Goal: Task Accomplishment & Management: Use online tool/utility

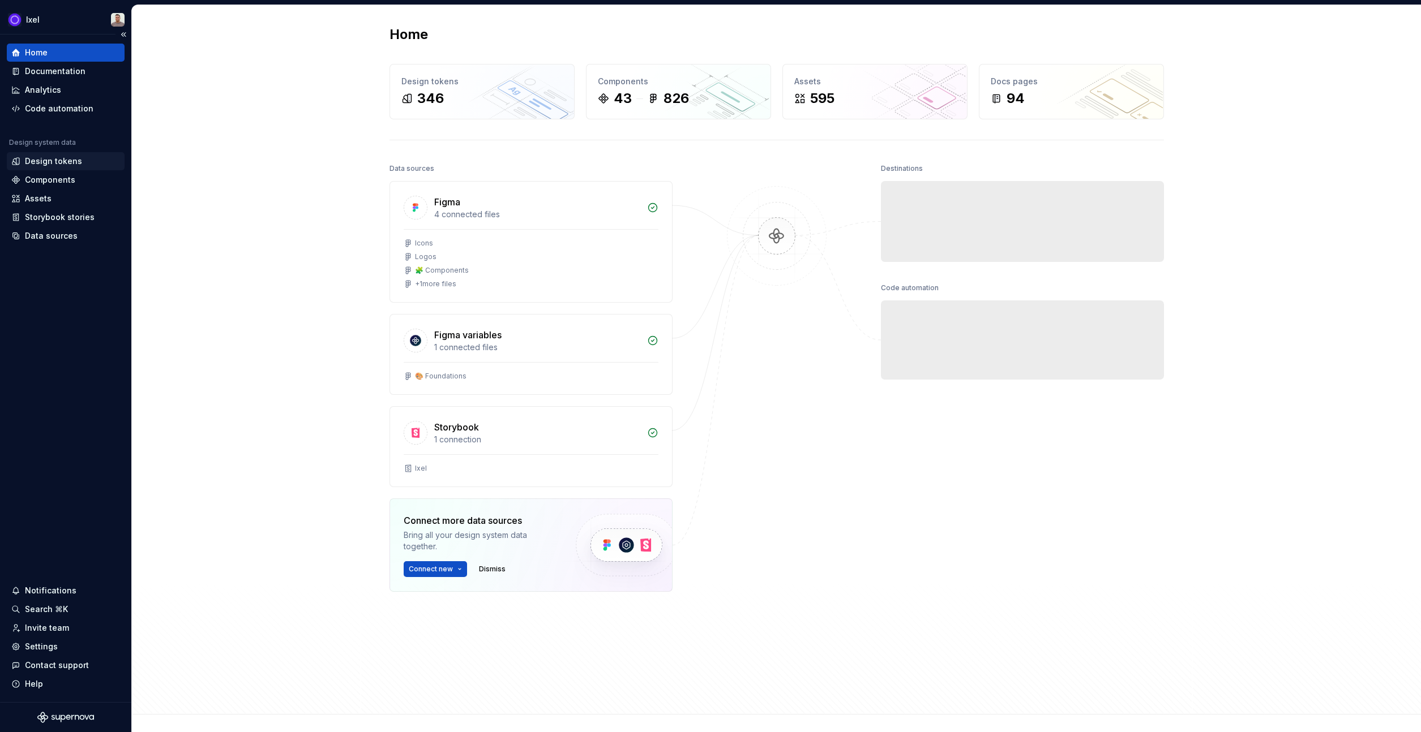
click at [64, 165] on div "Design tokens" at bounding box center [53, 161] width 57 height 11
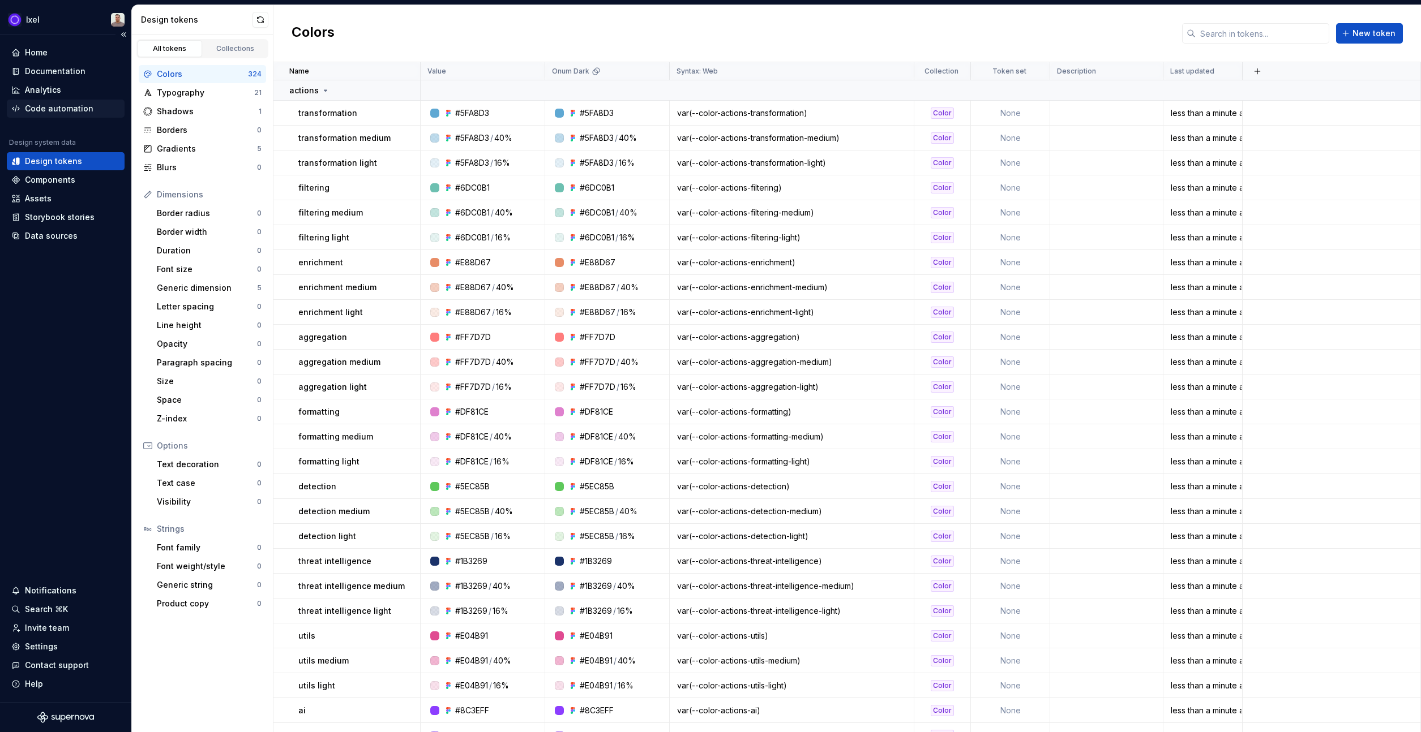
click at [75, 104] on div "Code automation" at bounding box center [59, 108] width 68 height 11
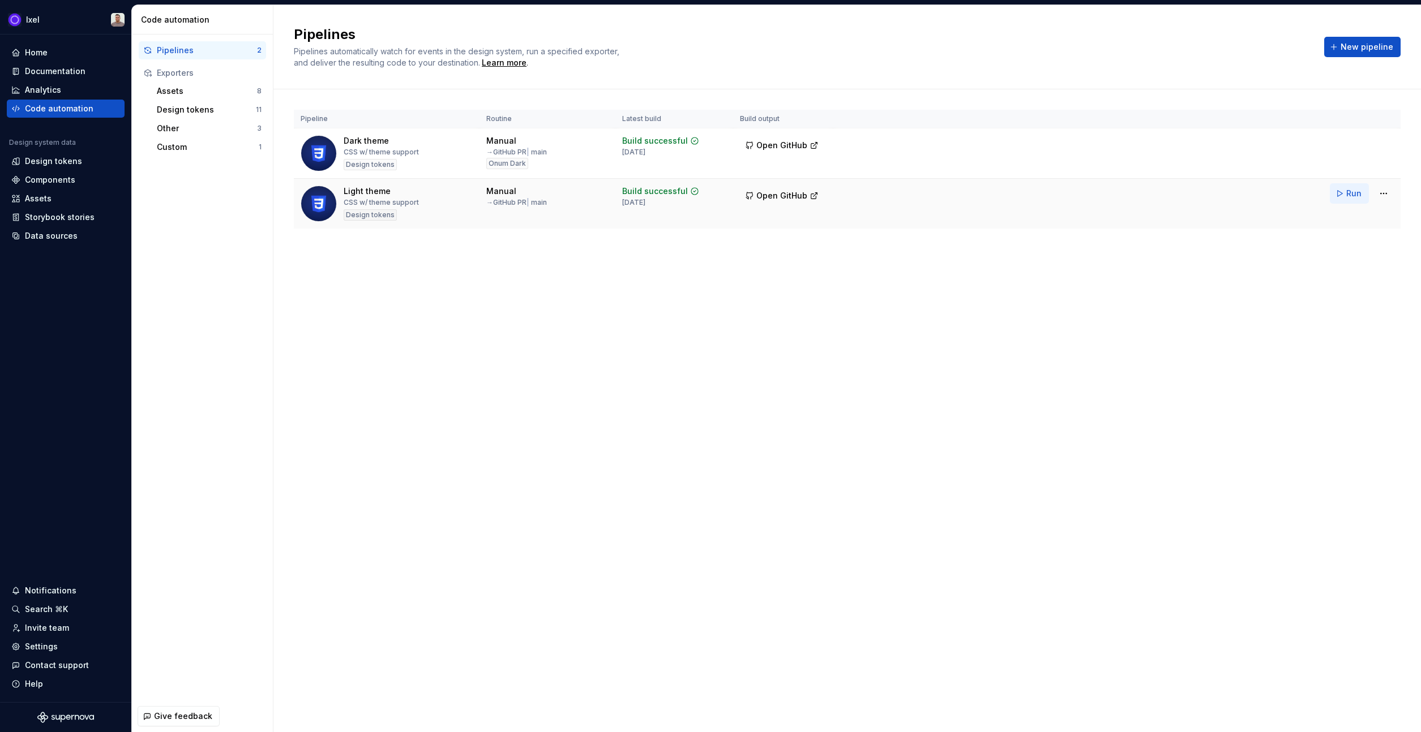
click at [1345, 192] on button "Run" at bounding box center [1349, 193] width 39 height 20
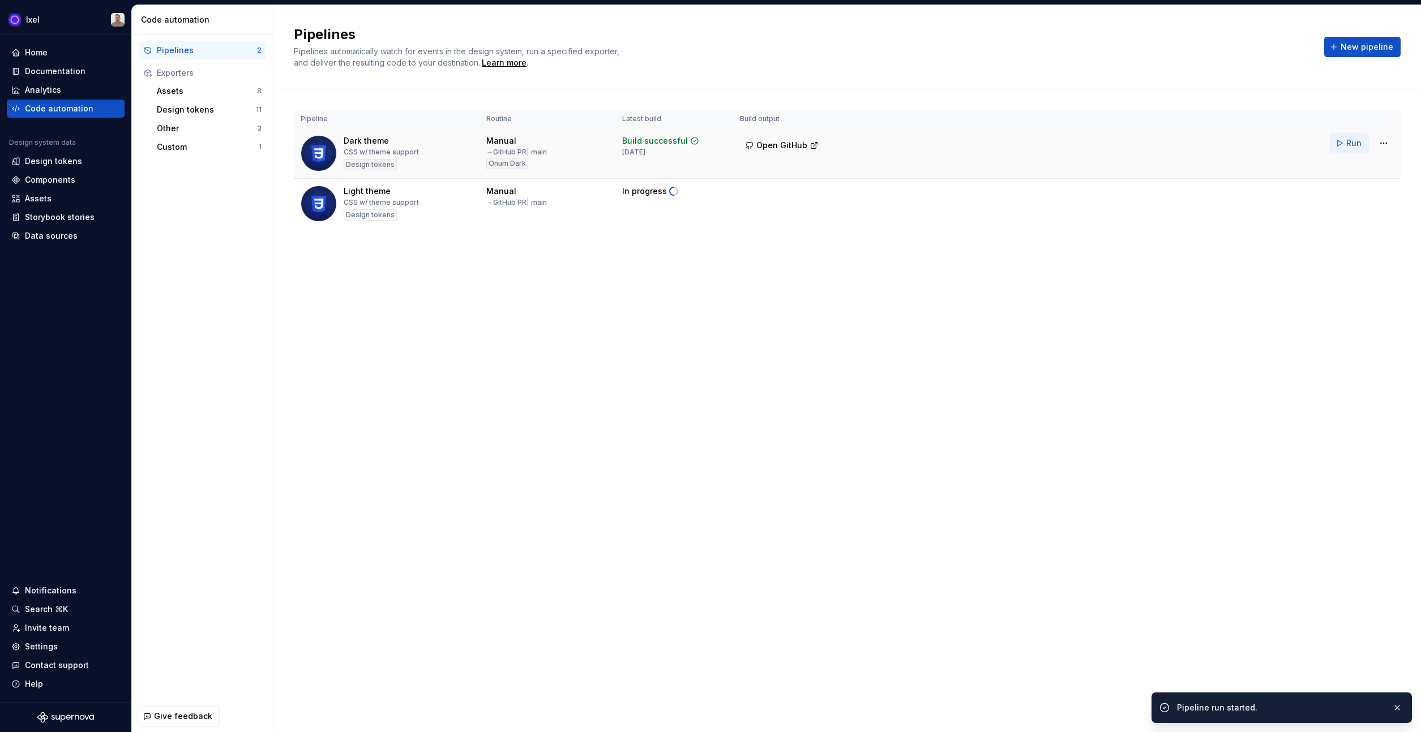
click at [1338, 137] on button "Run" at bounding box center [1349, 143] width 39 height 20
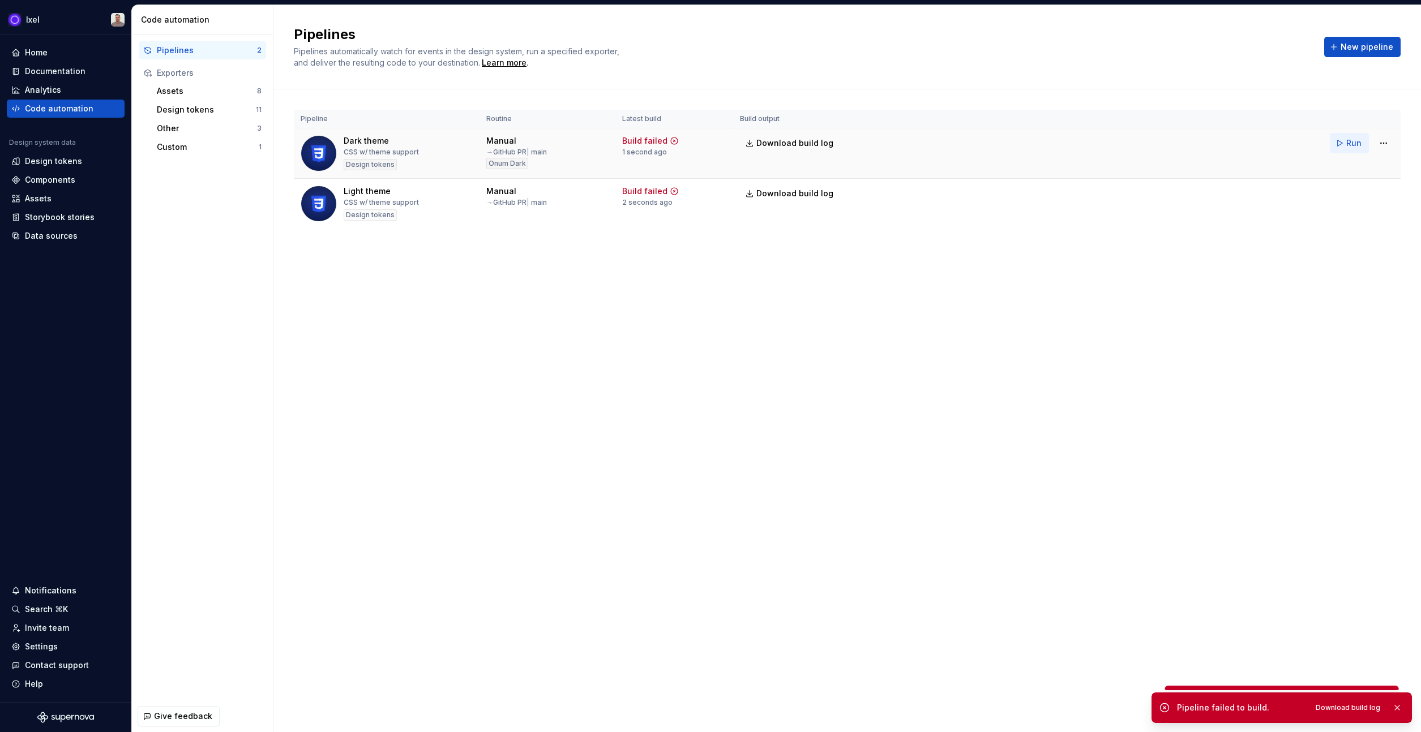
click at [1342, 147] on button "Run" at bounding box center [1349, 143] width 39 height 20
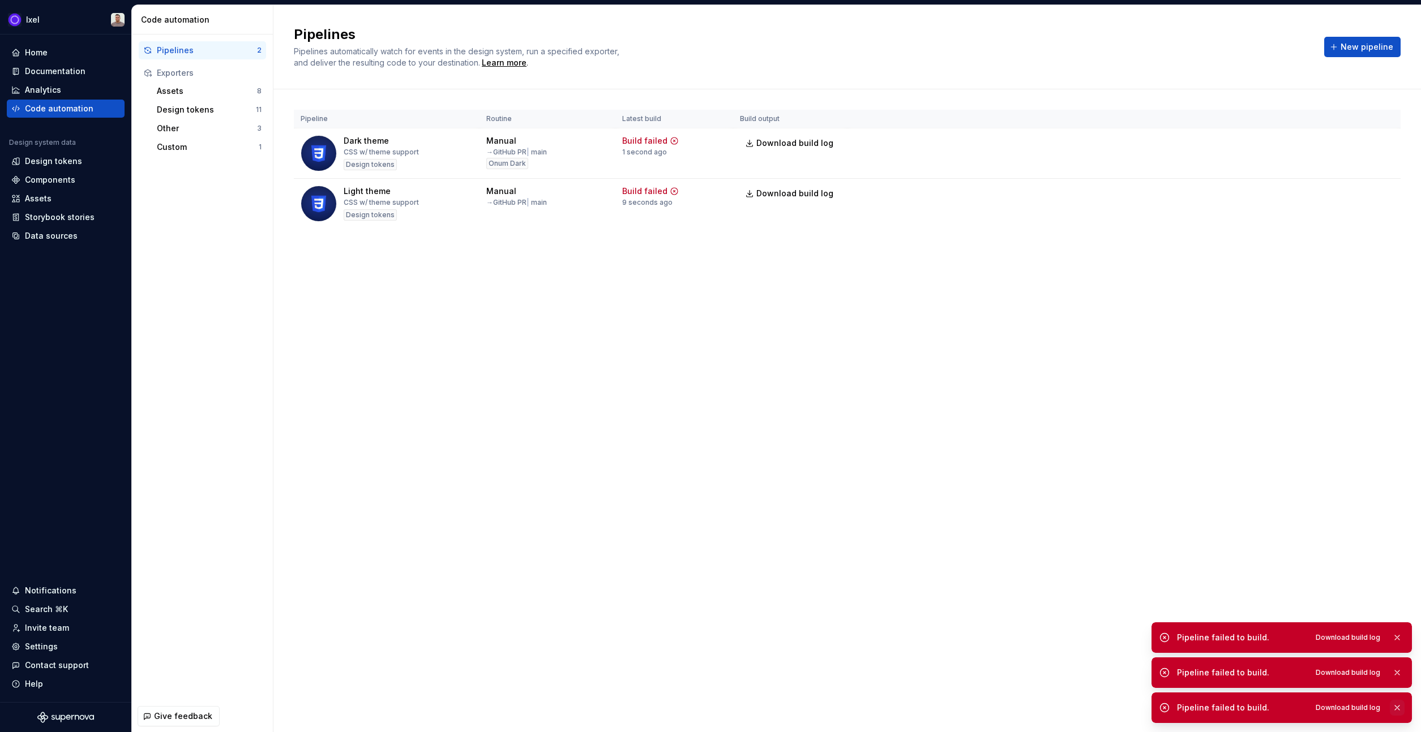
click at [1401, 709] on button "button" at bounding box center [1397, 708] width 15 height 16
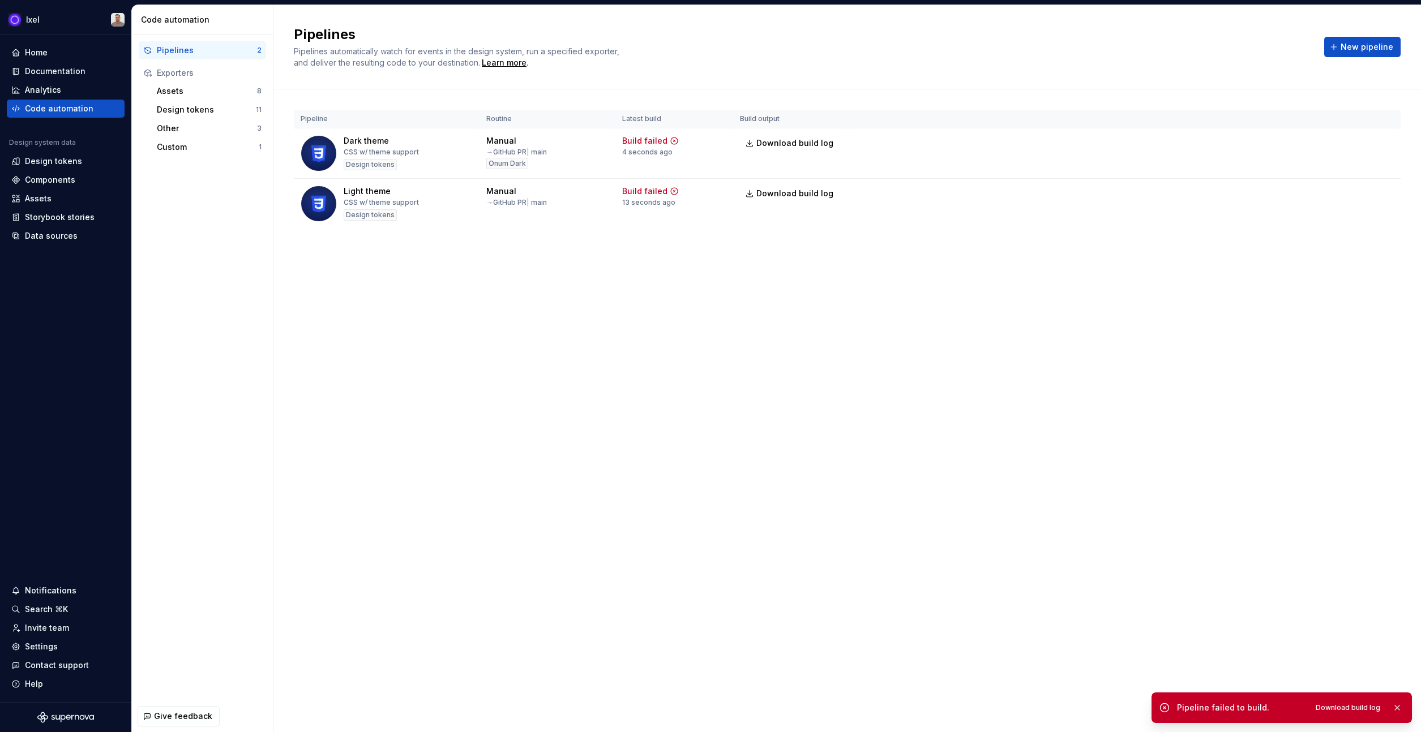
click at [1401, 709] on button "button" at bounding box center [1397, 708] width 15 height 16
click at [179, 108] on div "Design tokens" at bounding box center [206, 109] width 99 height 11
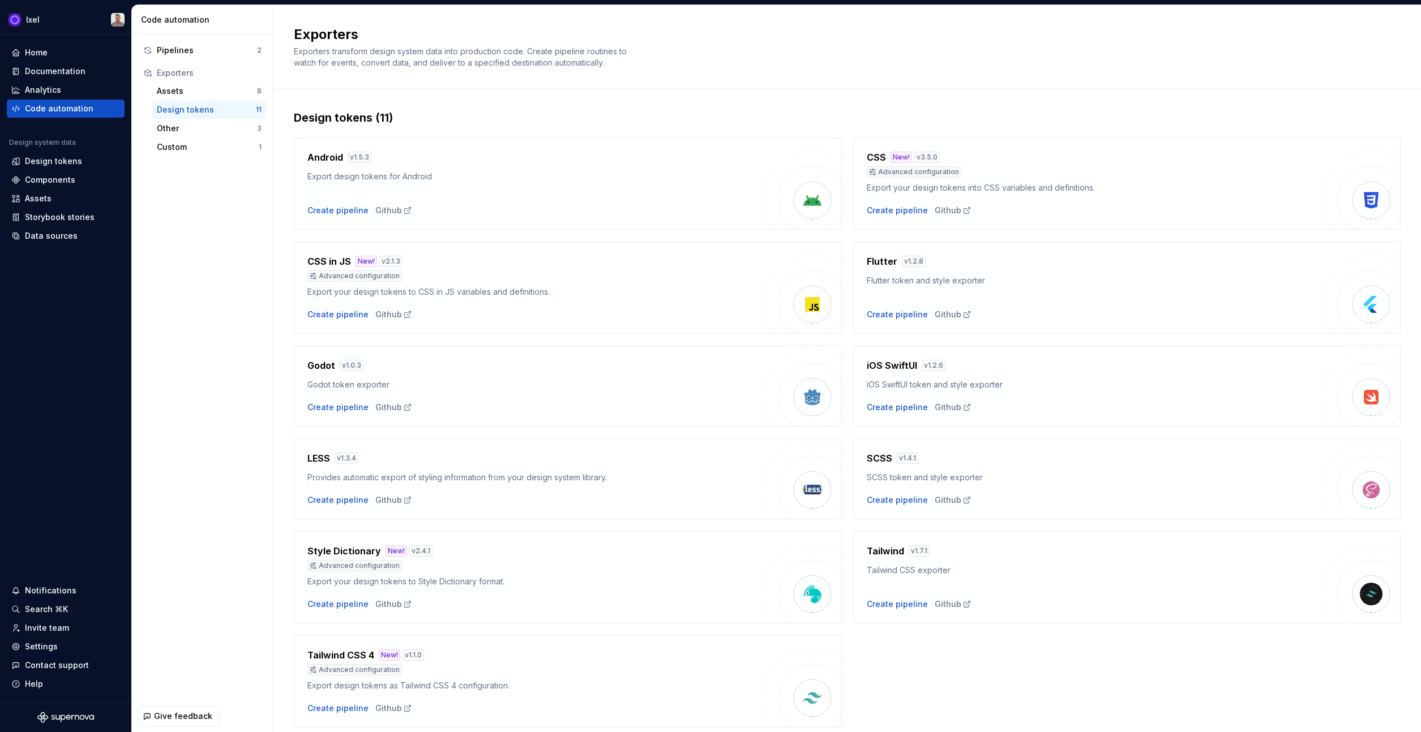
click at [1018, 171] on div "Advanced configuration" at bounding box center [1094, 171] width 455 height 11
click at [218, 96] on div "Assets" at bounding box center [207, 90] width 100 height 11
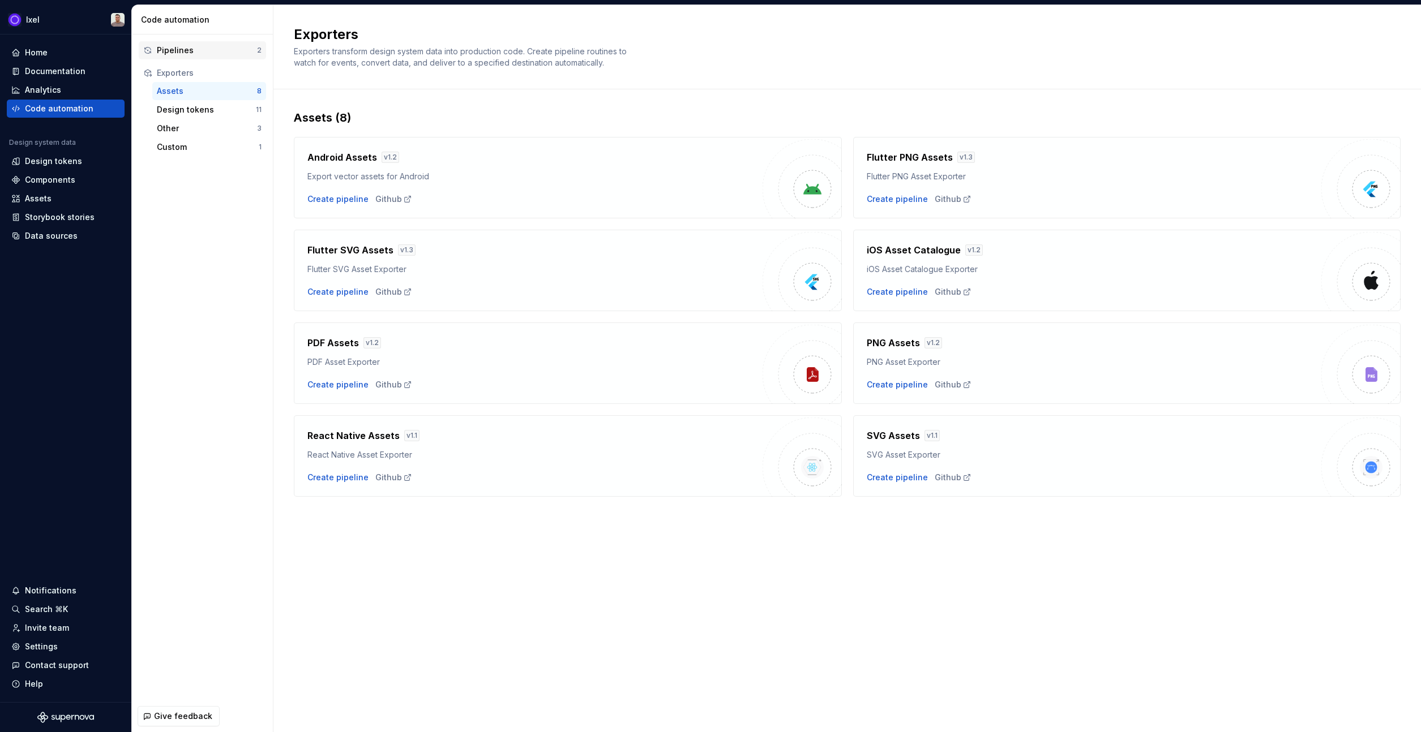
click at [220, 49] on div "Pipelines" at bounding box center [207, 50] width 100 height 11
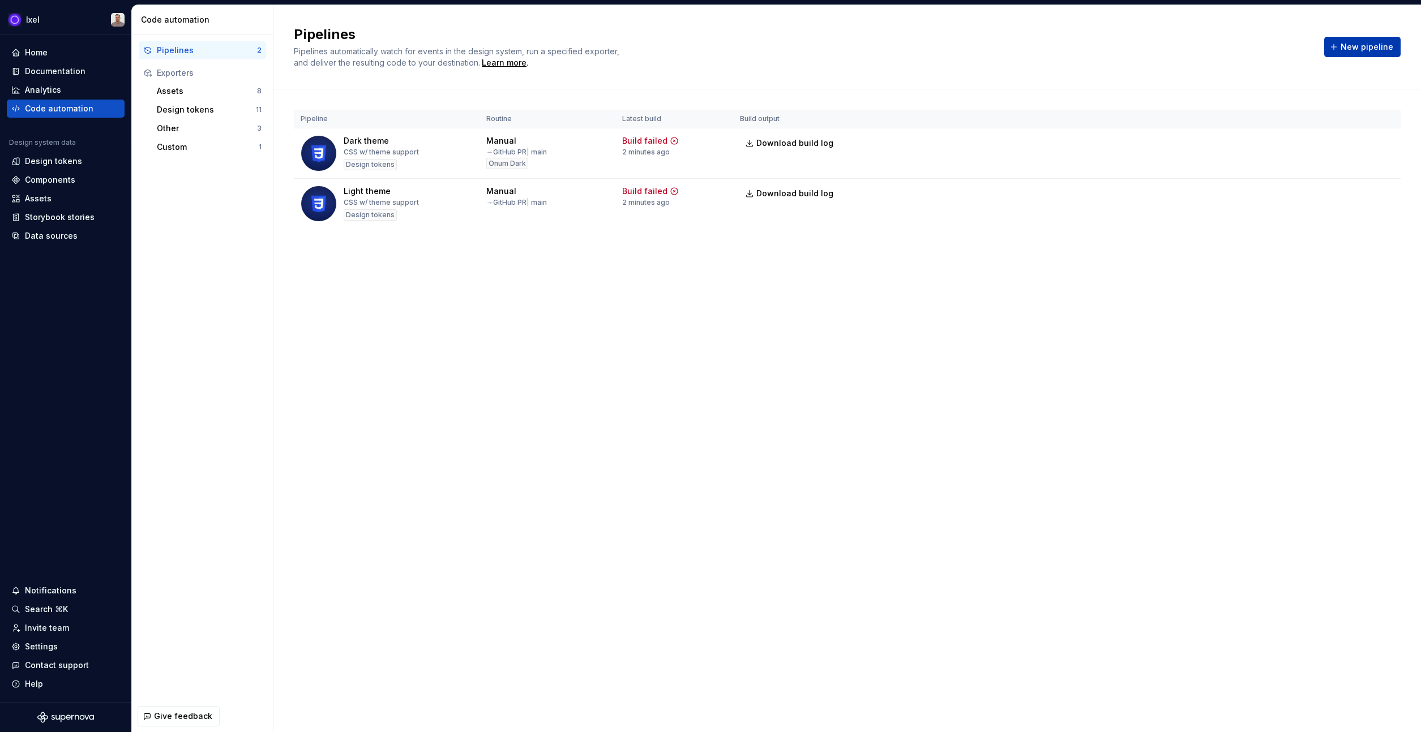
click at [1343, 38] on button "New pipeline" at bounding box center [1362, 47] width 76 height 20
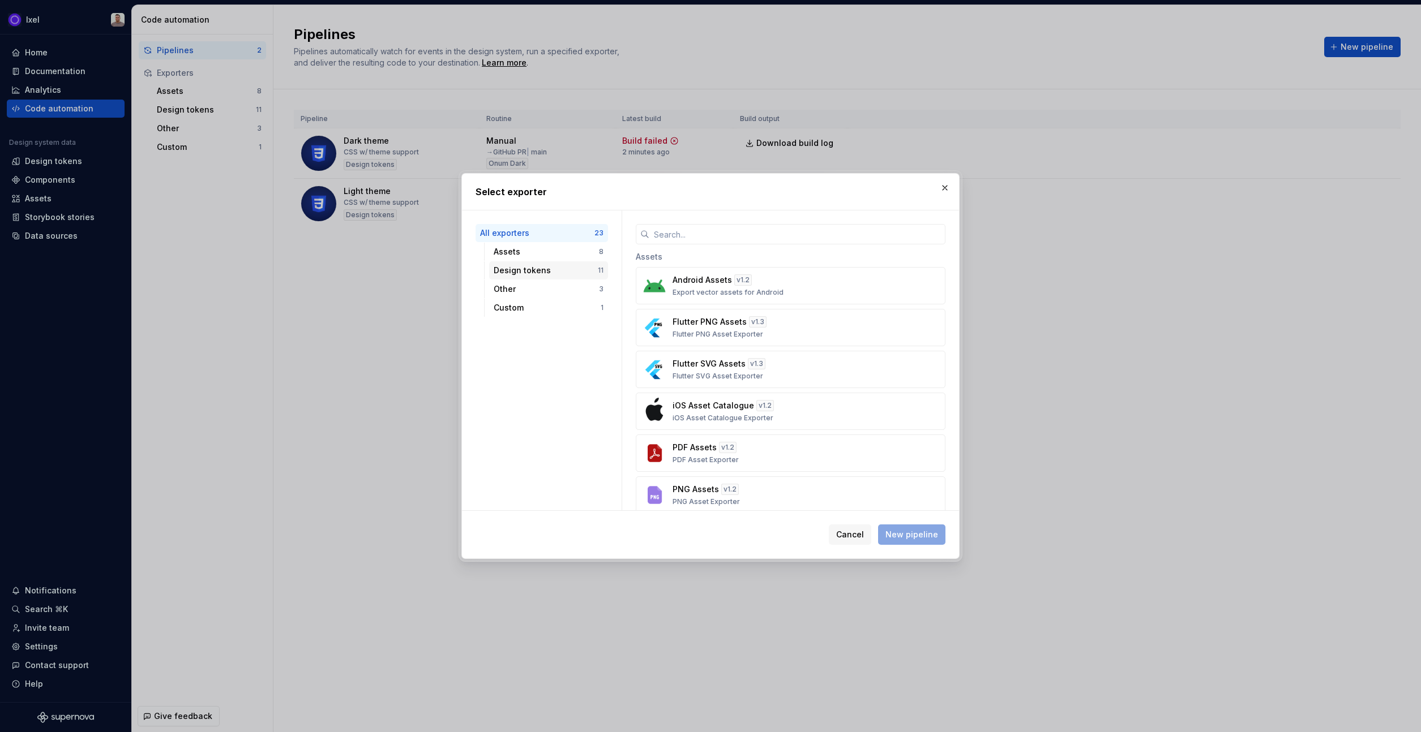
click at [535, 266] on div "Design tokens" at bounding box center [546, 270] width 104 height 11
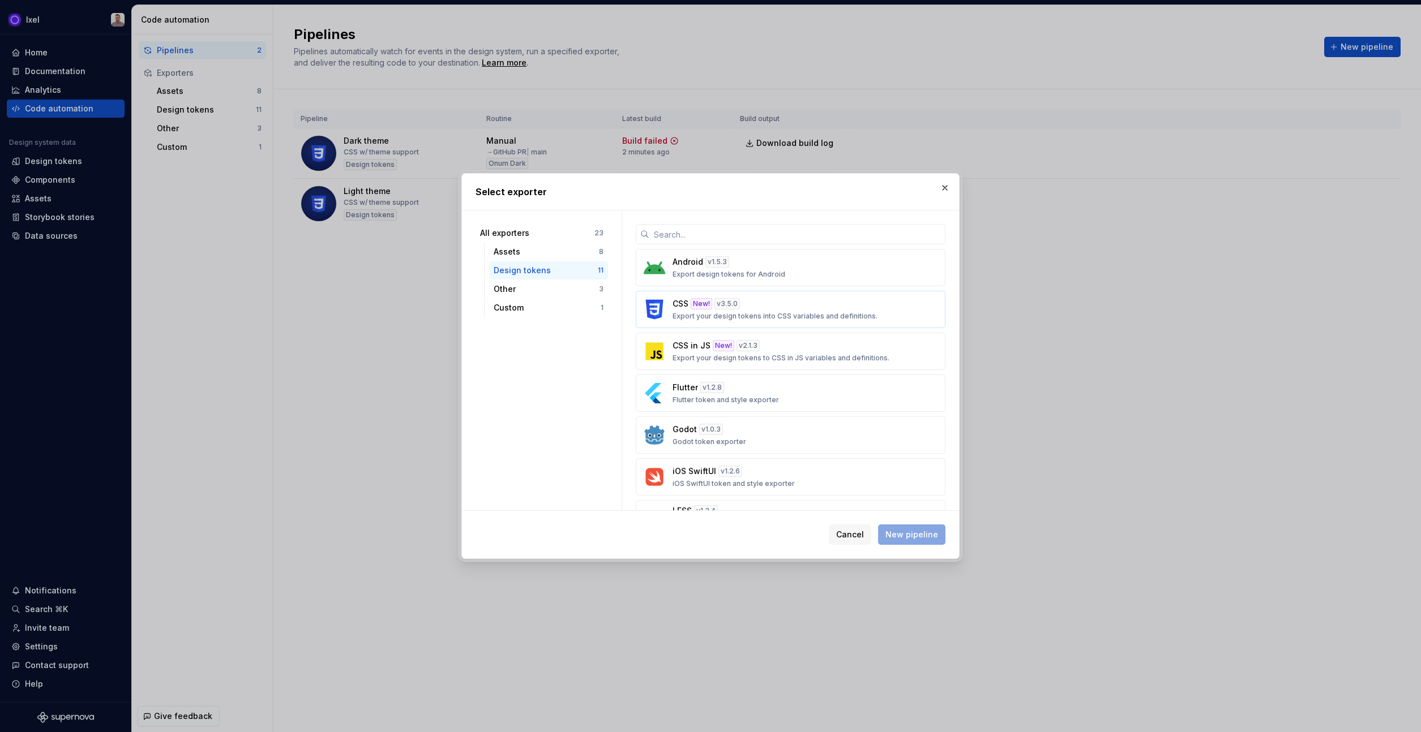
click at [696, 303] on div "New!" at bounding box center [702, 303] width 22 height 11
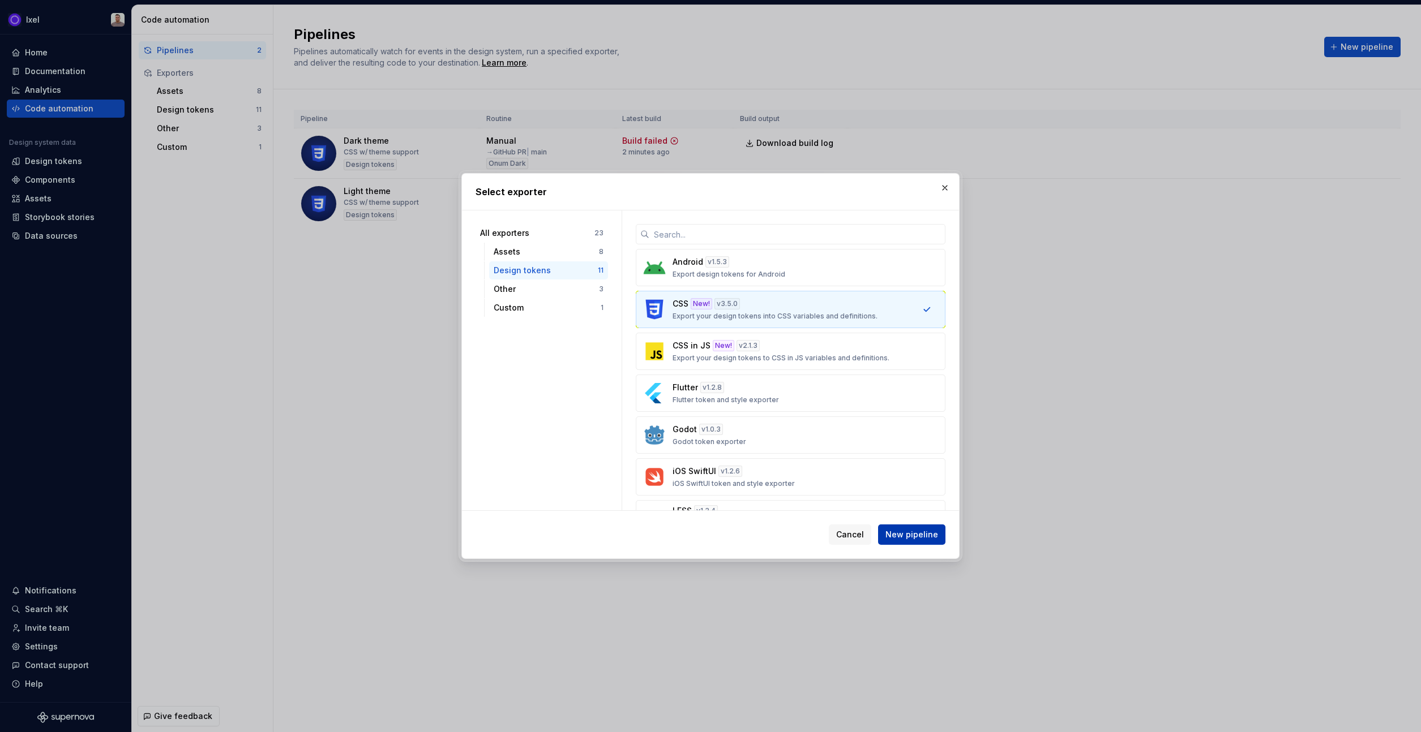
click at [892, 536] on span "New pipeline" at bounding box center [911, 534] width 53 height 11
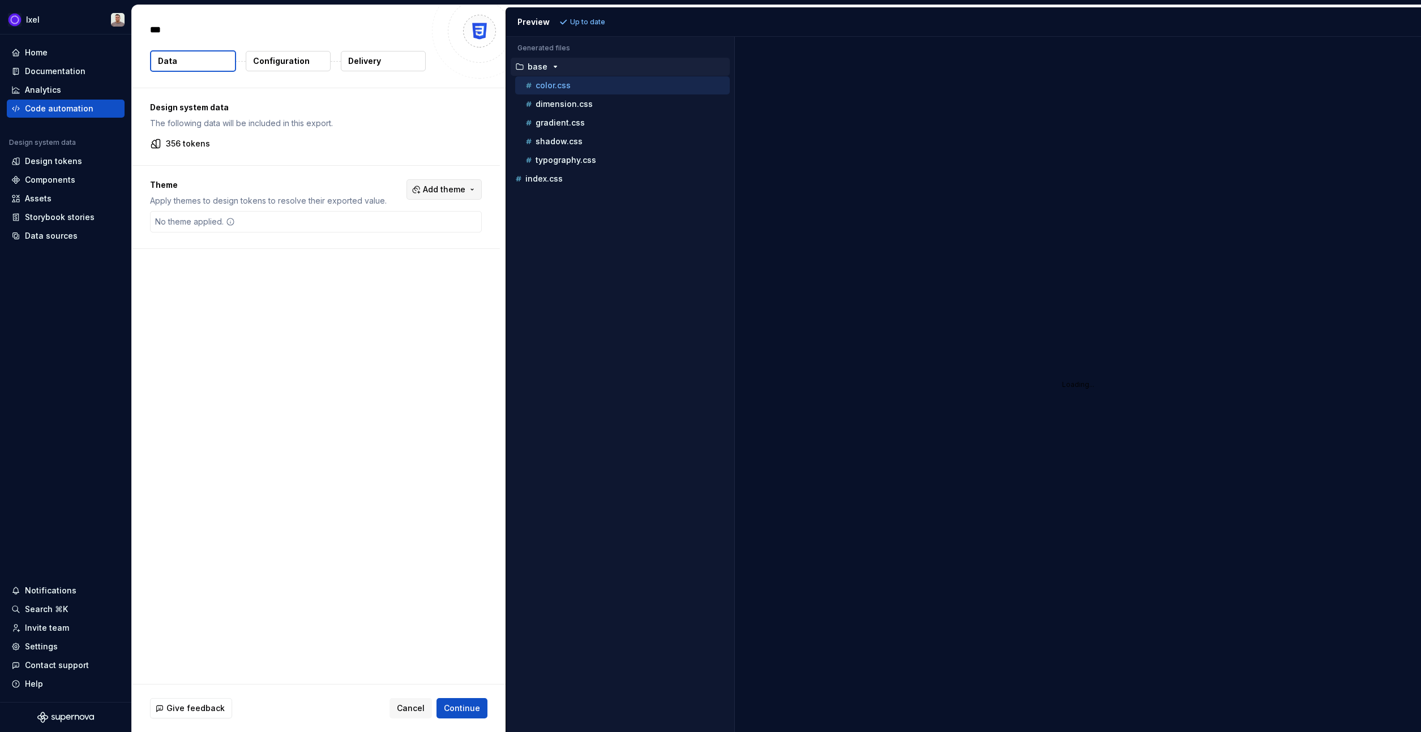
click at [447, 184] on span "Add theme" at bounding box center [444, 189] width 42 height 11
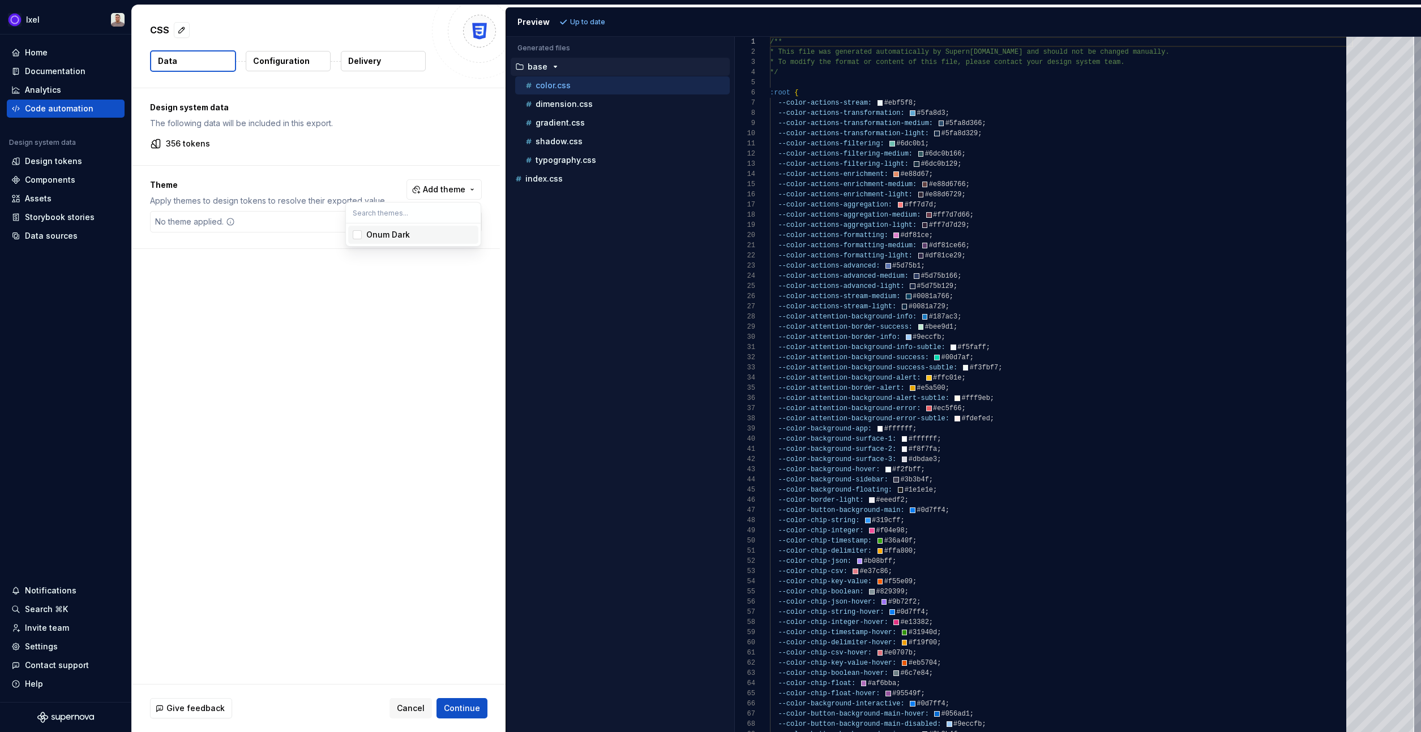
click at [258, 182] on html "Ixel Home Documentation Analytics Code automation Design system data Design tok…" at bounding box center [710, 366] width 1421 height 732
click at [255, 53] on button "Configuration" at bounding box center [288, 61] width 85 height 20
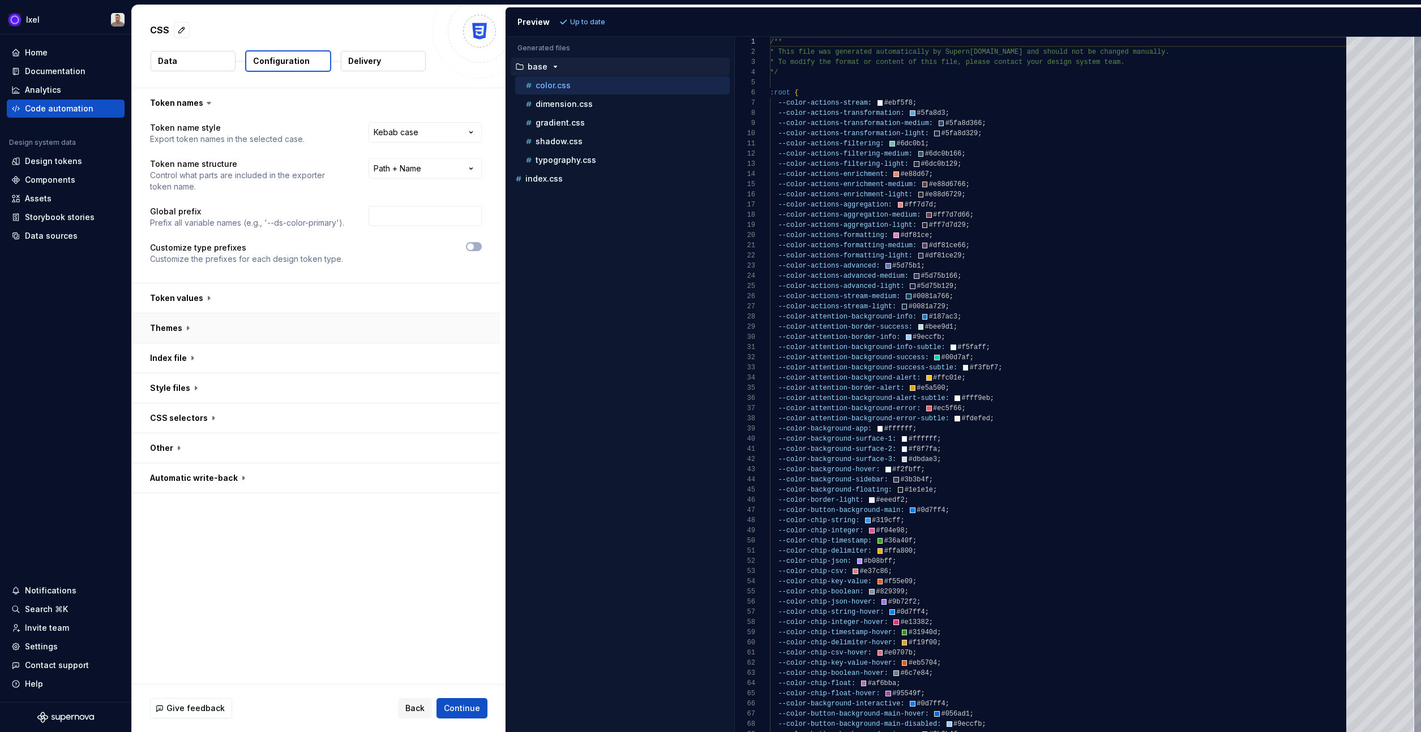
click at [204, 323] on button "button" at bounding box center [316, 328] width 368 height 29
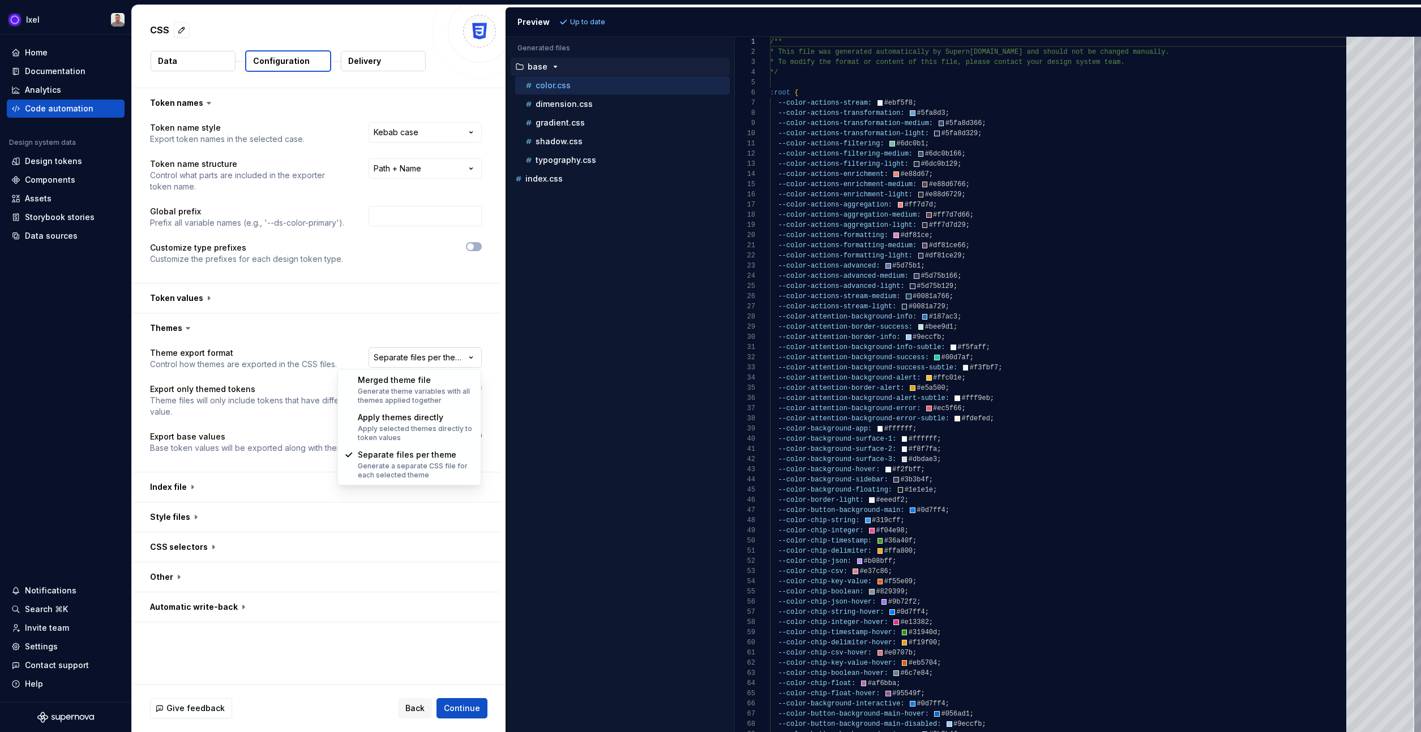
click at [421, 367] on html "**********" at bounding box center [710, 366] width 1421 height 732
click at [273, 349] on html "**********" at bounding box center [710, 366] width 1421 height 732
click at [247, 328] on button "button" at bounding box center [316, 328] width 368 height 29
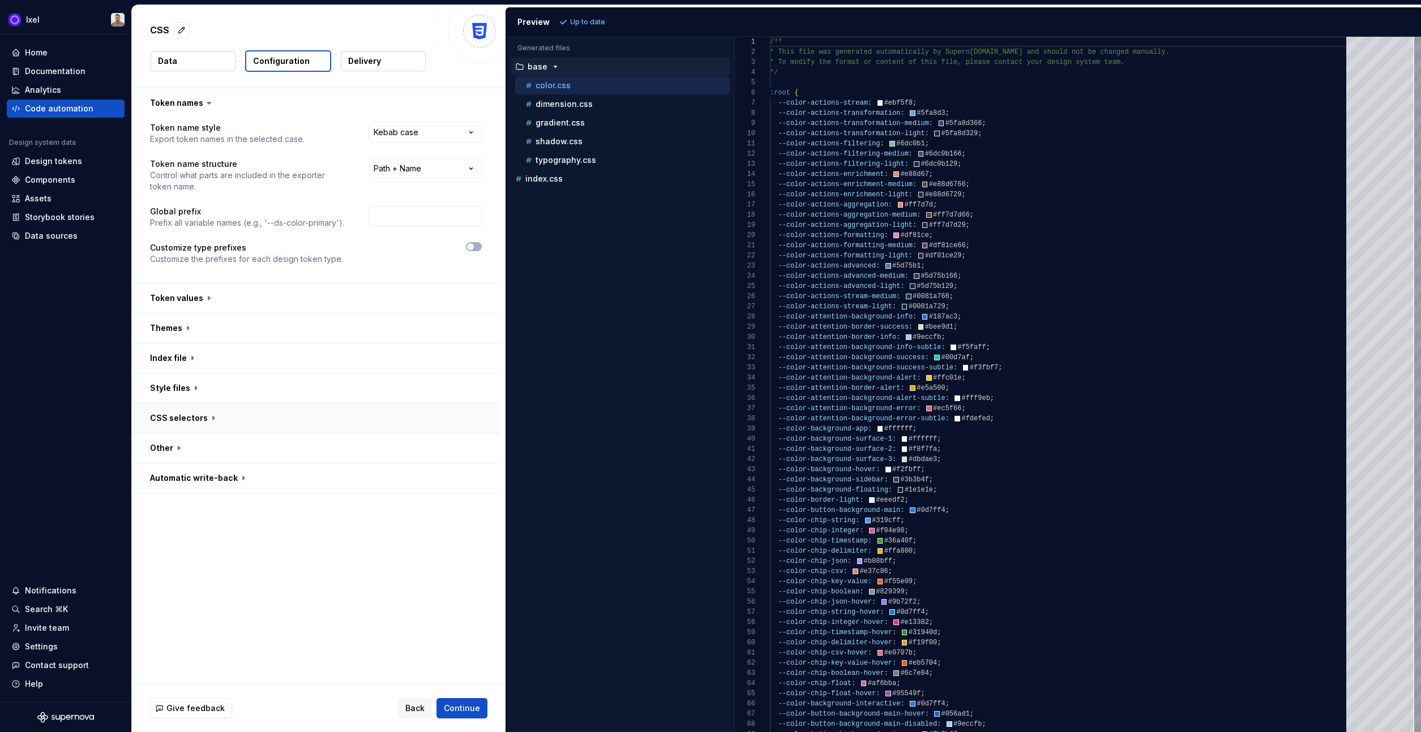
click at [241, 430] on button "button" at bounding box center [316, 418] width 368 height 29
click at [243, 415] on button "button" at bounding box center [316, 418] width 368 height 29
click at [406, 714] on button "Back" at bounding box center [415, 708] width 34 height 20
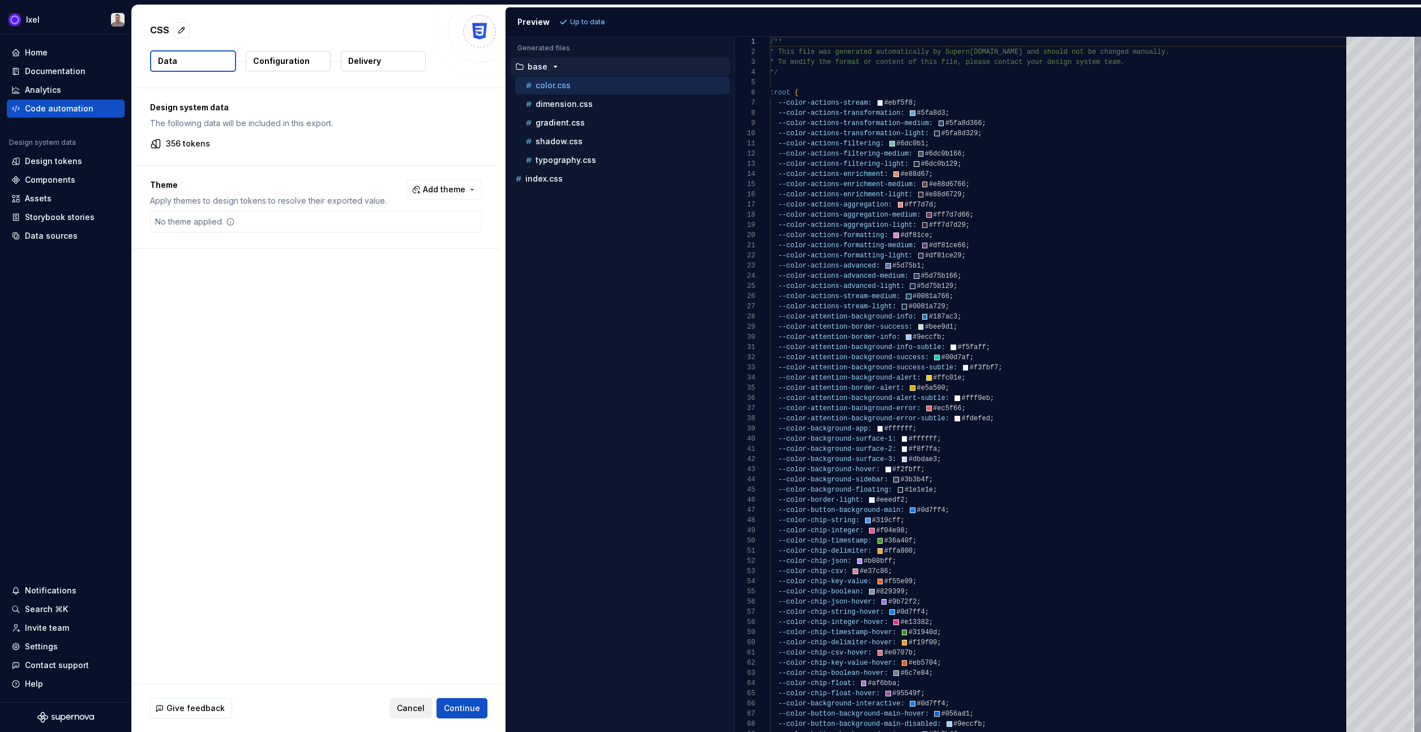
click at [407, 710] on span "Cancel" at bounding box center [411, 708] width 28 height 11
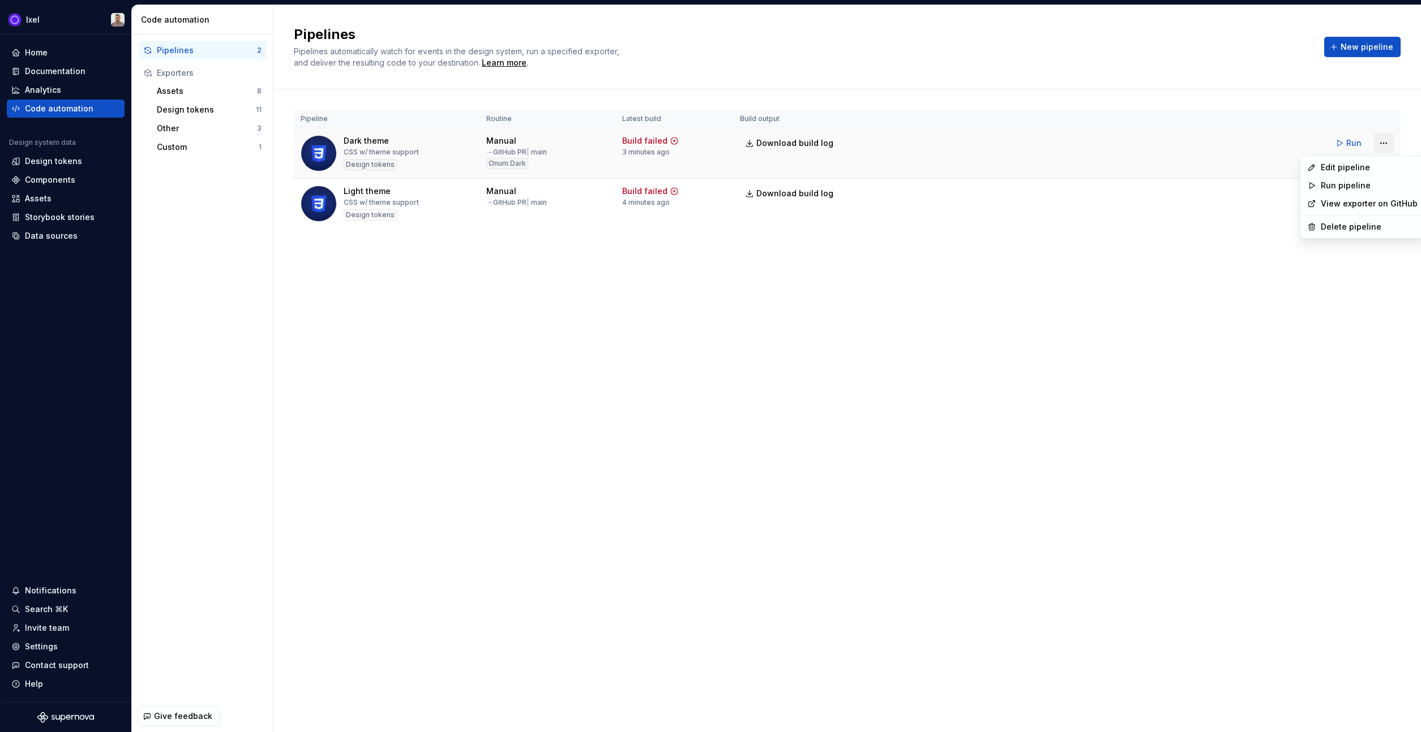
click at [1384, 144] on html "Ixel Home Documentation Analytics Code automation Design system data Design tok…" at bounding box center [710, 366] width 1421 height 732
click at [1364, 200] on link "View exporter on GitHub" at bounding box center [1368, 203] width 97 height 11
click at [804, 460] on div "Pipelines Pipelines automatically watch for events in the design system, run a …" at bounding box center [846, 368] width 1147 height 727
click at [1355, 47] on span "New pipeline" at bounding box center [1366, 46] width 53 height 11
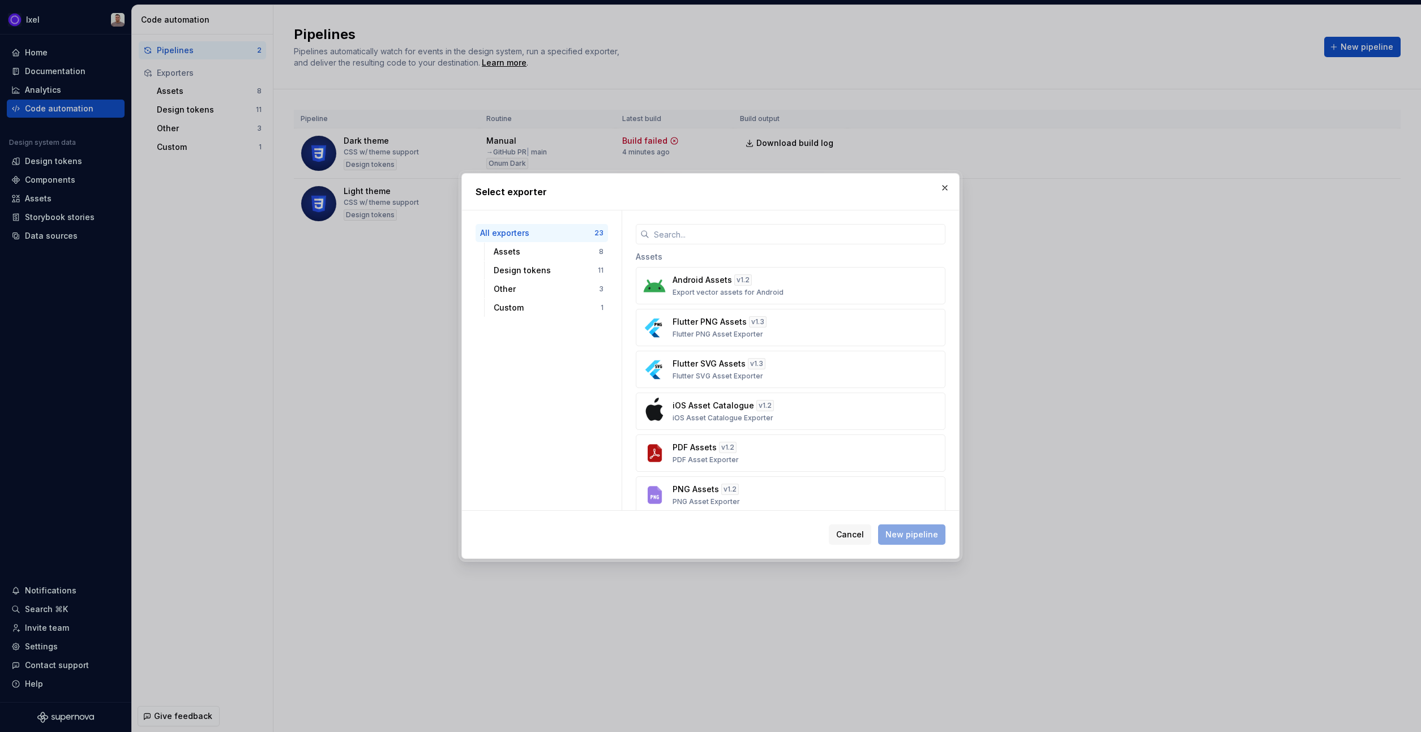
scroll to position [197, 0]
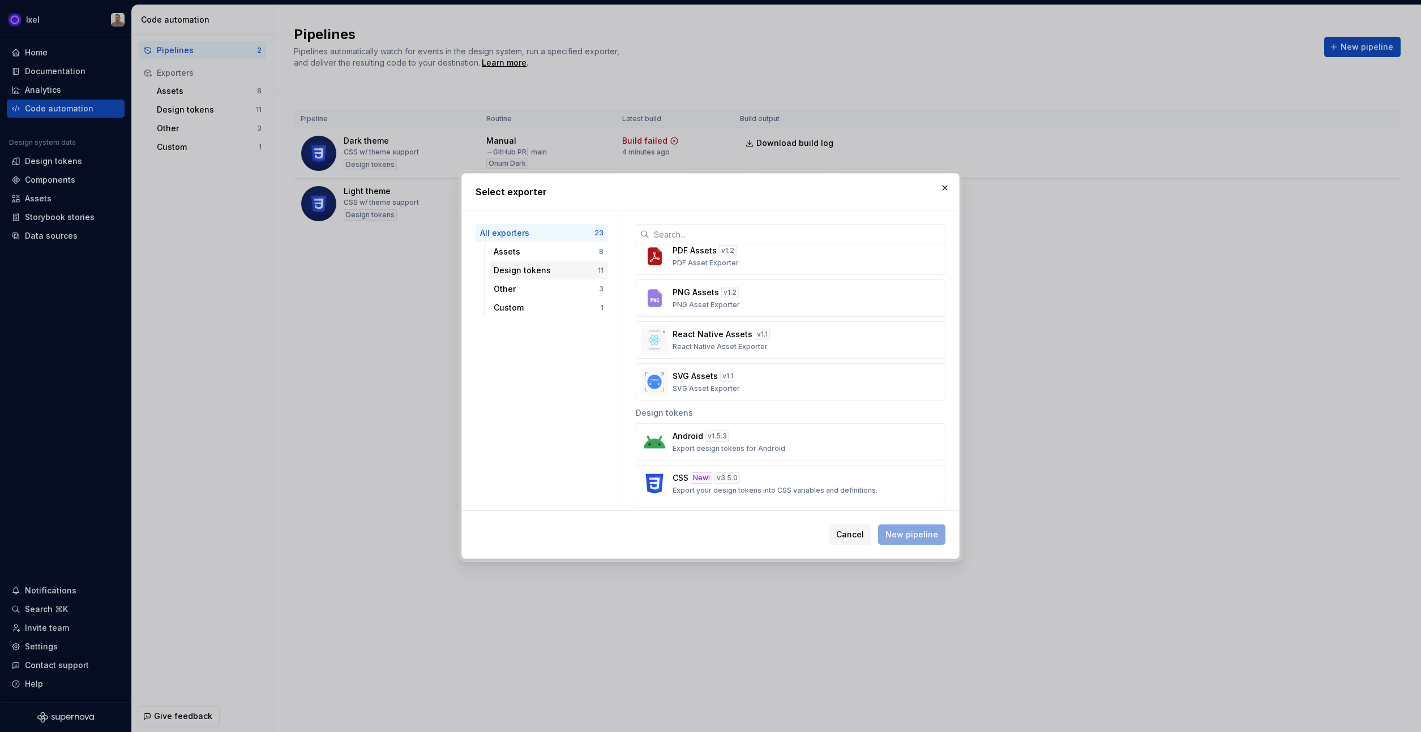
click at [520, 271] on div "Design tokens" at bounding box center [546, 270] width 104 height 11
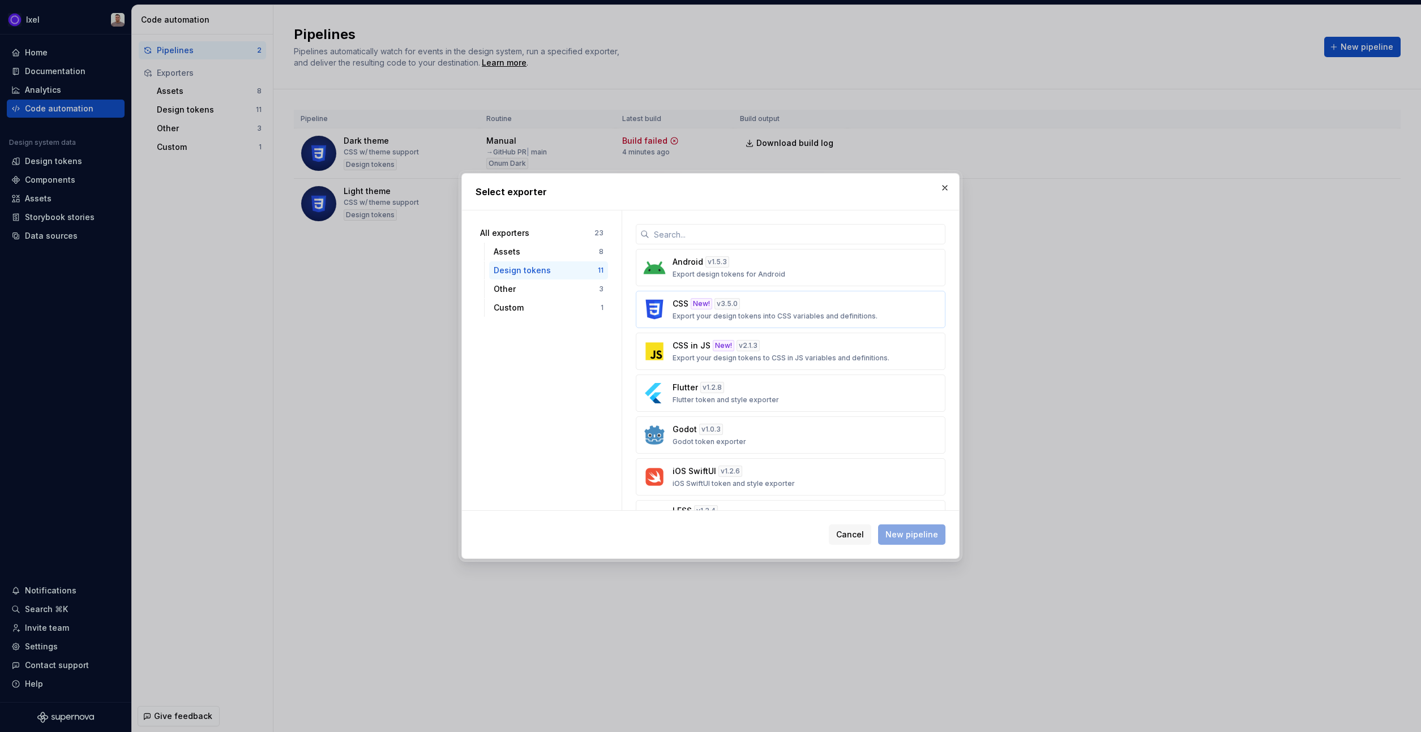
click at [710, 309] on div "New!" at bounding box center [702, 303] width 22 height 11
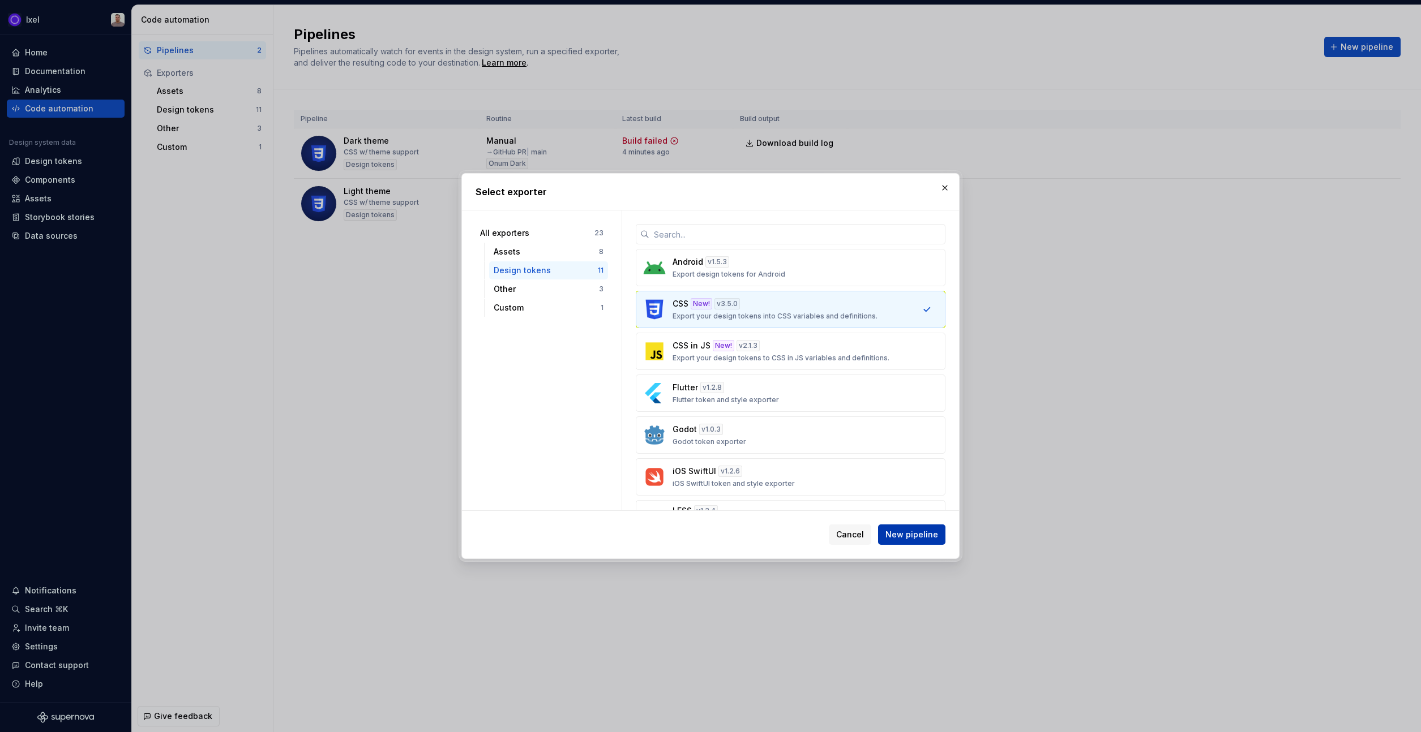
click at [917, 534] on span "New pipeline" at bounding box center [911, 534] width 53 height 11
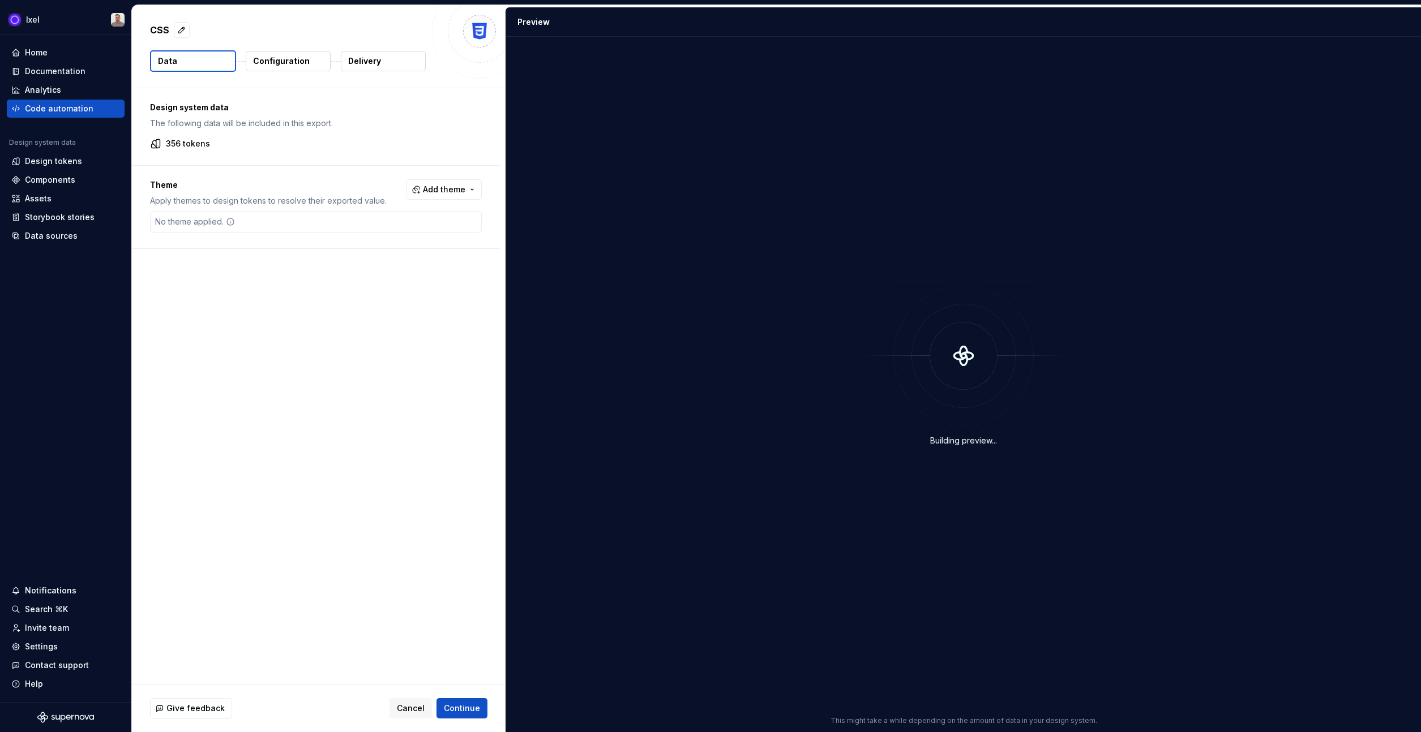
click at [254, 53] on button "Configuration" at bounding box center [288, 61] width 85 height 20
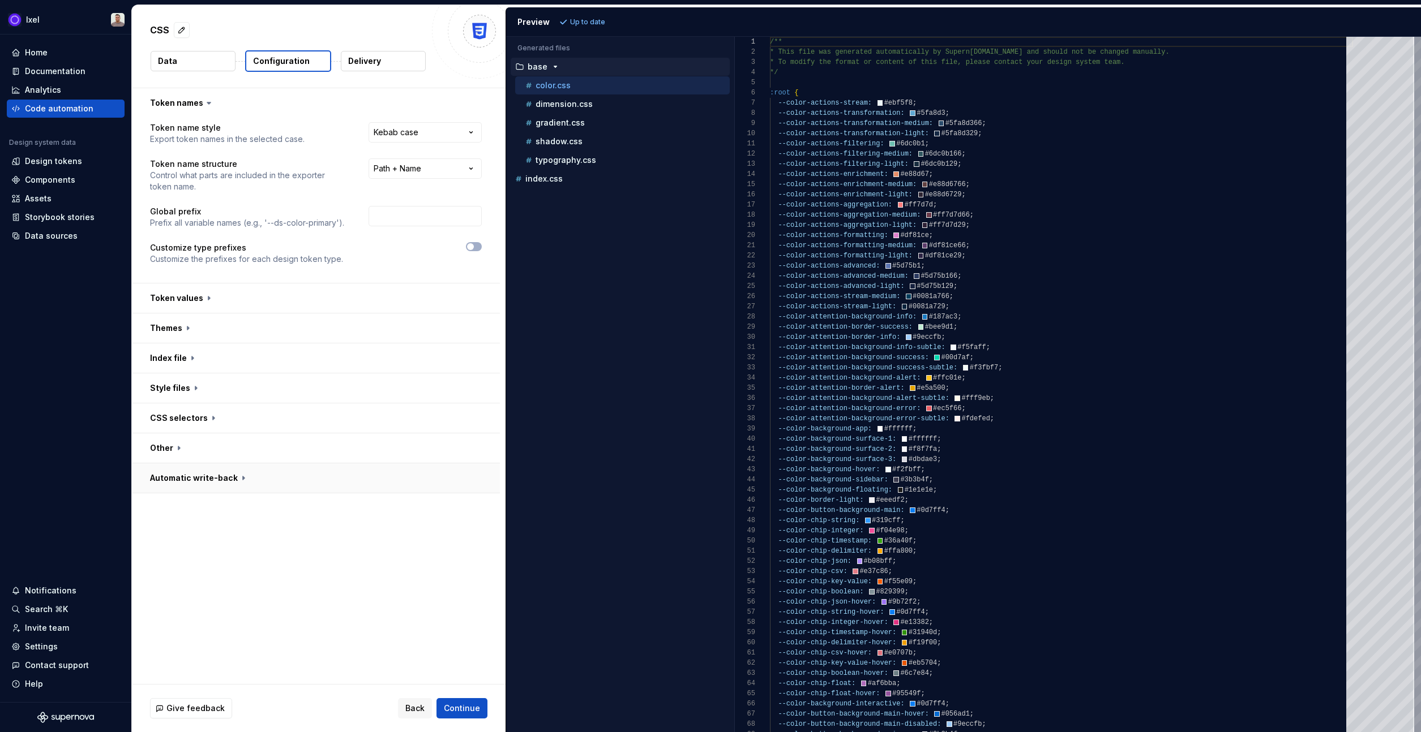
click at [242, 475] on button "button" at bounding box center [316, 478] width 368 height 29
click at [236, 447] on button "button" at bounding box center [316, 448] width 368 height 29
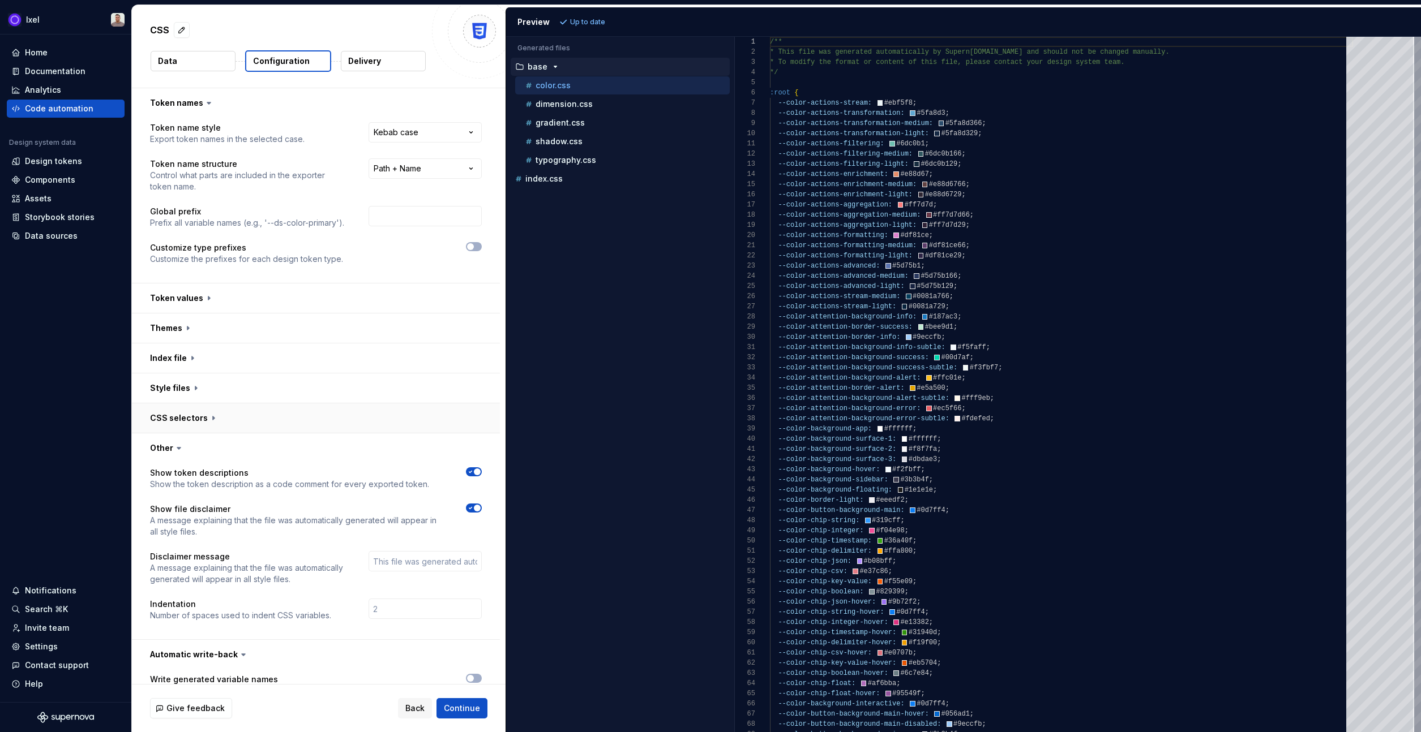
click at [235, 409] on button "button" at bounding box center [316, 418] width 368 height 29
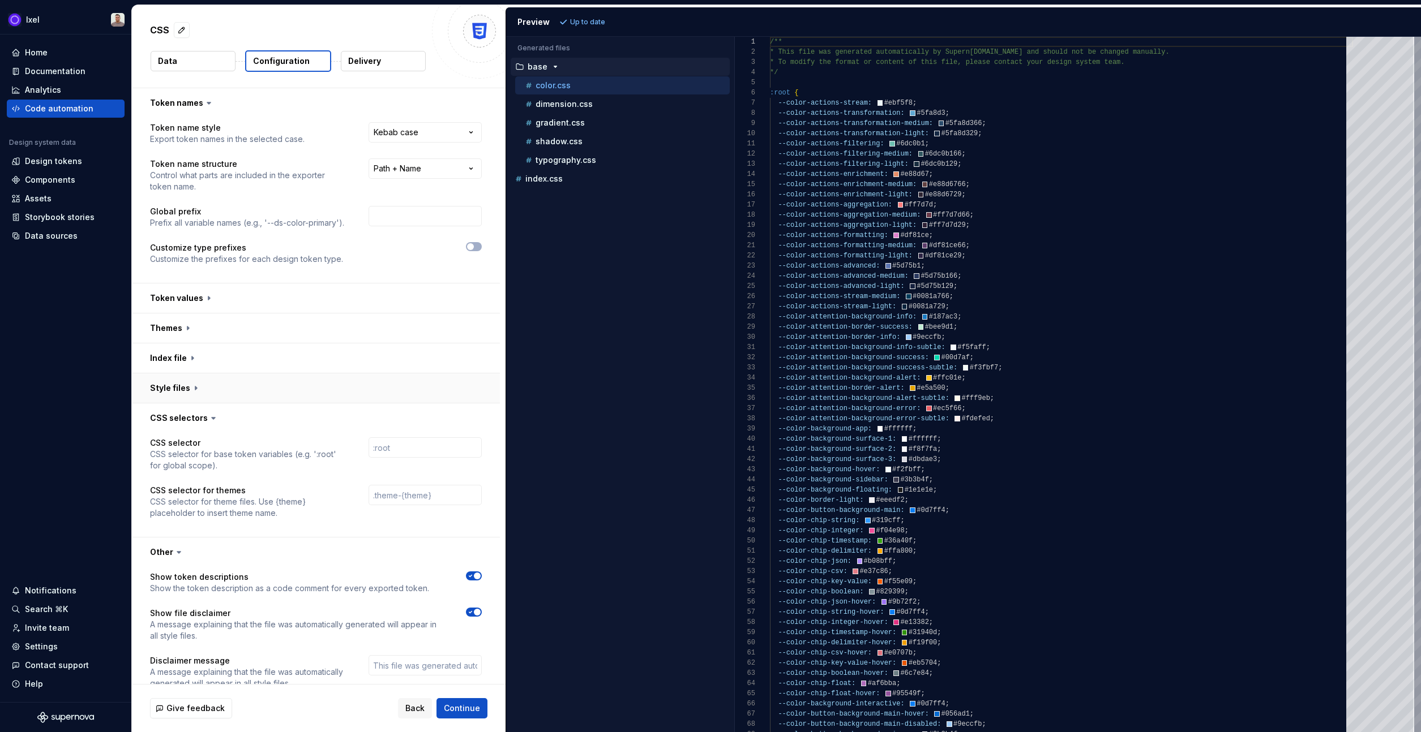
click at [235, 388] on button "button" at bounding box center [316, 388] width 368 height 29
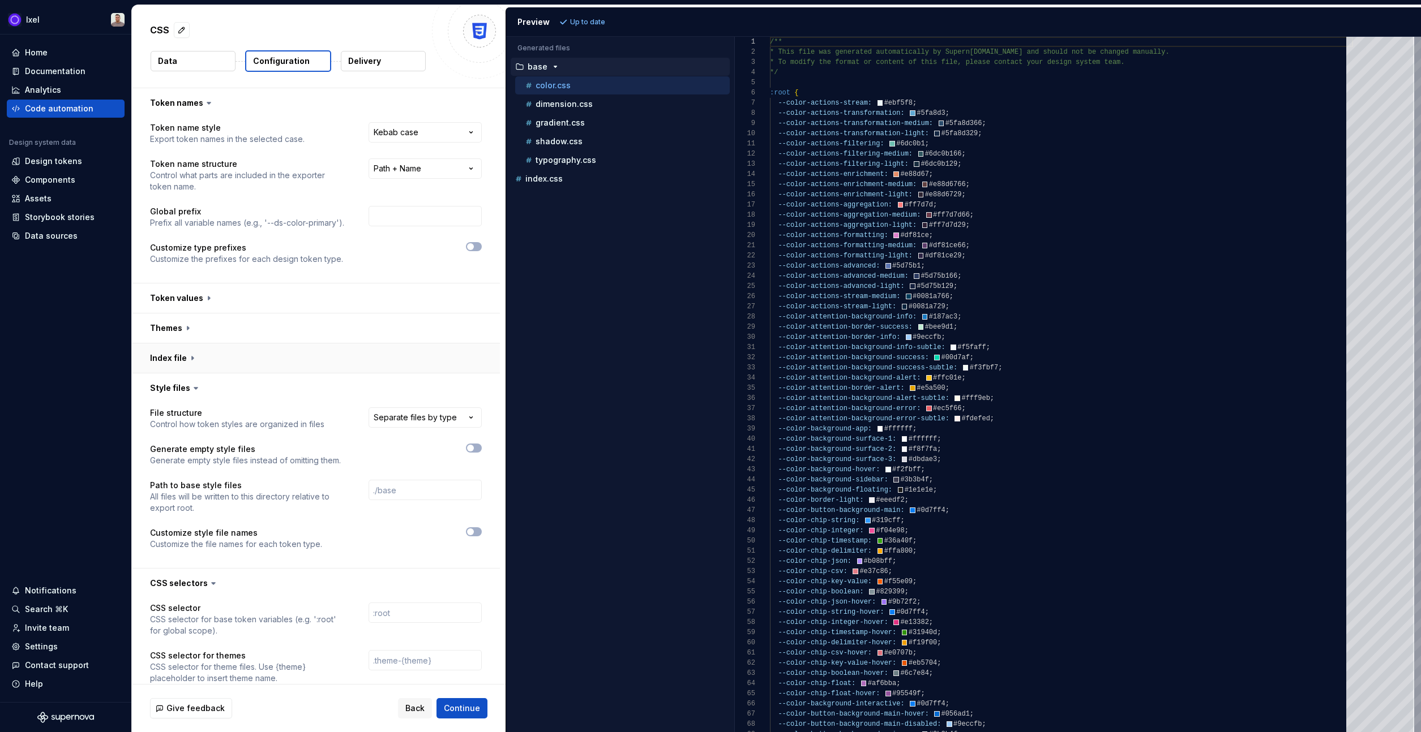
click at [237, 351] on button "button" at bounding box center [316, 358] width 368 height 29
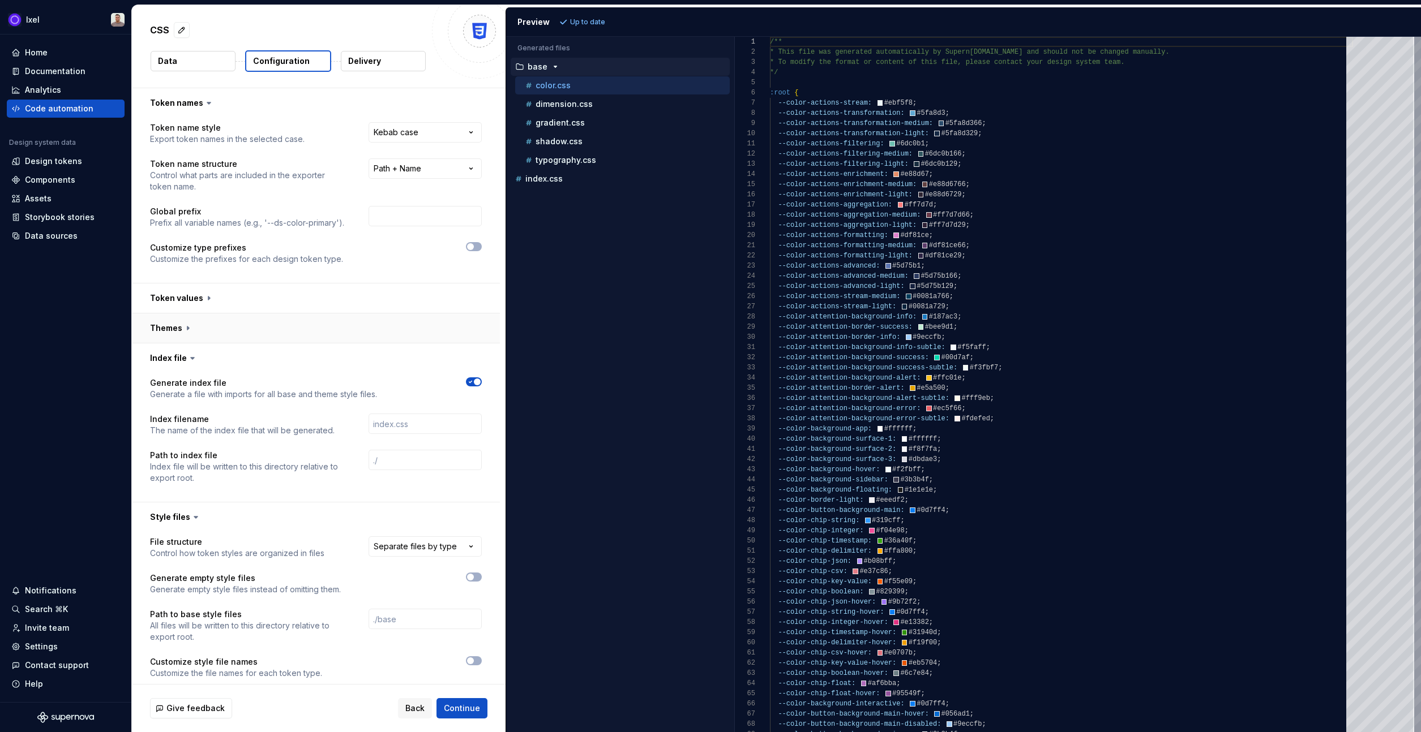
click at [237, 319] on button "button" at bounding box center [316, 328] width 368 height 29
click at [238, 289] on button "button" at bounding box center [316, 298] width 368 height 29
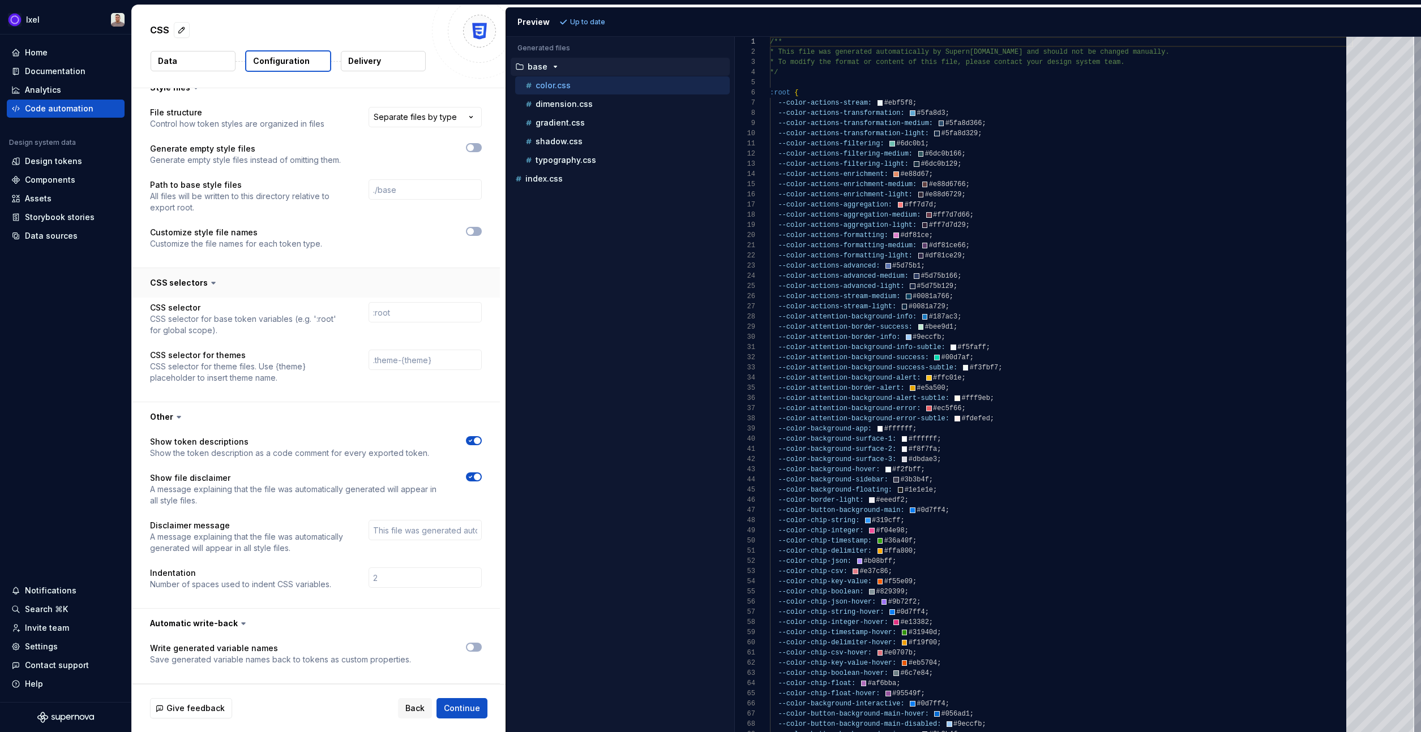
scroll to position [764, 0]
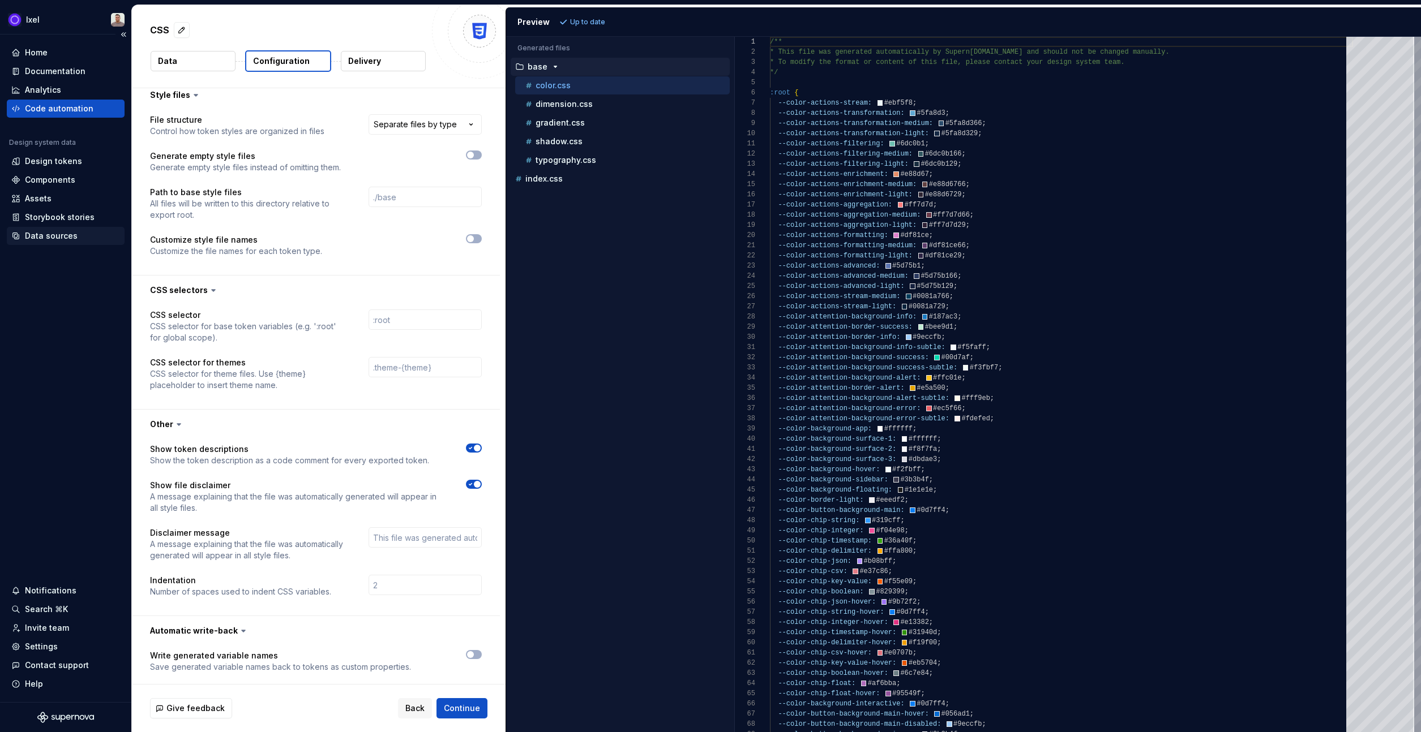
click at [52, 235] on div "Data sources" at bounding box center [51, 235] width 53 height 11
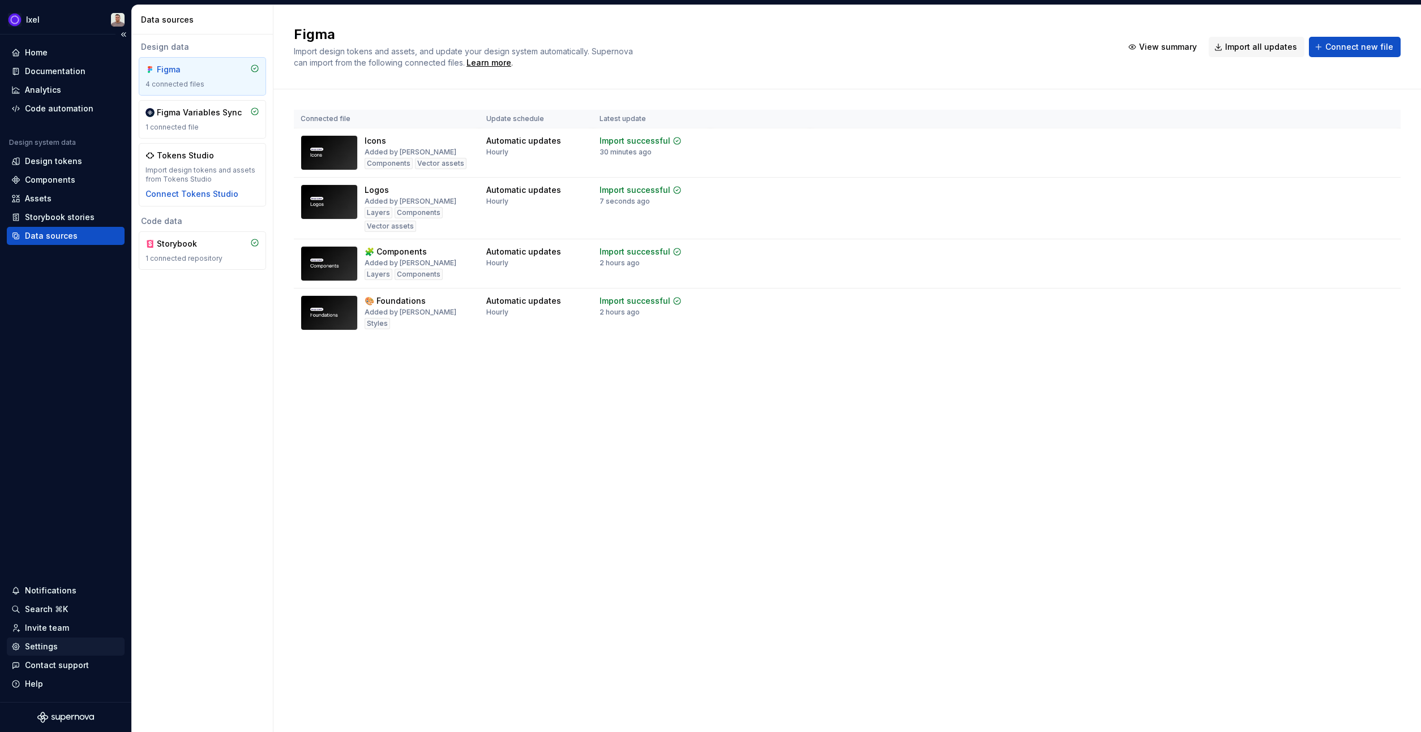
click at [63, 644] on div "Settings" at bounding box center [65, 646] width 109 height 11
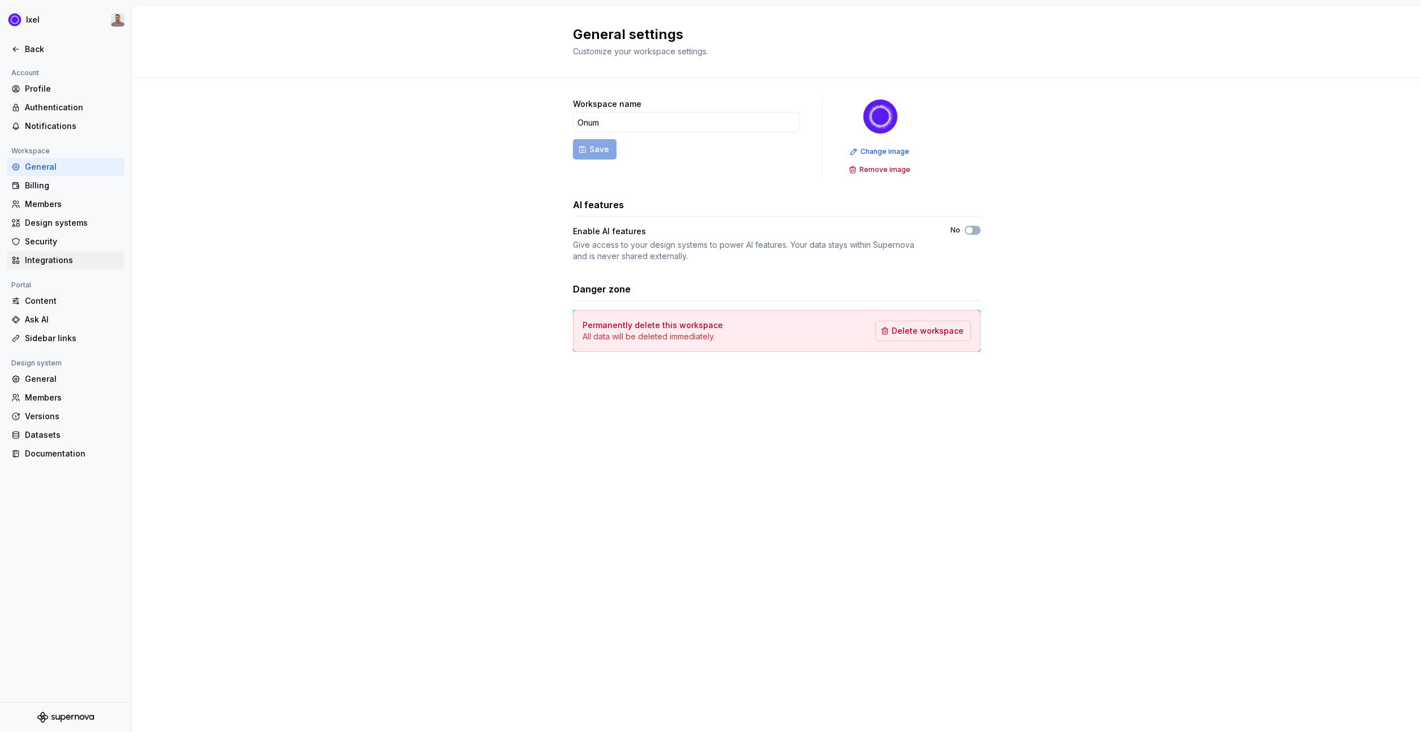
click at [70, 257] on div "Integrations" at bounding box center [72, 260] width 95 height 11
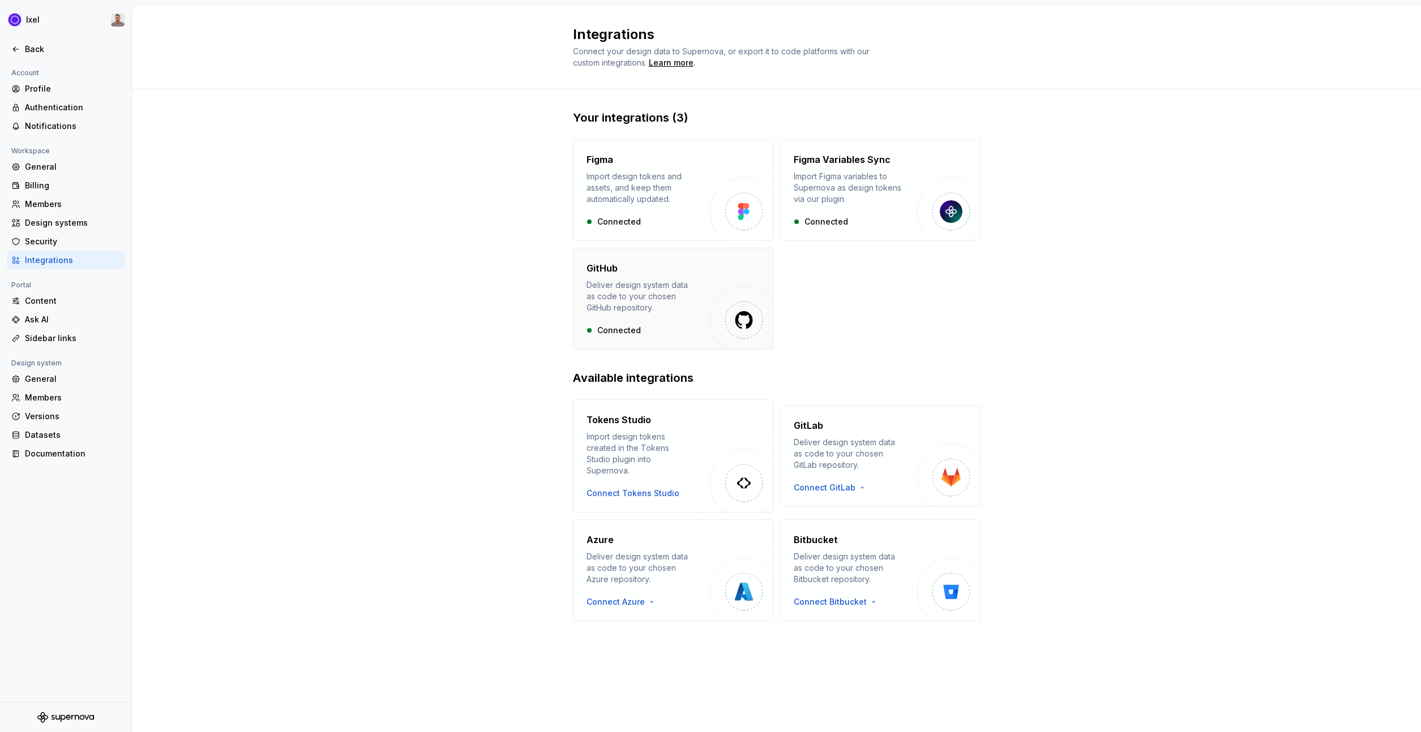
click at [610, 316] on div "GitHub Deliver design system data as code to your chosen GitHub repository. Con…" at bounding box center [640, 298] width 108 height 75
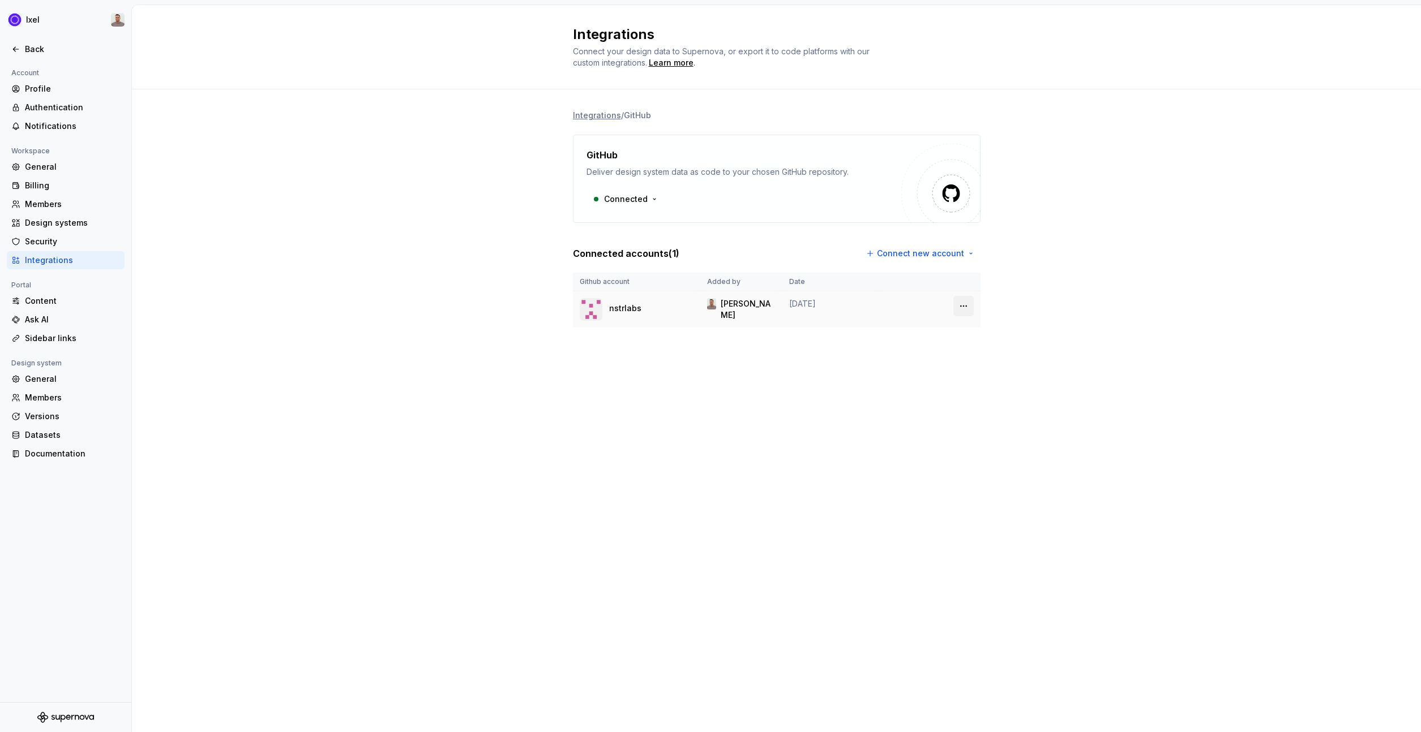
click at [958, 304] on html "Ixel Back Account Profile Authentication Notifications Workspace General Billin…" at bounding box center [710, 366] width 1421 height 732
click at [954, 302] on html "Ixel Back Account Profile Authentication Notifications Workspace General Billin…" at bounding box center [710, 366] width 1421 height 732
click at [958, 305] on html "Ixel Back Account Profile Authentication Notifications Workspace General Billin…" at bounding box center [710, 366] width 1421 height 732
click at [958, 304] on html "Ixel Back Account Profile Authentication Notifications Workspace General Billin…" at bounding box center [710, 366] width 1421 height 732
click at [967, 301] on html "Ixel Back Account Profile Authentication Notifications Workspace General Billin…" at bounding box center [710, 366] width 1421 height 732
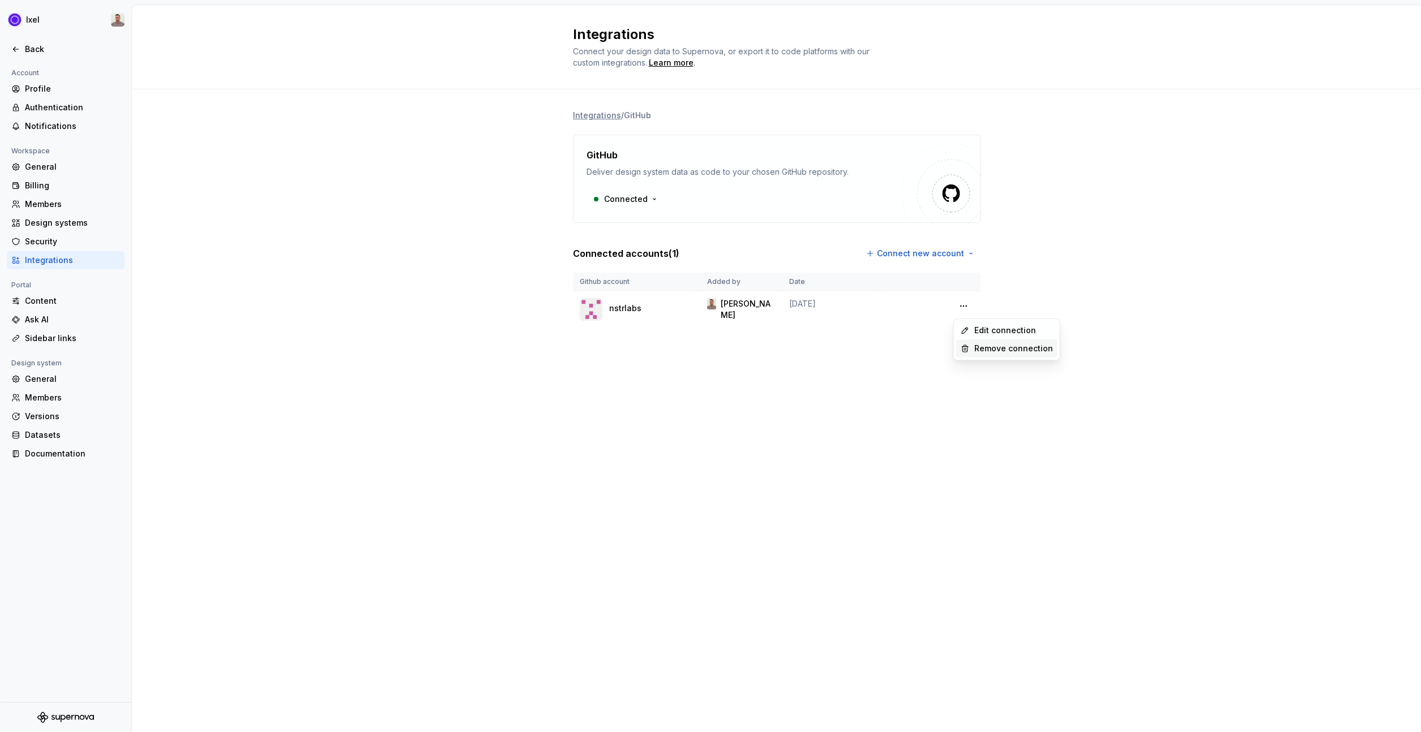
click at [993, 350] on div "Remove connection" at bounding box center [1013, 348] width 79 height 11
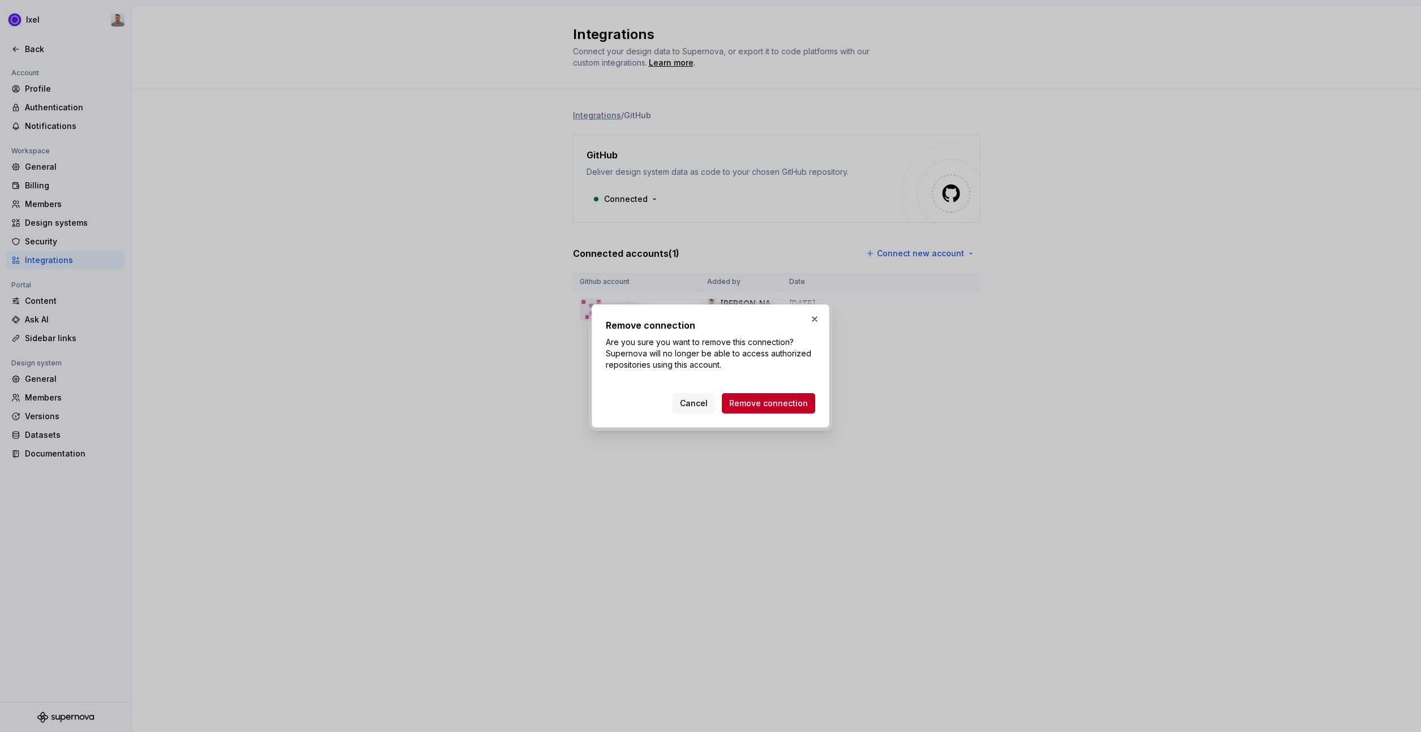
drag, startPoint x: 775, startPoint y: 401, endPoint x: 749, endPoint y: 398, distance: 26.3
click at [776, 402] on span "Remove connection" at bounding box center [768, 403] width 79 height 11
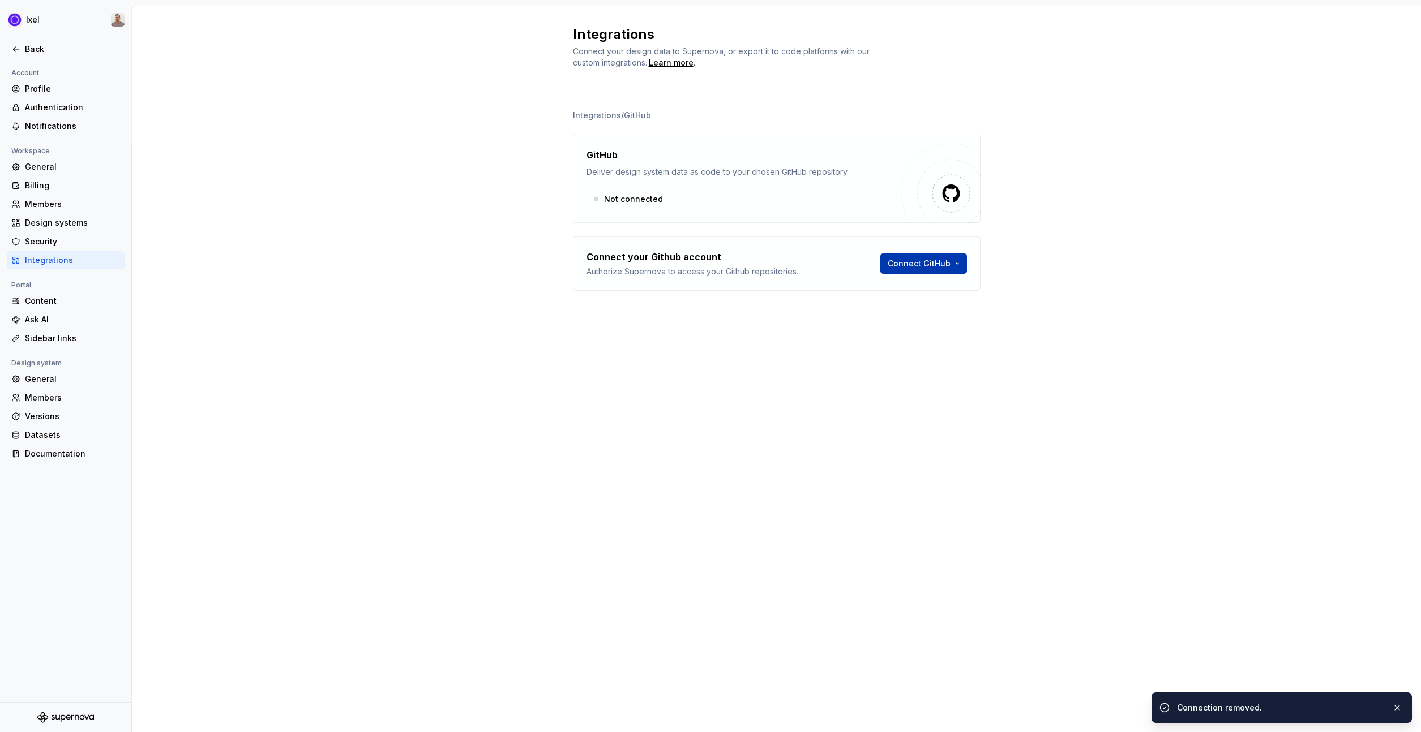
click at [910, 260] on html "Ixel Back Account Profile Authentication Notifications Workspace General Billin…" at bounding box center [710, 366] width 1421 height 732
click at [920, 290] on div "Sign in with OAuth" at bounding box center [947, 287] width 115 height 11
click at [916, 260] on html "Ixel Back Account Profile Authentication Notifications Workspace General Billin…" at bounding box center [710, 366] width 1421 height 732
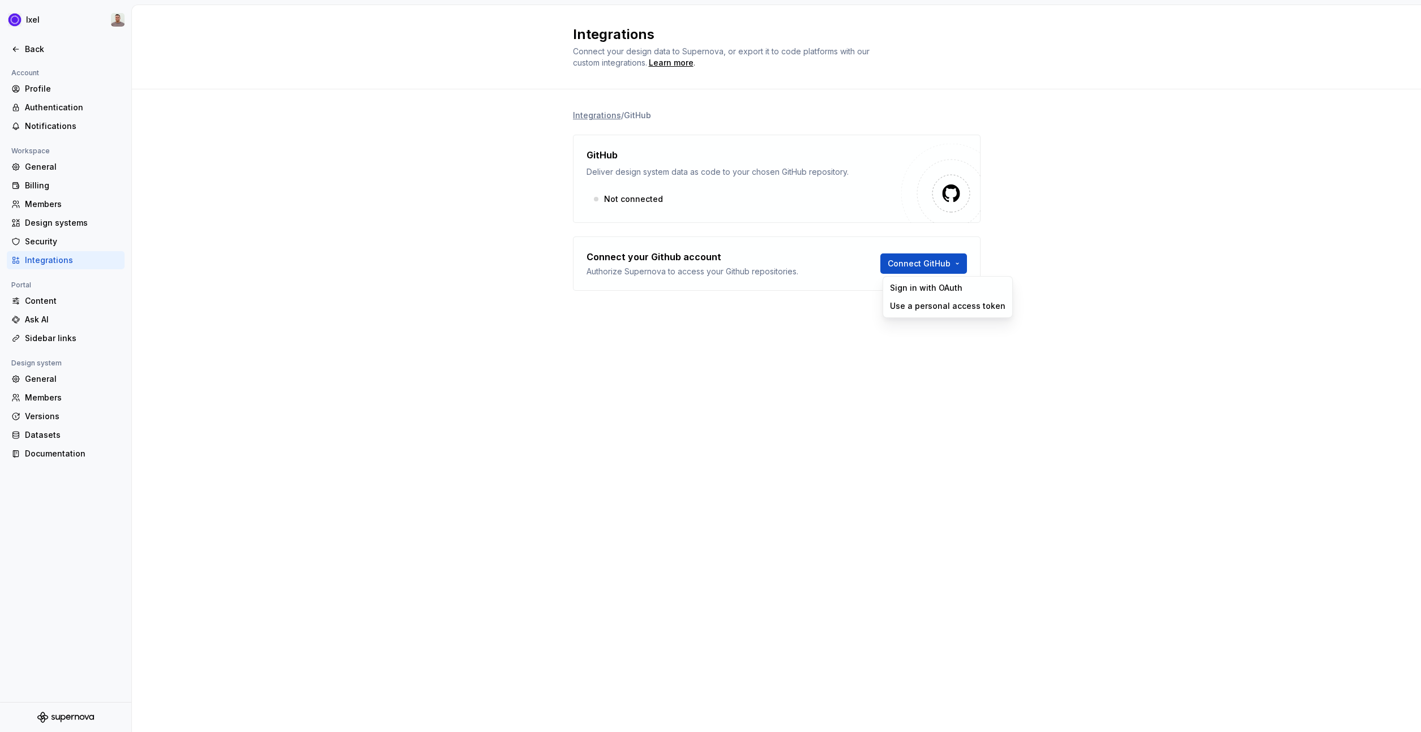
click at [799, 331] on html "Ixel Back Account Profile Authentication Notifications Workspace General Billin…" at bounding box center [710, 366] width 1421 height 732
click at [926, 260] on html "Ixel Back Account Profile Authentication Notifications Workspace General Billin…" at bounding box center [710, 366] width 1421 height 732
click at [925, 311] on div "Use a personal access token" at bounding box center [947, 306] width 115 height 11
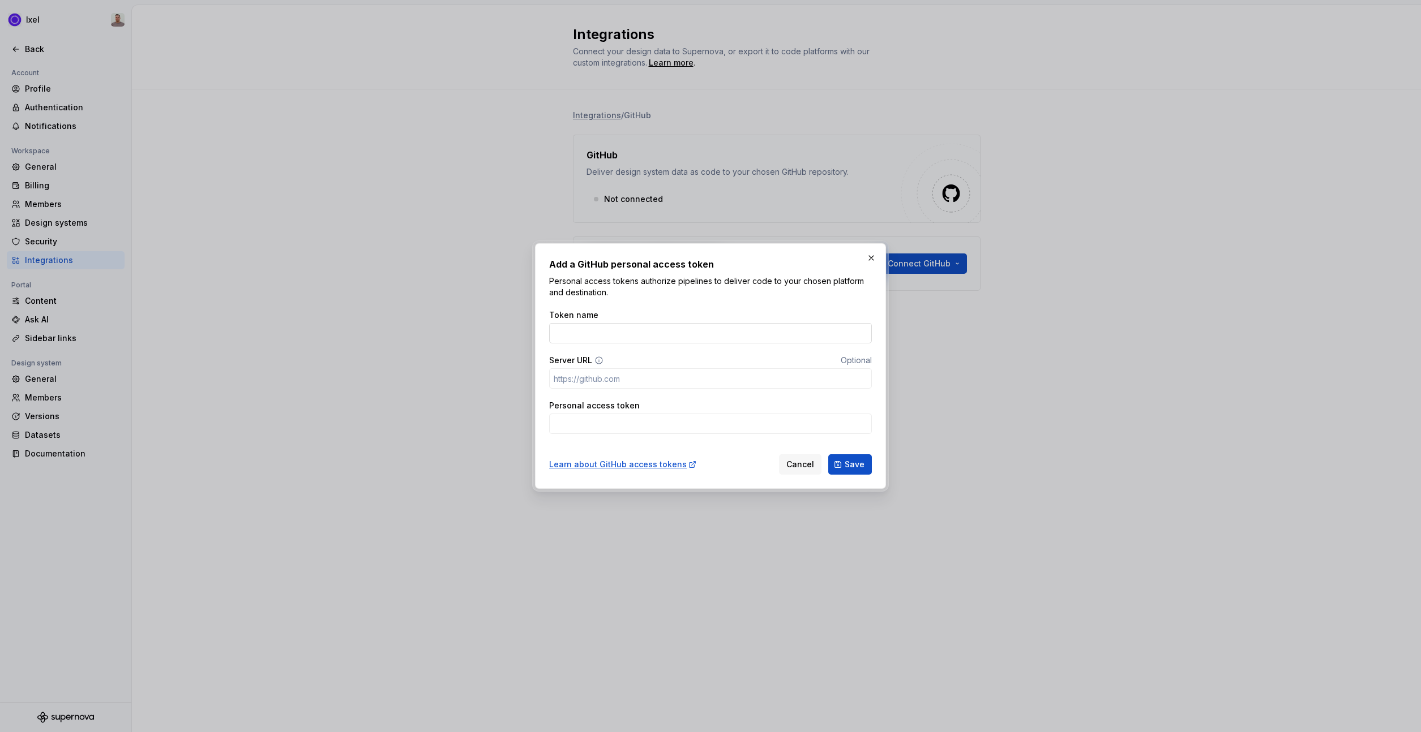
click at [678, 342] on input "Token name" at bounding box center [710, 333] width 323 height 20
click at [673, 383] on input "Server URL" at bounding box center [710, 378] width 323 height 20
click at [619, 422] on input "Personal access token" at bounding box center [710, 424] width 323 height 20
click at [863, 259] on button "button" at bounding box center [871, 258] width 16 height 16
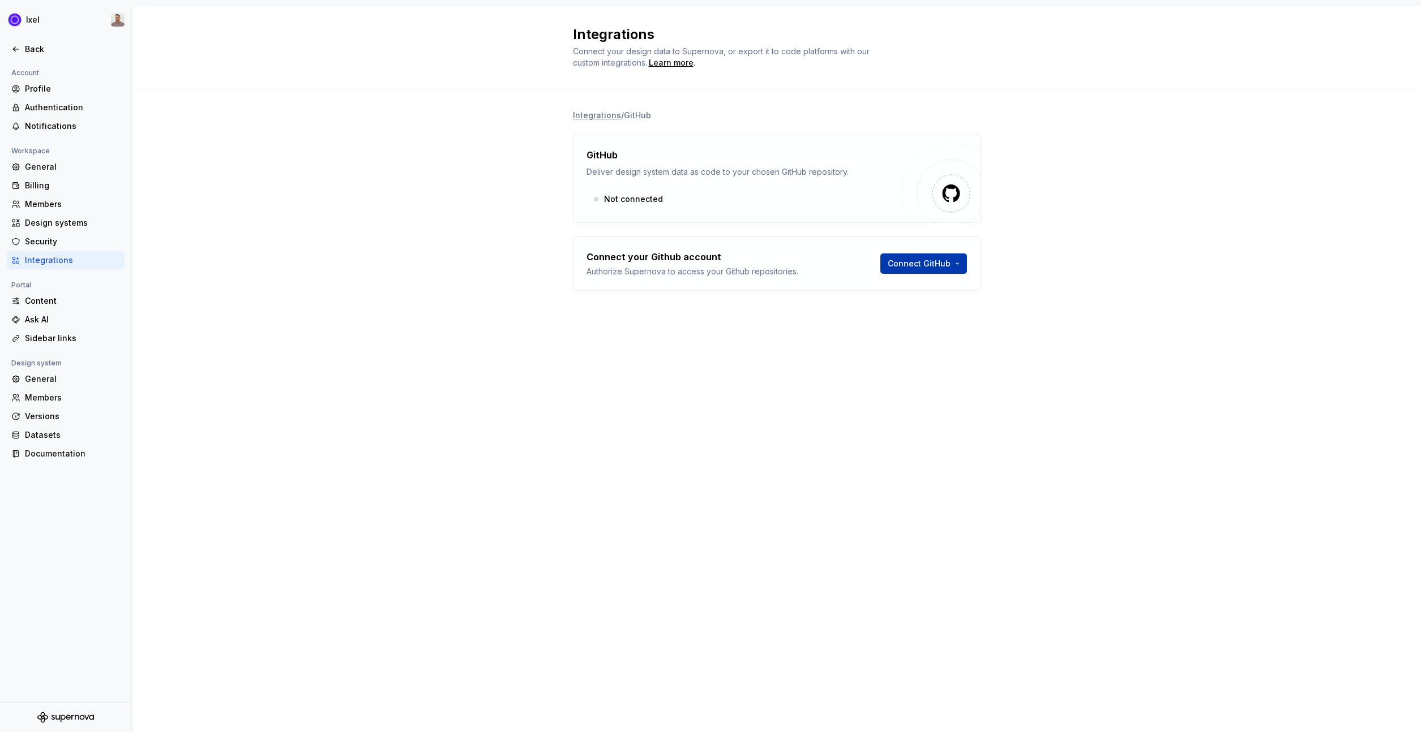
click at [893, 259] on html "Ixel Back Account Profile Authentication Notifications Workspace General Billin…" at bounding box center [710, 366] width 1421 height 732
click at [904, 291] on div "Sign in with OAuth" at bounding box center [947, 287] width 115 height 11
click at [49, 44] on div "Back" at bounding box center [72, 49] width 95 height 11
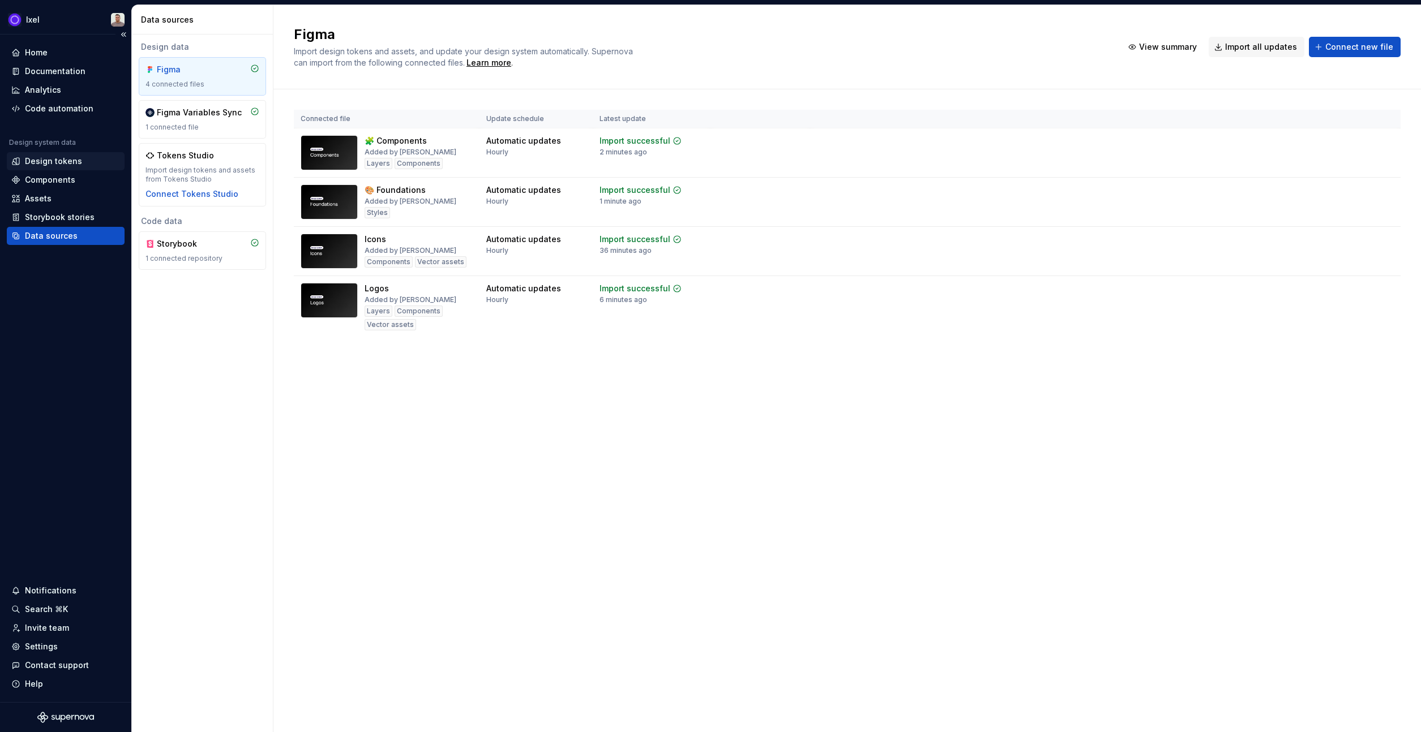
click at [67, 166] on div "Design tokens" at bounding box center [53, 161] width 57 height 11
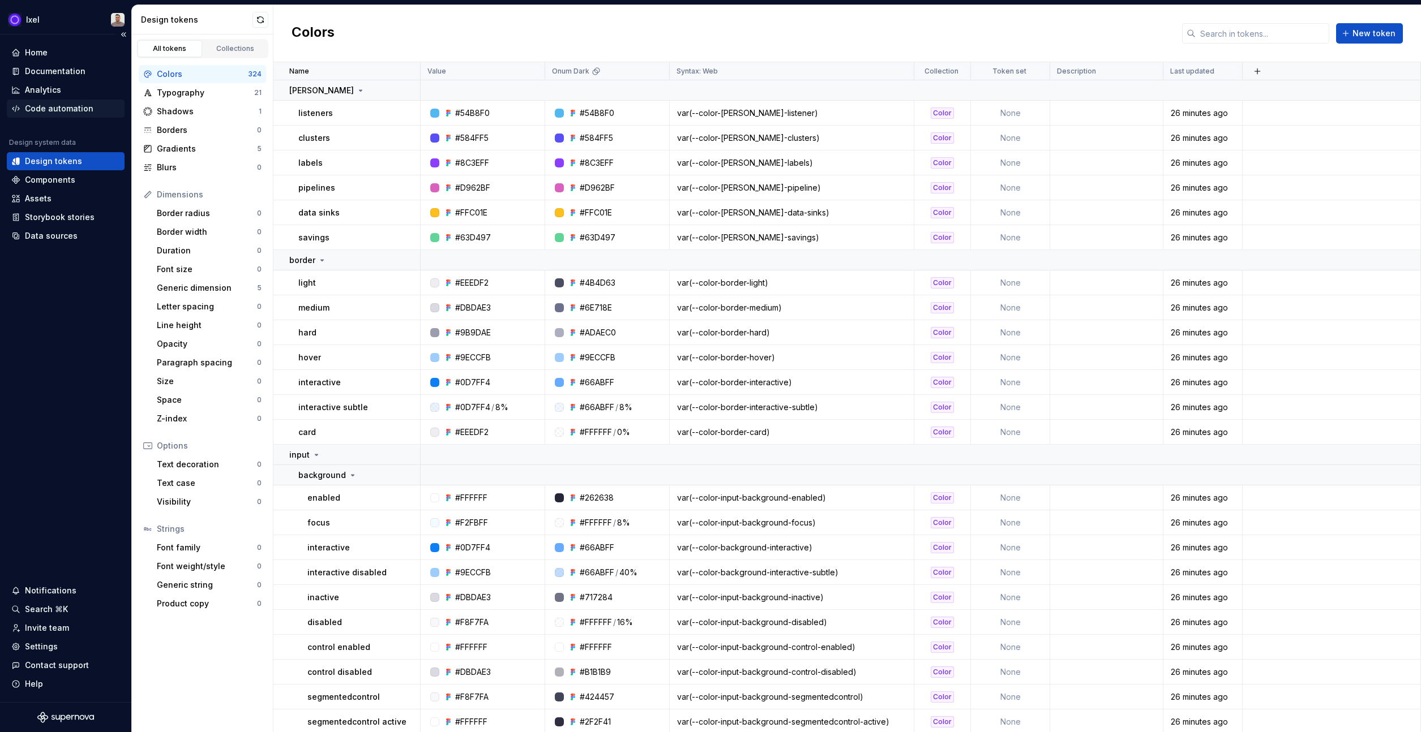
click at [47, 110] on div "Code automation" at bounding box center [59, 108] width 68 height 11
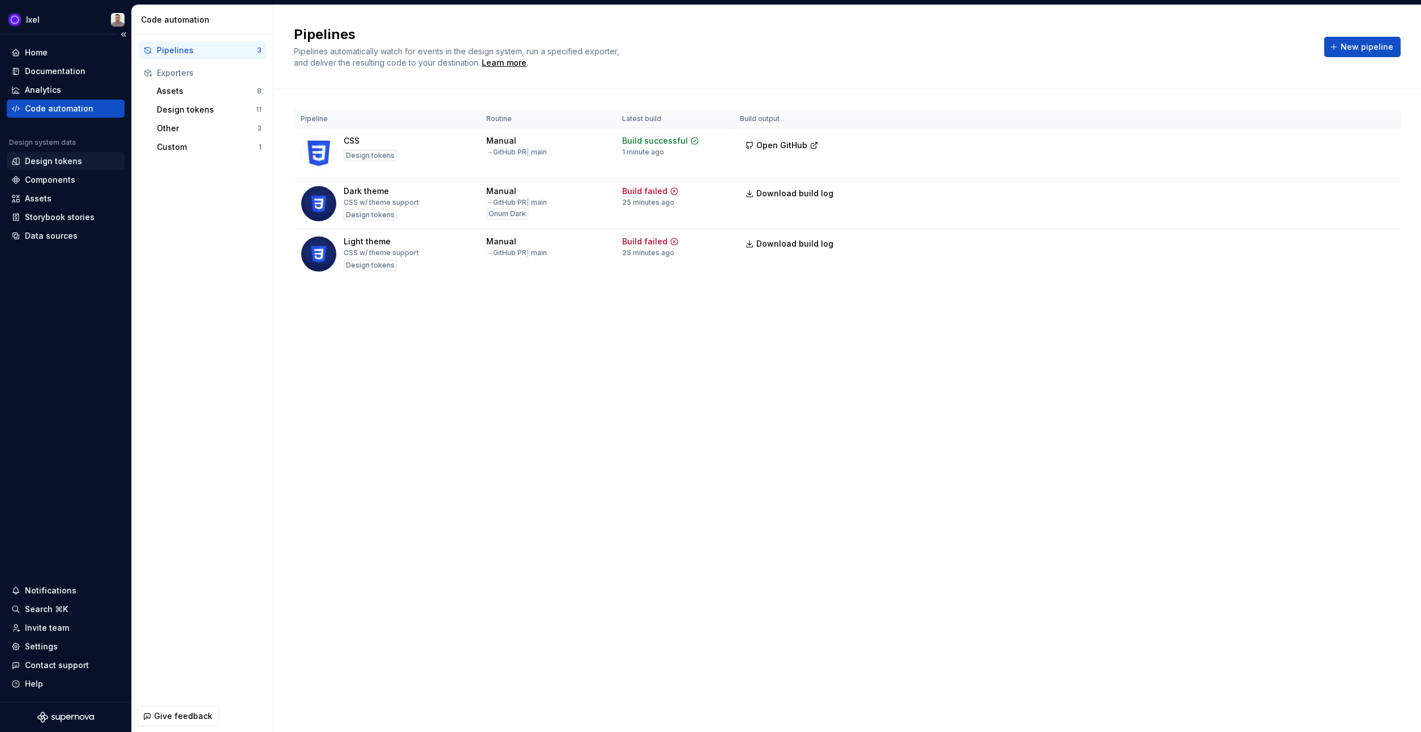
click at [69, 163] on div "Design tokens" at bounding box center [53, 161] width 57 height 11
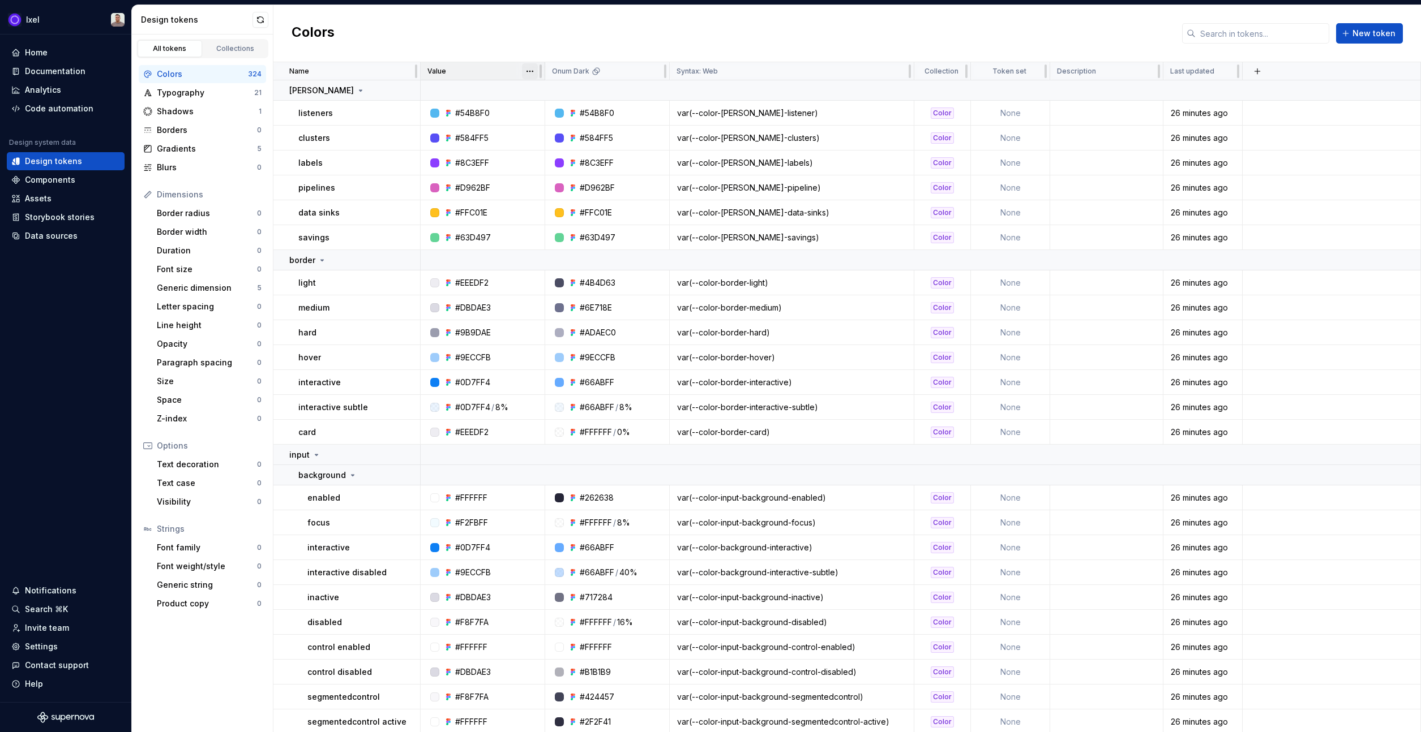
click at [527, 71] on html "Ixel Home Documentation Analytics Code automation Design system data Design tok…" at bounding box center [710, 366] width 1421 height 732
click at [495, 65] on html "Ixel Home Documentation Analytics Code automation Design system data Design tok…" at bounding box center [710, 366] width 1421 height 732
click at [528, 66] on html "Ixel Home Documentation Analytics Code automation Design system data Design tok…" at bounding box center [710, 366] width 1421 height 732
click at [464, 70] on html "Ixel Home Documentation Analytics Code automation Design system data Design tok…" at bounding box center [710, 366] width 1421 height 732
click at [64, 165] on div "Design tokens" at bounding box center [53, 161] width 57 height 11
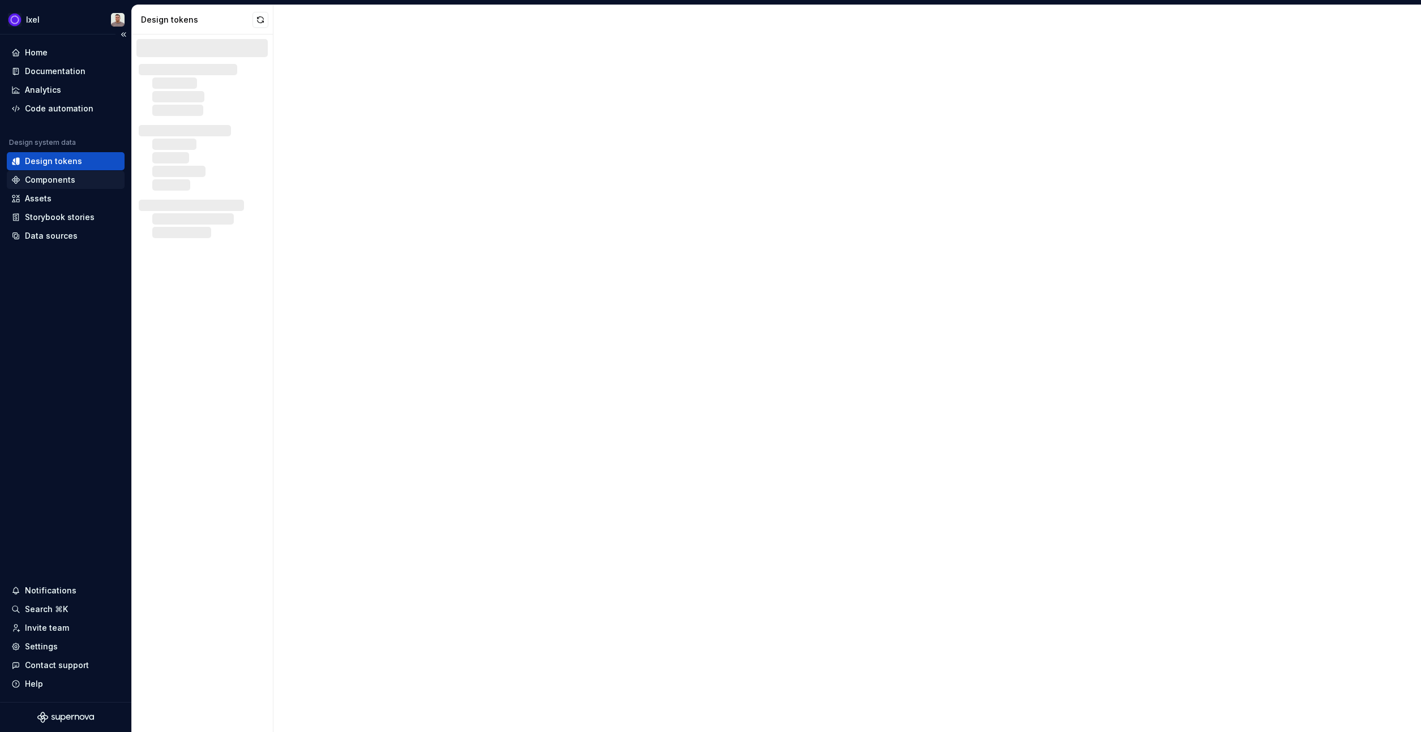
click at [63, 180] on div "Components" at bounding box center [50, 179] width 50 height 11
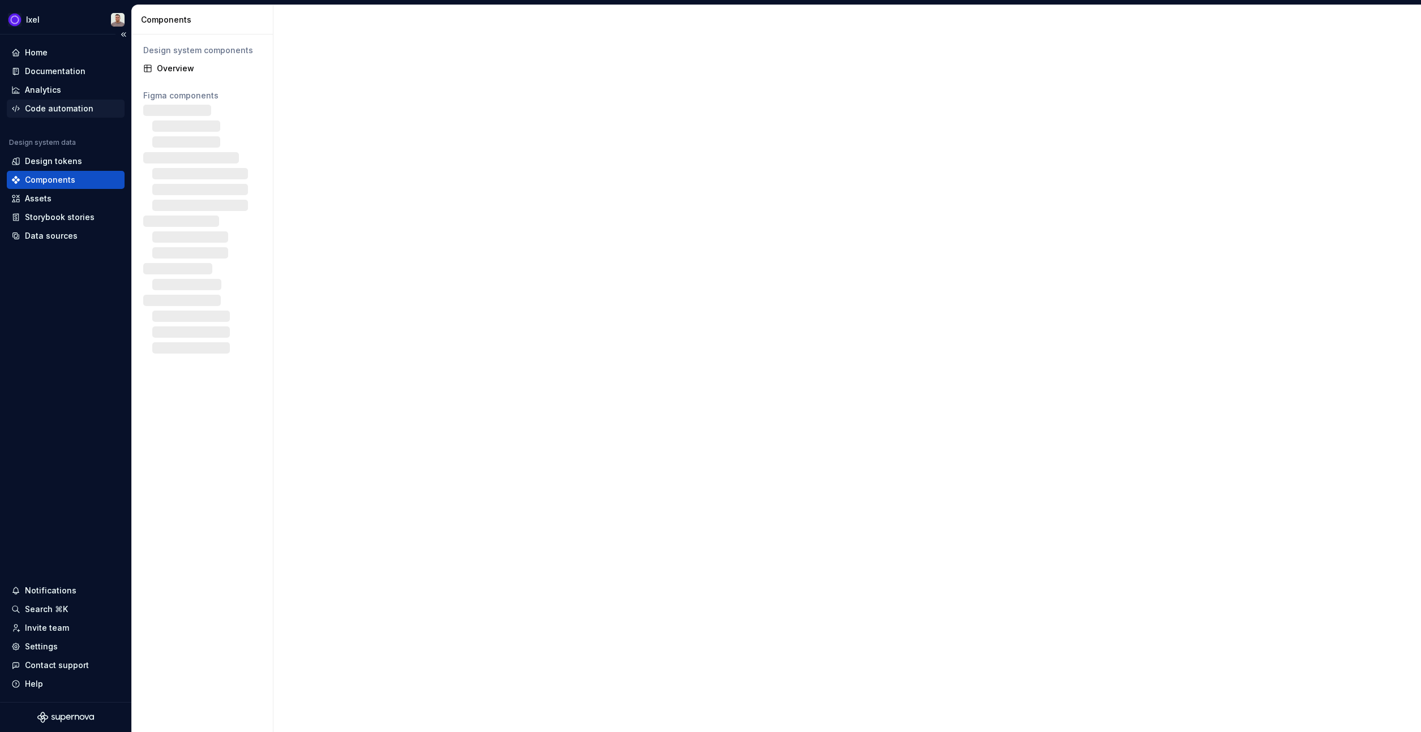
click at [80, 108] on div "Code automation" at bounding box center [59, 108] width 68 height 11
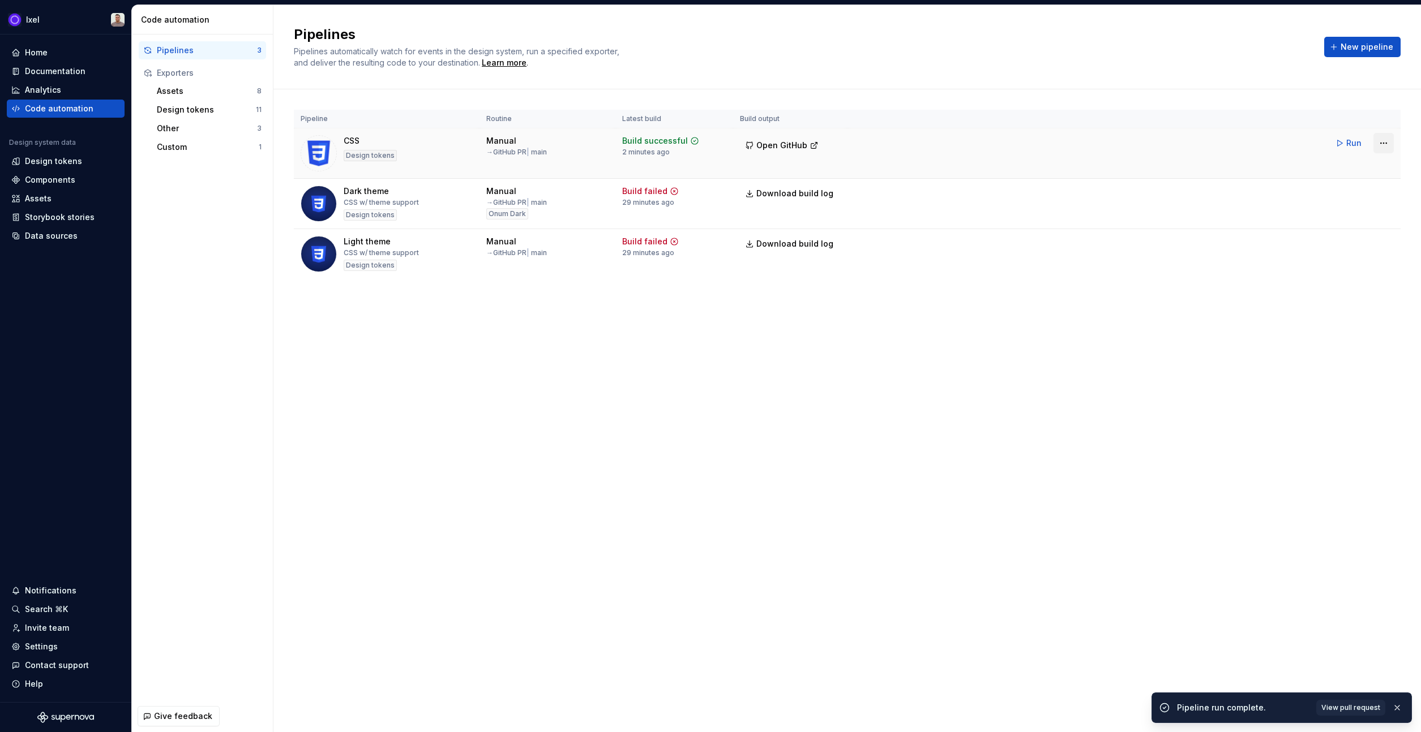
click at [1384, 138] on html "Ixel Home Documentation Analytics Code automation Design system data Design tok…" at bounding box center [710, 366] width 1421 height 732
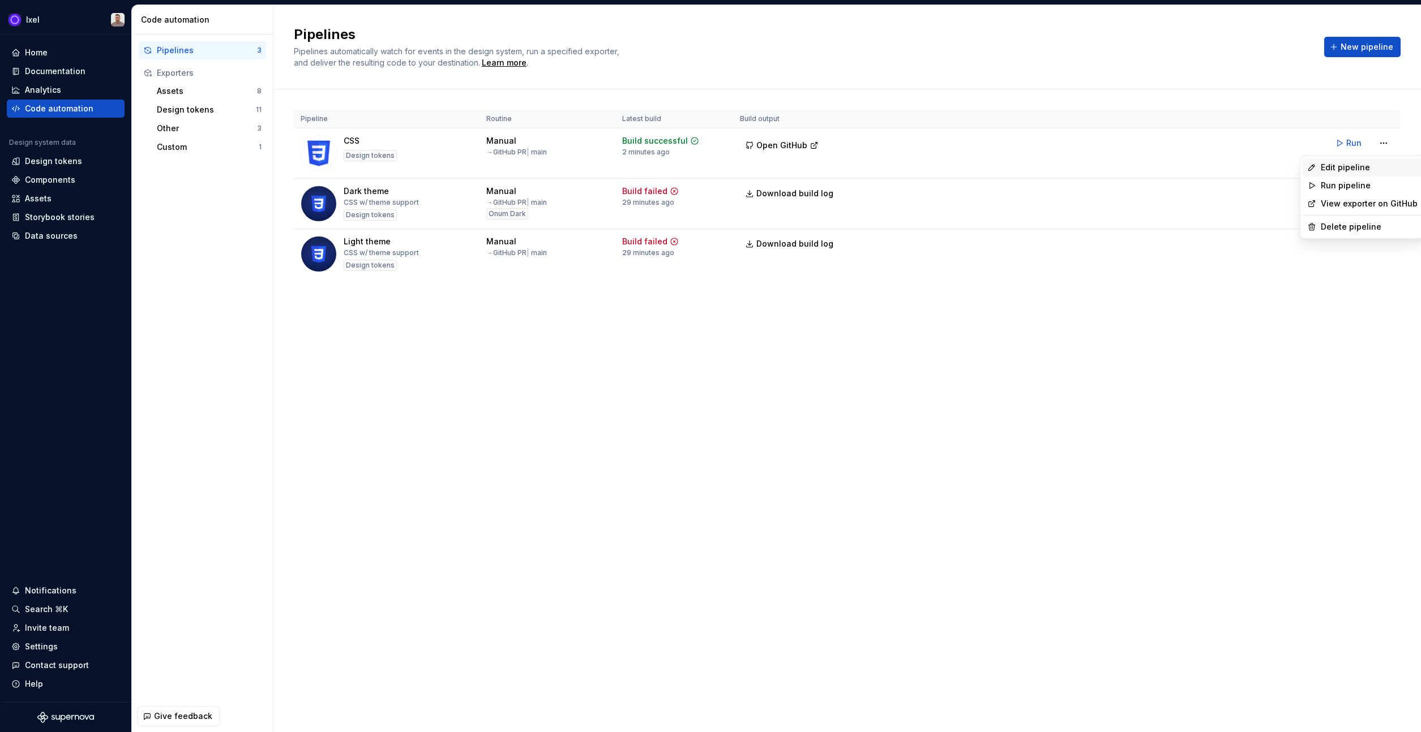
click at [1323, 173] on div "Edit pipeline" at bounding box center [1368, 167] width 97 height 11
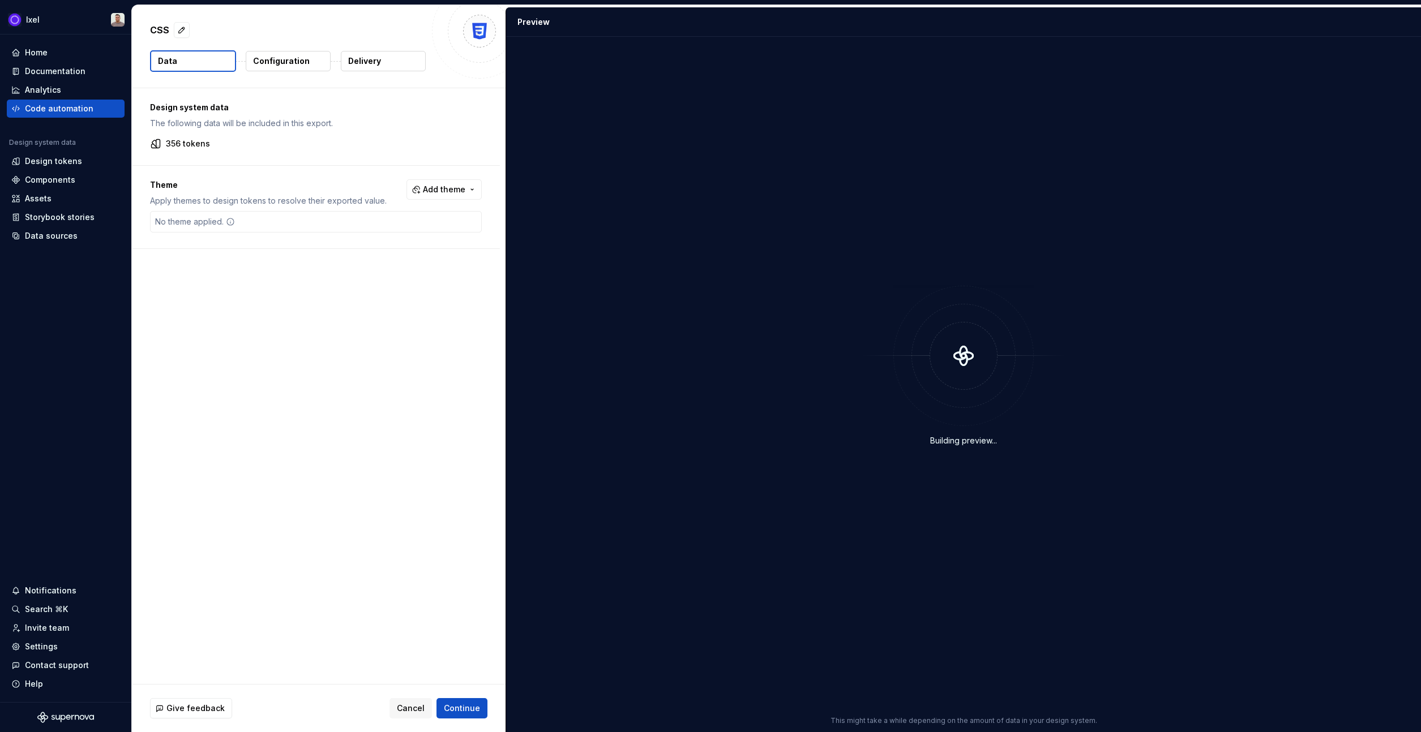
click at [189, 29] on div "CSS" at bounding box center [288, 30] width 276 height 20
click at [183, 29] on button "button" at bounding box center [182, 30] width 16 height 16
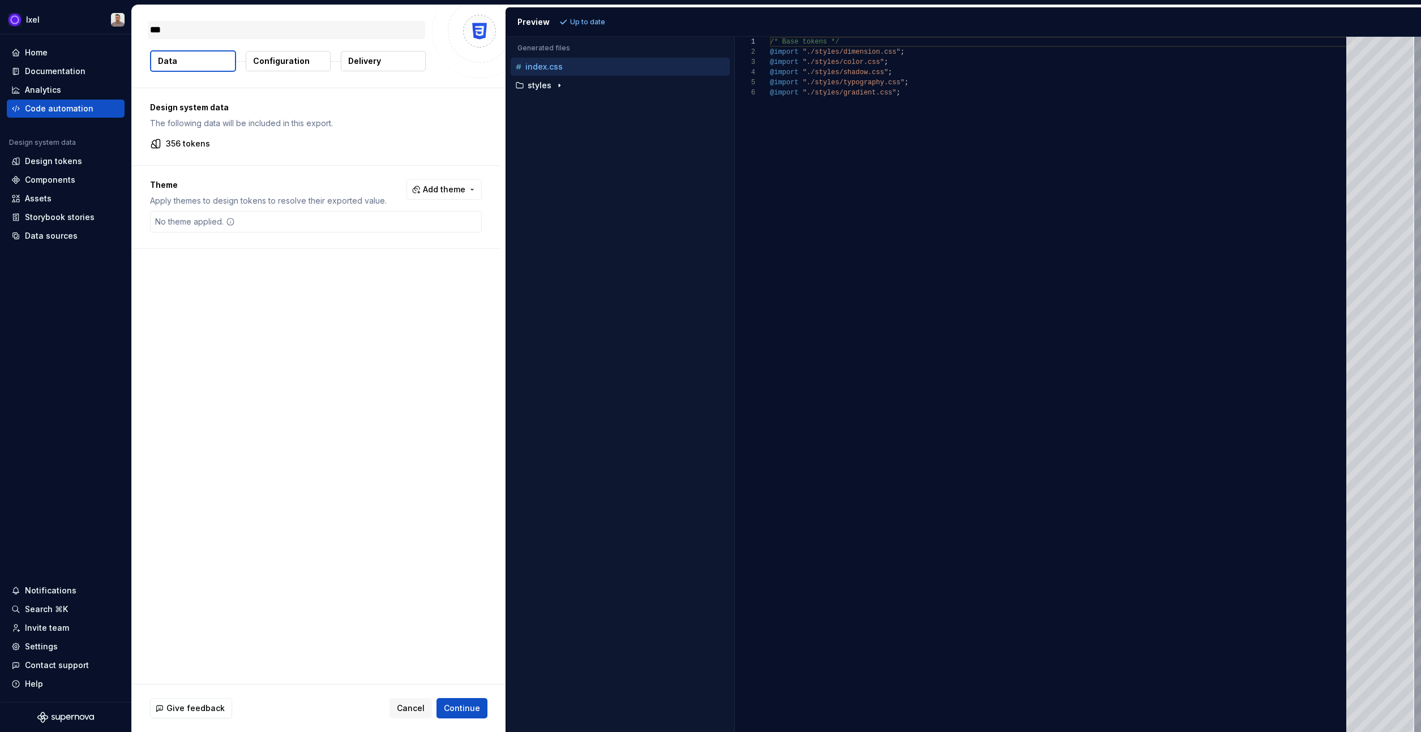
type textarea "*"
type textarea "**"
type textarea "*"
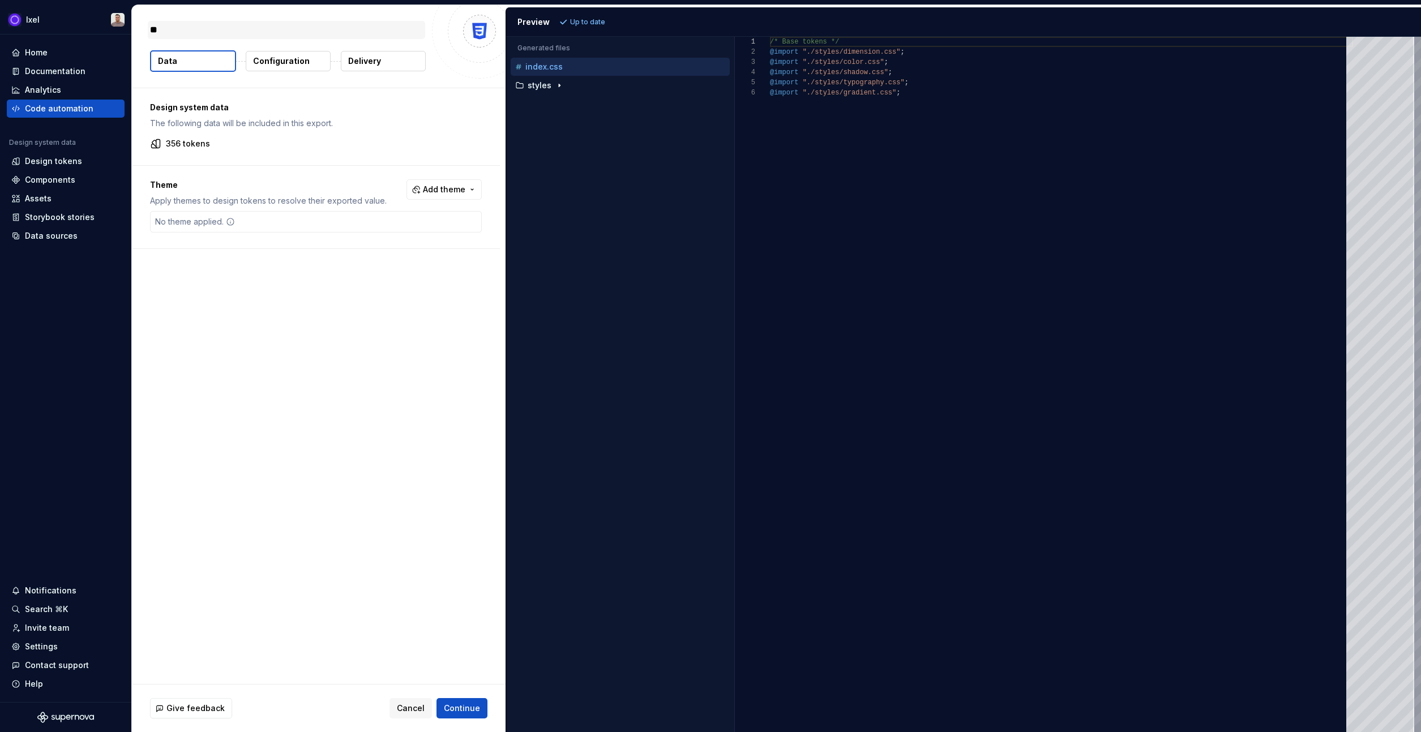
type textarea "***"
type textarea "*"
type textarea "****"
type textarea "*"
type textarea "*****"
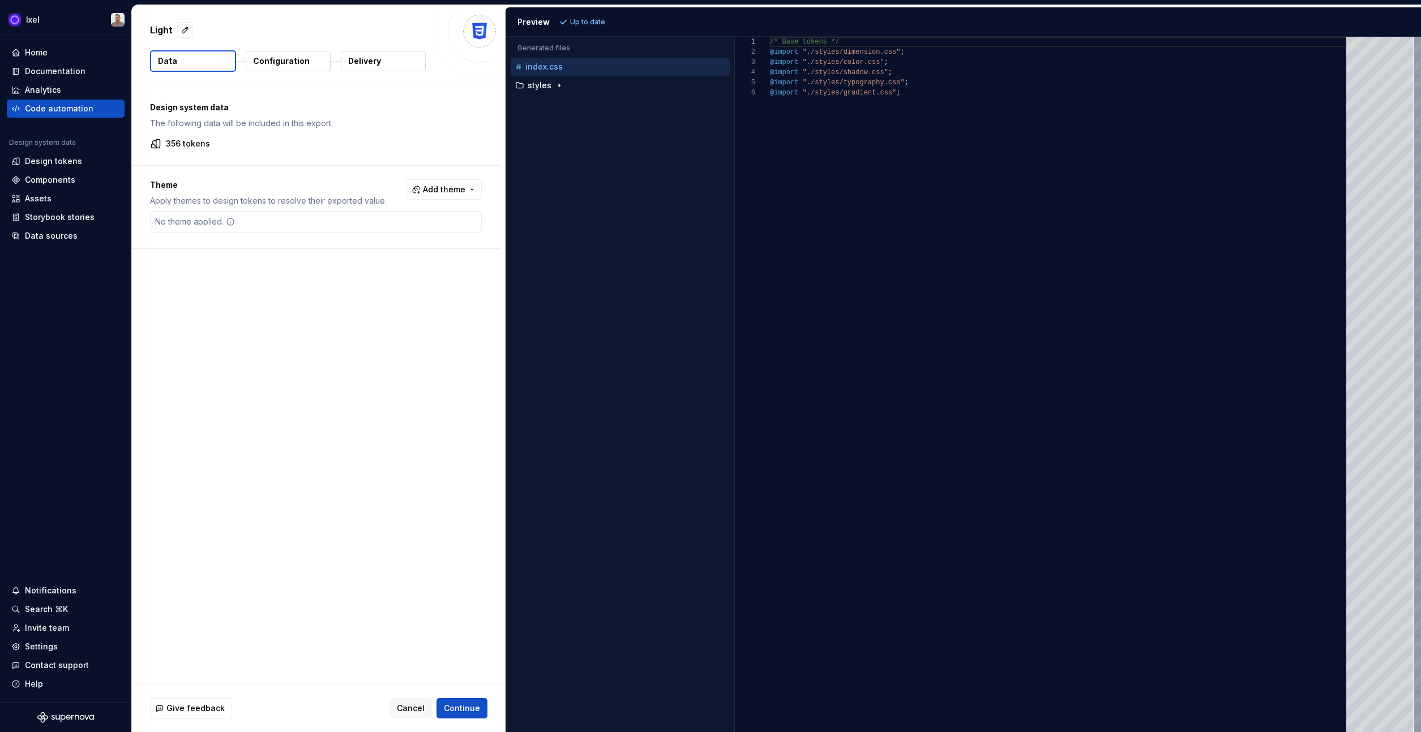
click at [334, 82] on div "Light Data Configuration Delivery" at bounding box center [319, 46] width 374 height 83
click at [293, 58] on p "Configuration" at bounding box center [281, 60] width 57 height 11
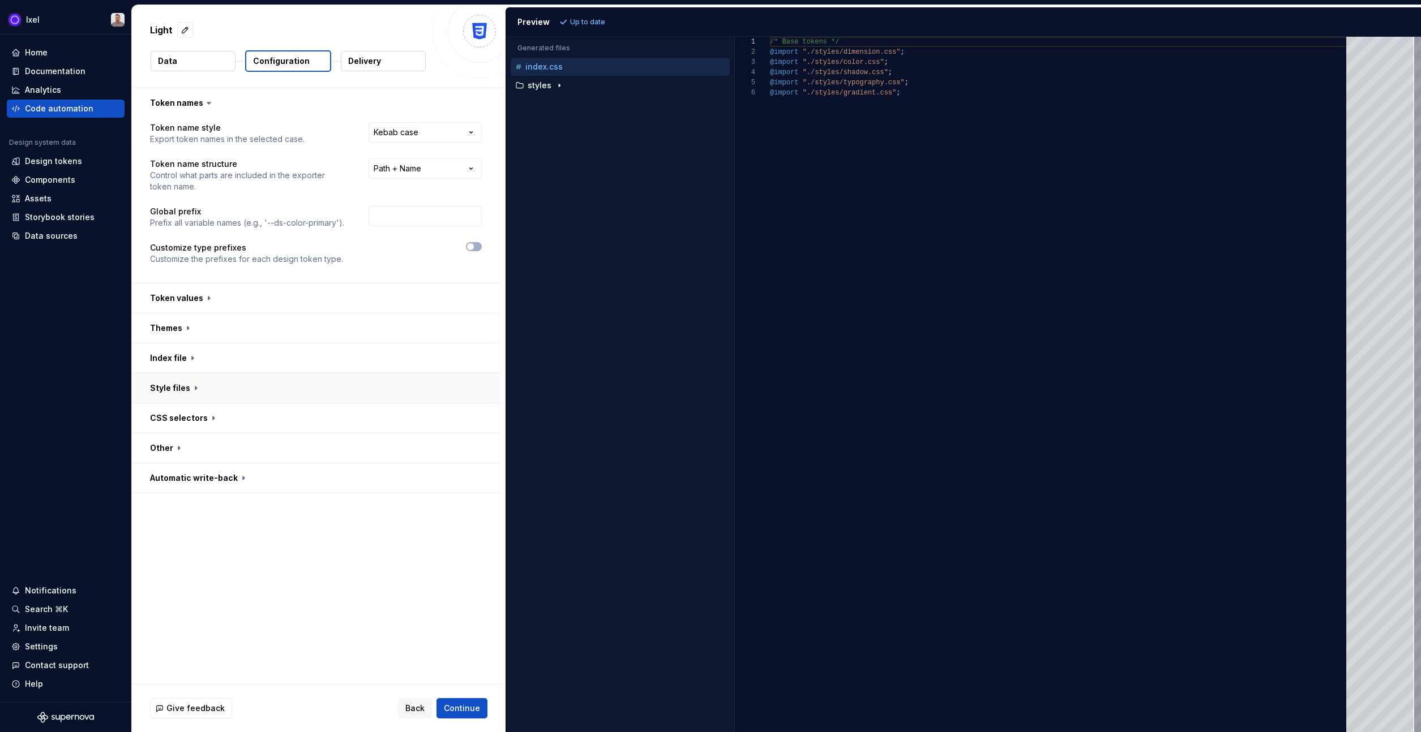
click at [246, 394] on button "button" at bounding box center [316, 388] width 368 height 29
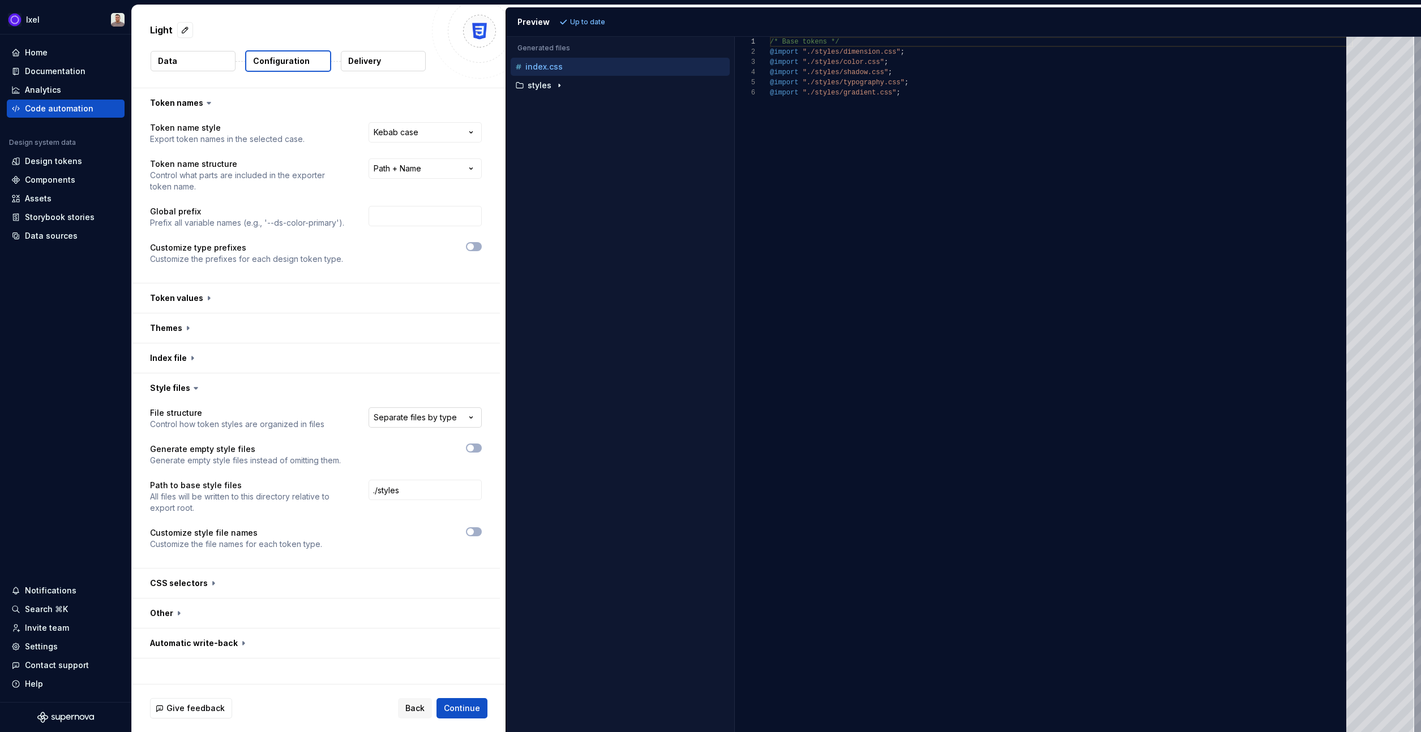
click at [426, 423] on html "**********" at bounding box center [710, 366] width 1421 height 732
click at [430, 419] on html "**********" at bounding box center [710, 366] width 1421 height 732
click at [474, 526] on div "**********" at bounding box center [316, 486] width 332 height 156
click at [472, 529] on span "button" at bounding box center [470, 532] width 7 height 7
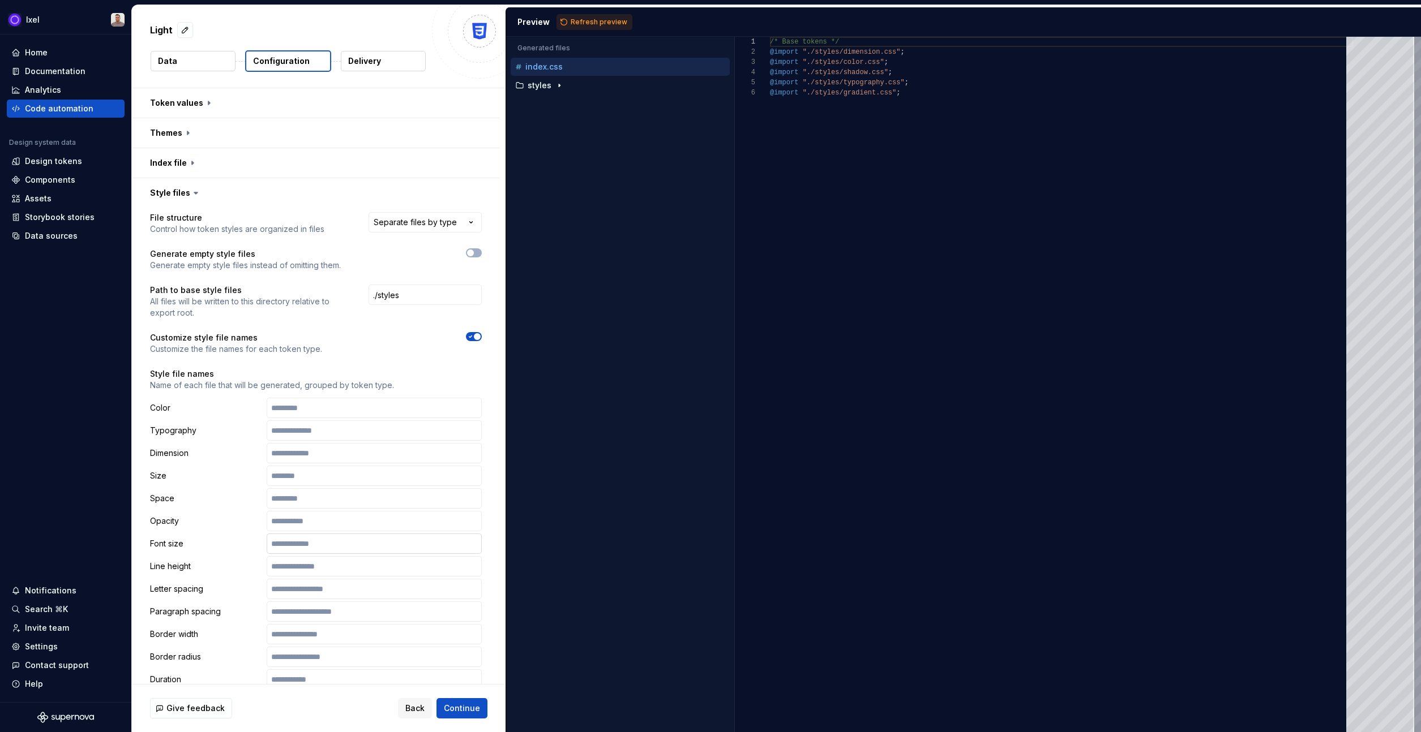
scroll to position [494, 0]
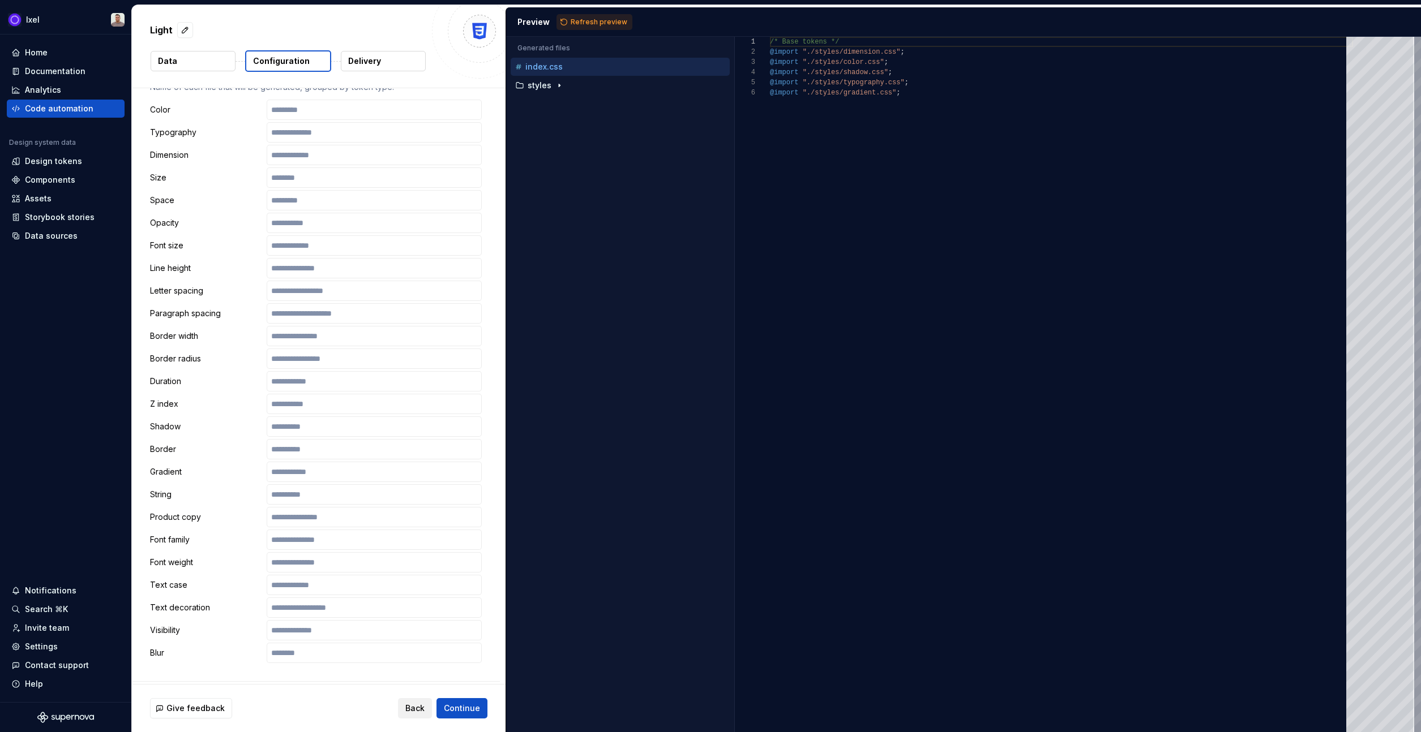
click at [410, 710] on span "Back" at bounding box center [414, 708] width 19 height 11
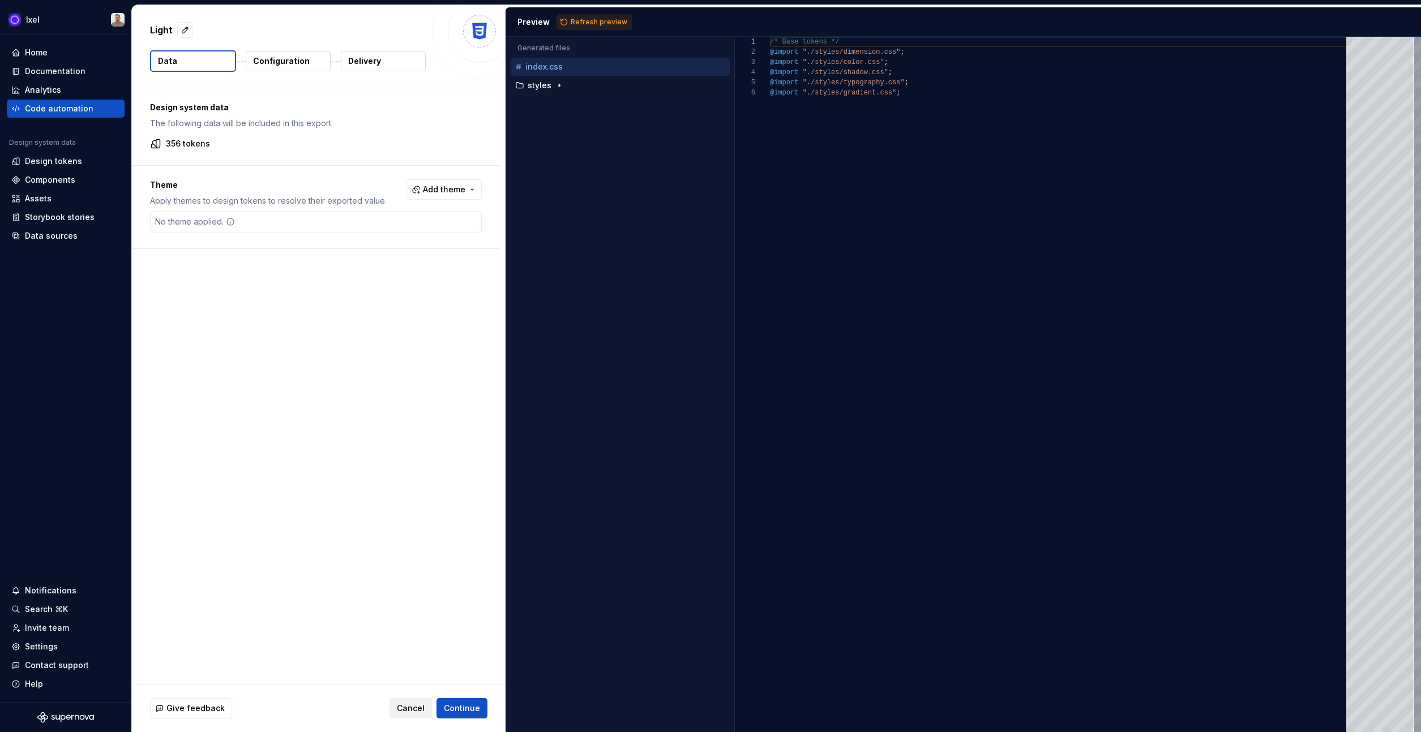
click at [413, 713] on span "Cancel" at bounding box center [411, 708] width 28 height 11
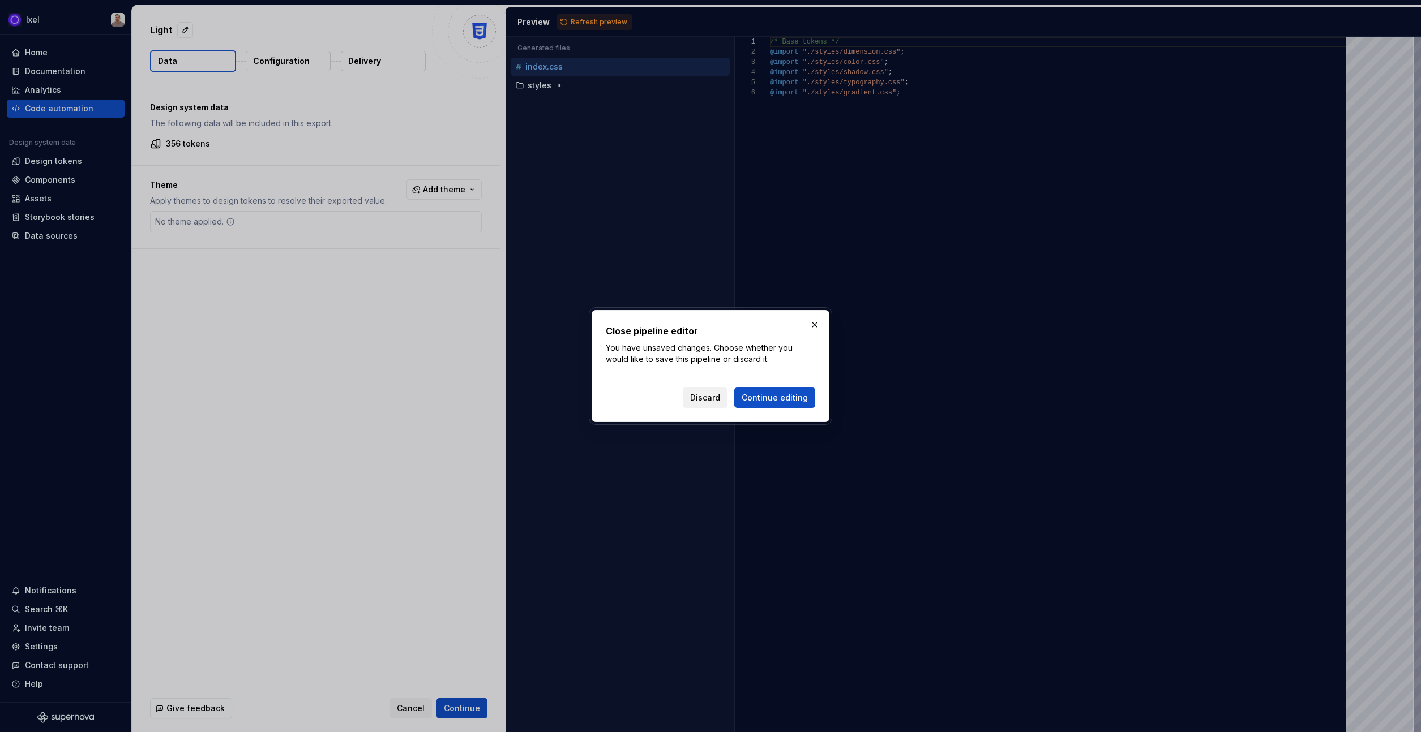
click at [717, 397] on span "Discard" at bounding box center [705, 397] width 30 height 11
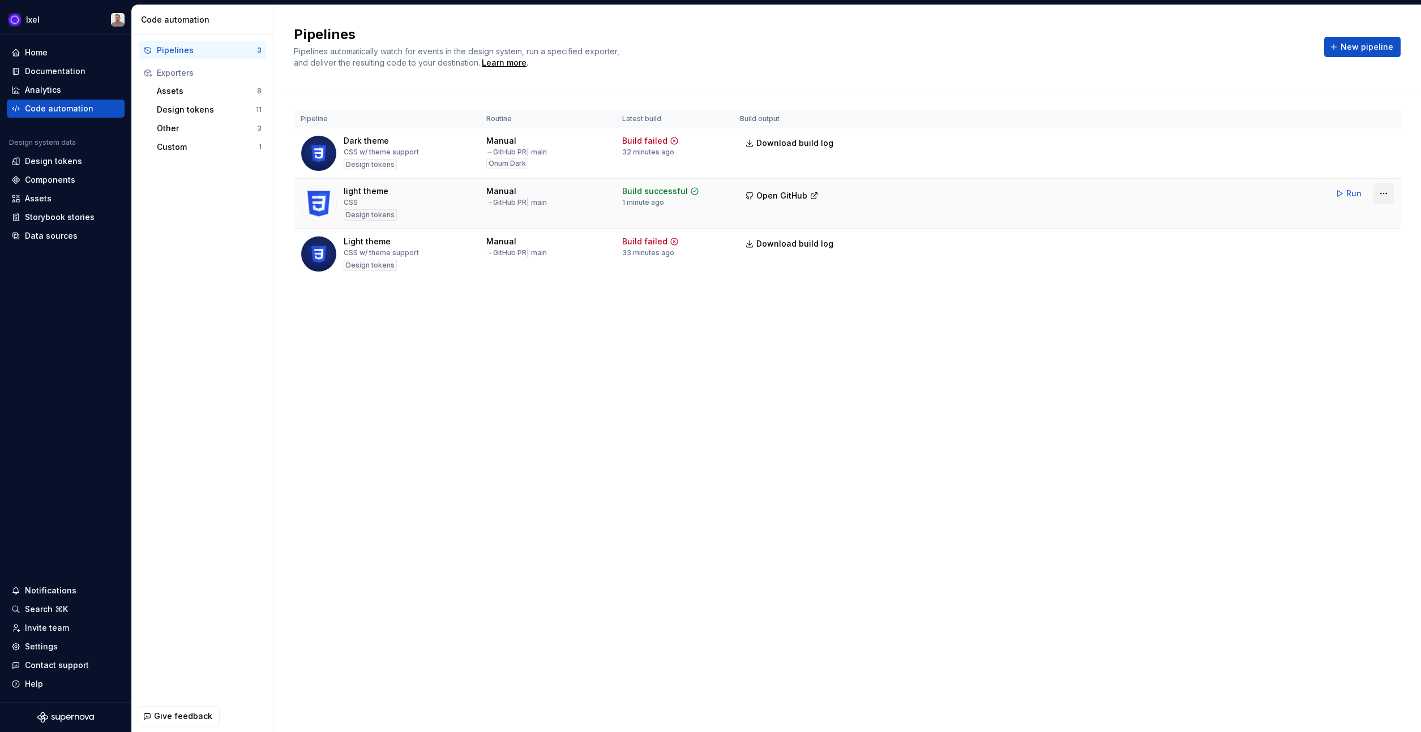
click at [1381, 191] on html "Ixel Home Documentation Analytics Code automation Design system data Design tok…" at bounding box center [710, 366] width 1421 height 732
click at [828, 372] on html "Ixel Home Documentation Analytics Code automation Design system data Design tok…" at bounding box center [710, 366] width 1421 height 732
click at [1388, 194] on html "Ixel Home Documentation Analytics Code automation Design system data Design tok…" at bounding box center [710, 366] width 1421 height 732
click at [1346, 218] on div "Edit pipeline" at bounding box center [1368, 217] width 97 height 11
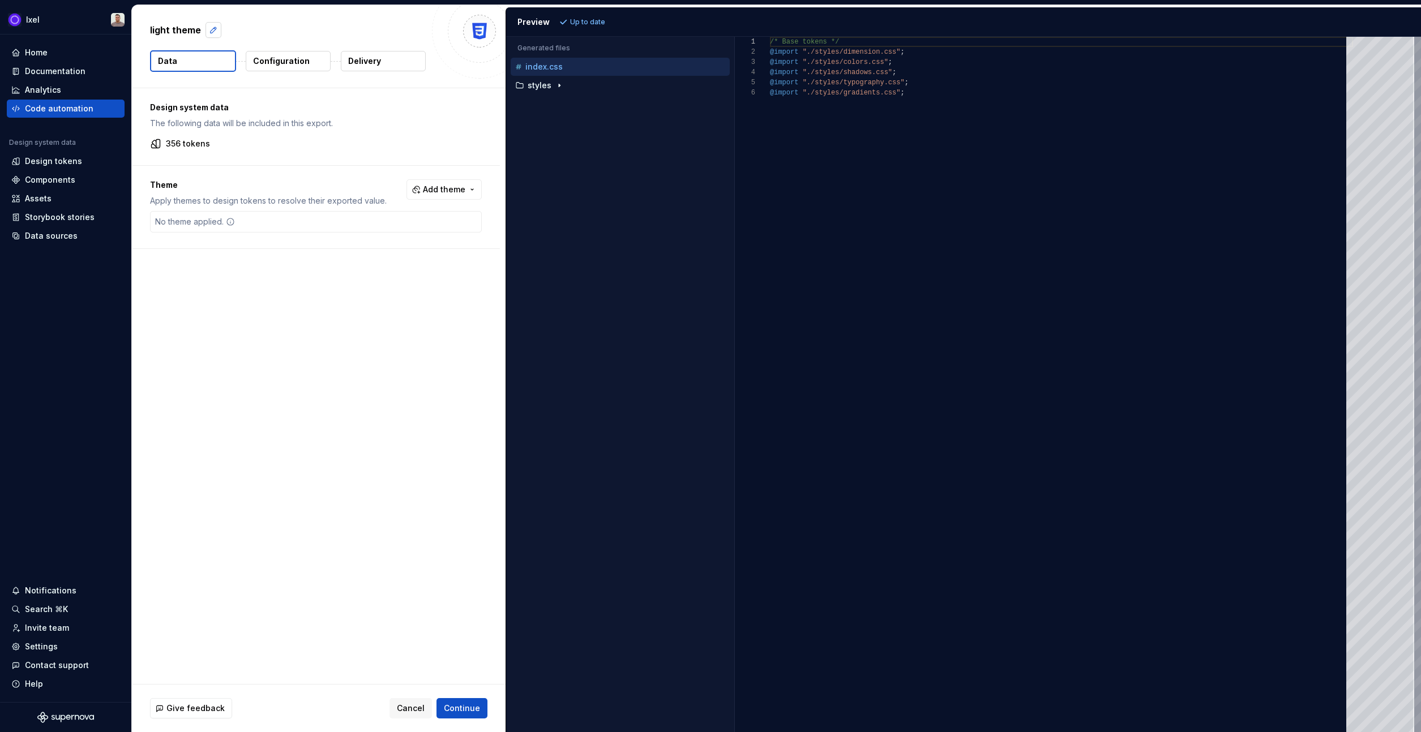
click at [217, 33] on button "button" at bounding box center [213, 30] width 16 height 16
type textarea "*"
type textarea "**"
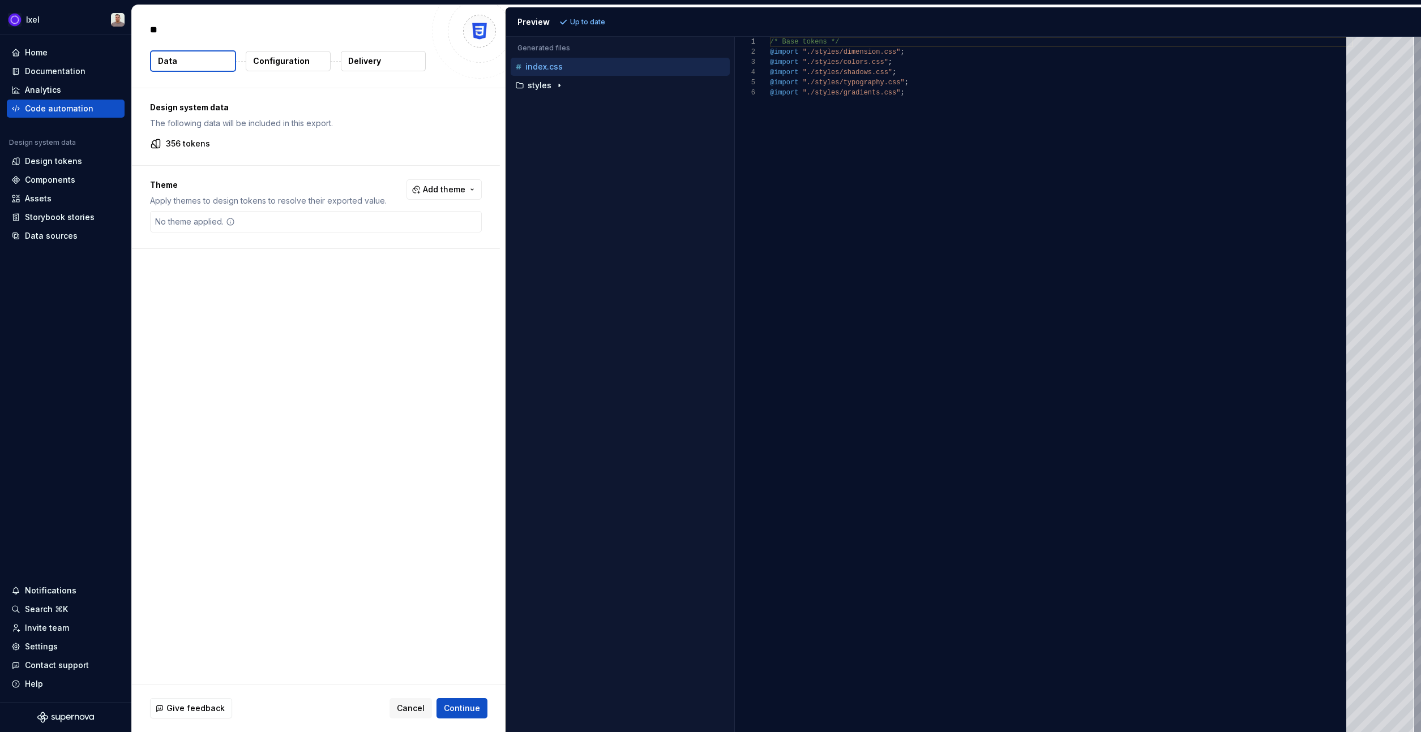
type textarea "*"
type textarea "***"
type textarea "*"
type textarea "****"
type textarea "*"
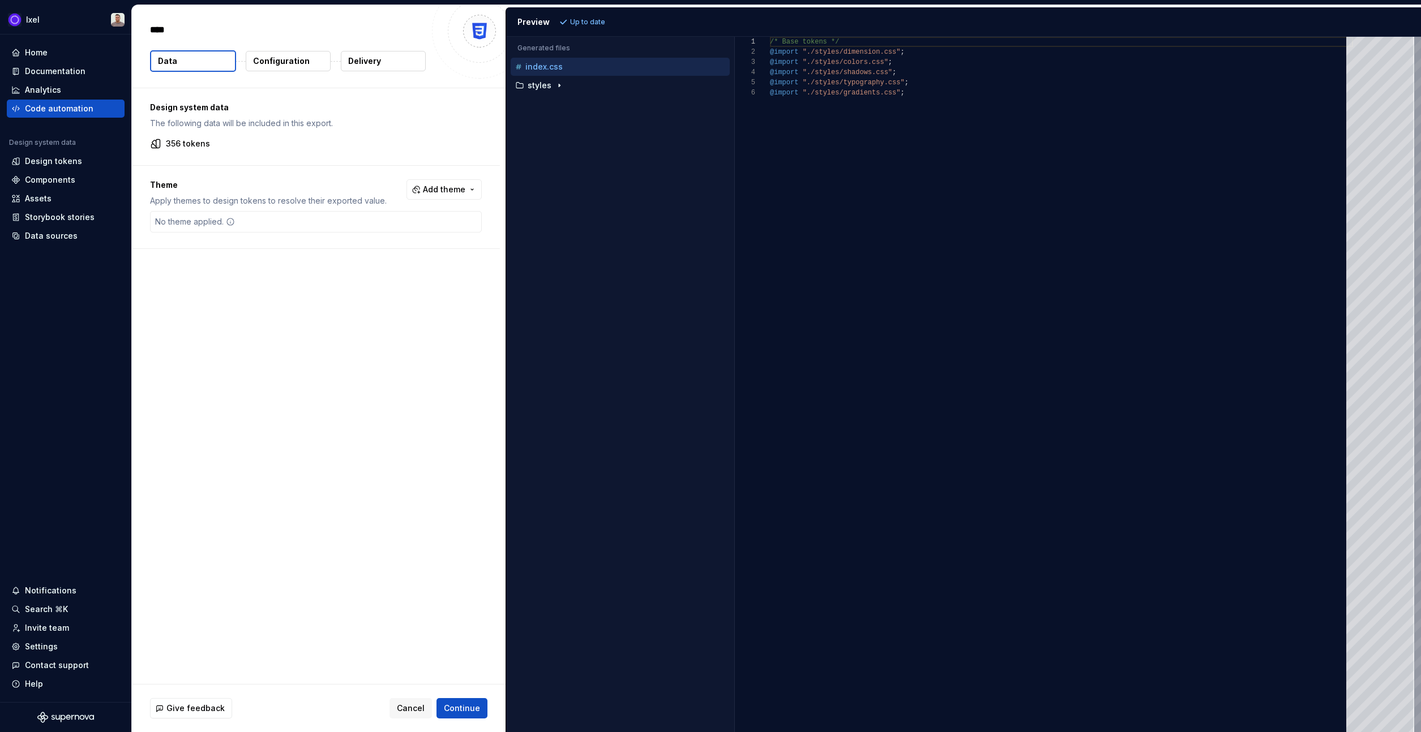
type textarea "*****"
click at [462, 709] on span "Continue" at bounding box center [462, 708] width 36 height 11
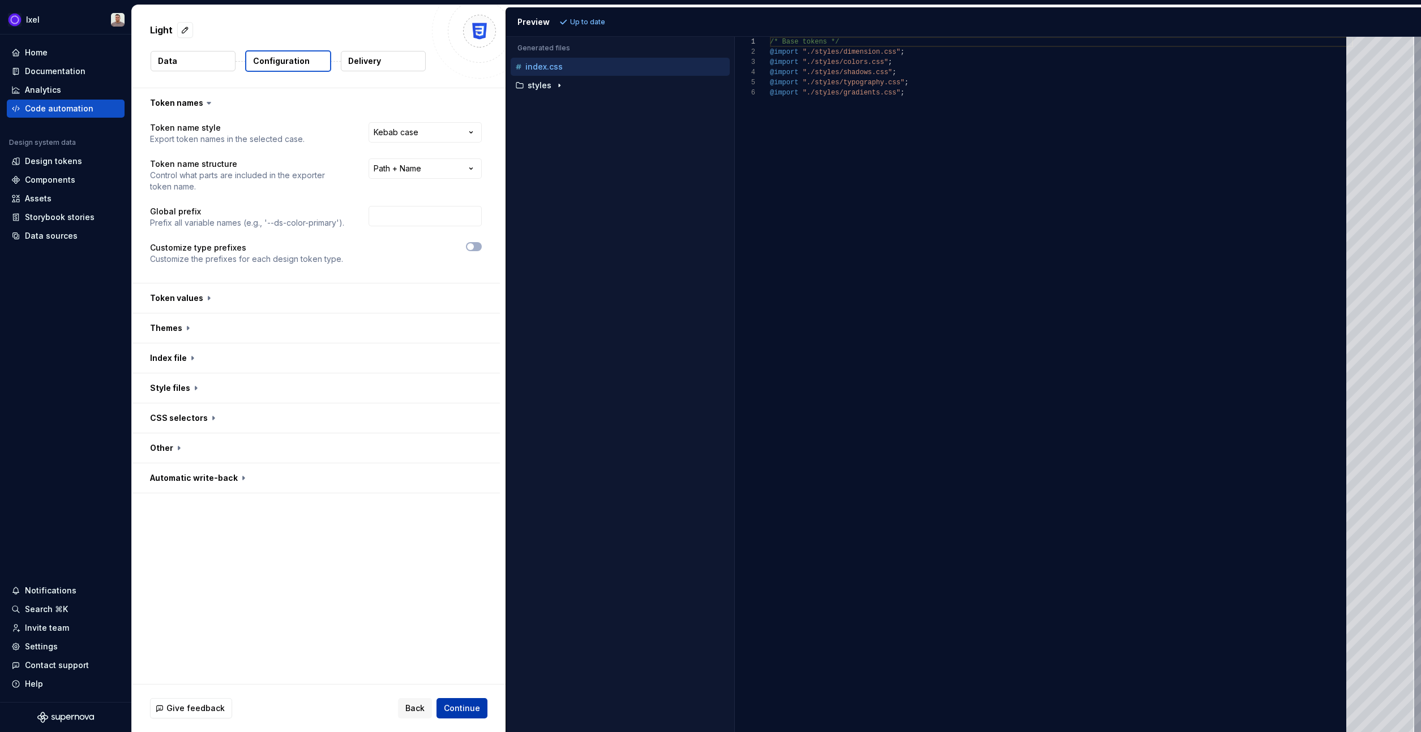
click at [470, 705] on span "Continue" at bounding box center [462, 708] width 36 height 11
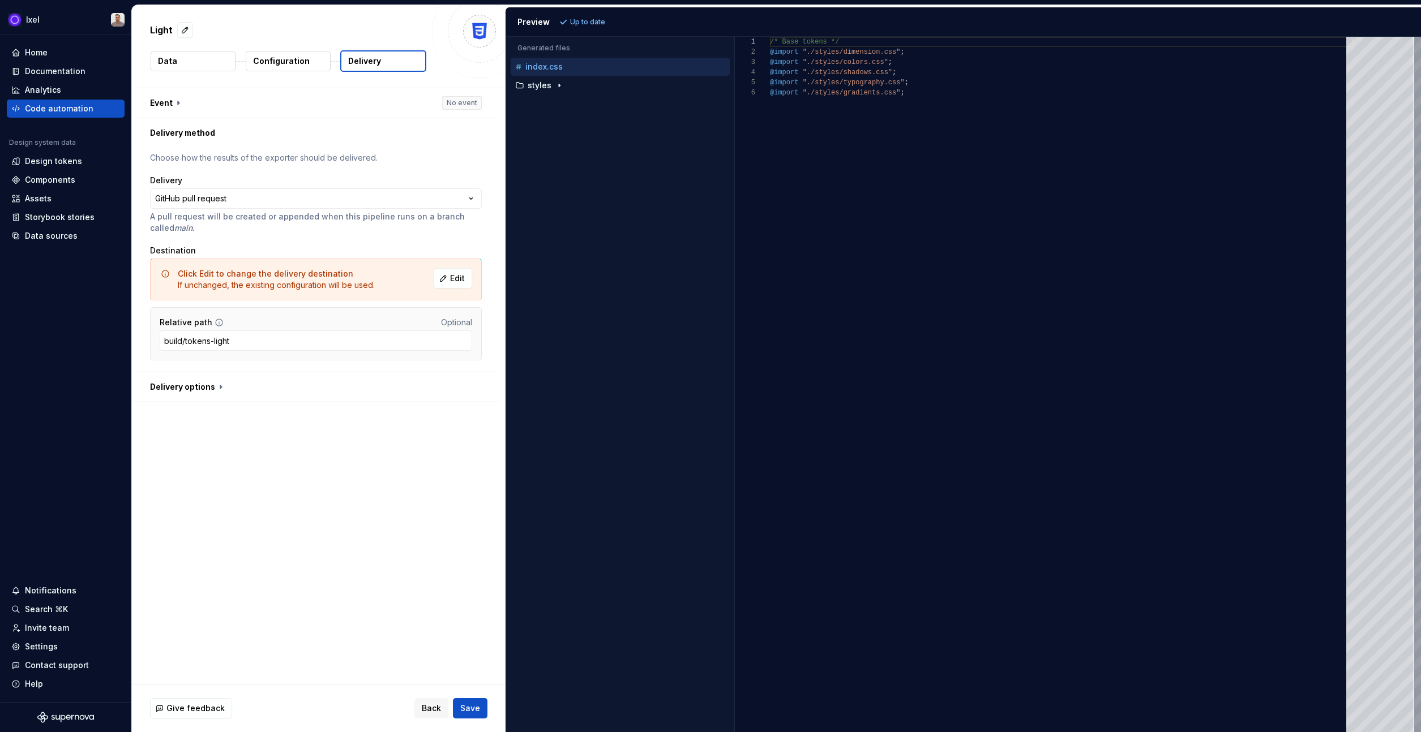
click at [474, 711] on span "Save" at bounding box center [470, 708] width 20 height 11
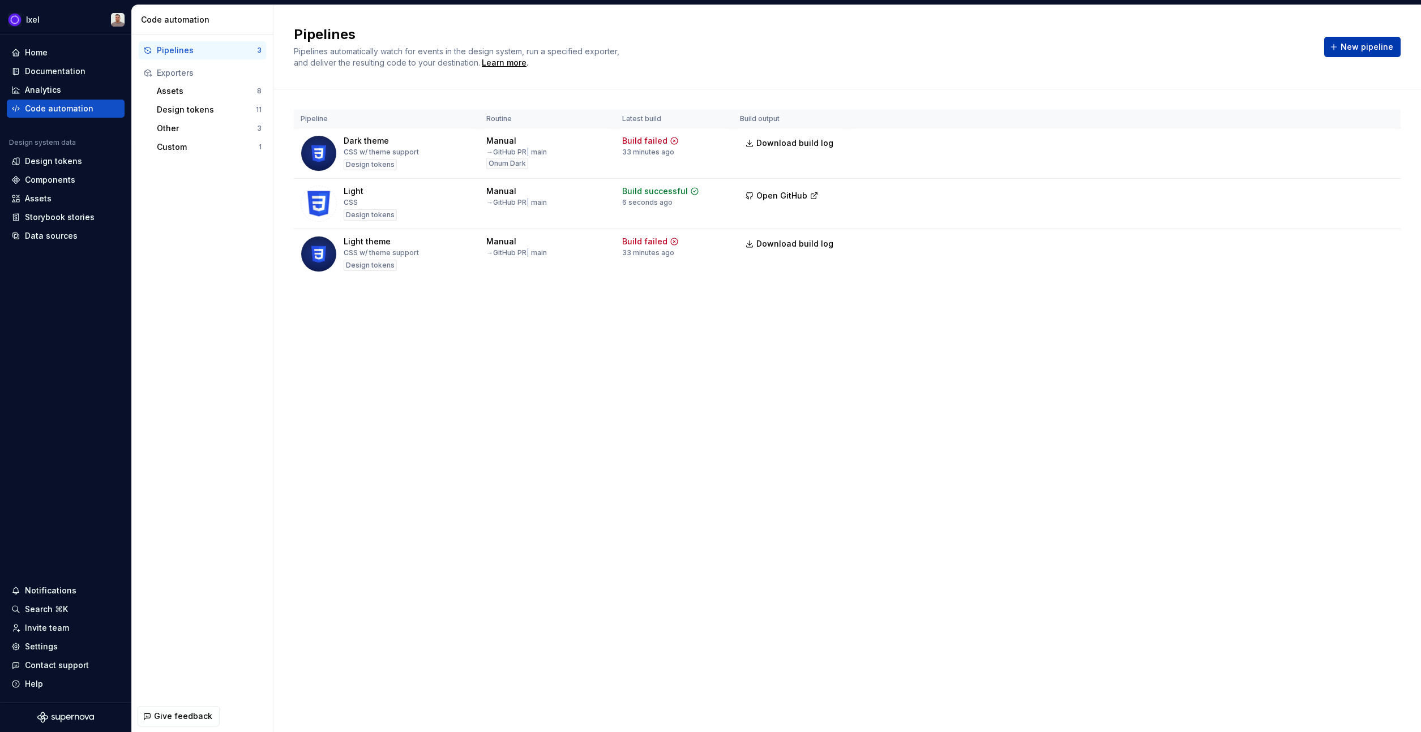
click at [1375, 44] on span "New pipeline" at bounding box center [1366, 46] width 53 height 11
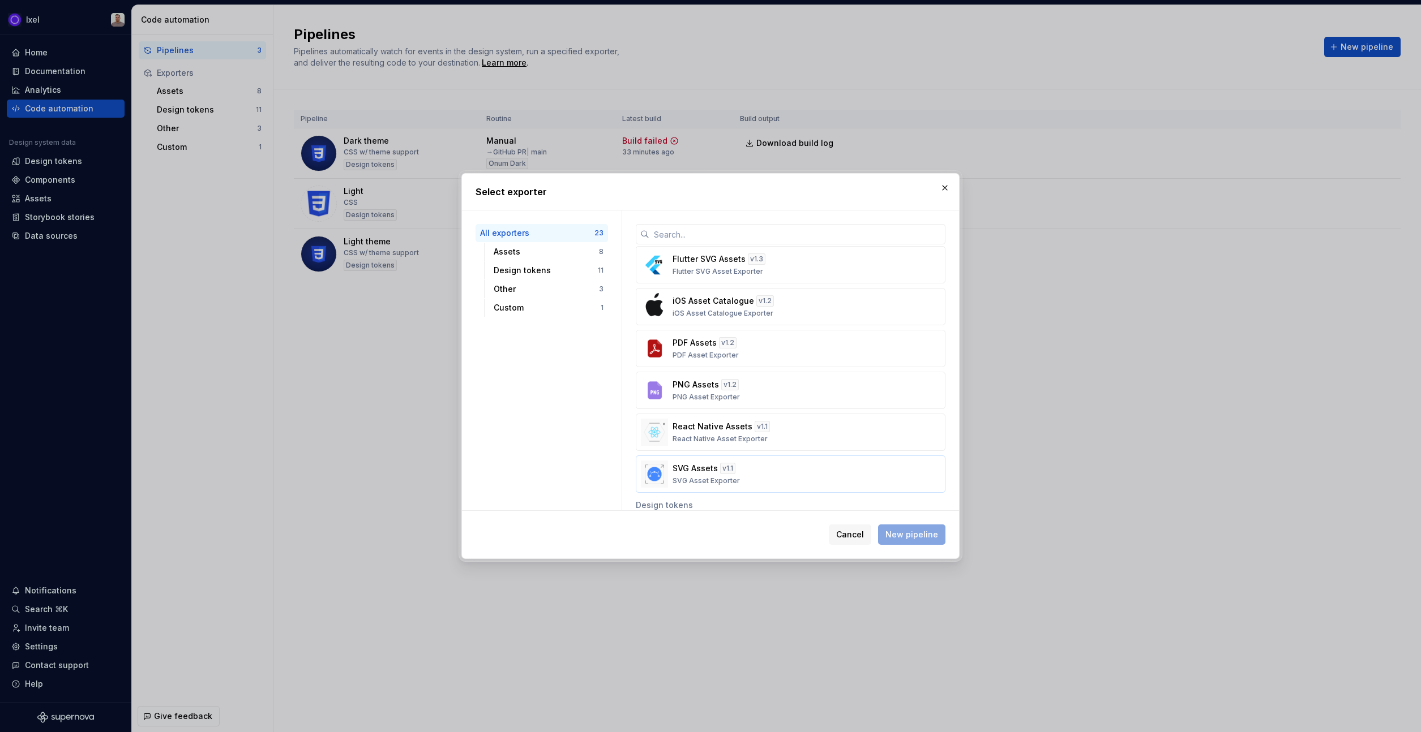
scroll to position [171, 0]
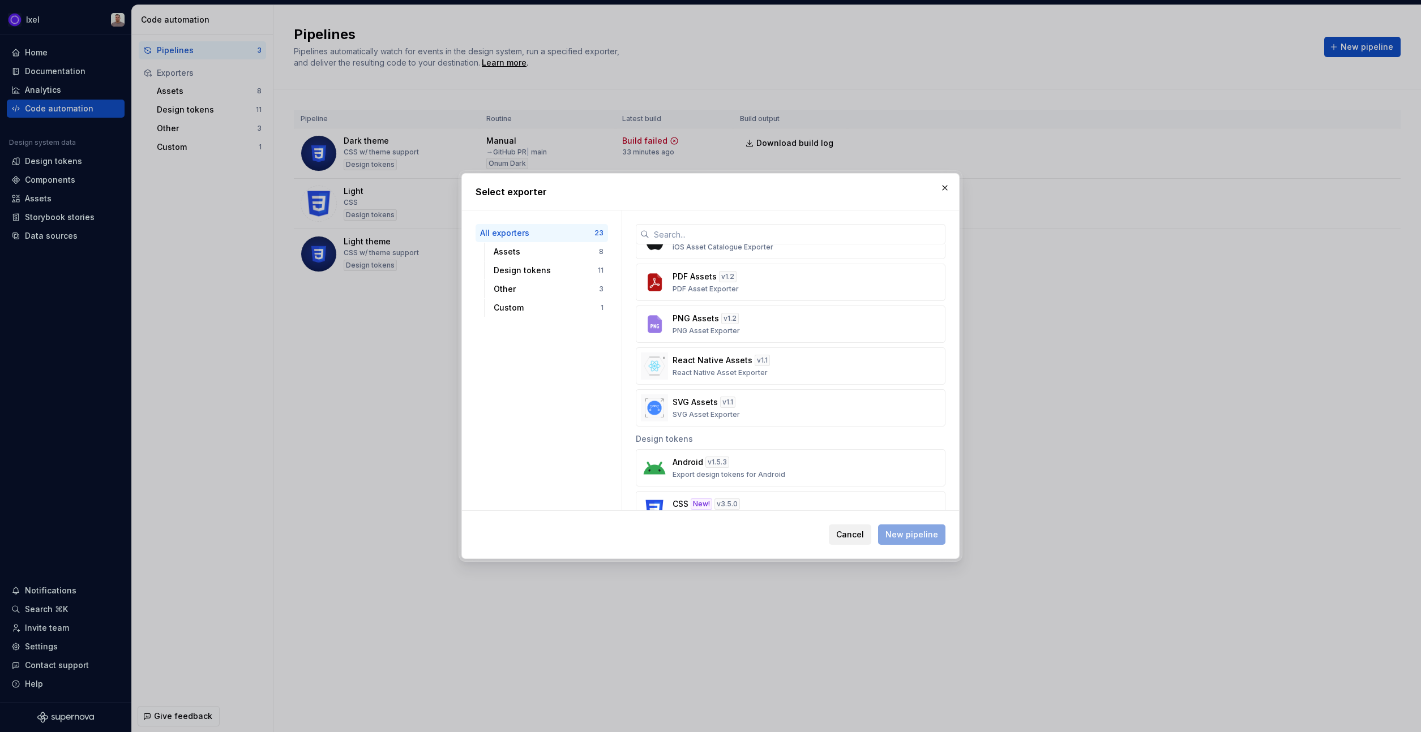
click at [847, 536] on span "Cancel" at bounding box center [850, 534] width 28 height 11
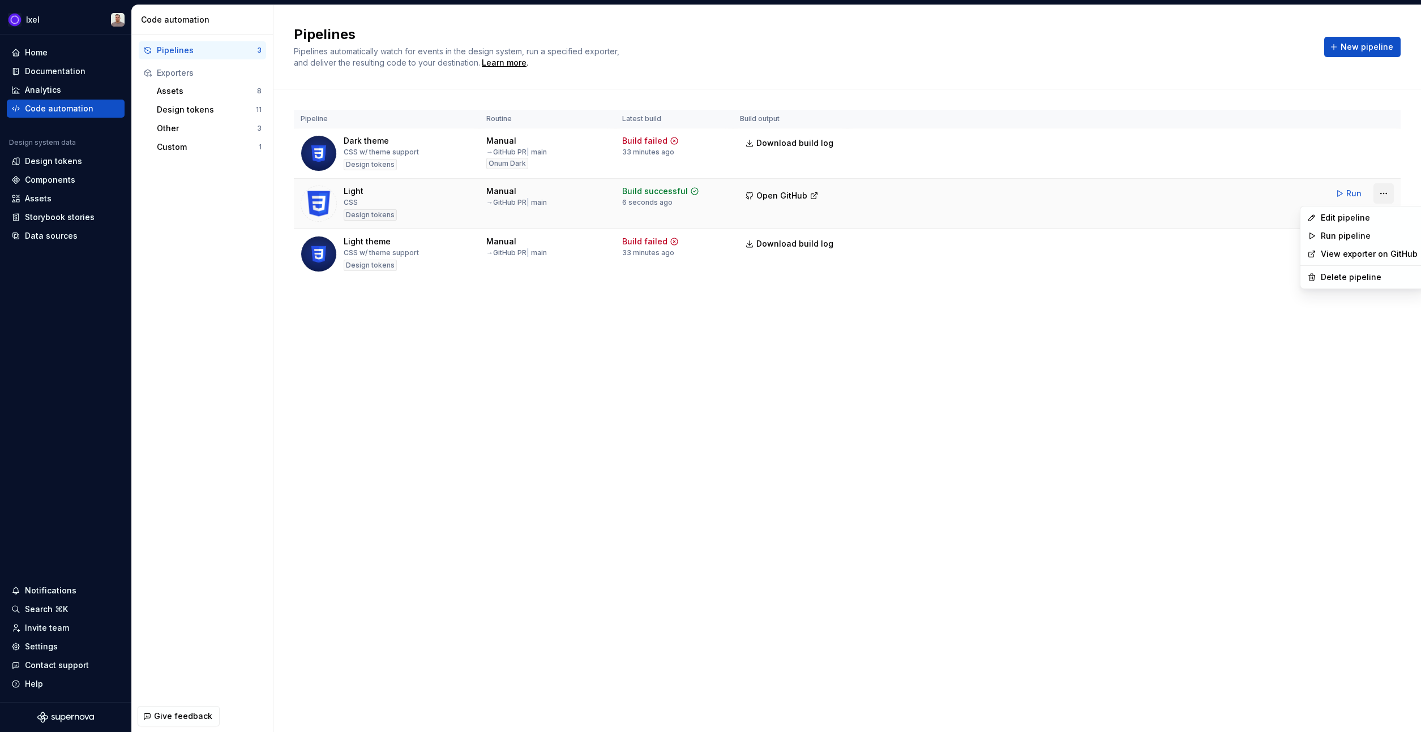
click at [1386, 193] on html "Ixel Home Documentation Analytics Code automation Design system data Design tok…" at bounding box center [710, 366] width 1421 height 732
click at [1385, 193] on html "Ixel Home Documentation Analytics Code automation Design system data Design tok…" at bounding box center [710, 366] width 1421 height 732
click at [1350, 54] on button "New pipeline" at bounding box center [1362, 47] width 76 height 20
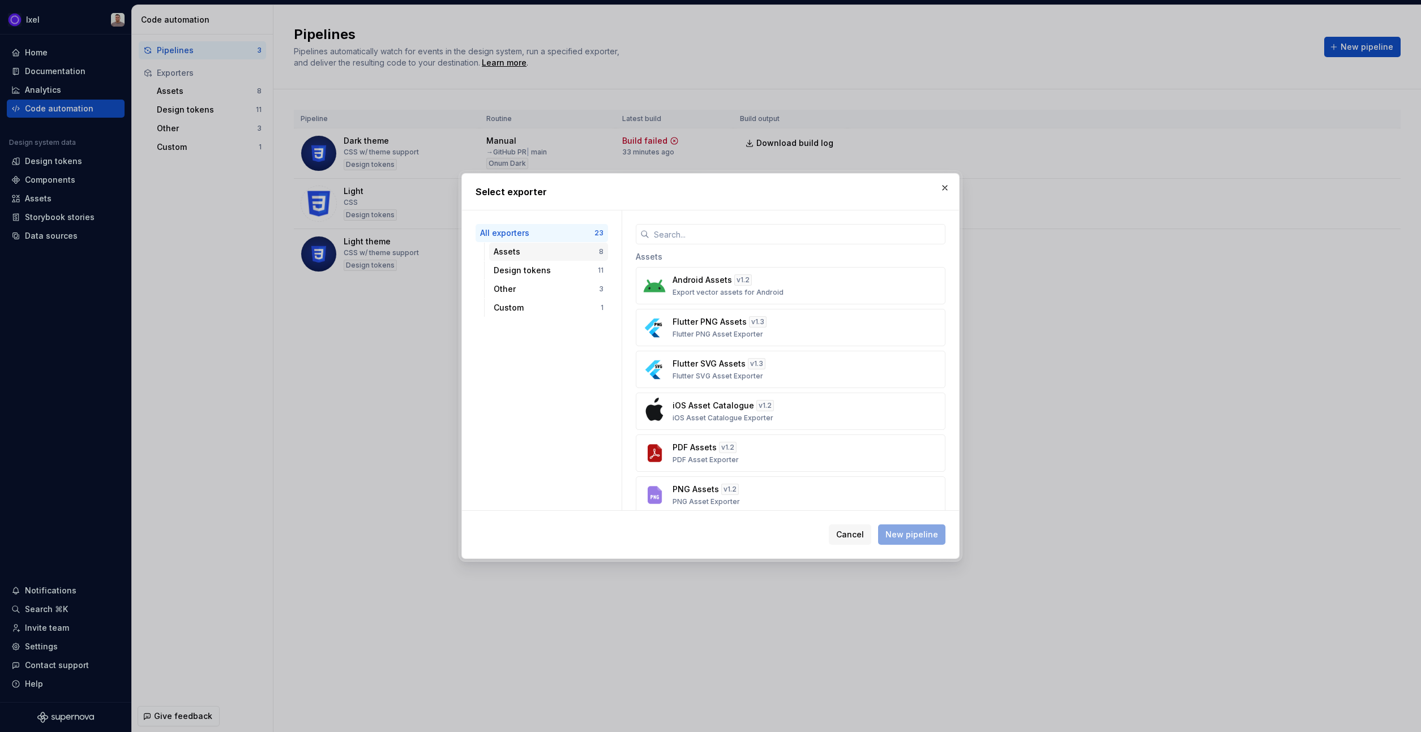
click at [552, 253] on div "Assets" at bounding box center [546, 251] width 105 height 11
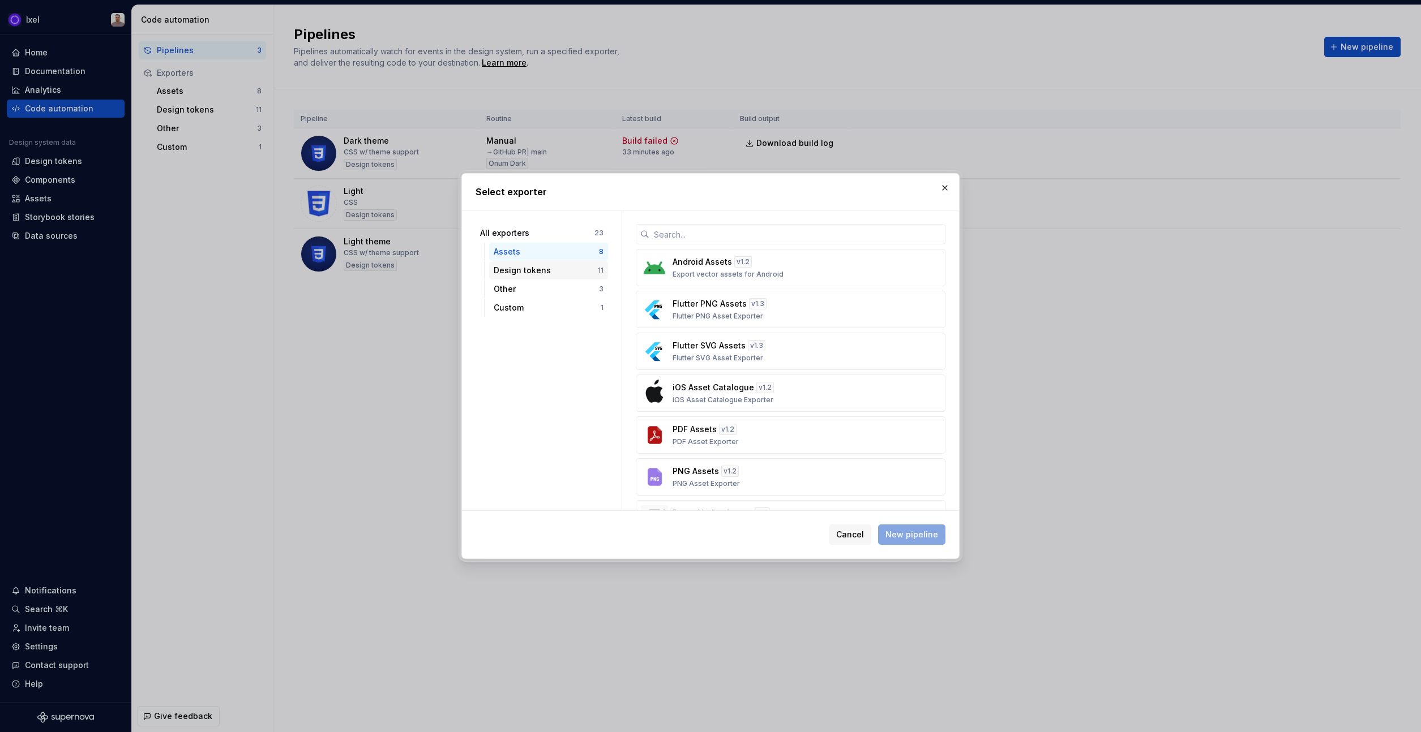
click at [548, 266] on div "Design tokens" at bounding box center [546, 270] width 104 height 11
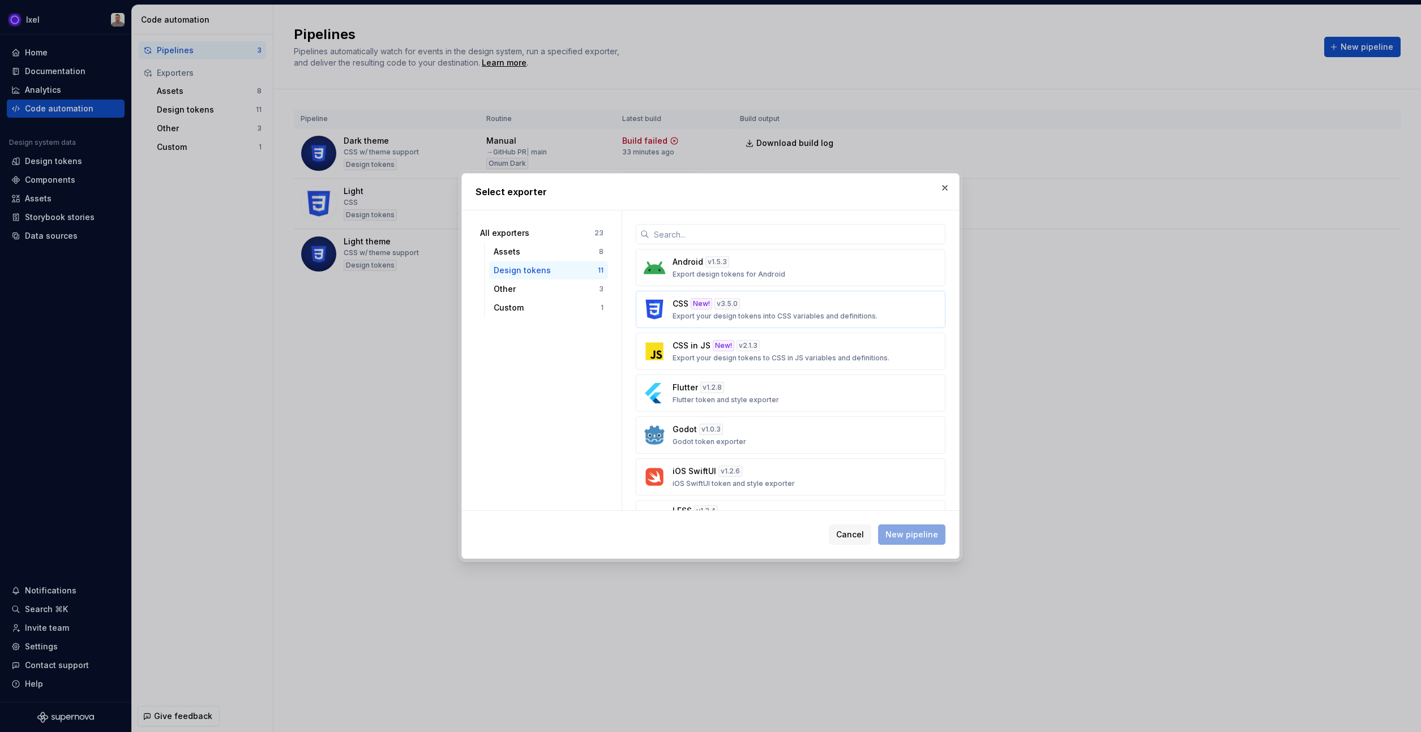
click at [759, 295] on button "CSS New! v 3.5.0 Export your design tokens into CSS variables and definitions." at bounding box center [791, 309] width 310 height 37
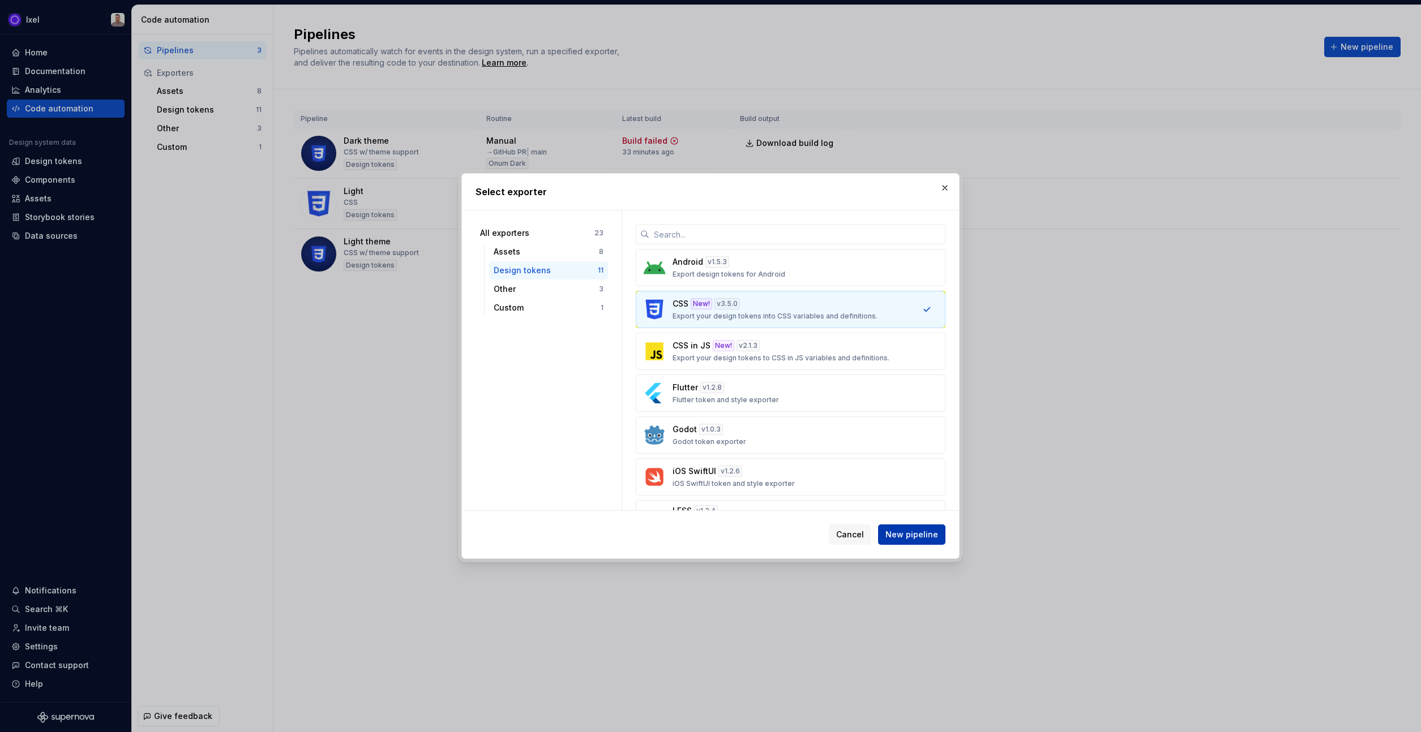
click at [905, 532] on span "New pipeline" at bounding box center [911, 534] width 53 height 11
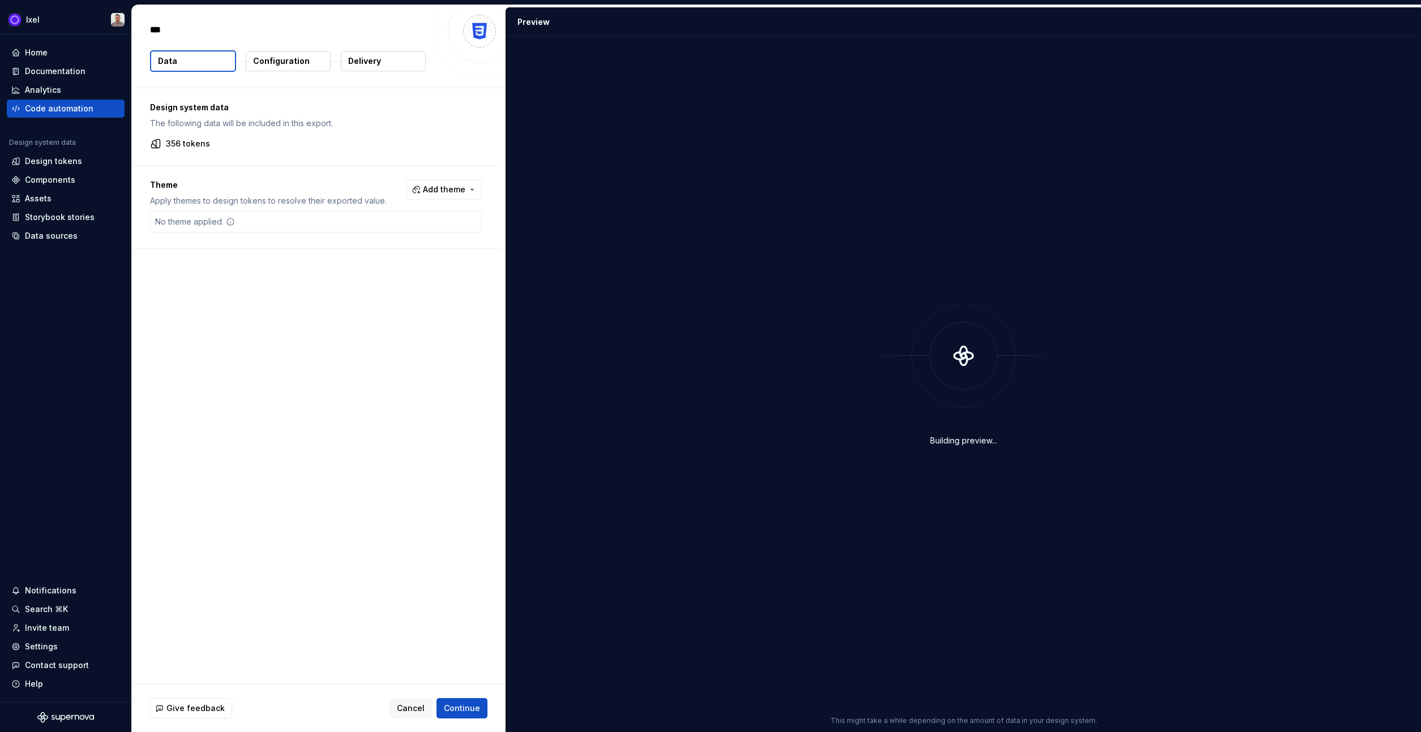
type textarea "*"
type textarea "**"
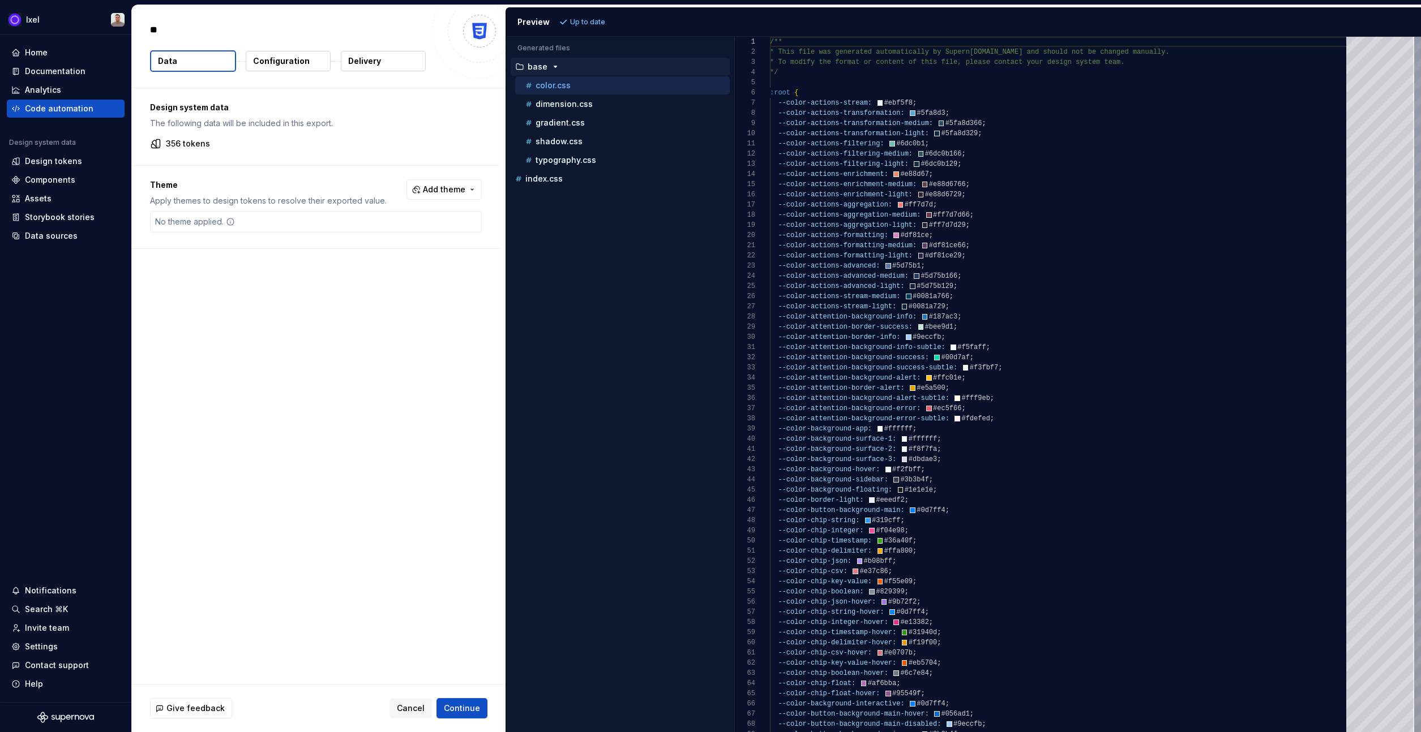
type textarea "*"
type textarea "***"
type textarea "*"
type textarea "****"
type textarea "*"
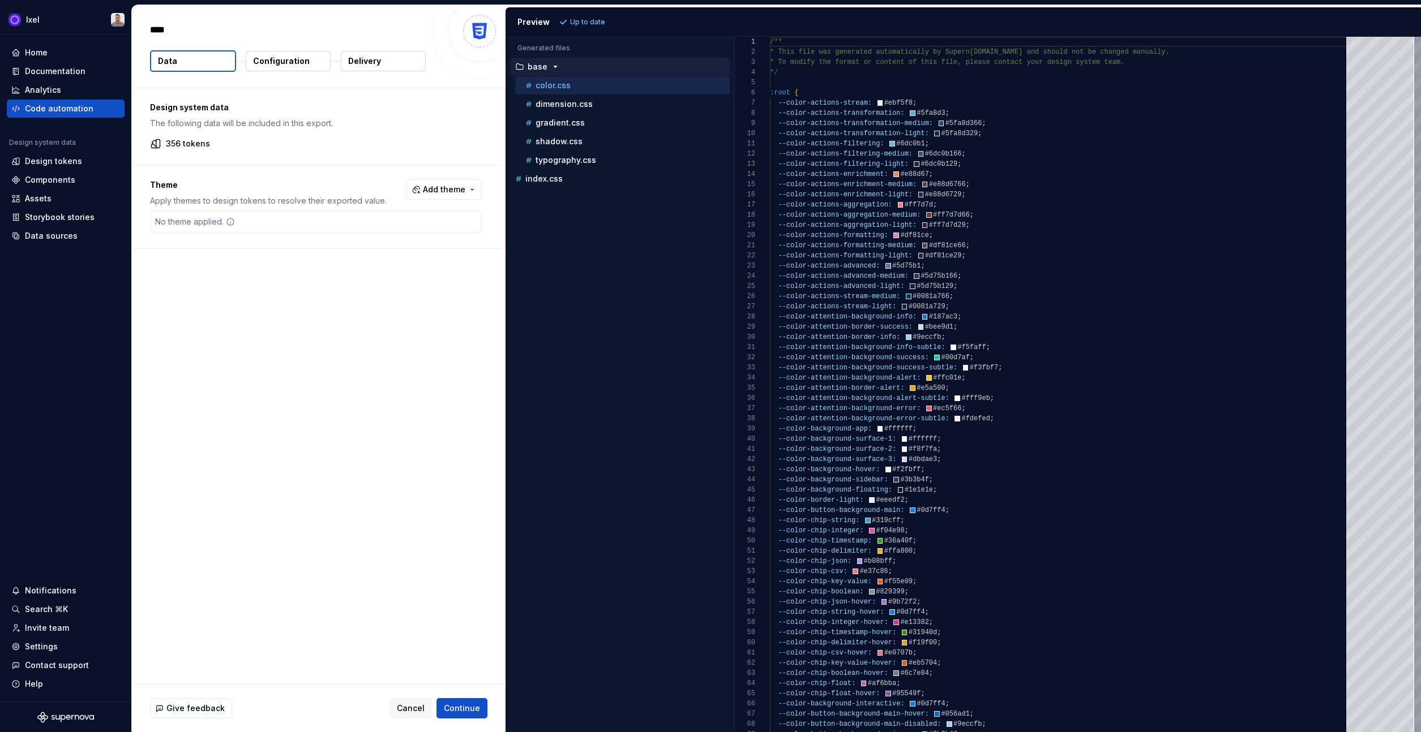
click at [354, 223] on div "No theme applied." at bounding box center [316, 222] width 332 height 22
click at [290, 204] on p "Apply themes to design tokens to resolve their exported value." at bounding box center [268, 200] width 237 height 11
click at [442, 198] on button "Add theme" at bounding box center [443, 189] width 75 height 20
click at [403, 230] on div "Onum Dark" at bounding box center [388, 234] width 44 height 11
click at [602, 22] on html "Ixel Home Documentation Analytics Code automation Design system data Design tok…" at bounding box center [710, 366] width 1421 height 732
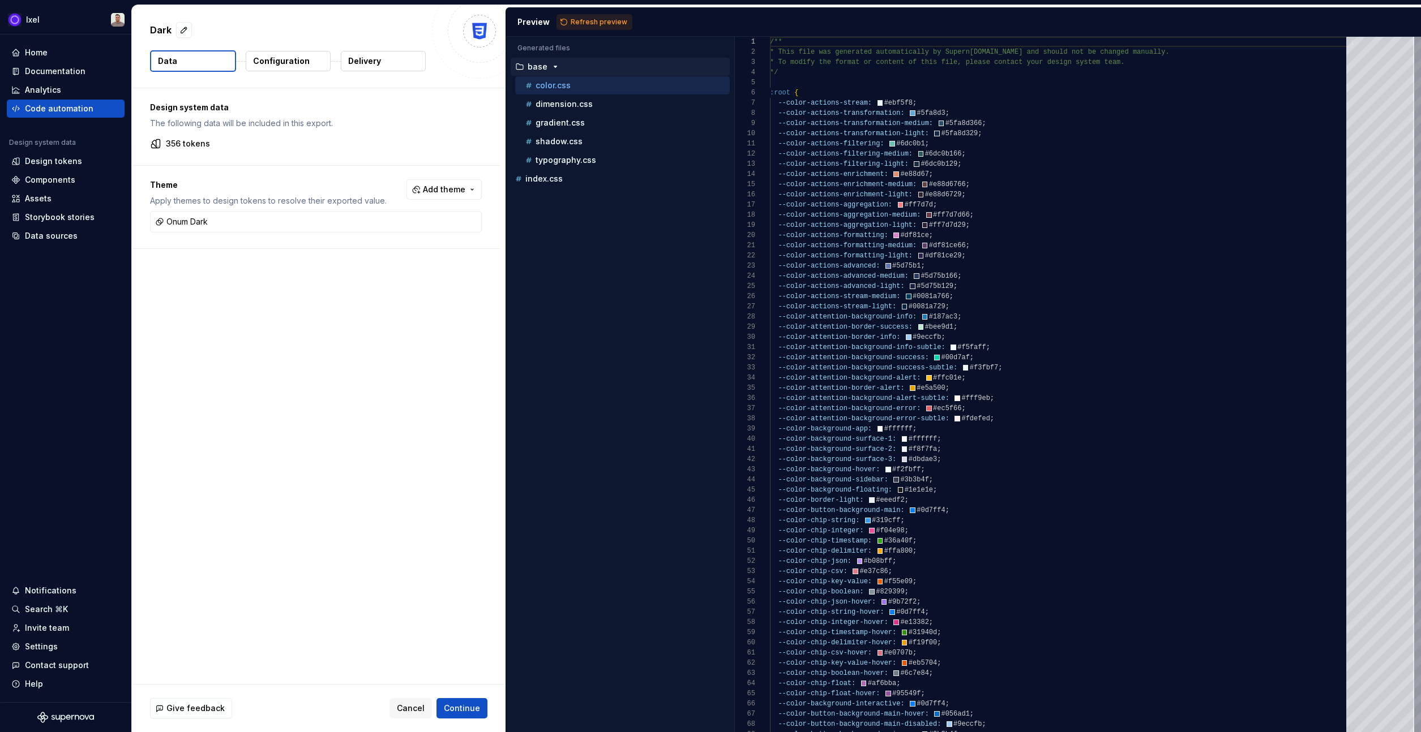
click at [602, 22] on span "Refresh preview" at bounding box center [599, 22] width 57 height 9
click at [284, 65] on p "Configuration" at bounding box center [281, 60] width 57 height 11
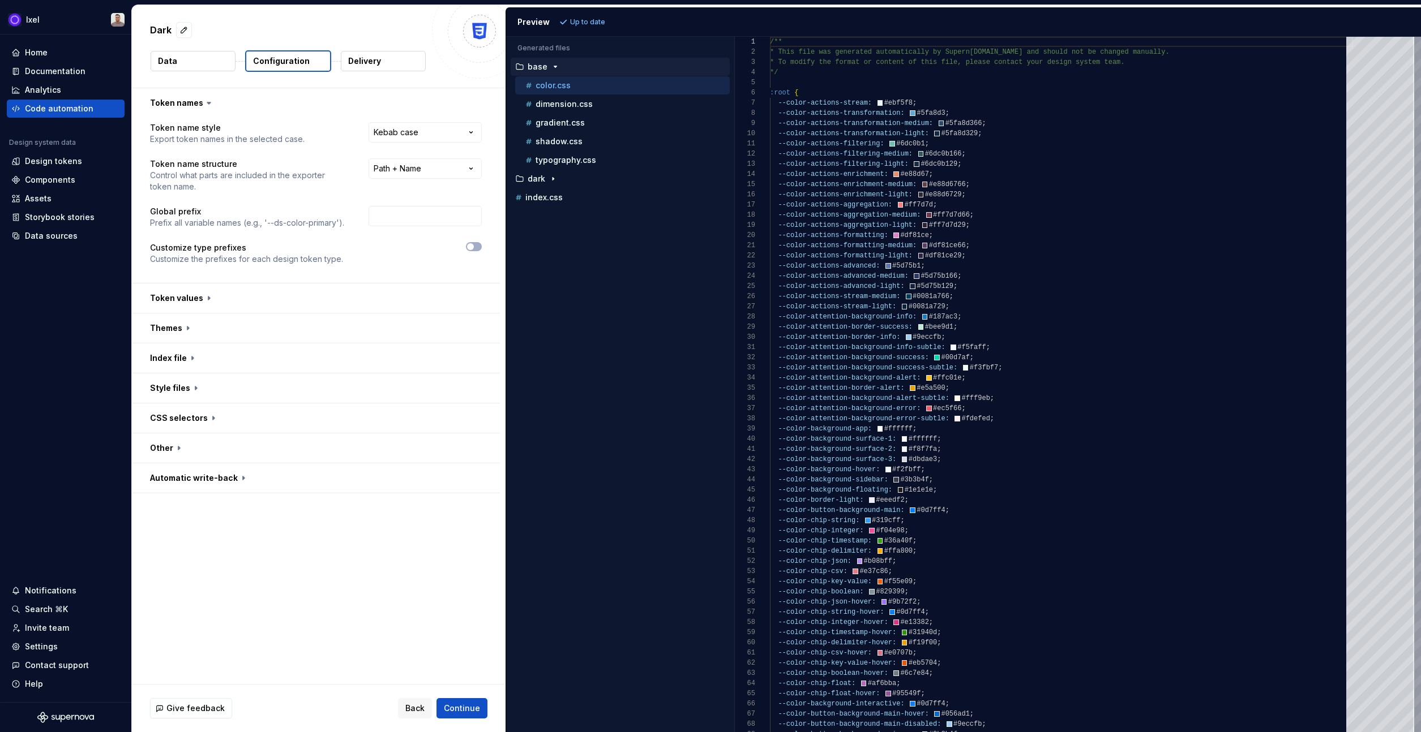
click at [383, 61] on button "Delivery" at bounding box center [383, 61] width 85 height 20
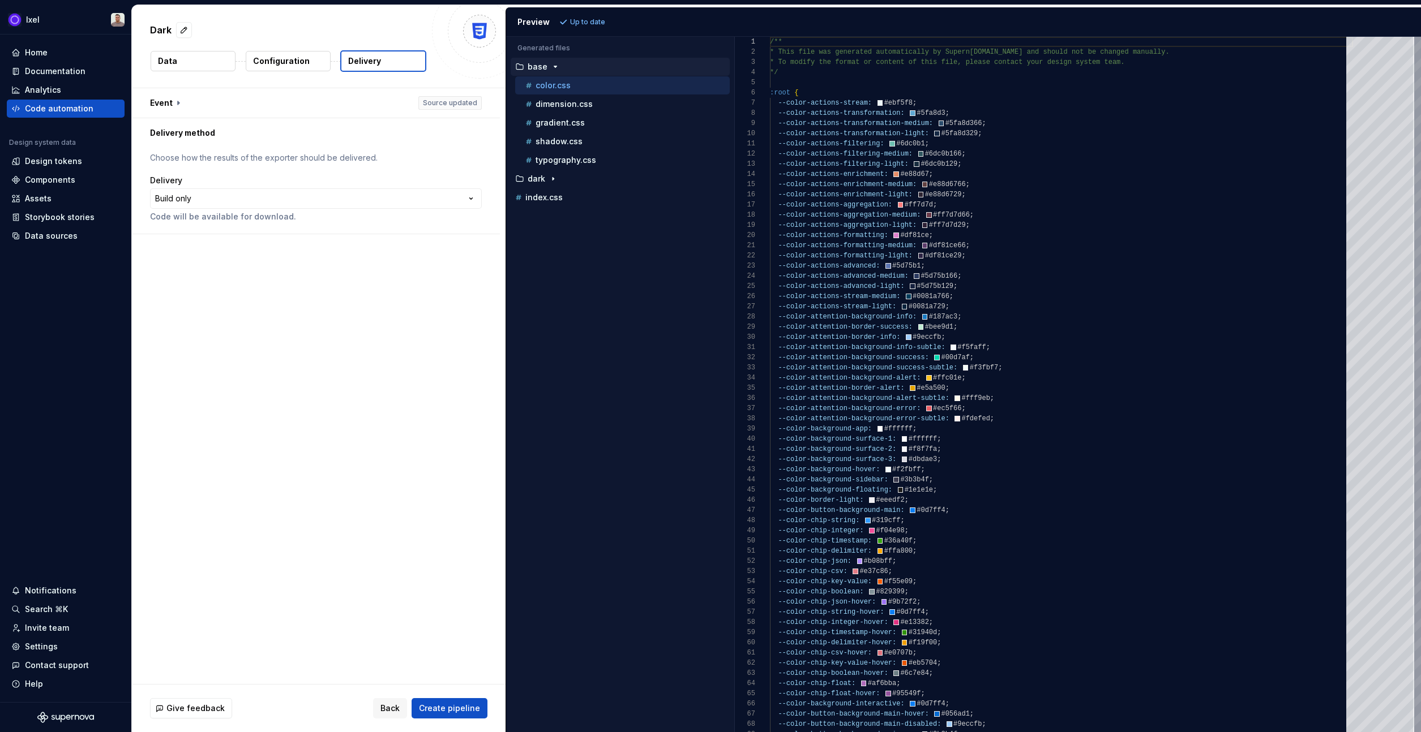
click at [292, 64] on p "Configuration" at bounding box center [281, 60] width 57 height 11
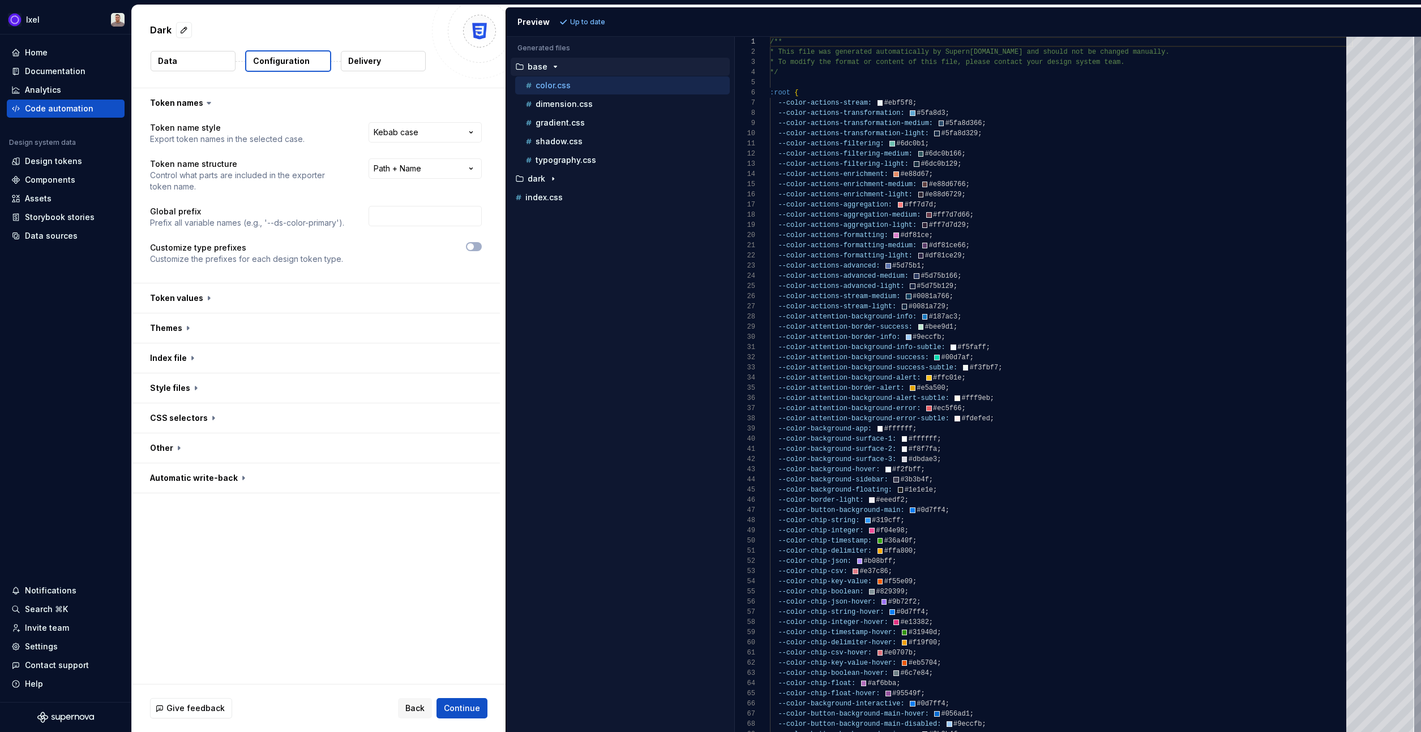
click at [348, 63] on p "Delivery" at bounding box center [364, 60] width 33 height 11
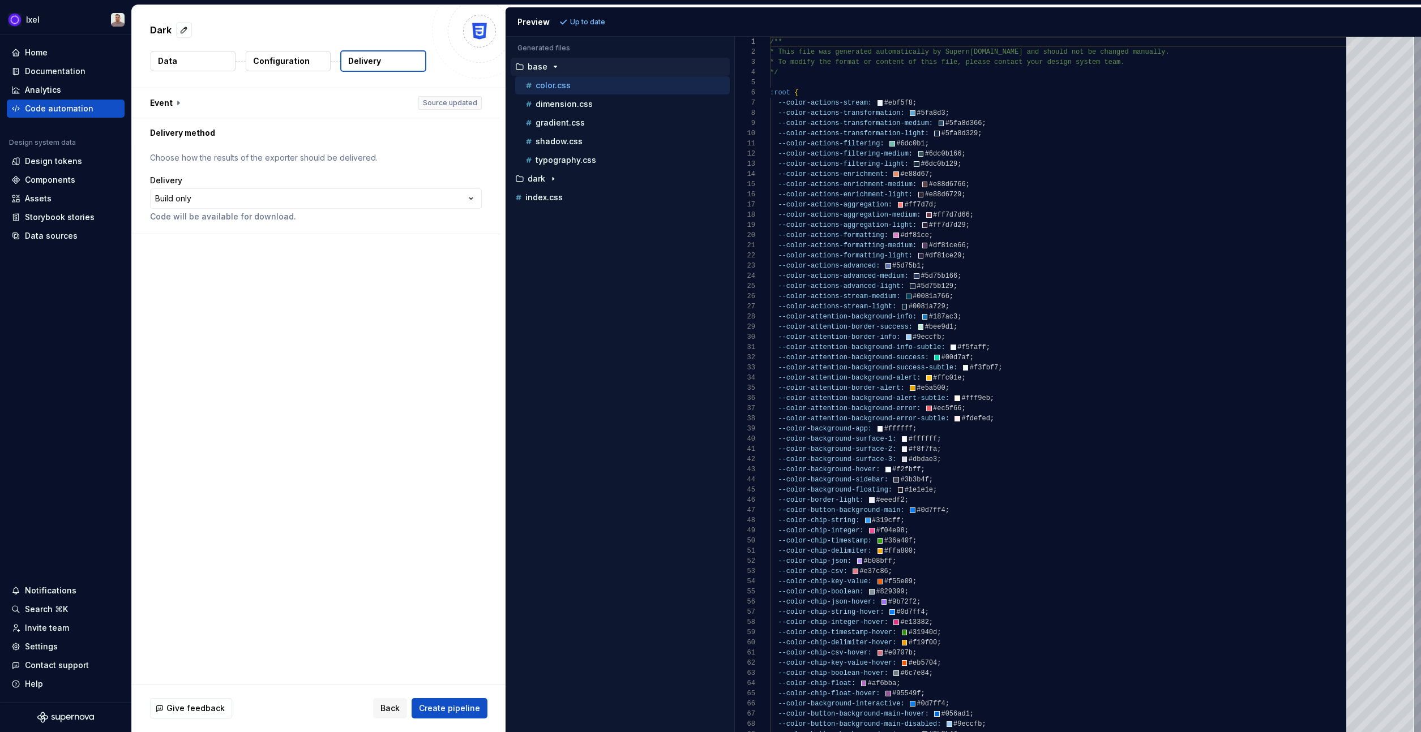
click at [288, 59] on p "Configuration" at bounding box center [281, 60] width 57 height 11
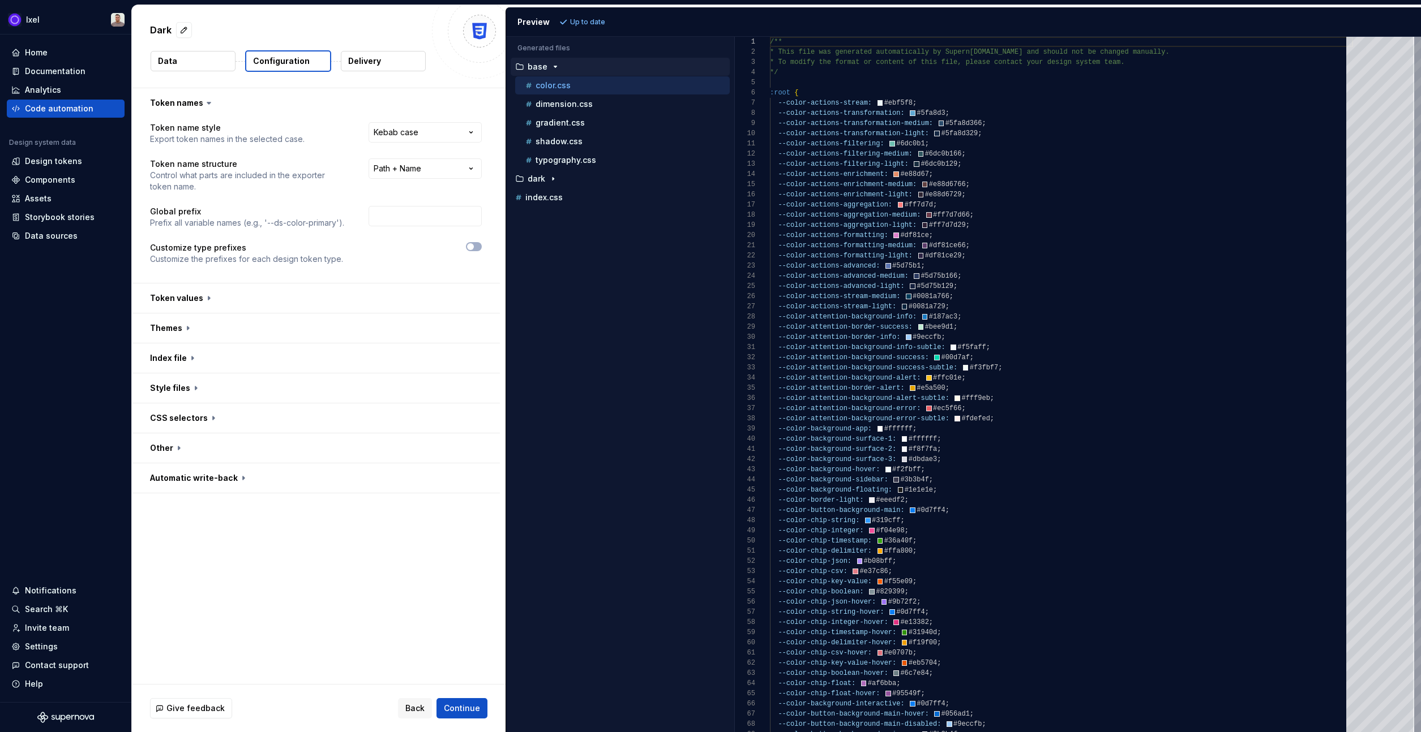
click at [552, 63] on icon "button" at bounding box center [555, 66] width 9 height 9
click at [555, 66] on icon "button" at bounding box center [555, 67] width 1 height 3
click at [262, 466] on button "button" at bounding box center [316, 478] width 368 height 29
click at [259, 450] on button "button" at bounding box center [316, 448] width 368 height 29
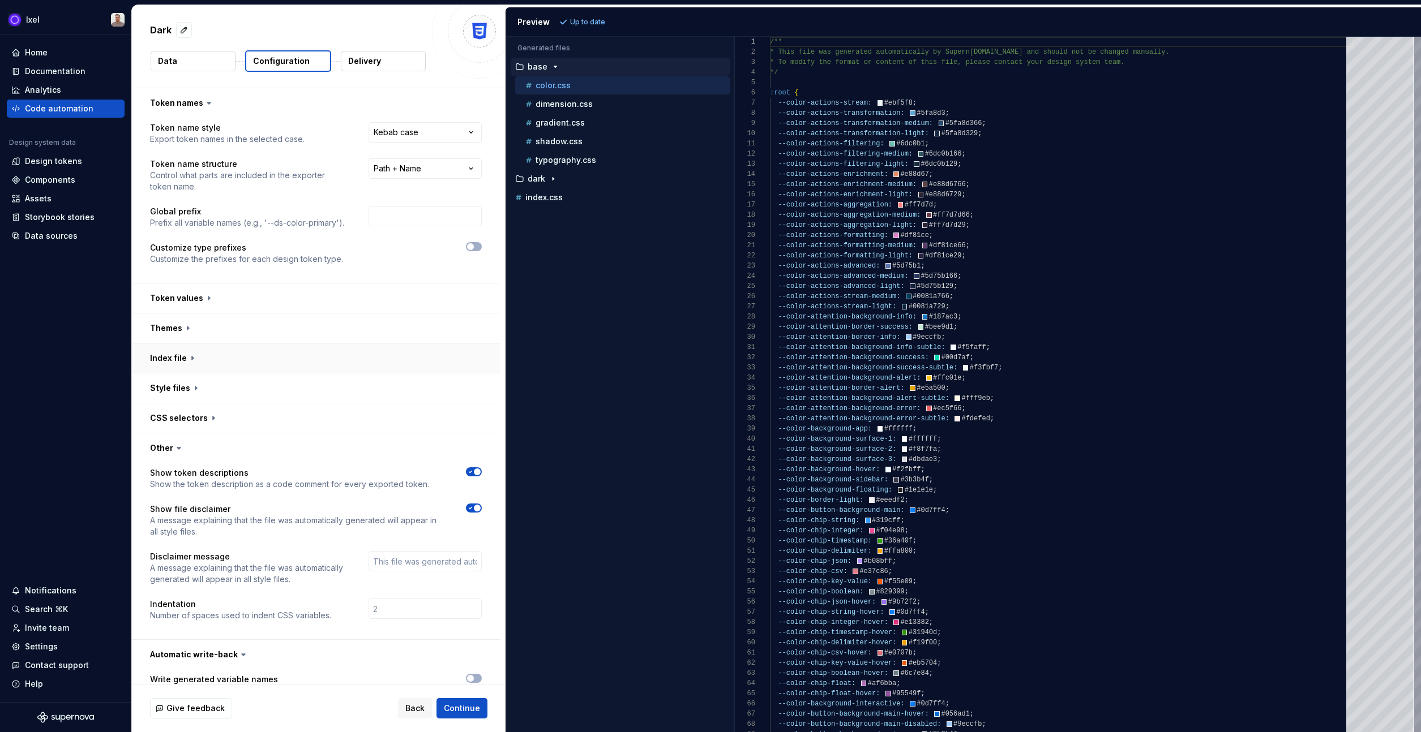
click at [254, 344] on button "button" at bounding box center [316, 358] width 368 height 29
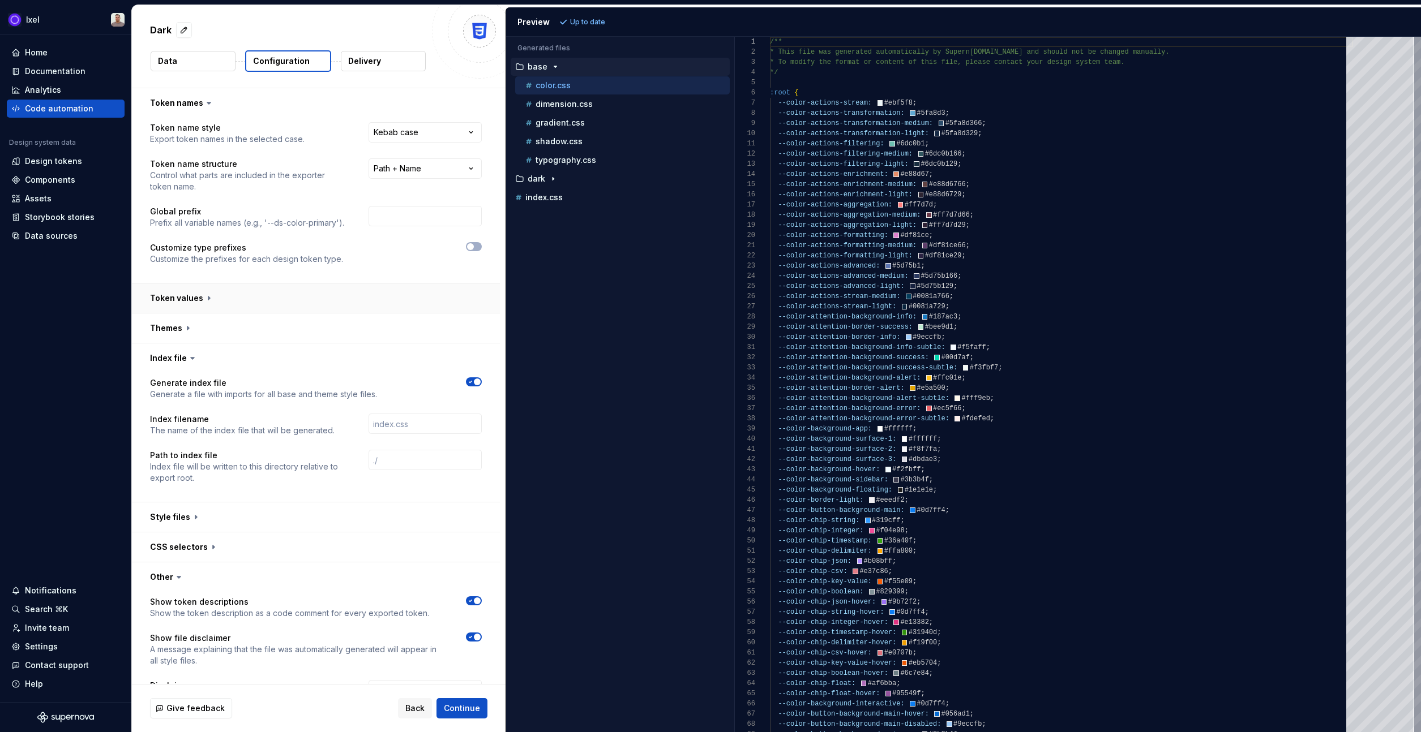
click at [255, 311] on button "button" at bounding box center [316, 298] width 368 height 29
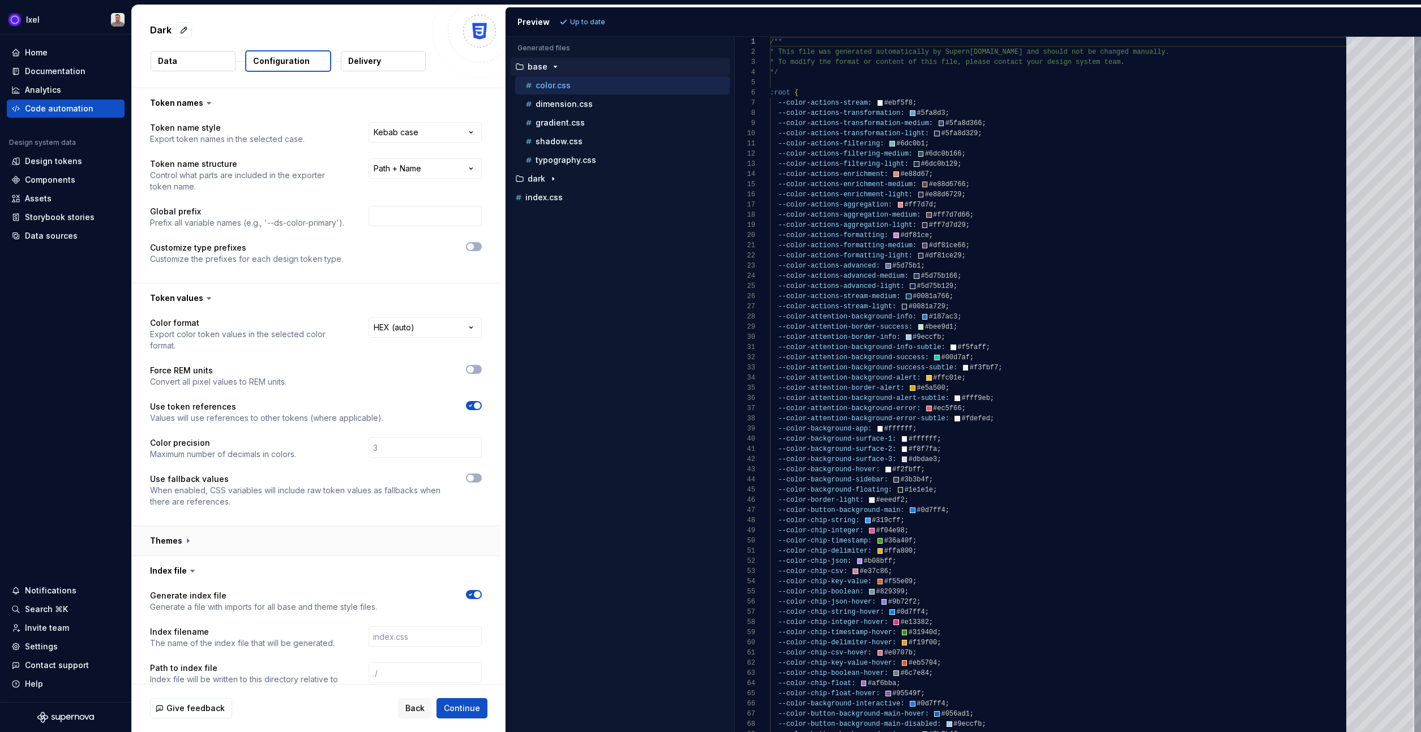
click at [259, 533] on button "button" at bounding box center [316, 540] width 368 height 29
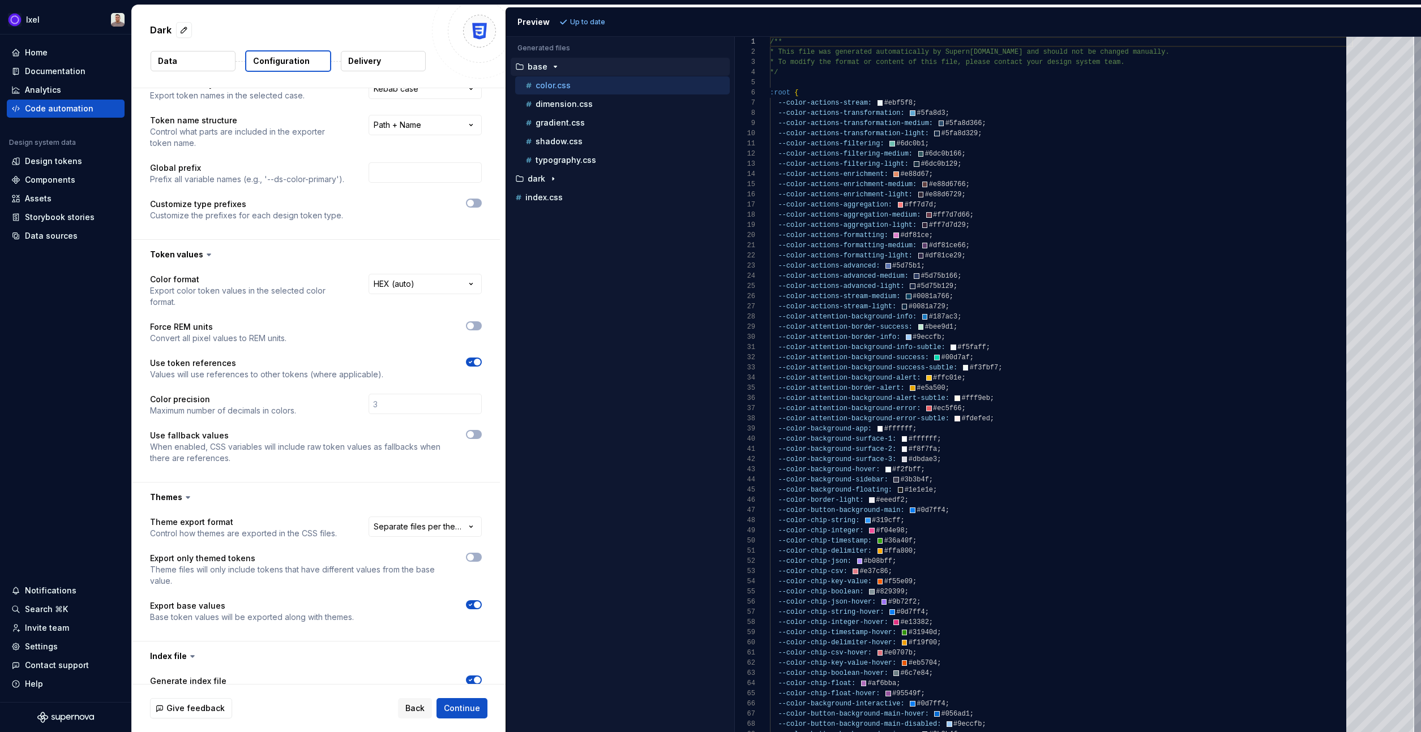
scroll to position [51, 0]
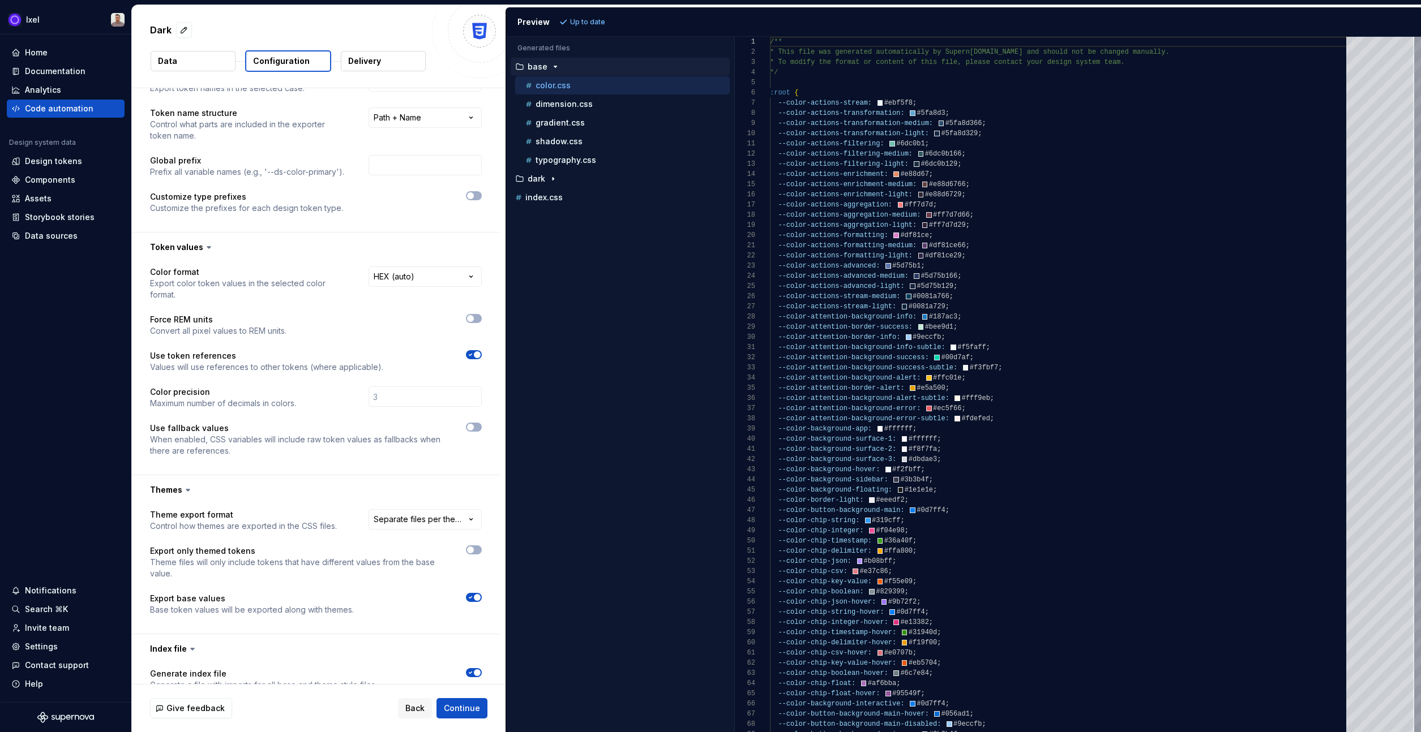
click at [475, 597] on span "button" at bounding box center [477, 597] width 7 height 7
click at [584, 22] on span "Refresh preview" at bounding box center [599, 22] width 57 height 9
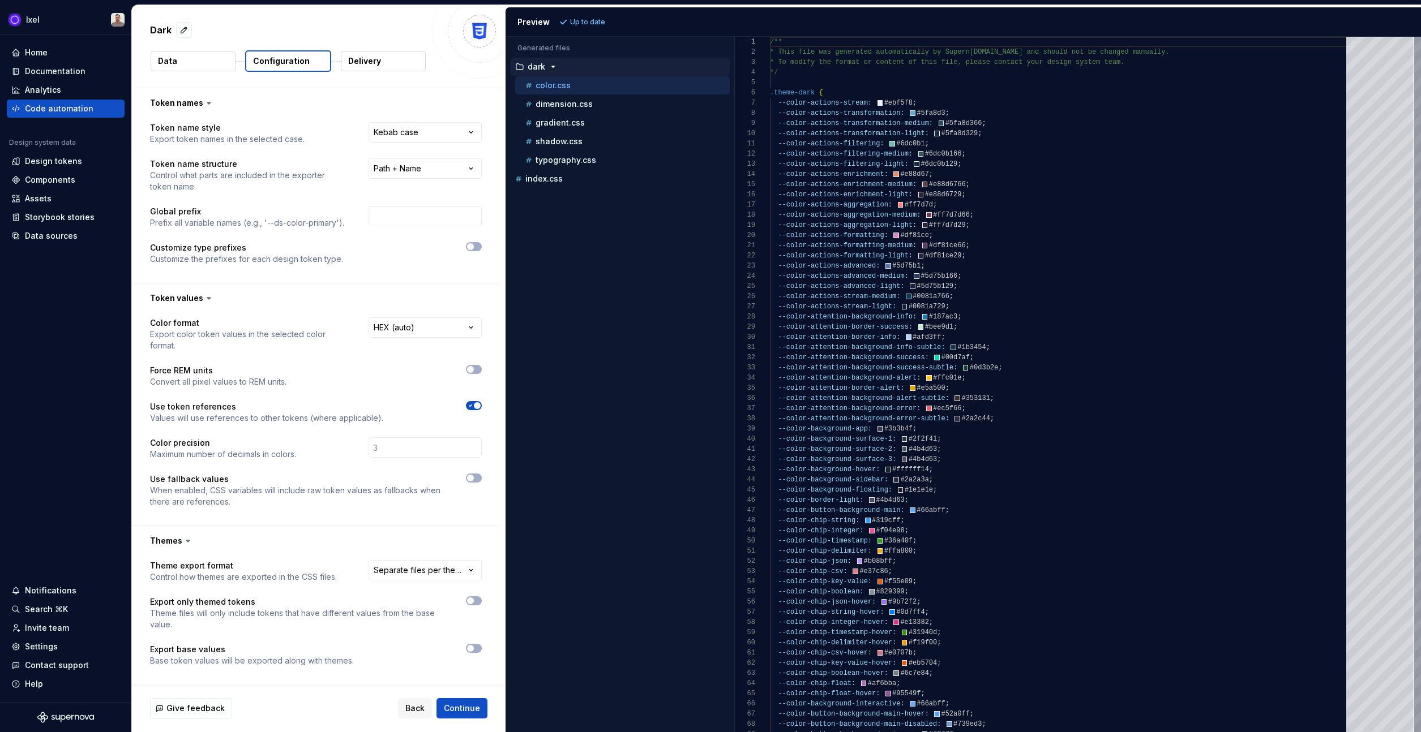
scroll to position [502, 0]
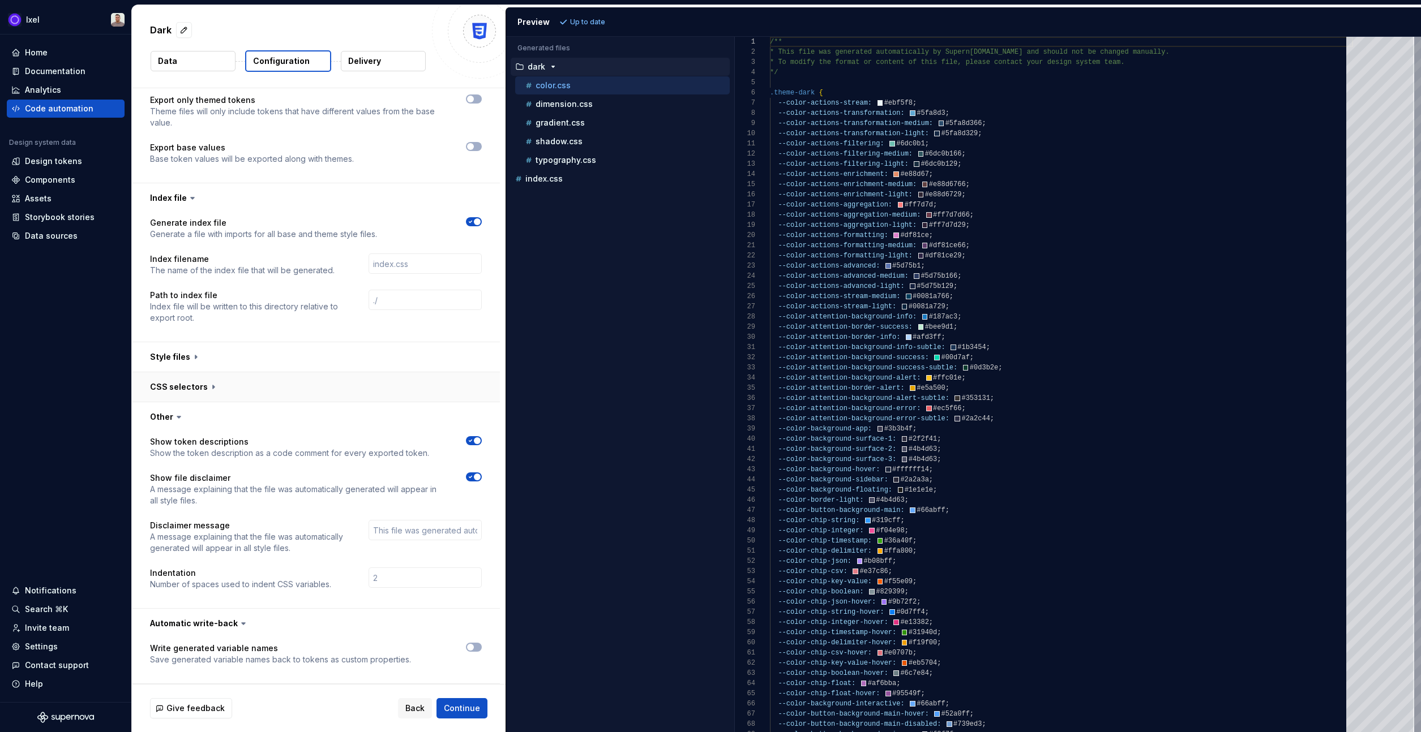
click at [192, 383] on button "button" at bounding box center [316, 386] width 368 height 29
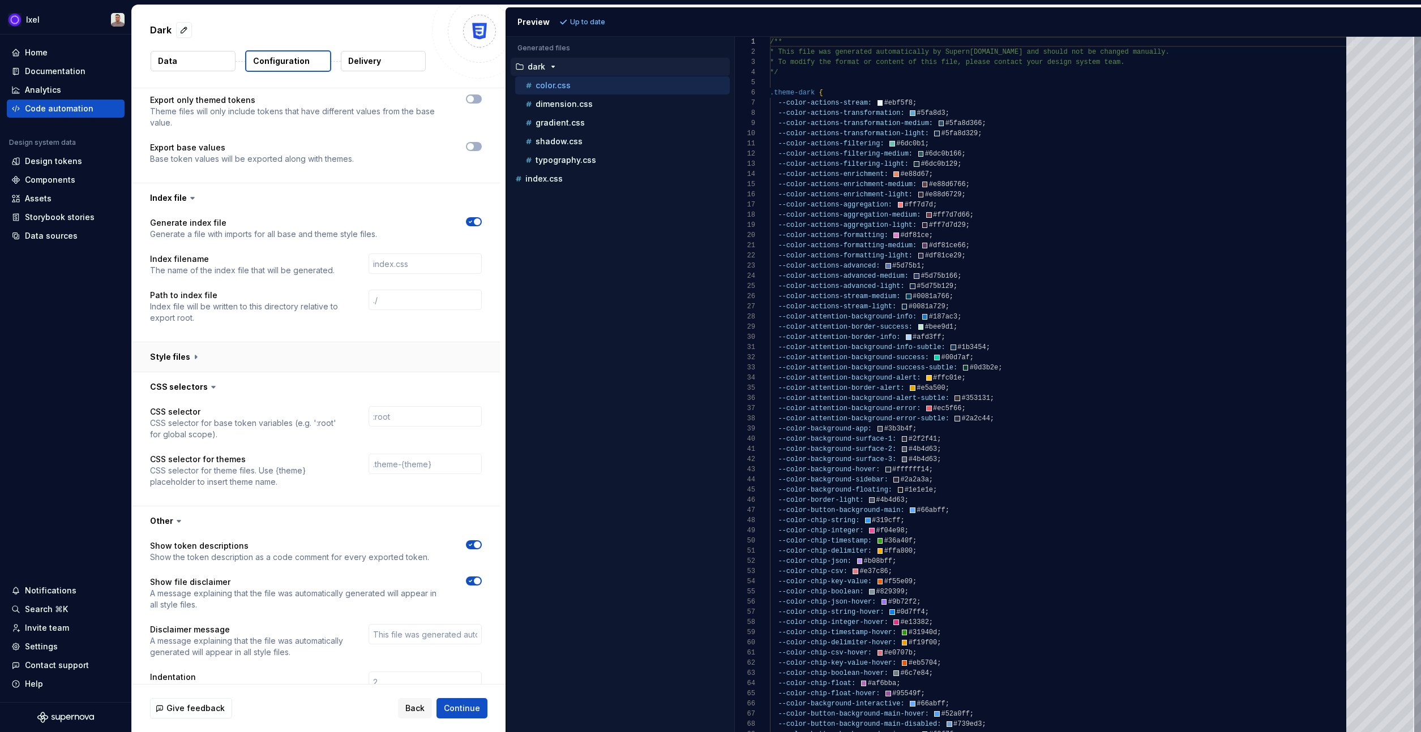
click at [179, 348] on button "button" at bounding box center [316, 356] width 368 height 29
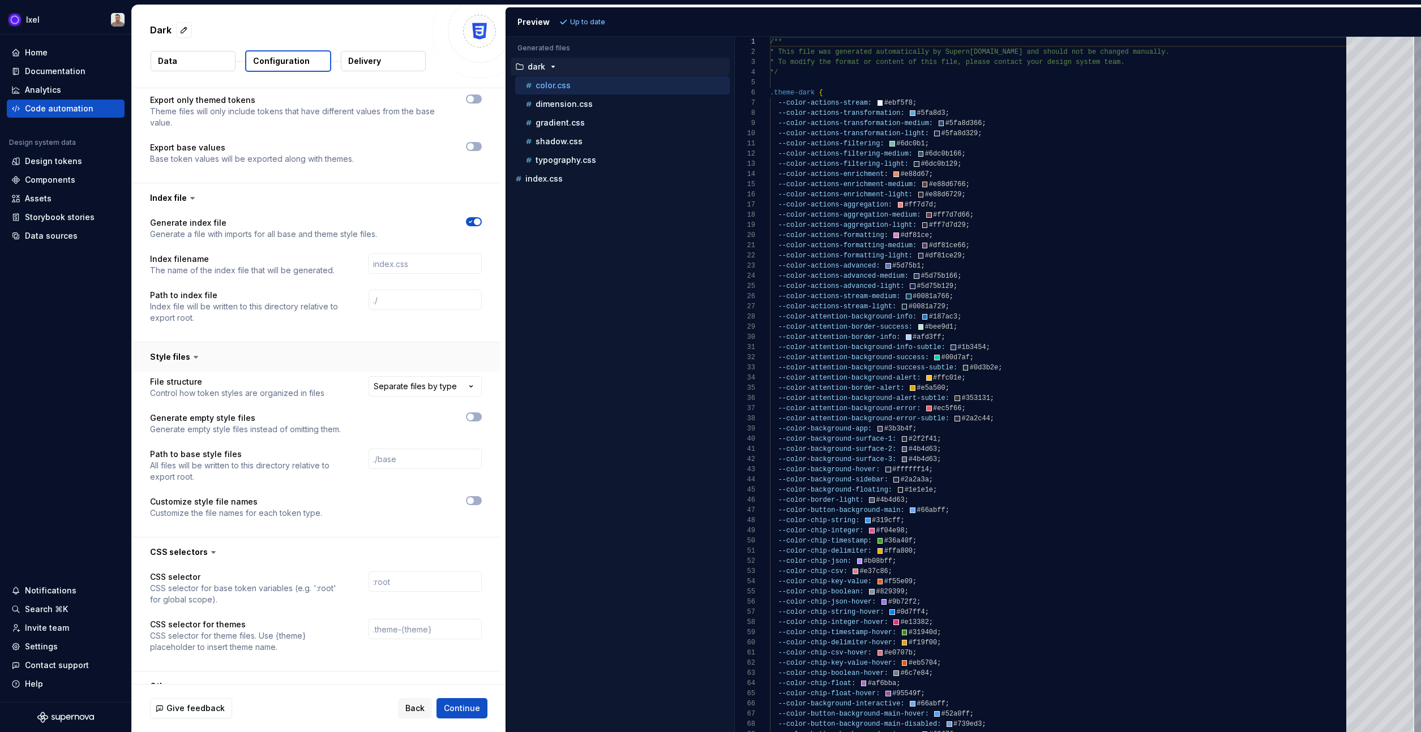
scroll to position [771, 0]
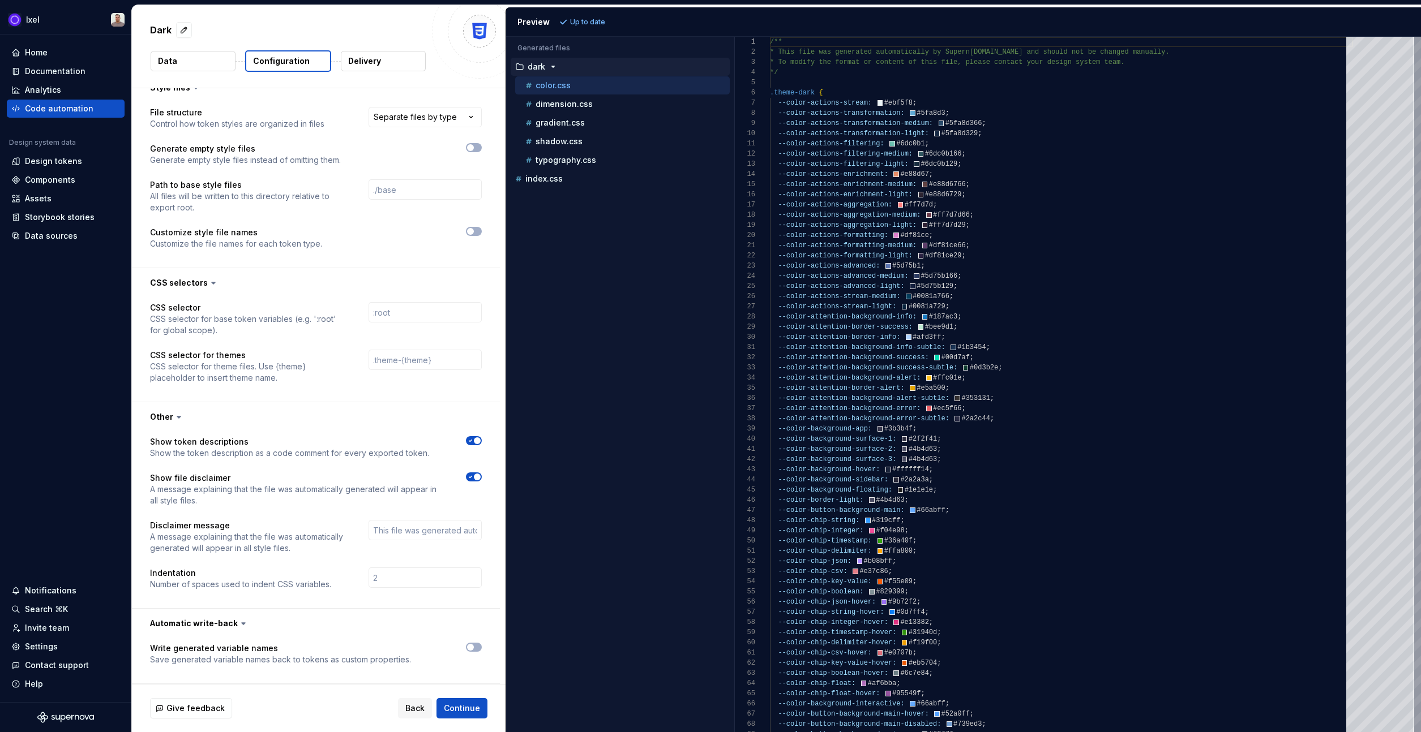
click at [474, 479] on span "button" at bounding box center [477, 477] width 7 height 7
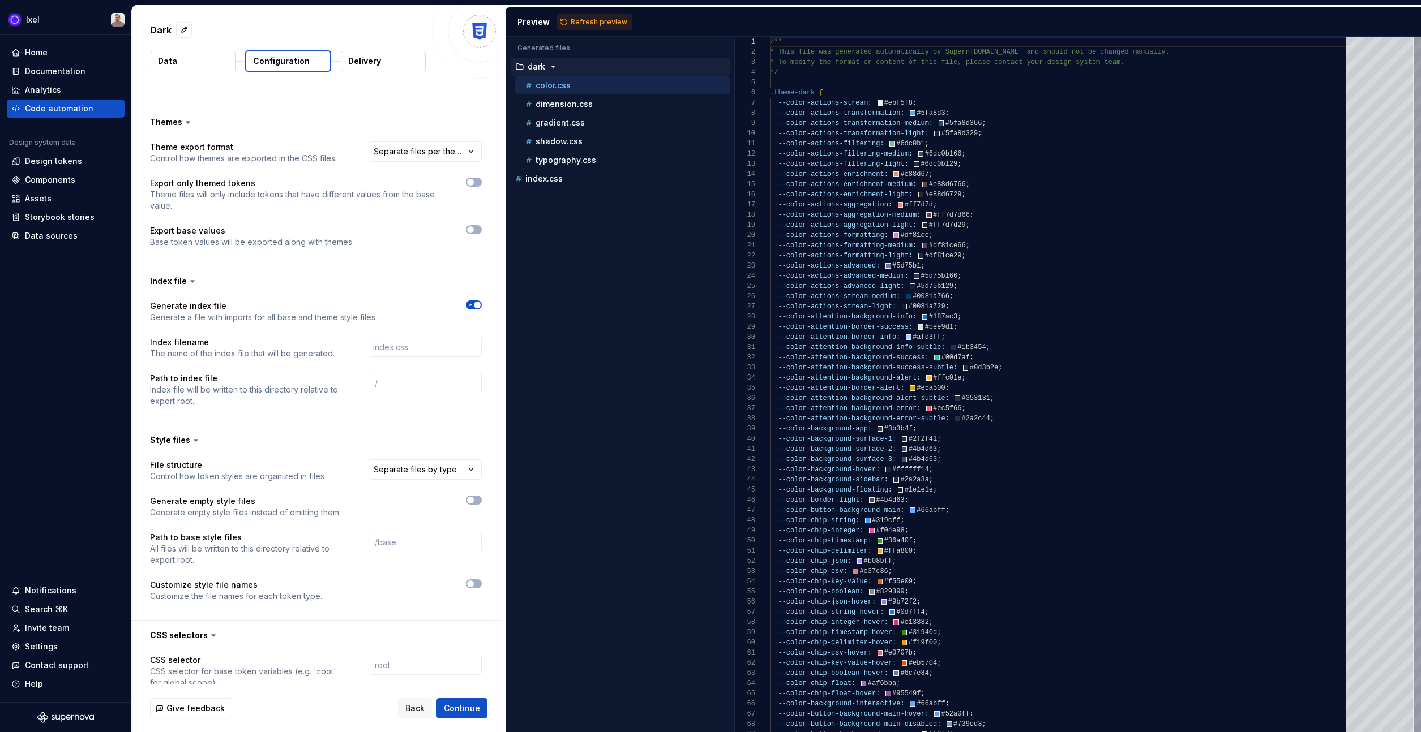
scroll to position [0, 0]
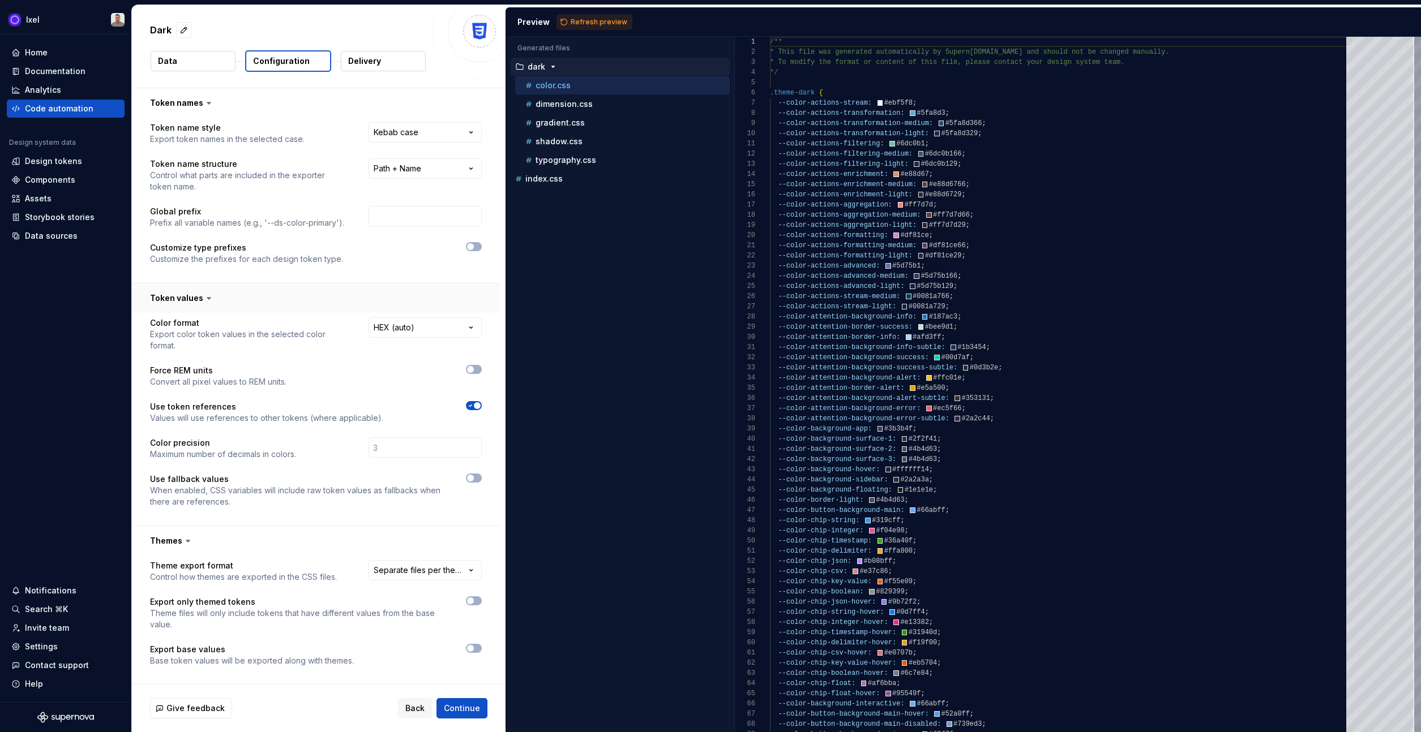
click at [213, 295] on button "button" at bounding box center [316, 298] width 368 height 29
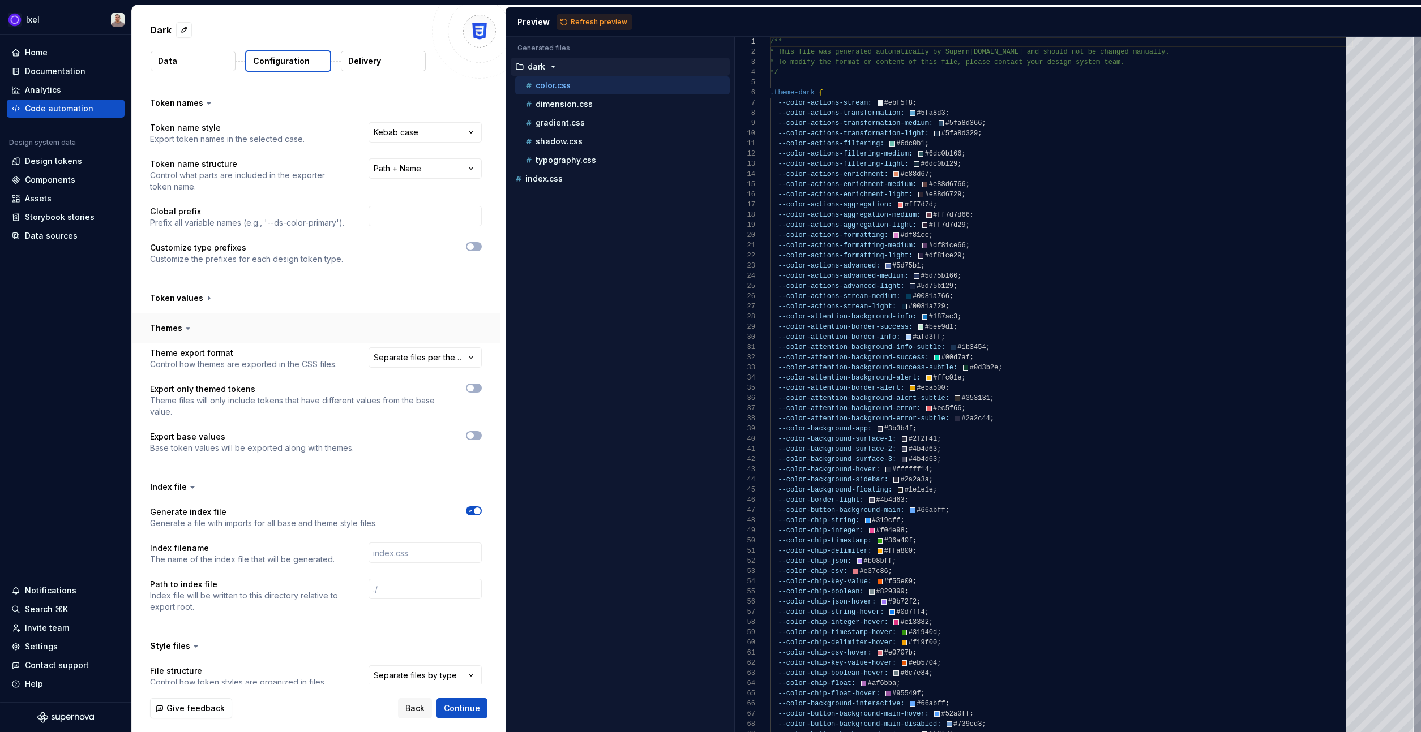
click at [199, 316] on button "button" at bounding box center [316, 328] width 368 height 29
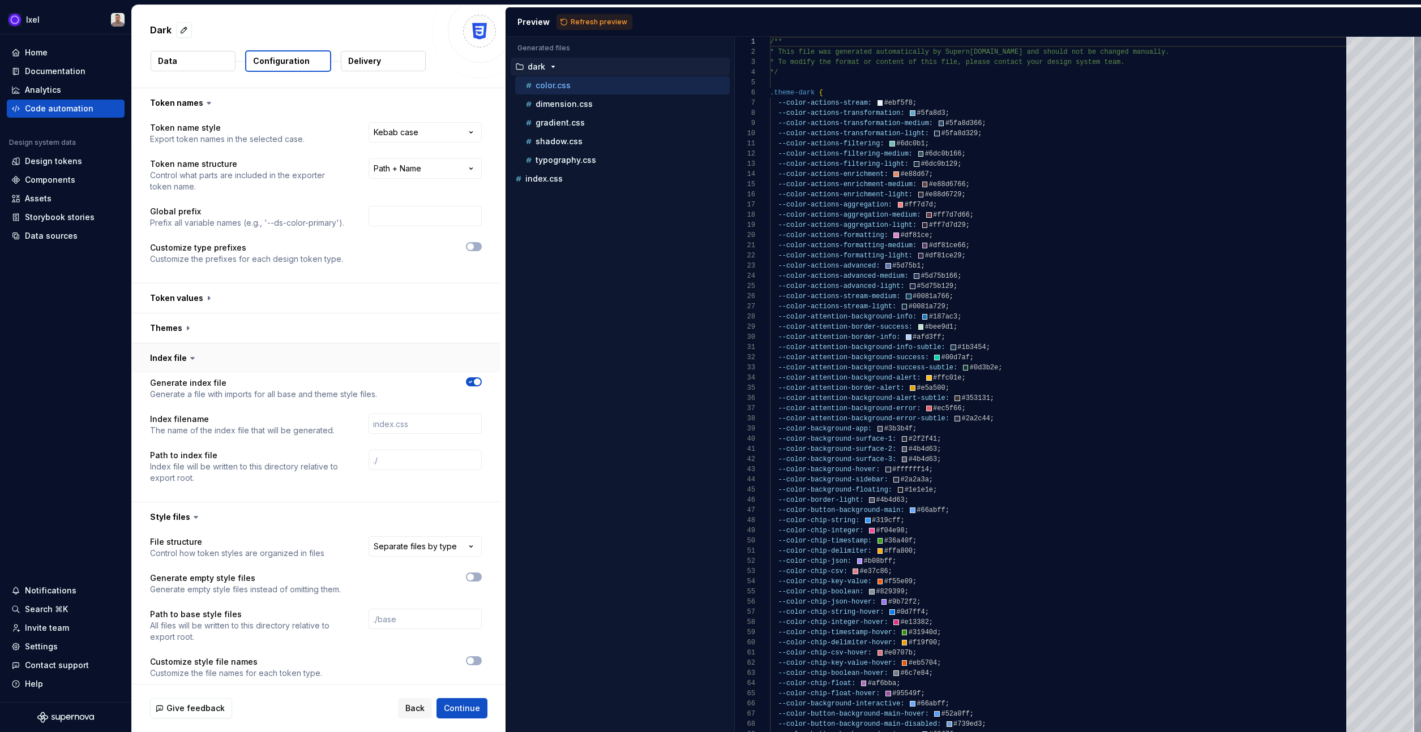
click at [218, 363] on button "button" at bounding box center [316, 358] width 368 height 29
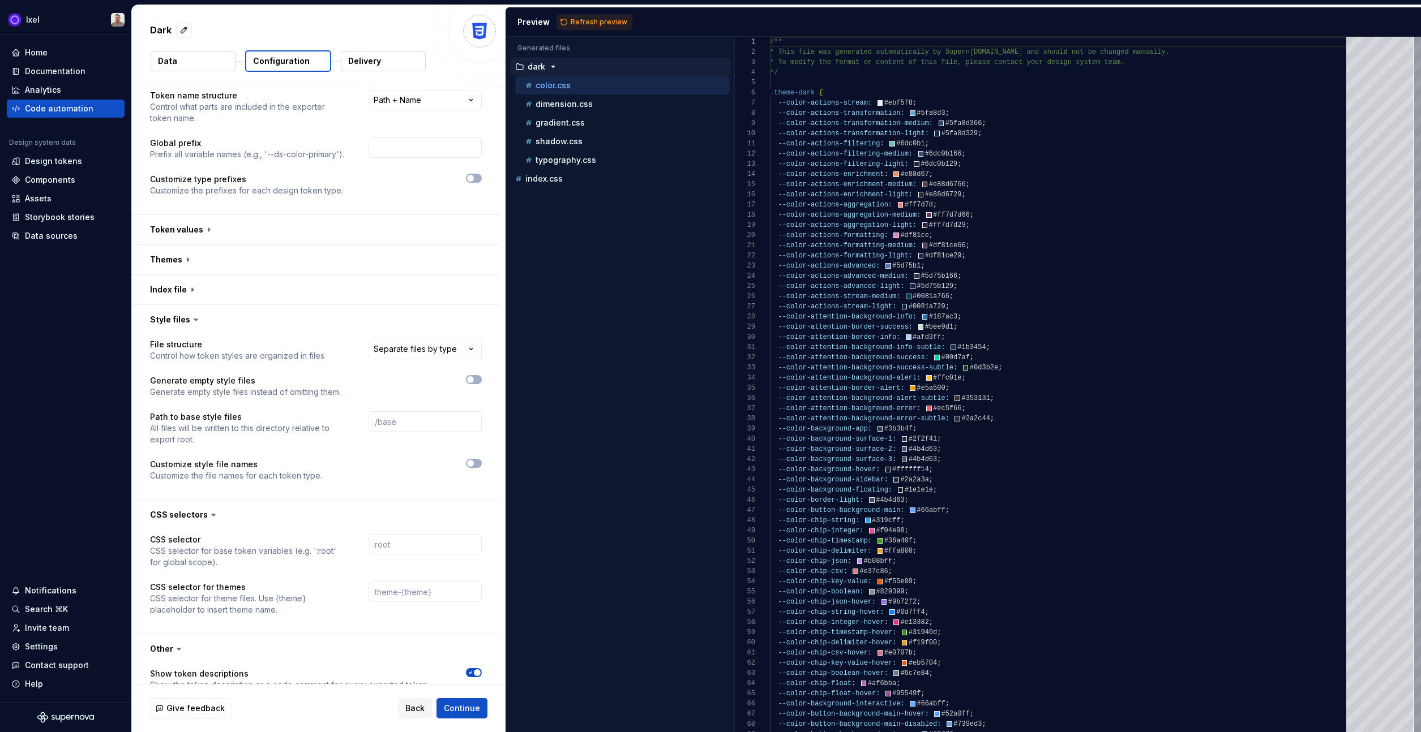
scroll to position [76, 0]
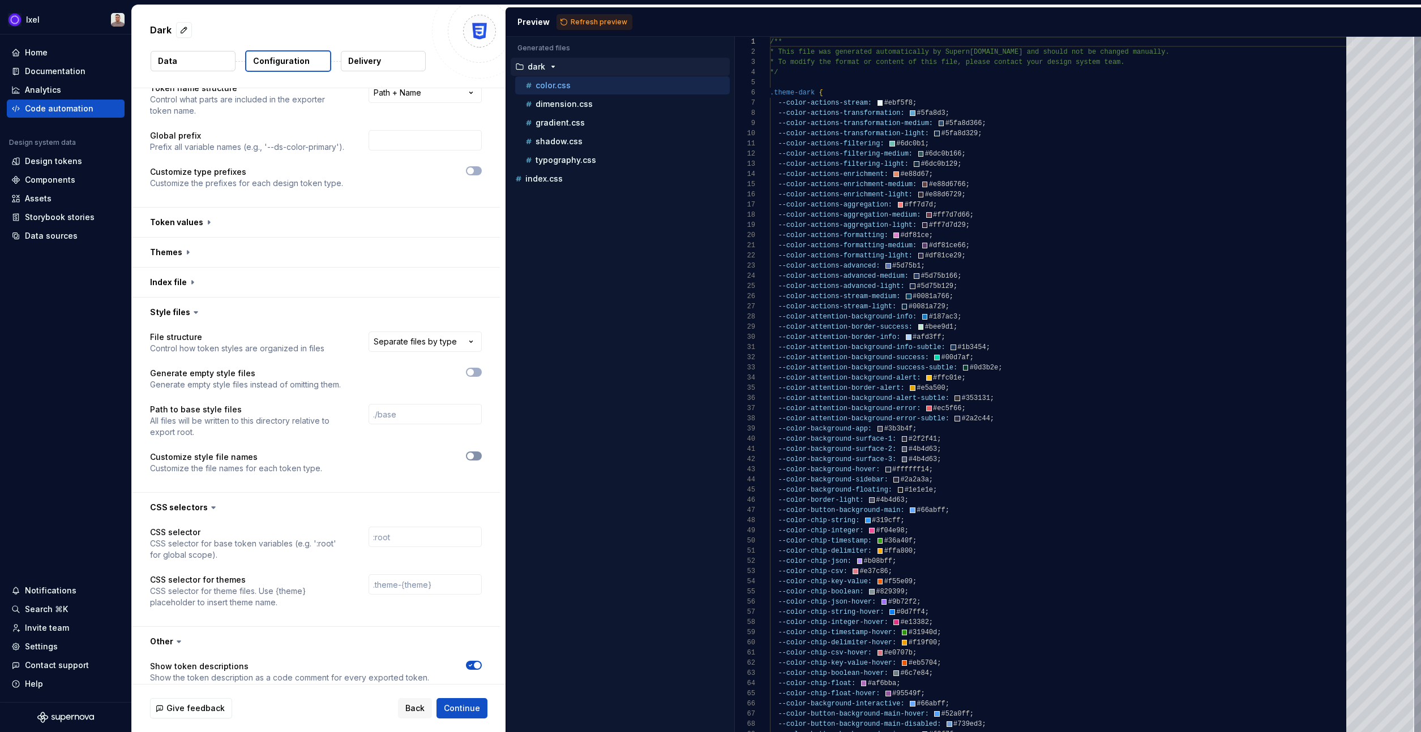
click at [471, 455] on span "button" at bounding box center [470, 456] width 7 height 7
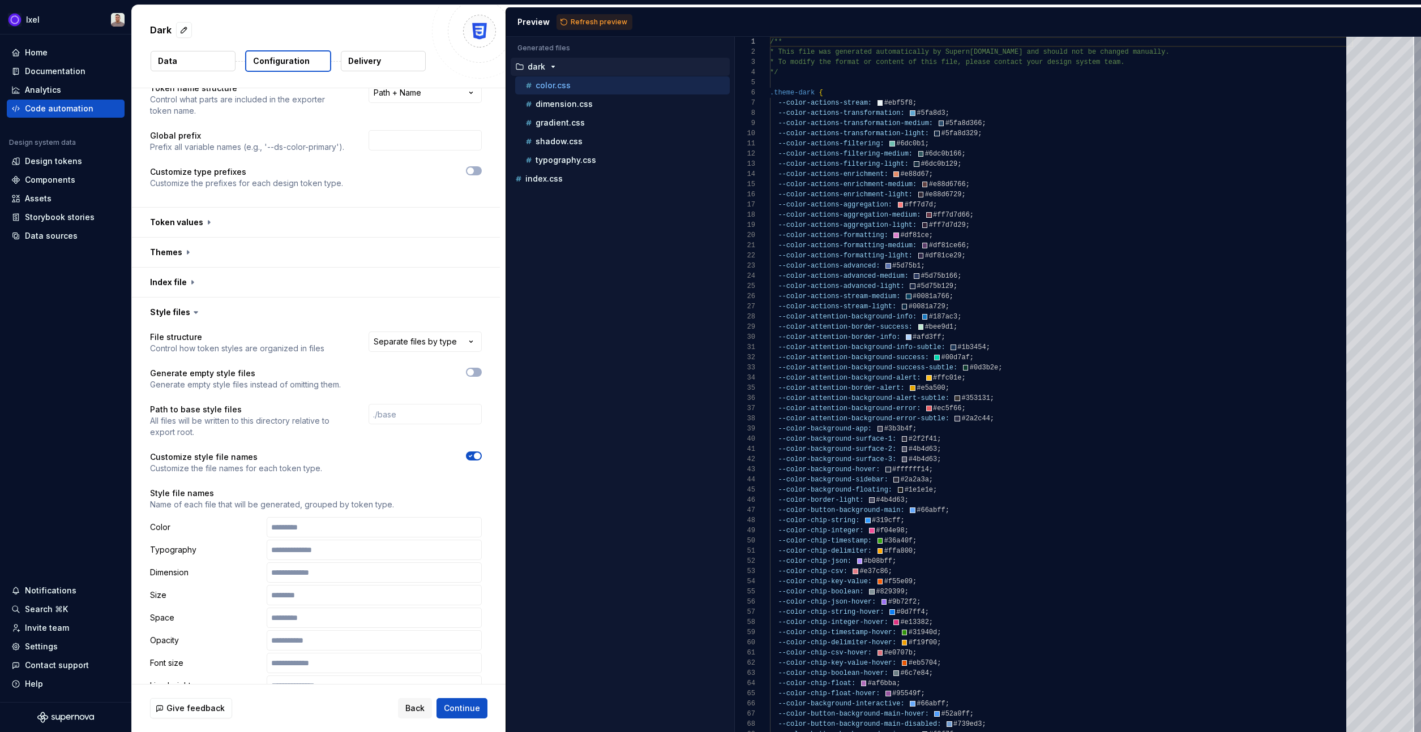
scroll to position [298, 0]
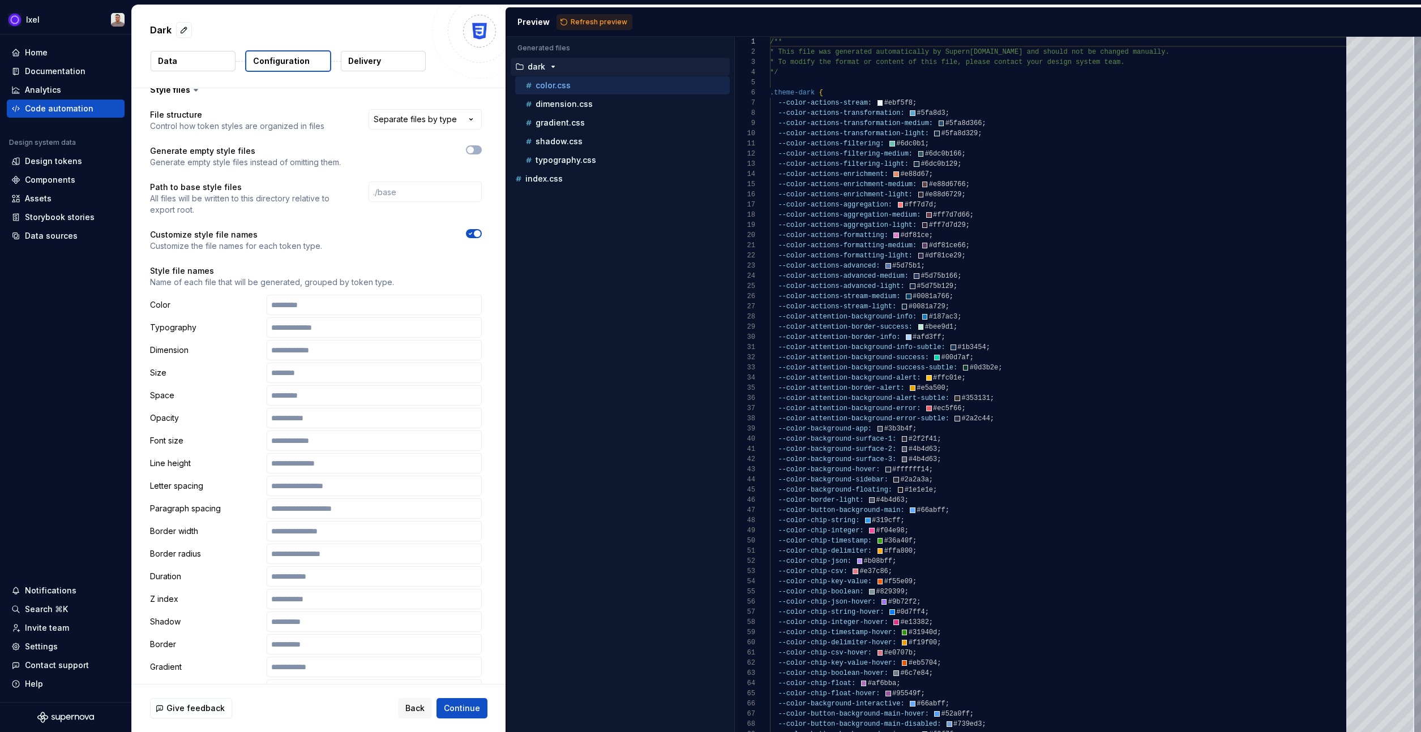
click at [341, 291] on div "Style file names Name of each file that will be generated, grouped by token typ…" at bounding box center [316, 561] width 332 height 593
click at [336, 305] on input "text" at bounding box center [374, 305] width 215 height 20
type input "**********"
click at [349, 623] on input "text" at bounding box center [374, 622] width 215 height 20
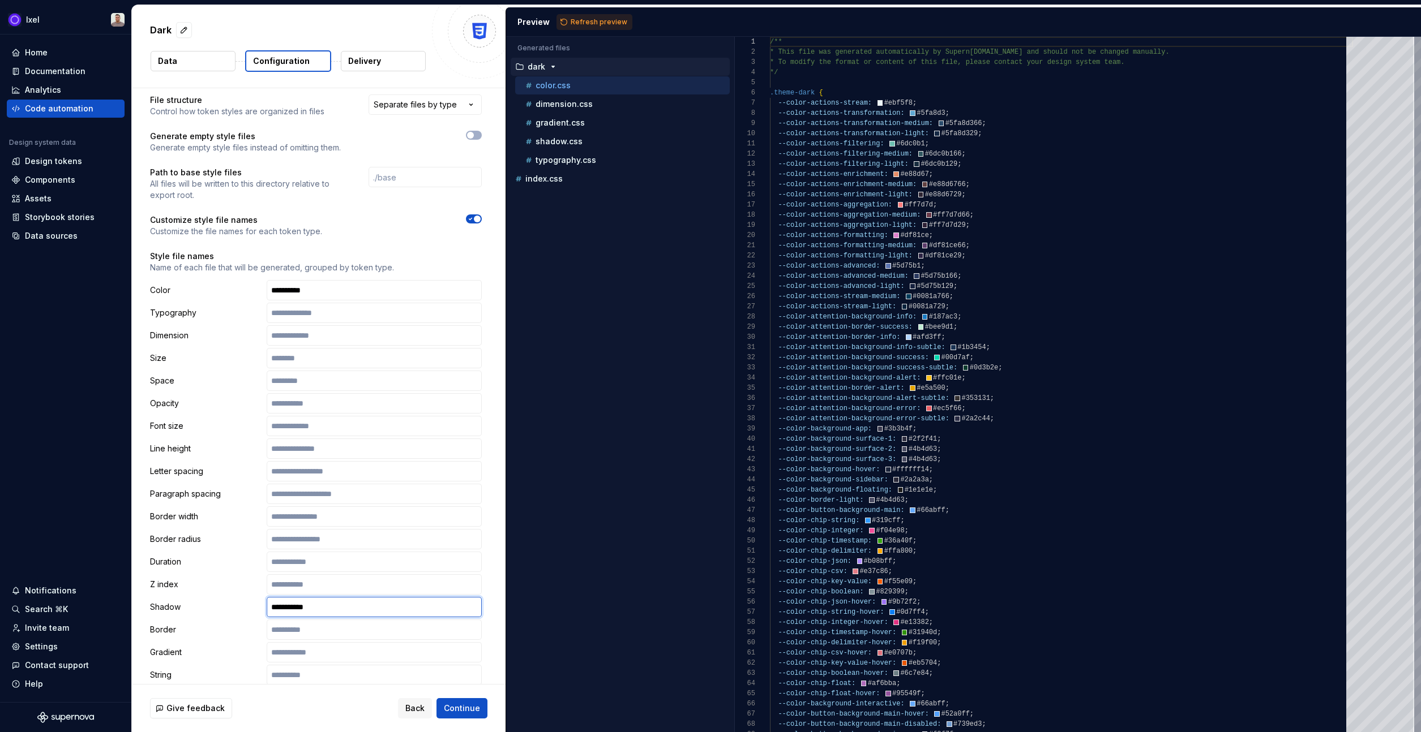
scroll to position [320, 0]
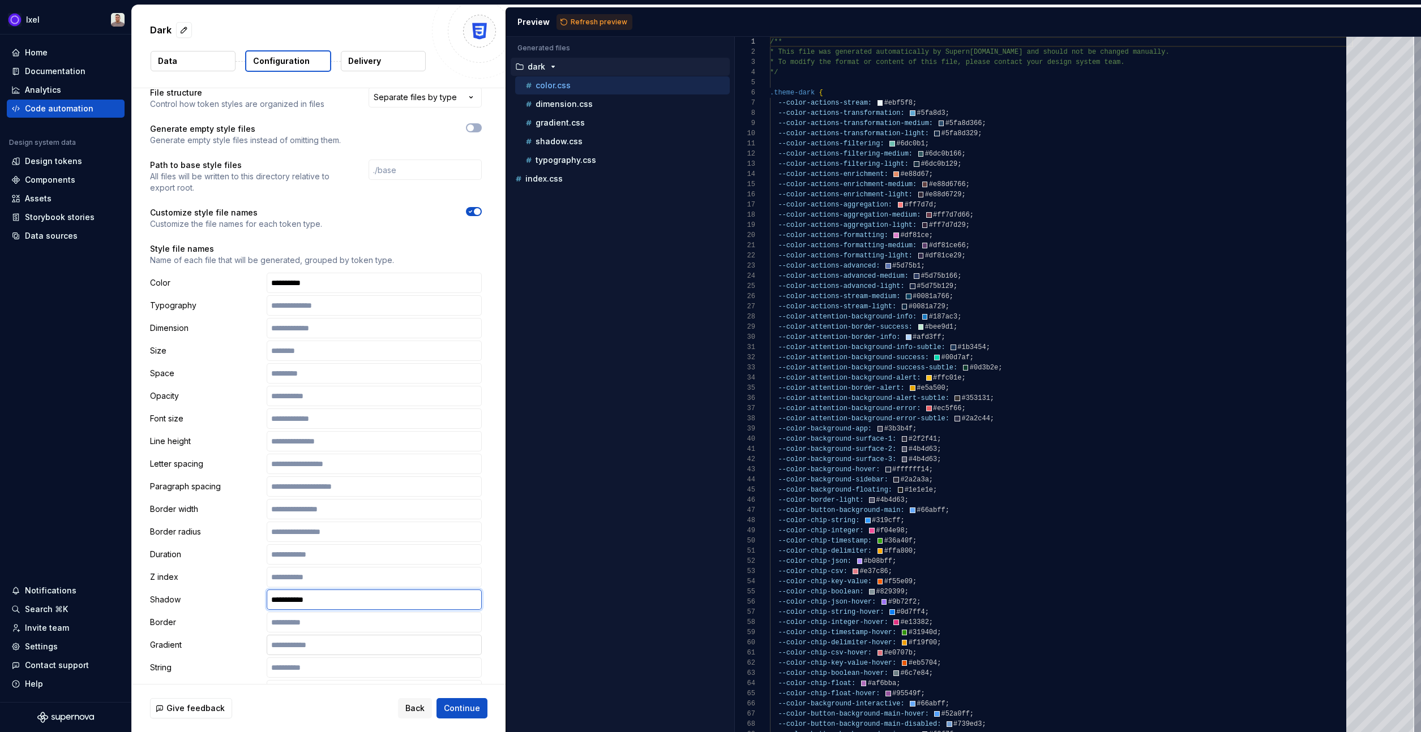
type input "**********"
click at [307, 650] on input "text" at bounding box center [374, 645] width 215 height 20
type input "*"
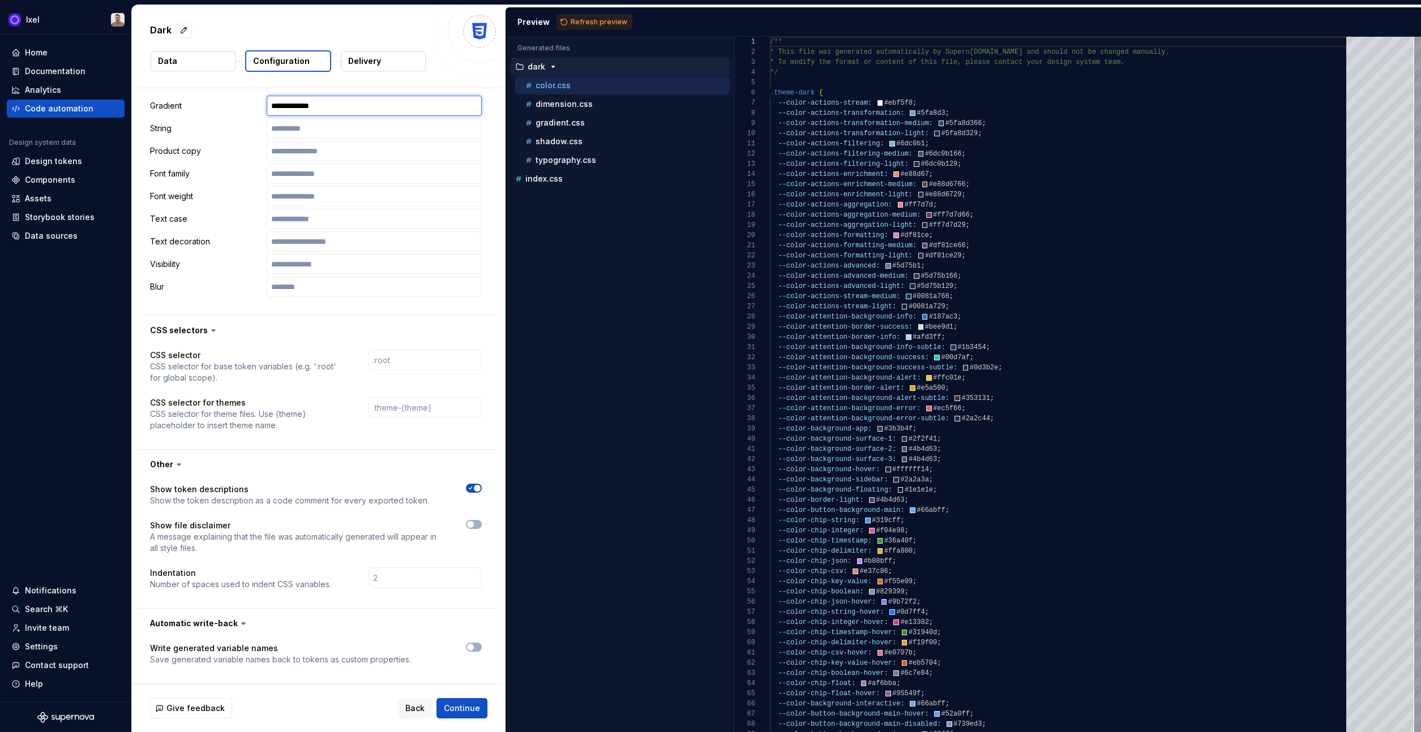
scroll to position [0, 0]
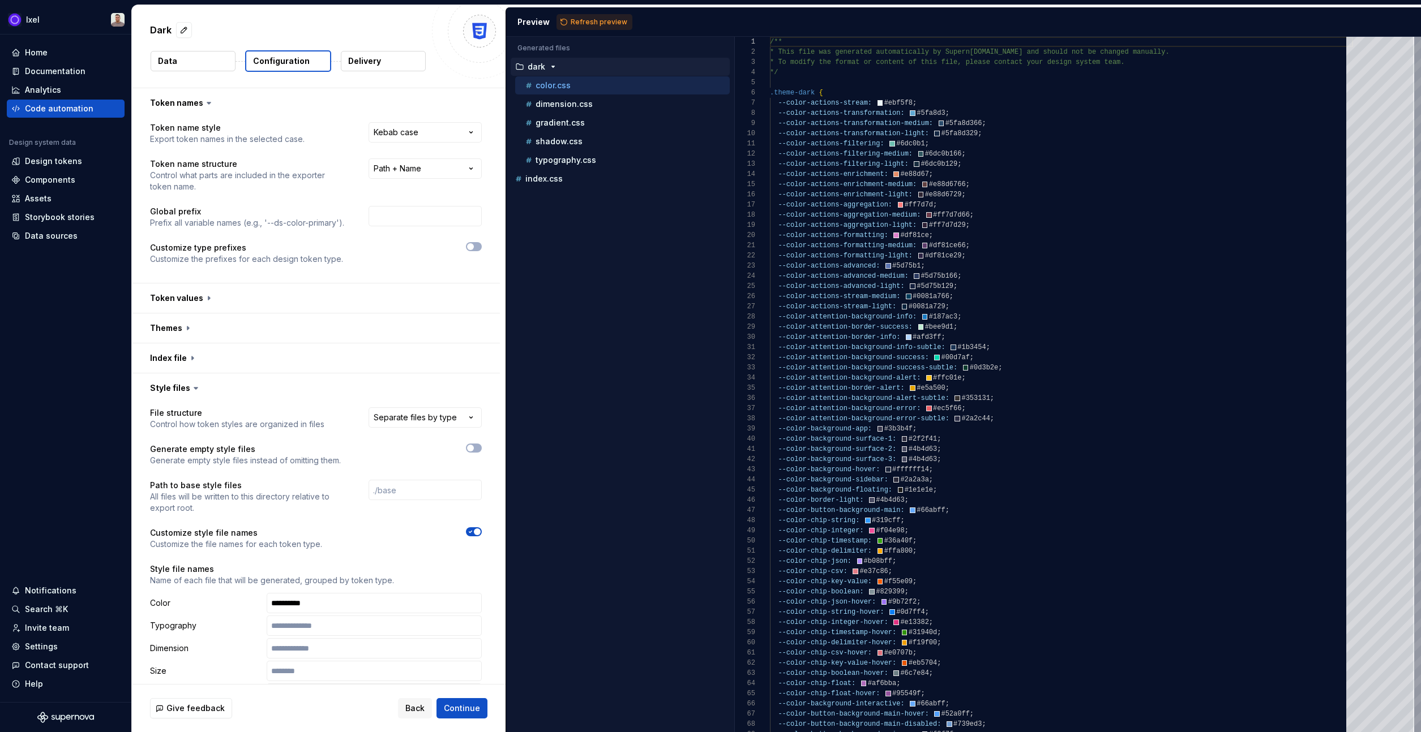
type input "**********"
click at [196, 388] on icon at bounding box center [195, 388] width 11 height 11
click at [201, 344] on button "button" at bounding box center [316, 358] width 368 height 29
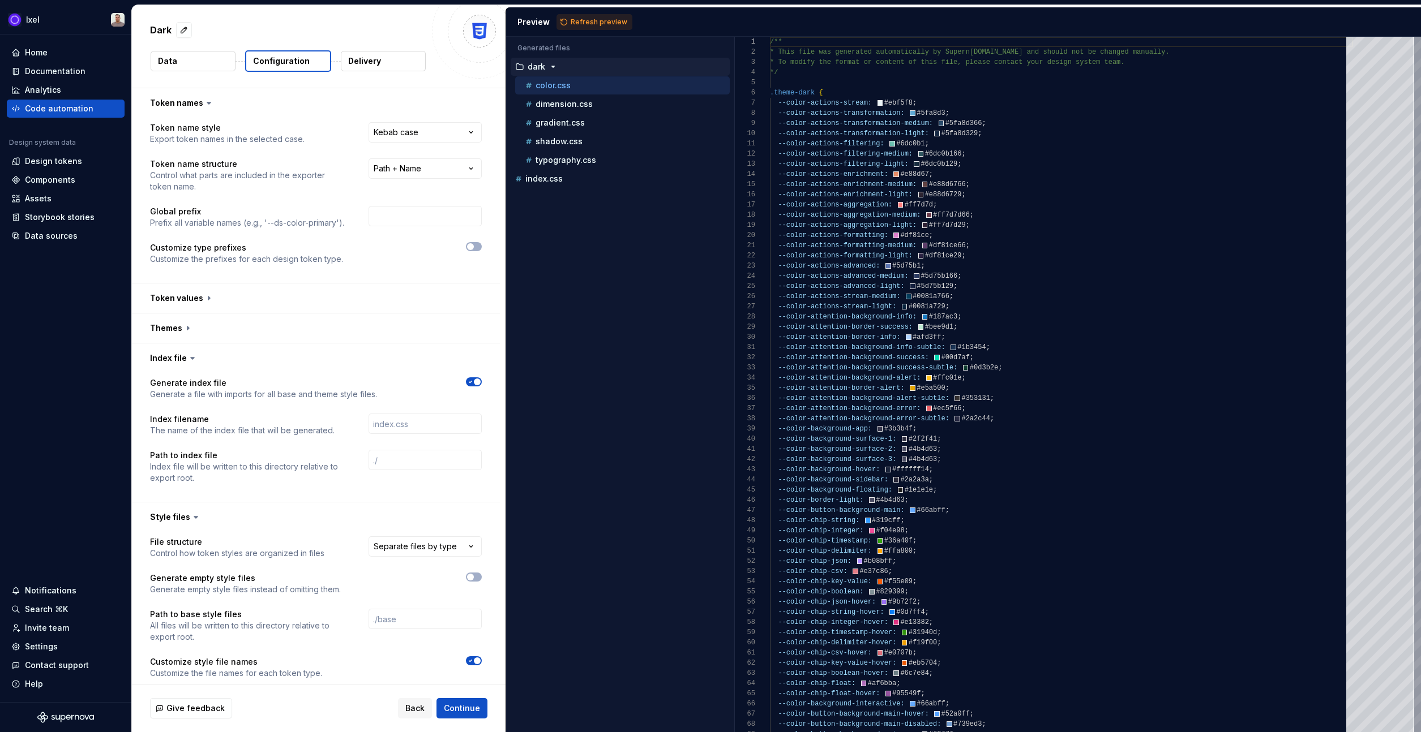
click at [397, 61] on button "Delivery" at bounding box center [383, 61] width 85 height 20
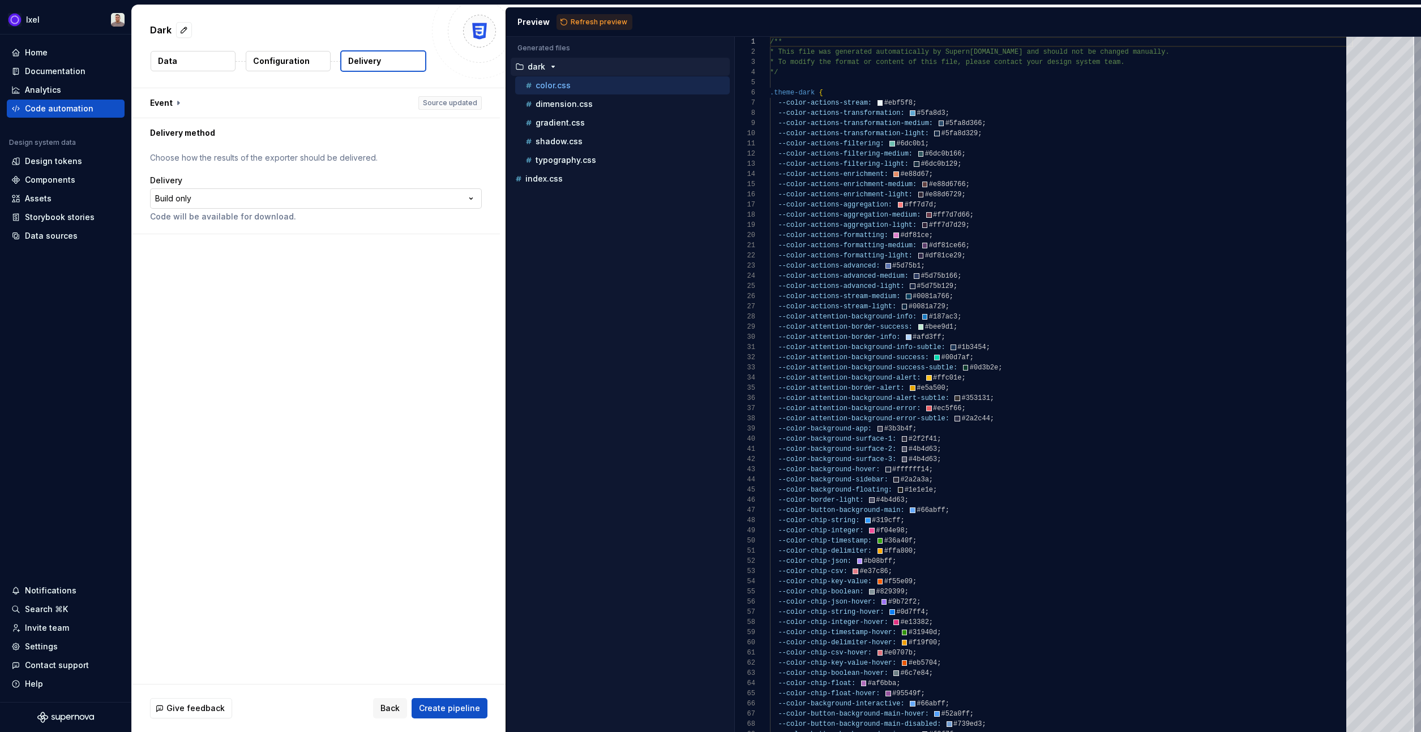
click at [226, 195] on html "**********" at bounding box center [710, 366] width 1421 height 732
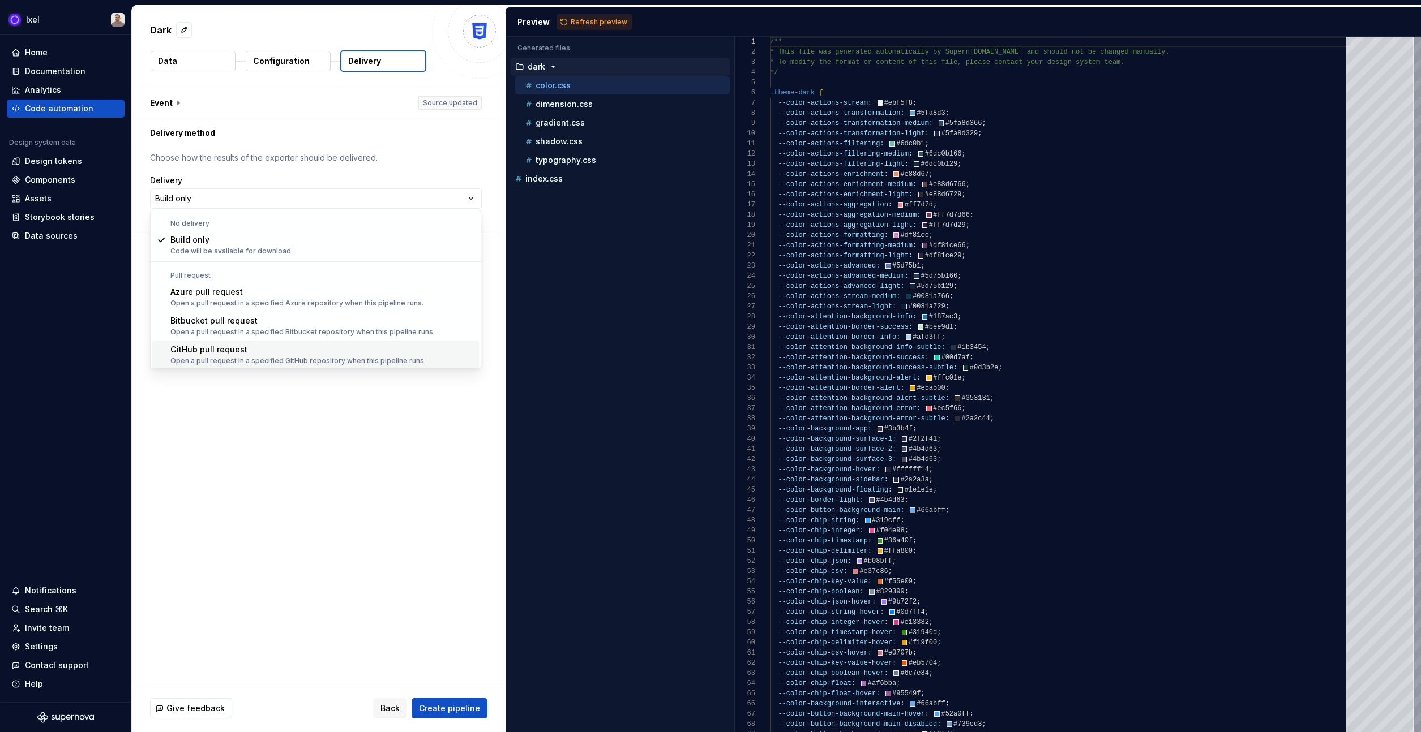
scroll to position [32, 0]
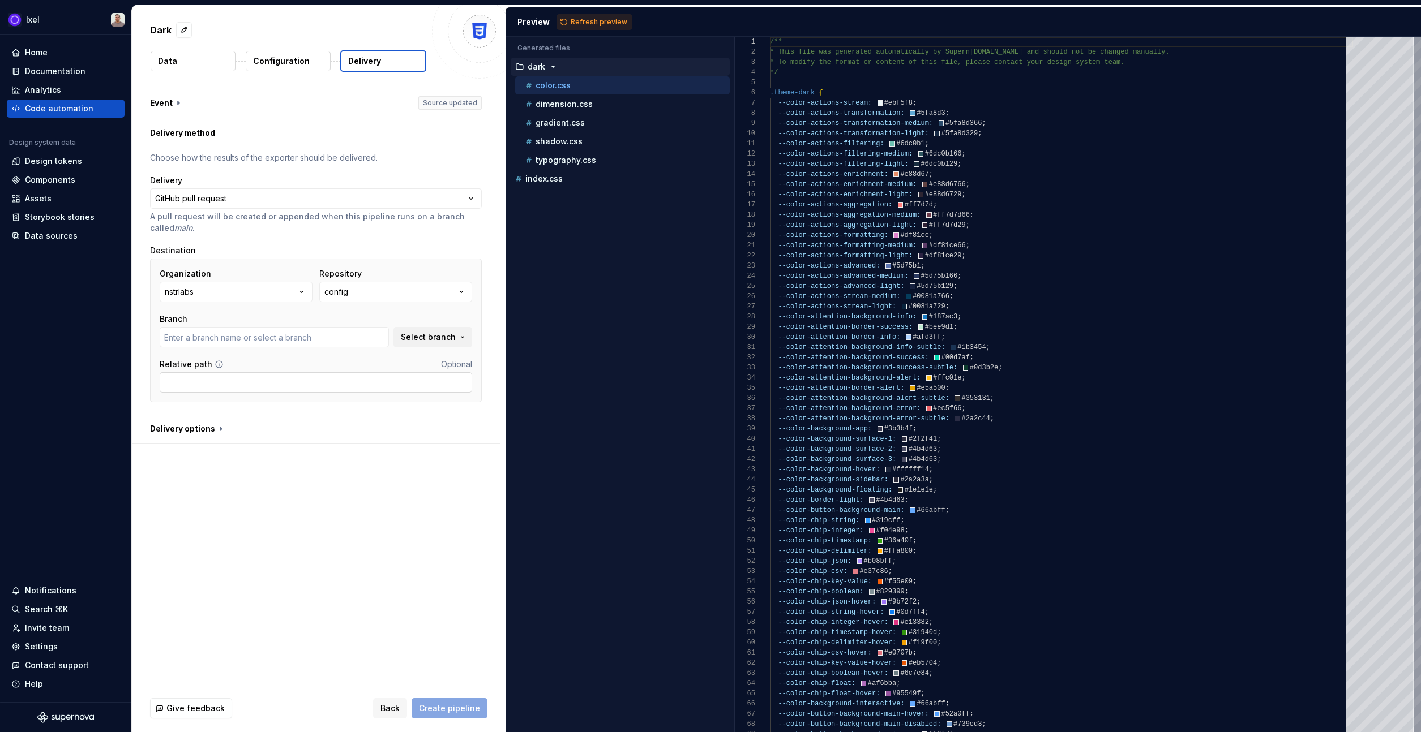
type input "fix-go-yml-vulnerability-dependency"
click at [354, 287] on button "config" at bounding box center [395, 292] width 153 height 20
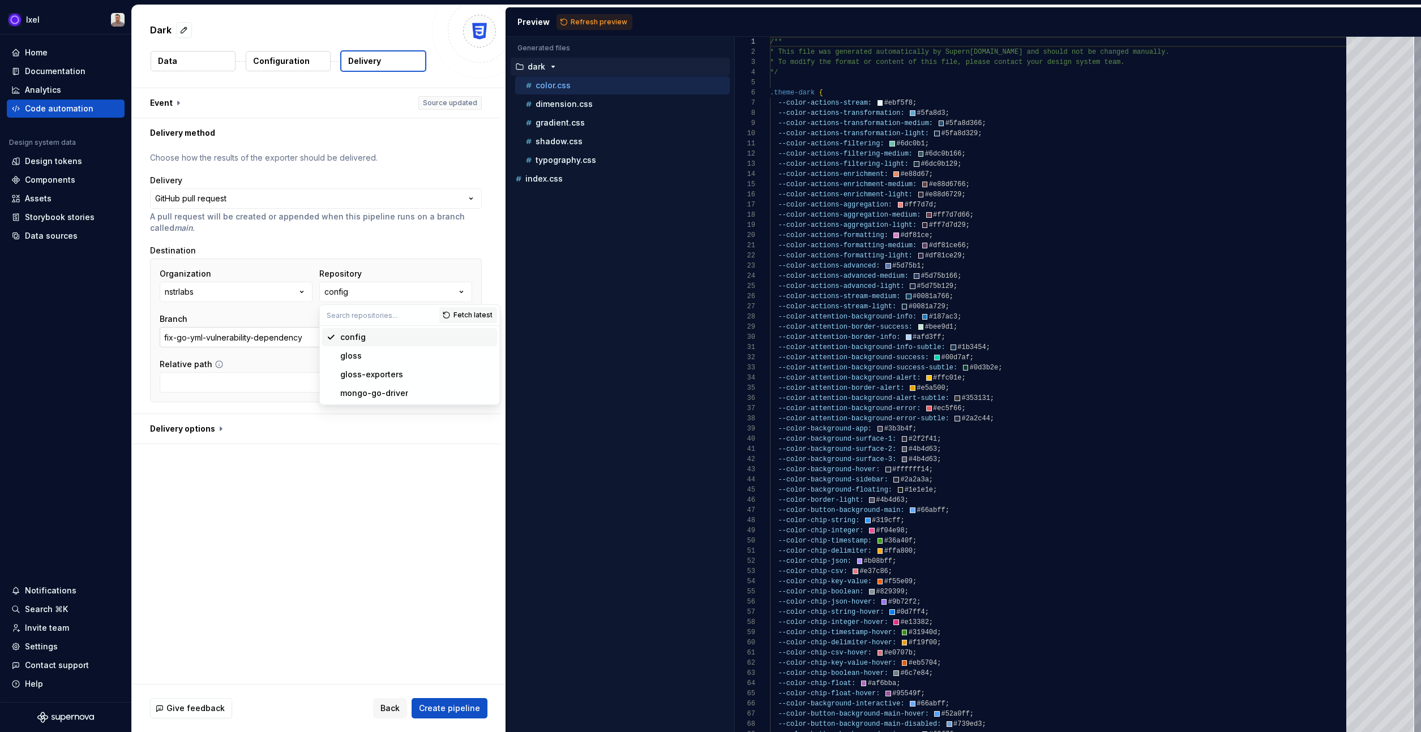
click at [248, 339] on input "fix-go-yml-vulnerability-dependency" at bounding box center [274, 337] width 229 height 20
click at [427, 343] on button "Select branch" at bounding box center [432, 337] width 79 height 20
click at [354, 307] on div "Organization nstrlabs Repository config Branch fix-go-yml-vulnerability-depende…" at bounding box center [316, 307] width 312 height 79
click at [358, 294] on button "config" at bounding box center [395, 292] width 153 height 20
click at [367, 361] on div "gloss" at bounding box center [416, 355] width 153 height 11
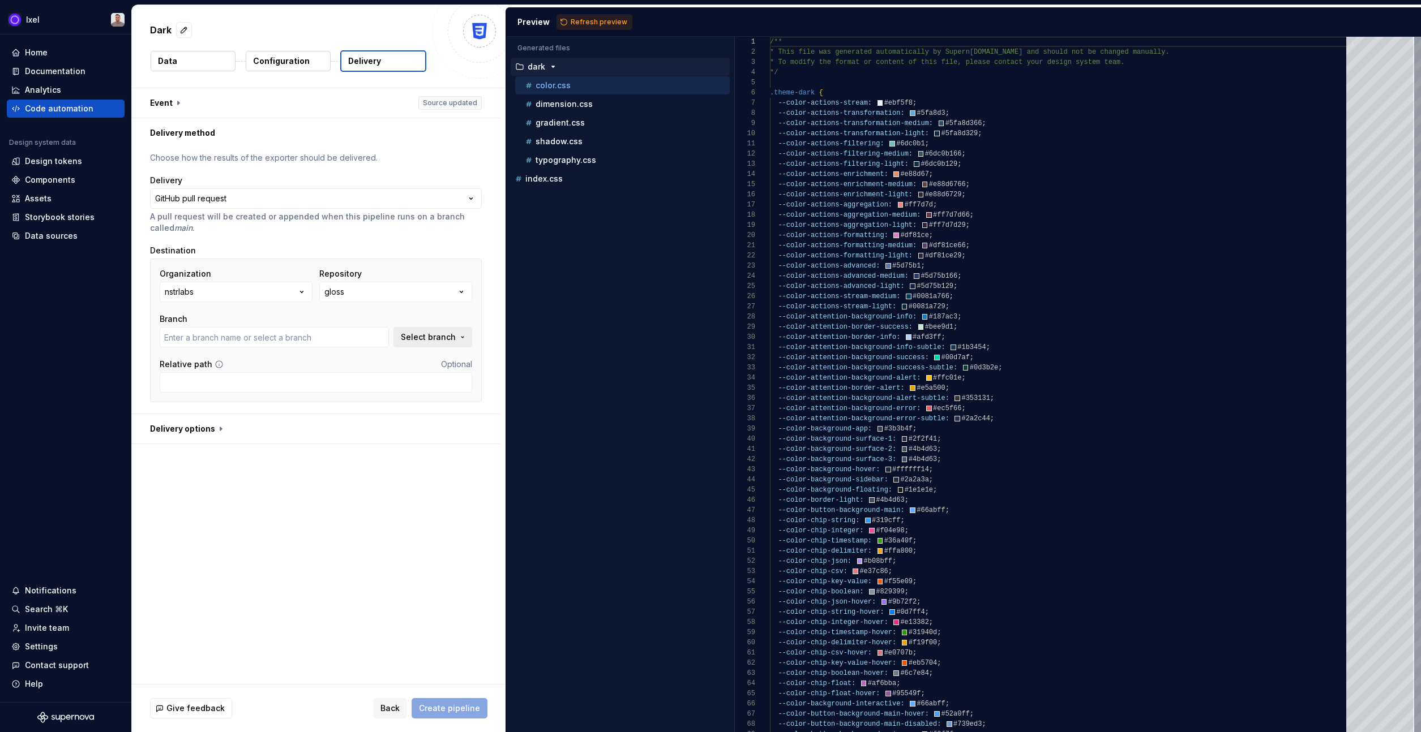
click at [415, 334] on span "Select branch" at bounding box center [428, 337] width 55 height 11
type input "add-icons"
type input "main"
click at [320, 375] on span "main" at bounding box center [353, 383] width 232 height 18
type input "main"
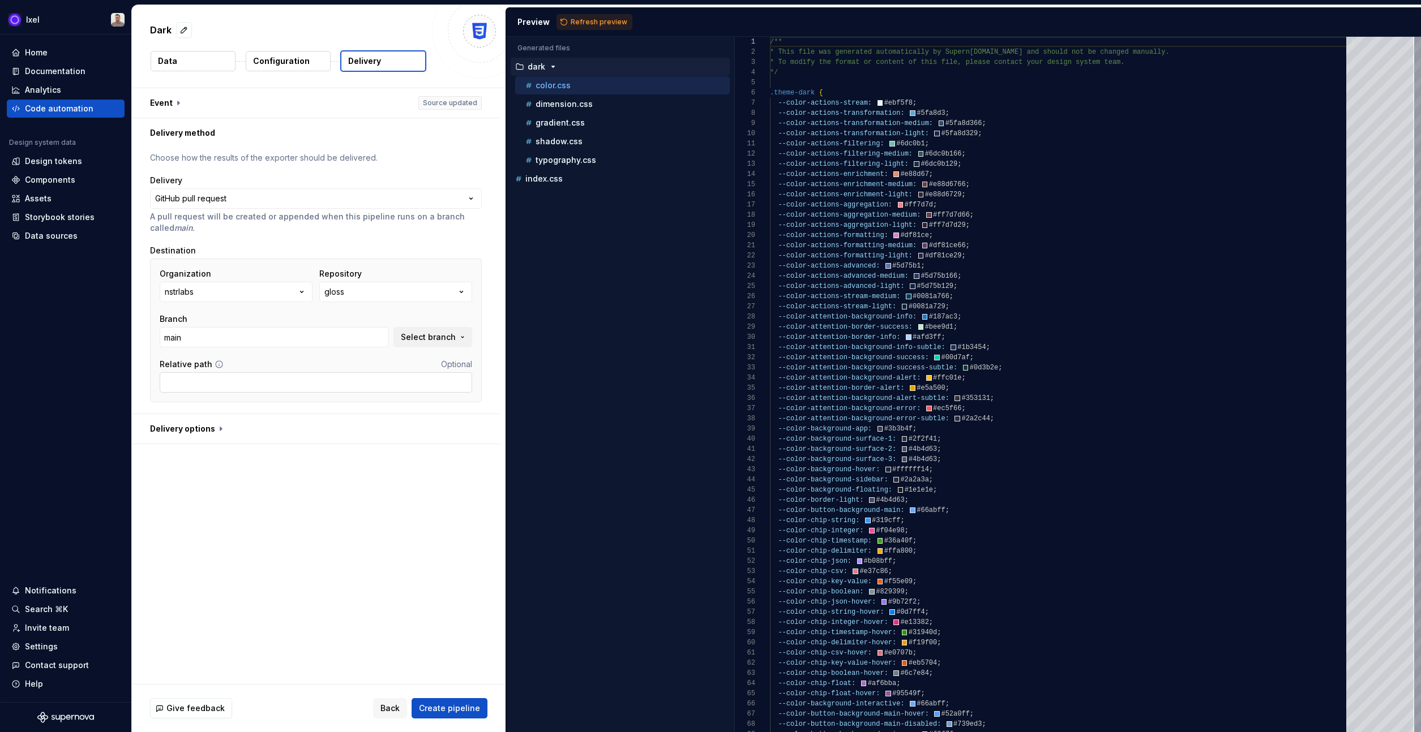
click at [326, 378] on input "Relative path" at bounding box center [316, 382] width 312 height 20
paste input "build/tokens-light"
type input "build/tokens-light"
click at [329, 477] on div "**********" at bounding box center [319, 386] width 374 height 596
click at [226, 425] on button "button" at bounding box center [316, 428] width 368 height 29
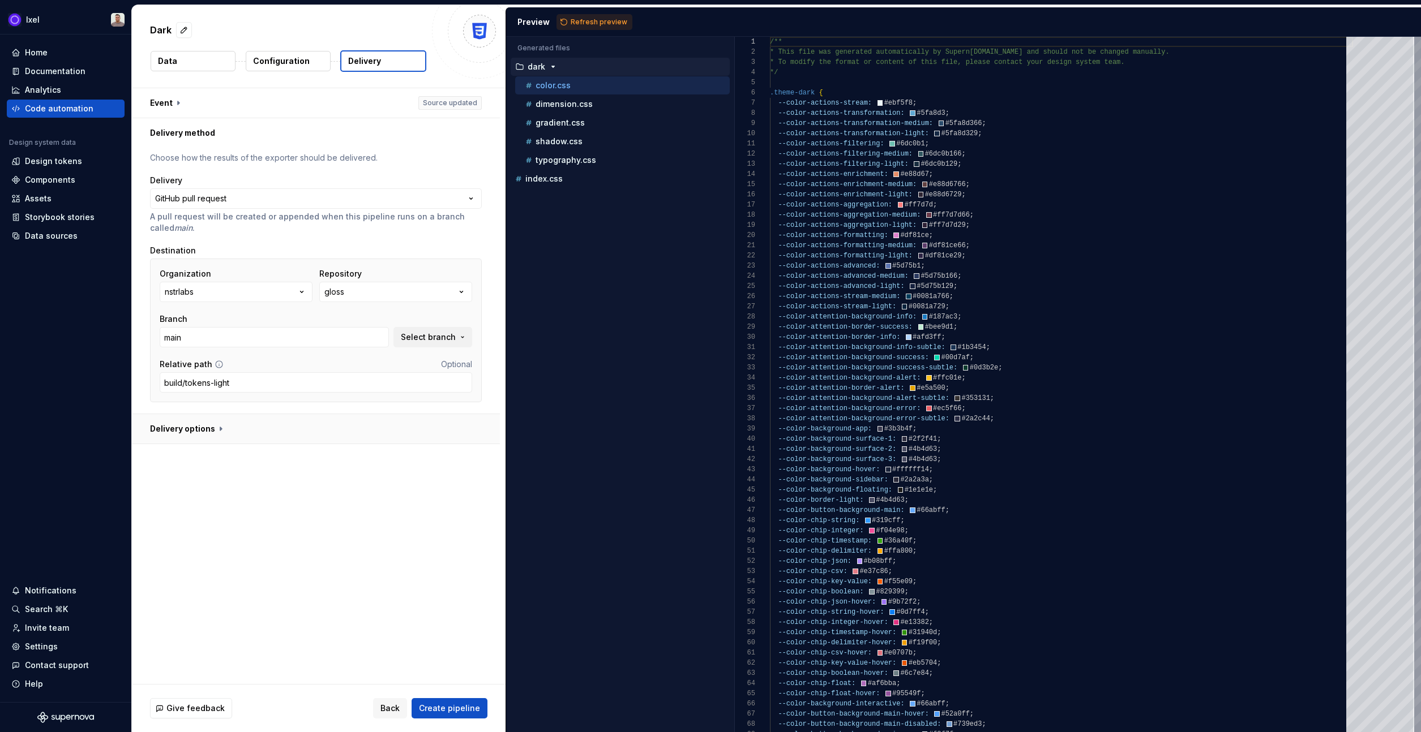
type textarea "*"
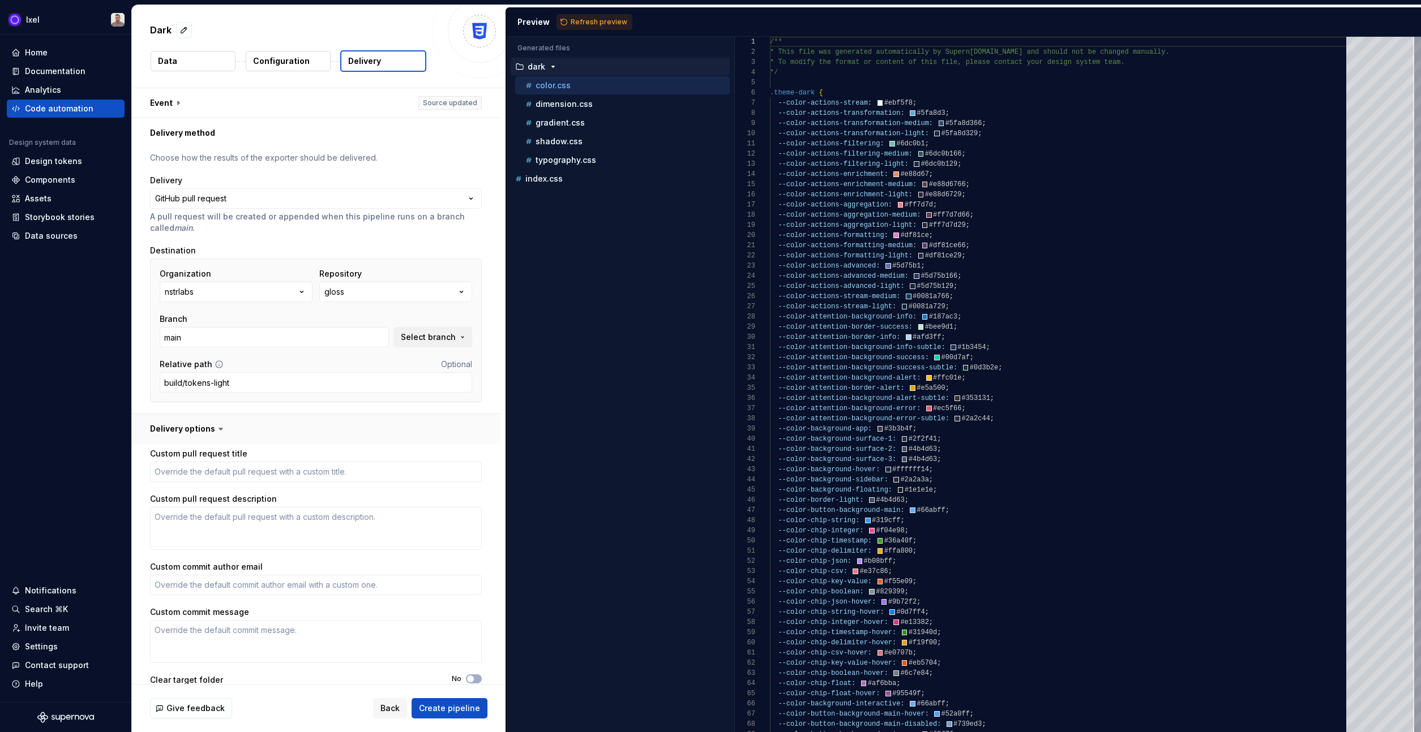
scroll to position [27, 0]
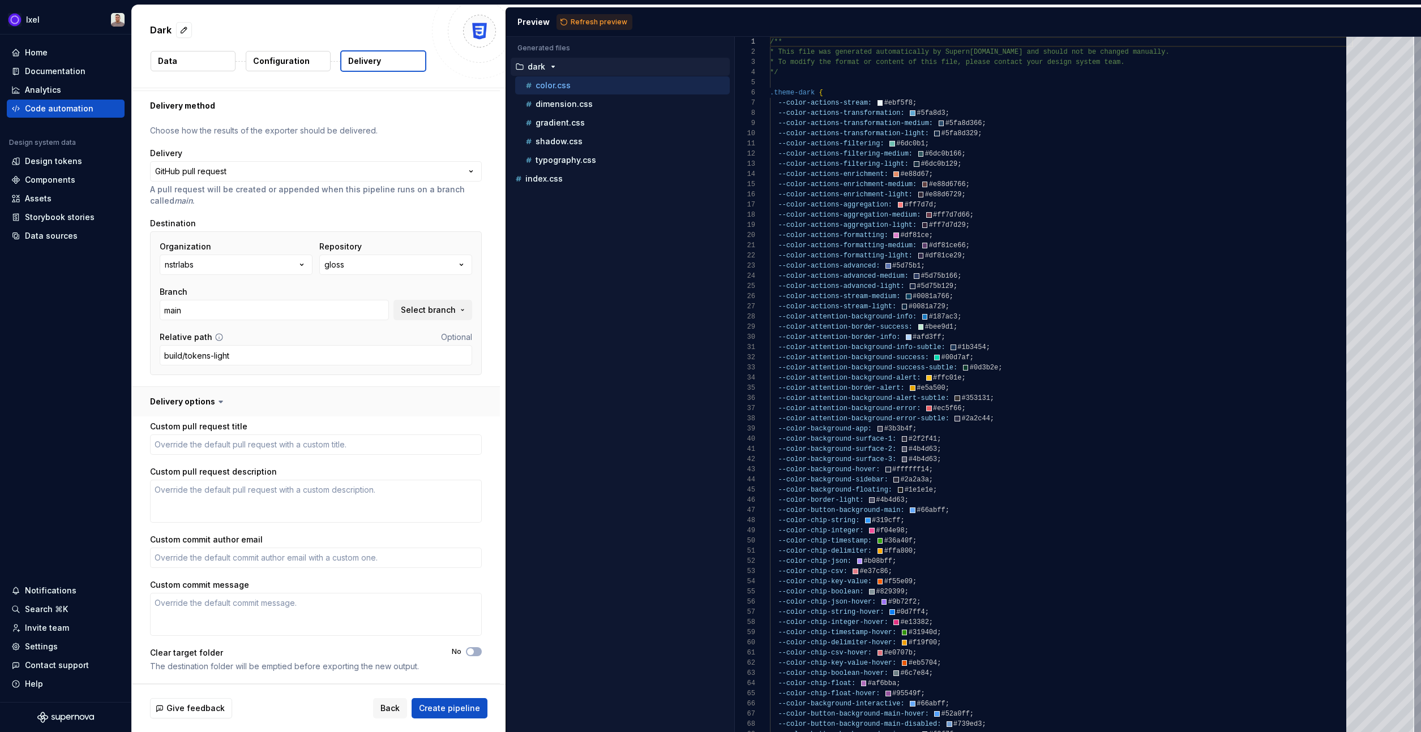
click at [246, 410] on button "button" at bounding box center [316, 401] width 368 height 29
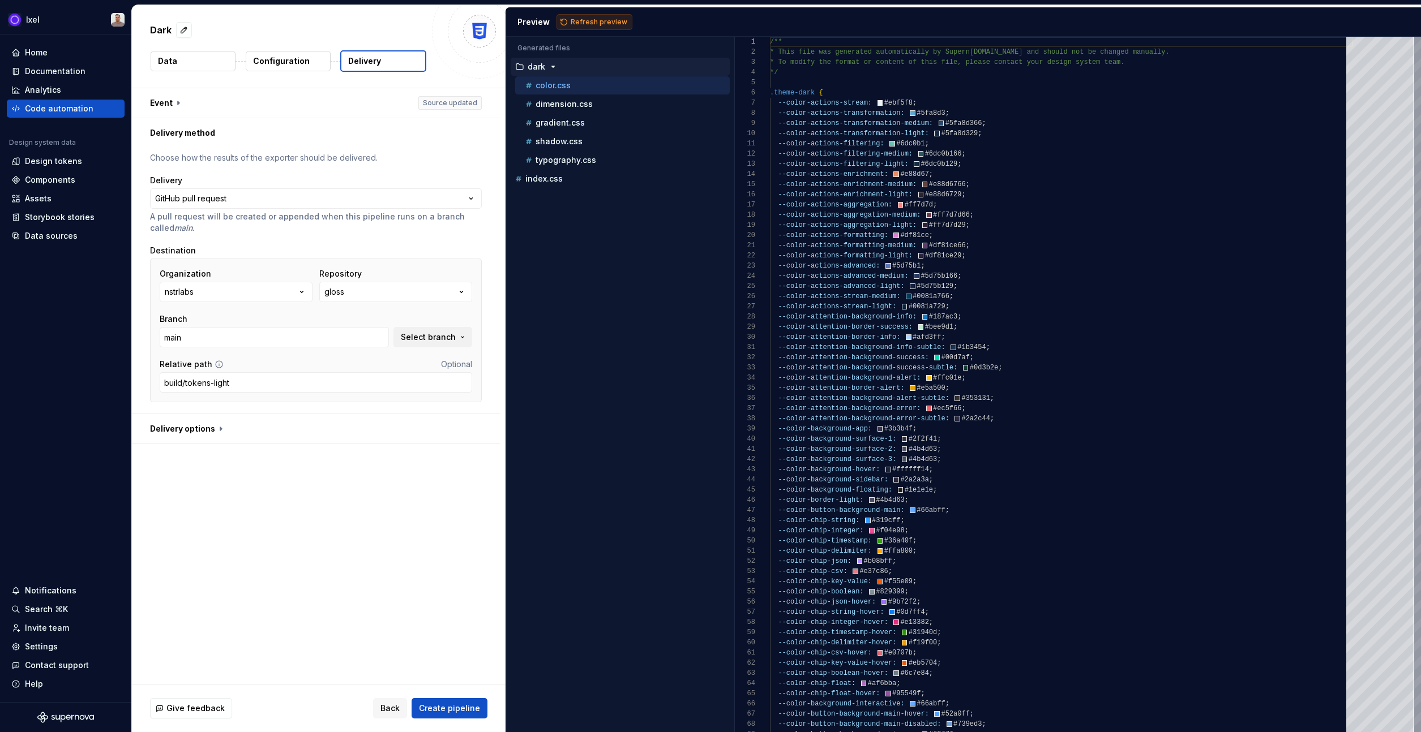
click at [590, 18] on span "Refresh preview" at bounding box center [599, 22] width 57 height 9
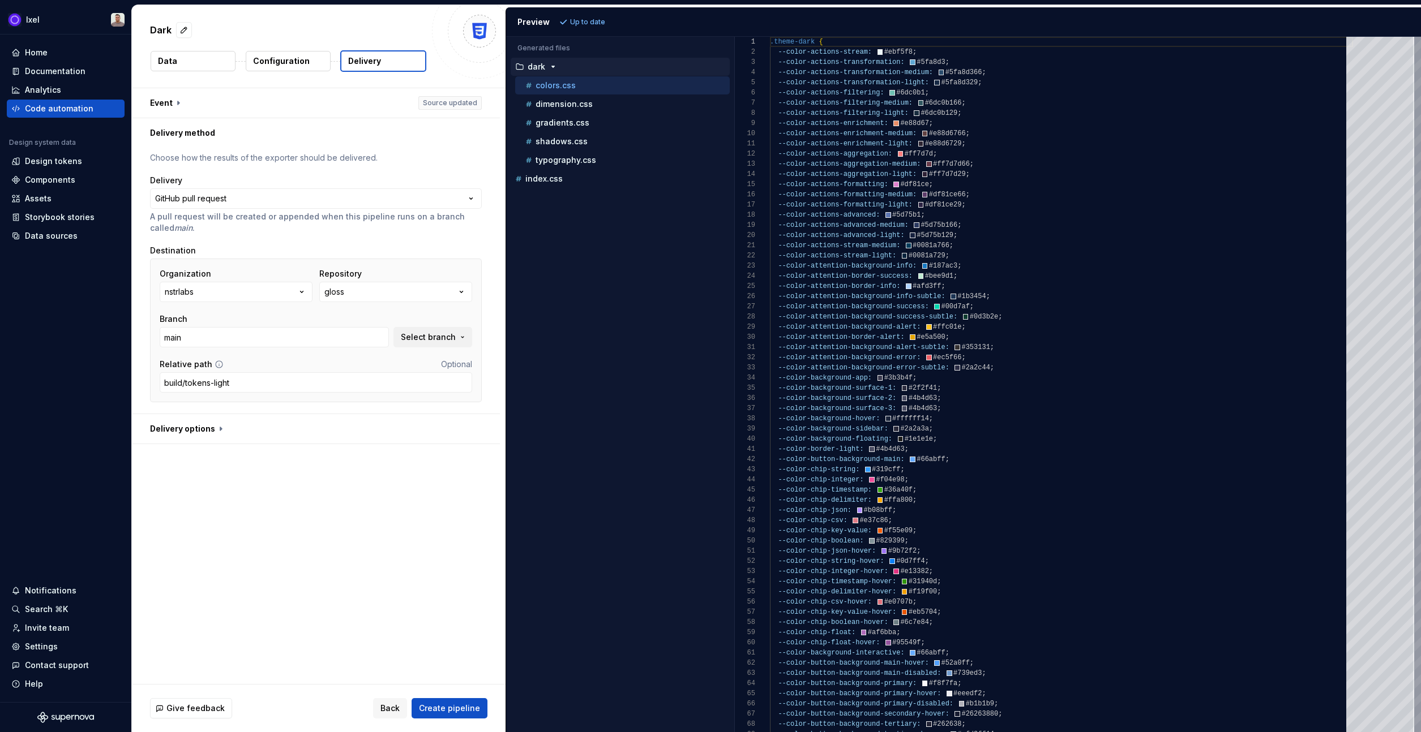
click at [474, 714] on button "Create pipeline" at bounding box center [449, 708] width 76 height 20
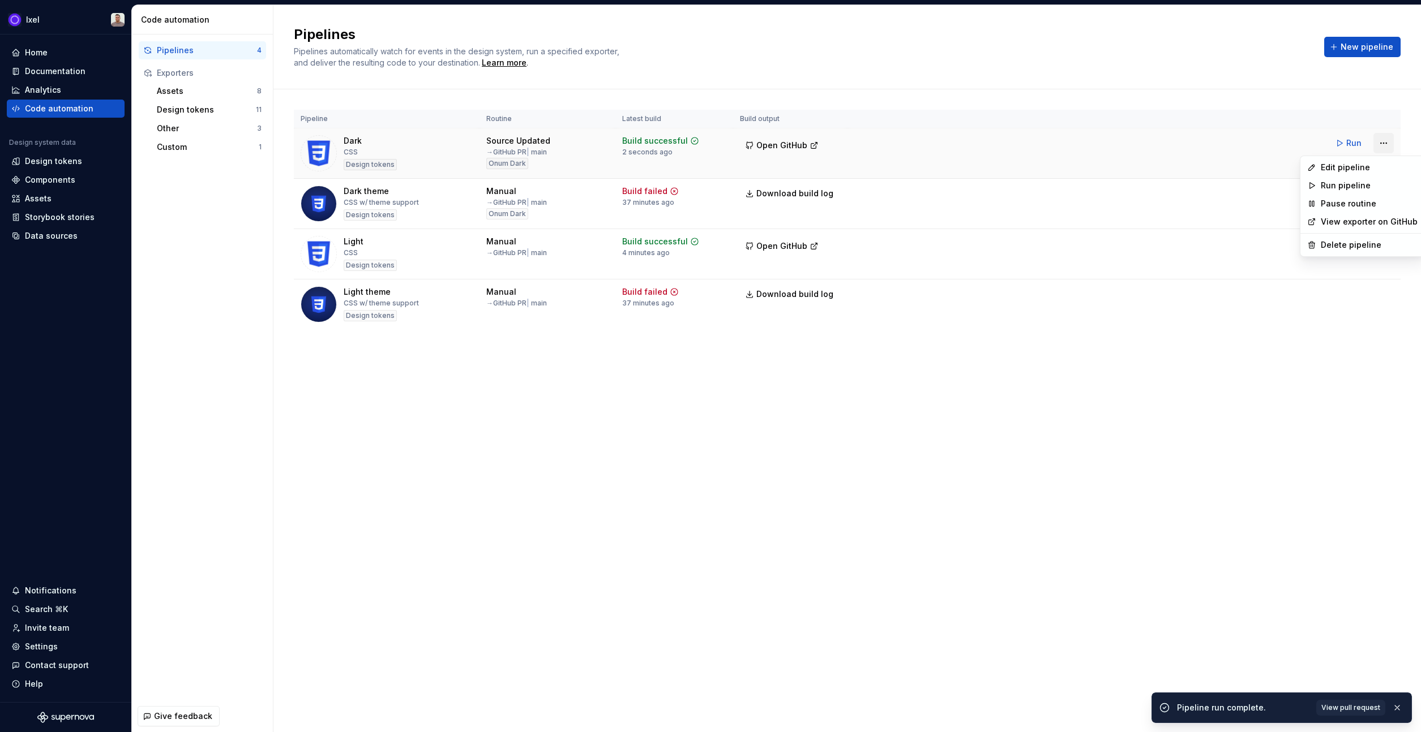
click at [1383, 139] on html "Ixel Home Documentation Analytics Code automation Design system data Design tok…" at bounding box center [710, 366] width 1421 height 732
click at [871, 143] on html "Ixel Home Documentation Analytics Code automation Design system data Design tok…" at bounding box center [710, 366] width 1421 height 732
click at [786, 147] on span "Open GitHub" at bounding box center [781, 145] width 51 height 11
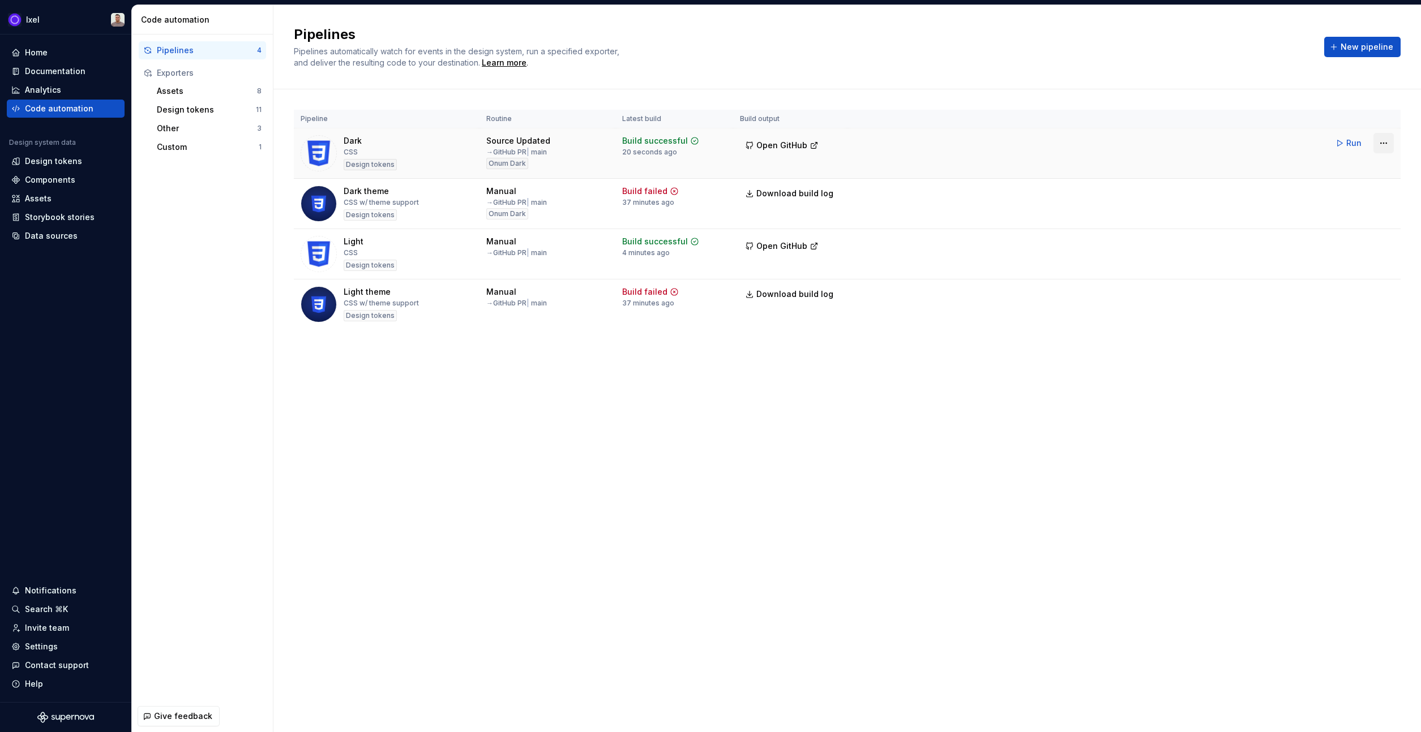
click at [1384, 142] on html "Ixel Home Documentation Analytics Code automation Design system data Design tok…" at bounding box center [710, 366] width 1421 height 732
click at [1329, 164] on div "Edit pipeline" at bounding box center [1368, 167] width 97 height 11
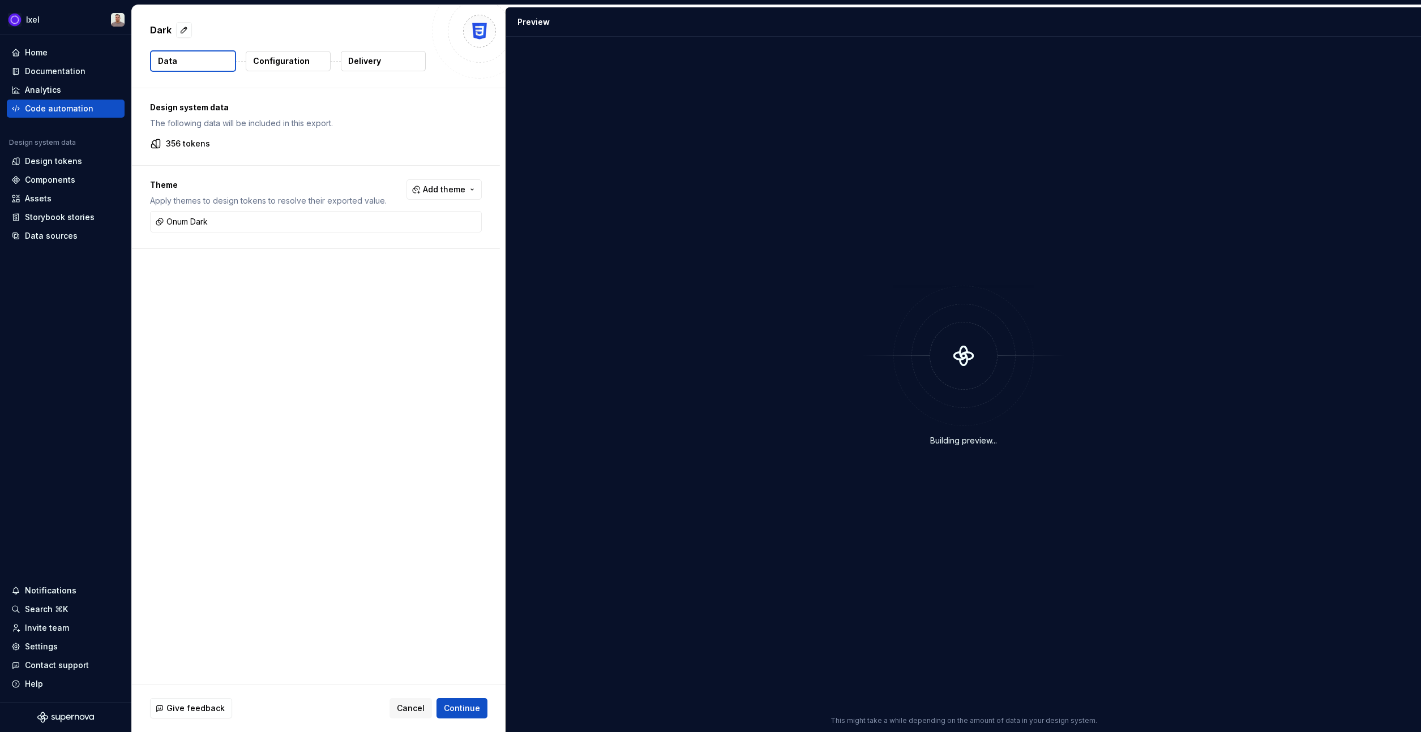
click at [404, 67] on button "Delivery" at bounding box center [383, 61] width 85 height 20
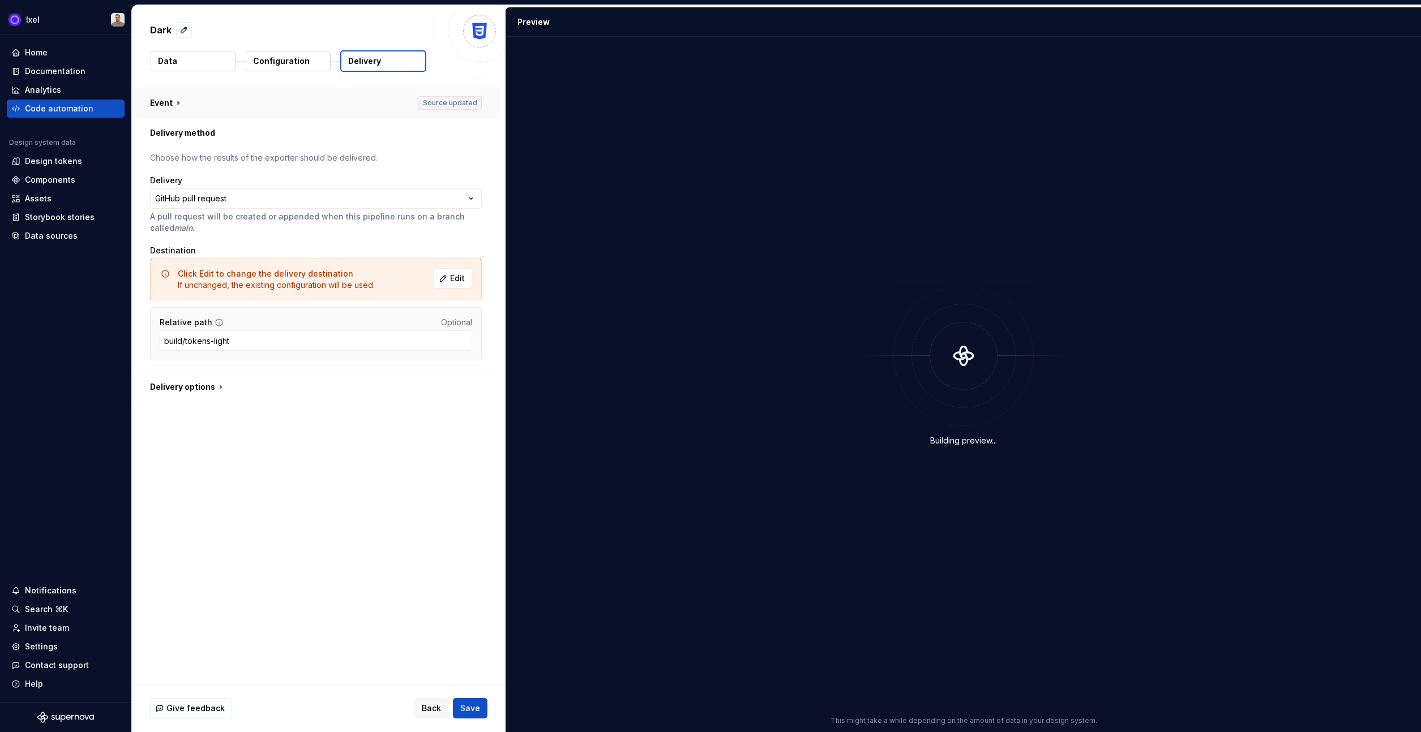
click at [269, 102] on button "button" at bounding box center [316, 102] width 368 height 29
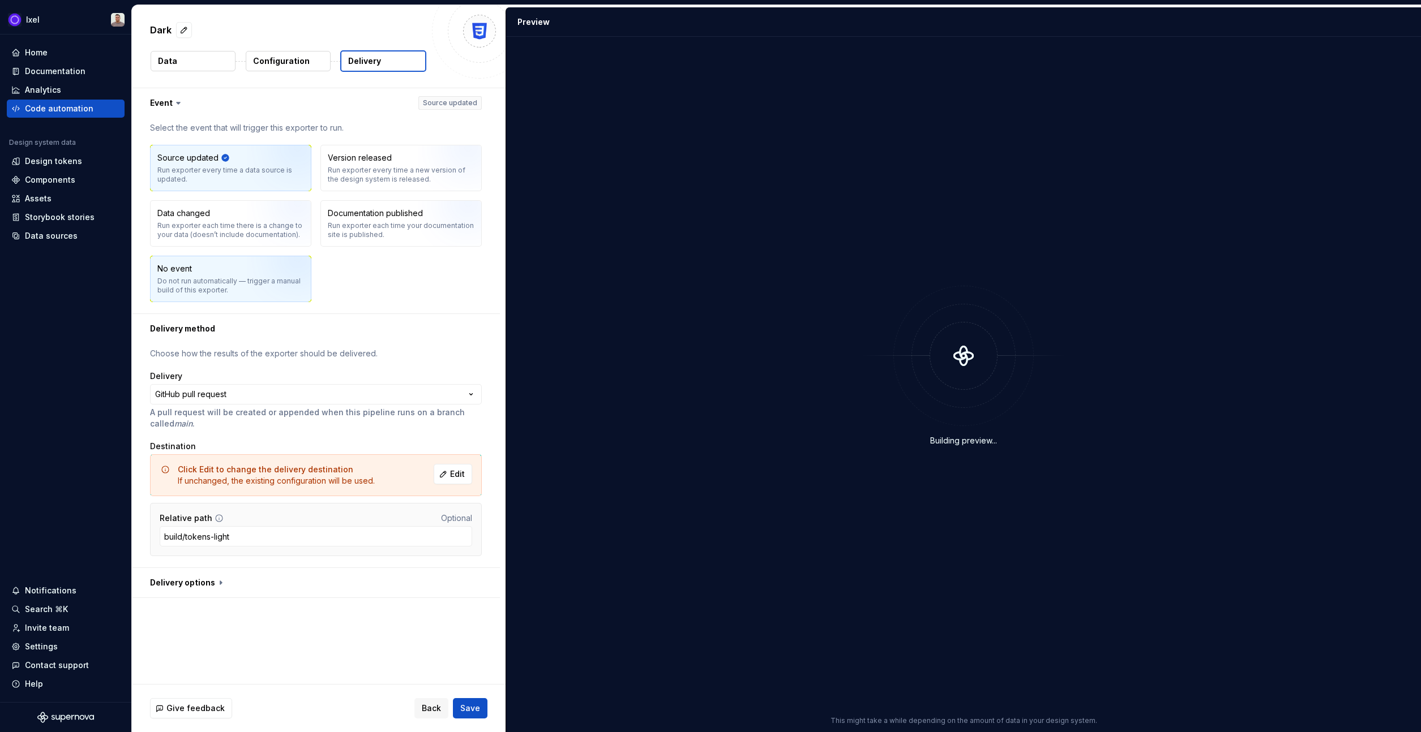
click at [265, 271] on img "button" at bounding box center [283, 283] width 72 height 76
click at [306, 65] on button "Configuration" at bounding box center [288, 61] width 85 height 20
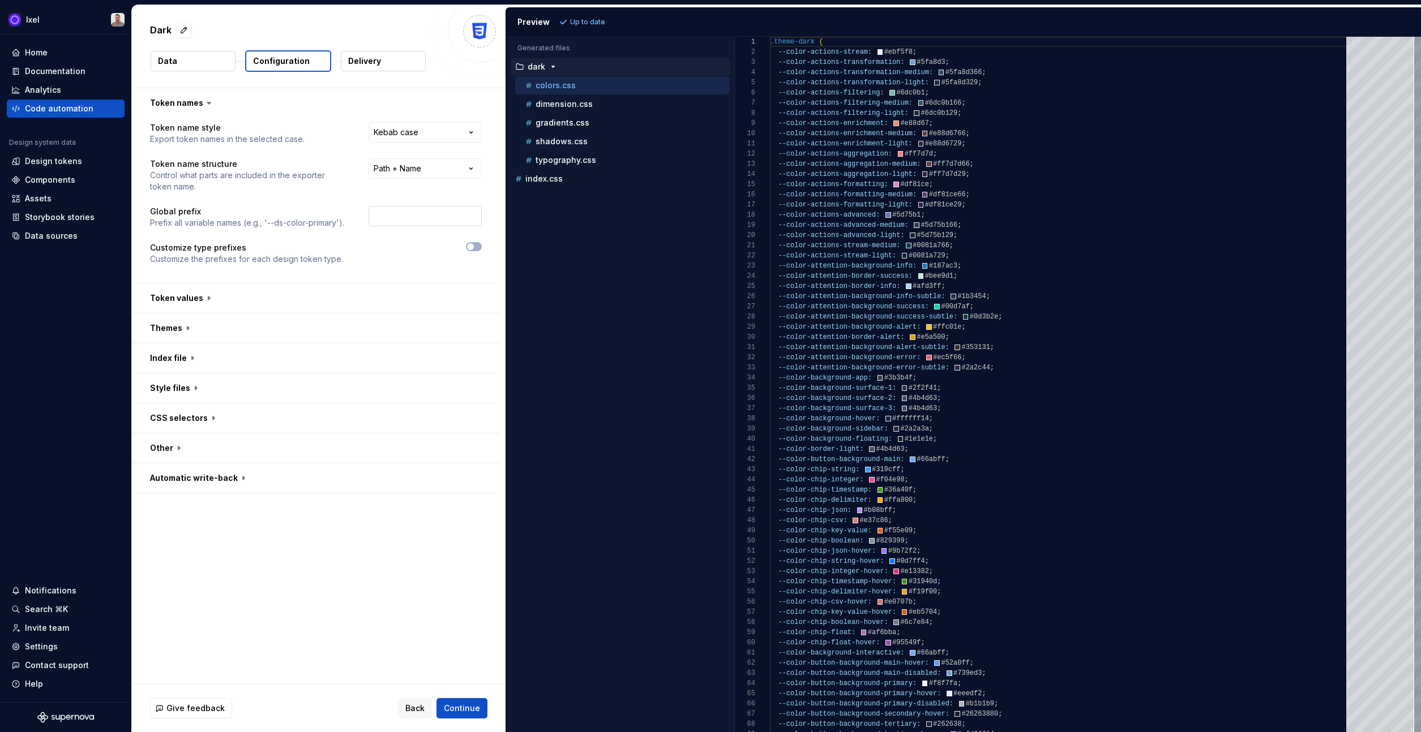
click at [403, 219] on input "text" at bounding box center [424, 216] width 113 height 20
click at [227, 418] on button "button" at bounding box center [316, 418] width 368 height 29
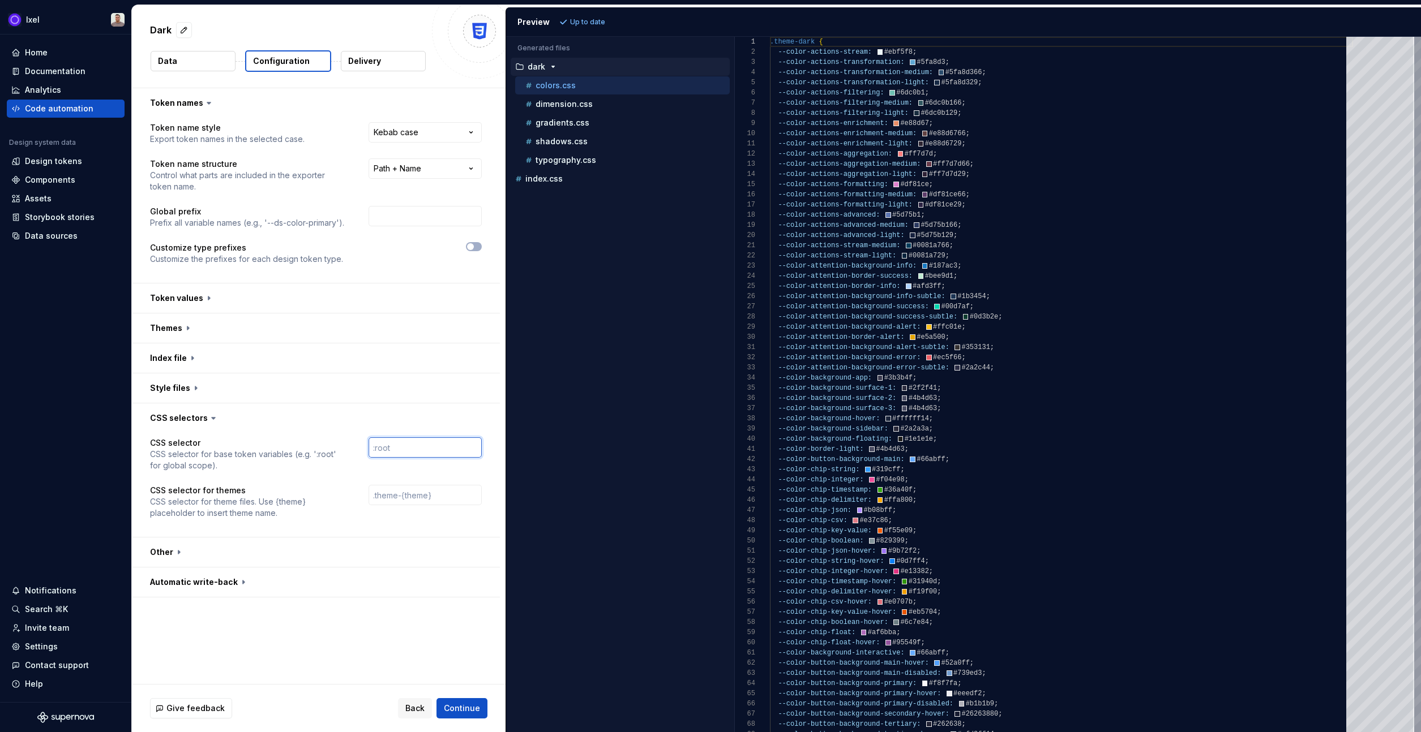
click at [408, 457] on input "text" at bounding box center [424, 448] width 113 height 20
paste input "[data-theme="light"]"
click at [433, 447] on input "[data-theme="light"]" at bounding box center [424, 448] width 113 height 20
type input "[data-theme="dark"]"
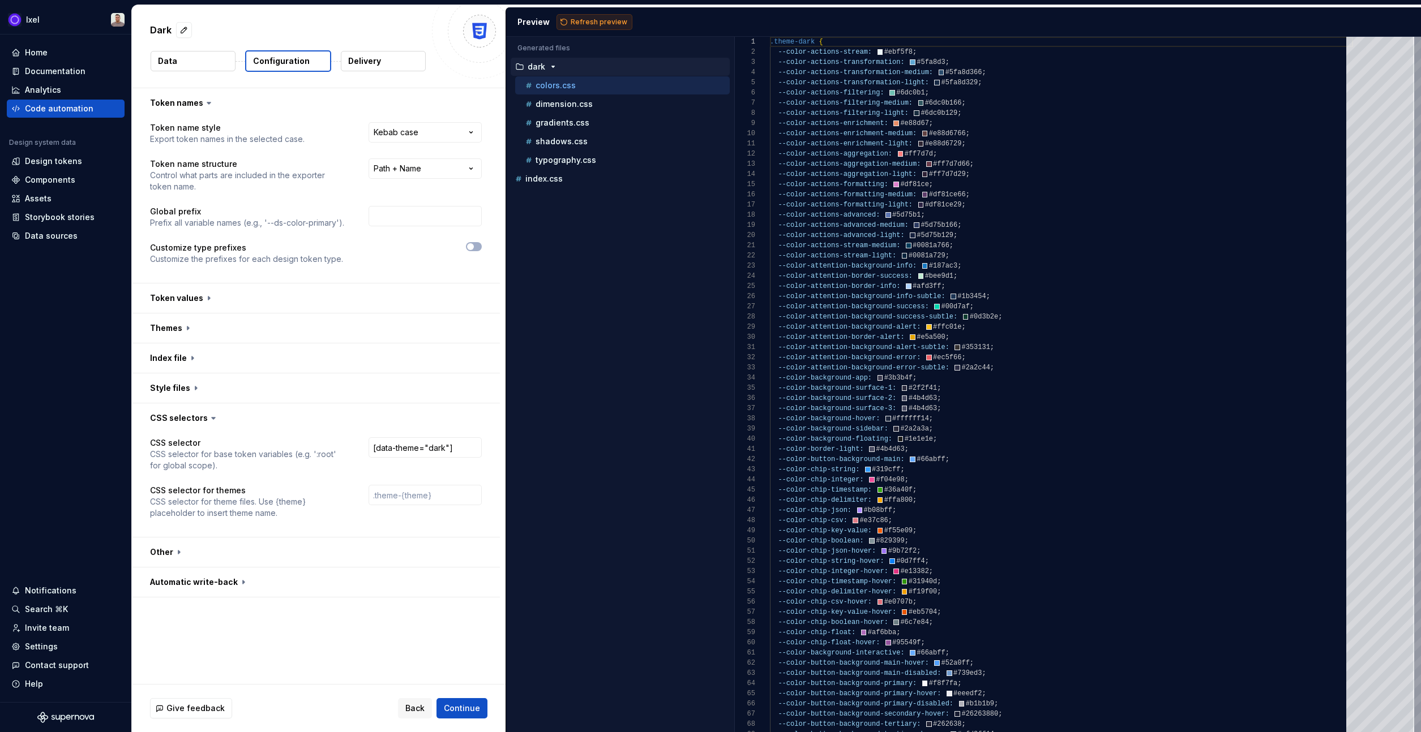
click at [593, 19] on span "Refresh preview" at bounding box center [599, 22] width 57 height 9
click at [265, 324] on button "button" at bounding box center [316, 328] width 368 height 29
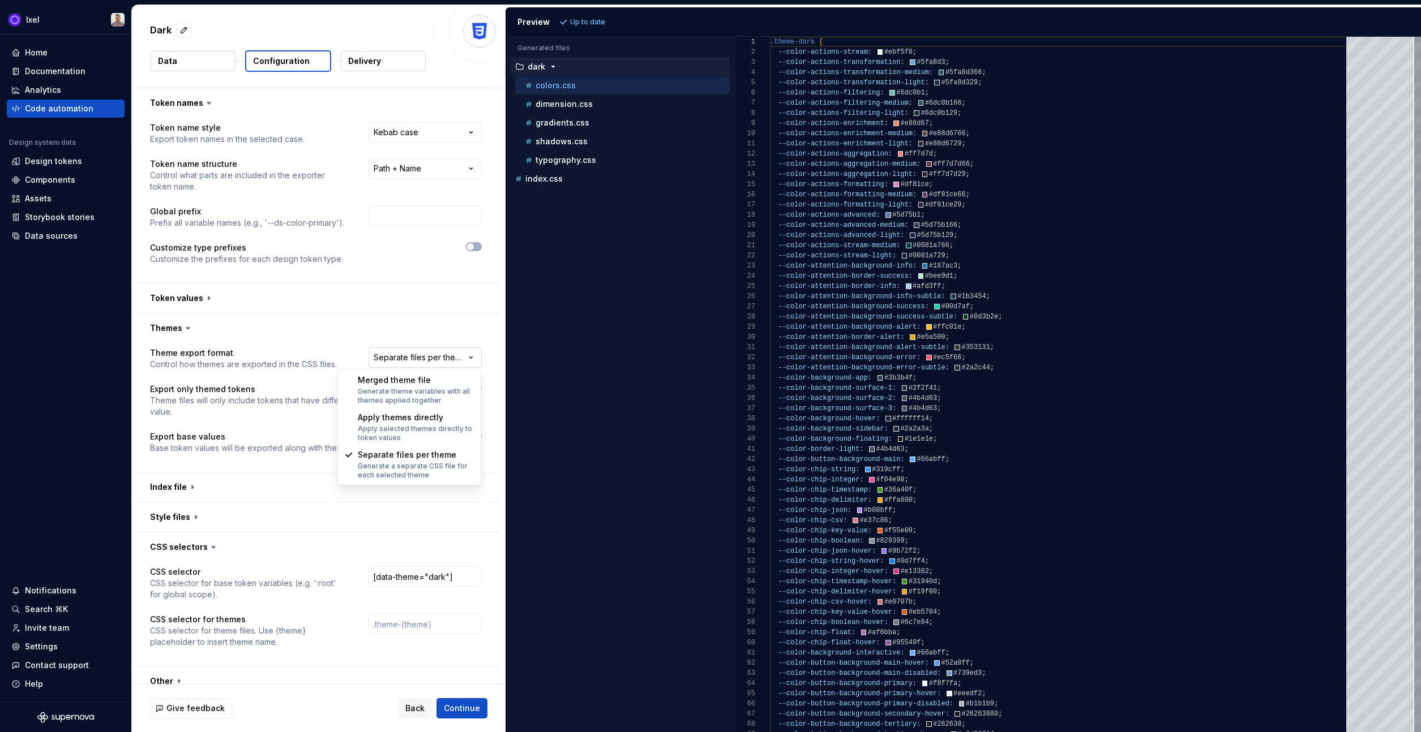
click at [435, 362] on html "**********" at bounding box center [710, 366] width 1421 height 732
click at [304, 346] on html "**********" at bounding box center [710, 366] width 1421 height 732
click at [302, 337] on button "button" at bounding box center [316, 328] width 368 height 29
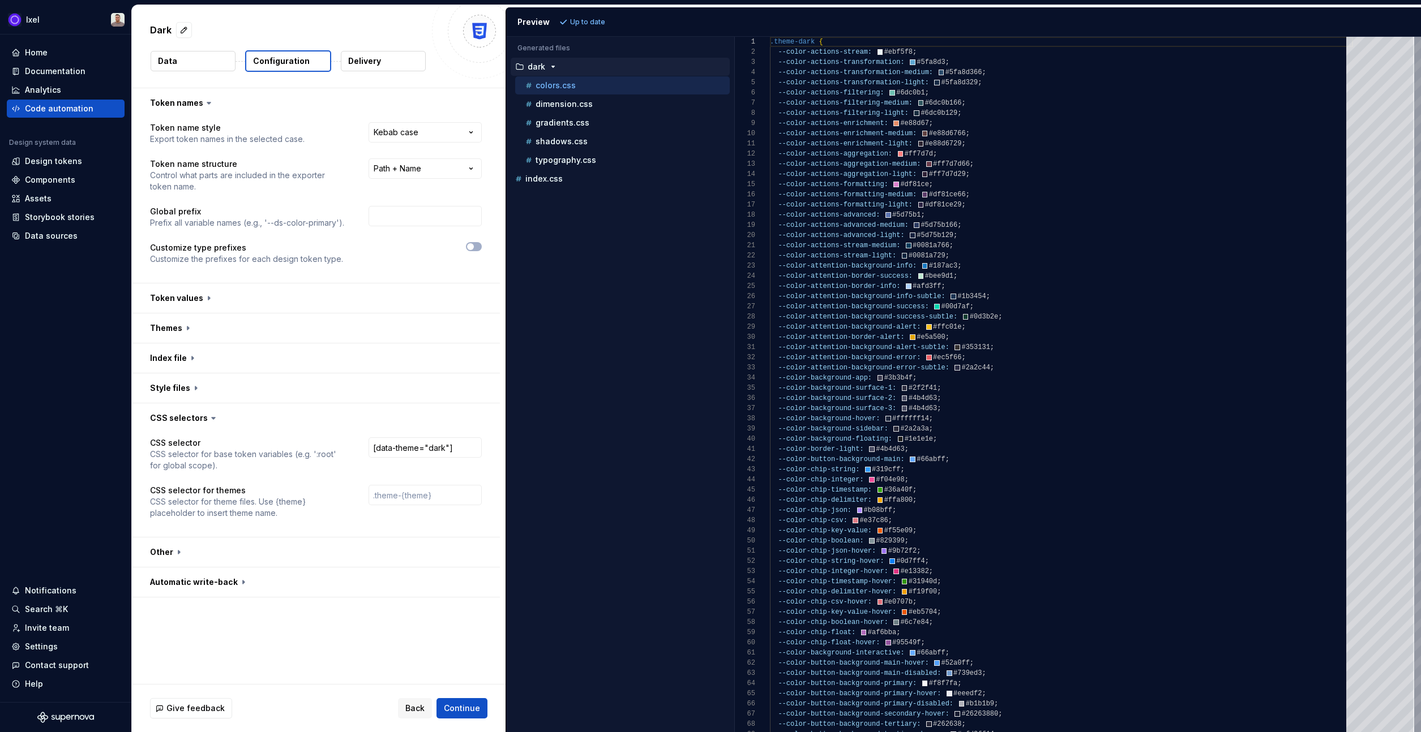
click at [645, 94] on div "colors.css" at bounding box center [622, 85] width 215 height 18
click at [637, 106] on div "dimension.css" at bounding box center [626, 103] width 207 height 11
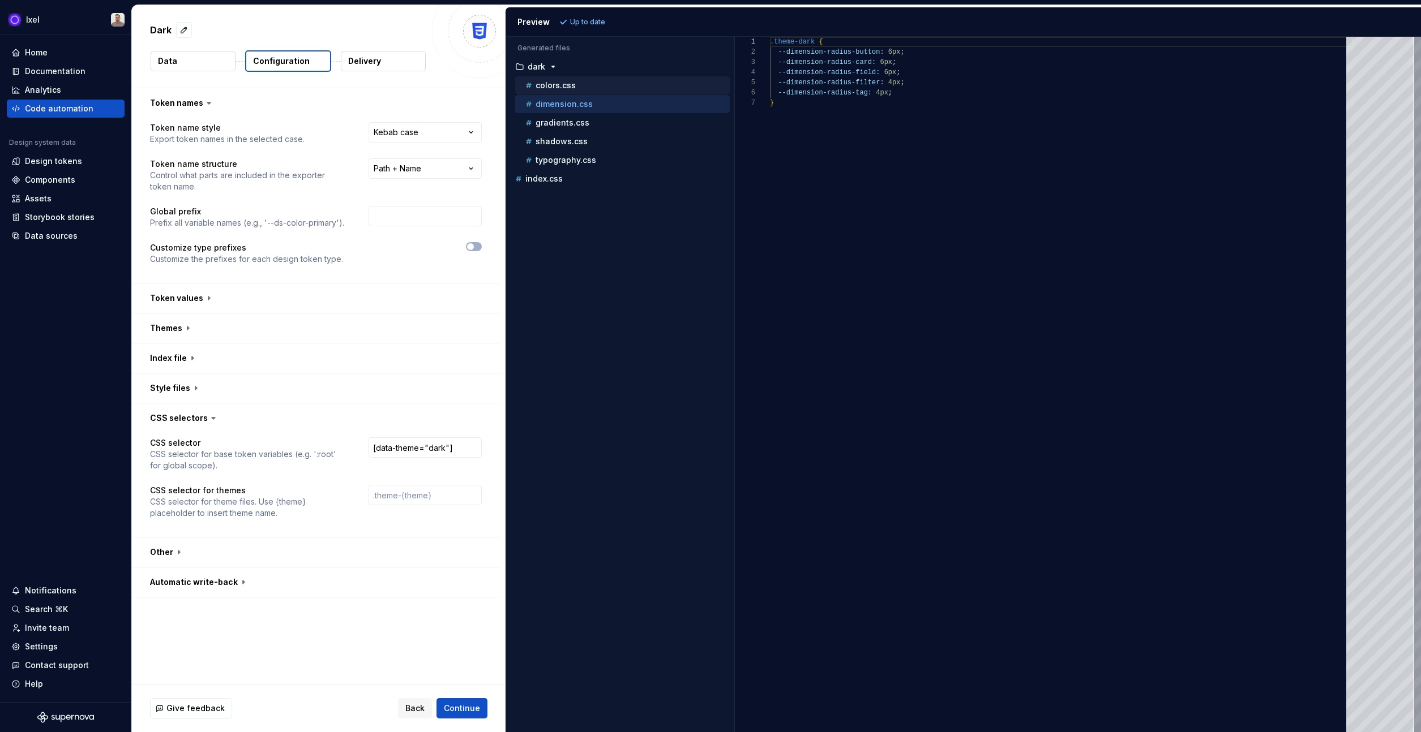
click at [643, 91] on div "colors.css" at bounding box center [626, 85] width 207 height 11
type textarea "**********"
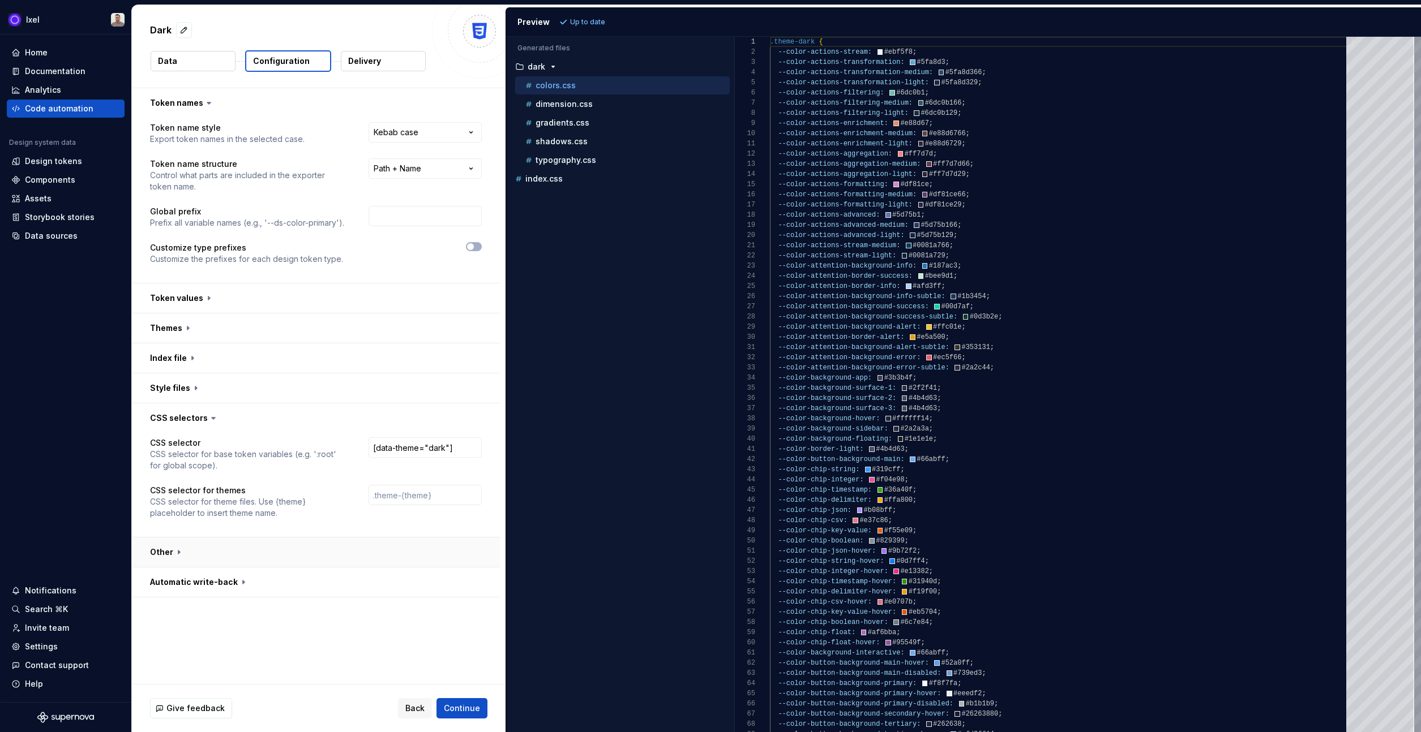
click at [303, 545] on button "button" at bounding box center [316, 552] width 368 height 29
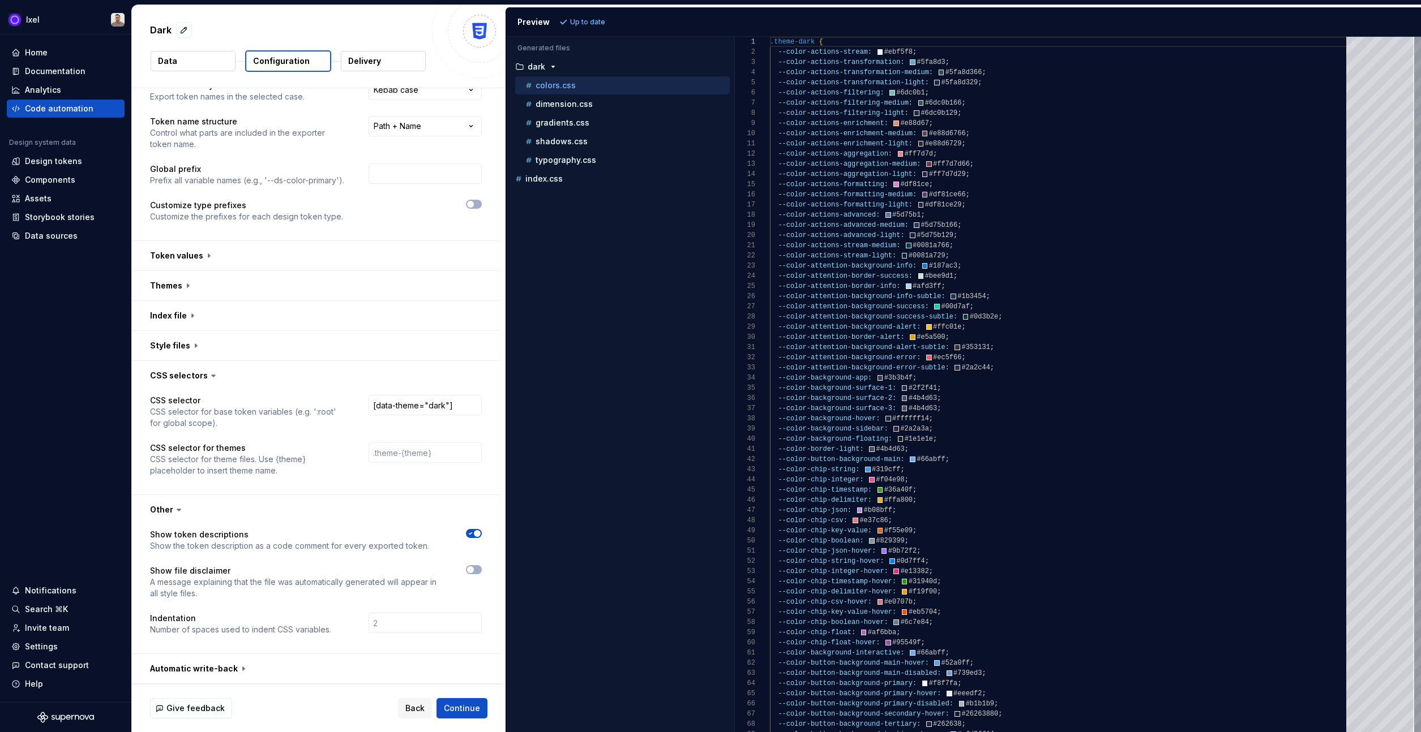
scroll to position [0, 0]
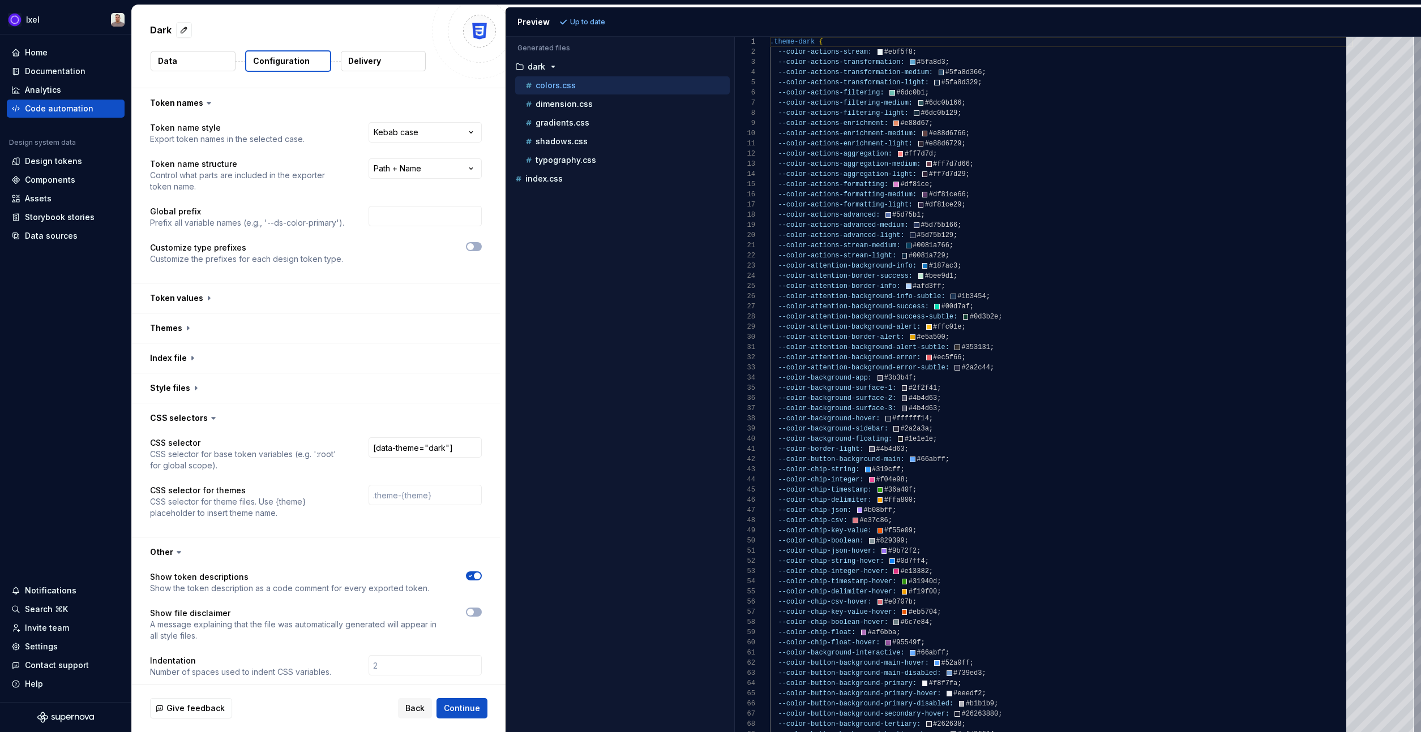
click at [367, 48] on div "Dark Data Configuration Delivery" at bounding box center [319, 46] width 374 height 83
click at [366, 53] on button "Delivery" at bounding box center [383, 61] width 85 height 20
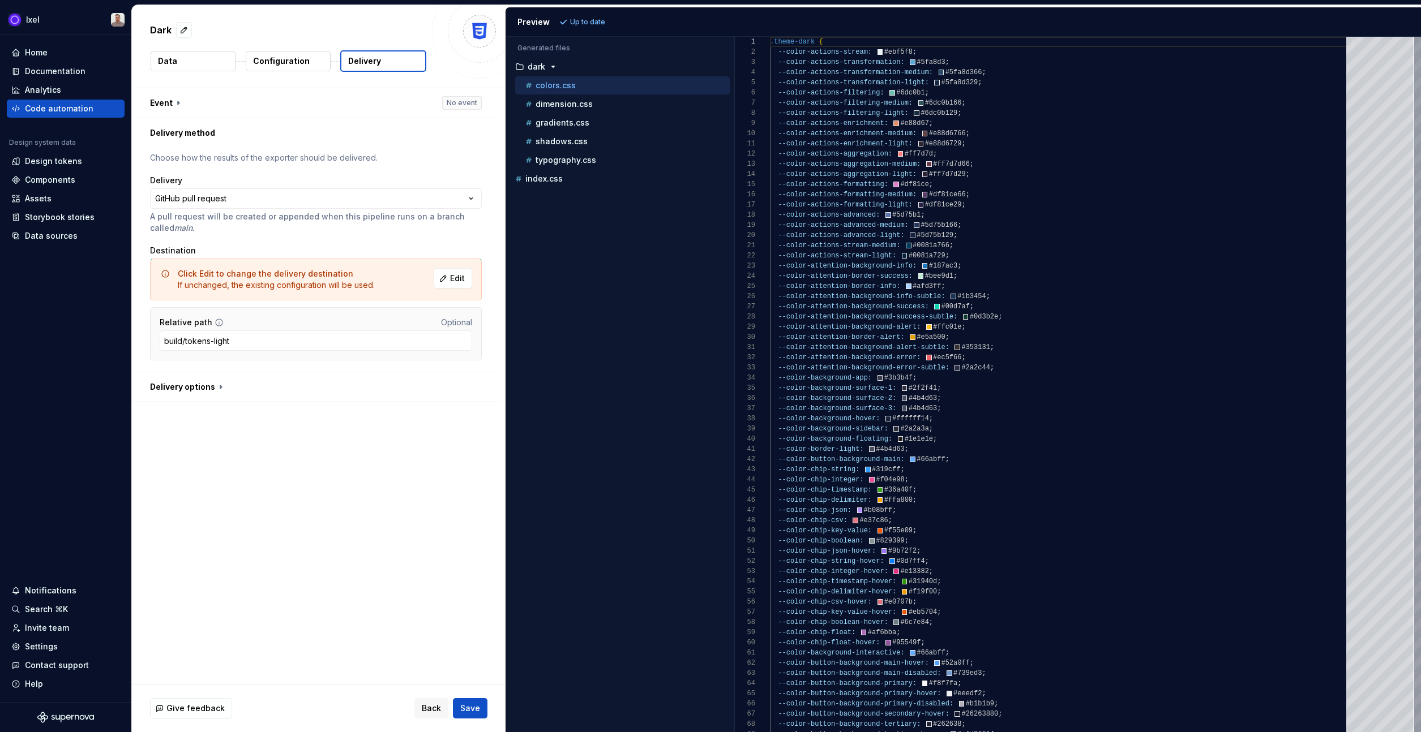
click at [271, 370] on div "**********" at bounding box center [316, 260] width 368 height 224
click at [251, 336] on input "build/tokens-light" at bounding box center [316, 341] width 312 height 20
click at [242, 343] on input "build/tokens-light" at bounding box center [316, 341] width 312 height 20
click at [206, 336] on input "build/tokens-light" at bounding box center [316, 341] width 312 height 20
click at [226, 339] on input "build/tokens-light" at bounding box center [316, 341] width 312 height 20
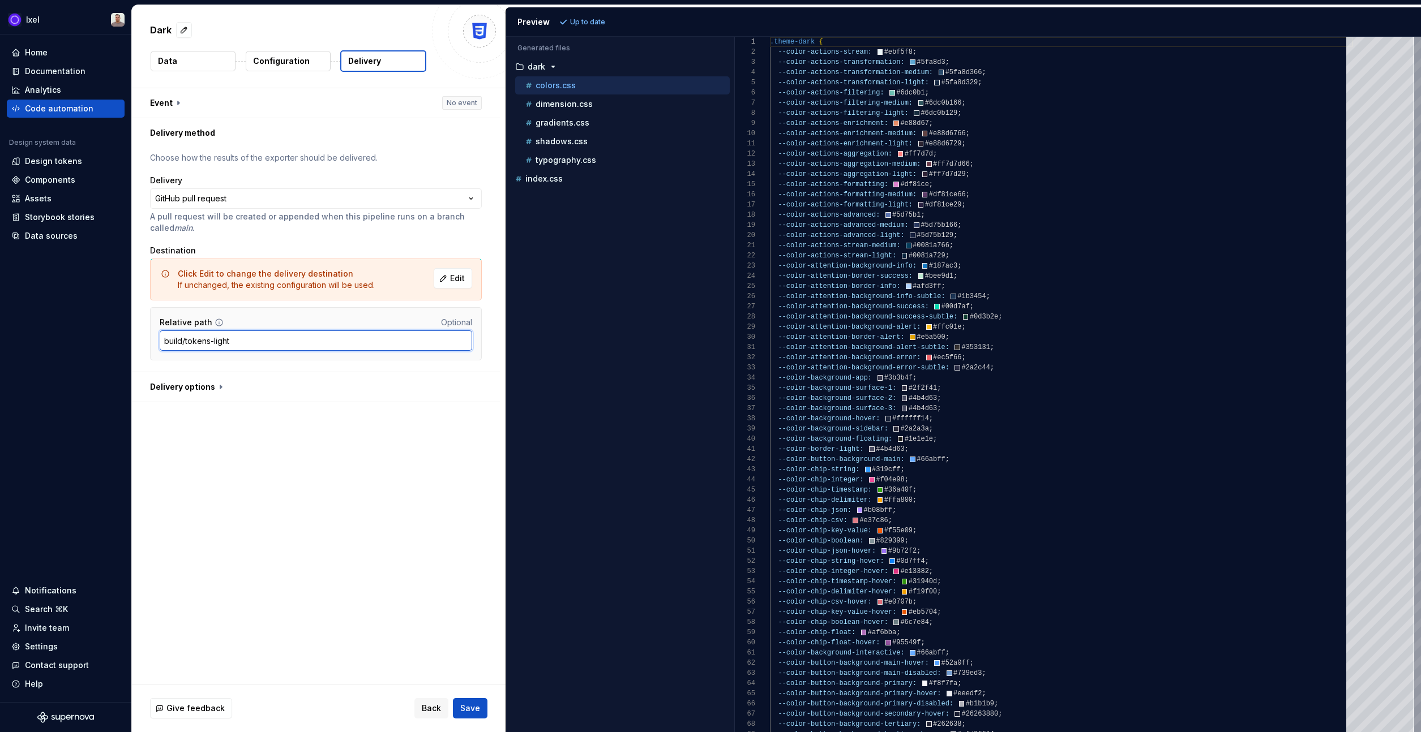
click at [226, 339] on input "build/tokens-light" at bounding box center [316, 341] width 312 height 20
type input "build/tokens-dark"
click at [328, 567] on div "**********" at bounding box center [319, 386] width 374 height 596
click at [329, 567] on div "**********" at bounding box center [319, 386] width 374 height 596
click at [307, 381] on button "button" at bounding box center [316, 386] width 368 height 29
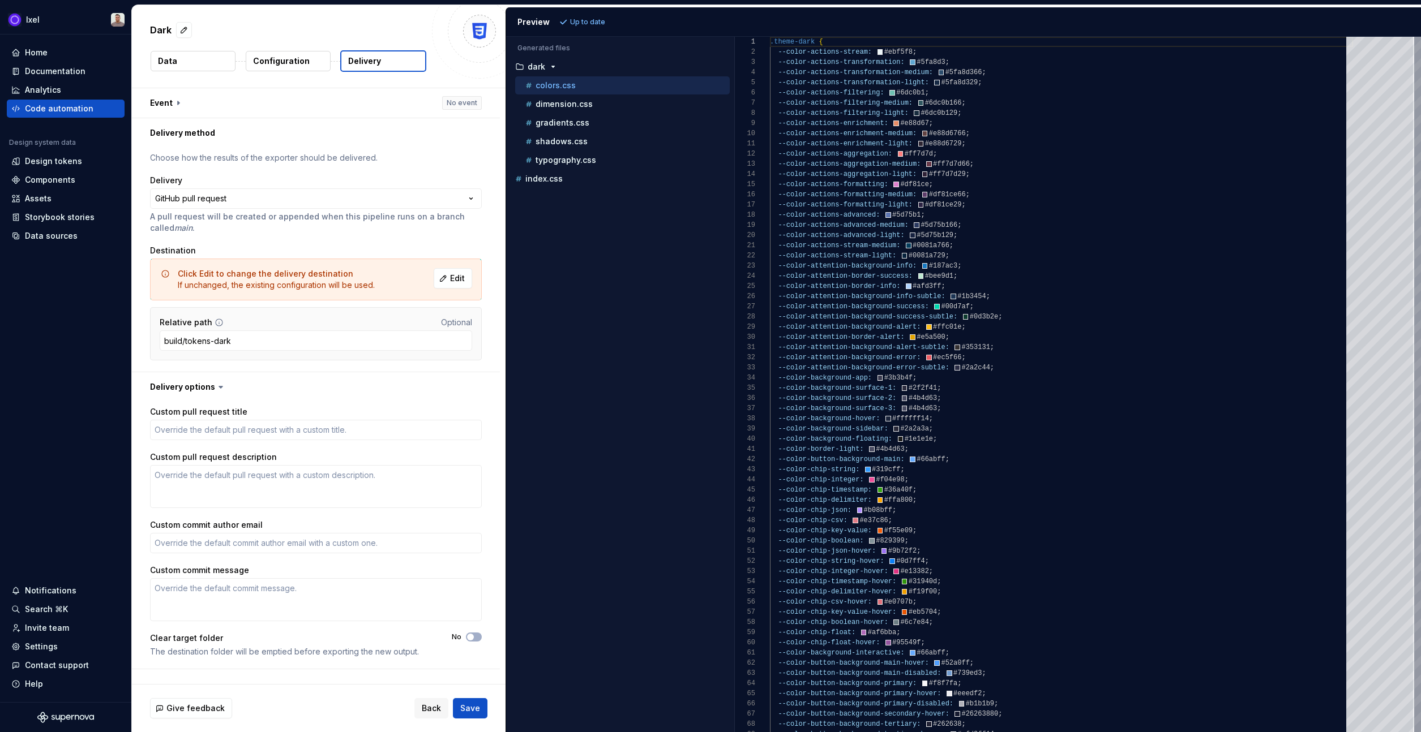
drag, startPoint x: 473, startPoint y: 707, endPoint x: 435, endPoint y: 732, distance: 44.9
click at [473, 707] on span "Save" at bounding box center [470, 708] width 20 height 11
type textarea "*"
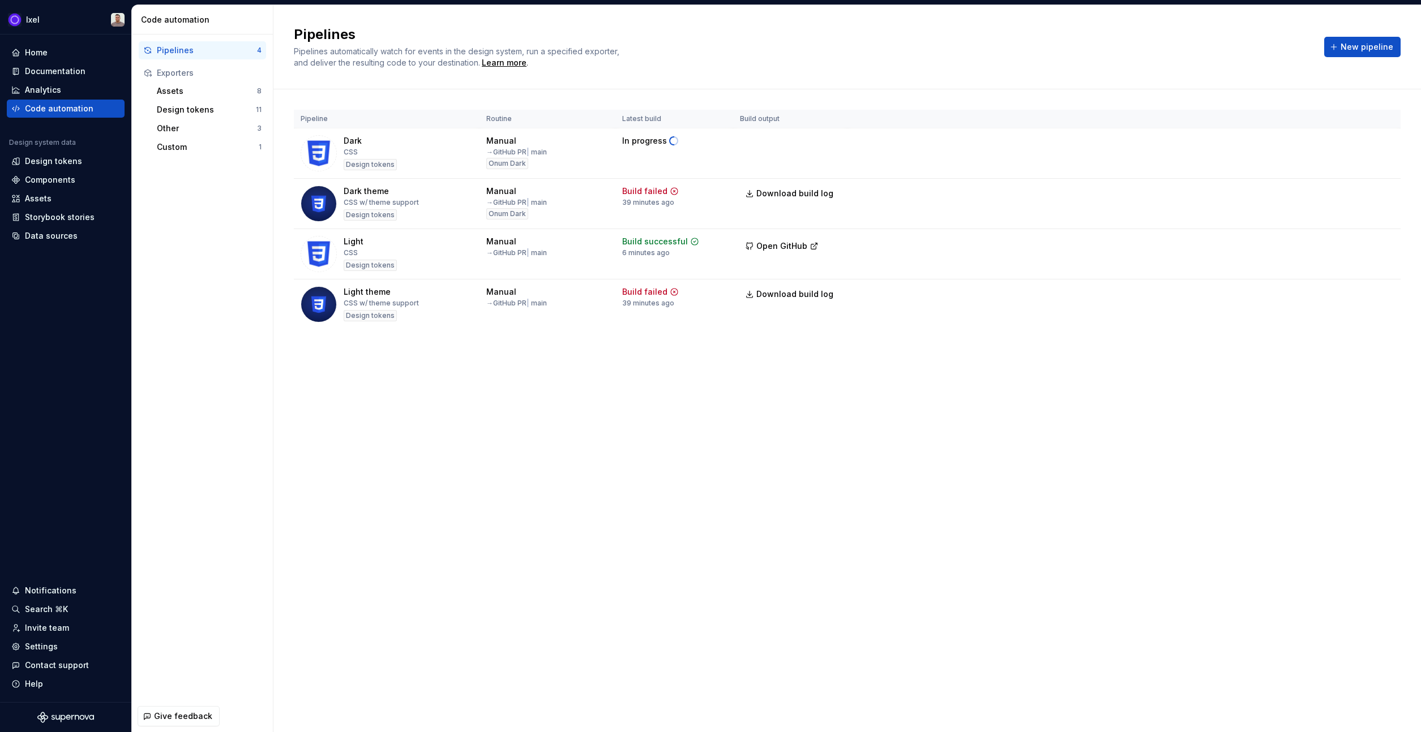
click at [495, 426] on div "Pipelines Pipelines automatically watch for events in the design system, run a …" at bounding box center [846, 368] width 1147 height 727
click at [1382, 140] on html "Ixel Home Documentation Analytics Code automation Design system data Design tok…" at bounding box center [710, 366] width 1421 height 732
click at [1352, 164] on div "Edit pipeline" at bounding box center [1368, 167] width 97 height 11
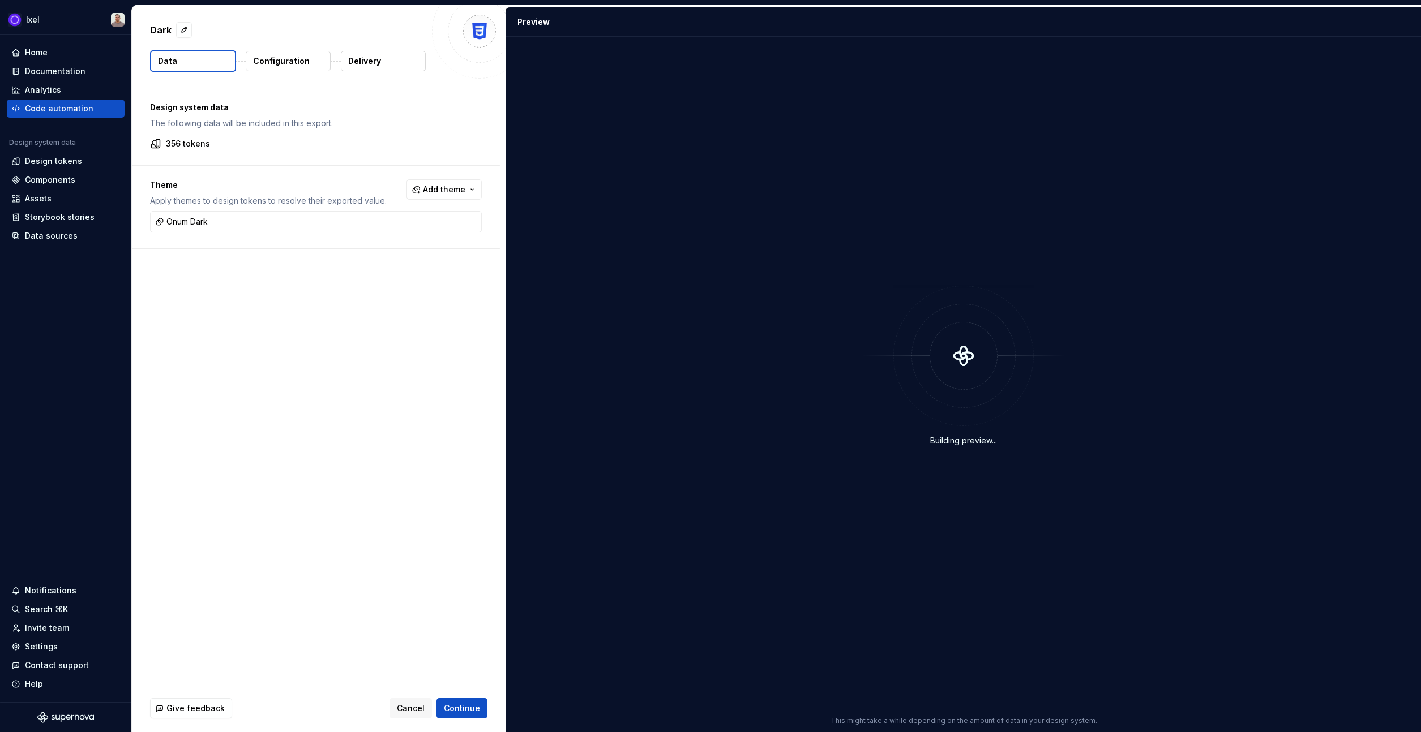
click at [287, 67] on button "Configuration" at bounding box center [288, 61] width 85 height 20
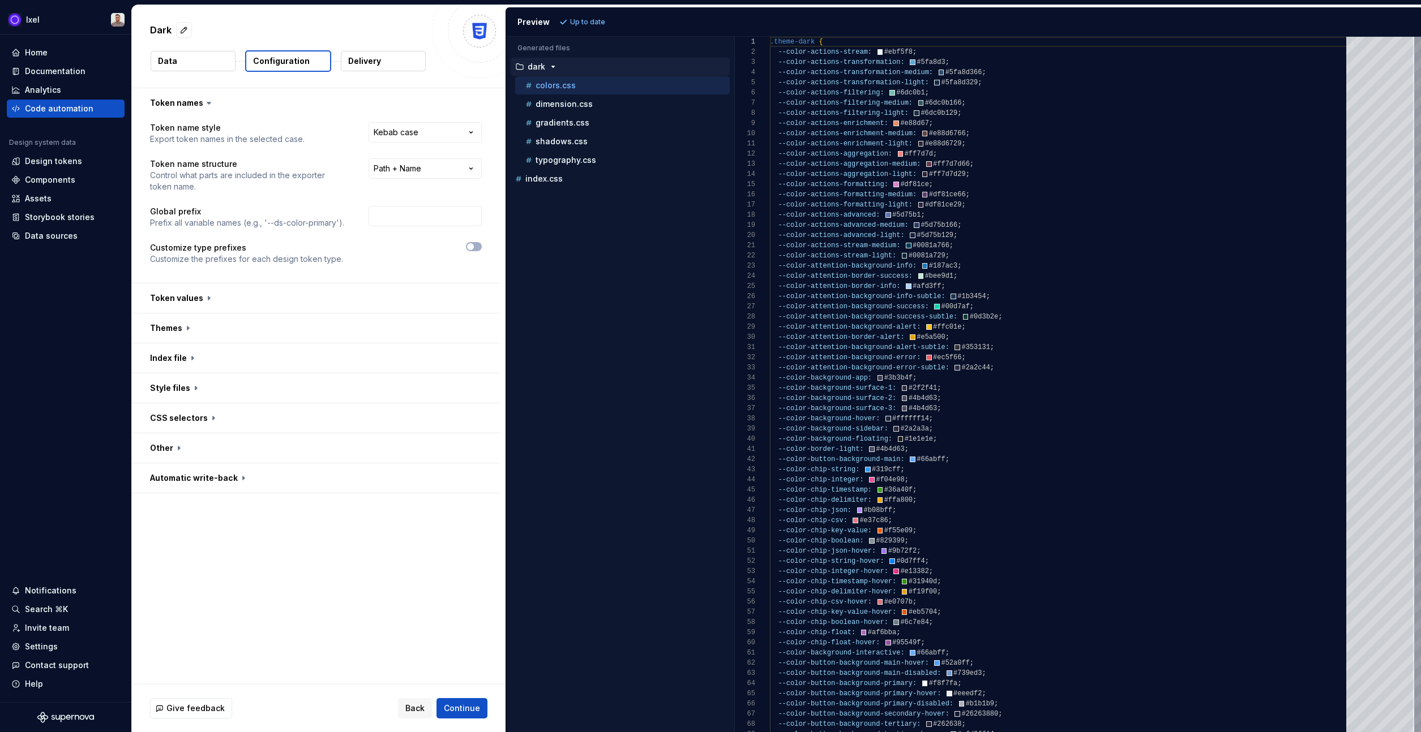
click at [359, 36] on div "Dark" at bounding box center [288, 30] width 276 height 20
click at [355, 57] on p "Delivery" at bounding box center [364, 60] width 33 height 11
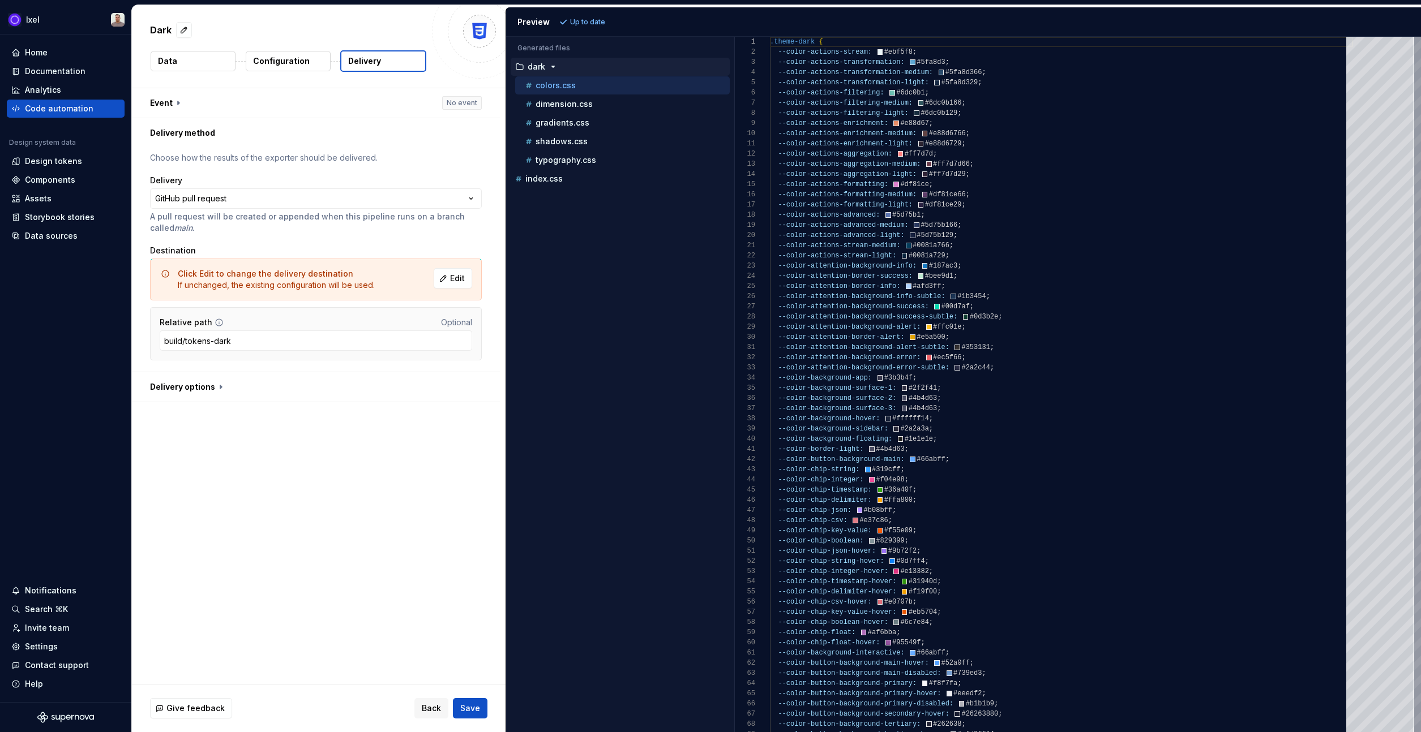
click at [277, 55] on p "Configuration" at bounding box center [281, 60] width 57 height 11
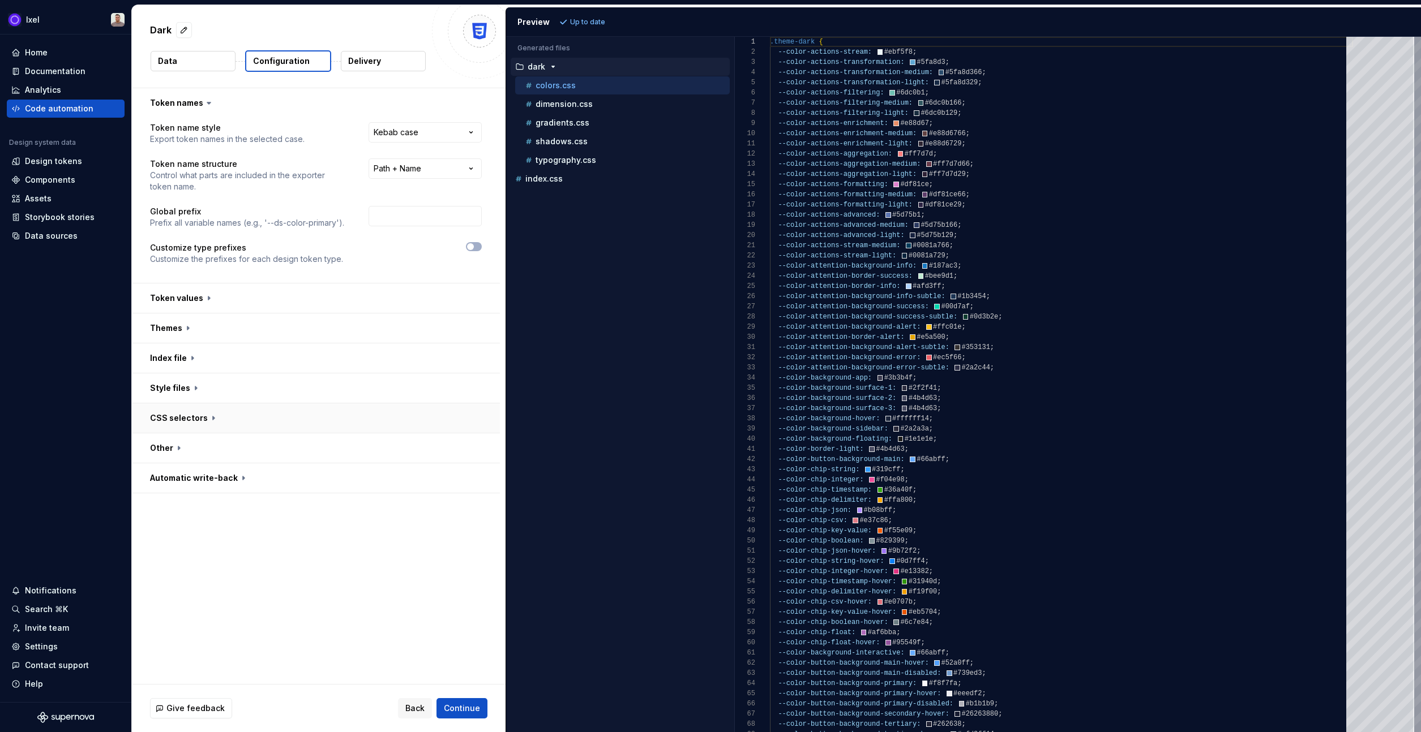
click at [281, 426] on button "button" at bounding box center [316, 418] width 368 height 29
click at [436, 453] on input "[data-theme="dark"]" at bounding box center [424, 448] width 113 height 20
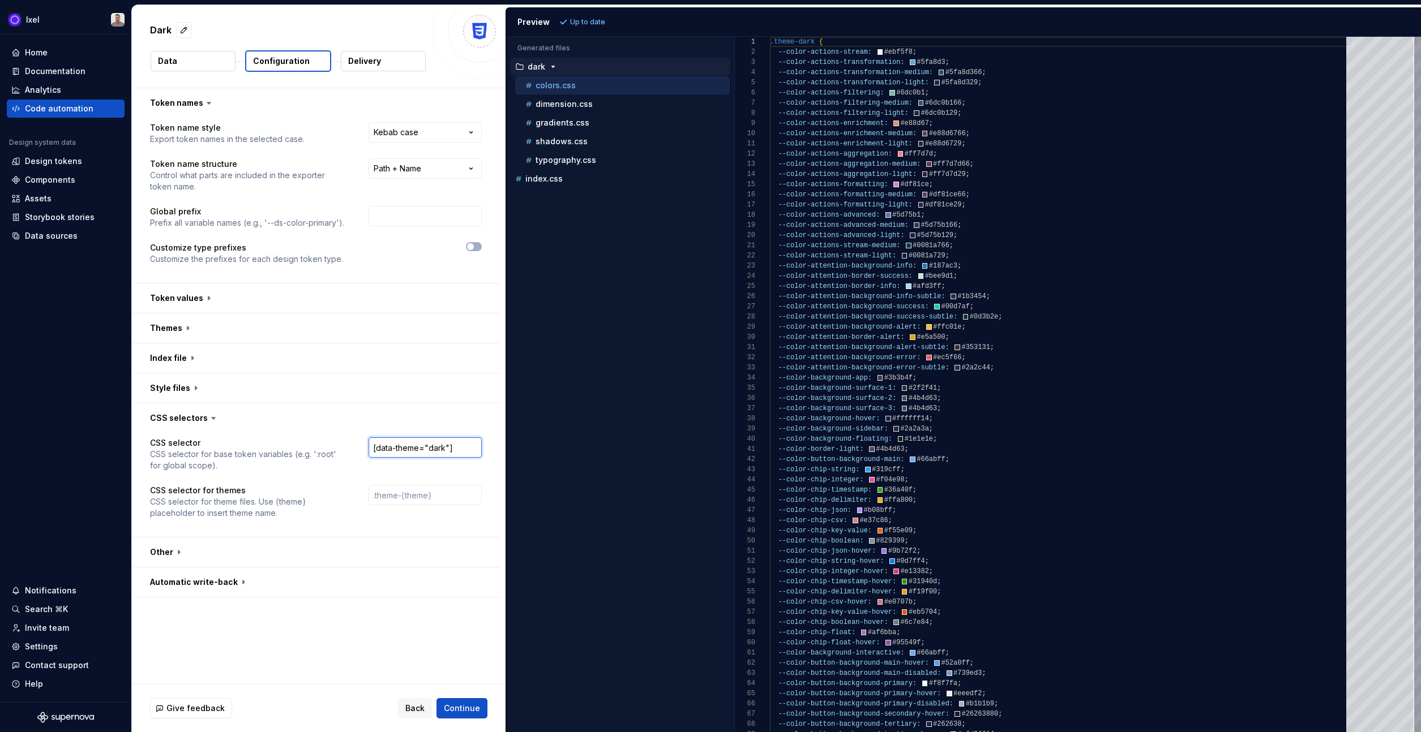
click at [400, 446] on input "[data-theme="dark"]" at bounding box center [424, 448] width 113 height 20
click at [400, 447] on input "[data-theme="dark"]" at bounding box center [424, 448] width 113 height 20
click at [400, 446] on input "[data-theme="dark"]" at bounding box center [424, 448] width 113 height 20
type textarea "**********"
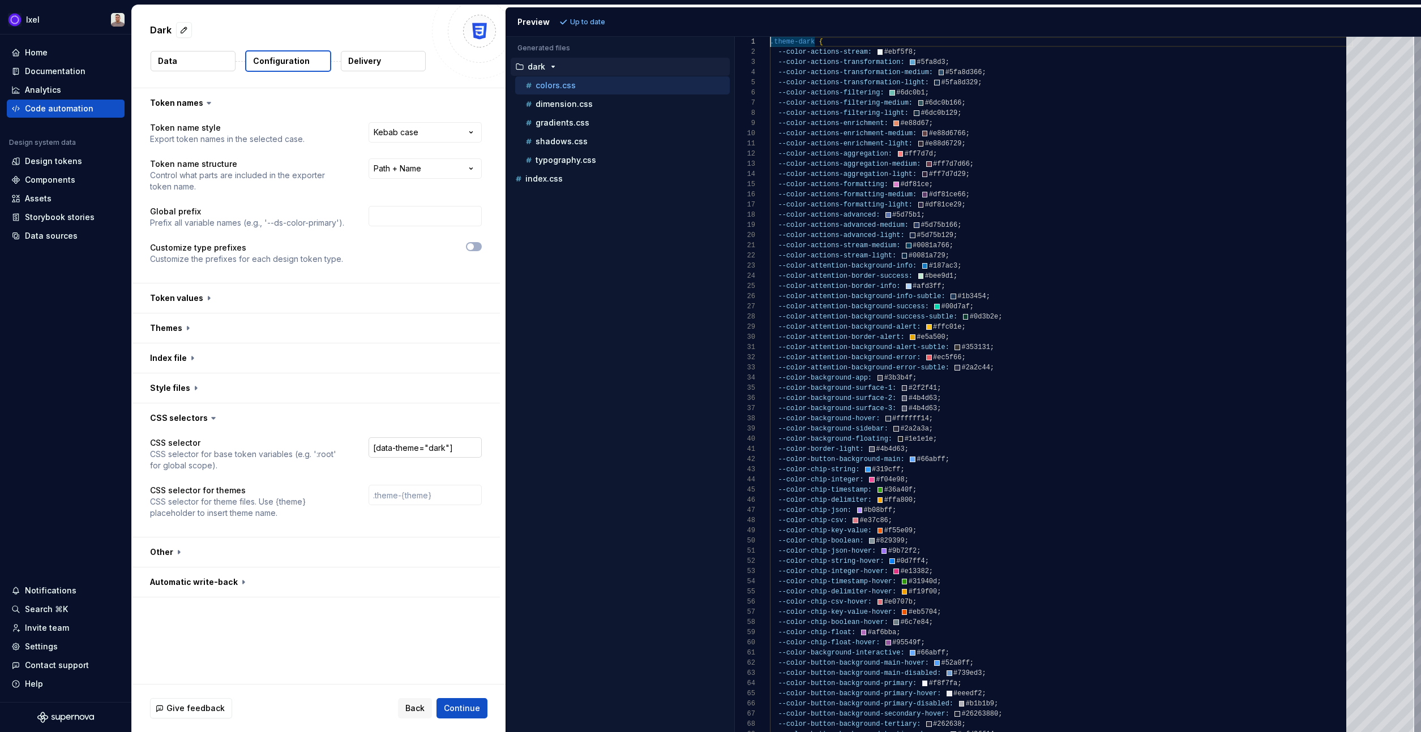
click at [414, 447] on input "[data-theme="dark"]" at bounding box center [424, 448] width 113 height 20
click at [395, 444] on input "[data-theme="dark"]" at bounding box center [424, 448] width 113 height 20
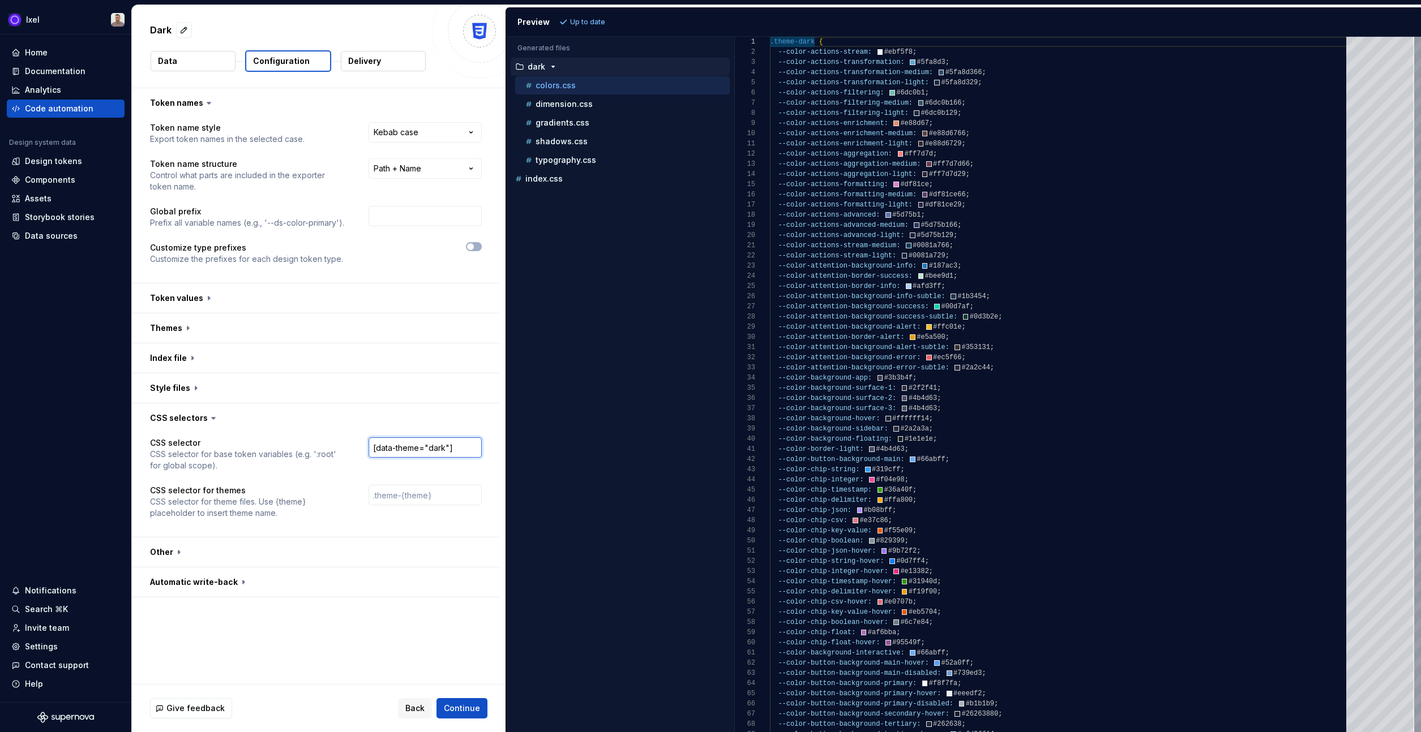
click at [395, 444] on input "[data-theme="dark"]" at bounding box center [424, 448] width 113 height 20
click at [416, 492] on input "text" at bounding box center [424, 495] width 113 height 20
paste input "[data-theme="dark"]"
type input "[data-theme="dark"]"
click at [441, 444] on input "[data-theme="dark"]" at bounding box center [424, 448] width 113 height 20
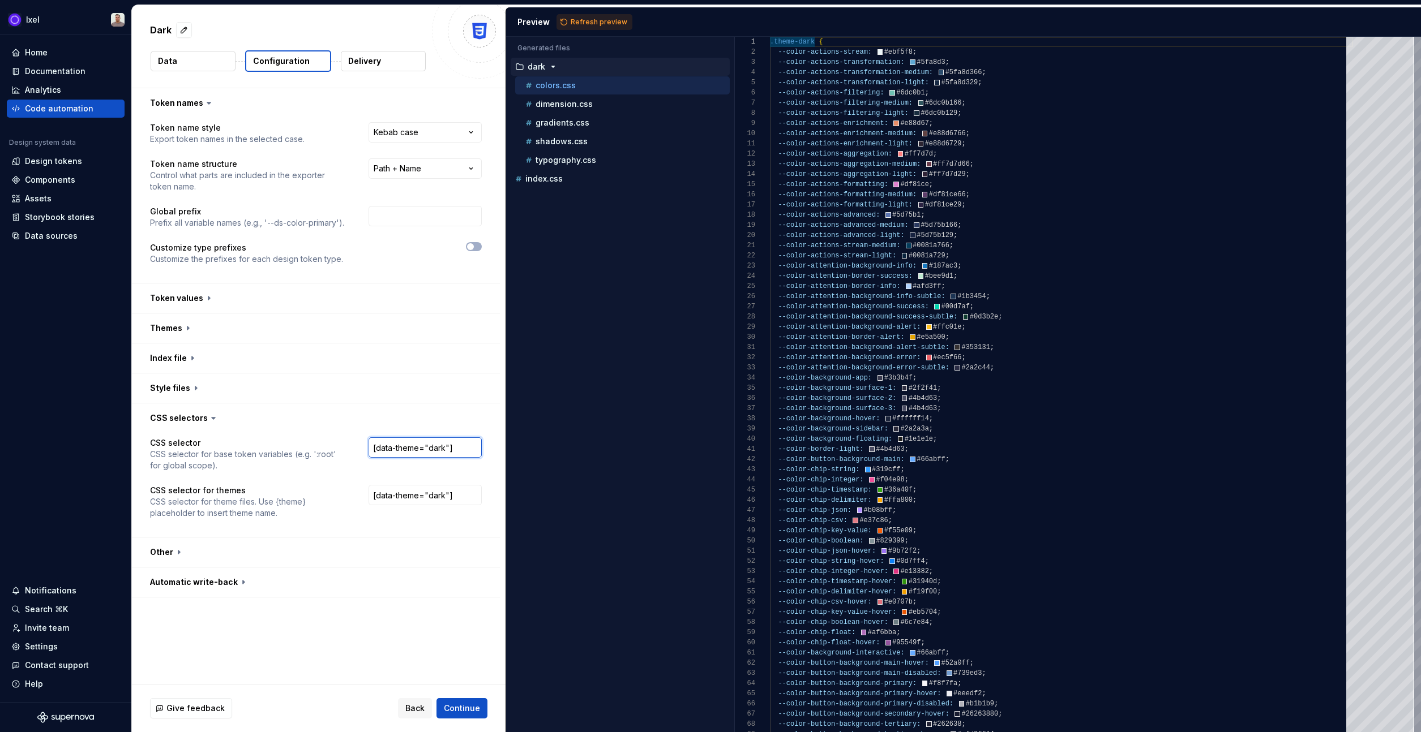
click at [441, 444] on input "[data-theme="dark"]" at bounding box center [424, 448] width 113 height 20
click at [571, 22] on span "Refresh preview" at bounding box center [599, 22] width 57 height 9
type textarea "**********"
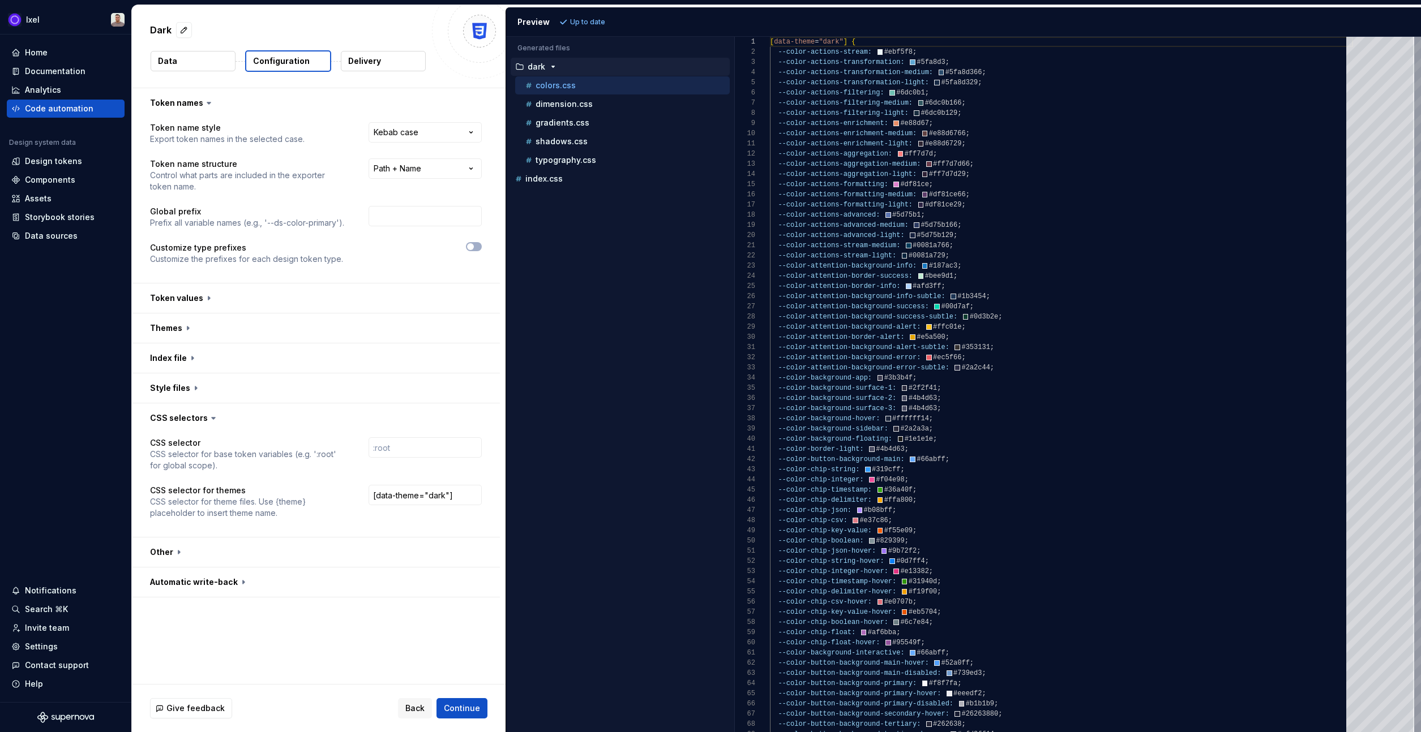
click at [380, 64] on button "Delivery" at bounding box center [383, 61] width 85 height 20
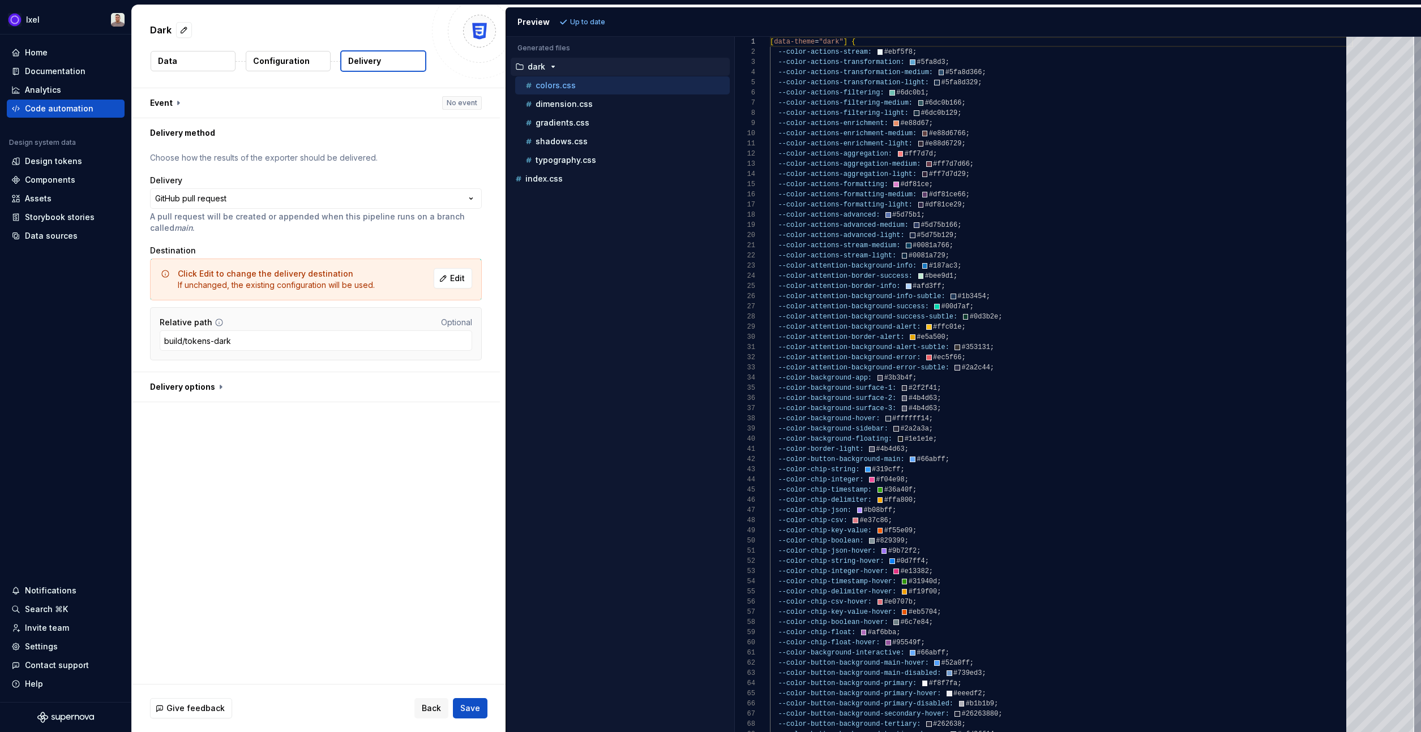
click at [477, 714] on span "Save" at bounding box center [470, 708] width 20 height 11
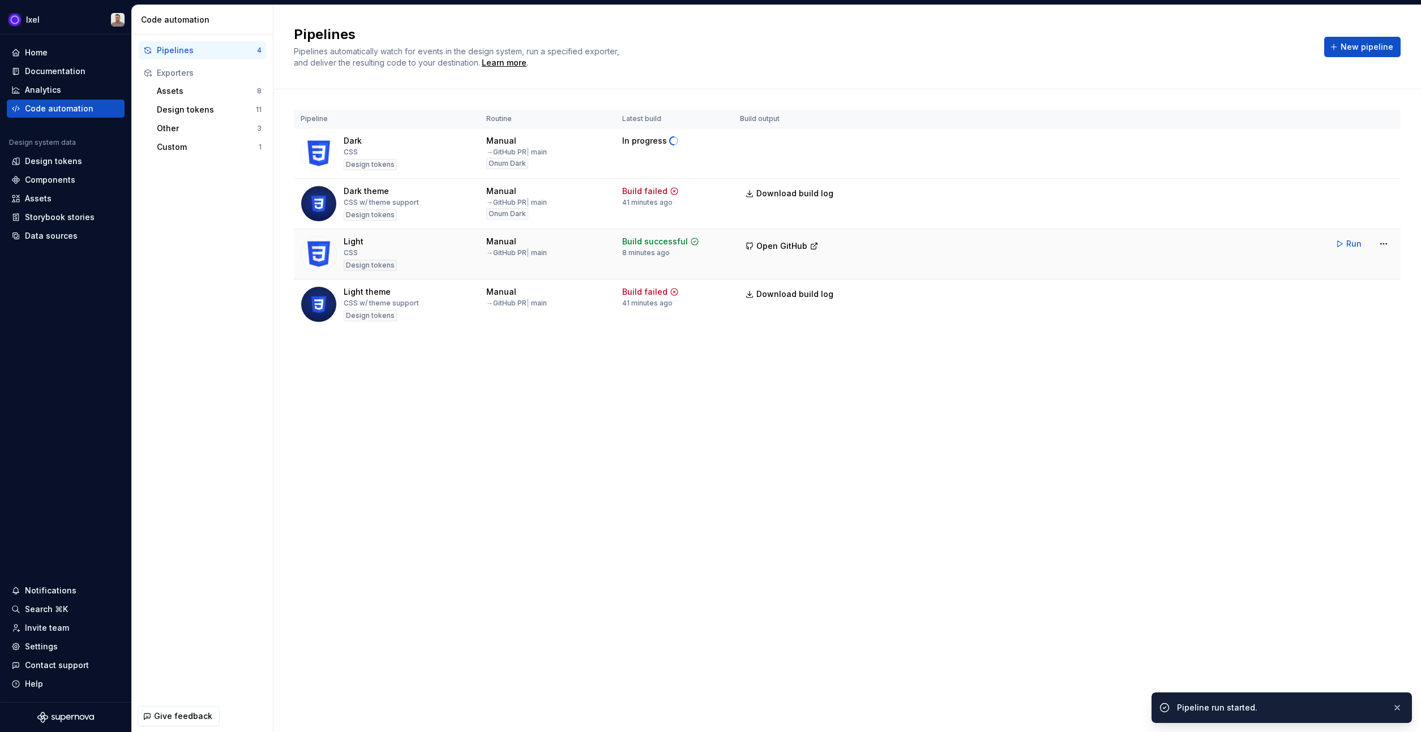
click at [1348, 245] on span "Run" at bounding box center [1353, 243] width 15 height 11
click at [778, 144] on span "Open GitHub" at bounding box center [781, 145] width 51 height 11
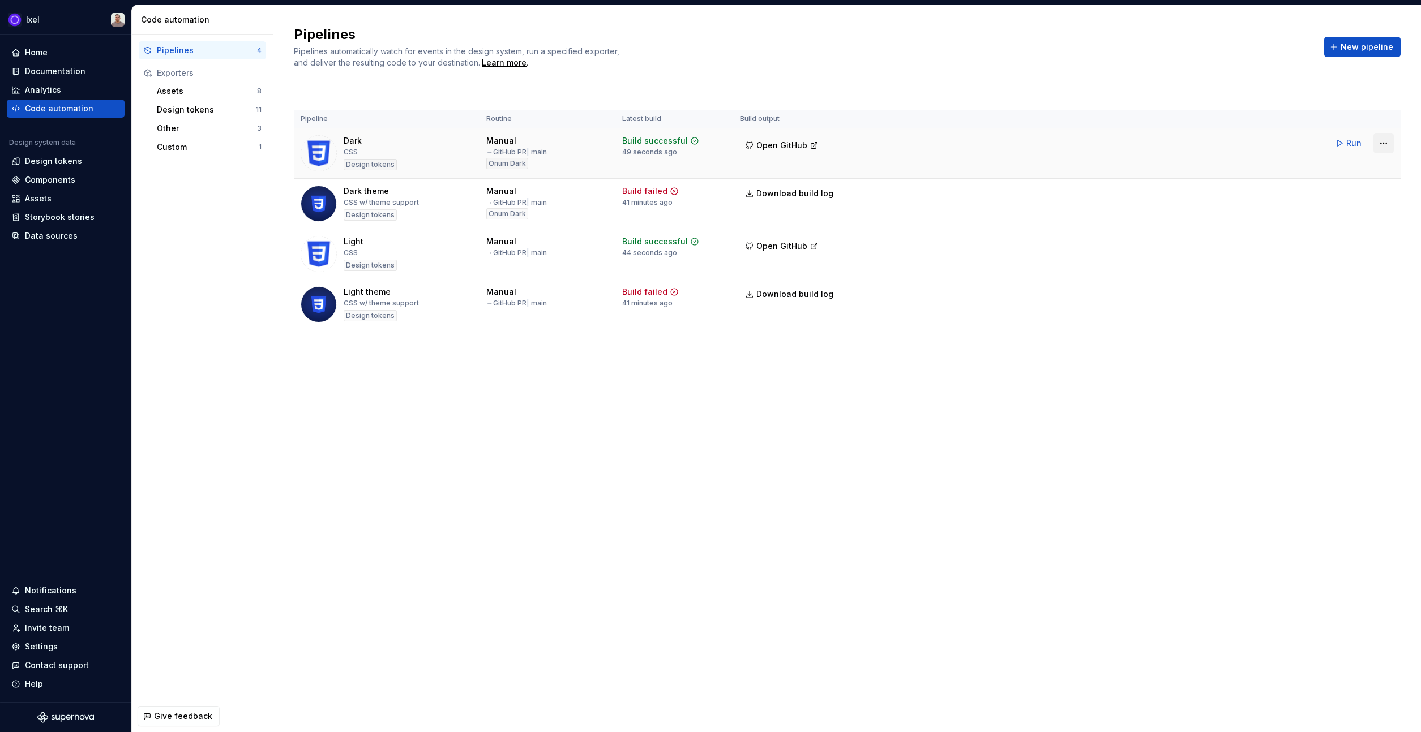
click at [1387, 141] on html "Ixel Home Documentation Analytics Code automation Design system data Design tok…" at bounding box center [710, 366] width 1421 height 732
click at [1362, 166] on div "Edit pipeline" at bounding box center [1368, 167] width 97 height 11
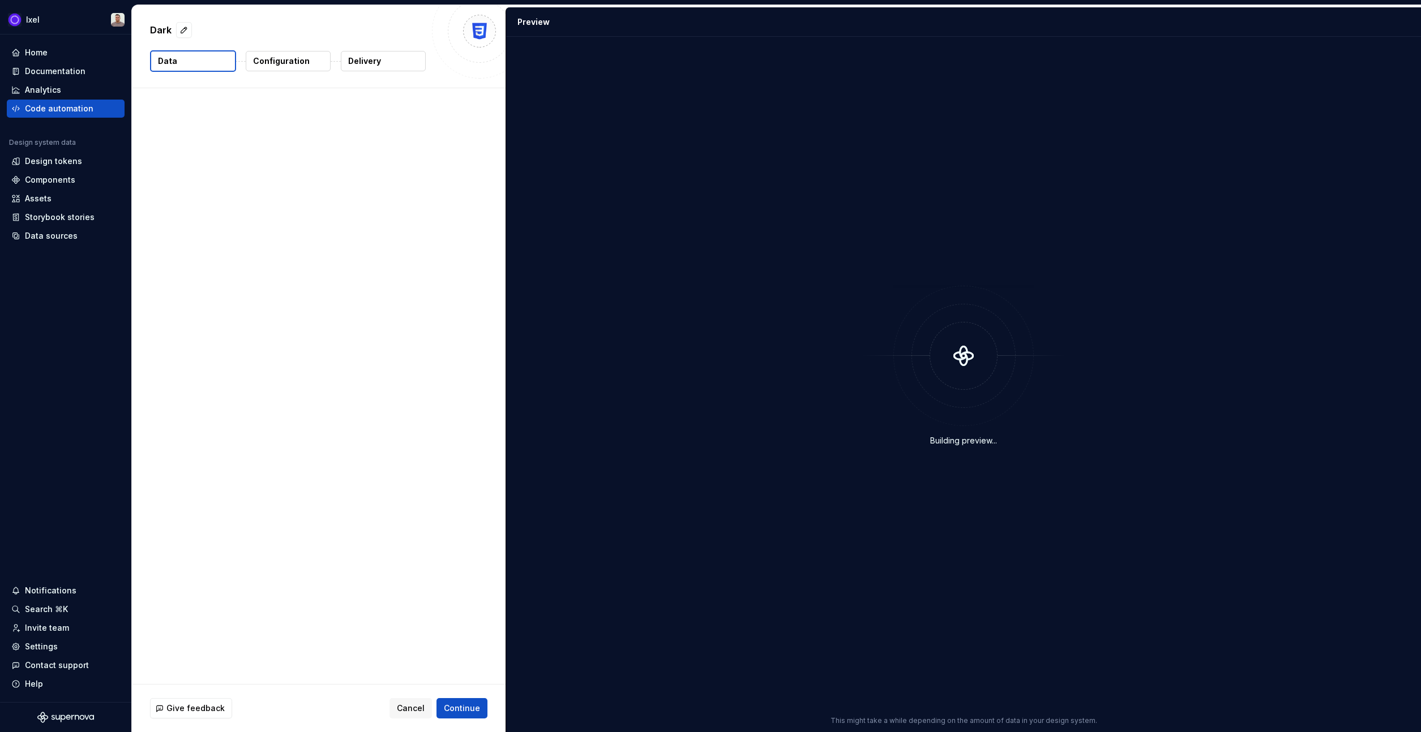
click at [375, 69] on button "Delivery" at bounding box center [383, 61] width 85 height 20
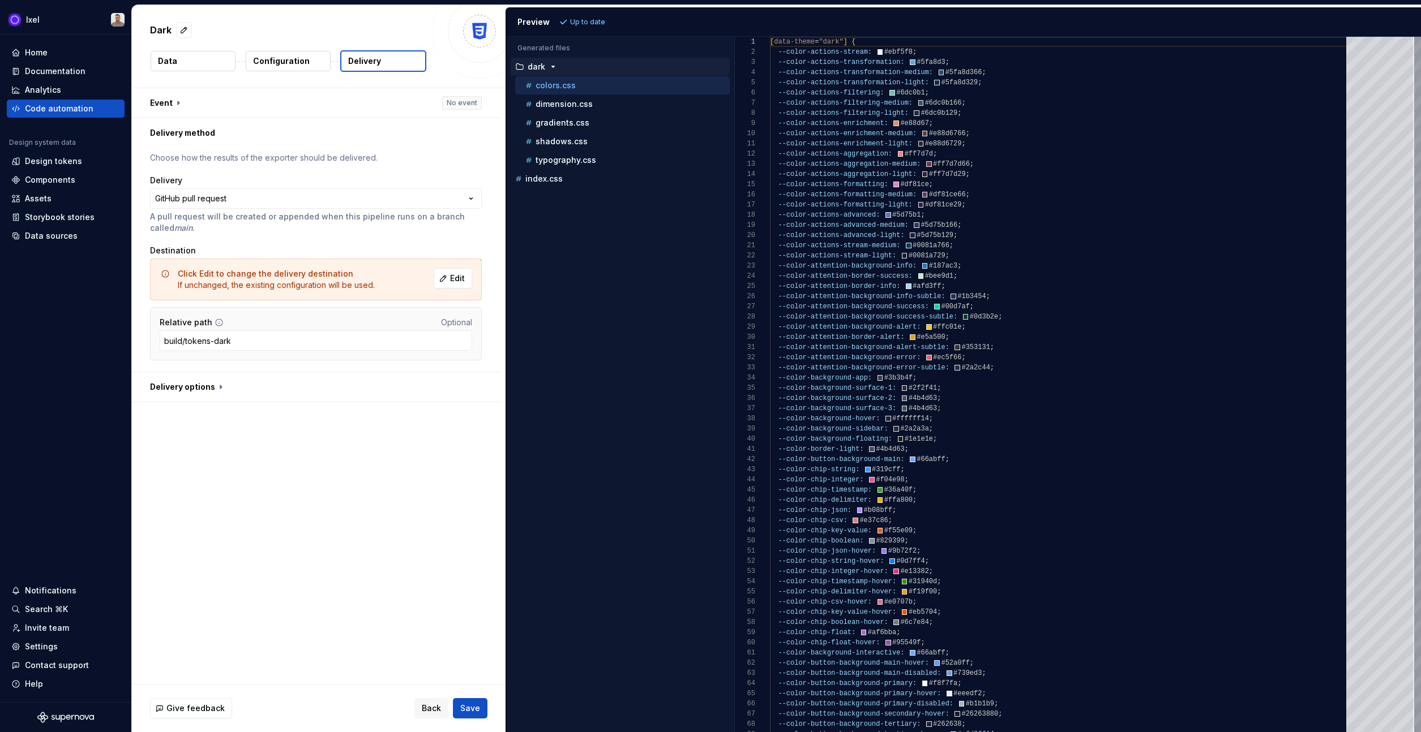
click at [270, 60] on p "Configuration" at bounding box center [281, 60] width 57 height 11
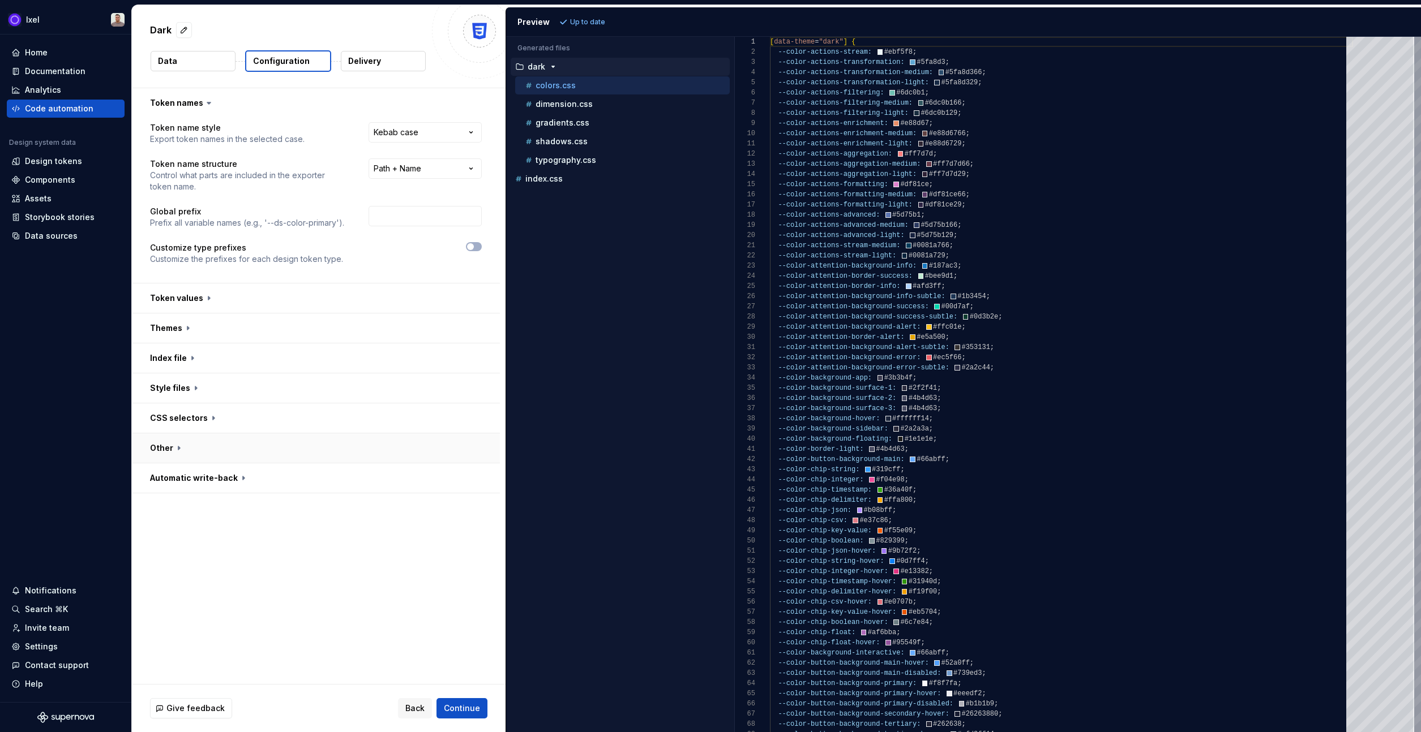
click at [272, 437] on button "button" at bounding box center [316, 448] width 368 height 29
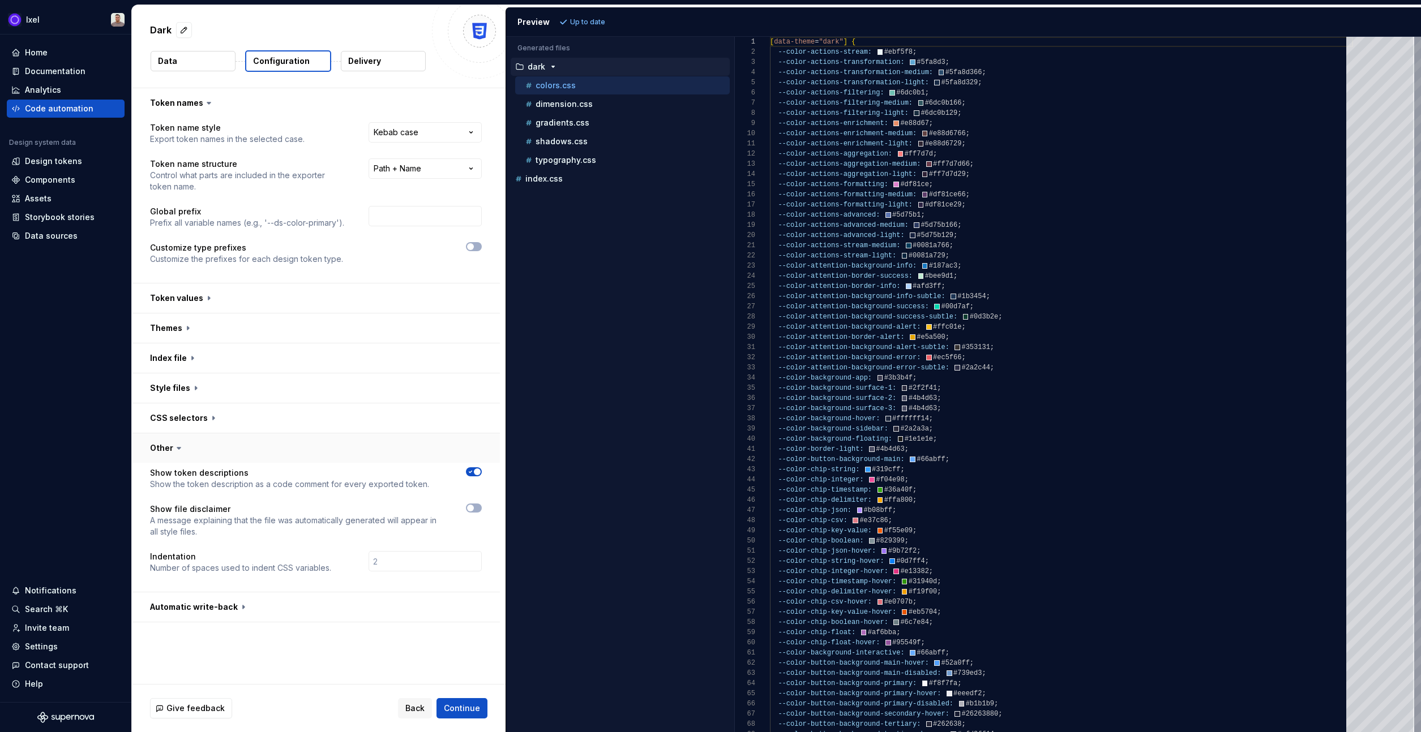
click at [272, 437] on button "button" at bounding box center [316, 448] width 368 height 29
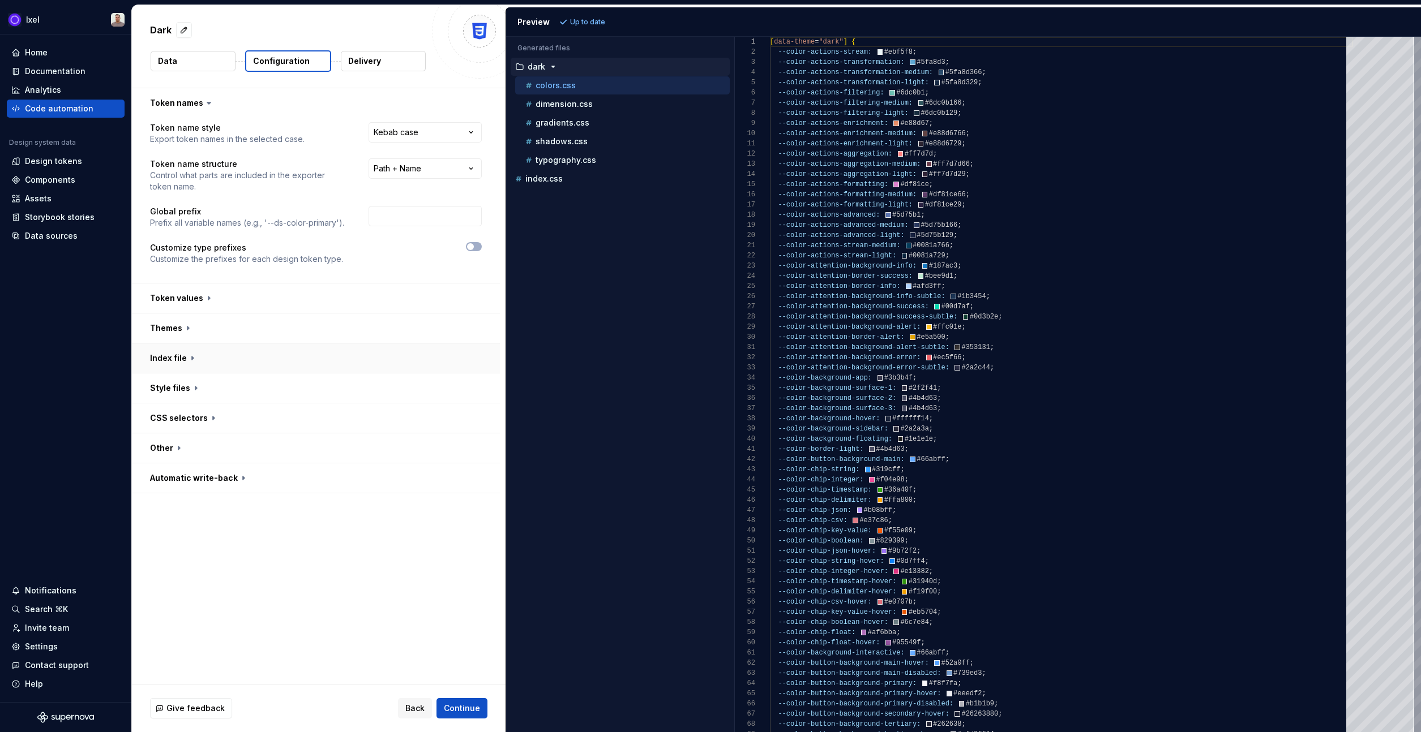
click at [268, 359] on button "button" at bounding box center [316, 358] width 368 height 29
click at [270, 357] on button "button" at bounding box center [316, 358] width 368 height 29
click at [270, 332] on button "button" at bounding box center [316, 328] width 368 height 29
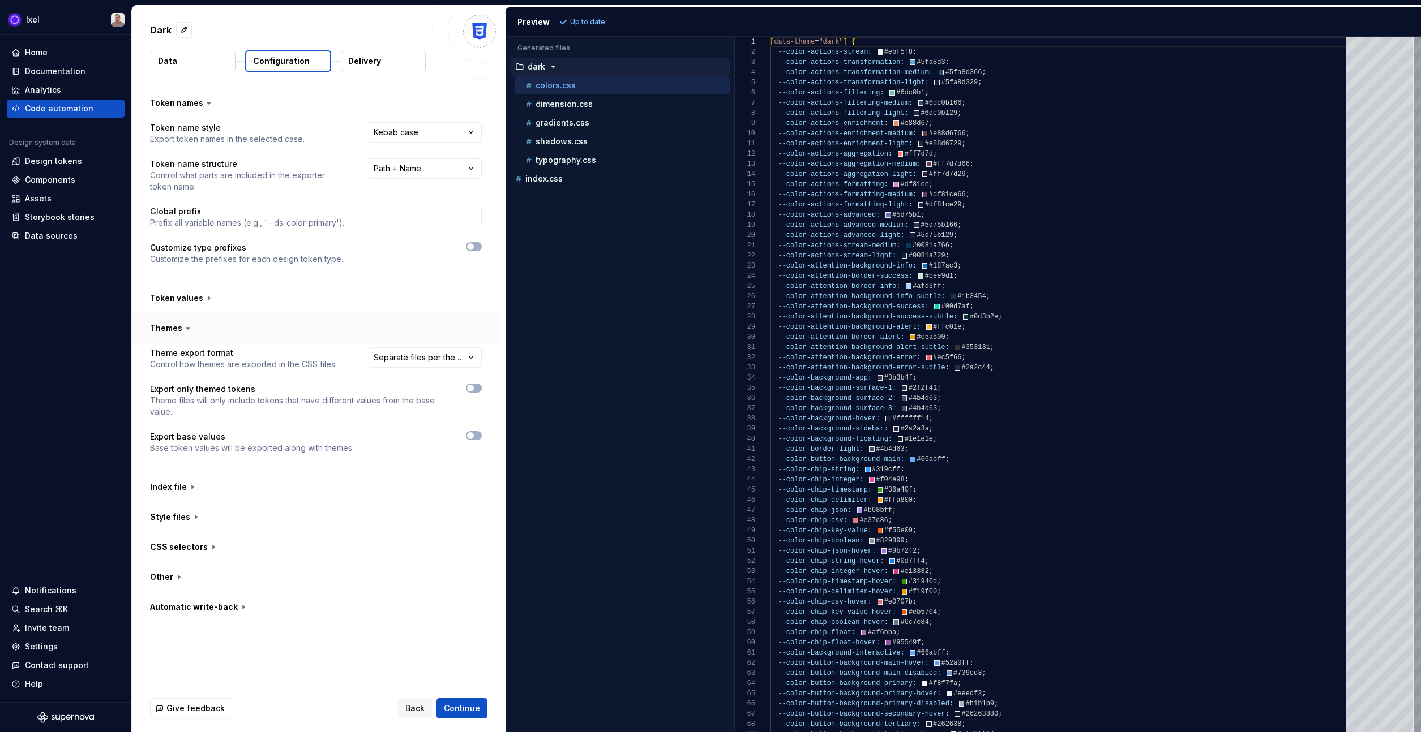
click at [270, 331] on button "button" at bounding box center [316, 328] width 368 height 29
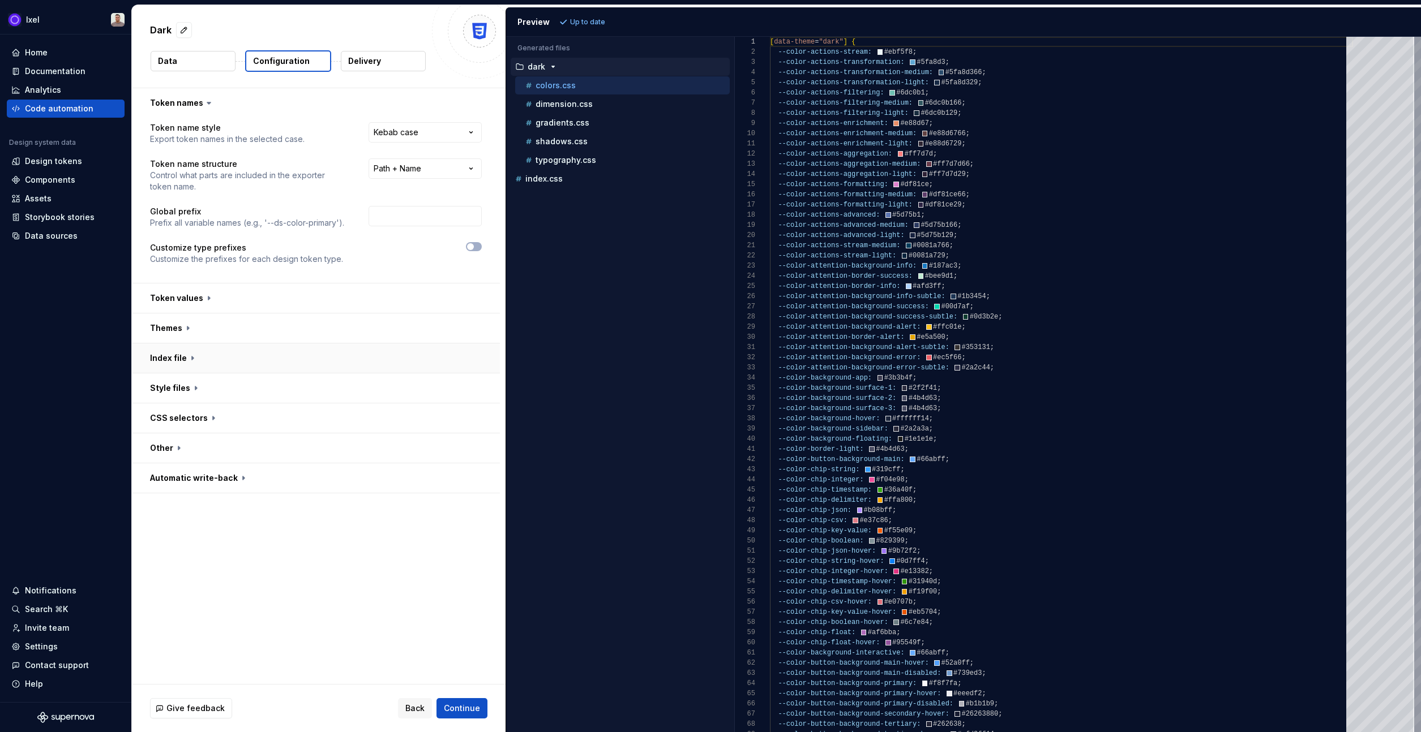
click at [276, 358] on button "button" at bounding box center [316, 358] width 368 height 29
click at [375, 448] on div "Generate index file Generate a file with imports for all base and theme style f…" at bounding box center [316, 438] width 332 height 120
click at [398, 458] on input "text" at bounding box center [424, 460] width 113 height 20
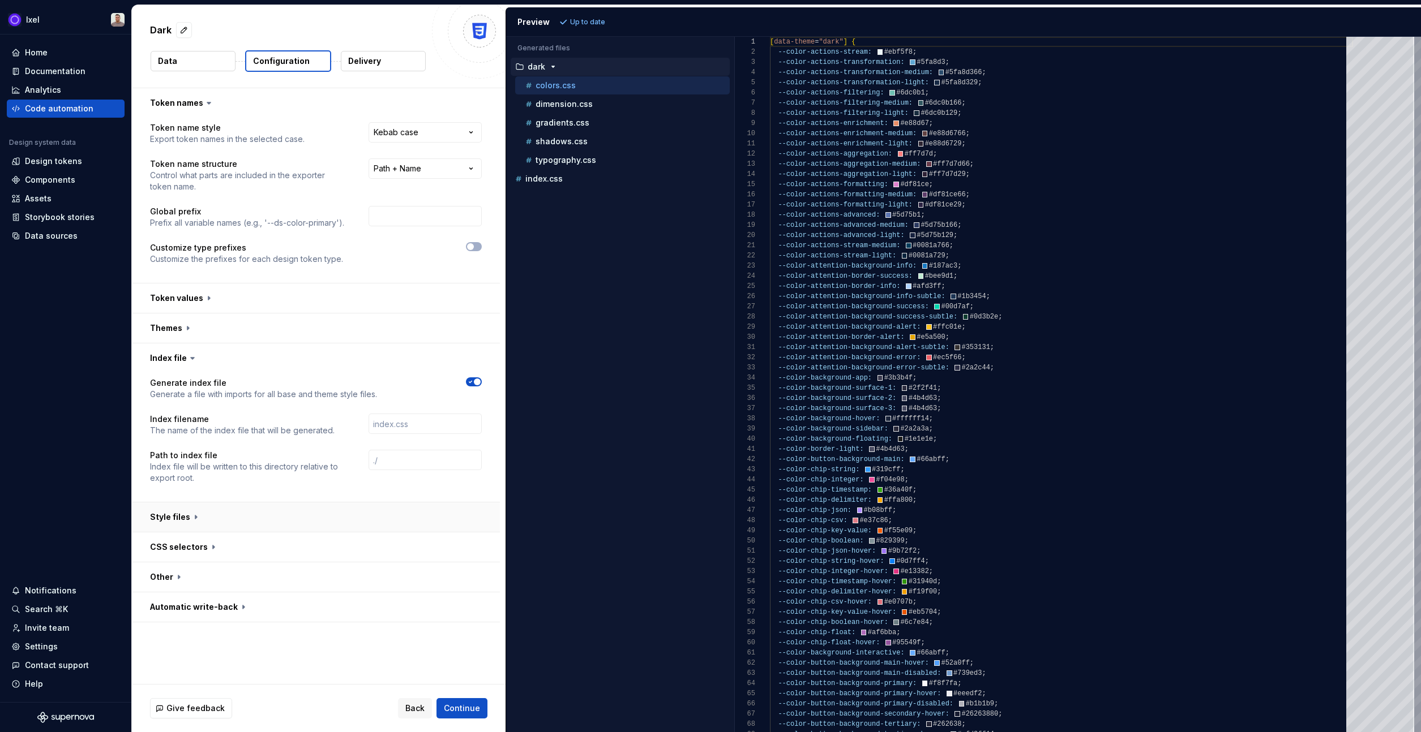
click at [268, 517] on button "button" at bounding box center [316, 517] width 368 height 29
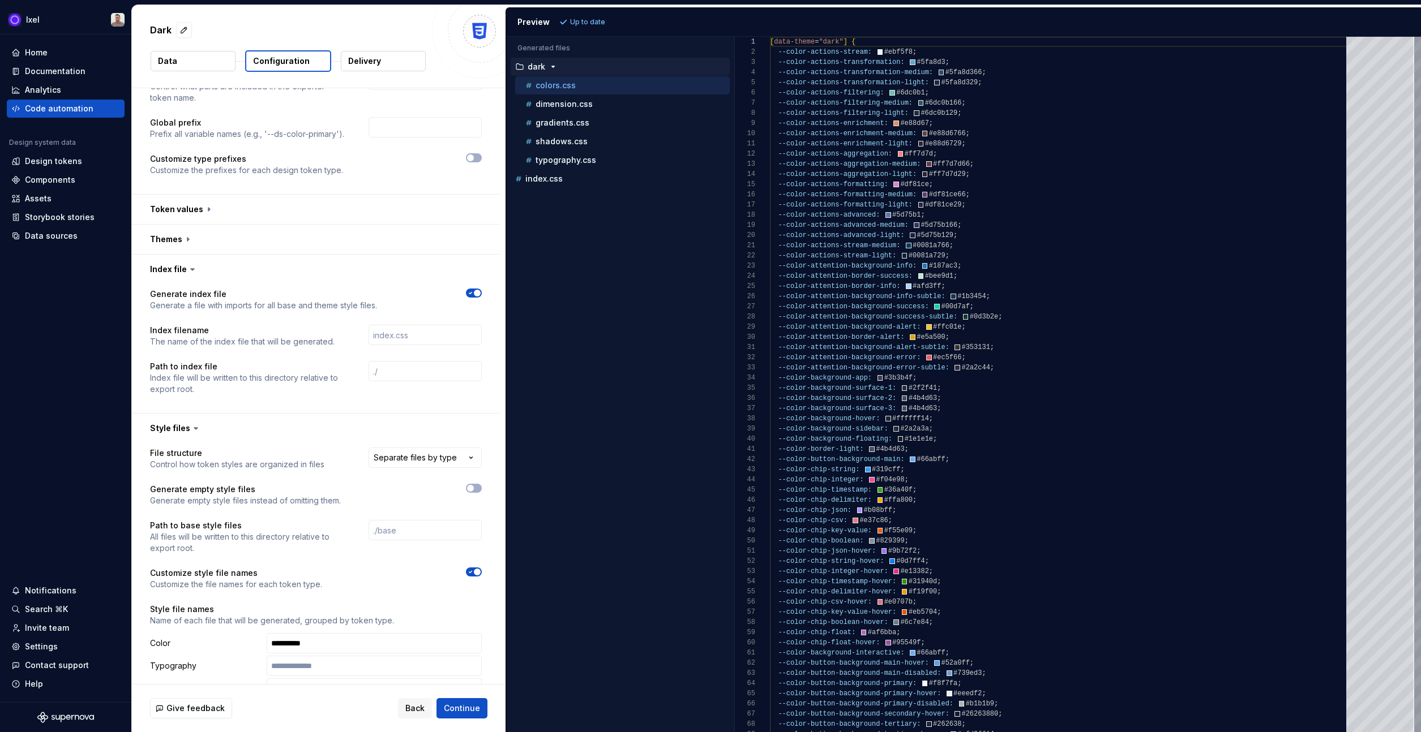
scroll to position [147, 0]
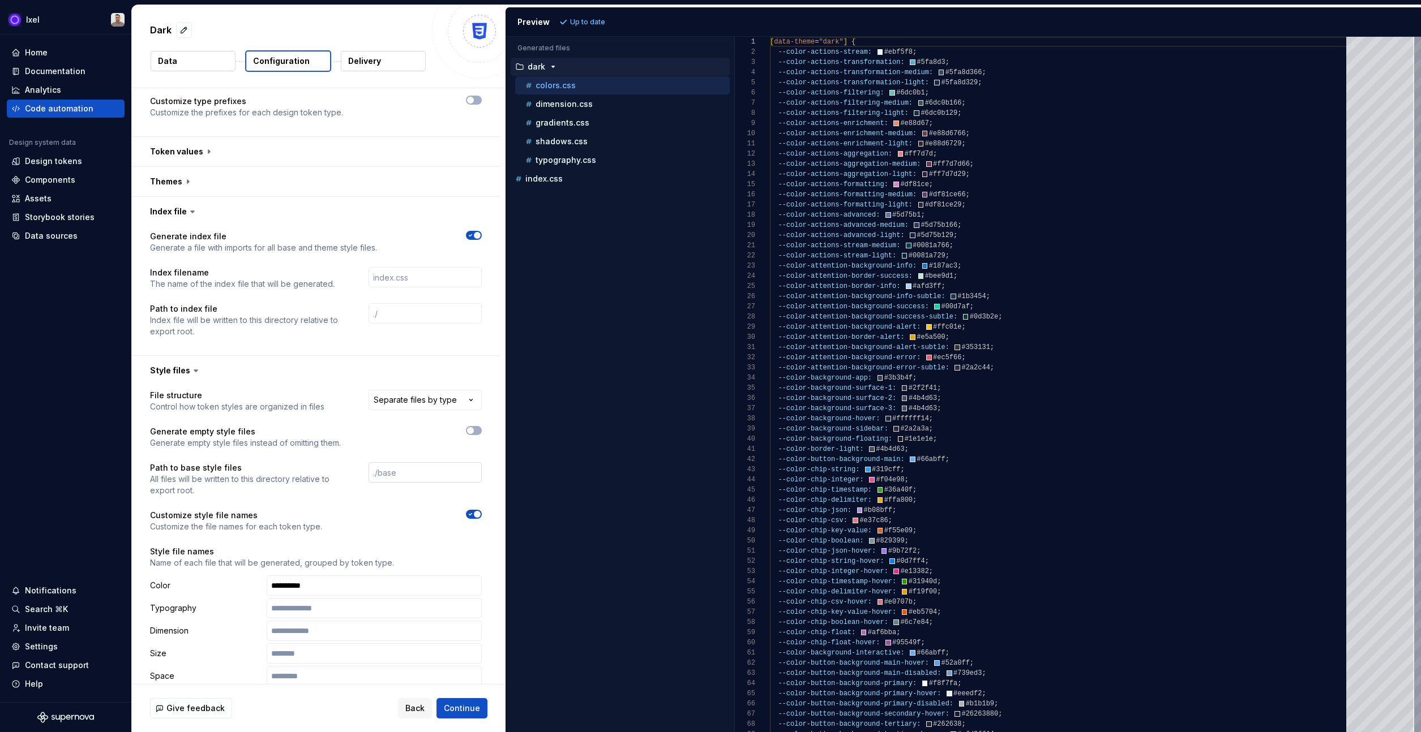
click at [401, 465] on input "text" at bounding box center [424, 472] width 113 height 20
paste input "./styles"
type input "./styles"
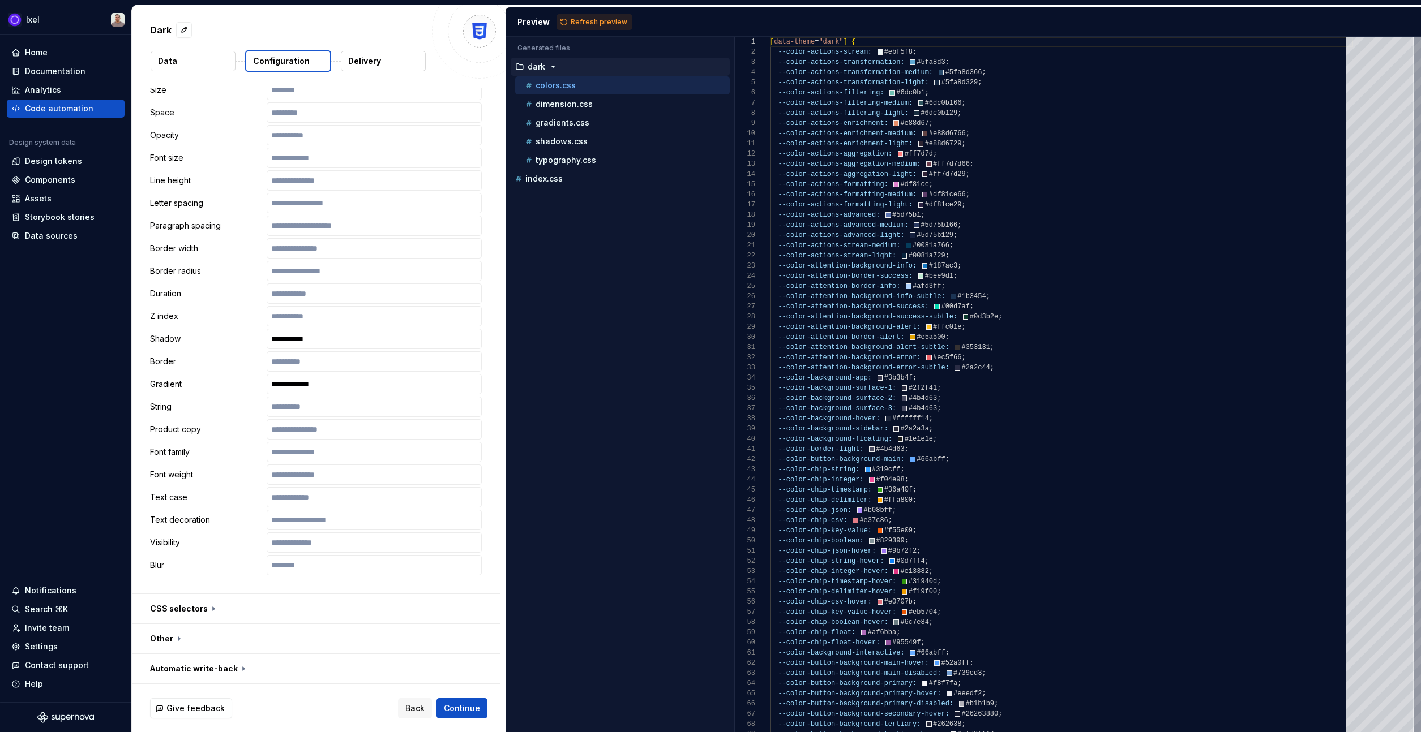
scroll to position [0, 0]
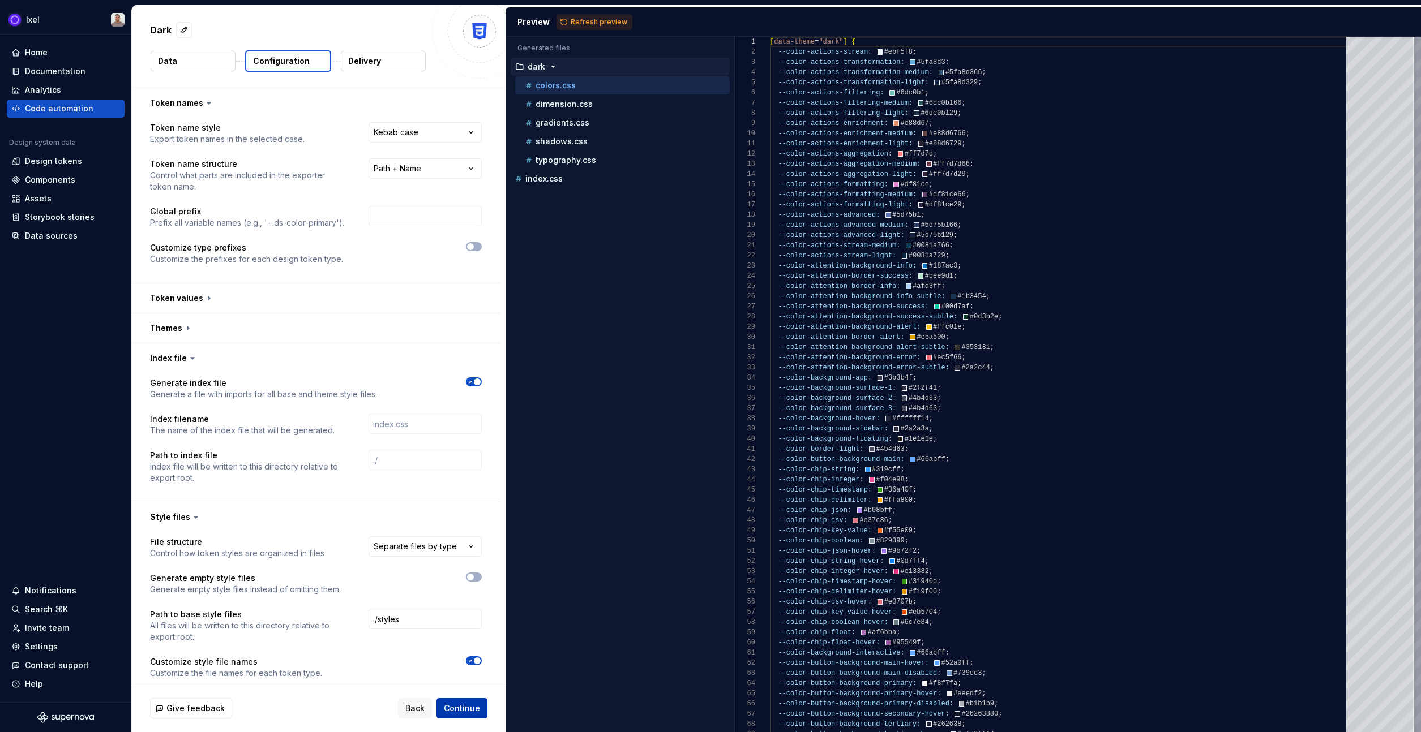
click at [460, 710] on span "Continue" at bounding box center [462, 708] width 36 height 11
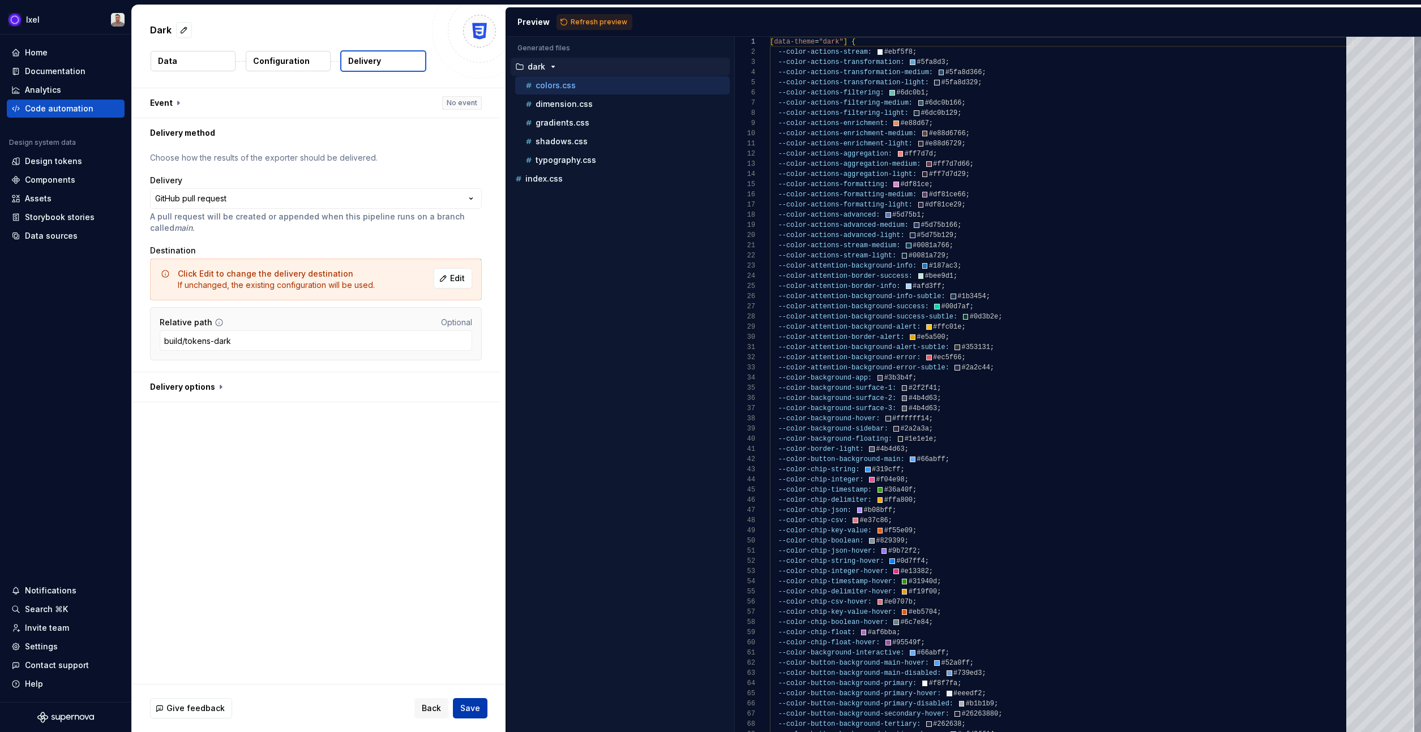
click at [459, 711] on button "Save" at bounding box center [470, 708] width 35 height 20
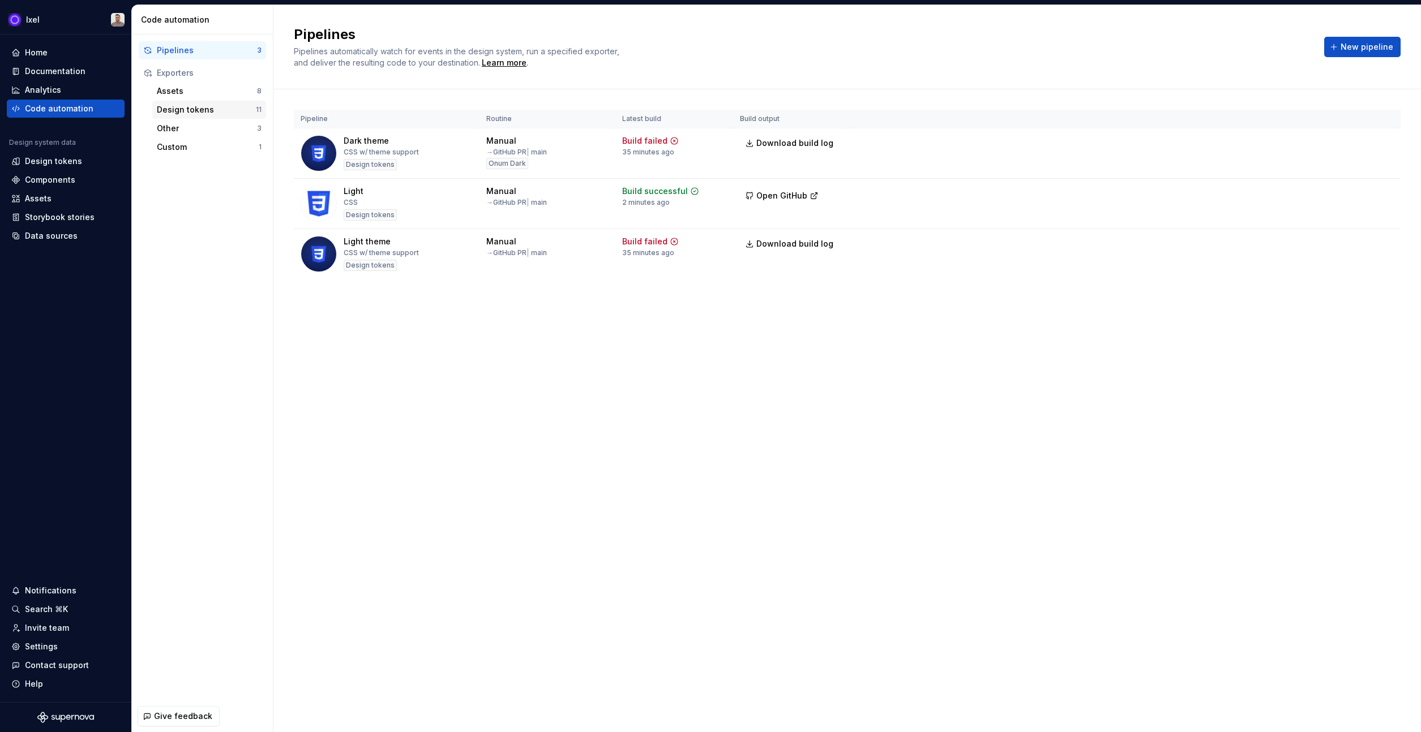
click at [192, 109] on div "Design tokens" at bounding box center [206, 109] width 99 height 11
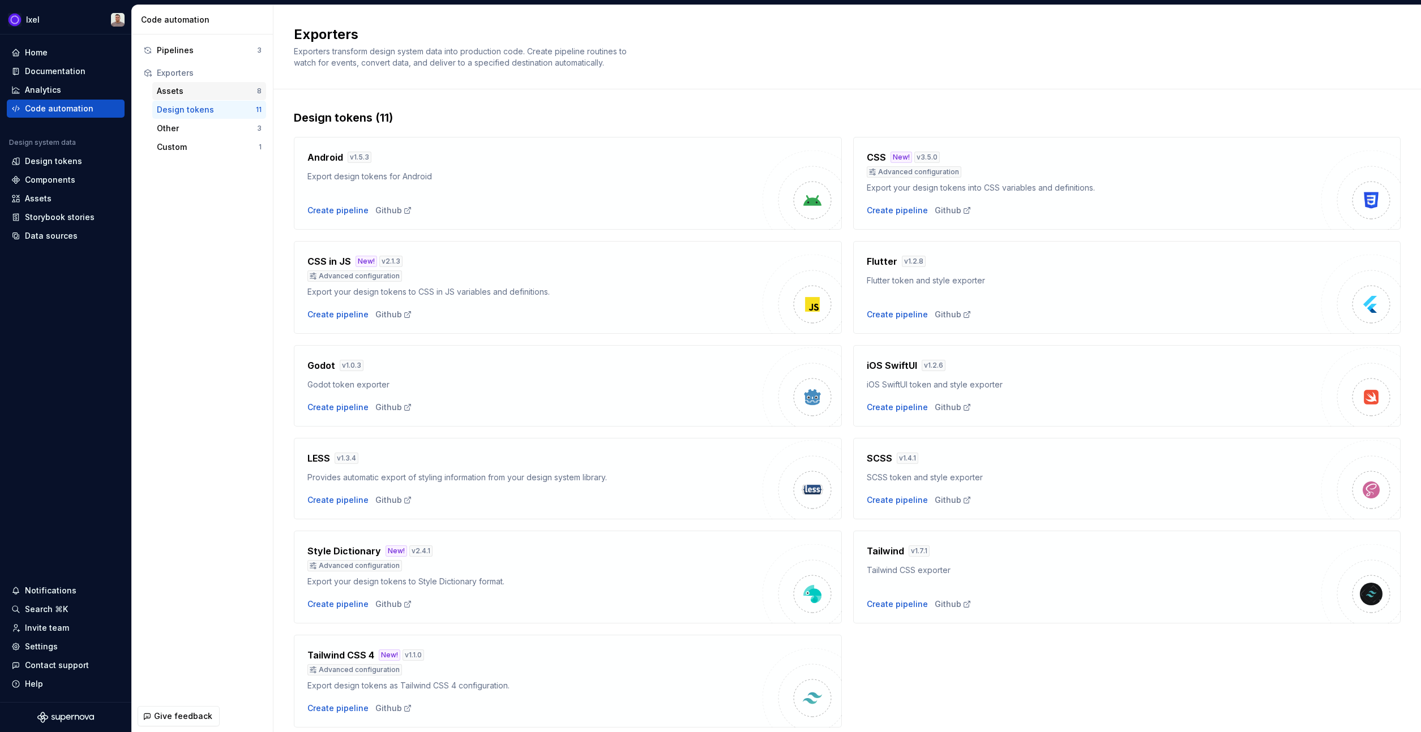
click at [205, 89] on div "Assets" at bounding box center [207, 90] width 100 height 11
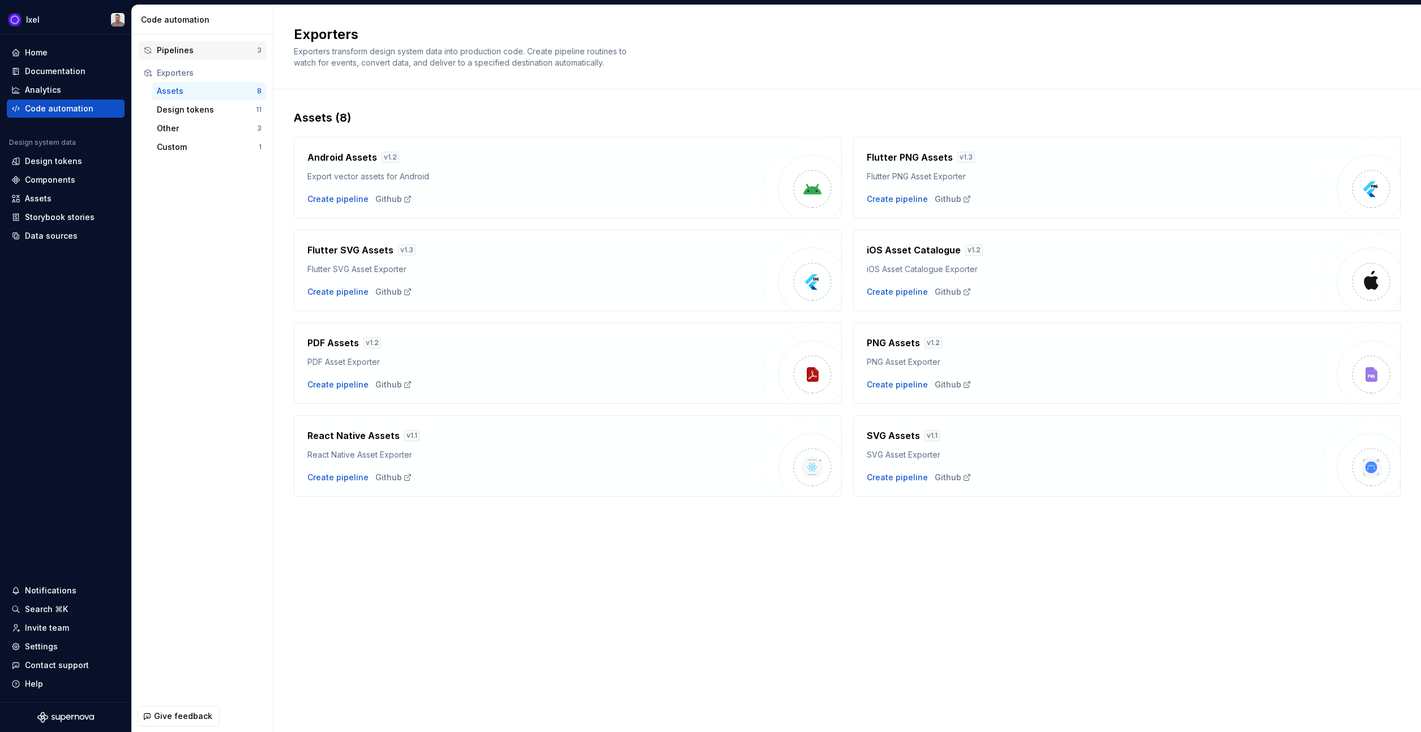
click at [206, 44] on div "Pipelines 3" at bounding box center [202, 50] width 127 height 18
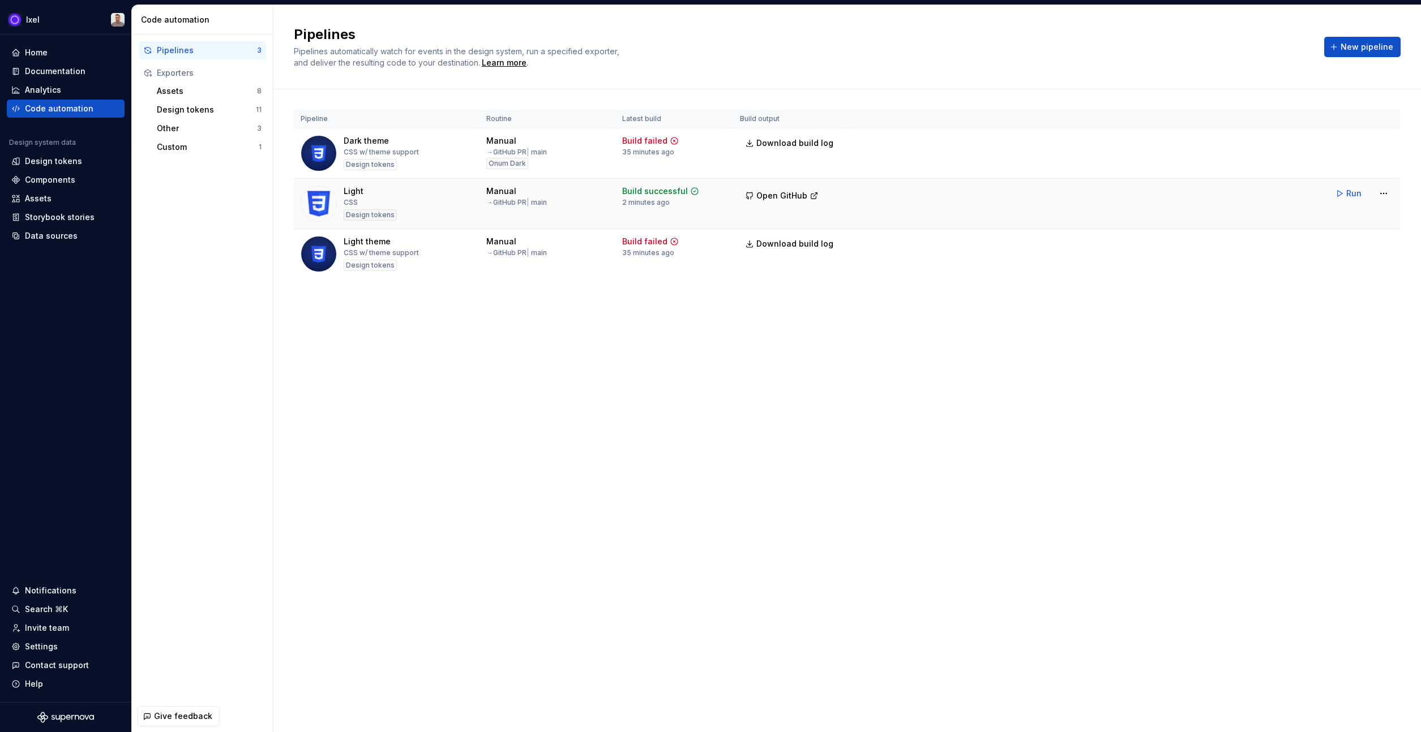
click at [389, 180] on td "Light CSS Design tokens" at bounding box center [387, 204] width 186 height 50
click at [1379, 189] on html "Ixel Home Documentation Analytics Code automation Design system data Design tok…" at bounding box center [710, 366] width 1421 height 732
click at [1351, 222] on div "Edit pipeline" at bounding box center [1368, 217] width 97 height 11
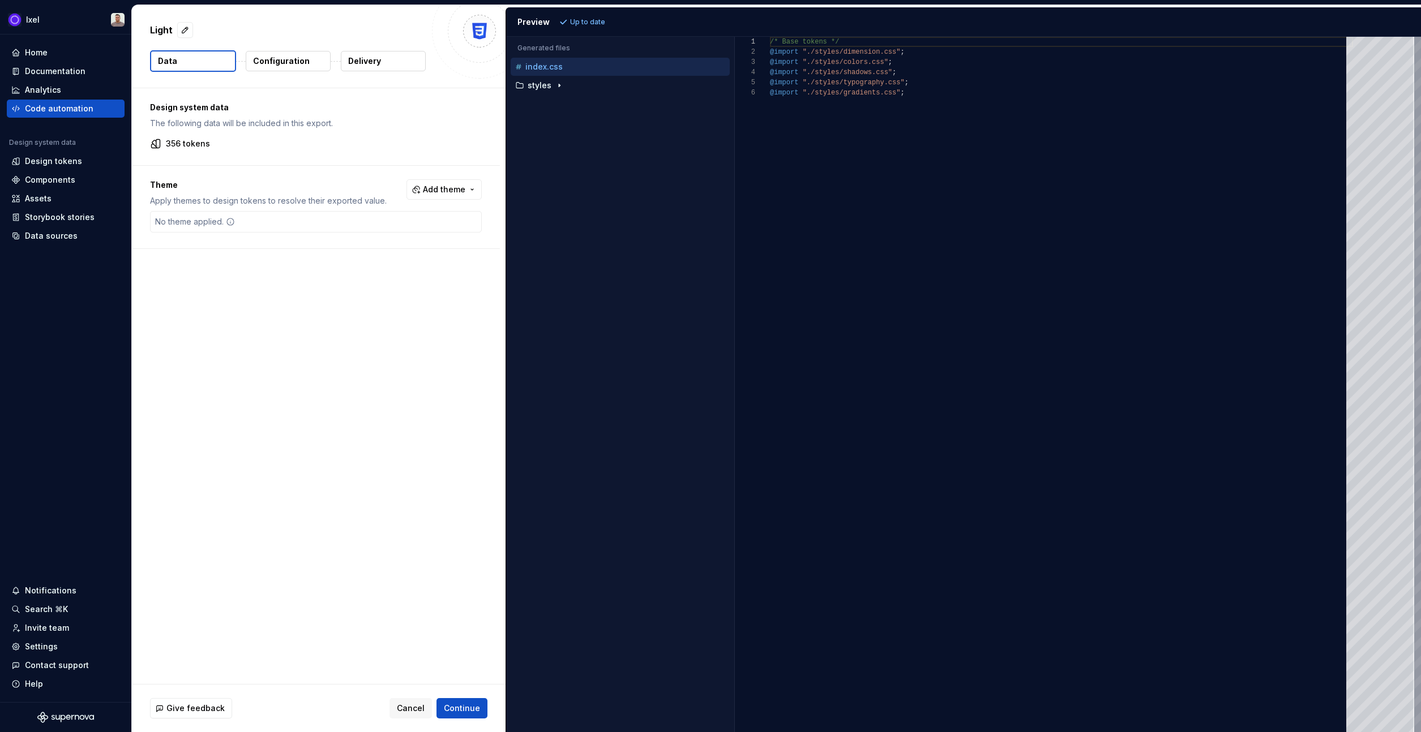
click at [295, 58] on p "Configuration" at bounding box center [281, 60] width 57 height 11
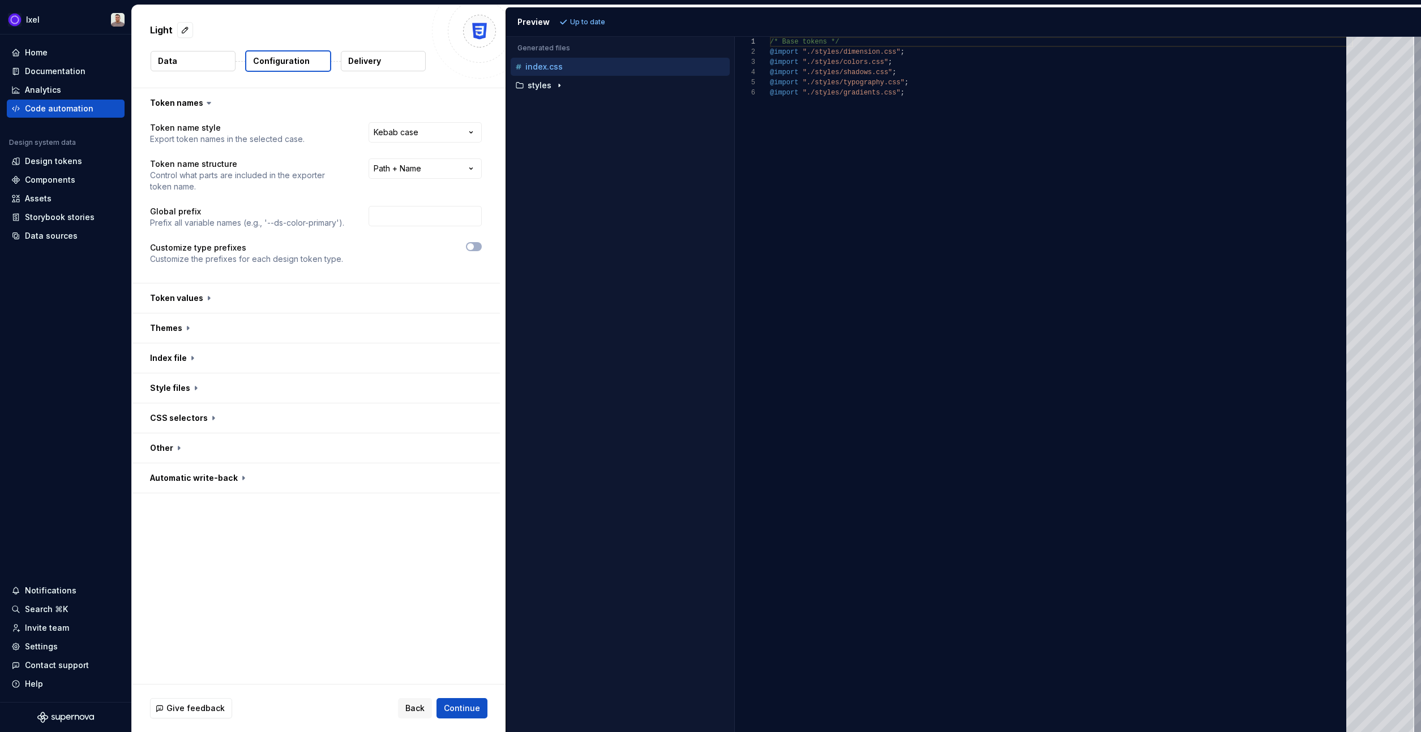
click at [385, 67] on button "Delivery" at bounding box center [383, 61] width 85 height 20
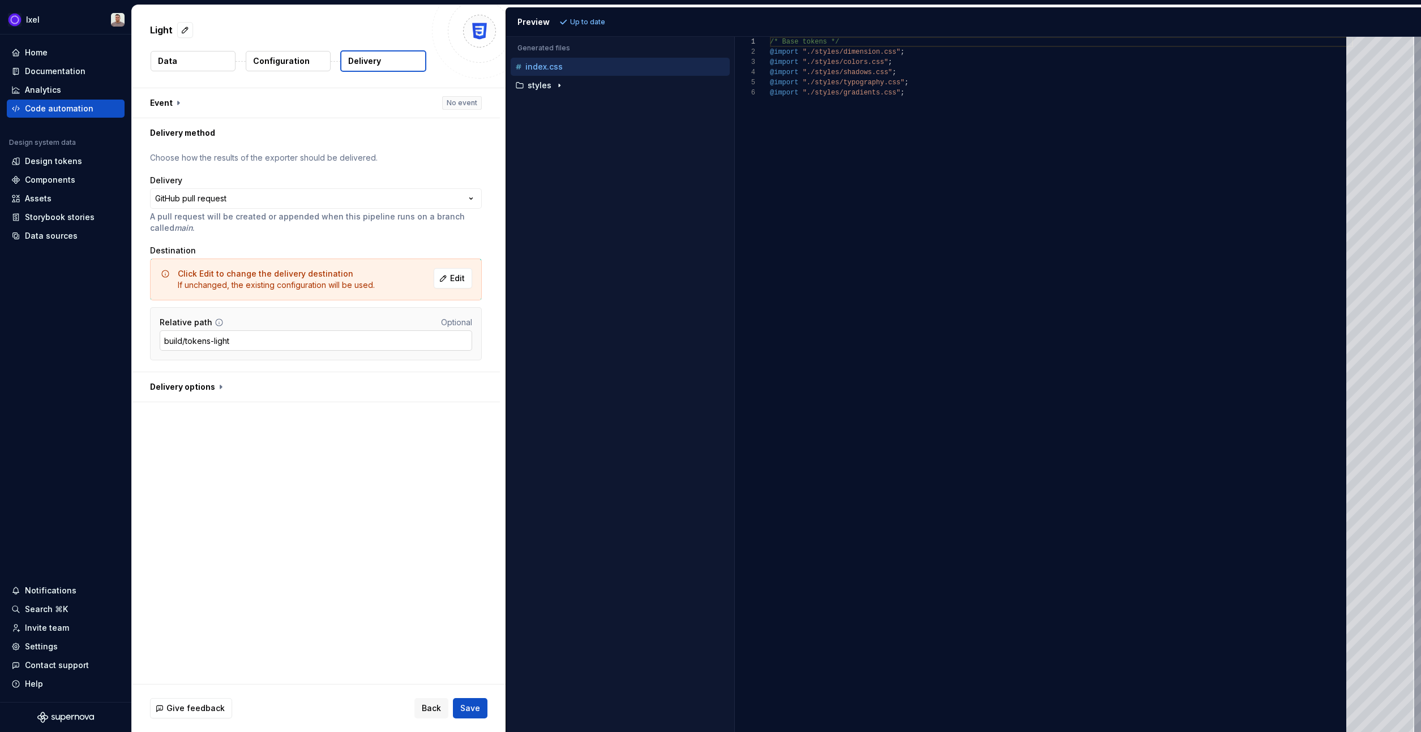
click at [310, 333] on input "build/tokens-light" at bounding box center [316, 341] width 312 height 20
click at [289, 59] on p "Configuration" at bounding box center [281, 60] width 57 height 11
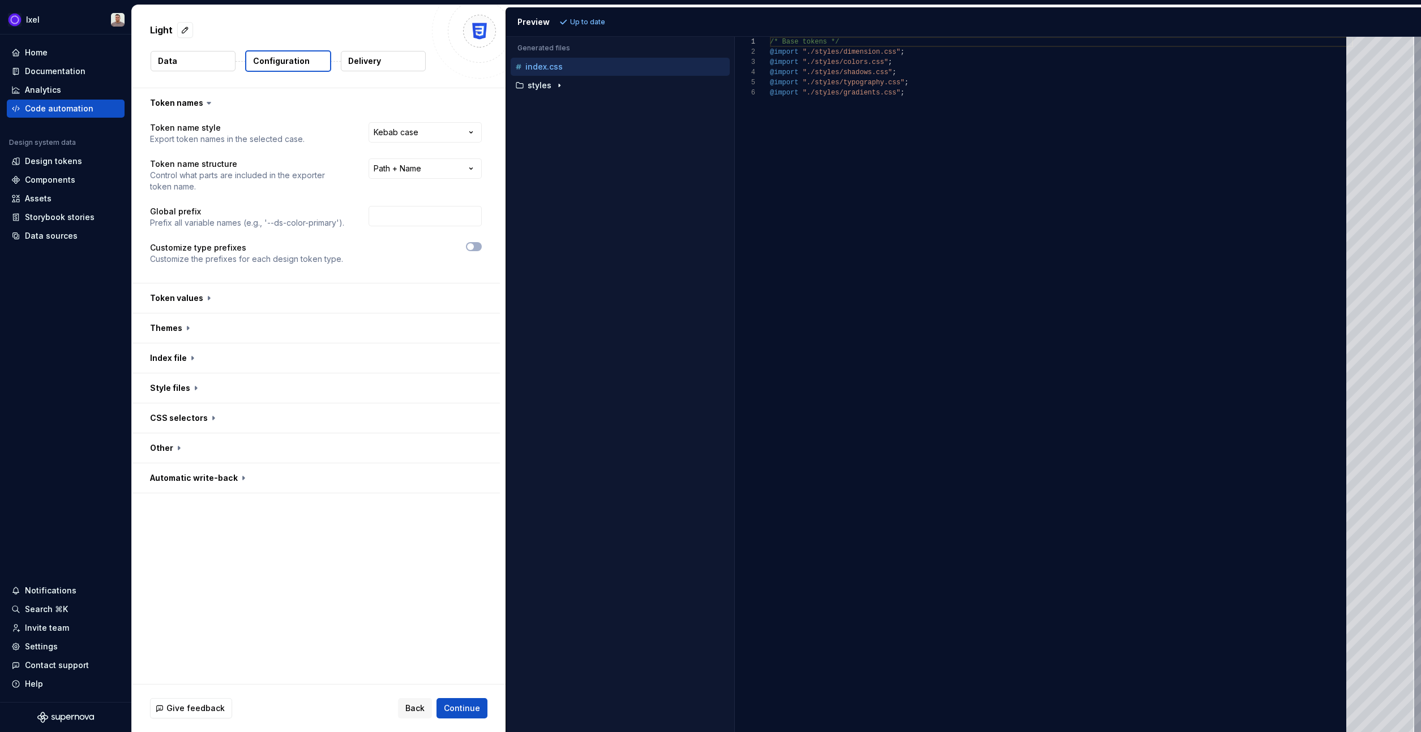
click at [207, 69] on button "Data" at bounding box center [193, 61] width 85 height 20
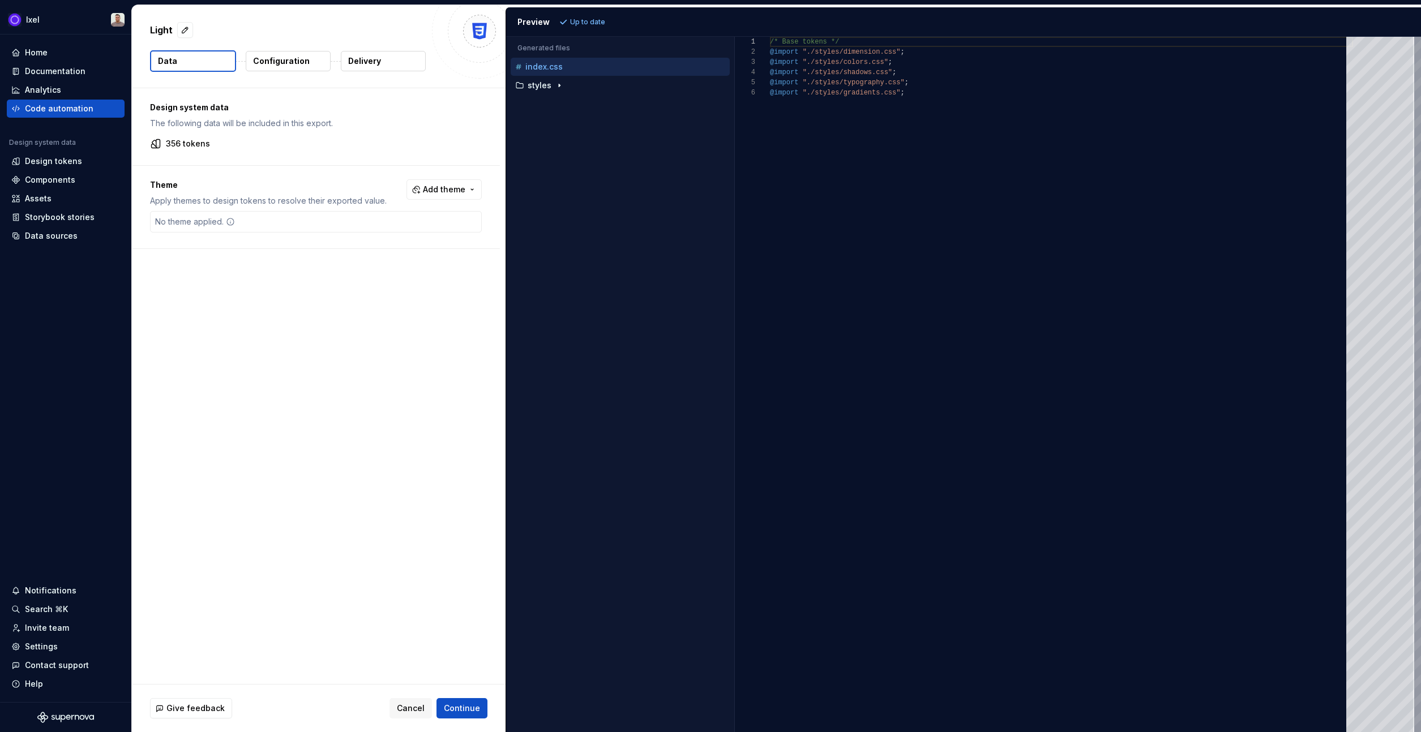
click at [296, 60] on p "Configuration" at bounding box center [281, 60] width 57 height 11
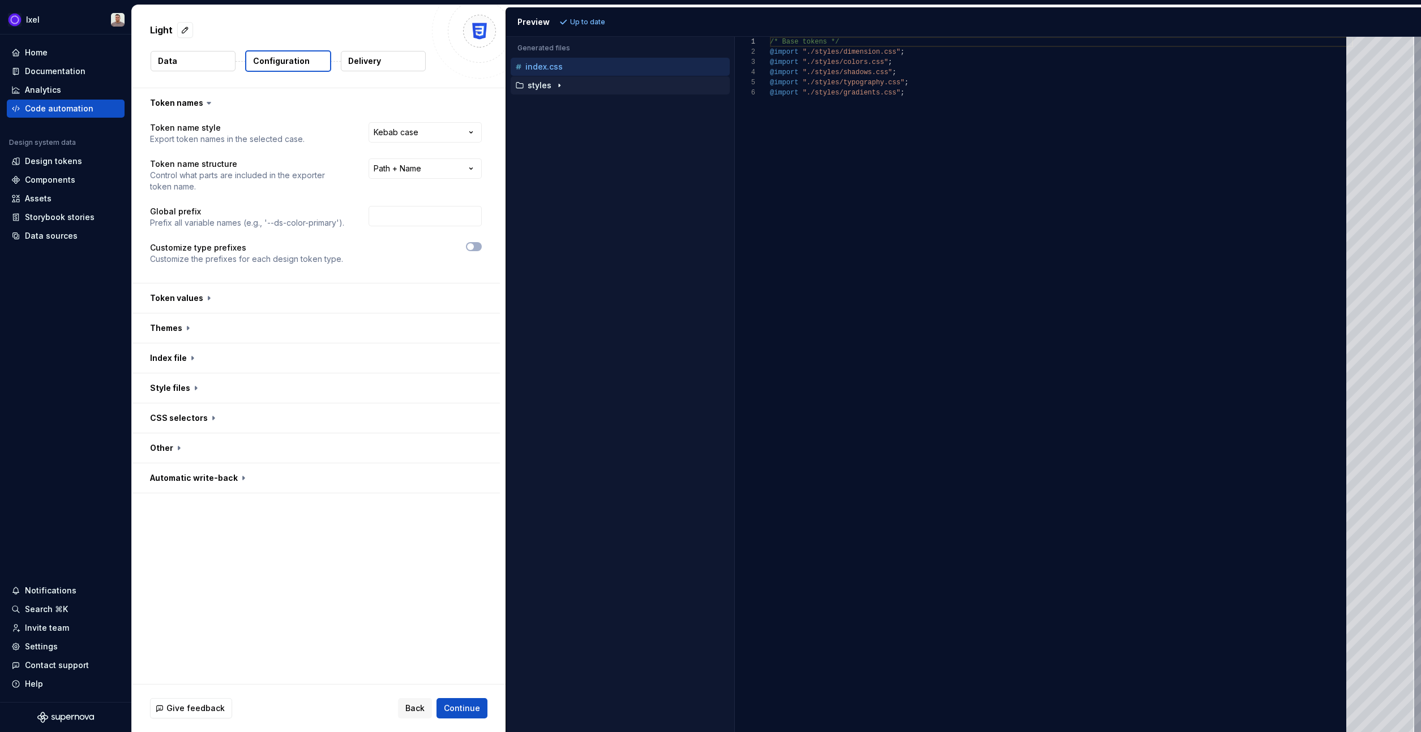
click at [561, 85] on icon "button" at bounding box center [559, 85] width 9 height 9
click at [572, 114] on div "dimension.css" at bounding box center [622, 123] width 215 height 18
click at [573, 104] on p "colors.css" at bounding box center [555, 104] width 40 height 9
type textarea "**********"
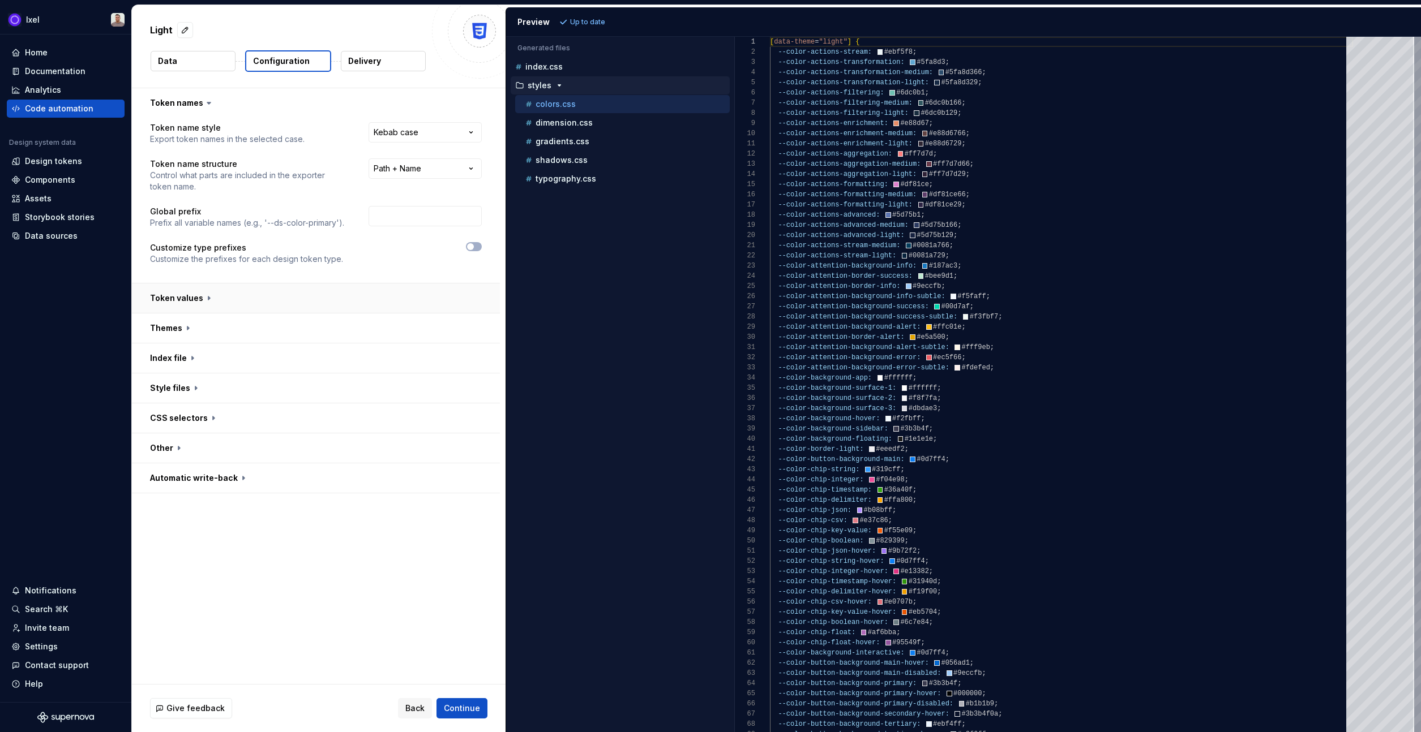
click at [254, 303] on button "button" at bounding box center [316, 298] width 368 height 29
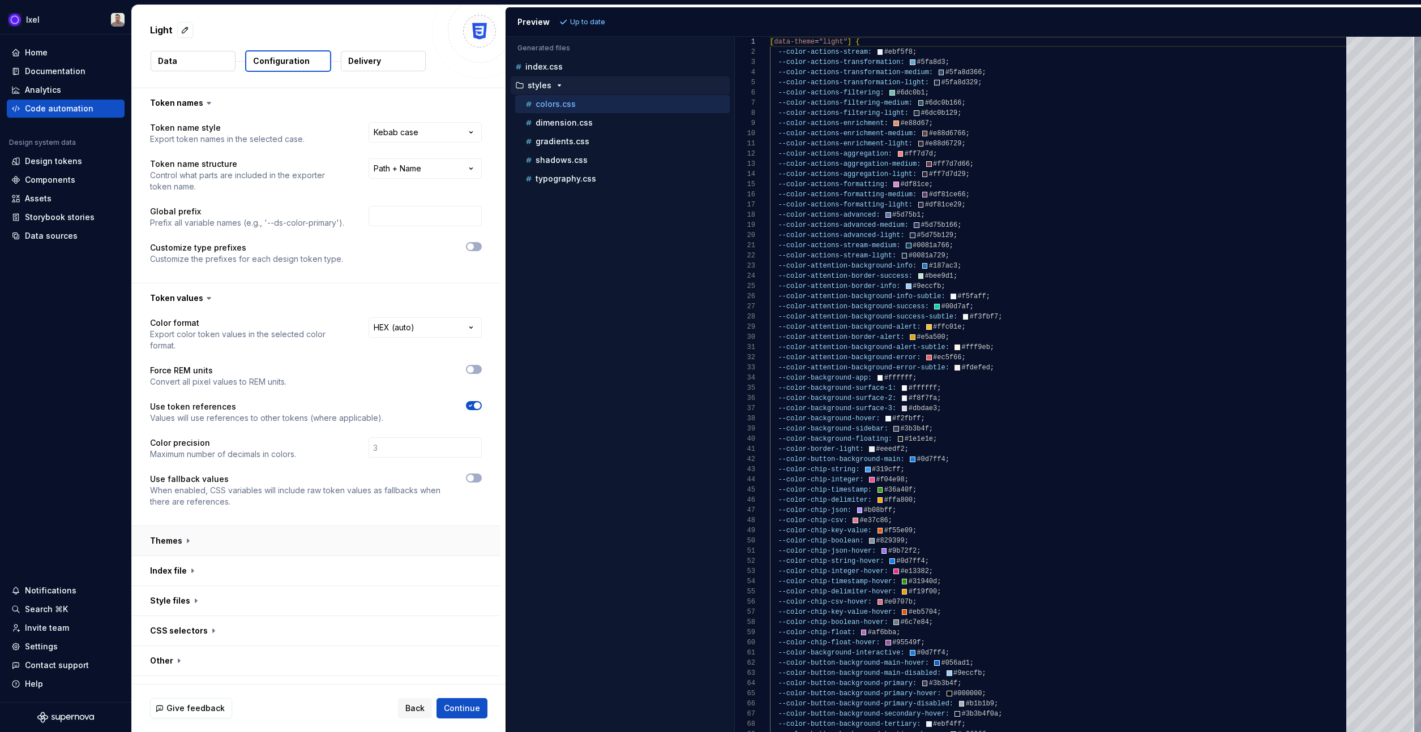
click at [234, 539] on button "button" at bounding box center [316, 540] width 368 height 29
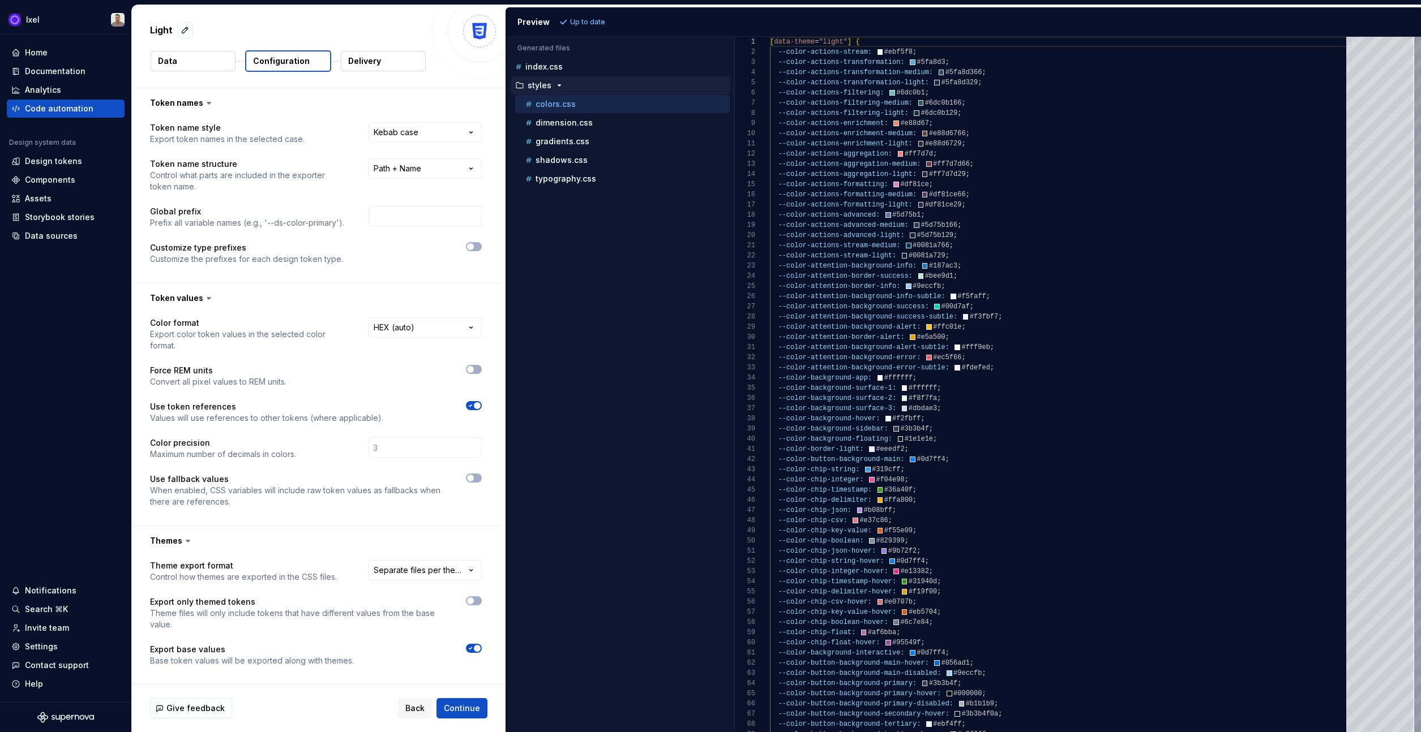
scroll to position [151, 0]
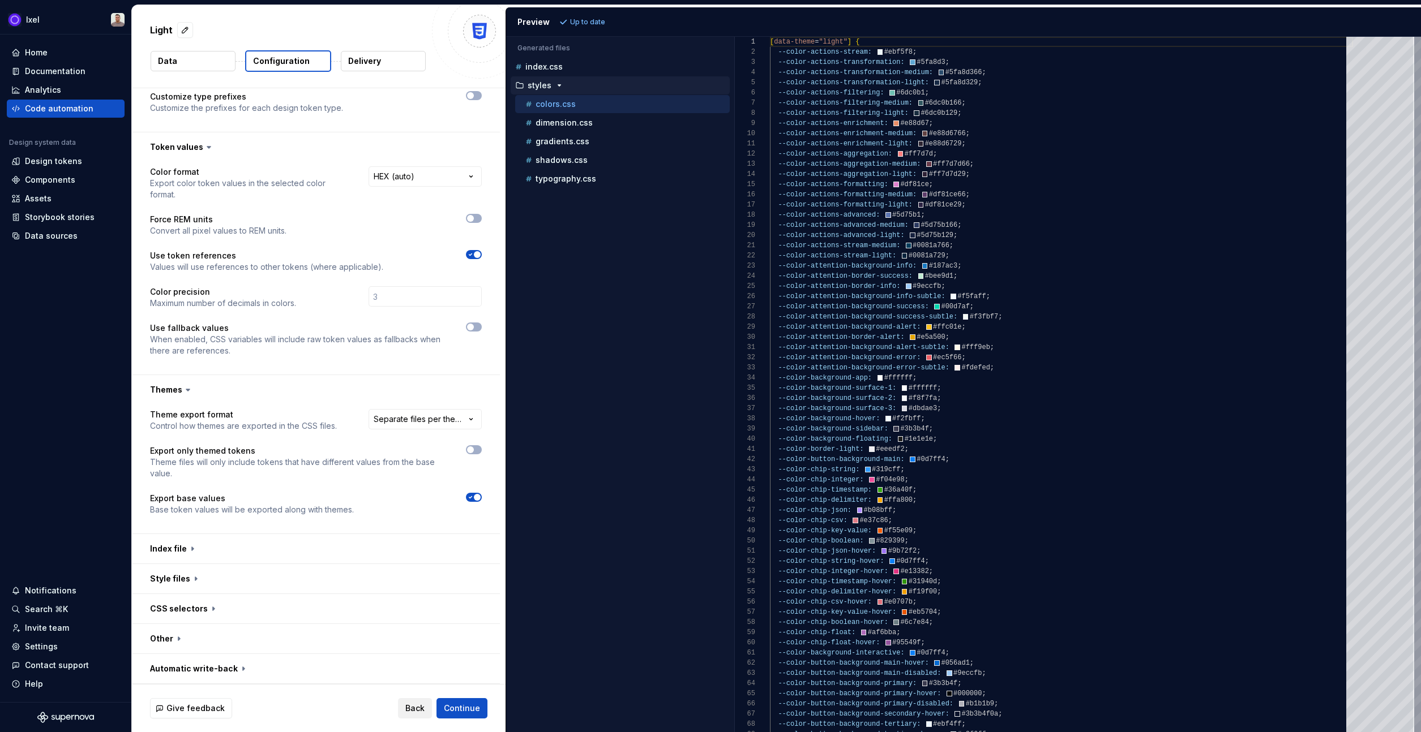
click at [414, 708] on span "Back" at bounding box center [414, 708] width 19 height 11
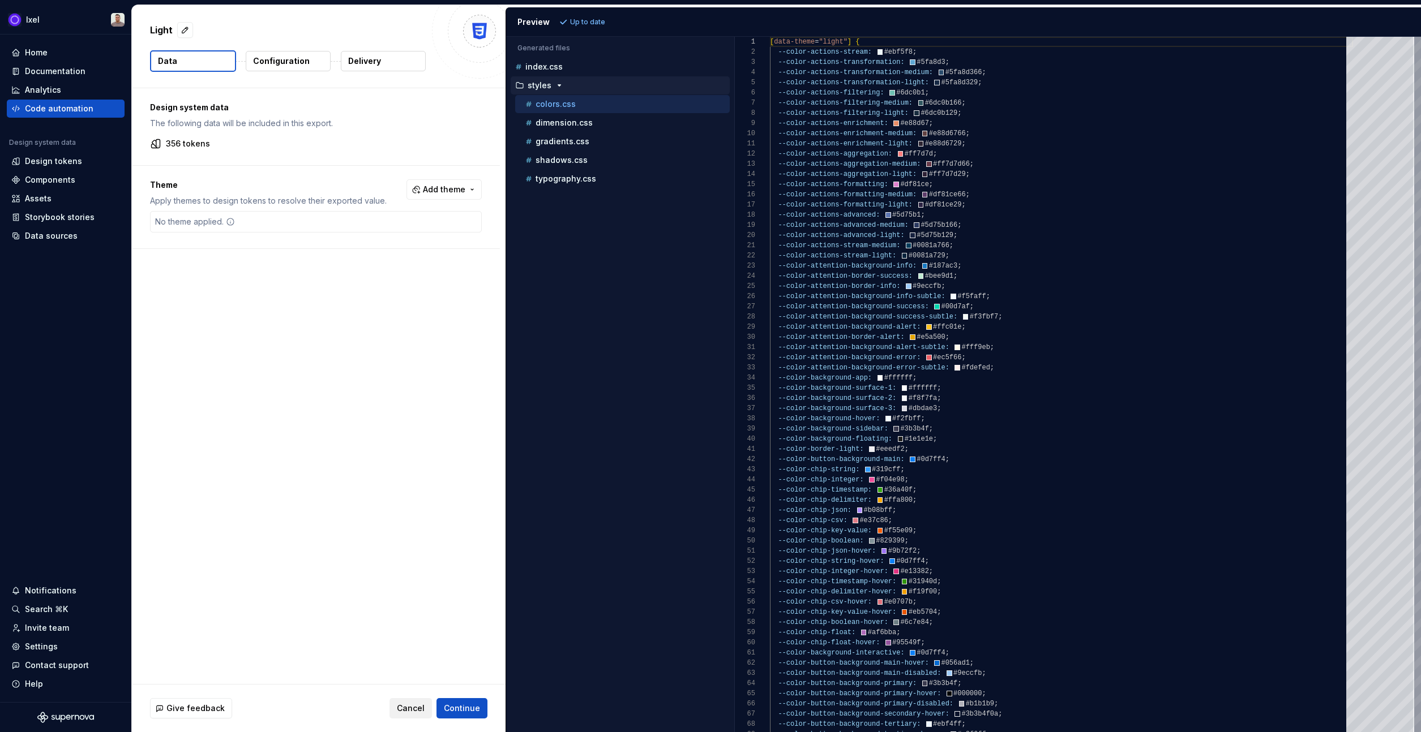
click at [406, 715] on button "Cancel" at bounding box center [410, 708] width 42 height 20
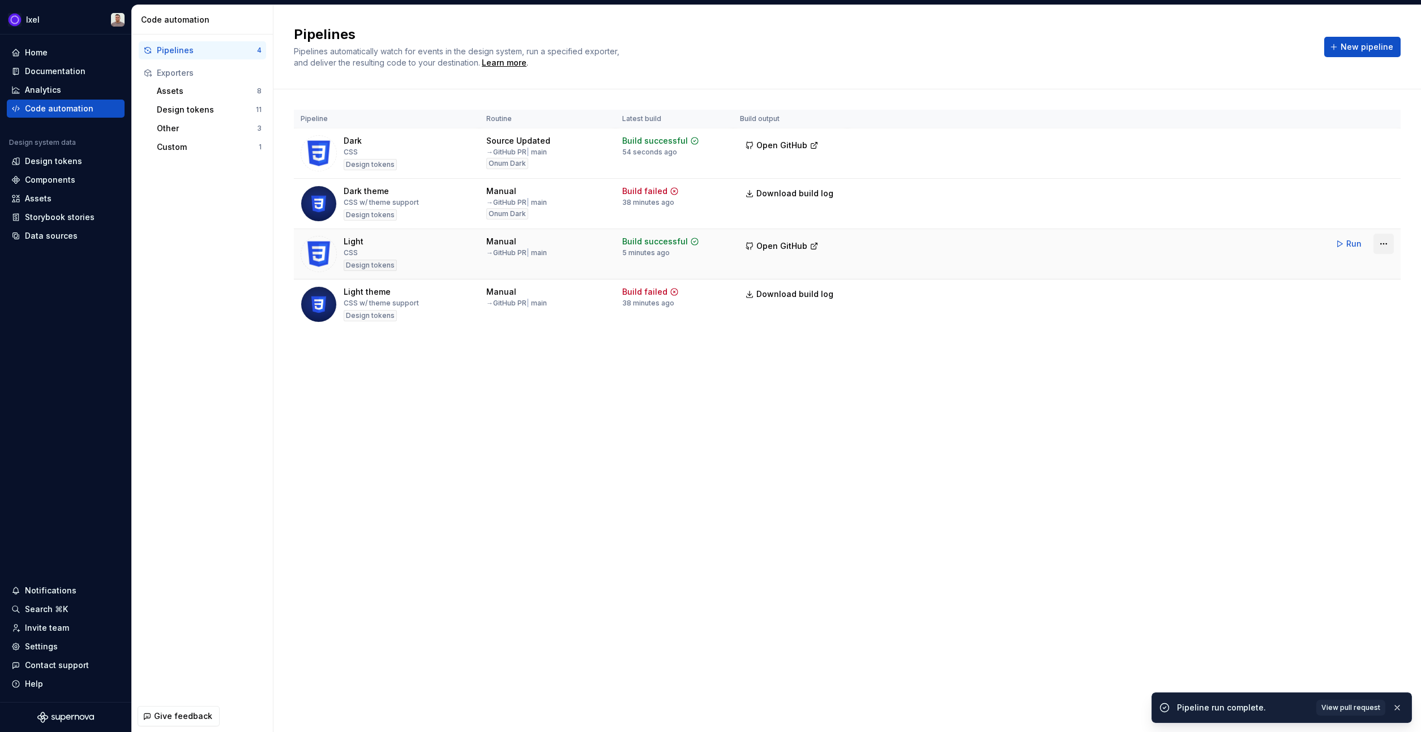
click at [1374, 252] on html "Ixel Home Documentation Analytics Code automation Design system data Design tok…" at bounding box center [710, 366] width 1421 height 732
click at [1357, 269] on div "Edit pipeline" at bounding box center [1368, 268] width 97 height 11
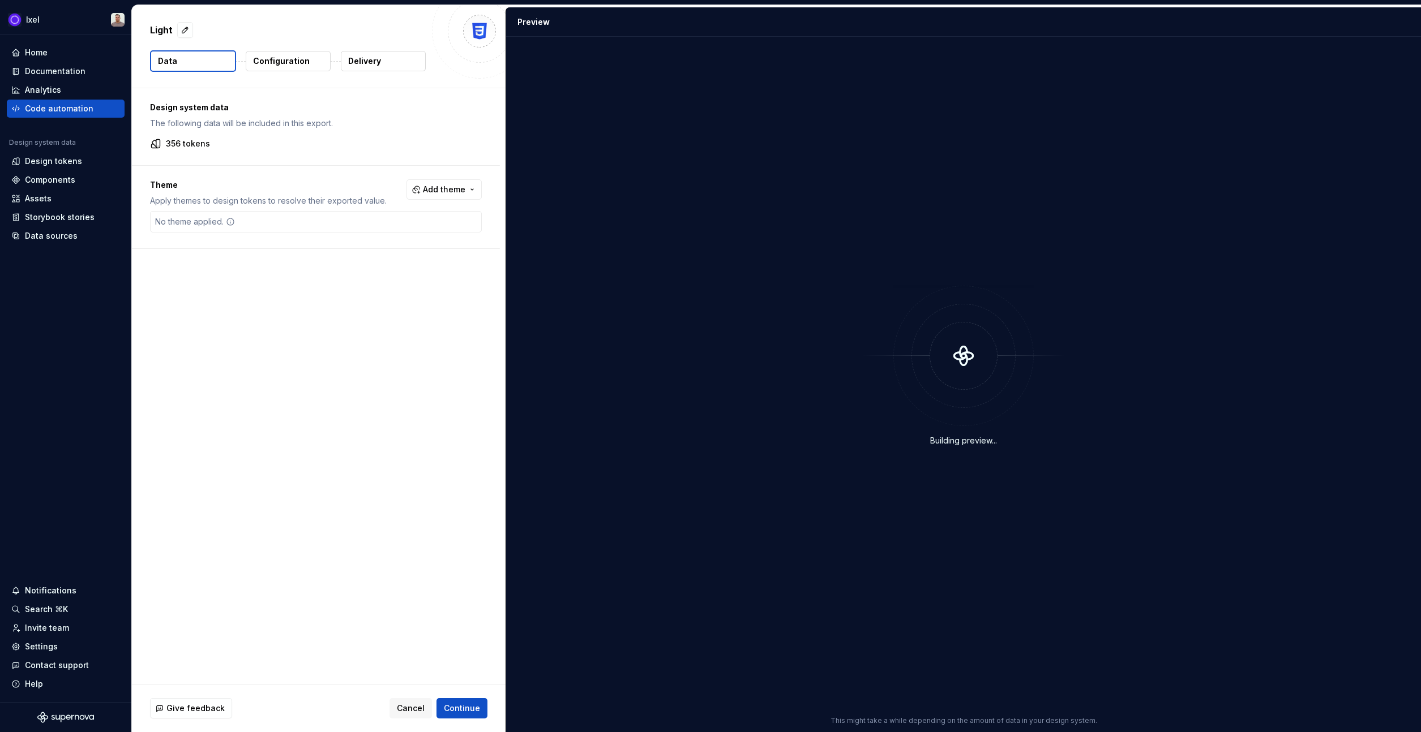
click at [258, 70] on button "Configuration" at bounding box center [288, 61] width 85 height 20
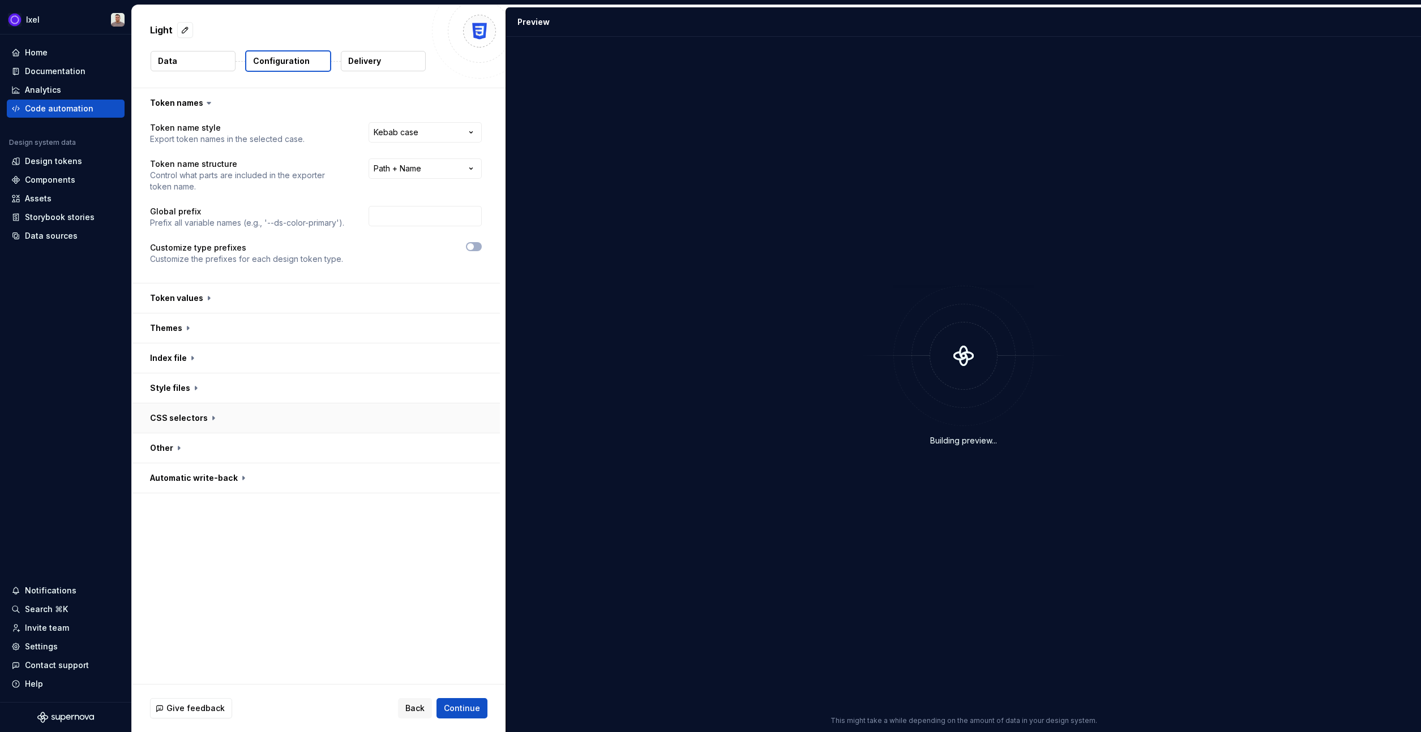
click at [218, 413] on button "button" at bounding box center [316, 418] width 368 height 29
click at [412, 447] on input "[data-theme="light"]" at bounding box center [424, 448] width 113 height 20
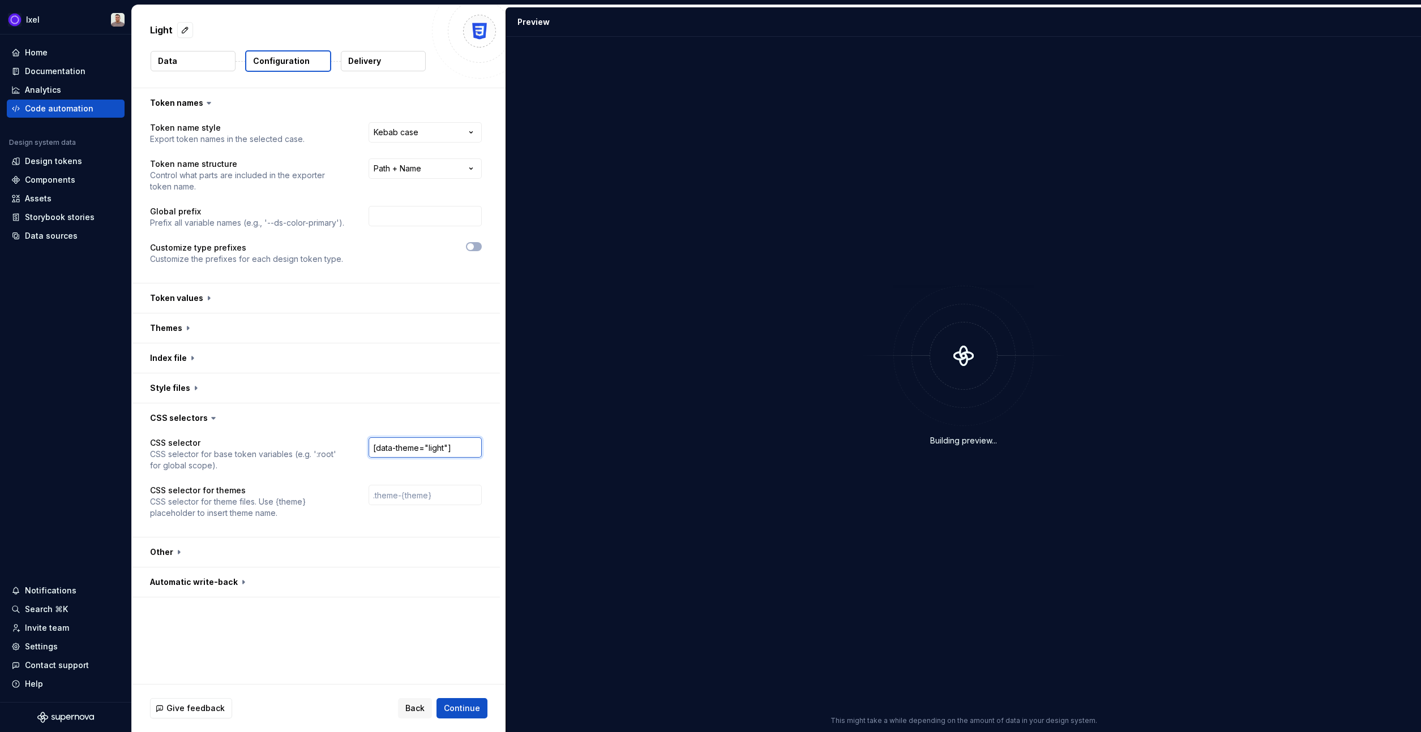
click at [412, 447] on input "[data-theme="light"]" at bounding box center [424, 448] width 113 height 20
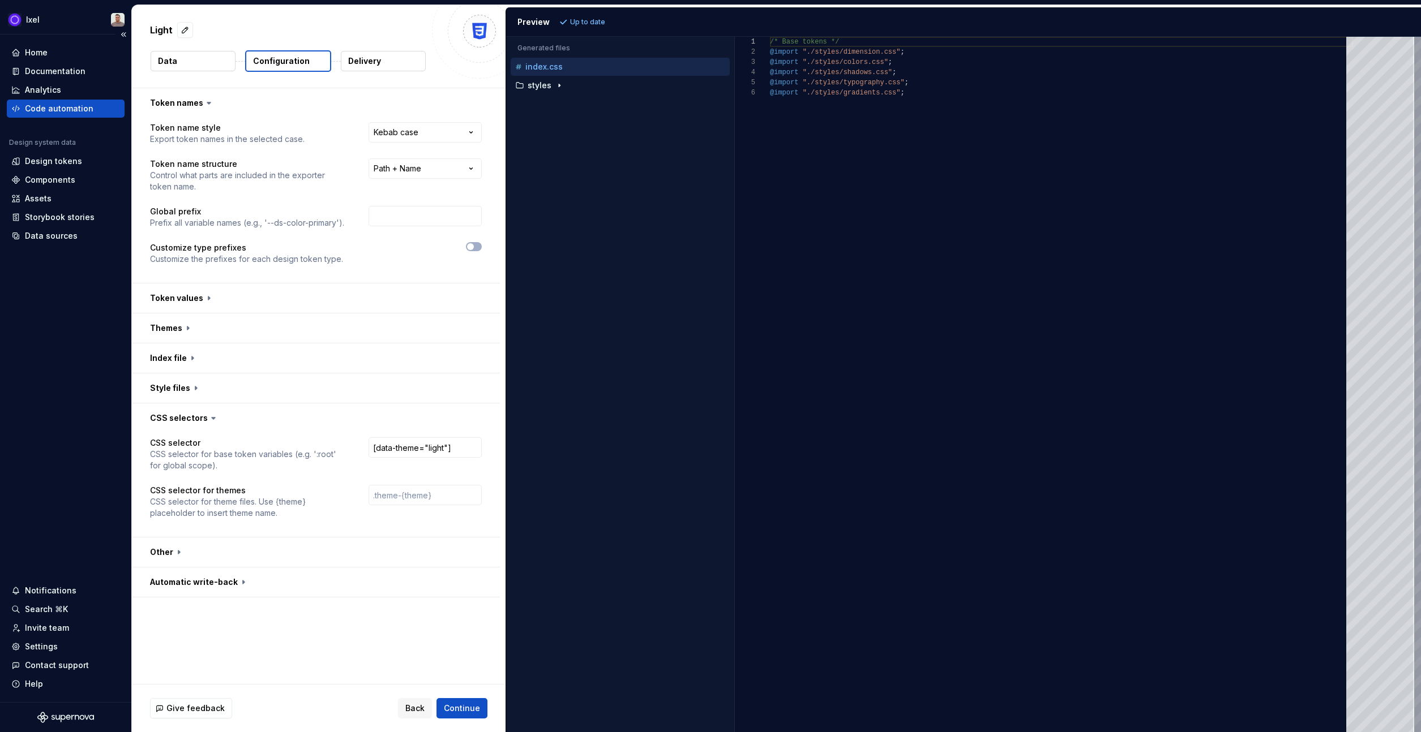
click at [84, 104] on div "Code automation" at bounding box center [59, 108] width 68 height 11
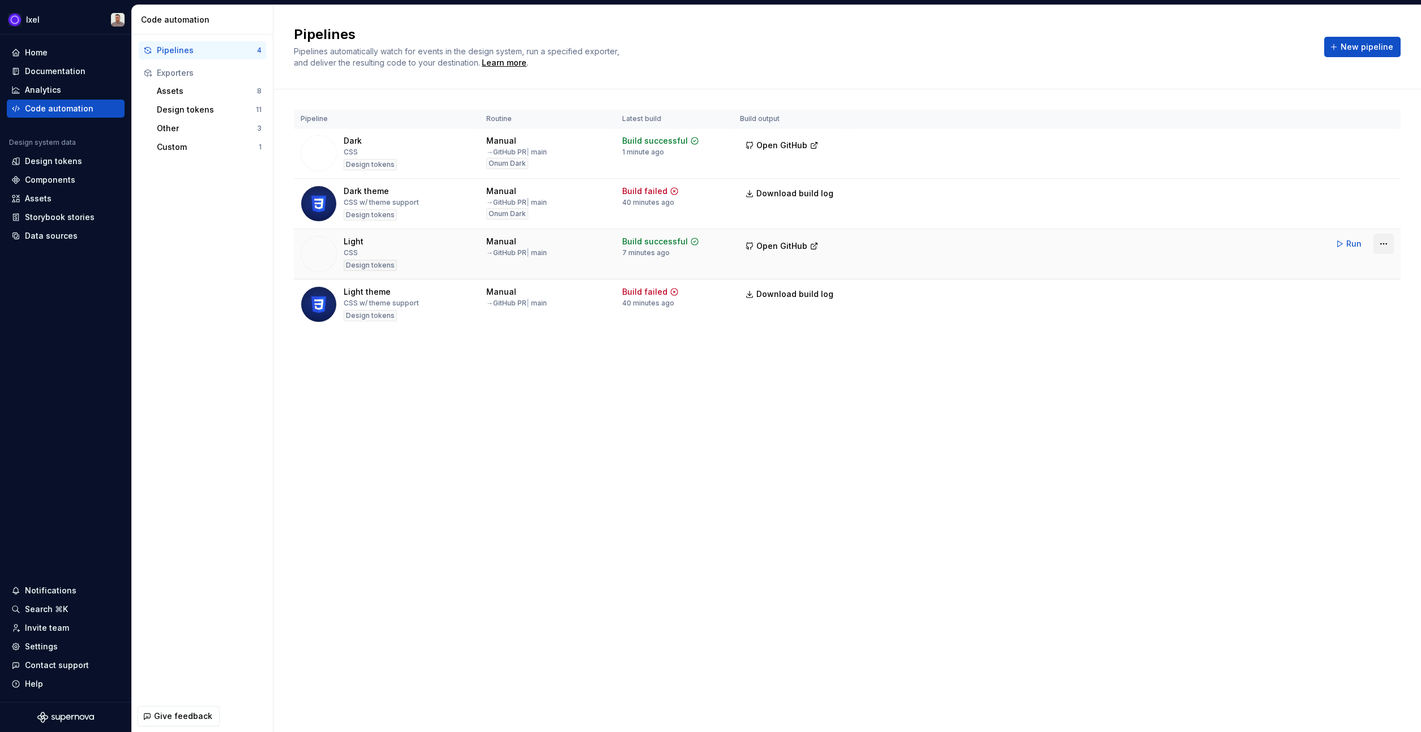
click at [1375, 246] on html "Ixel Home Documentation Analytics Code automation Design system data Design tok…" at bounding box center [710, 366] width 1421 height 732
click at [1350, 273] on div "Edit pipeline" at bounding box center [1368, 268] width 97 height 11
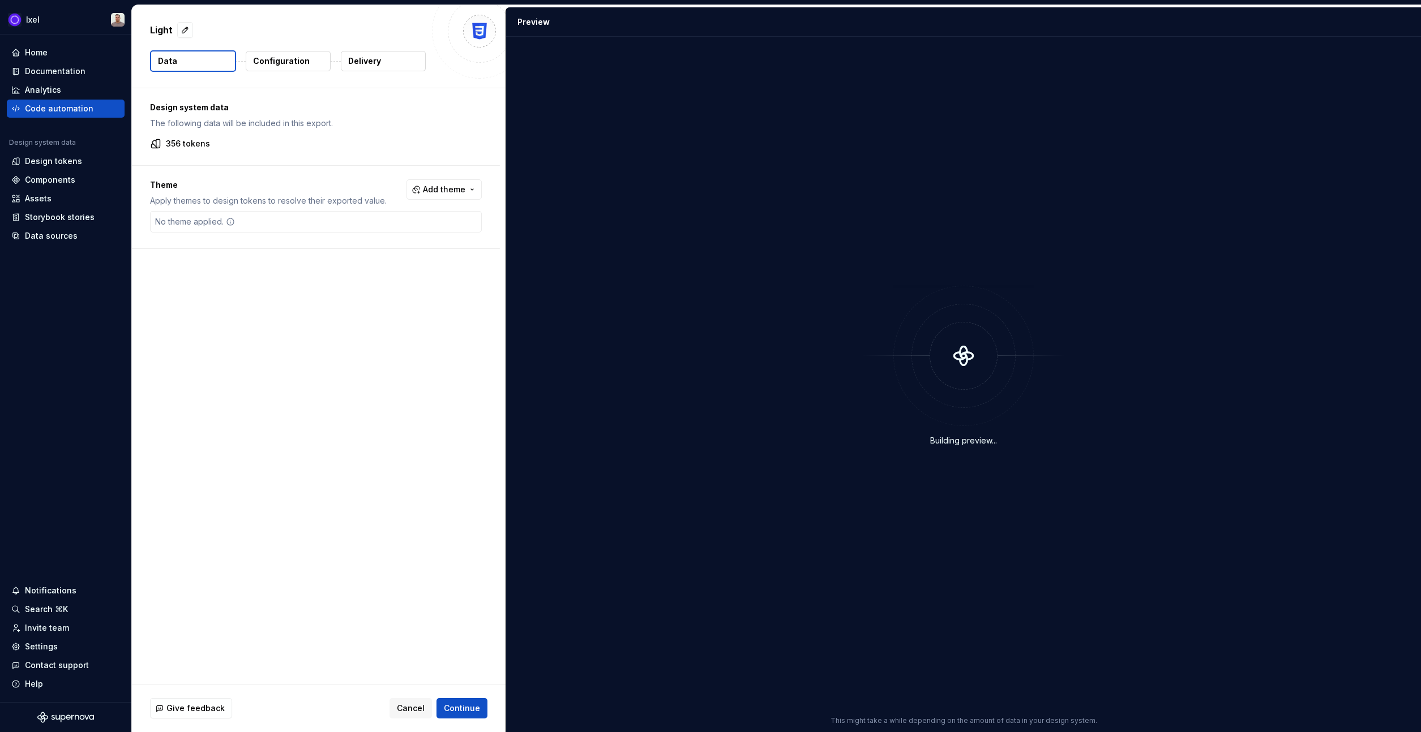
click at [273, 60] on p "Configuration" at bounding box center [281, 60] width 57 height 11
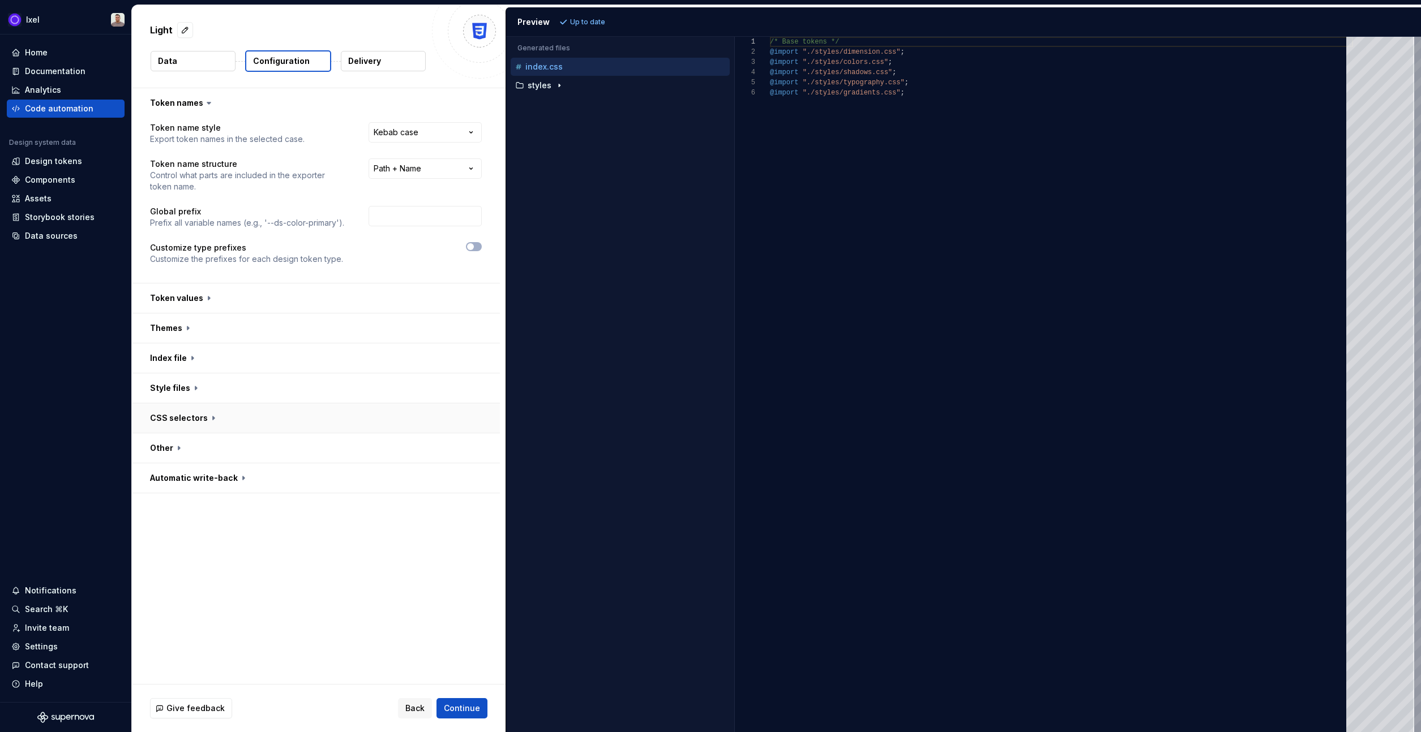
click at [245, 413] on button "button" at bounding box center [316, 418] width 368 height 29
click at [454, 441] on input "[data-theme="light"]" at bounding box center [424, 448] width 113 height 20
click at [547, 78] on div "styles" at bounding box center [620, 85] width 219 height 18
click at [549, 83] on p "styles" at bounding box center [540, 85] width 24 height 9
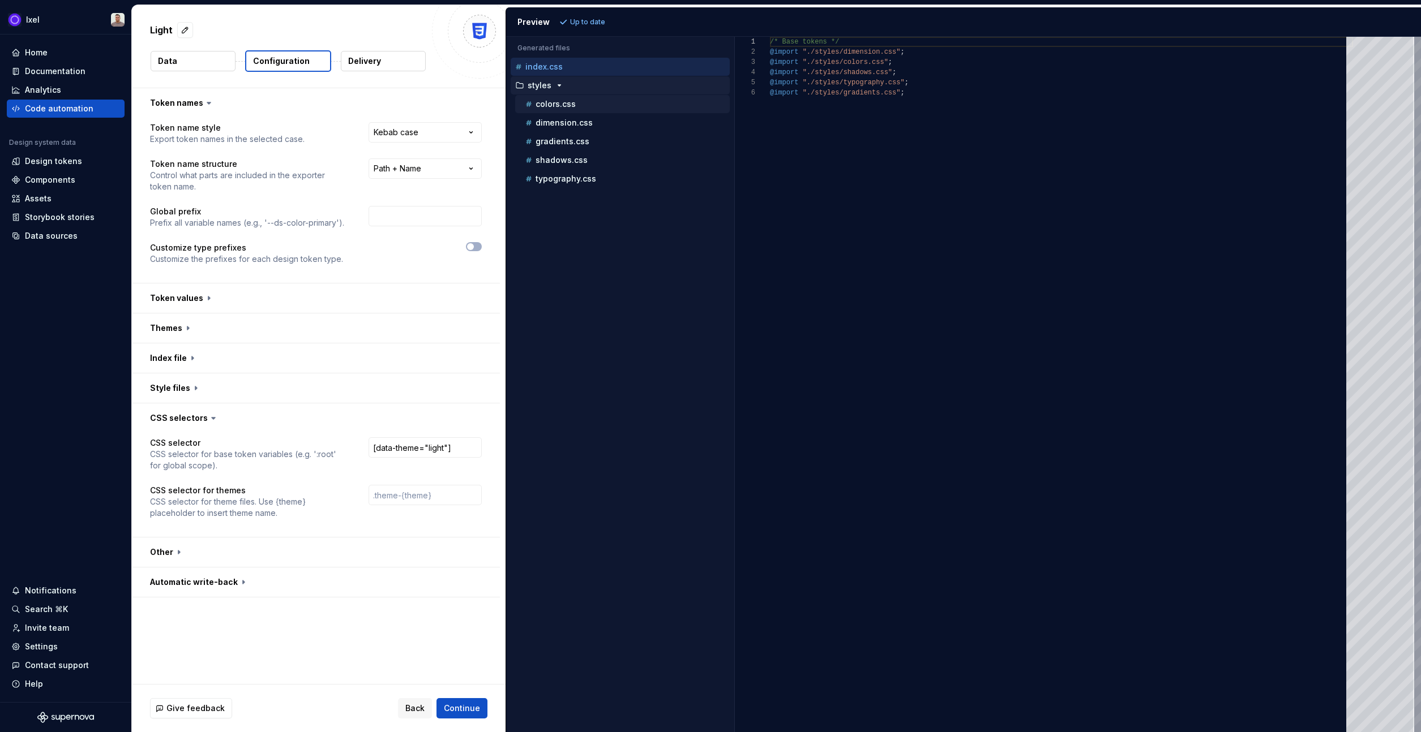
click at [567, 105] on p "colors.css" at bounding box center [555, 104] width 40 height 9
type textarea "**********"
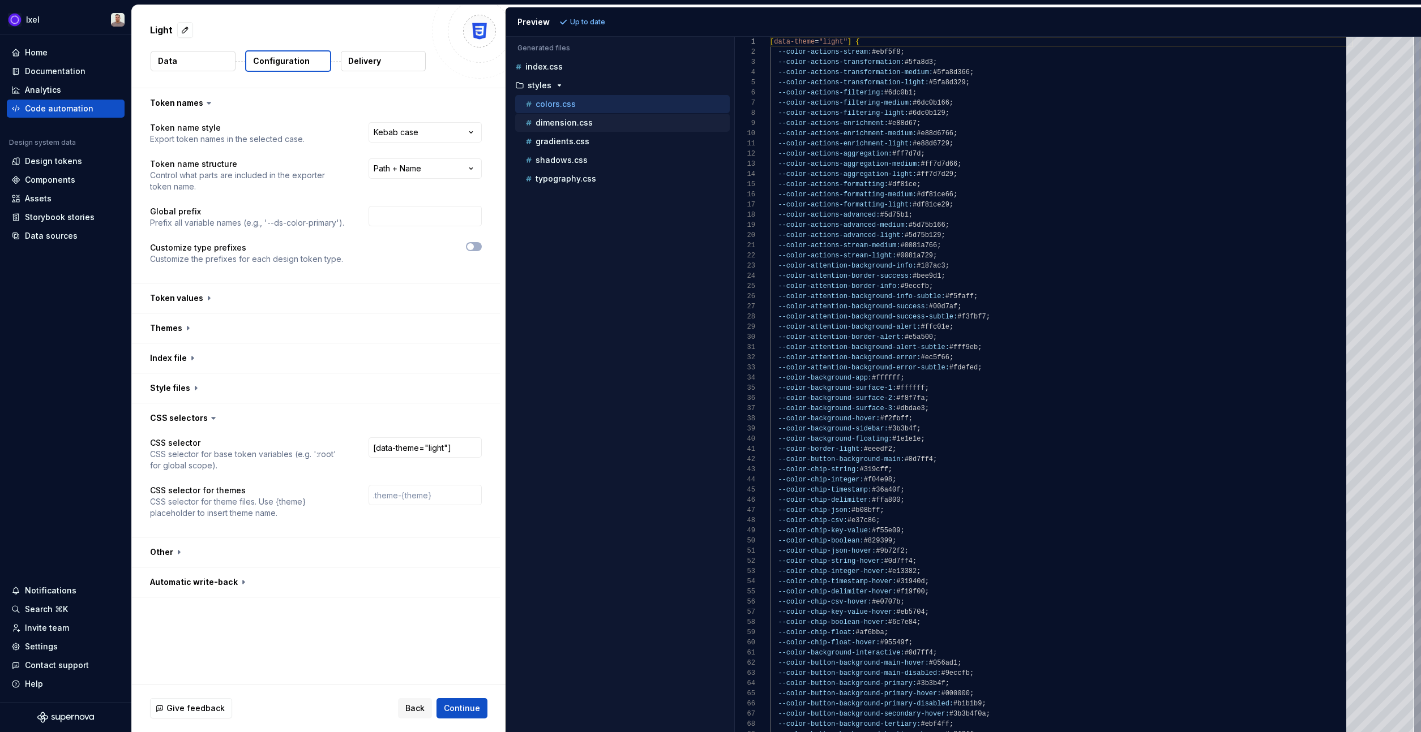
scroll to position [102, 0]
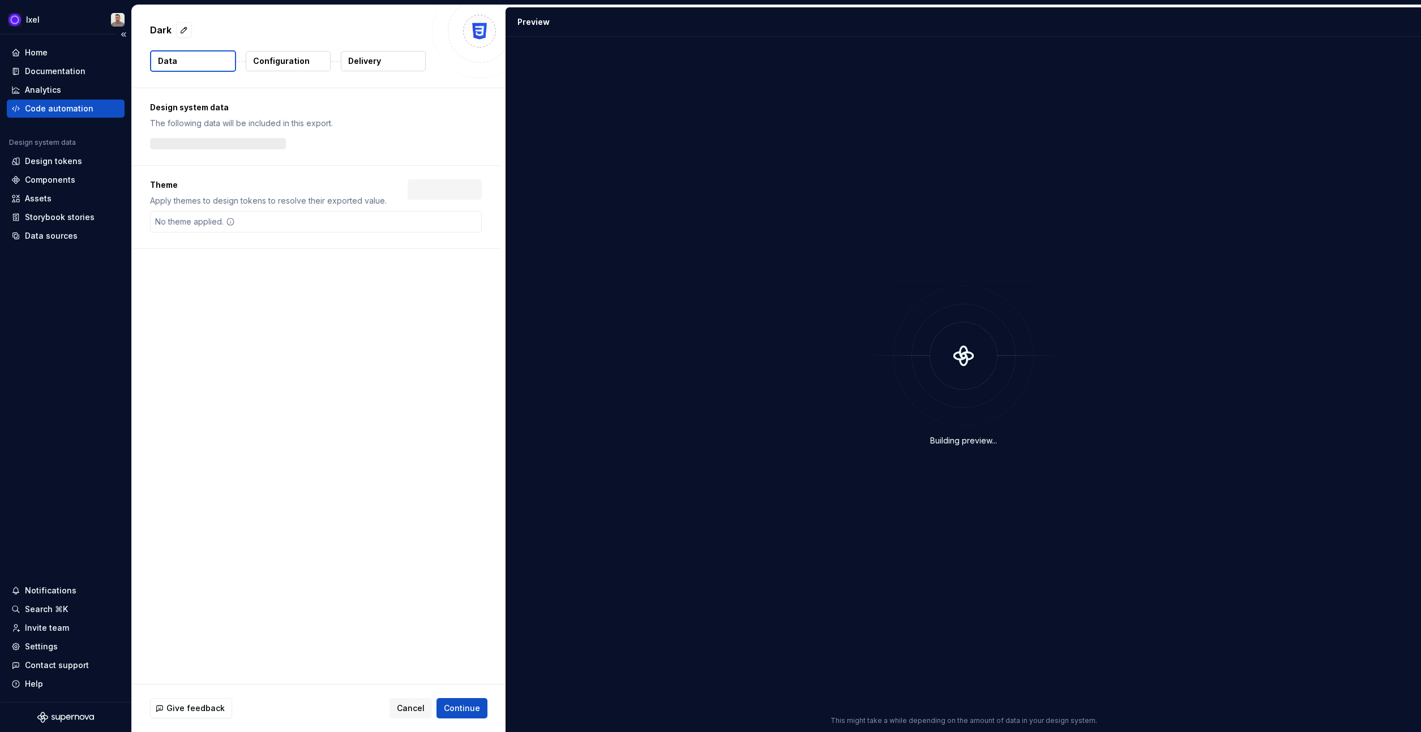
click at [72, 114] on div "Code automation" at bounding box center [59, 108] width 68 height 11
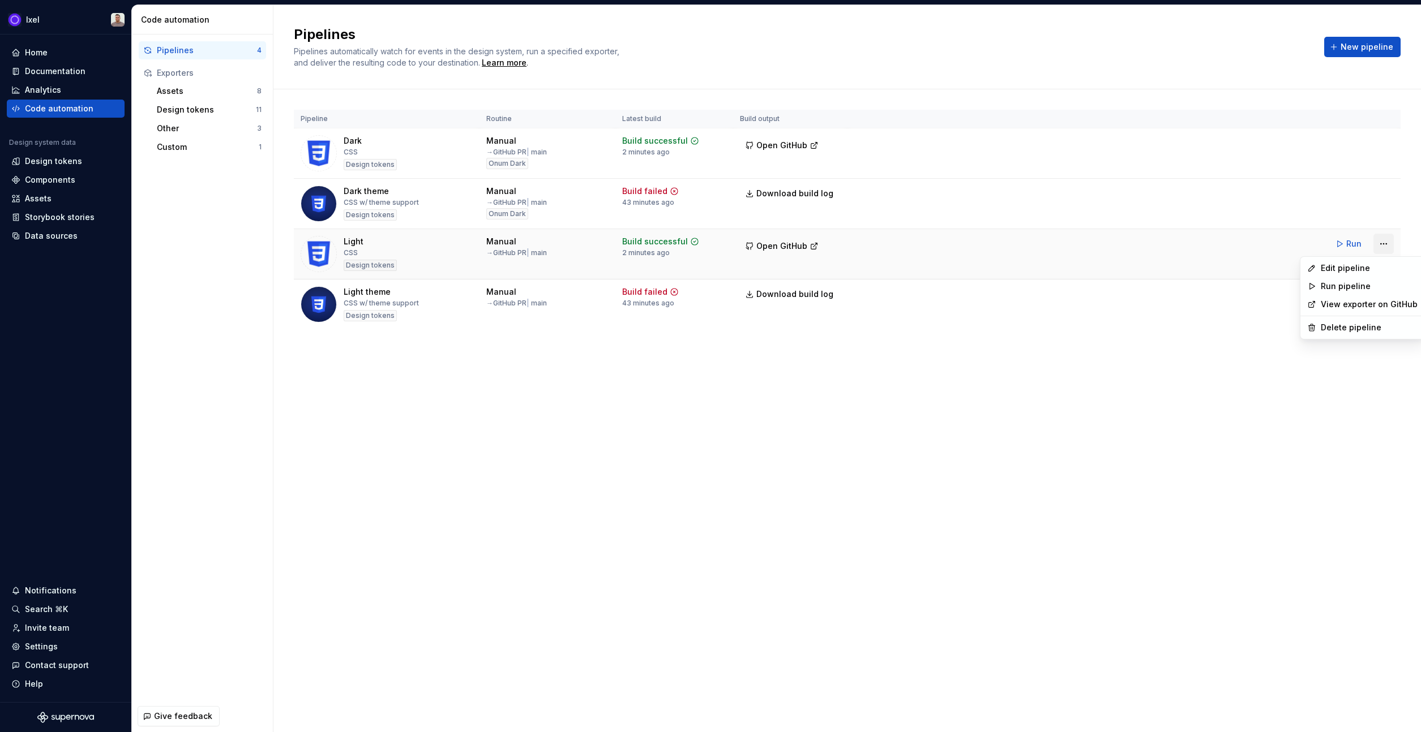
click at [1388, 246] on html "Ixel Home Documentation Analytics Code automation Design system data Design tok…" at bounding box center [710, 366] width 1421 height 732
click at [1380, 263] on div "Edit pipeline" at bounding box center [1368, 268] width 97 height 11
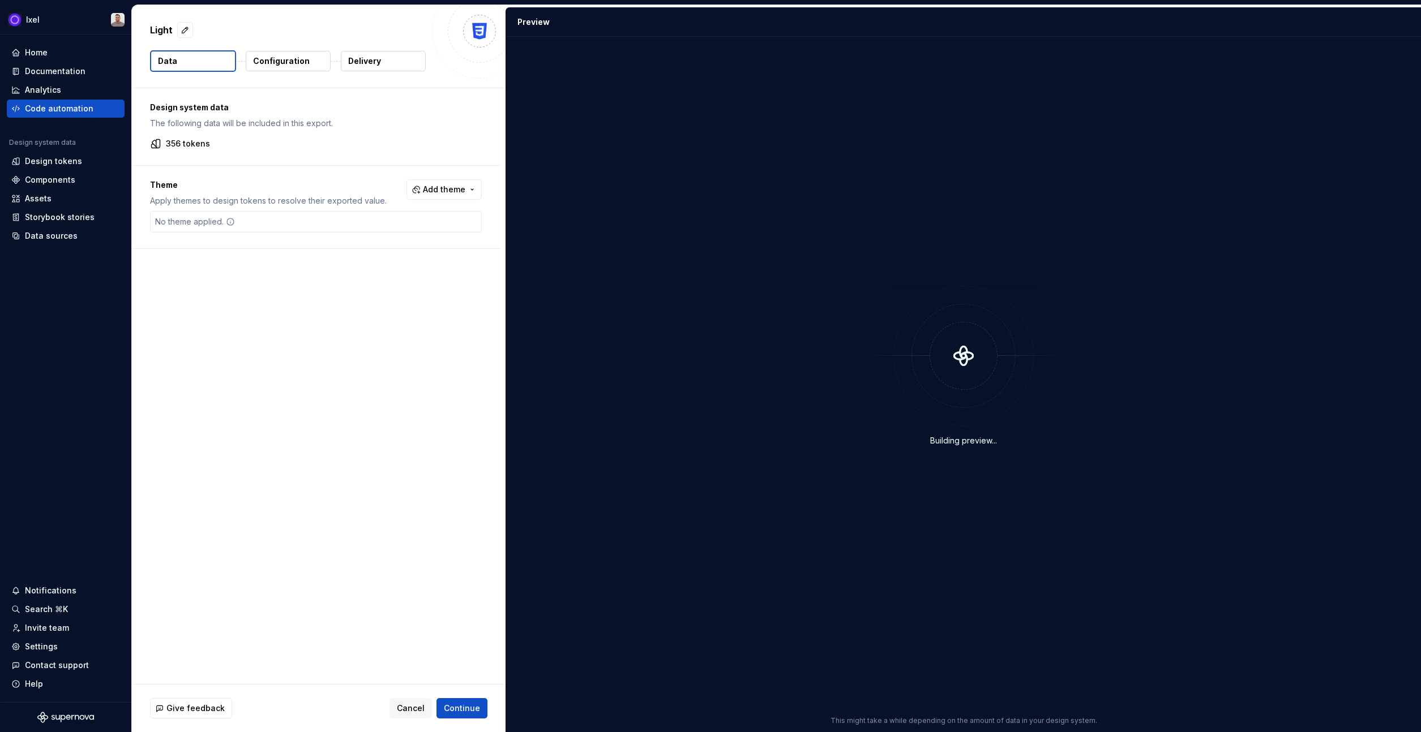
click at [269, 57] on p "Configuration" at bounding box center [281, 60] width 57 height 11
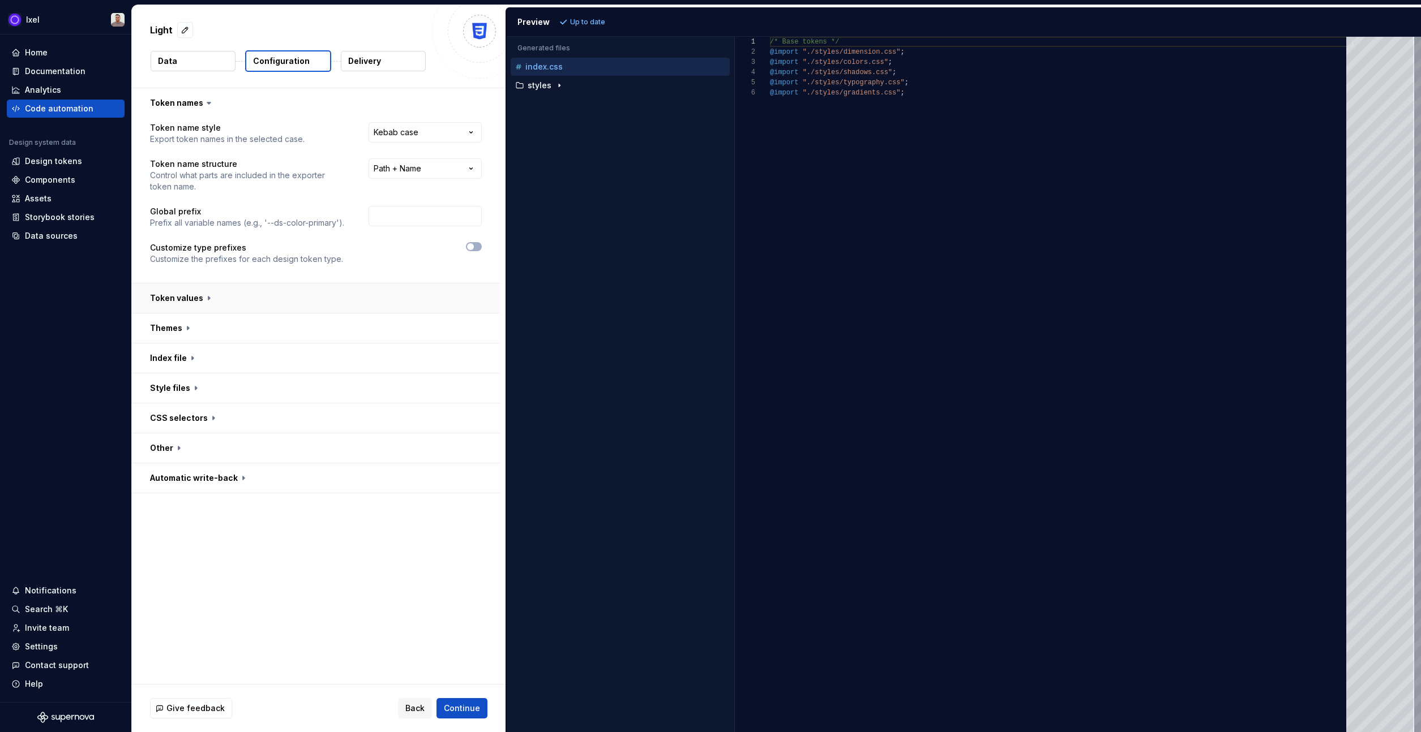
click at [320, 284] on button "button" at bounding box center [316, 298] width 368 height 29
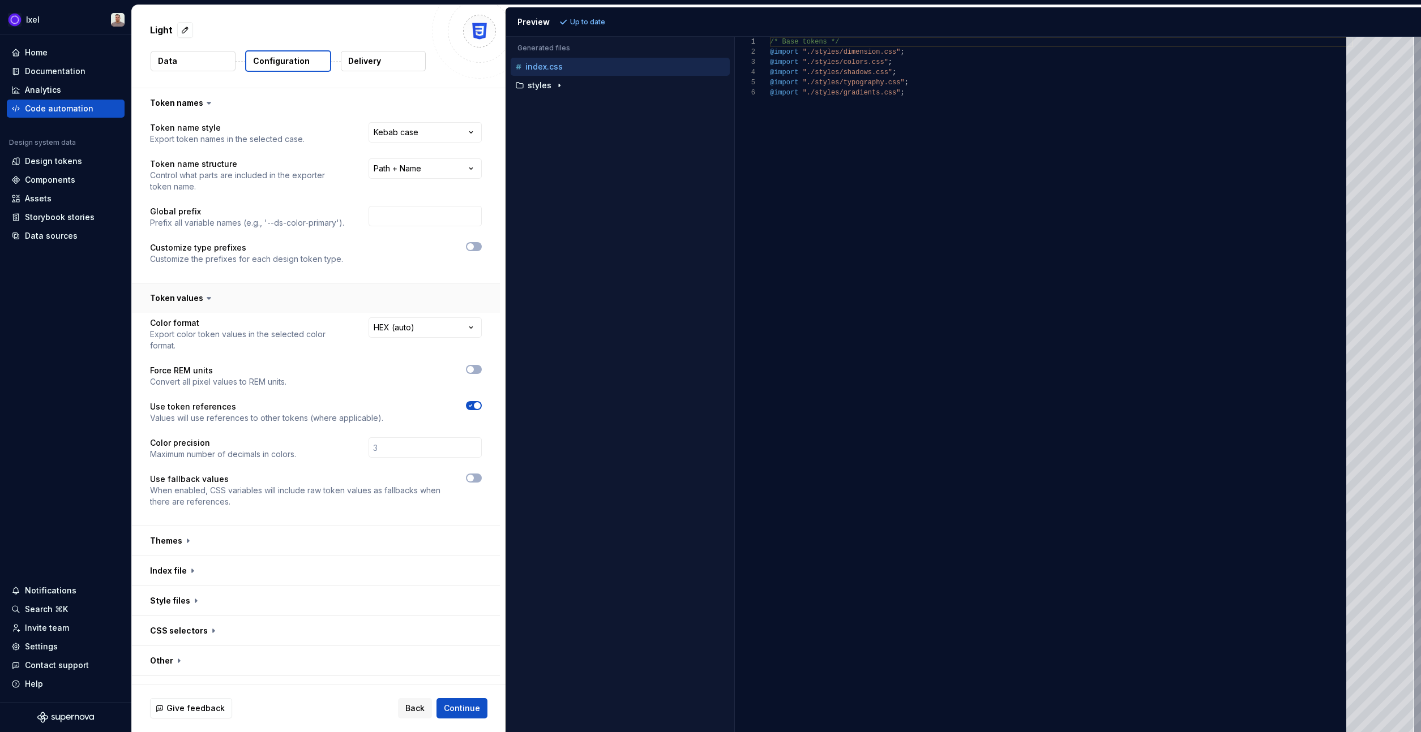
click at [320, 284] on button "button" at bounding box center [316, 298] width 368 height 29
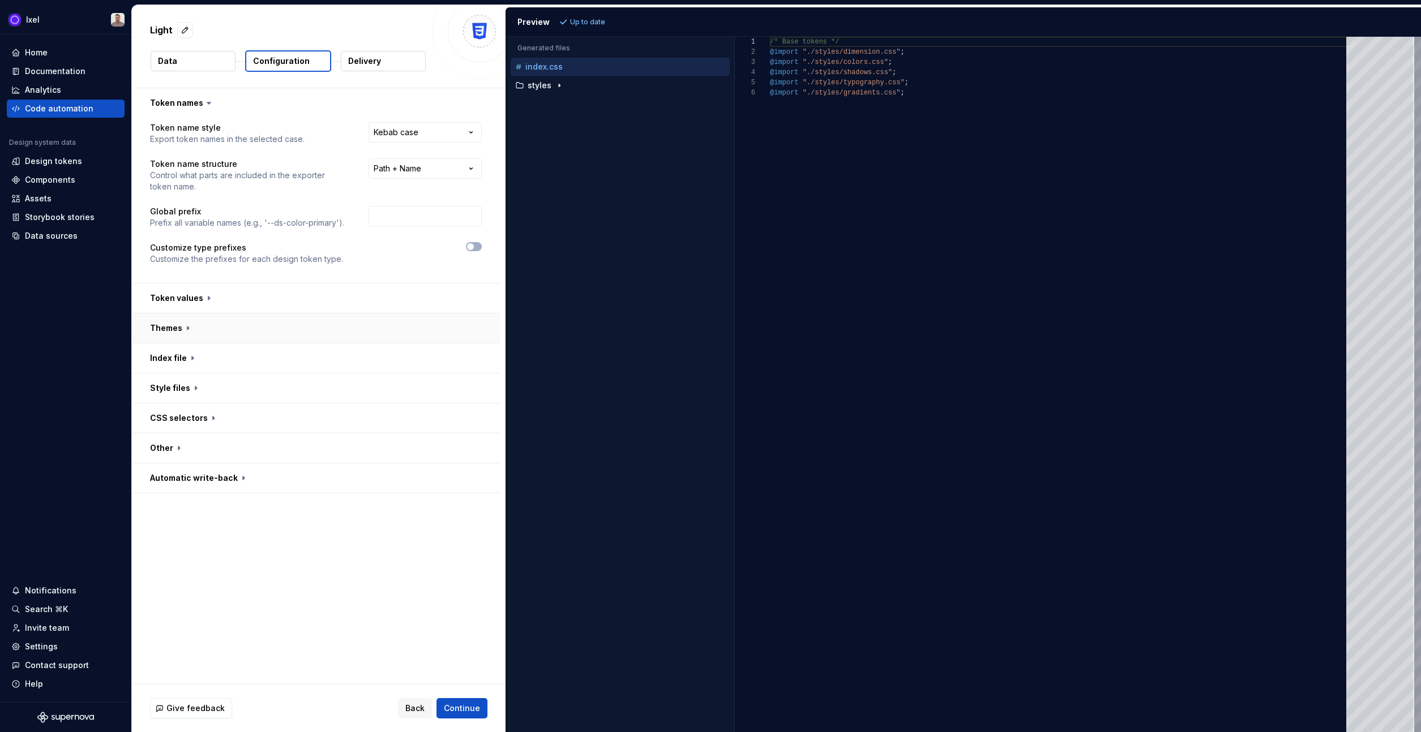
click at [290, 324] on button "button" at bounding box center [316, 328] width 368 height 29
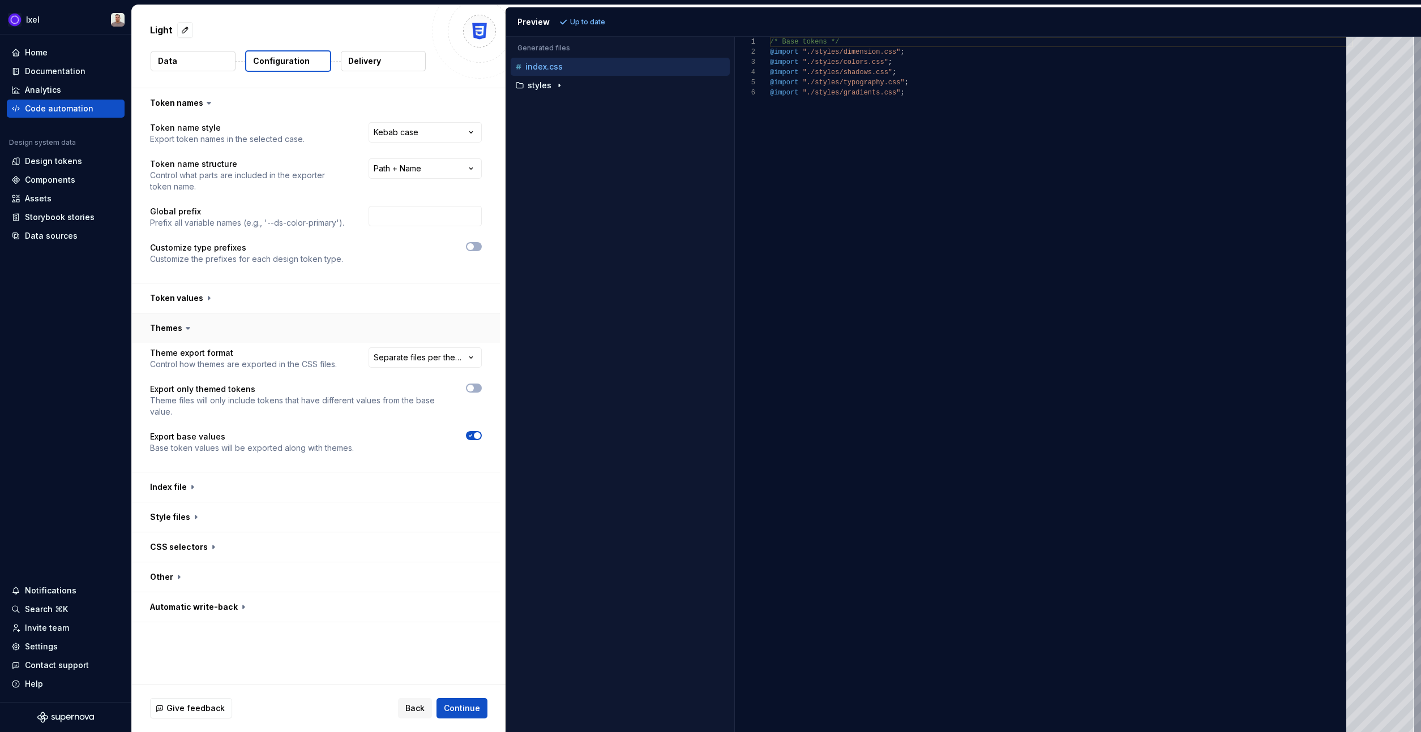
click at [289, 324] on button "button" at bounding box center [316, 328] width 368 height 29
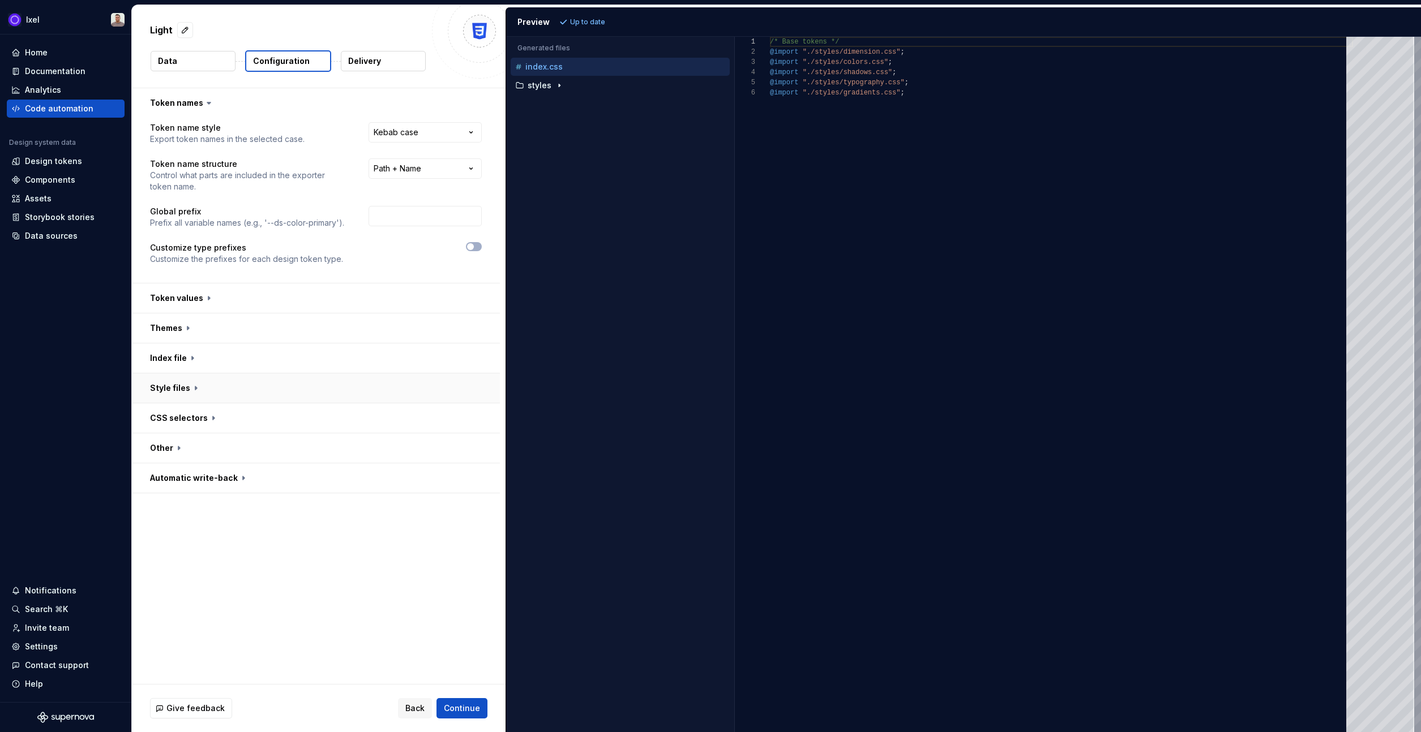
click at [285, 375] on button "button" at bounding box center [316, 388] width 368 height 29
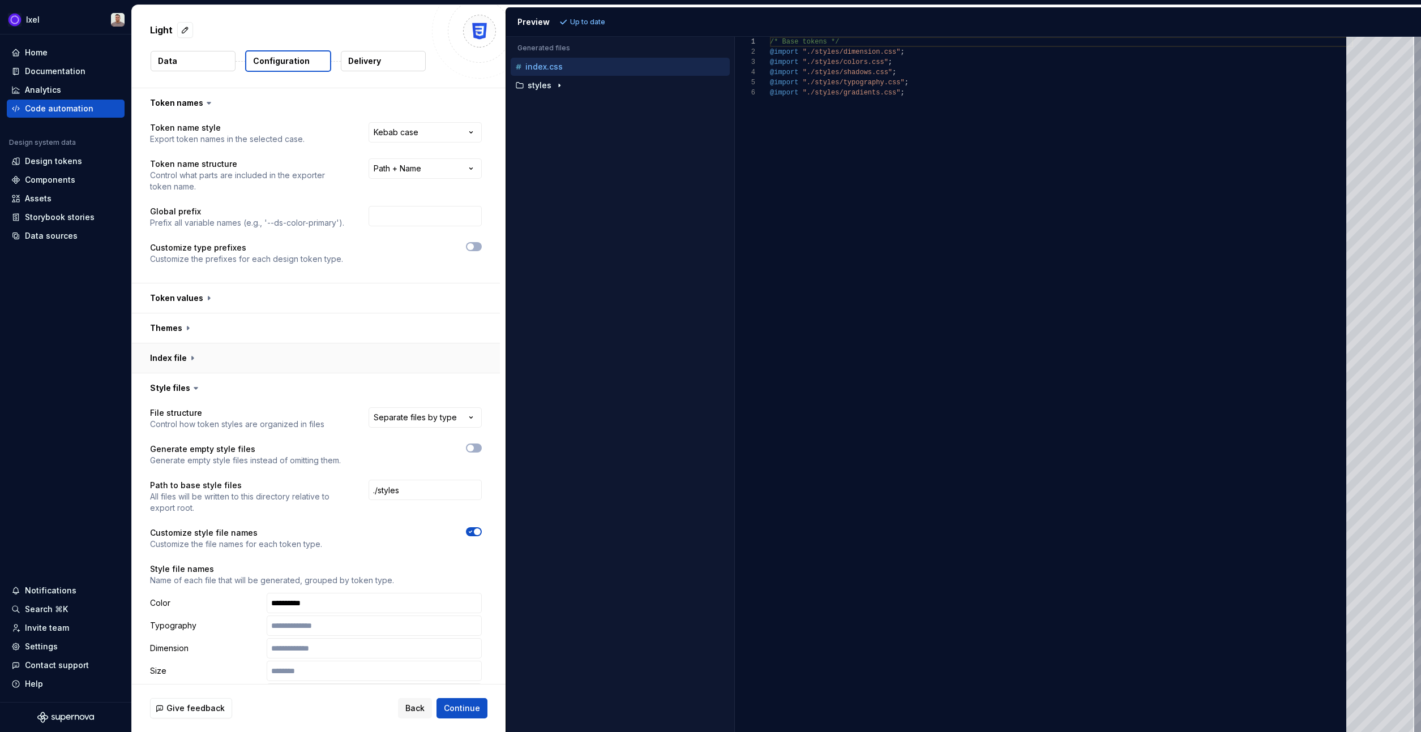
click at [283, 364] on button "button" at bounding box center [316, 358] width 368 height 29
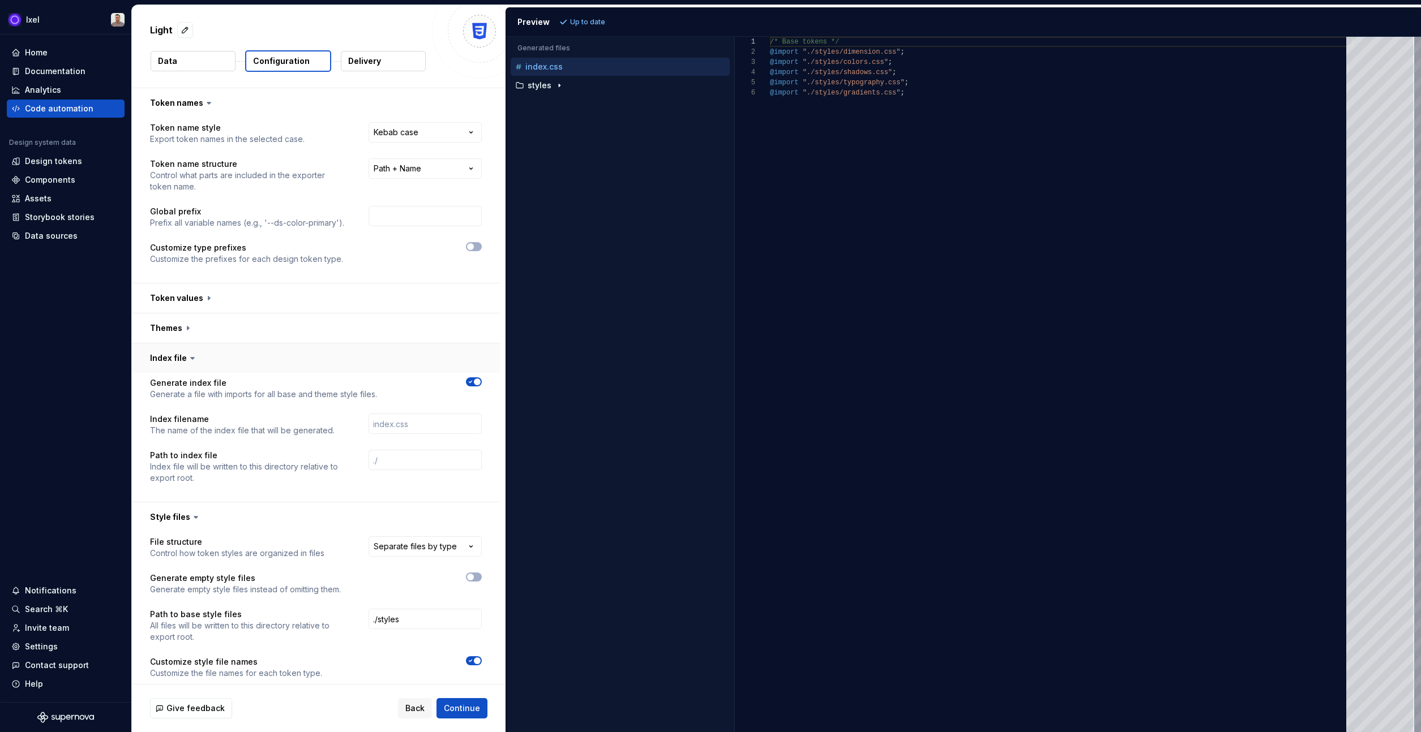
click at [283, 364] on button "button" at bounding box center [316, 358] width 368 height 29
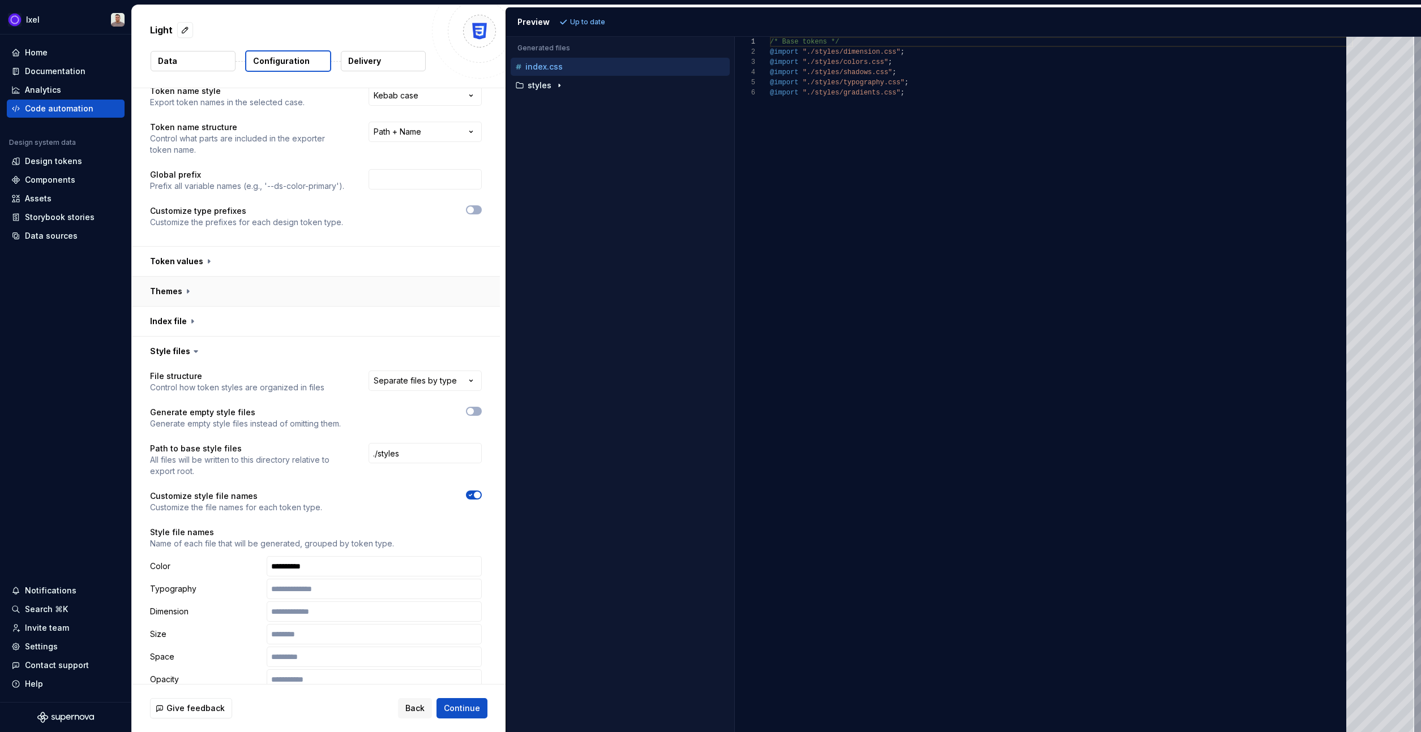
scroll to position [70, 0]
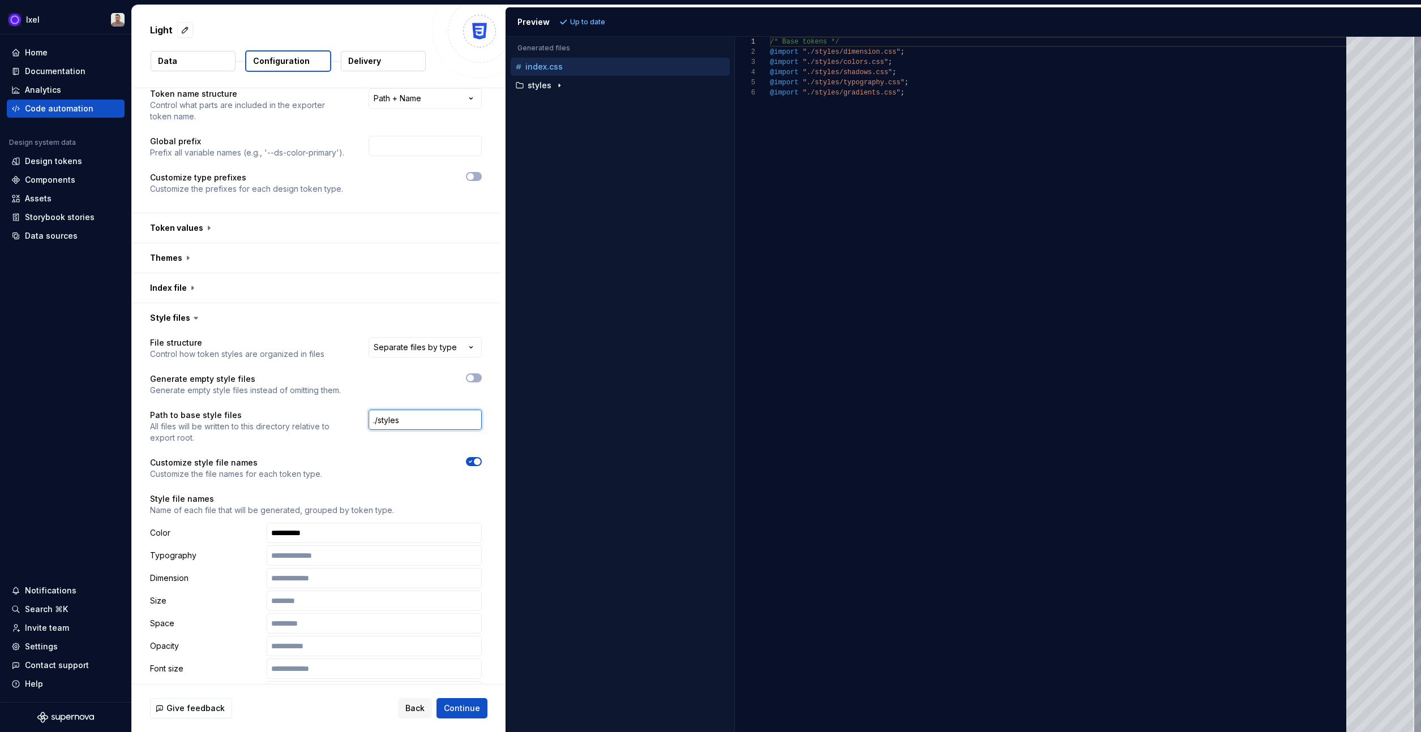
click at [408, 413] on input "./styles" at bounding box center [424, 420] width 113 height 20
click at [408, 412] on input "./styles" at bounding box center [424, 420] width 113 height 20
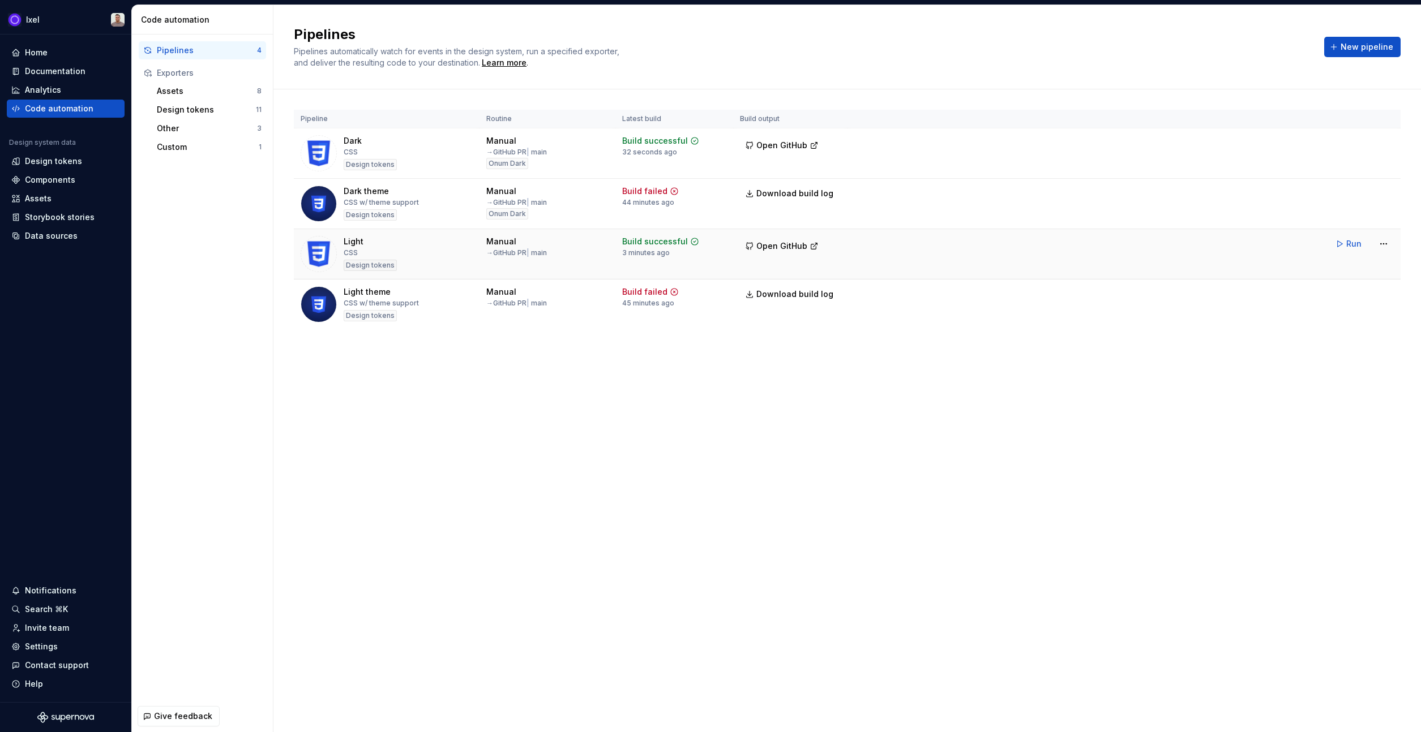
click at [1343, 241] on button "Run" at bounding box center [1349, 244] width 39 height 20
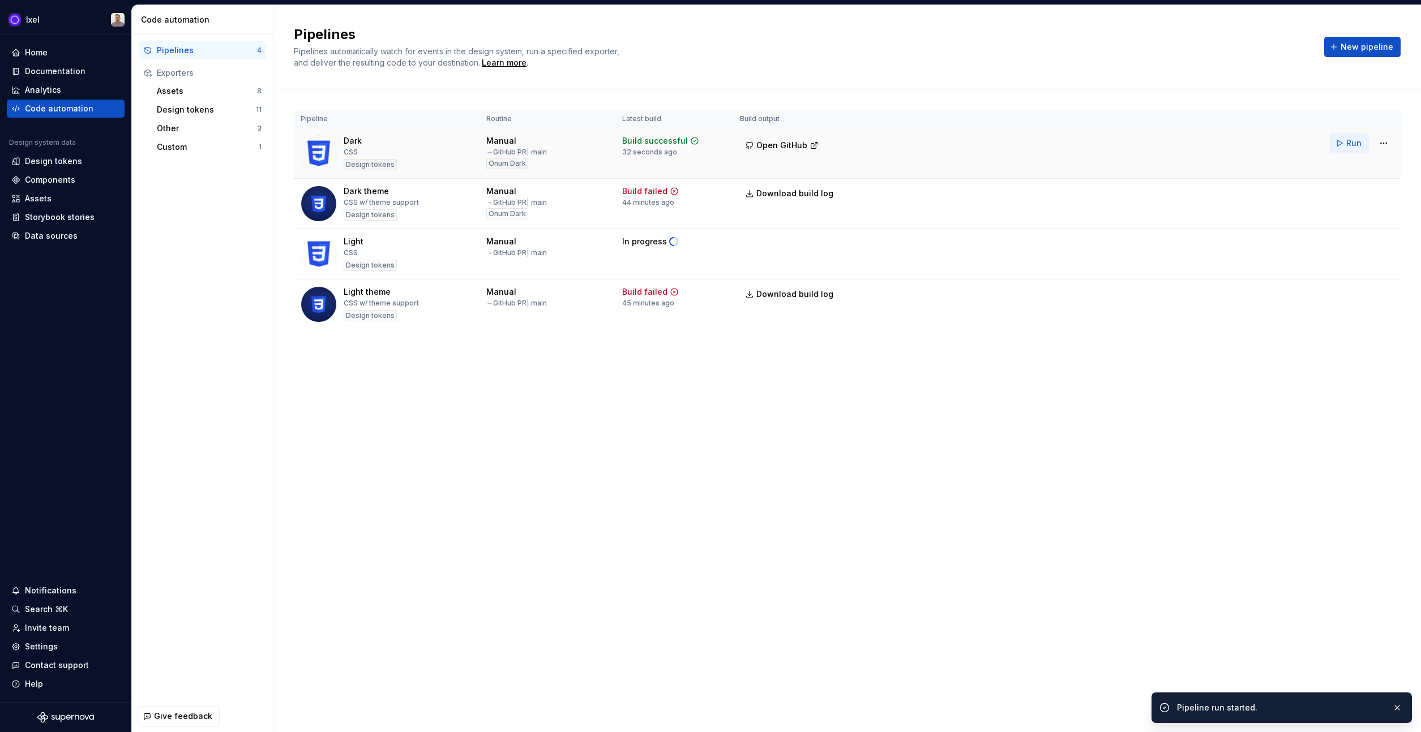
click at [1344, 146] on button "Run" at bounding box center [1349, 143] width 39 height 20
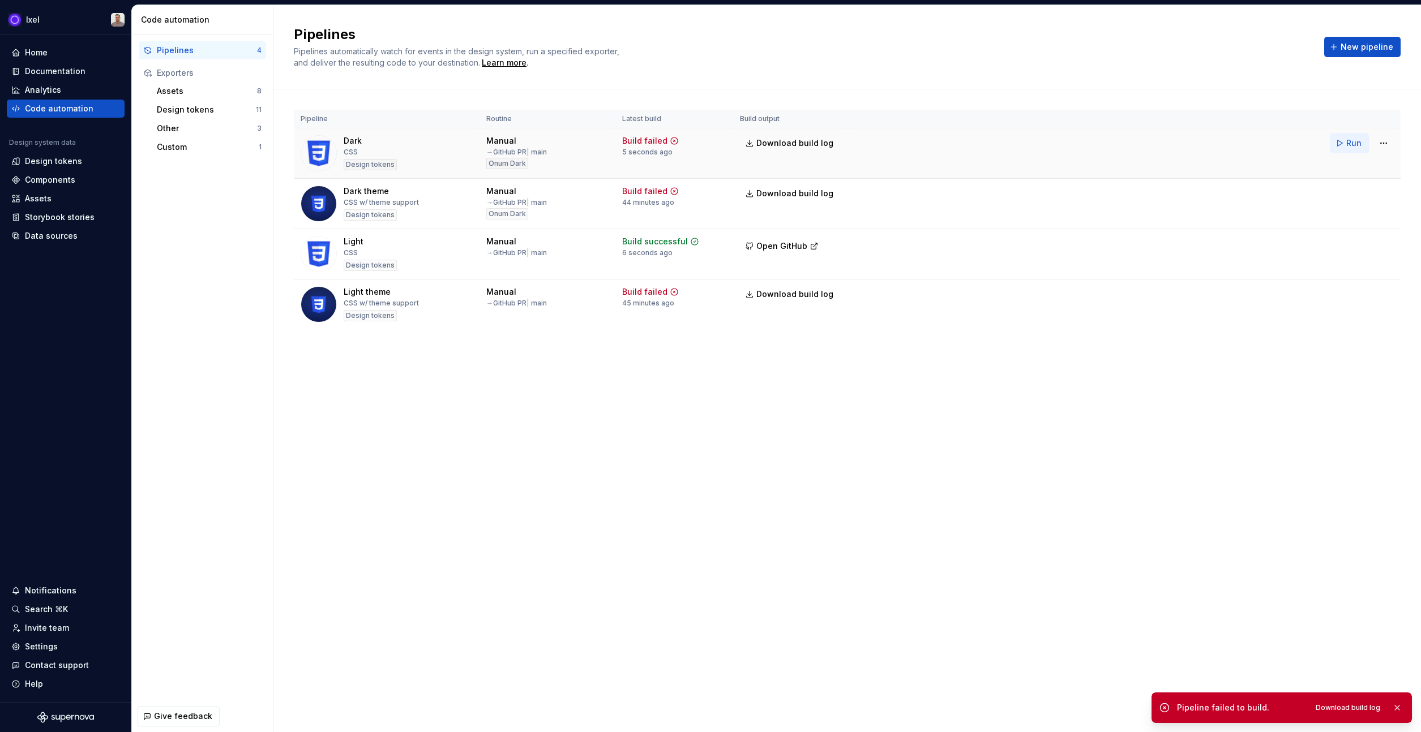
click at [1337, 142] on button "Run" at bounding box center [1349, 143] width 39 height 20
click at [792, 141] on span "Open GitHub" at bounding box center [781, 145] width 51 height 11
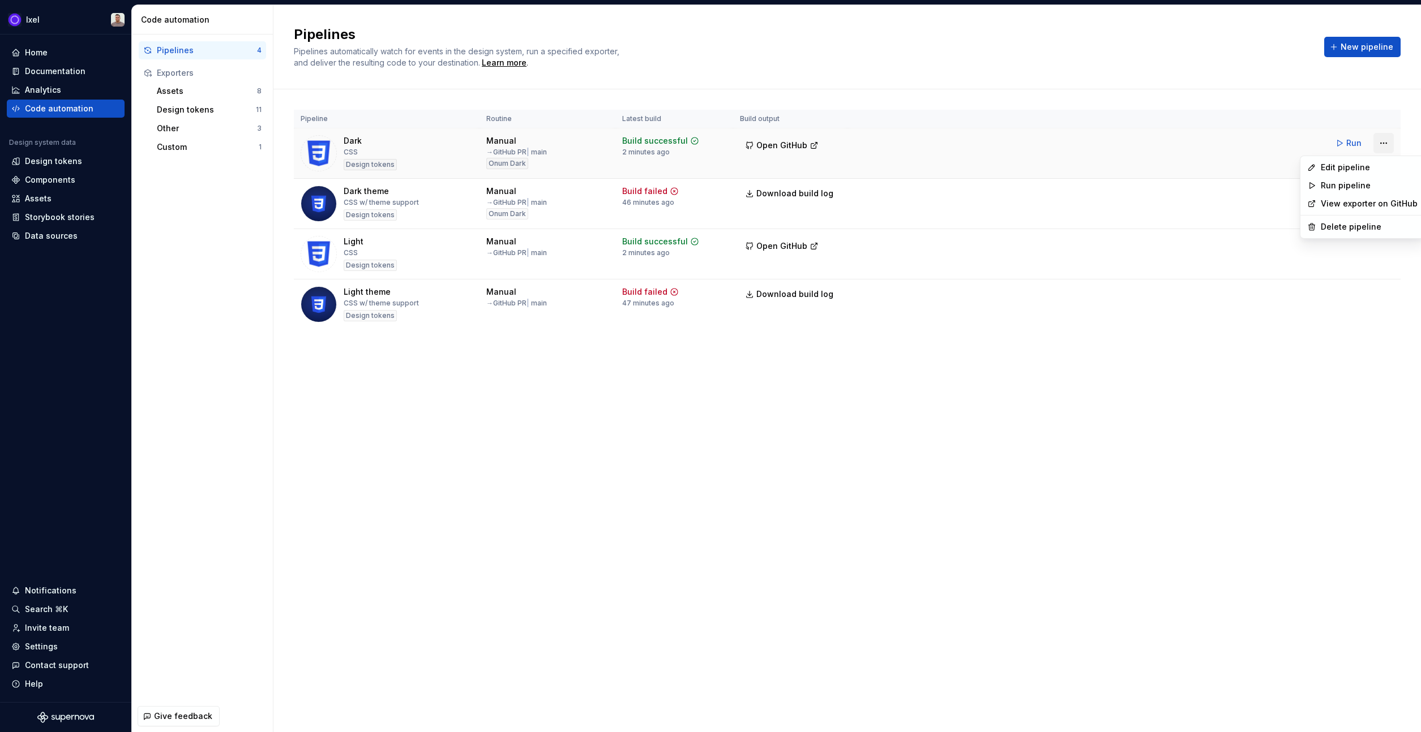
click at [1388, 145] on html "Ixel Home Documentation Analytics Code automation Design system data Design tok…" at bounding box center [710, 366] width 1421 height 732
click at [1373, 164] on div "Edit pipeline" at bounding box center [1368, 167] width 97 height 11
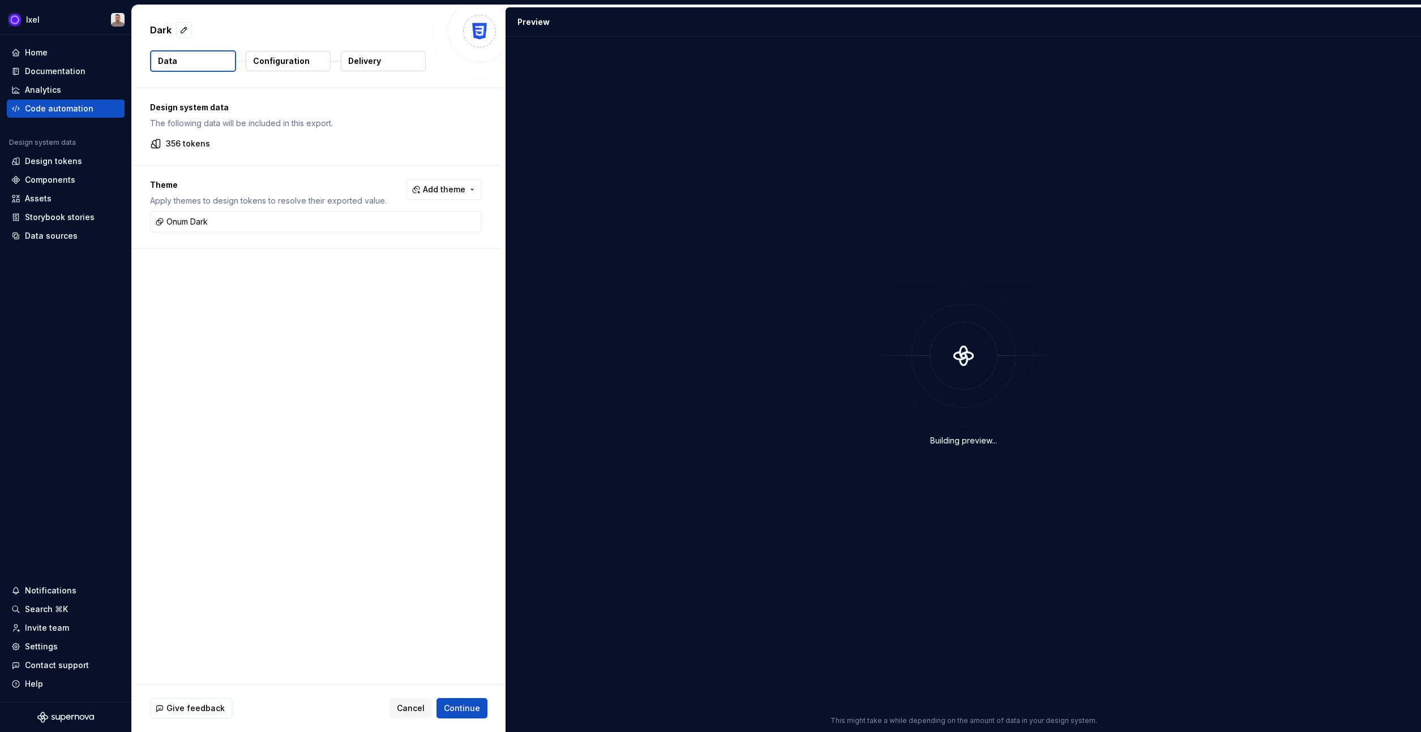
click at [265, 65] on p "Configuration" at bounding box center [281, 60] width 57 height 11
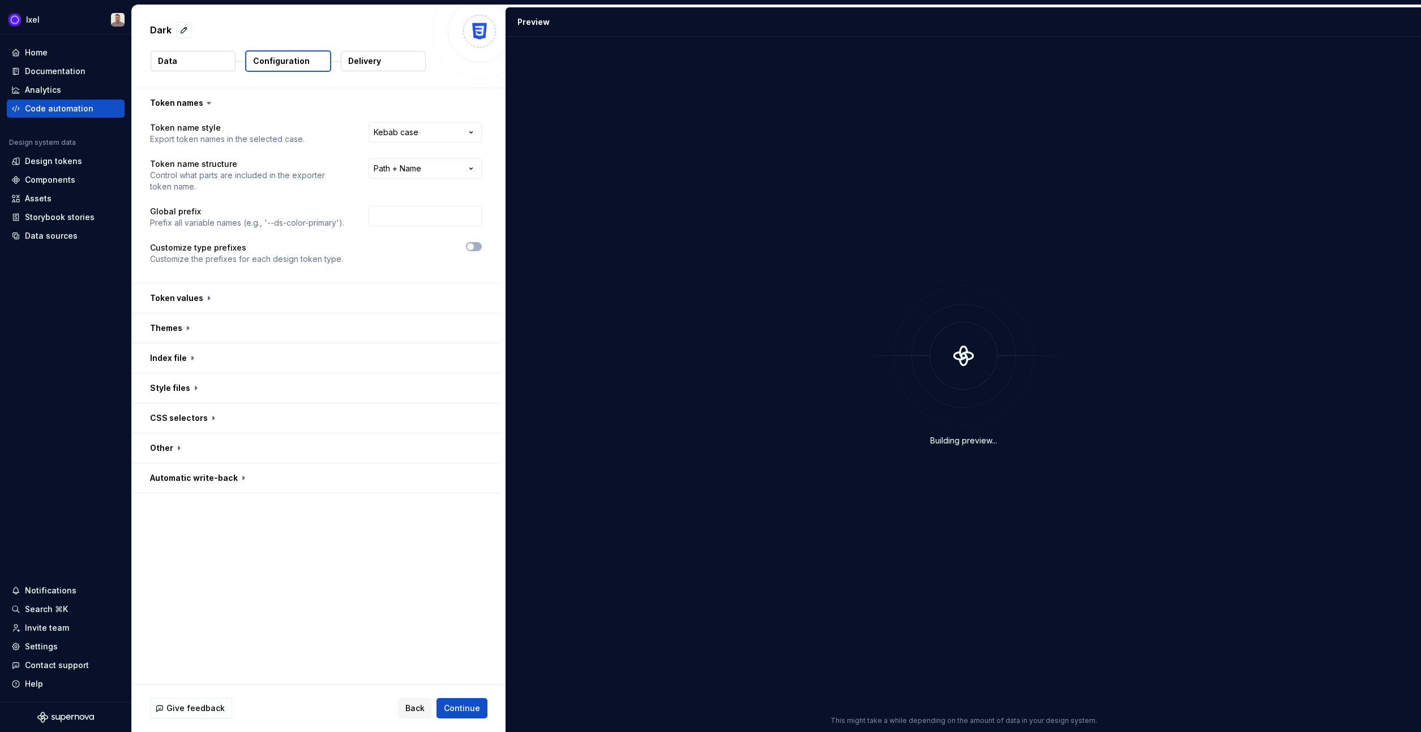
click at [389, 57] on button "Delivery" at bounding box center [383, 61] width 85 height 20
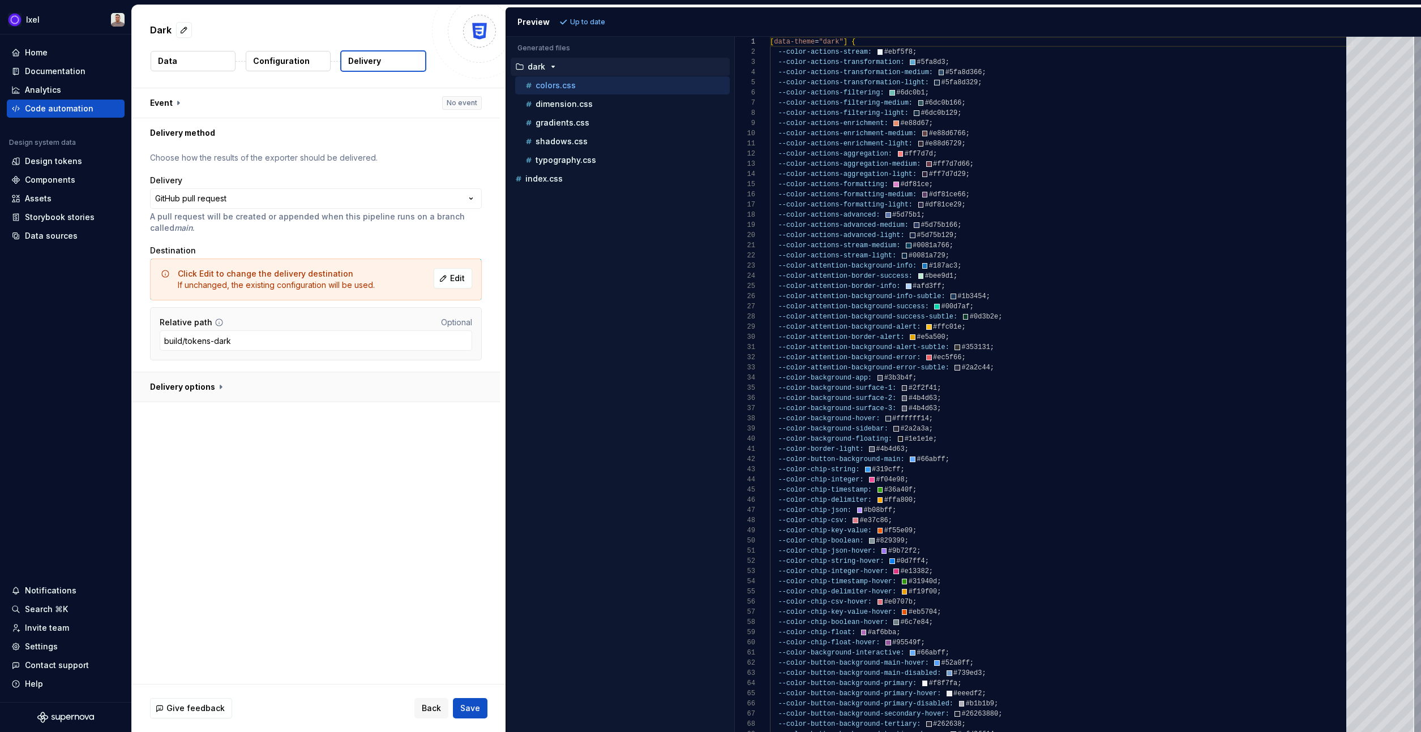
click at [320, 381] on button "button" at bounding box center [316, 386] width 368 height 29
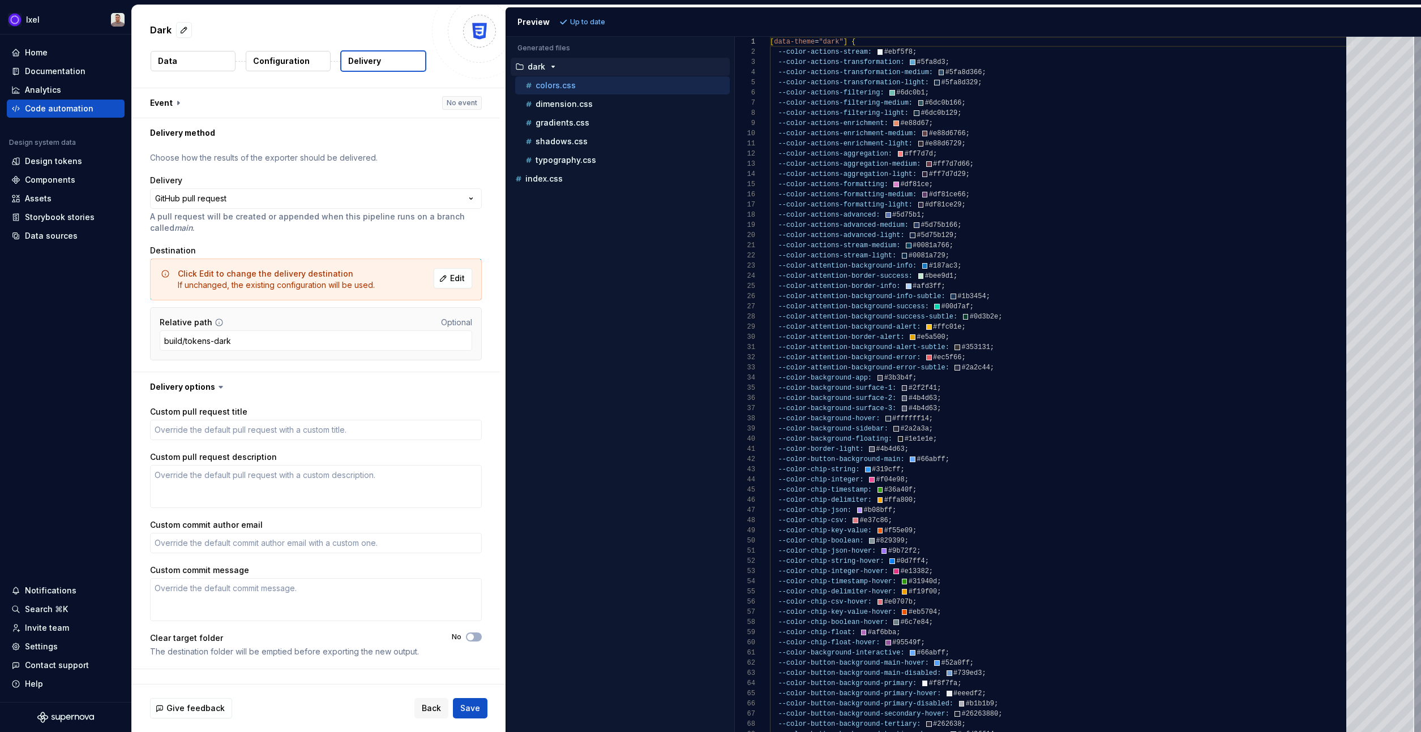
click at [263, 38] on div "Dark" at bounding box center [288, 30] width 276 height 20
click at [275, 57] on p "Configuration" at bounding box center [281, 60] width 57 height 11
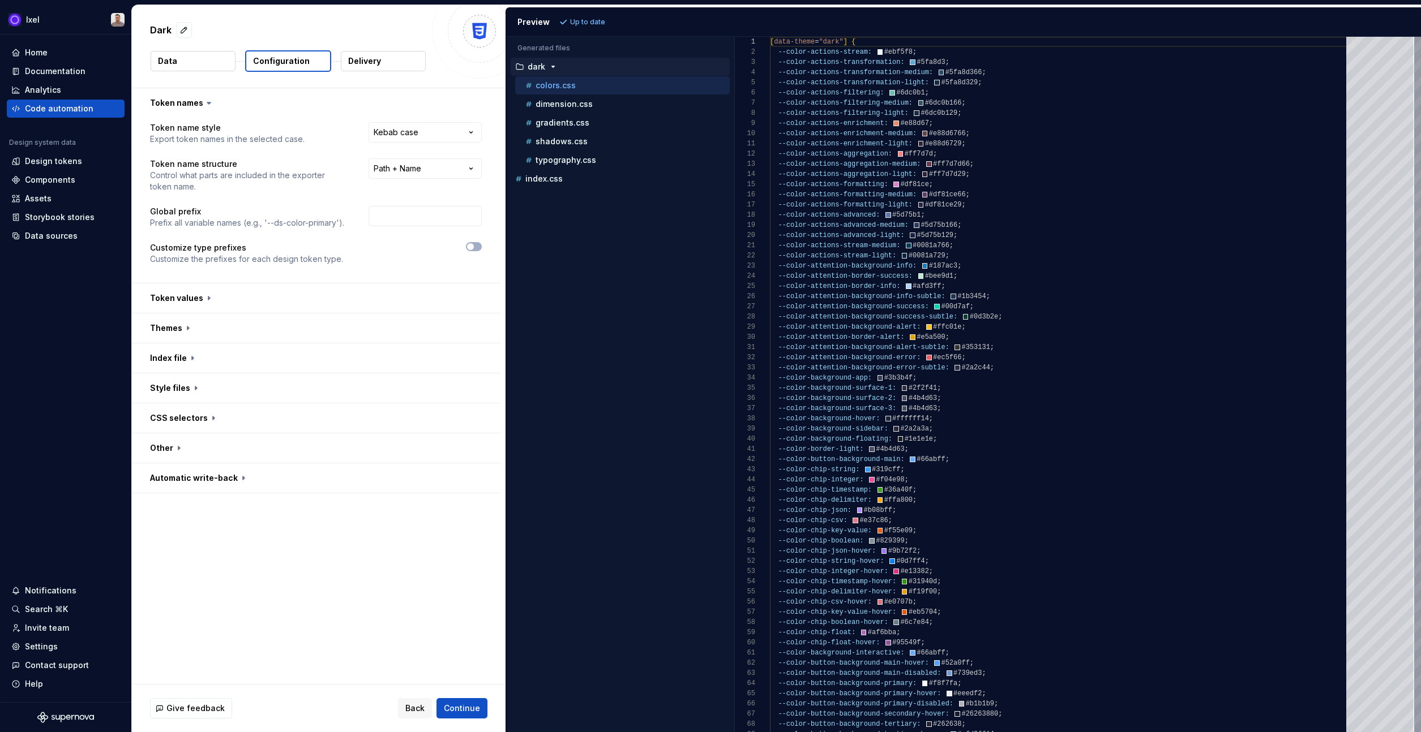
click at [397, 61] on button "Delivery" at bounding box center [383, 61] width 85 height 20
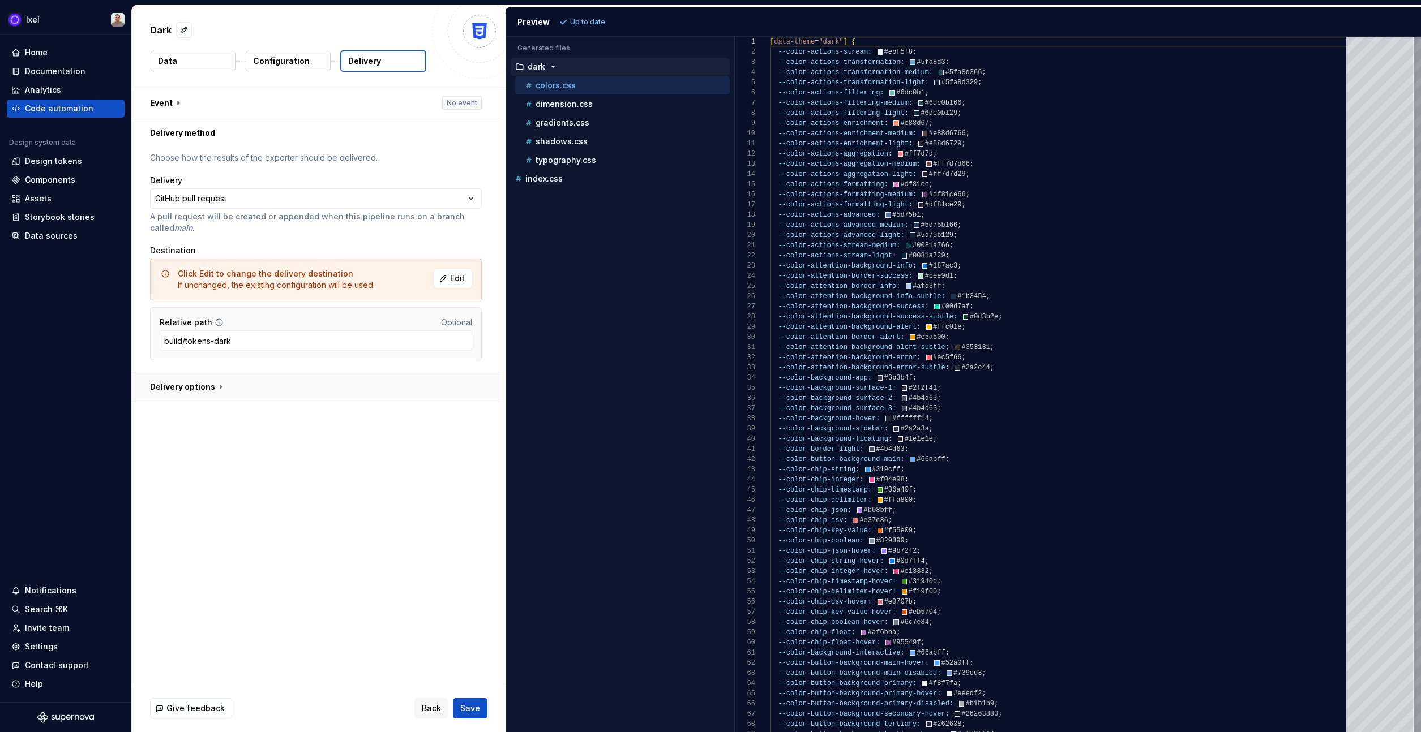
click at [320, 396] on button "button" at bounding box center [316, 386] width 368 height 29
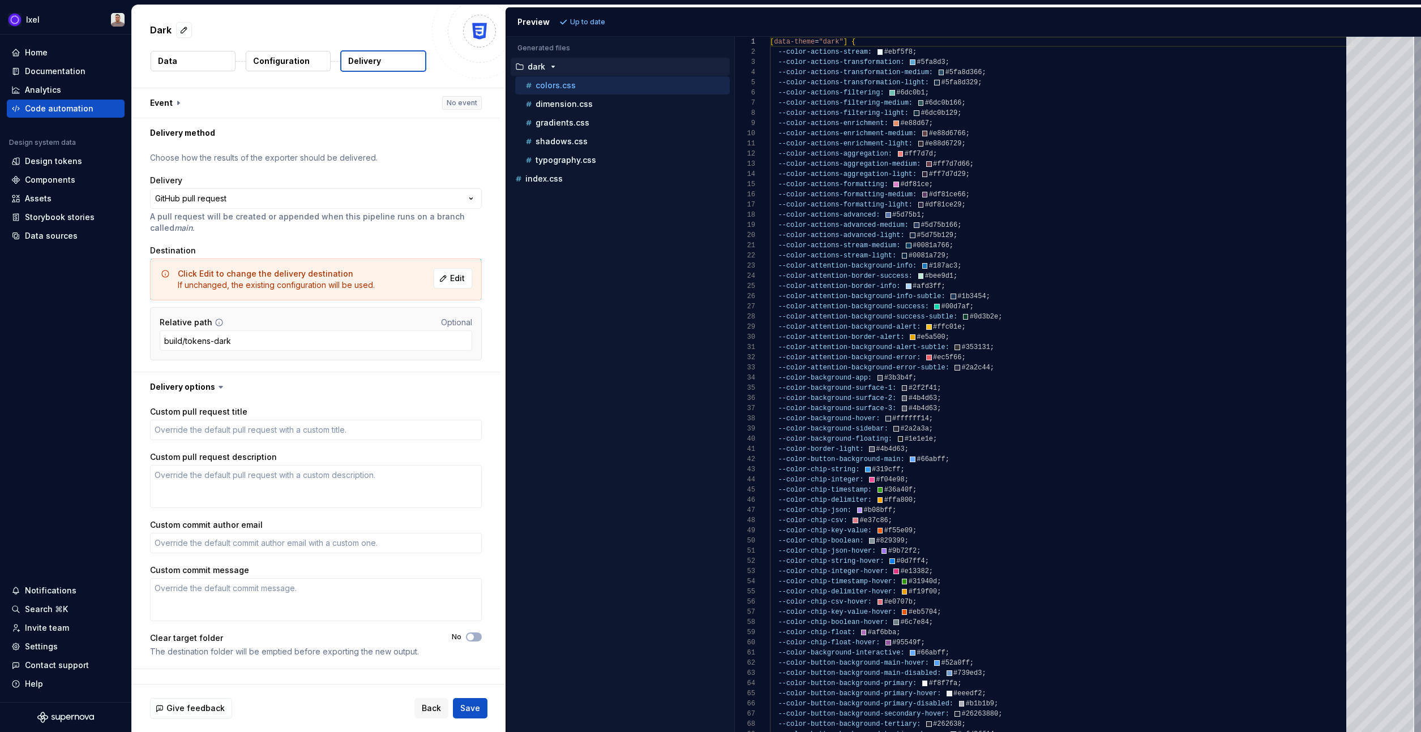
click at [542, 64] on p "dark" at bounding box center [537, 66] width 18 height 9
click at [299, 66] on p "Configuration" at bounding box center [281, 60] width 57 height 11
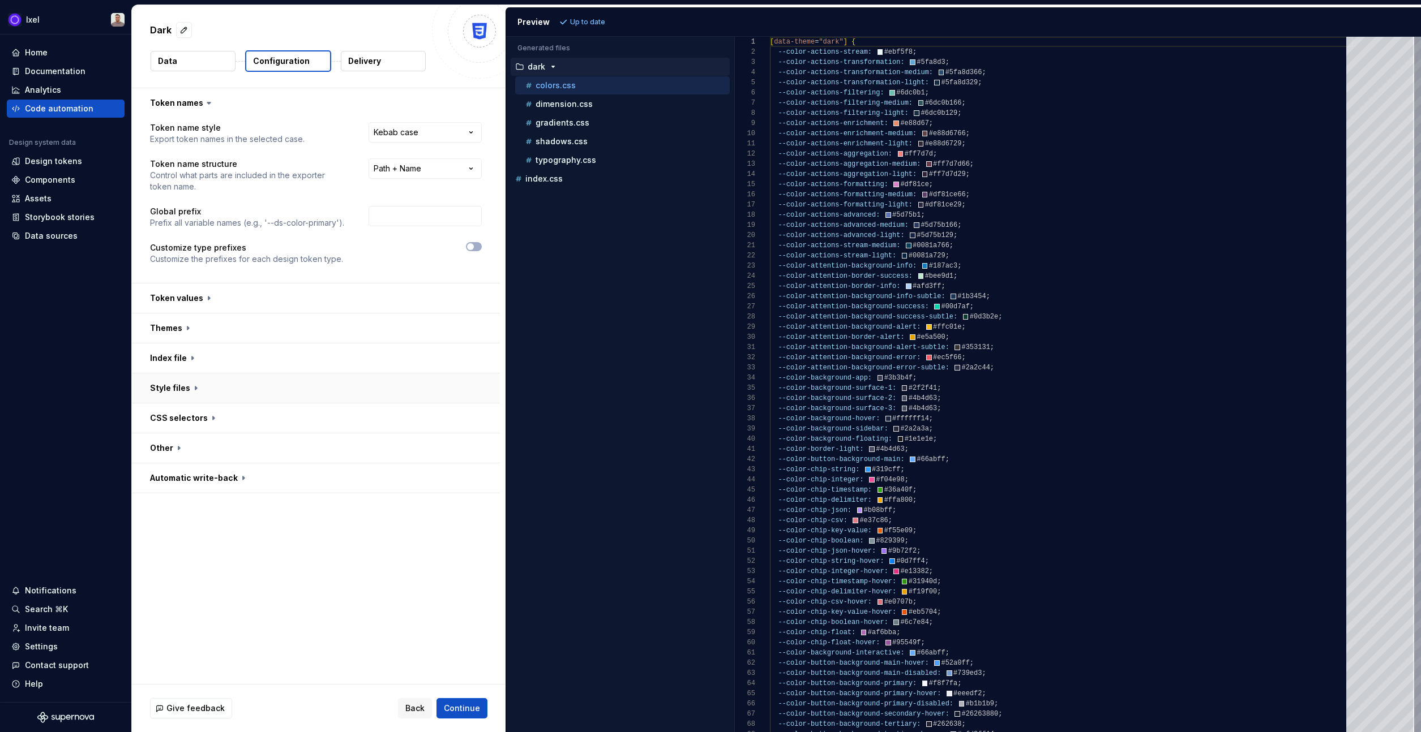
click at [190, 391] on button "button" at bounding box center [316, 388] width 368 height 29
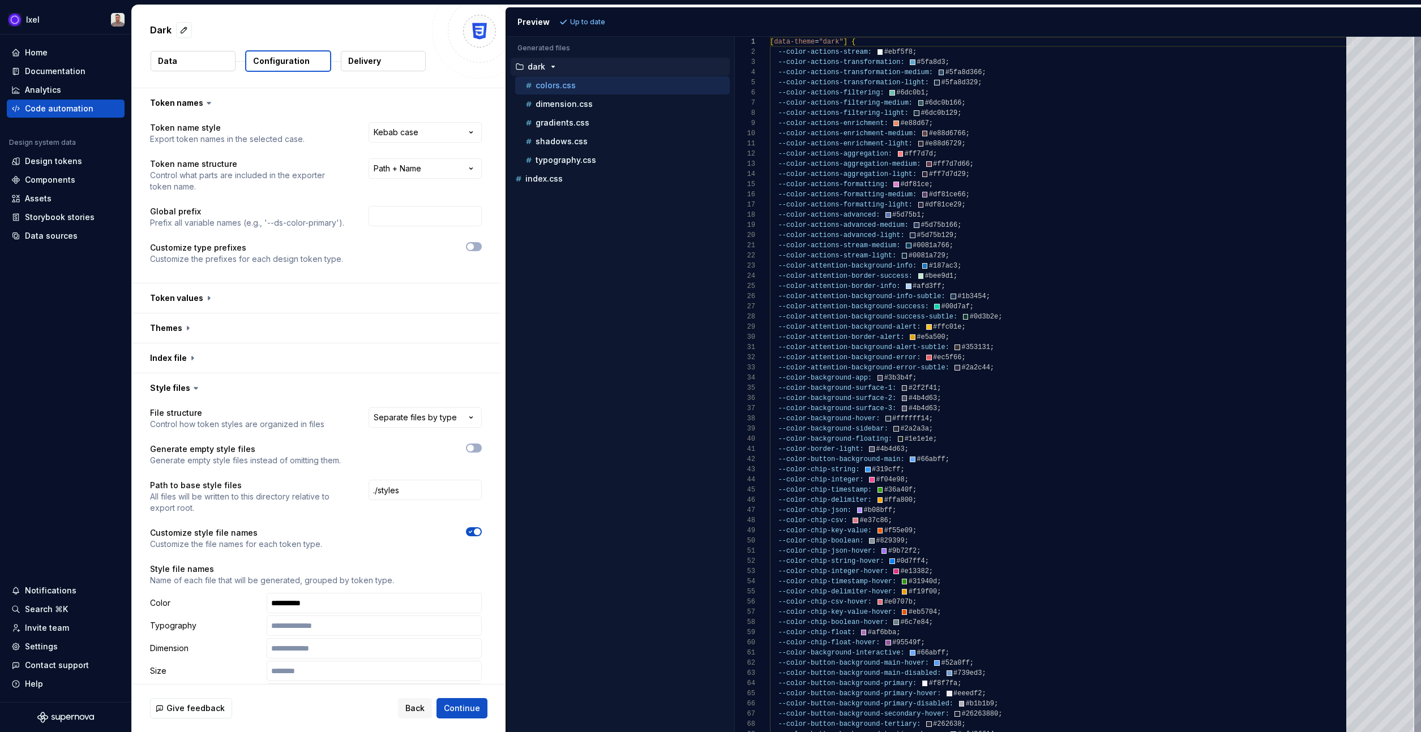
click at [370, 48] on div "Dark Data Configuration Delivery" at bounding box center [319, 46] width 374 height 83
click at [369, 57] on p "Delivery" at bounding box center [364, 60] width 33 height 11
click at [365, 66] on p "Delivery" at bounding box center [364, 60] width 33 height 11
click at [373, 61] on p "Delivery" at bounding box center [364, 60] width 33 height 11
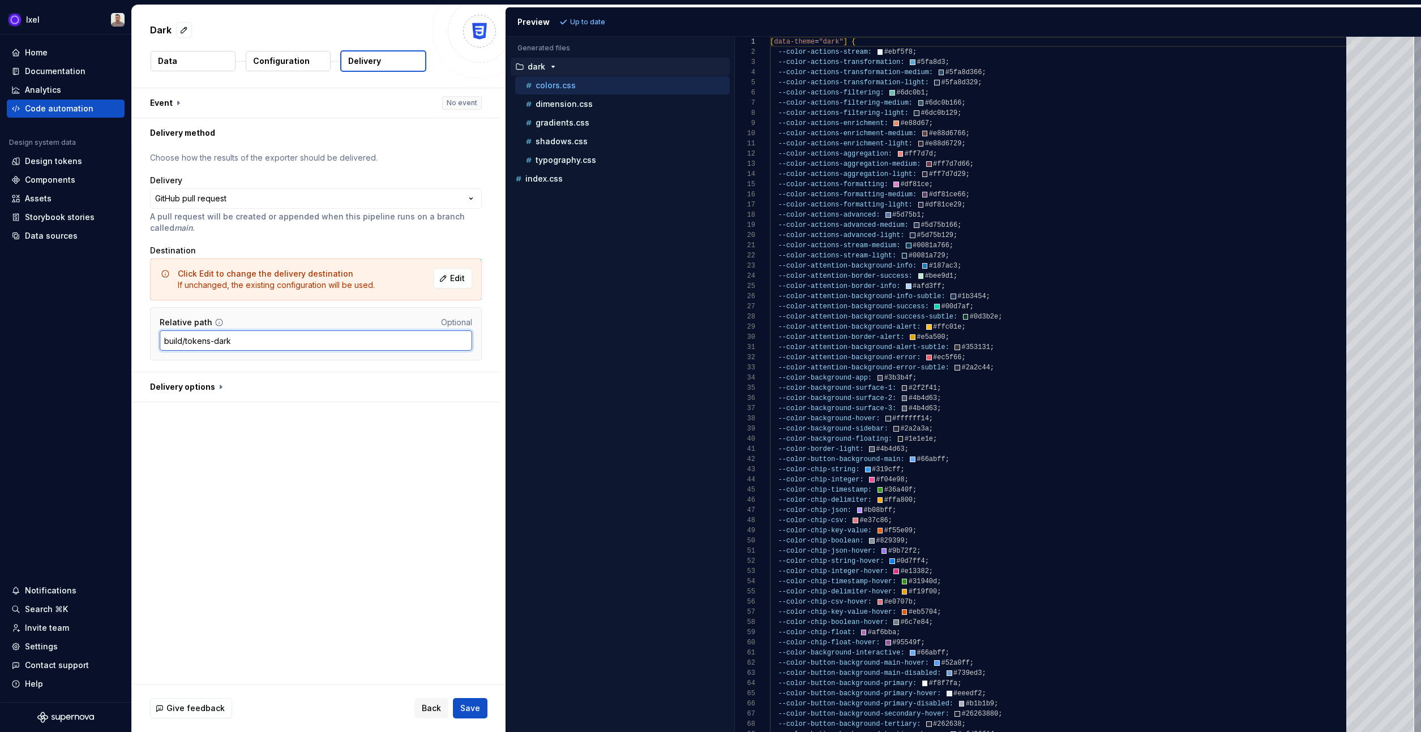
drag, startPoint x: 183, startPoint y: 340, endPoint x: 321, endPoint y: 340, distance: 138.1
click at [321, 340] on input "build/tokens-dark" at bounding box center [316, 341] width 312 height 20
click at [215, 388] on button "button" at bounding box center [316, 386] width 368 height 29
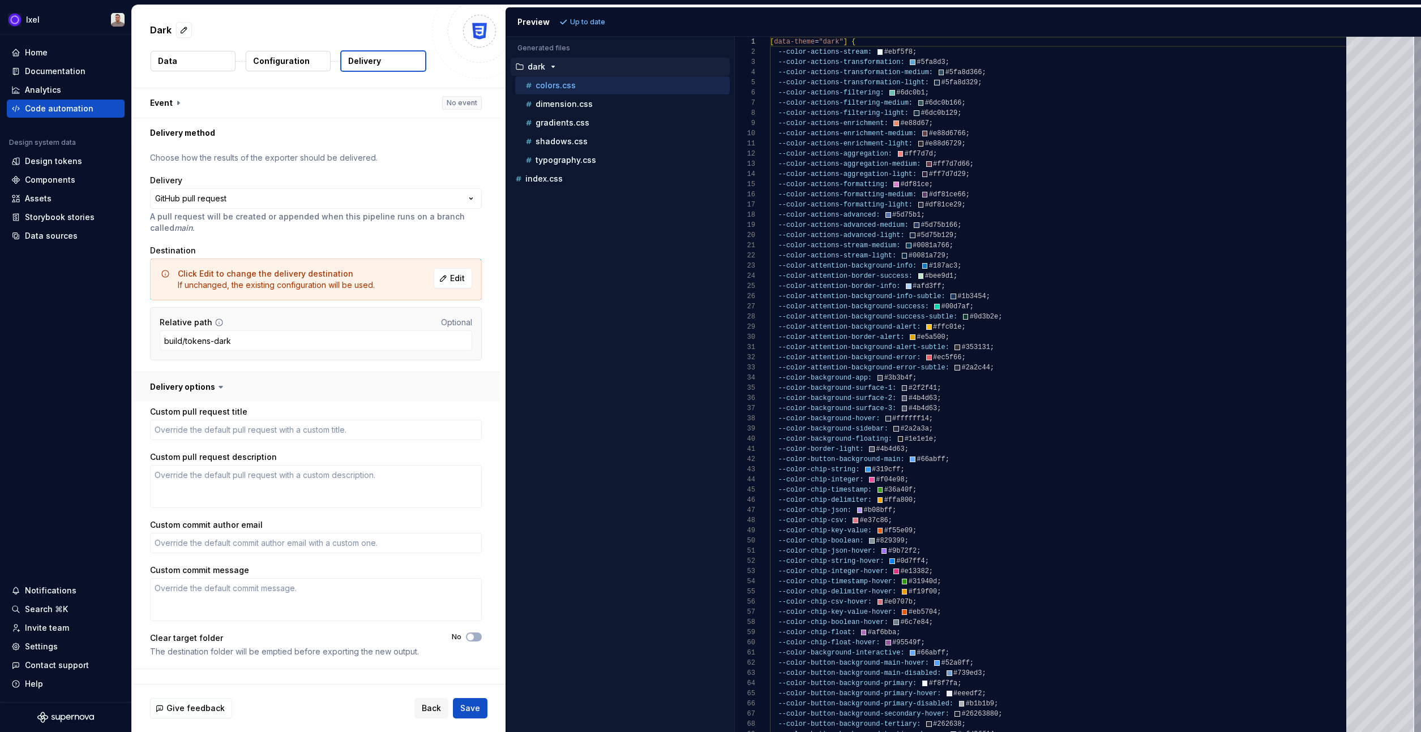
click at [242, 386] on button "button" at bounding box center [316, 386] width 368 height 29
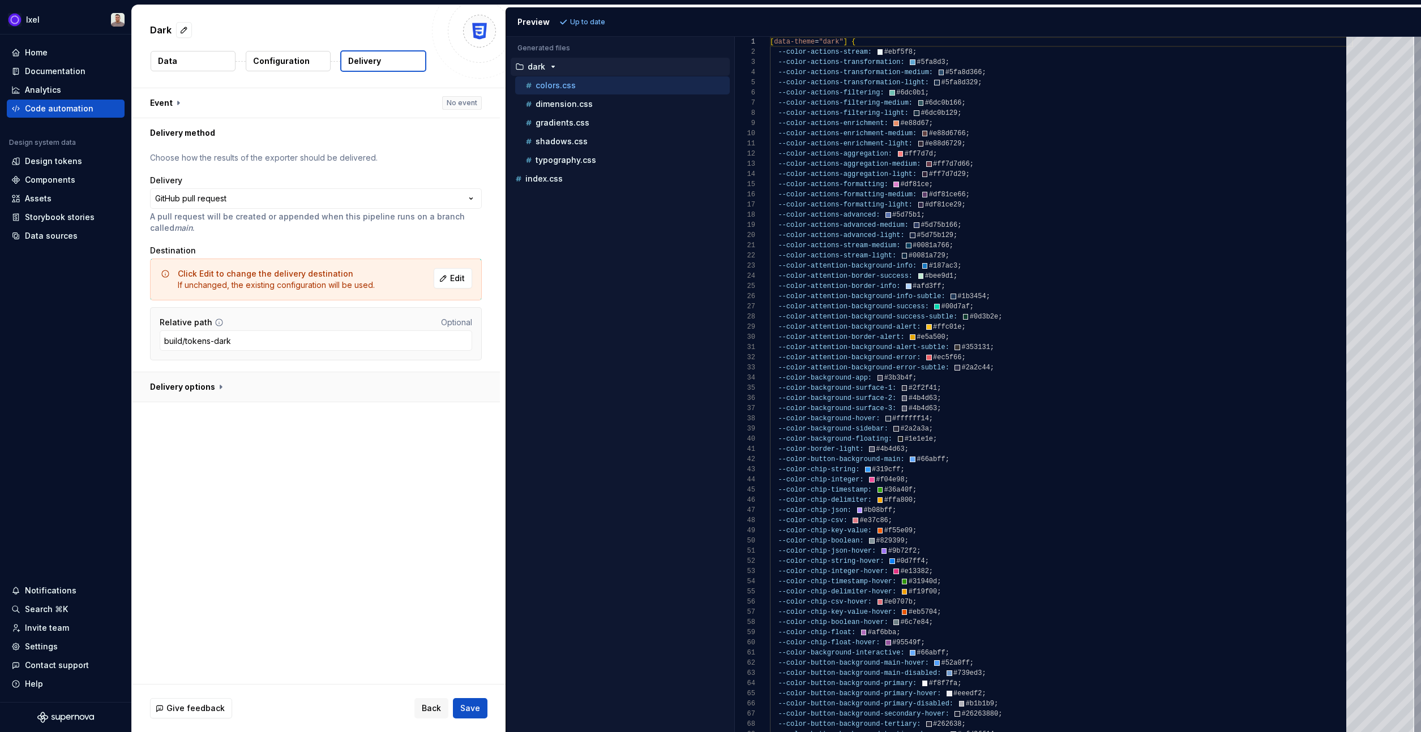
click at [239, 389] on button "button" at bounding box center [316, 386] width 368 height 29
type textarea "*"
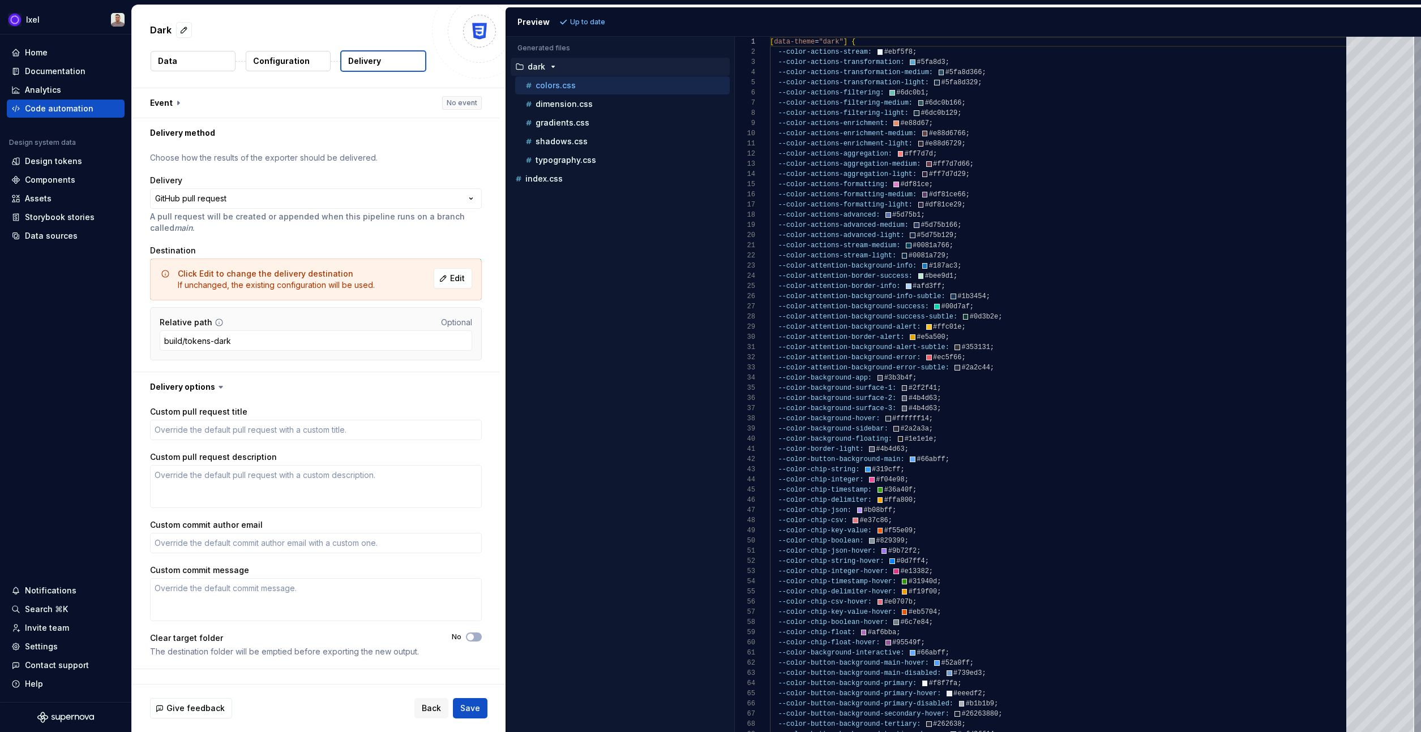
click at [555, 62] on button "dark" at bounding box center [620, 67] width 219 height 12
click at [553, 65] on icon "button" at bounding box center [552, 66] width 9 height 9
click at [302, 58] on p "Configuration" at bounding box center [281, 60] width 57 height 11
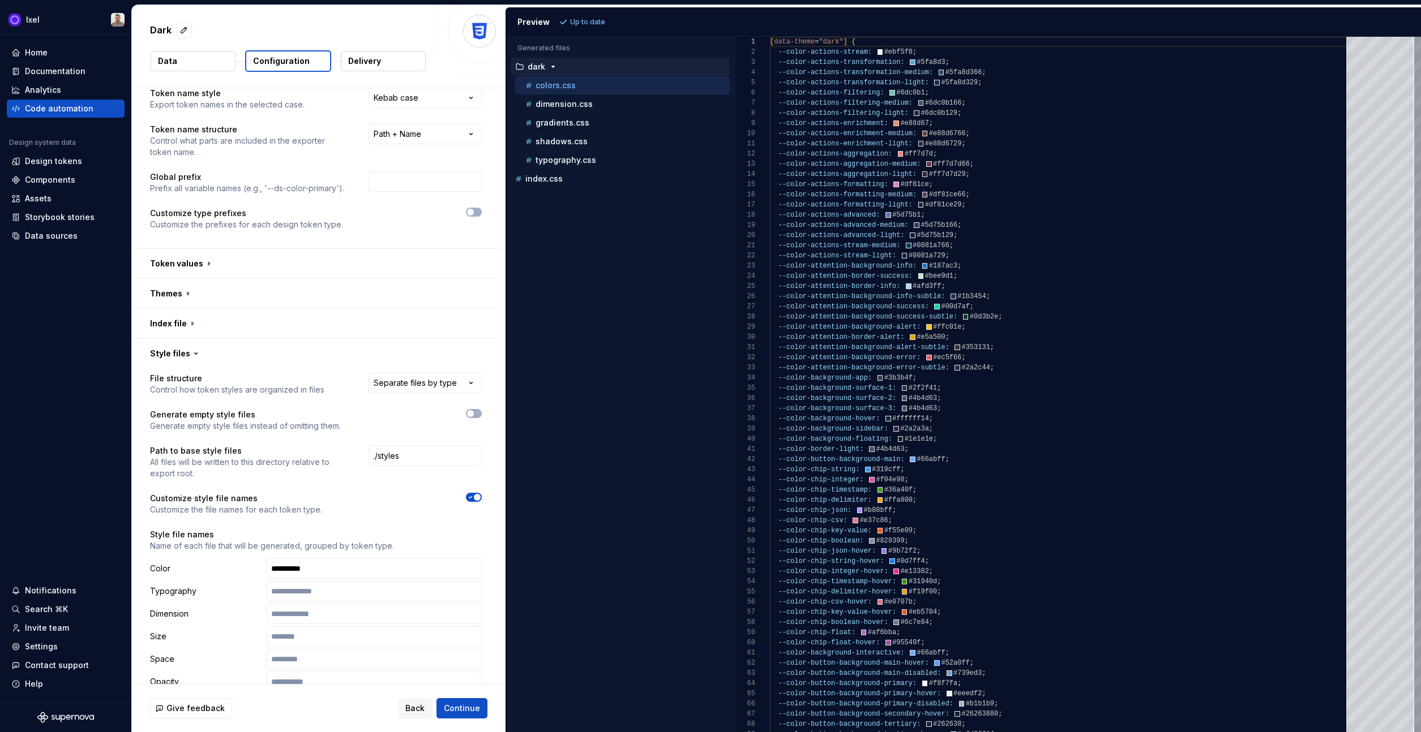
scroll to position [173, 0]
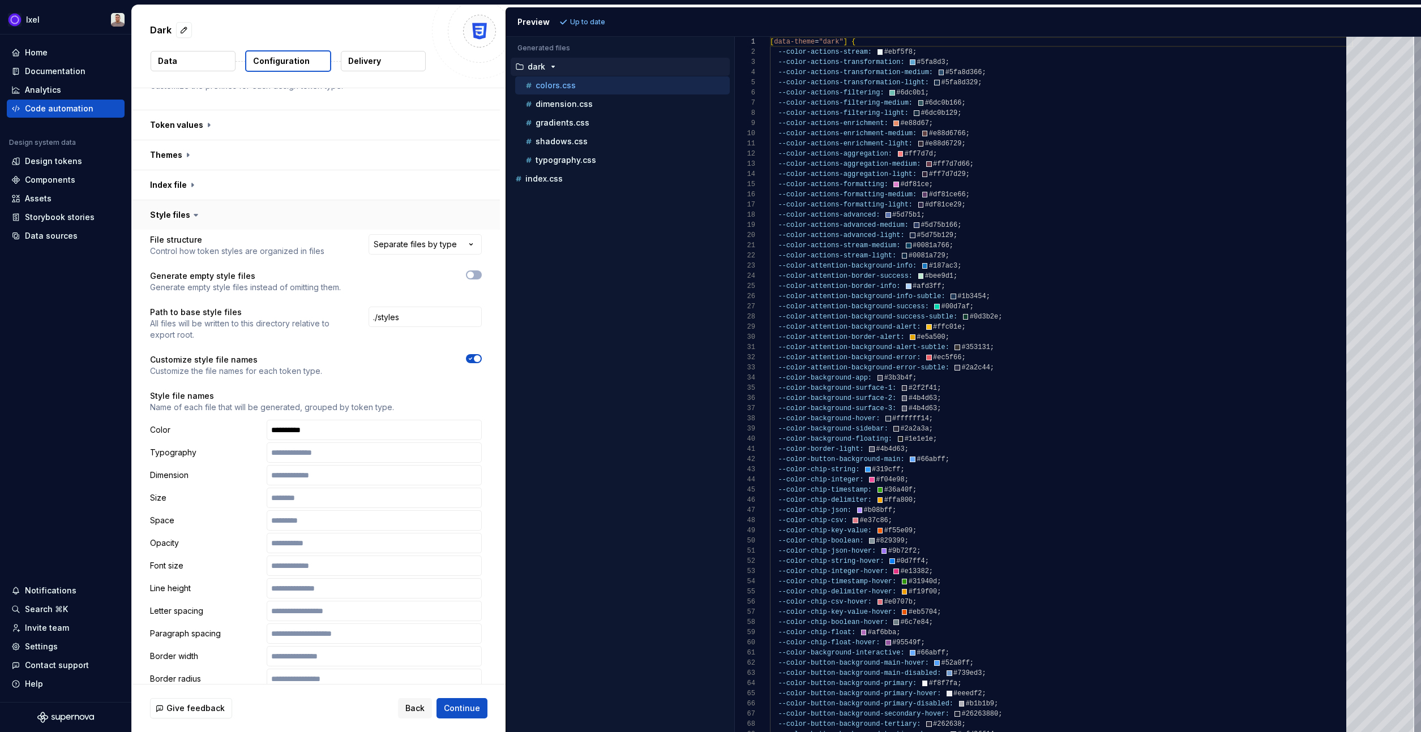
click at [425, 227] on button "button" at bounding box center [316, 214] width 368 height 29
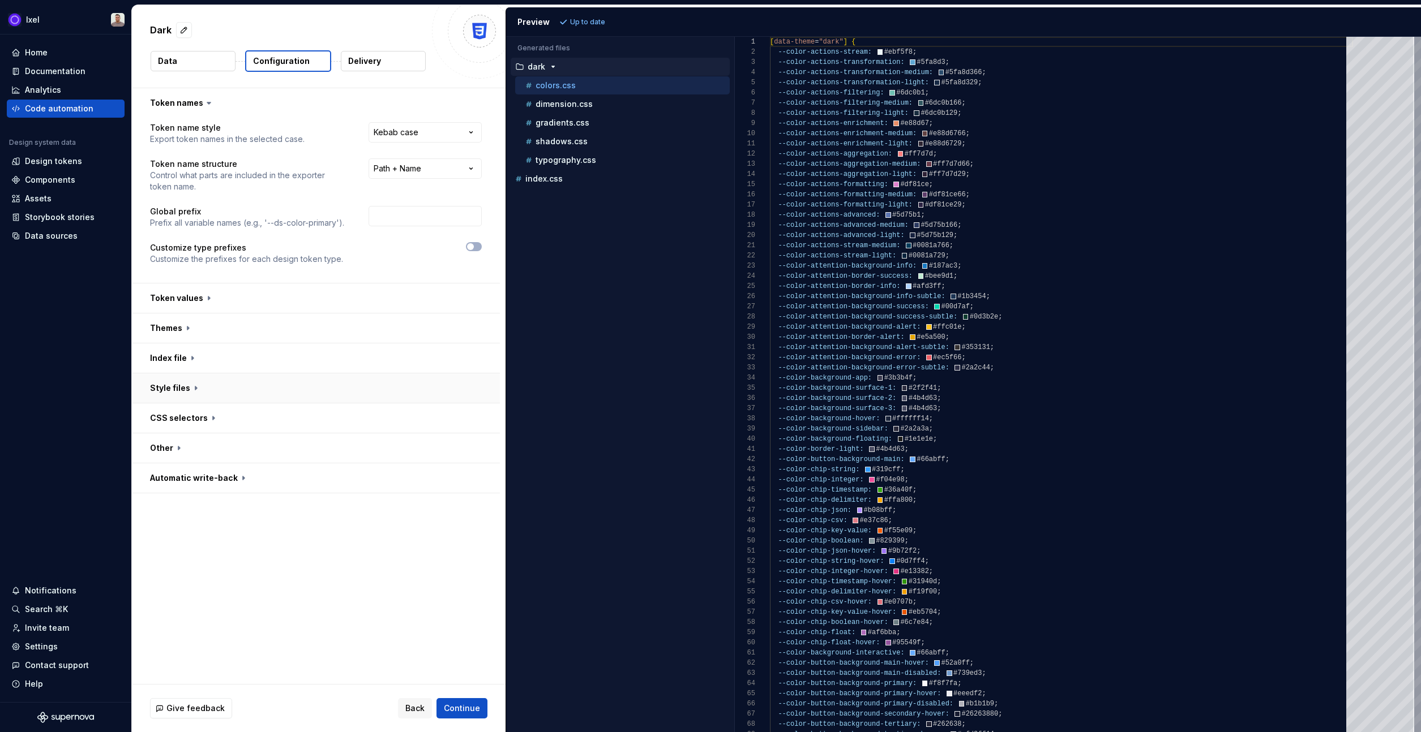
click at [256, 395] on button "button" at bounding box center [316, 388] width 368 height 29
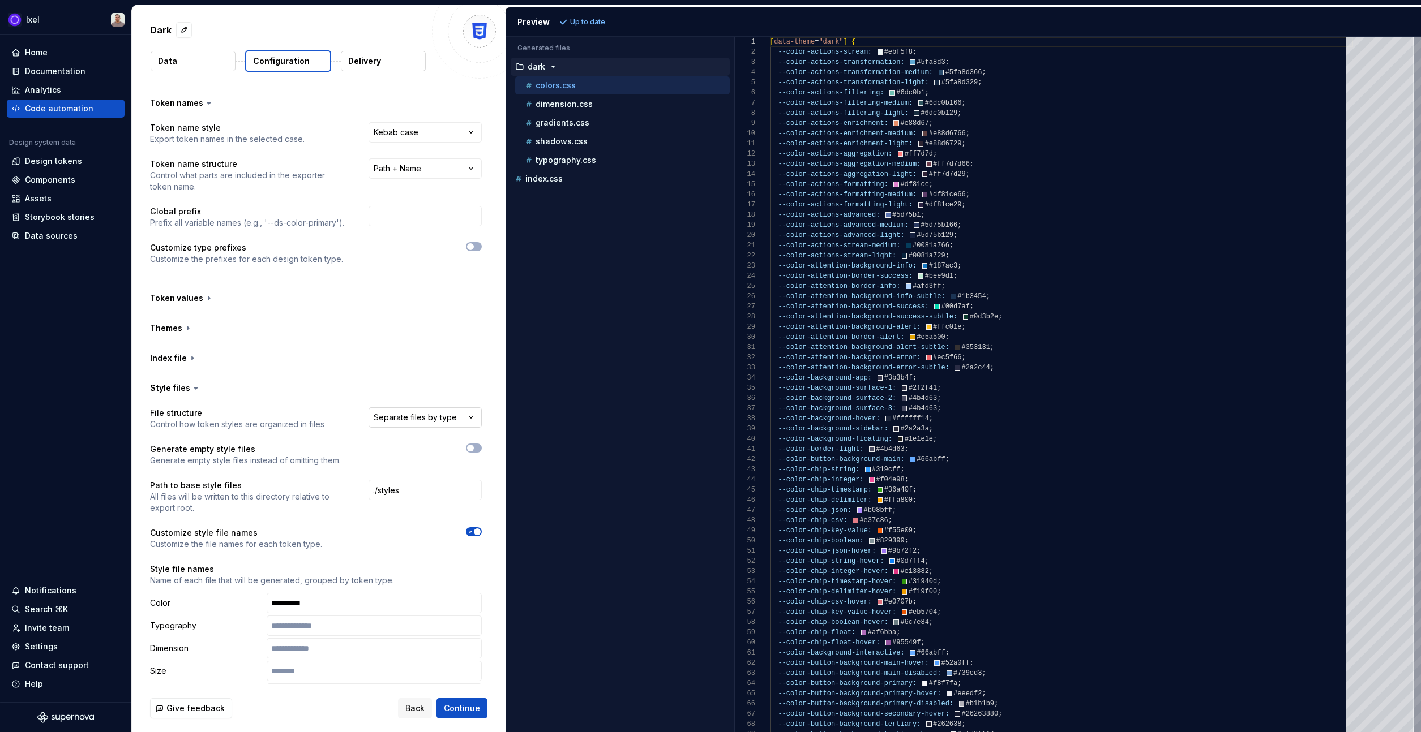
click at [410, 410] on html "**********" at bounding box center [710, 366] width 1421 height 732
click at [259, 458] on html "**********" at bounding box center [710, 366] width 1421 height 732
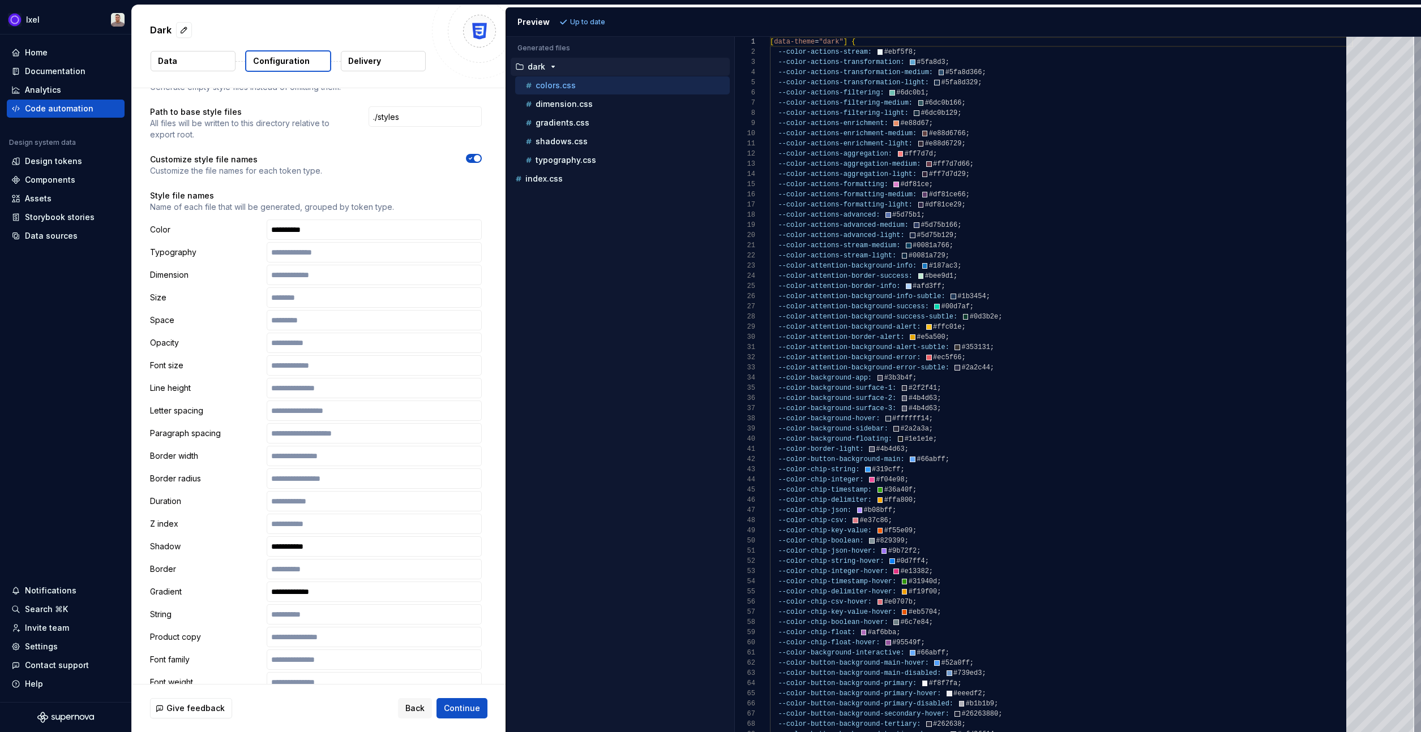
scroll to position [581, 0]
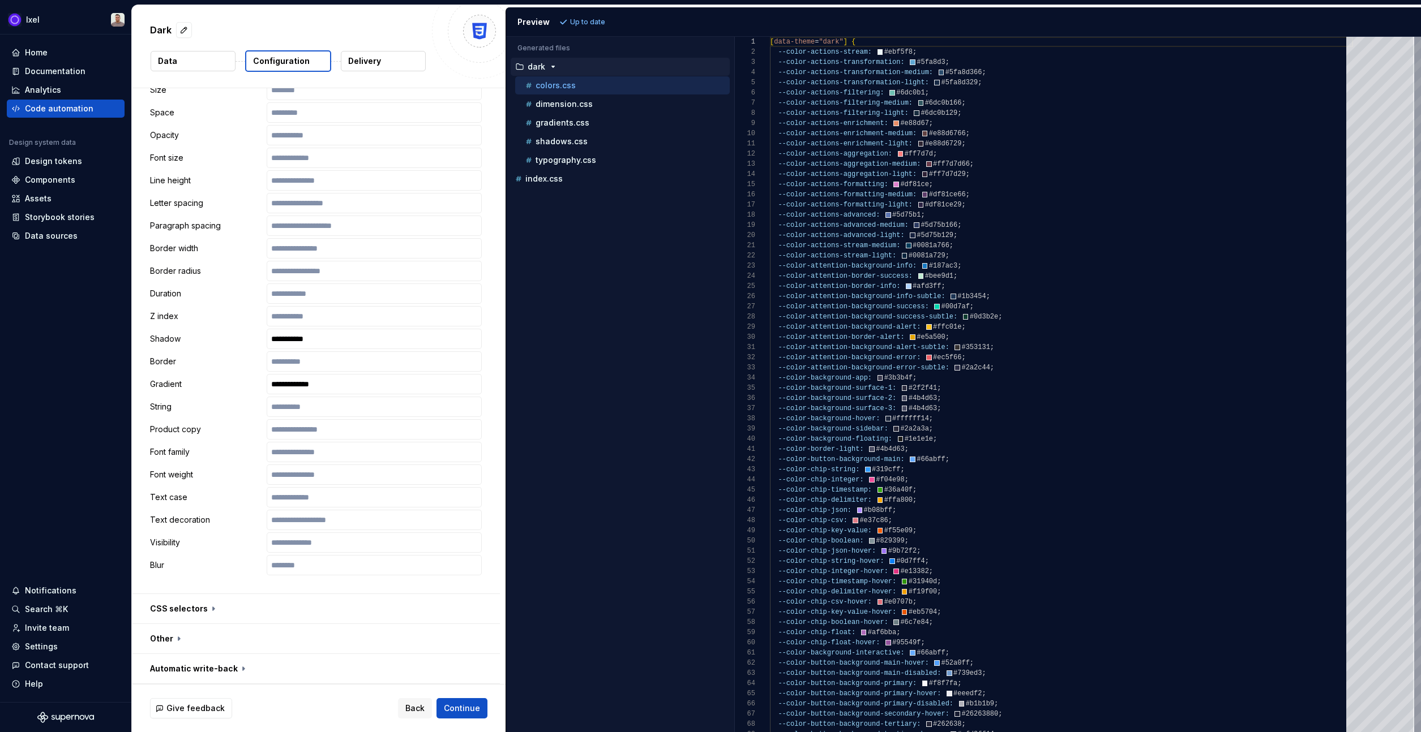
click at [548, 66] on icon "button" at bounding box center [552, 66] width 9 height 9
click at [550, 65] on icon "button" at bounding box center [552, 66] width 9 height 9
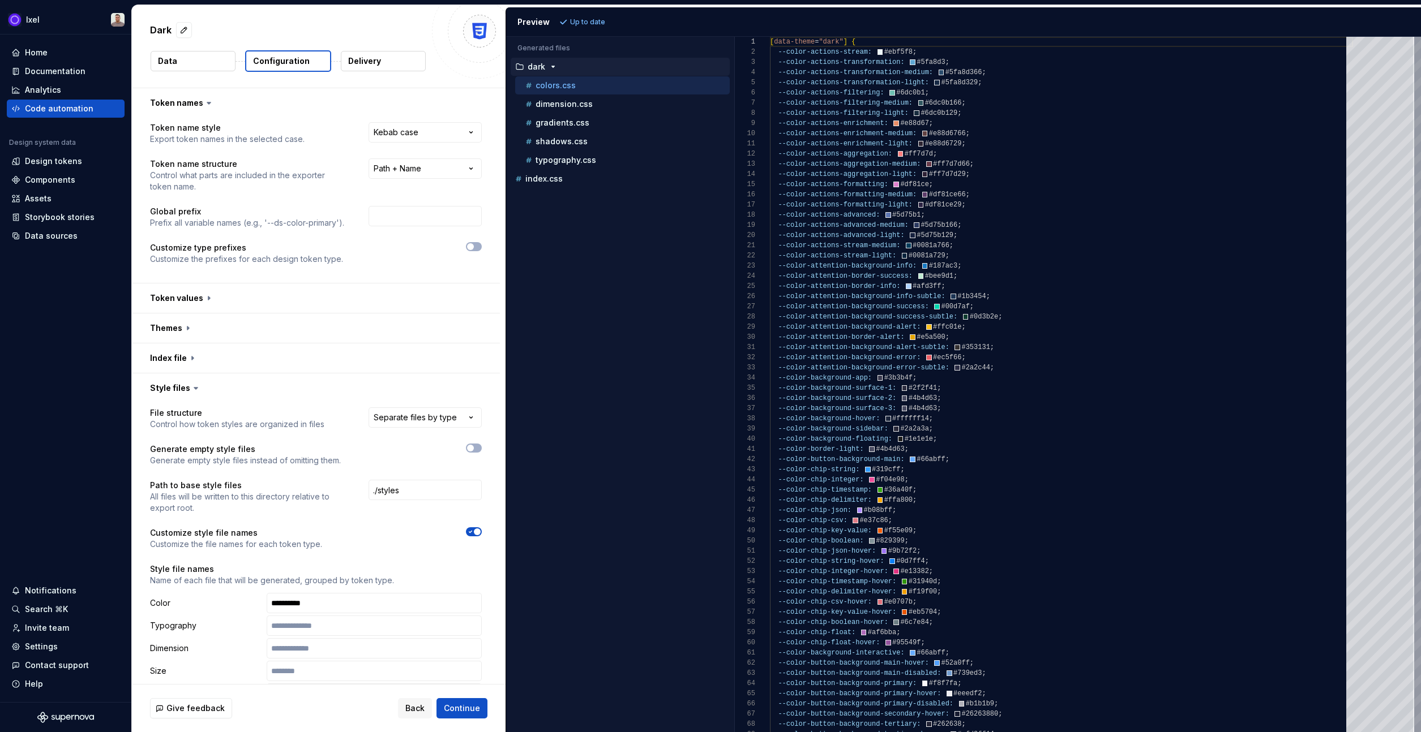
scroll to position [46, 0]
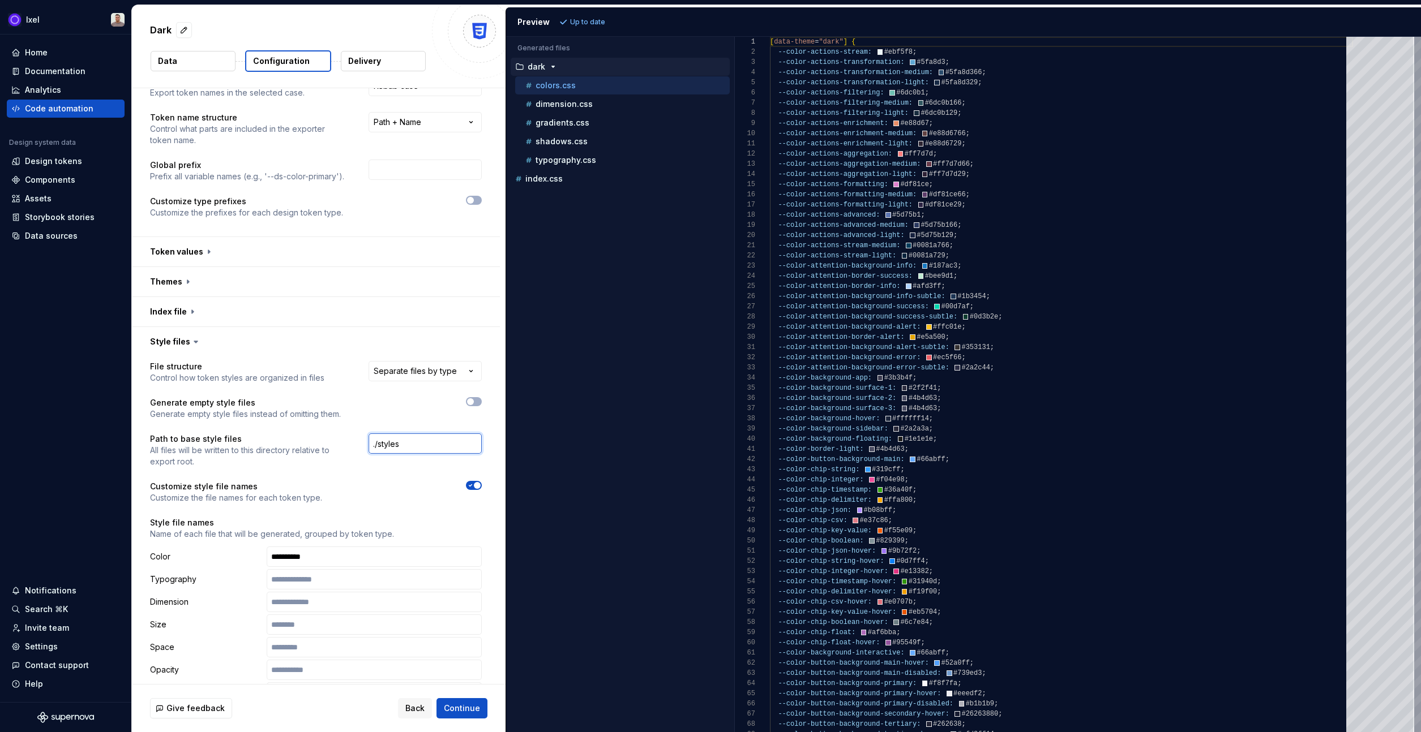
click at [401, 446] on input "./styles" at bounding box center [424, 444] width 113 height 20
click at [591, 18] on span "Refresh preview" at bounding box center [599, 22] width 57 height 9
click at [394, 42] on div "Dark Data Configuration Delivery" at bounding box center [319, 46] width 374 height 83
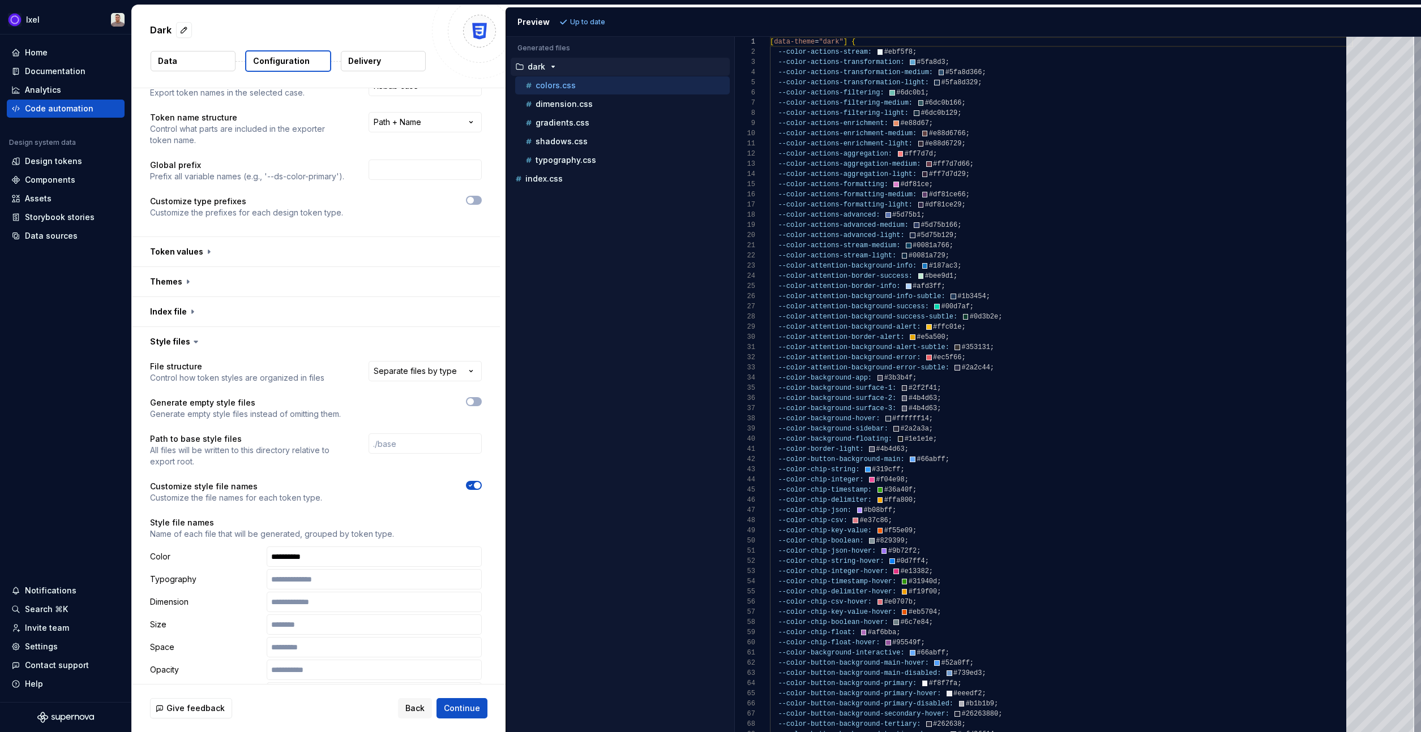
click at [391, 62] on button "Delivery" at bounding box center [383, 61] width 85 height 20
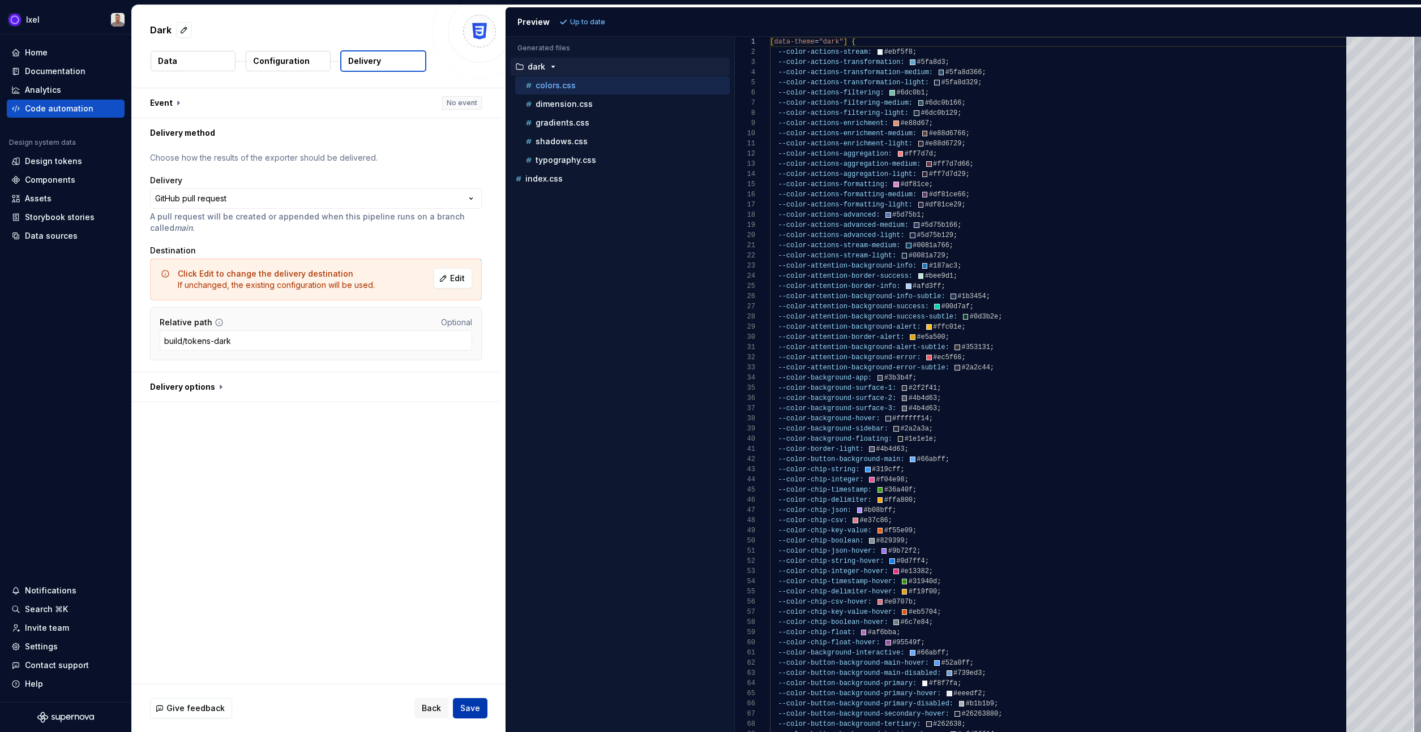
click at [478, 718] on button "Save" at bounding box center [470, 708] width 35 height 20
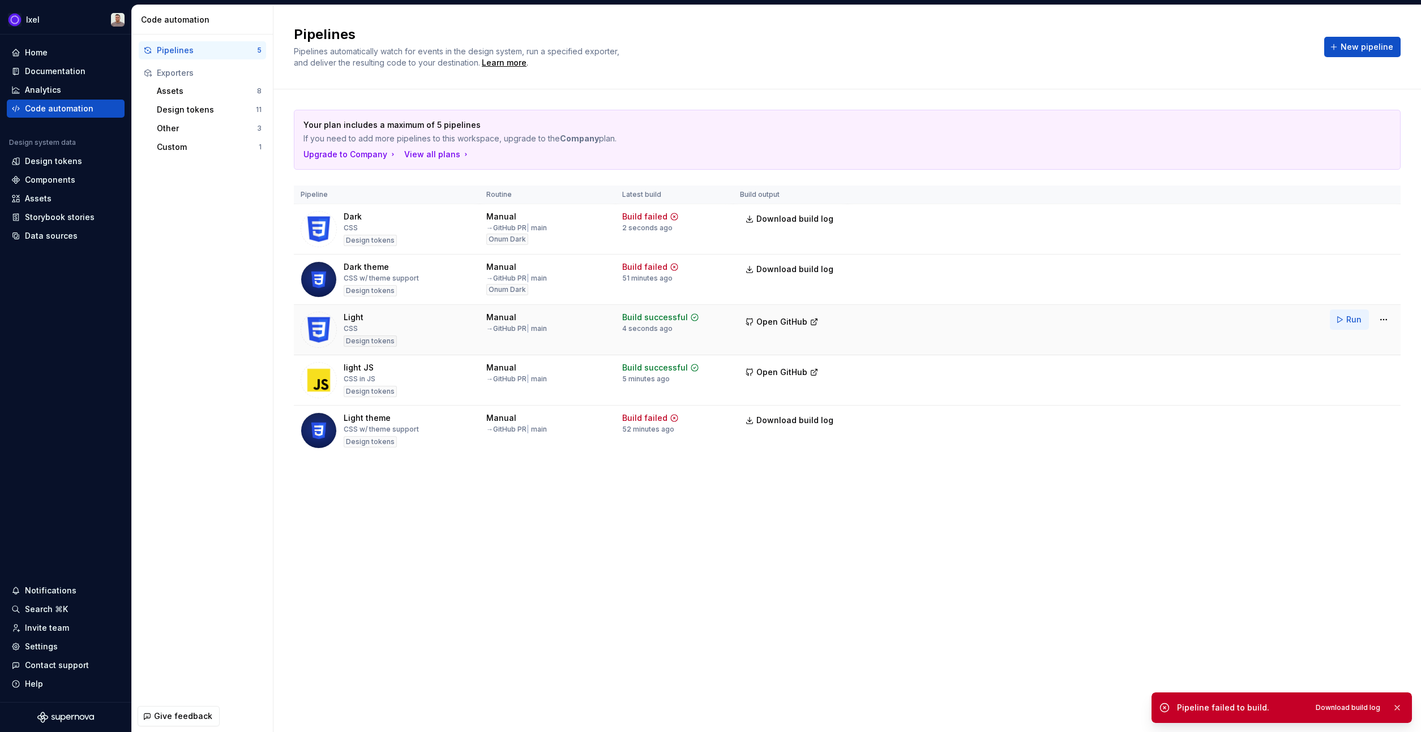
click at [1366, 329] on button "Run" at bounding box center [1349, 320] width 39 height 20
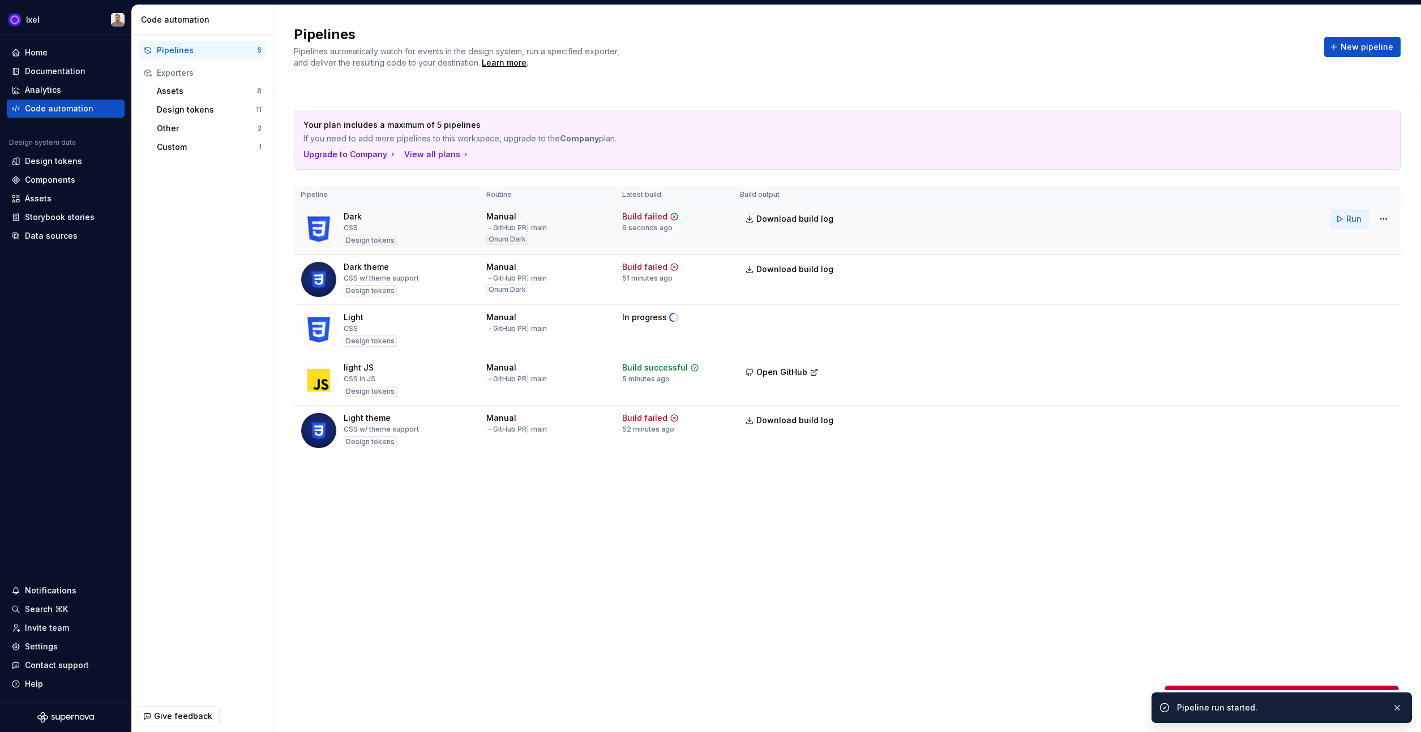
click at [1344, 224] on button "Run" at bounding box center [1349, 219] width 39 height 20
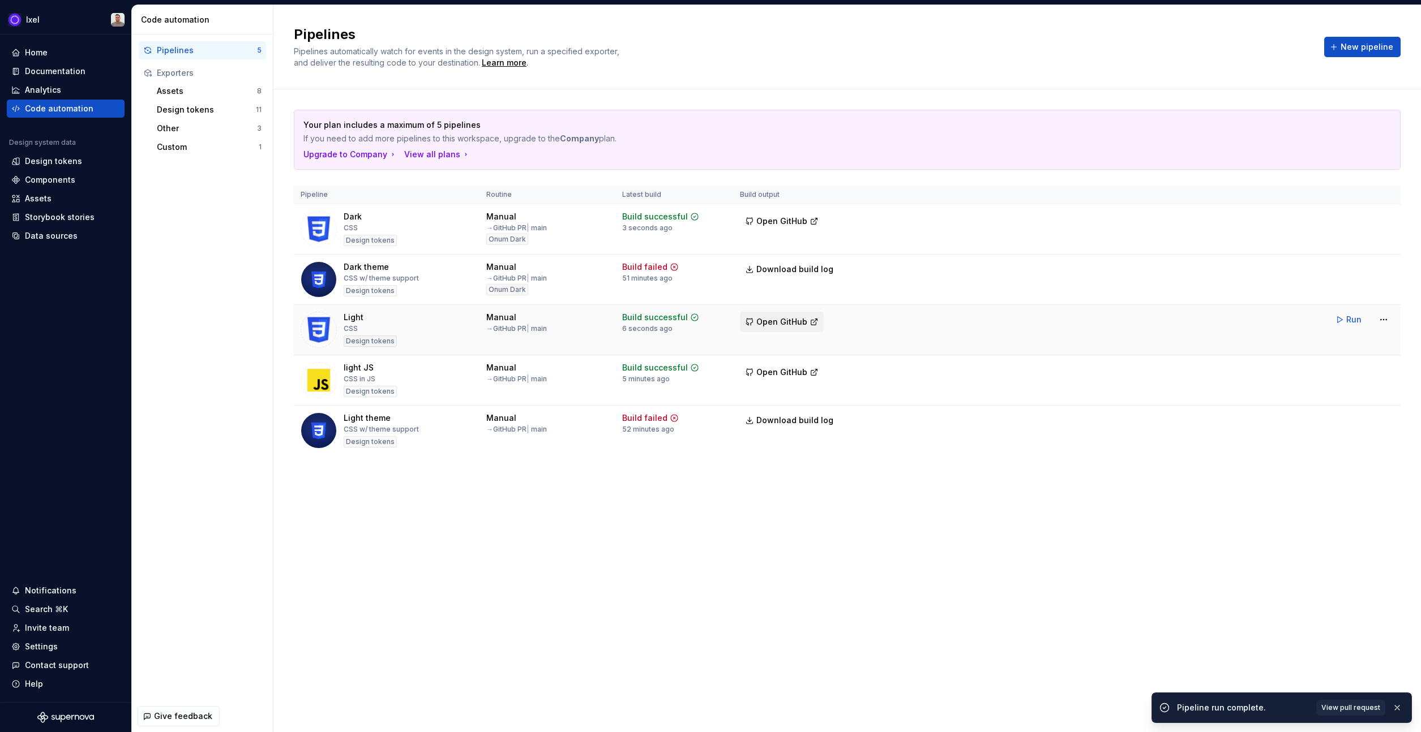
click at [775, 322] on span "Open GitHub" at bounding box center [781, 321] width 51 height 11
click at [1391, 322] on html "Ixel Home Documentation Analytics Code automation Design system data Design tok…" at bounding box center [710, 366] width 1421 height 732
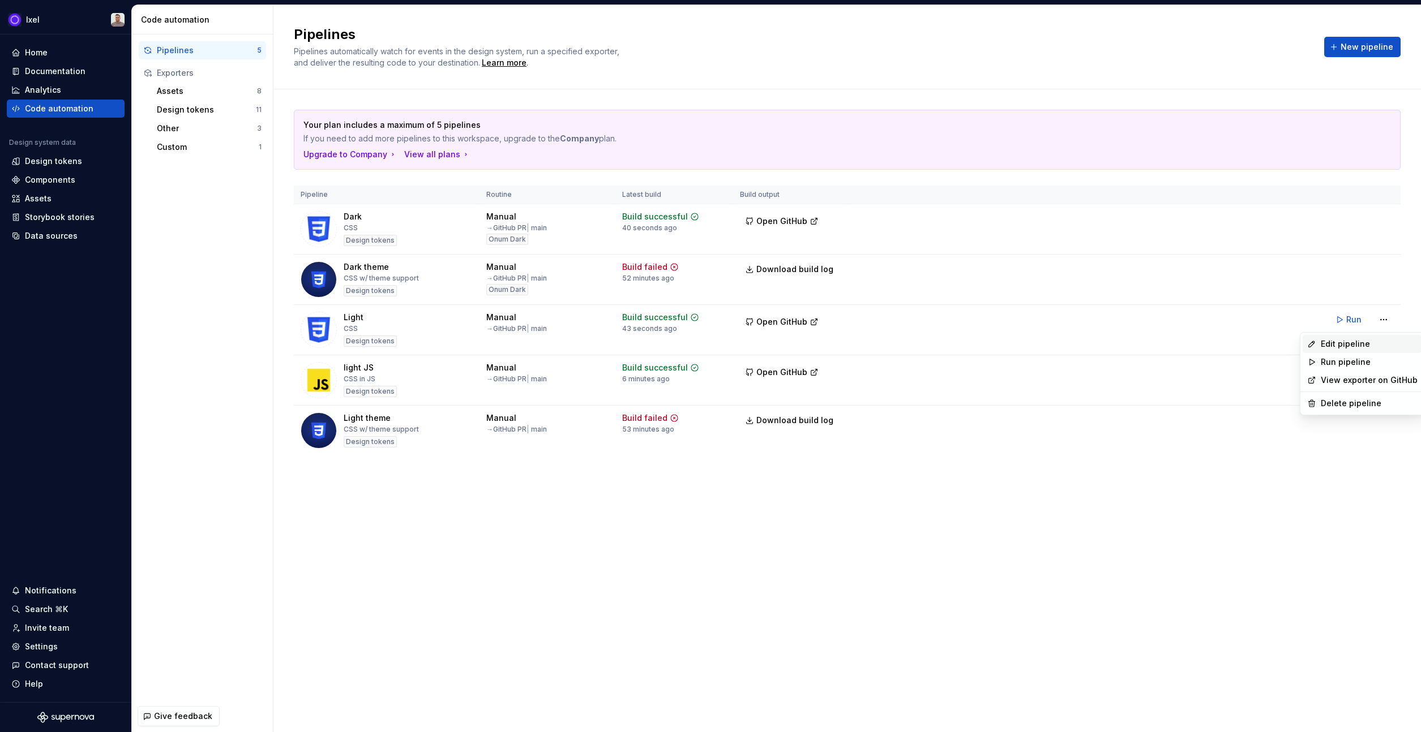
click at [1356, 342] on div "Edit pipeline" at bounding box center [1368, 343] width 97 height 11
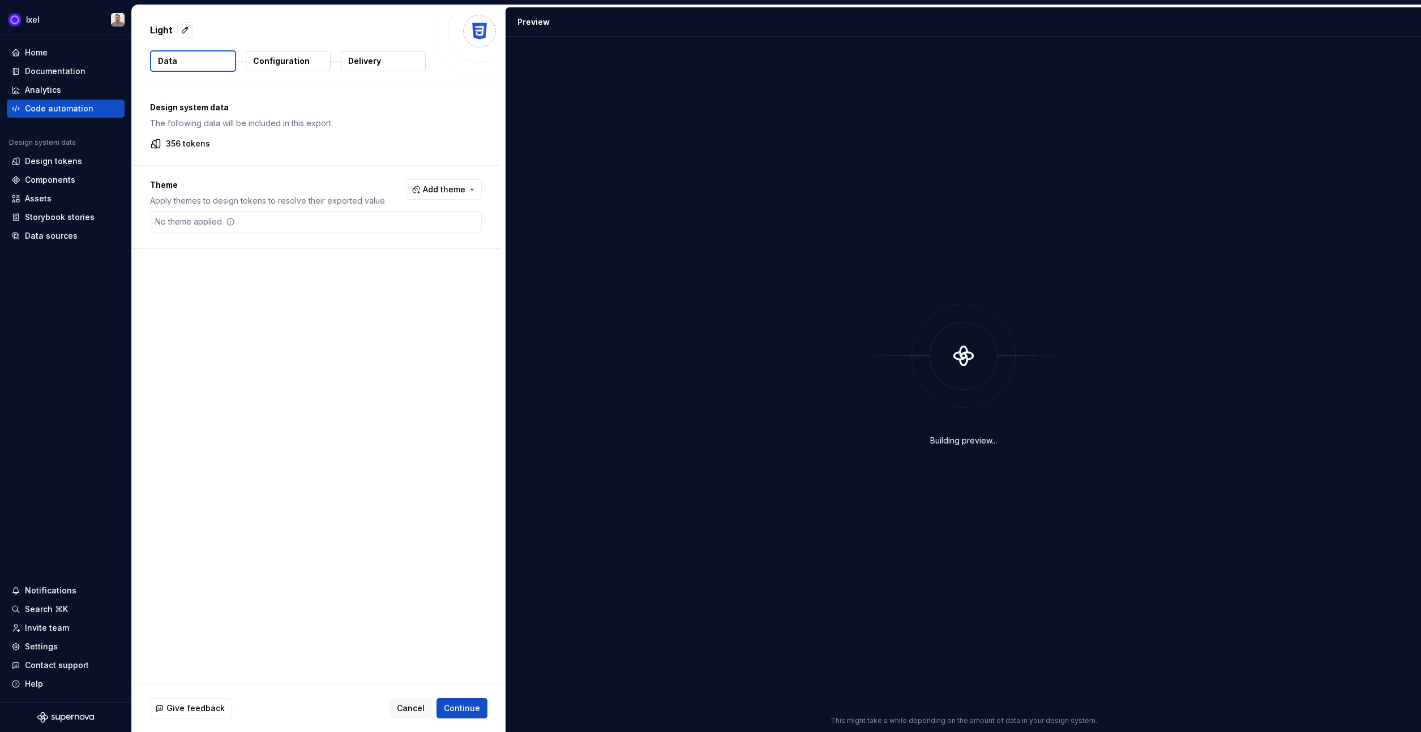
click at [364, 62] on p "Delivery" at bounding box center [364, 60] width 33 height 11
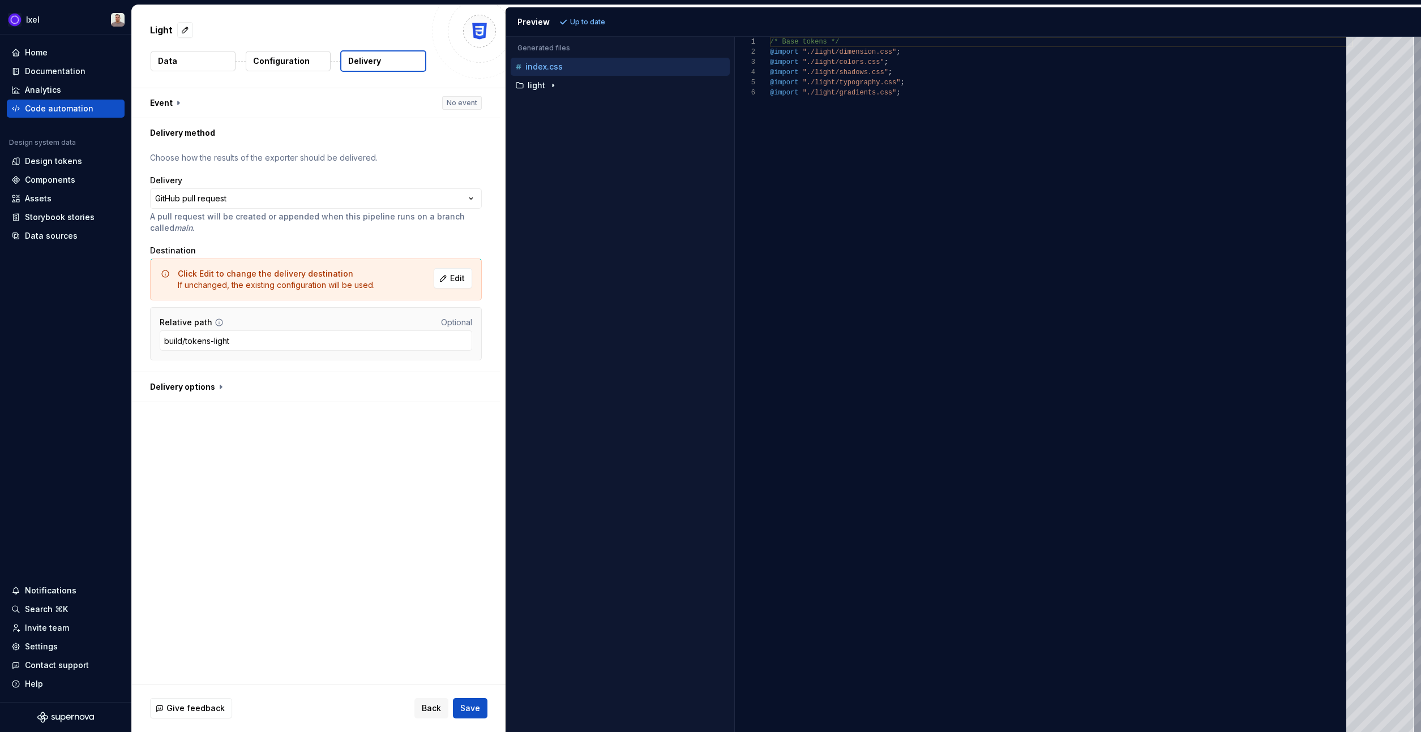
click at [273, 62] on p "Configuration" at bounding box center [281, 60] width 57 height 11
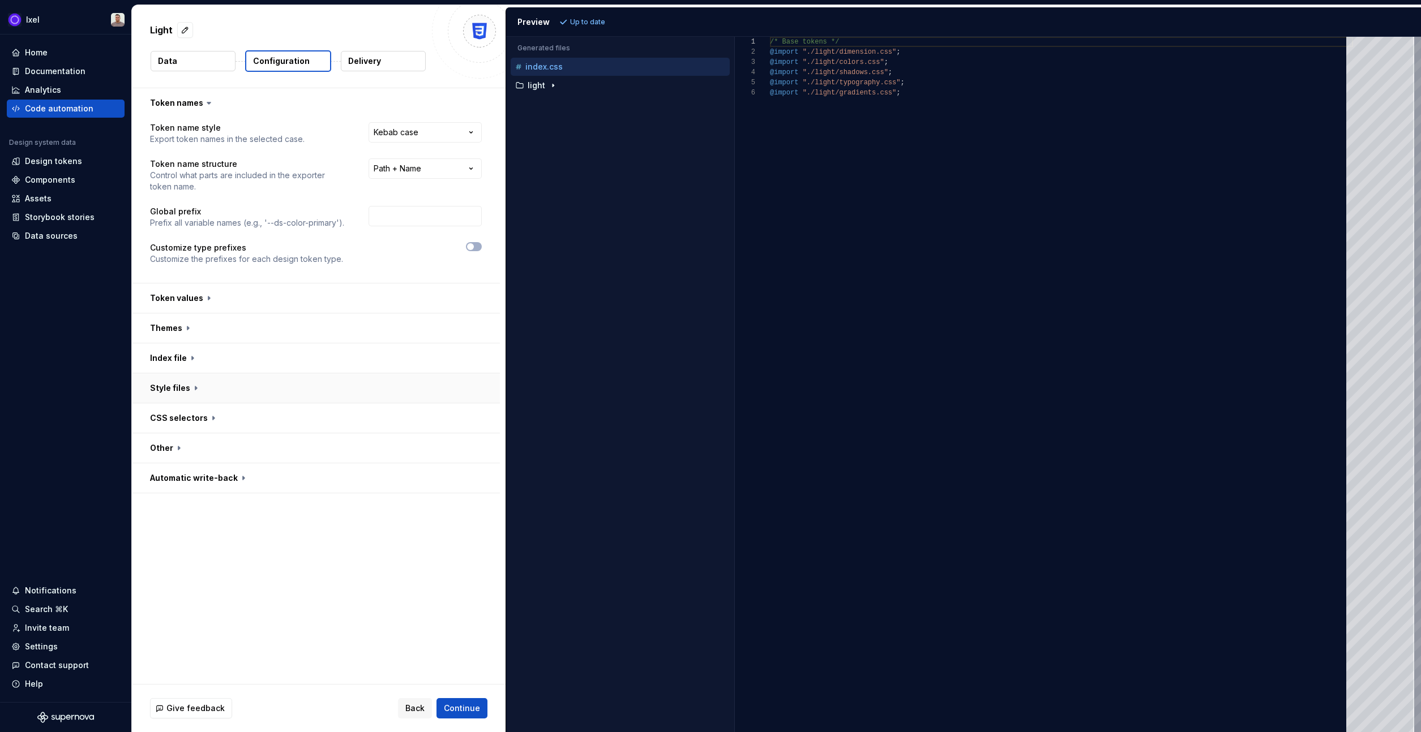
click at [198, 385] on button "button" at bounding box center [316, 388] width 368 height 29
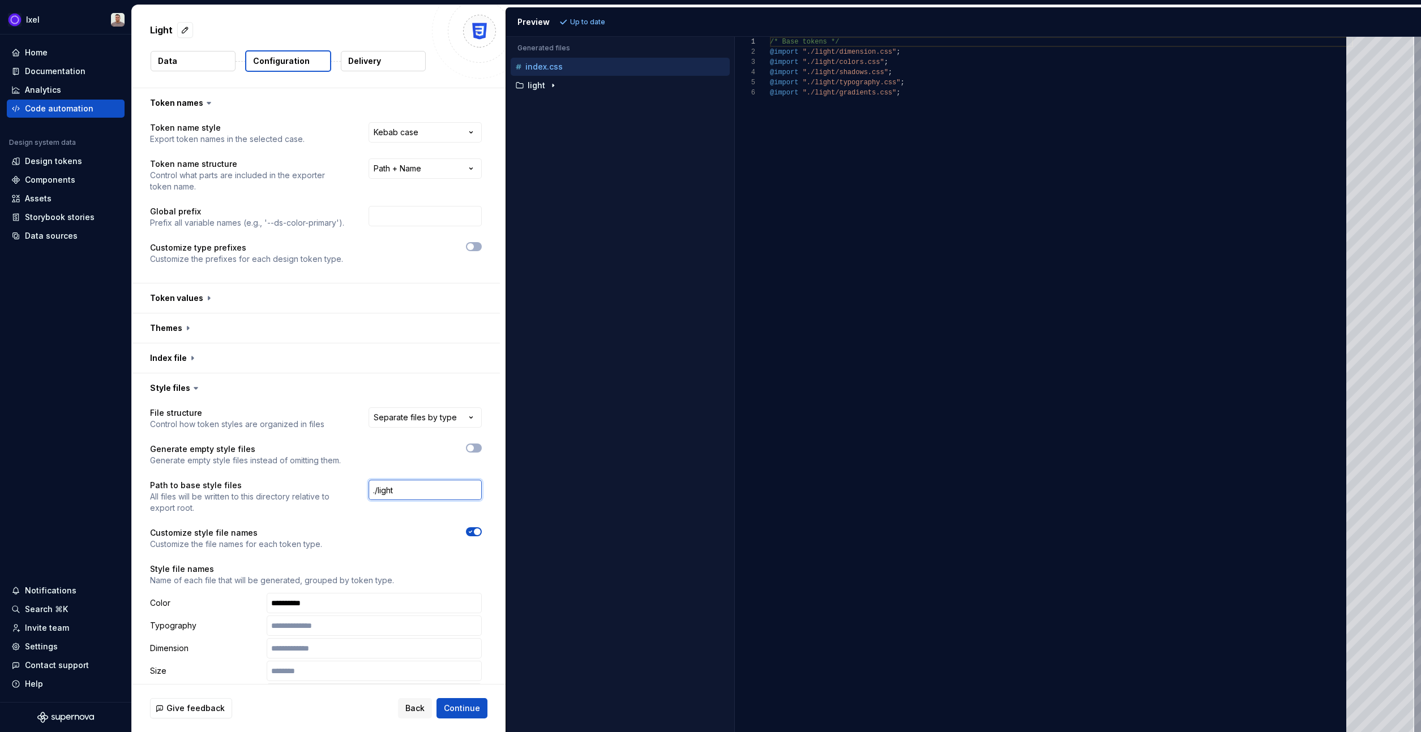
click at [392, 485] on input "./light" at bounding box center [424, 490] width 113 height 20
type input "./tokens"
click at [588, 20] on span "Refresh preview" at bounding box center [599, 22] width 57 height 9
type textarea "**********"
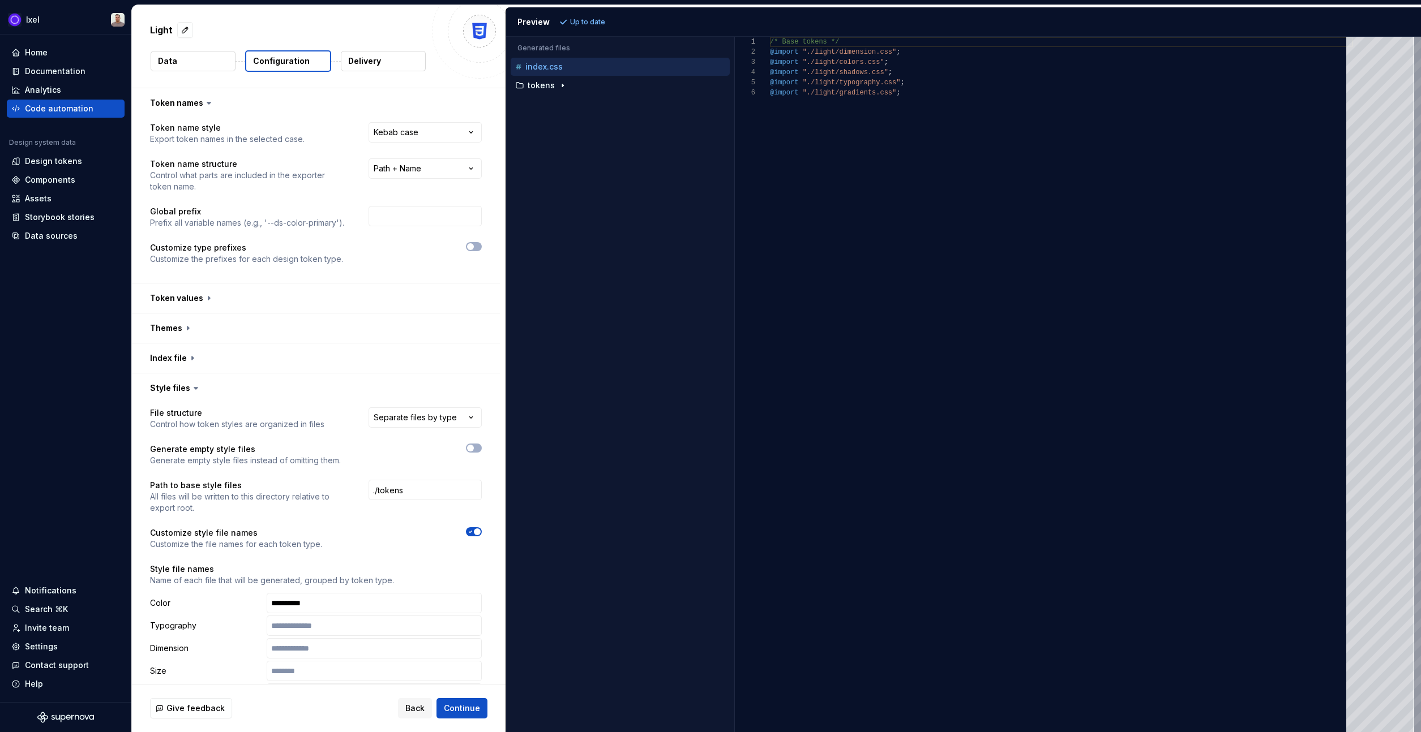
scroll to position [51, 0]
click at [464, 704] on span "Continue" at bounding box center [462, 708] width 36 height 11
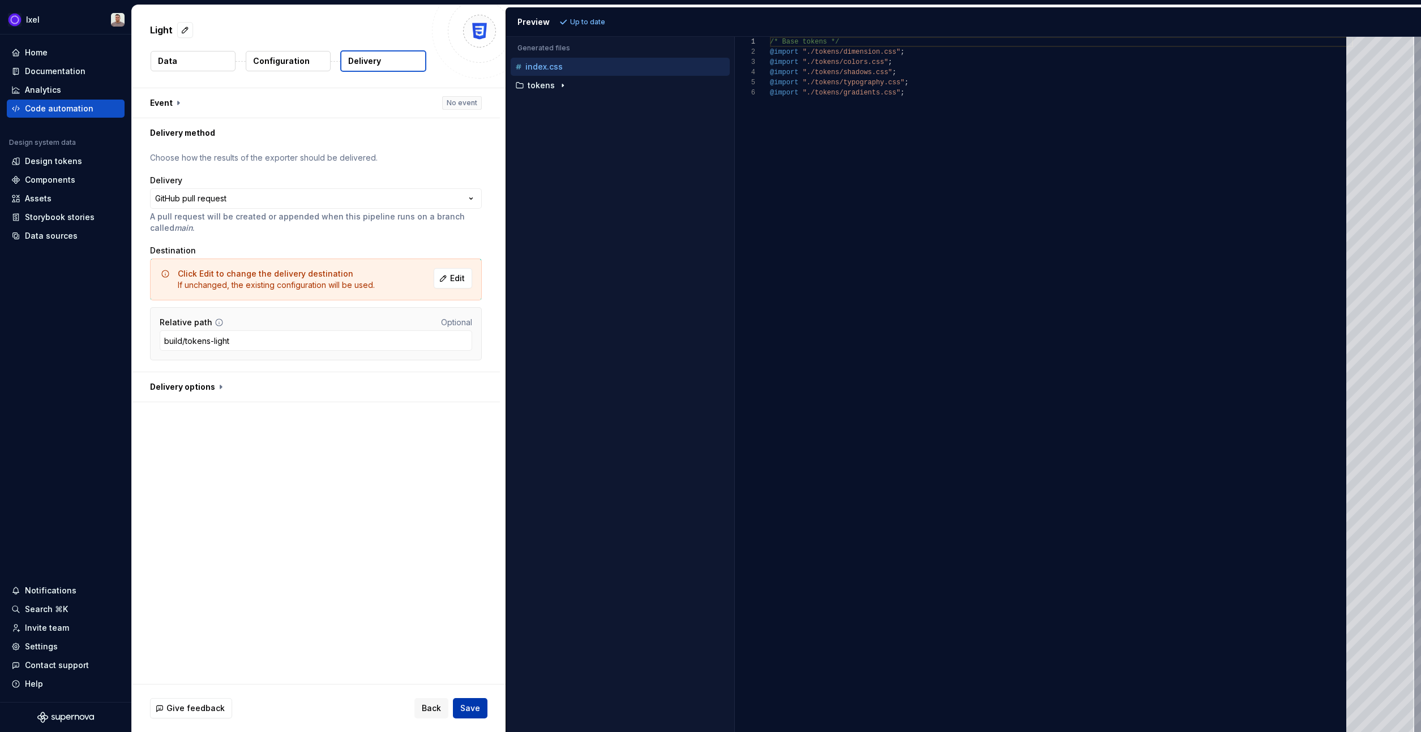
click at [461, 713] on span "Save" at bounding box center [470, 708] width 20 height 11
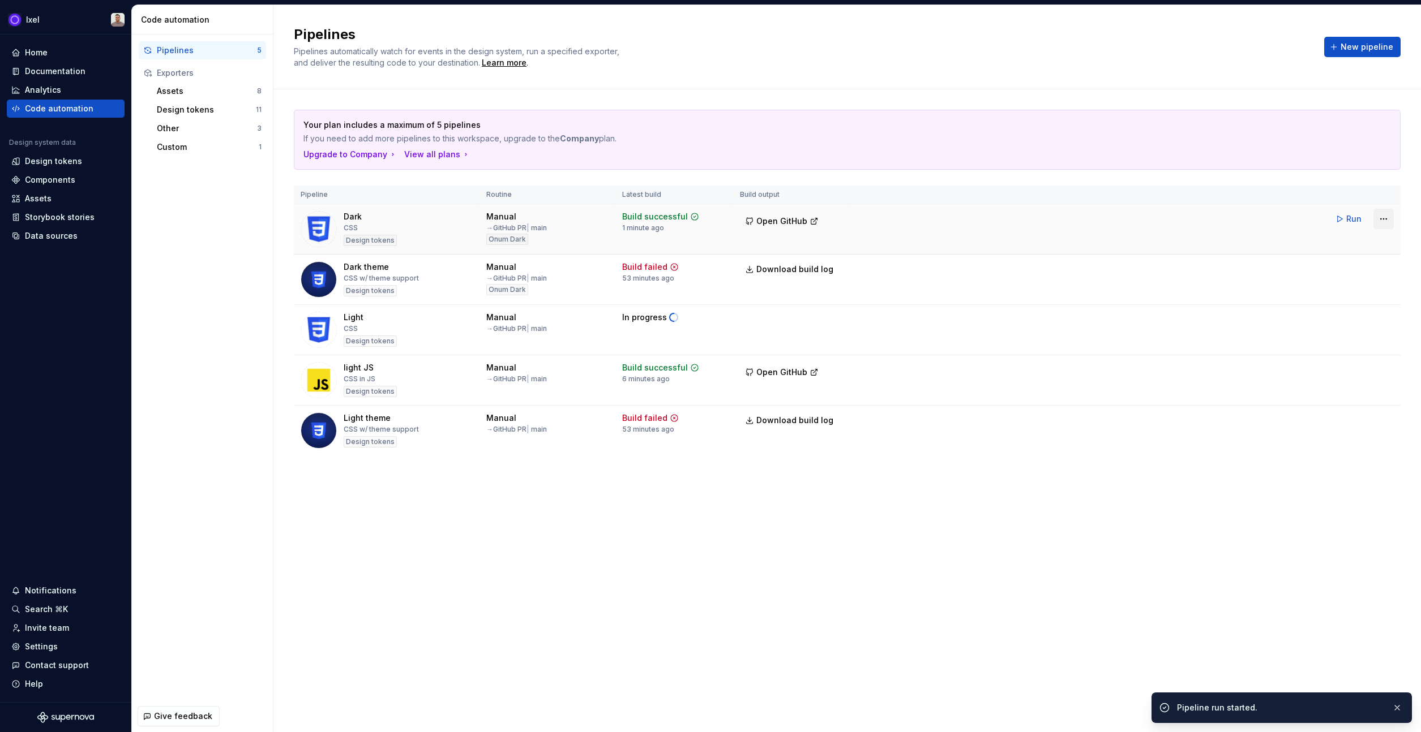
click at [1379, 217] on html "Ixel Home Documentation Analytics Code automation Design system data Design tok…" at bounding box center [710, 366] width 1421 height 732
click at [1356, 239] on div "Edit pipeline" at bounding box center [1368, 243] width 97 height 11
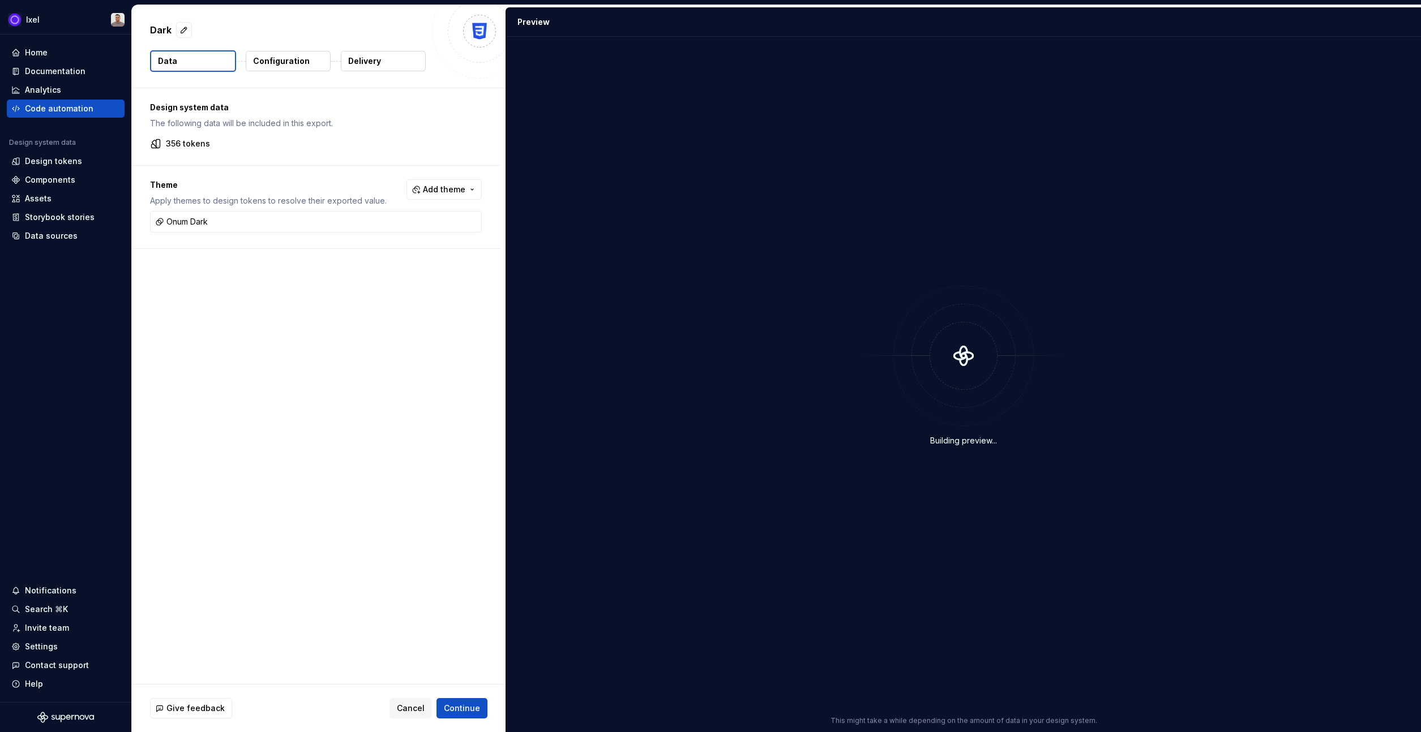
click at [384, 67] on button "Delivery" at bounding box center [383, 61] width 85 height 20
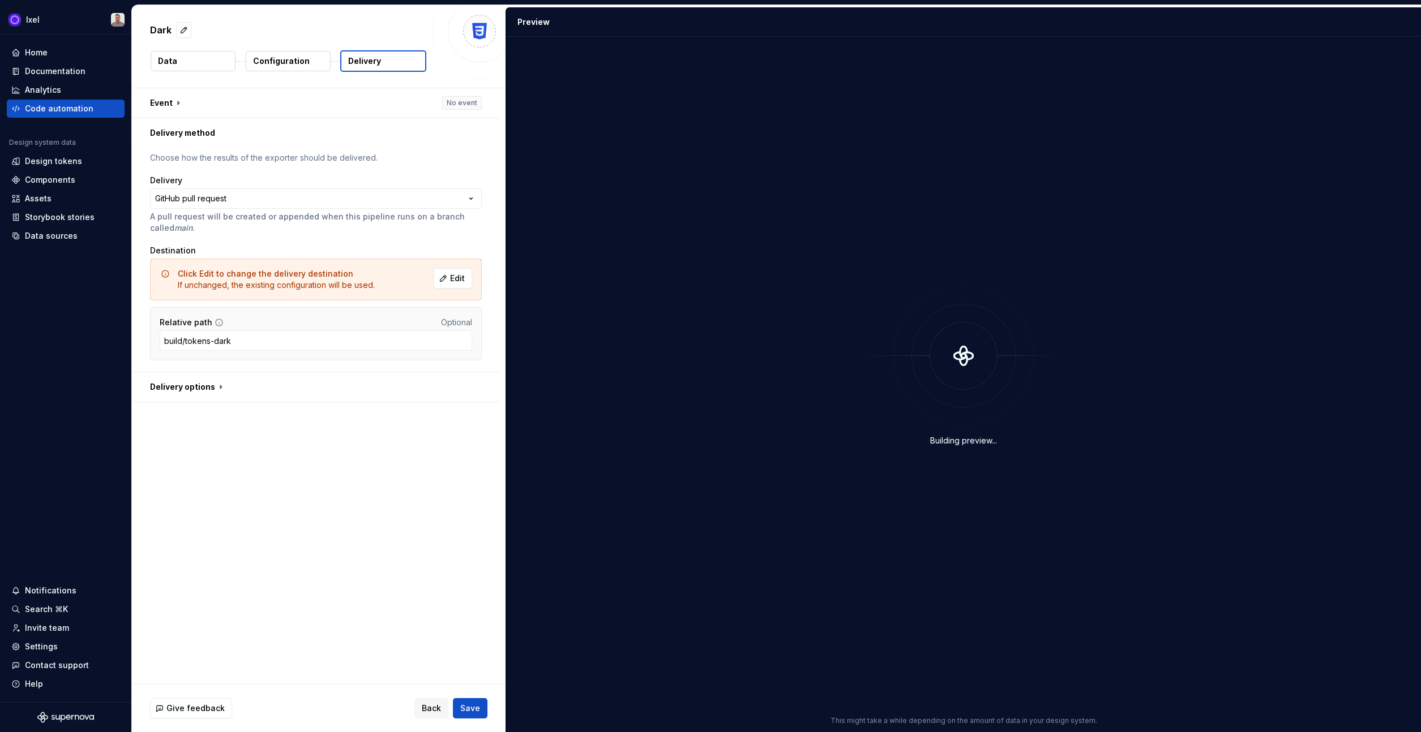
click at [290, 61] on p "Configuration" at bounding box center [281, 60] width 57 height 11
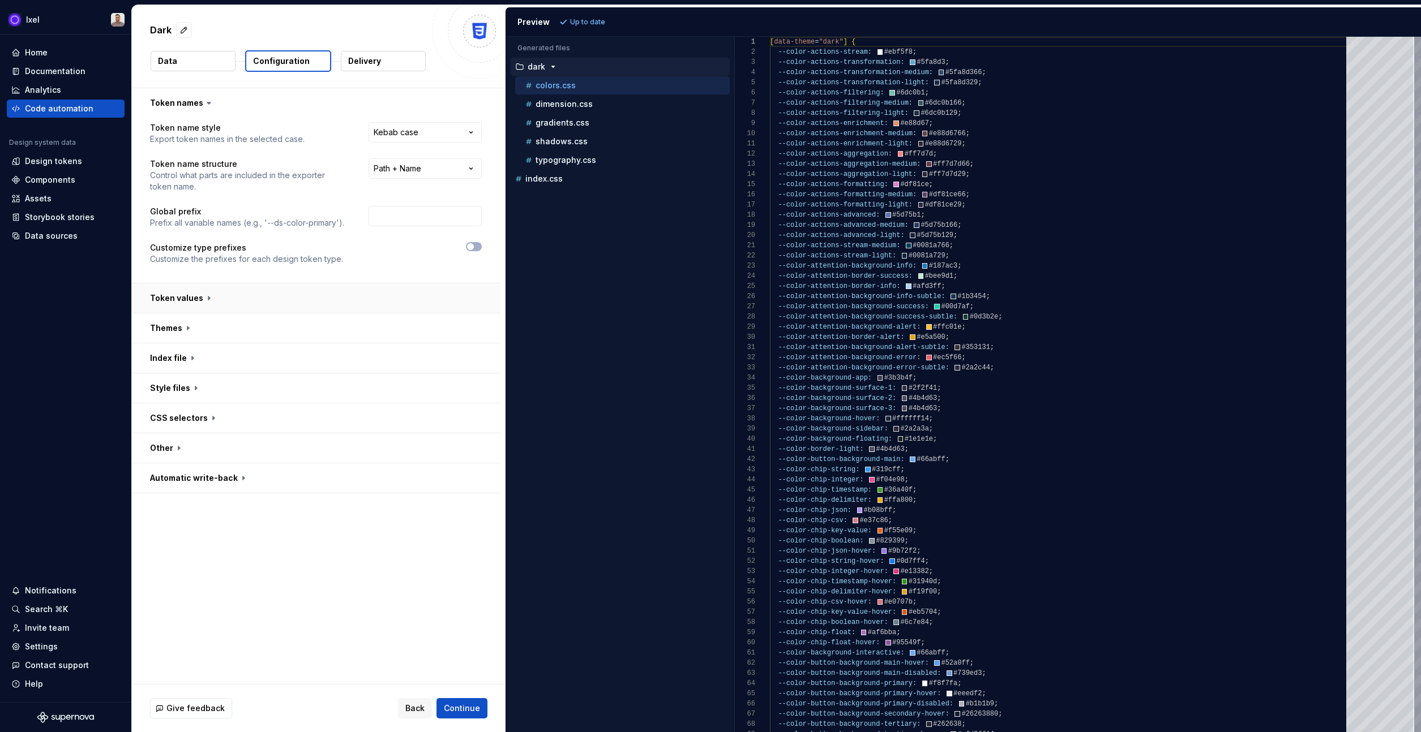
click at [282, 295] on button "button" at bounding box center [316, 298] width 368 height 29
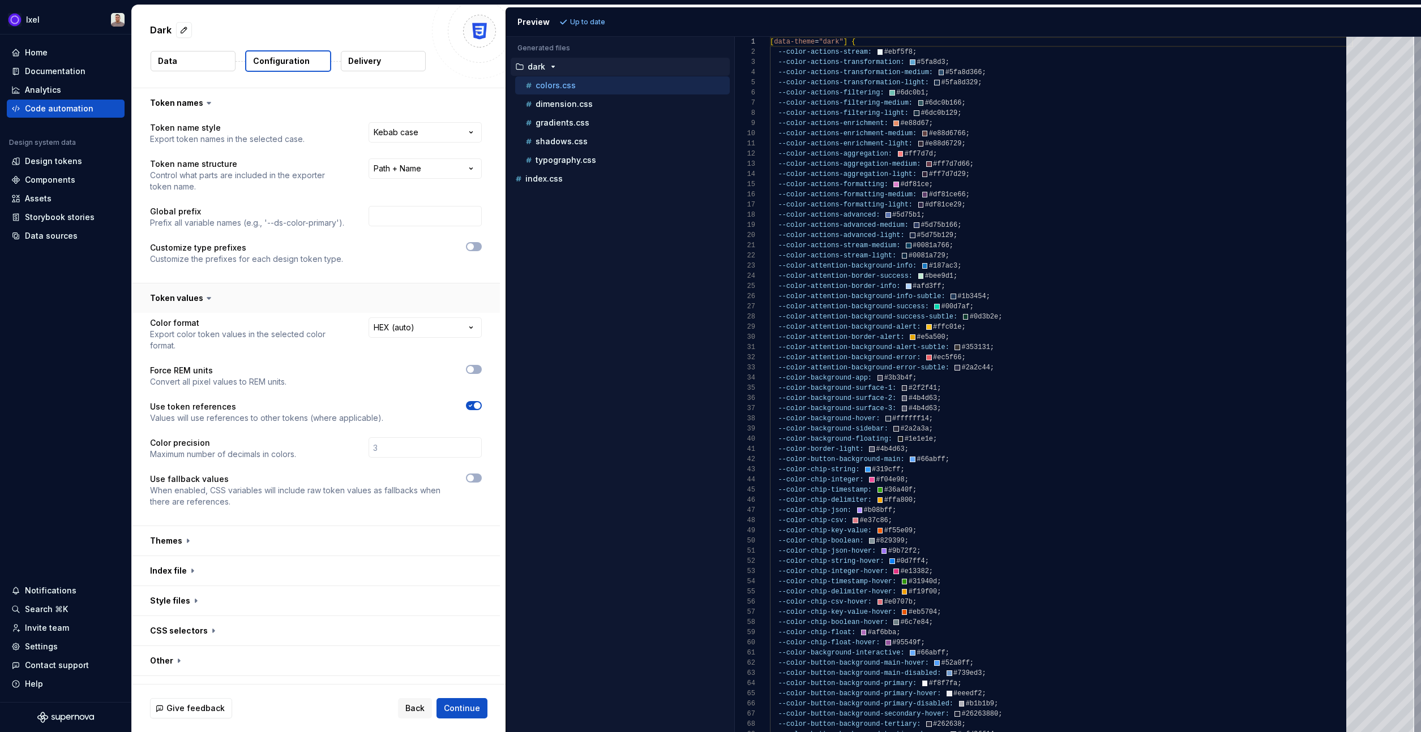
click at [280, 296] on button "button" at bounding box center [316, 298] width 368 height 29
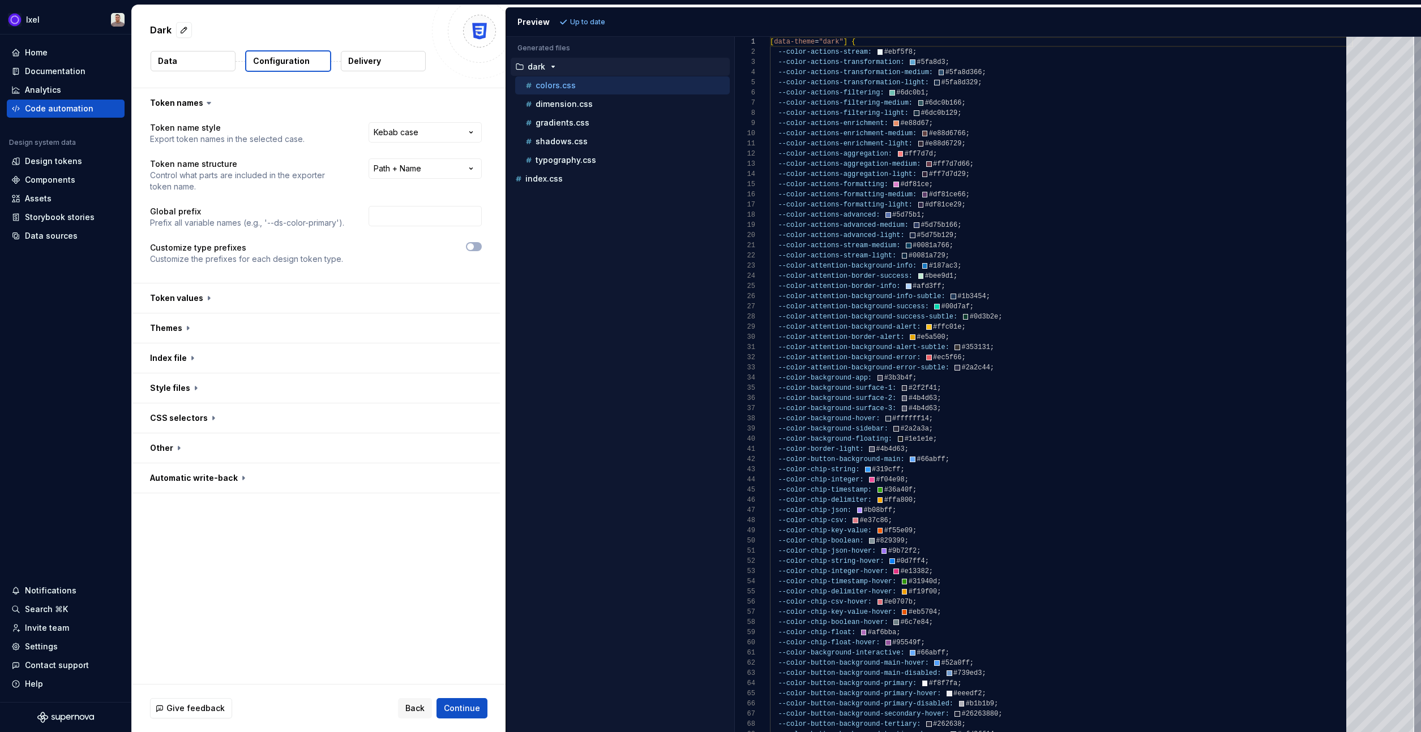
click at [368, 65] on p "Delivery" at bounding box center [364, 60] width 33 height 11
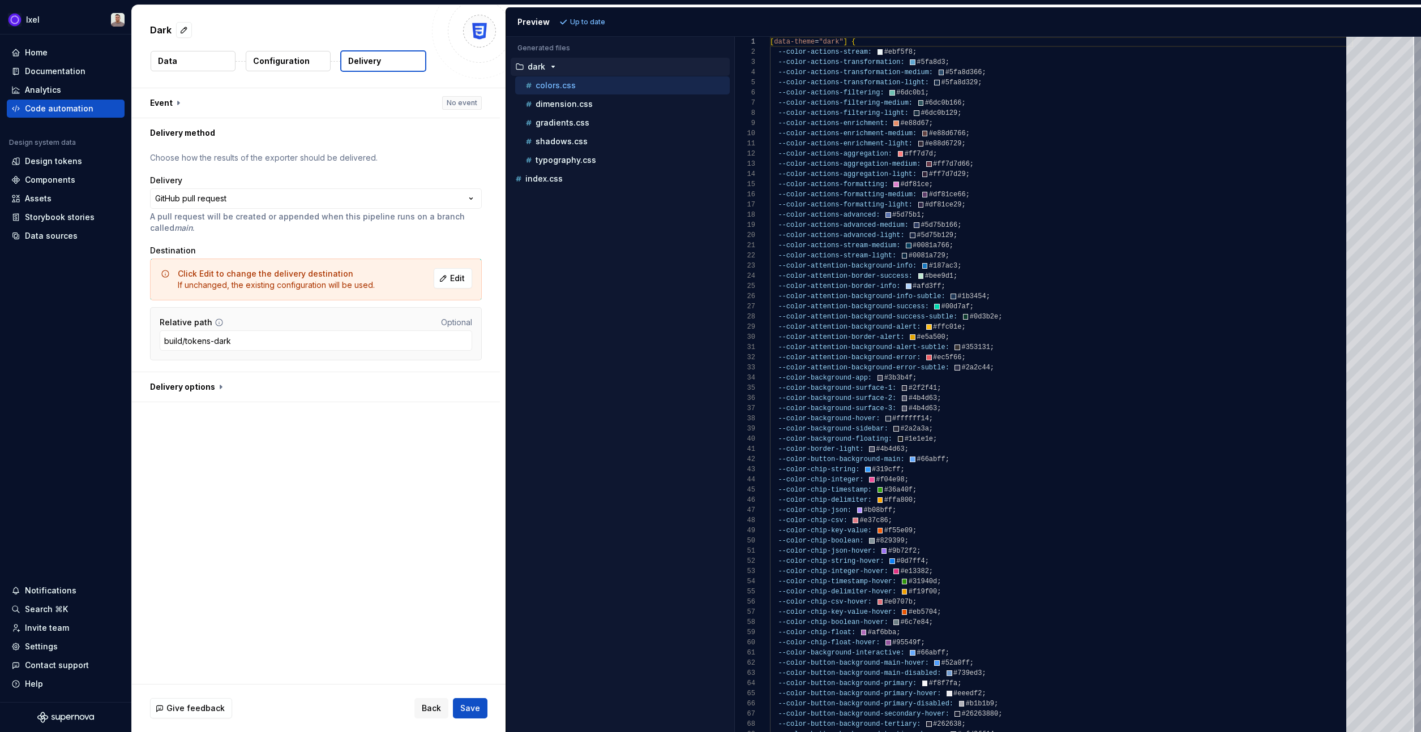
click at [262, 67] on button "Configuration" at bounding box center [288, 61] width 85 height 20
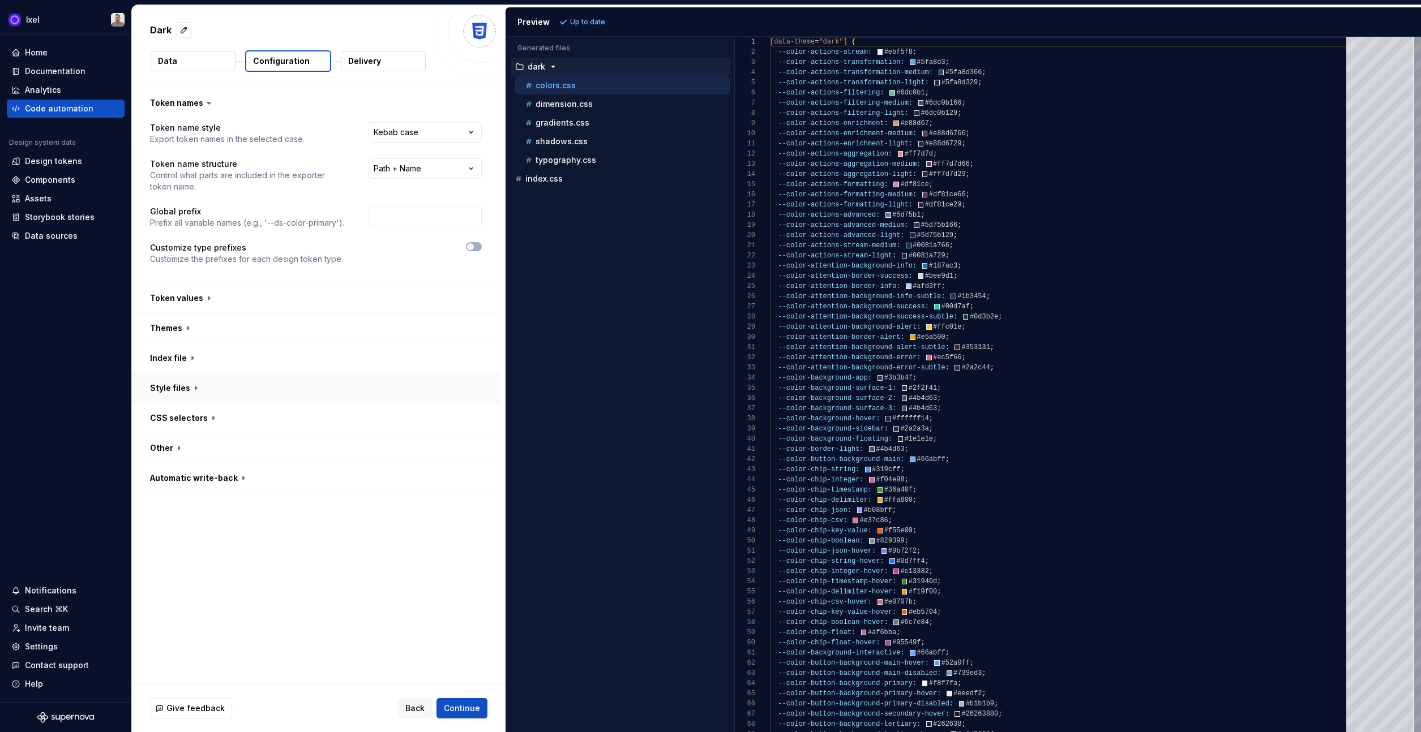
click at [224, 396] on button "button" at bounding box center [316, 388] width 368 height 29
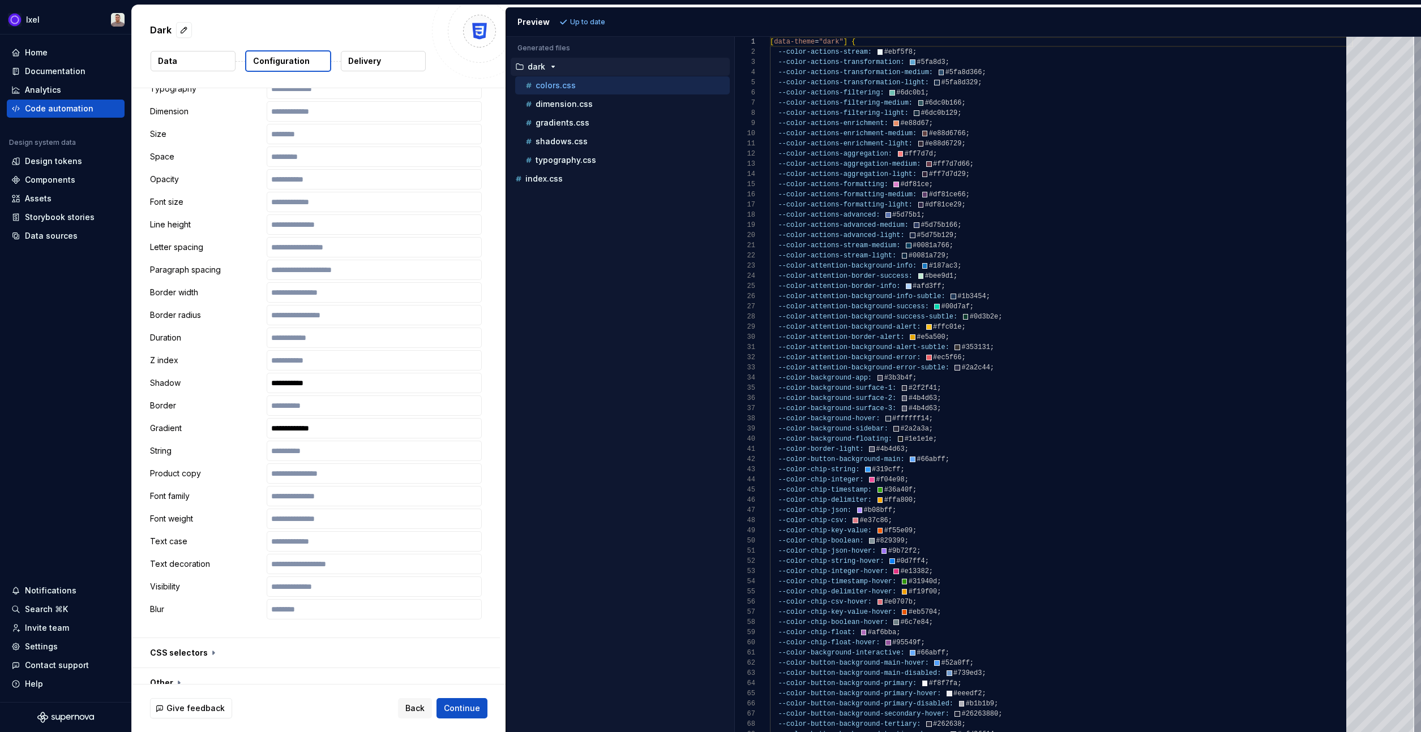
scroll to position [581, 0]
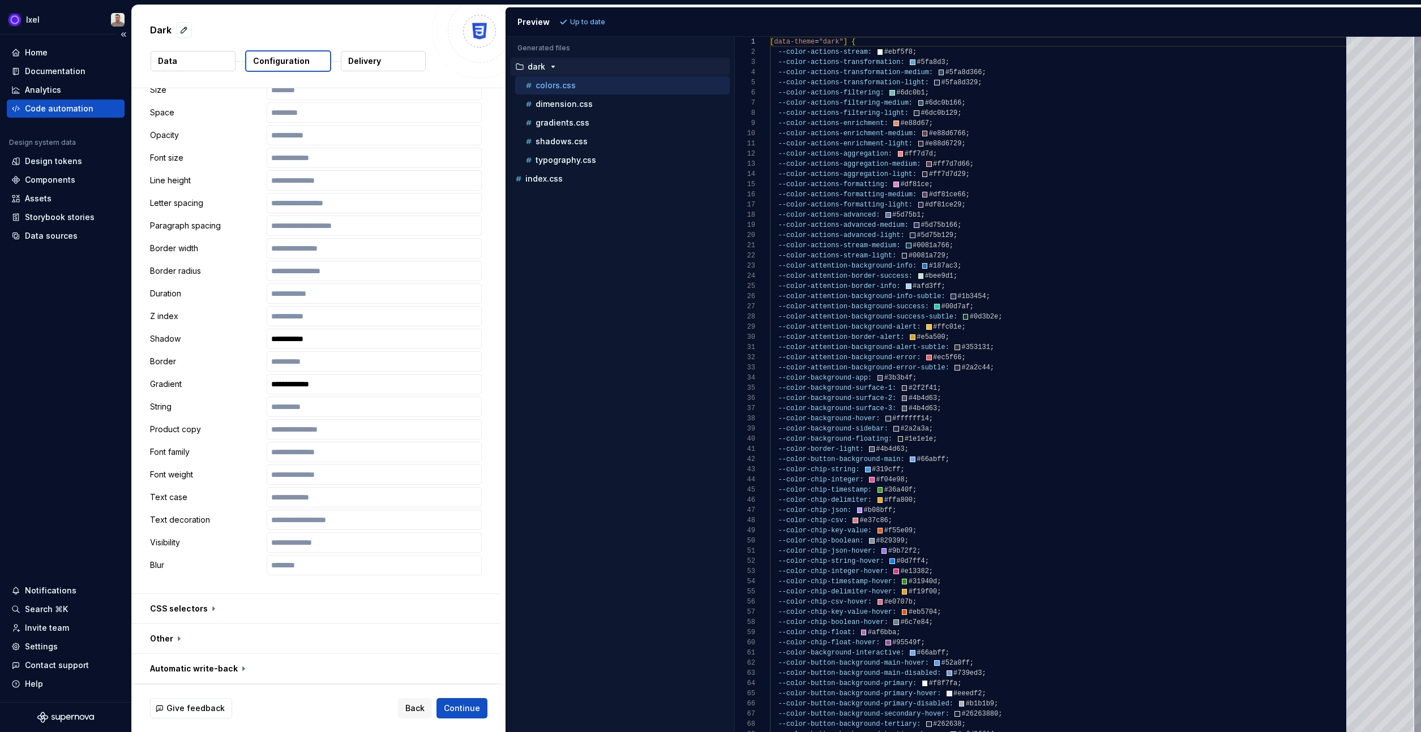
click at [66, 106] on div "Code automation" at bounding box center [59, 108] width 68 height 11
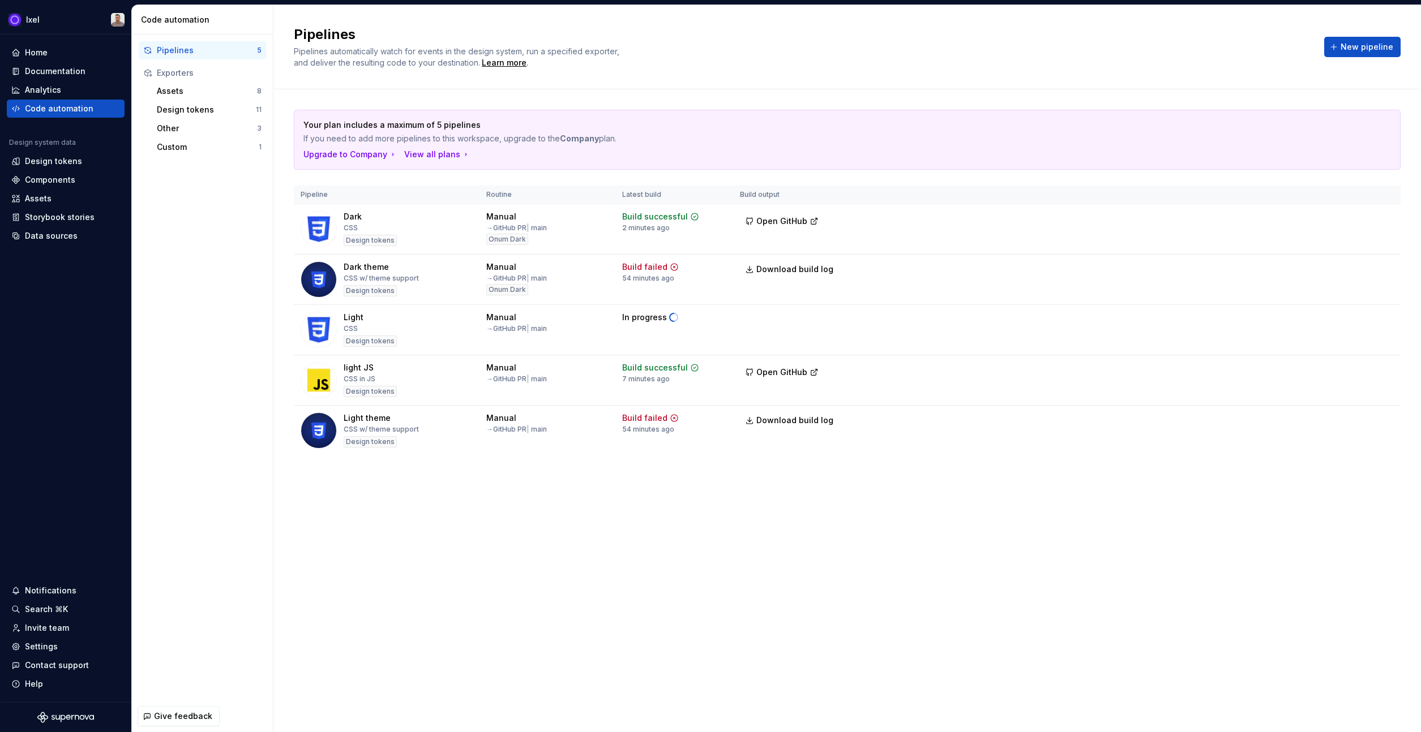
click at [1381, 324] on html "Ixel Home Documentation Analytics Code automation Design system data Design tok…" at bounding box center [710, 366] width 1421 height 732
click at [1314, 349] on div "Edit pipeline" at bounding box center [1361, 344] width 119 height 18
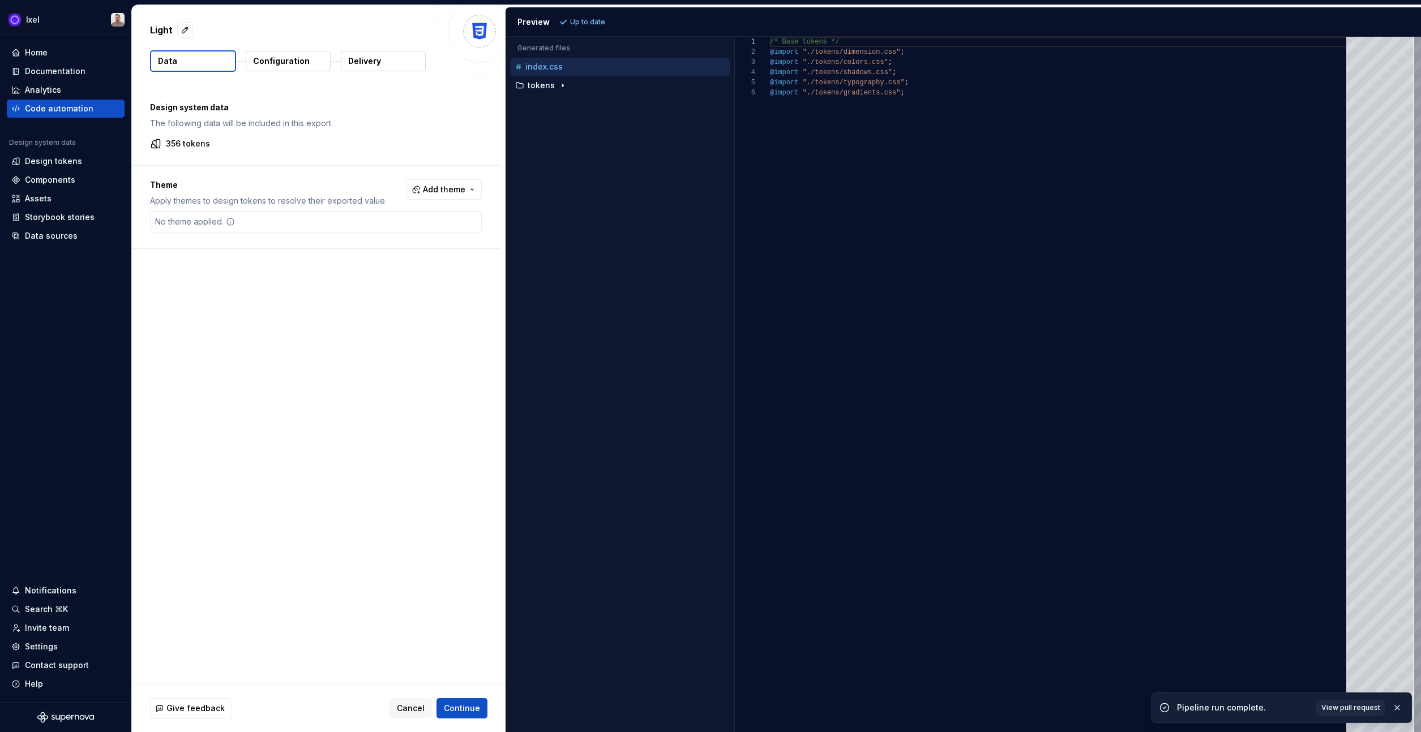
click at [270, 63] on p "Configuration" at bounding box center [281, 60] width 57 height 11
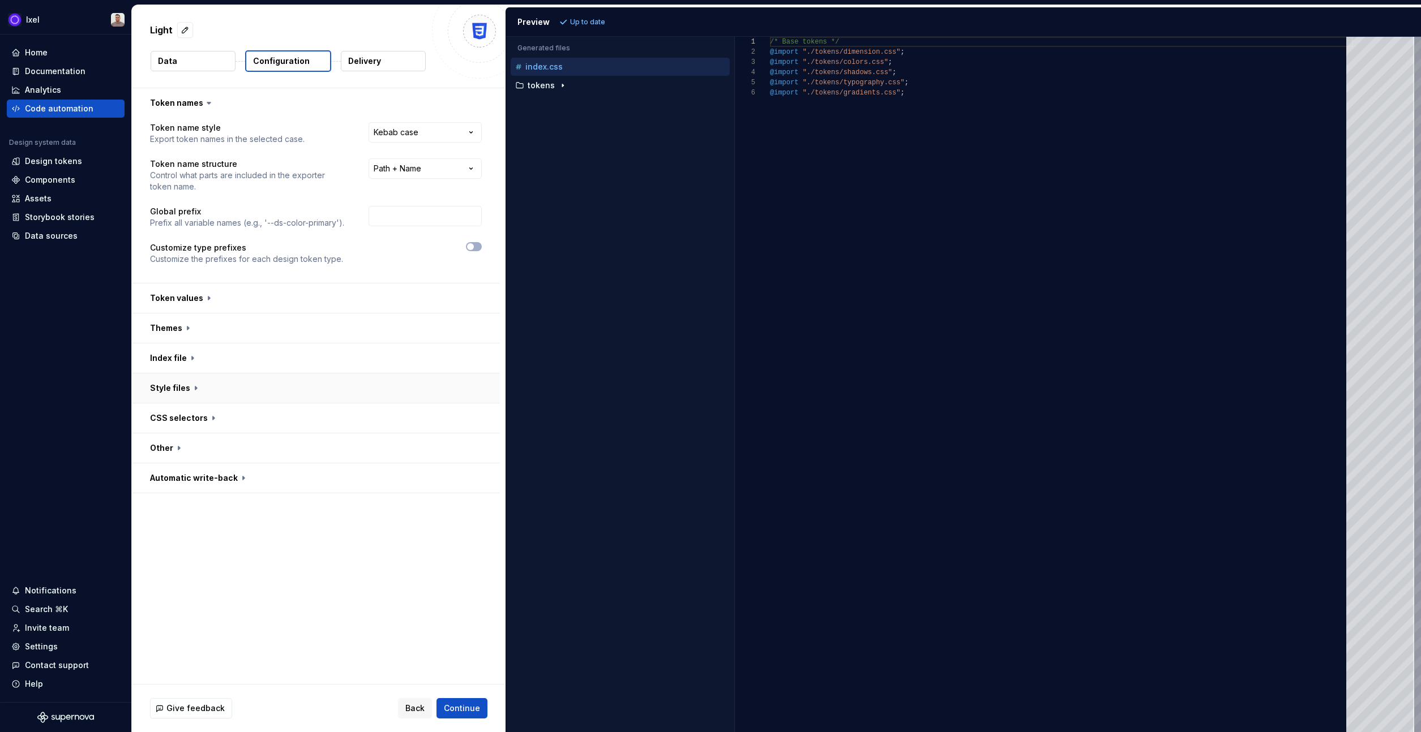
click at [223, 376] on button "button" at bounding box center [316, 388] width 368 height 29
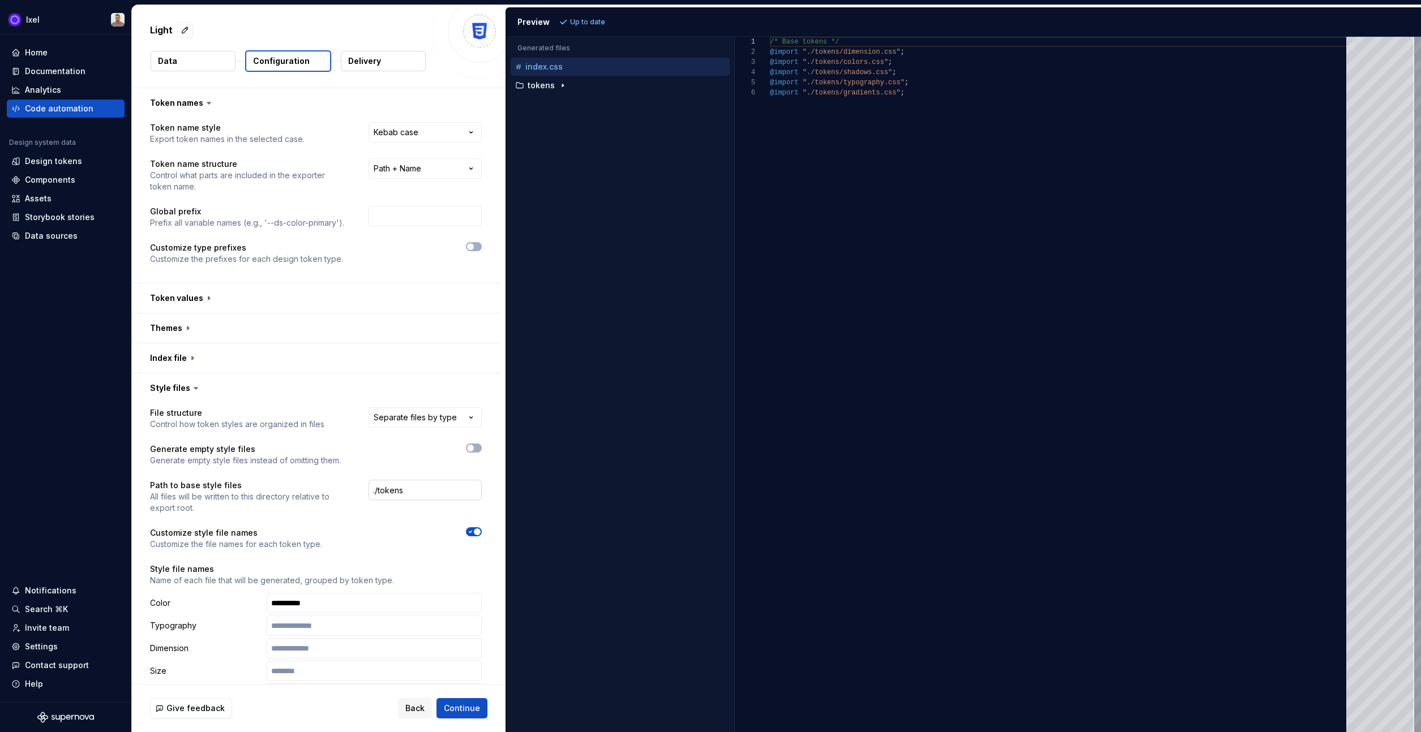
click at [394, 489] on input "./tokens" at bounding box center [424, 490] width 113 height 20
type input "./light"
click at [592, 28] on button "Refresh preview" at bounding box center [594, 22] width 76 height 16
type textarea "**********"
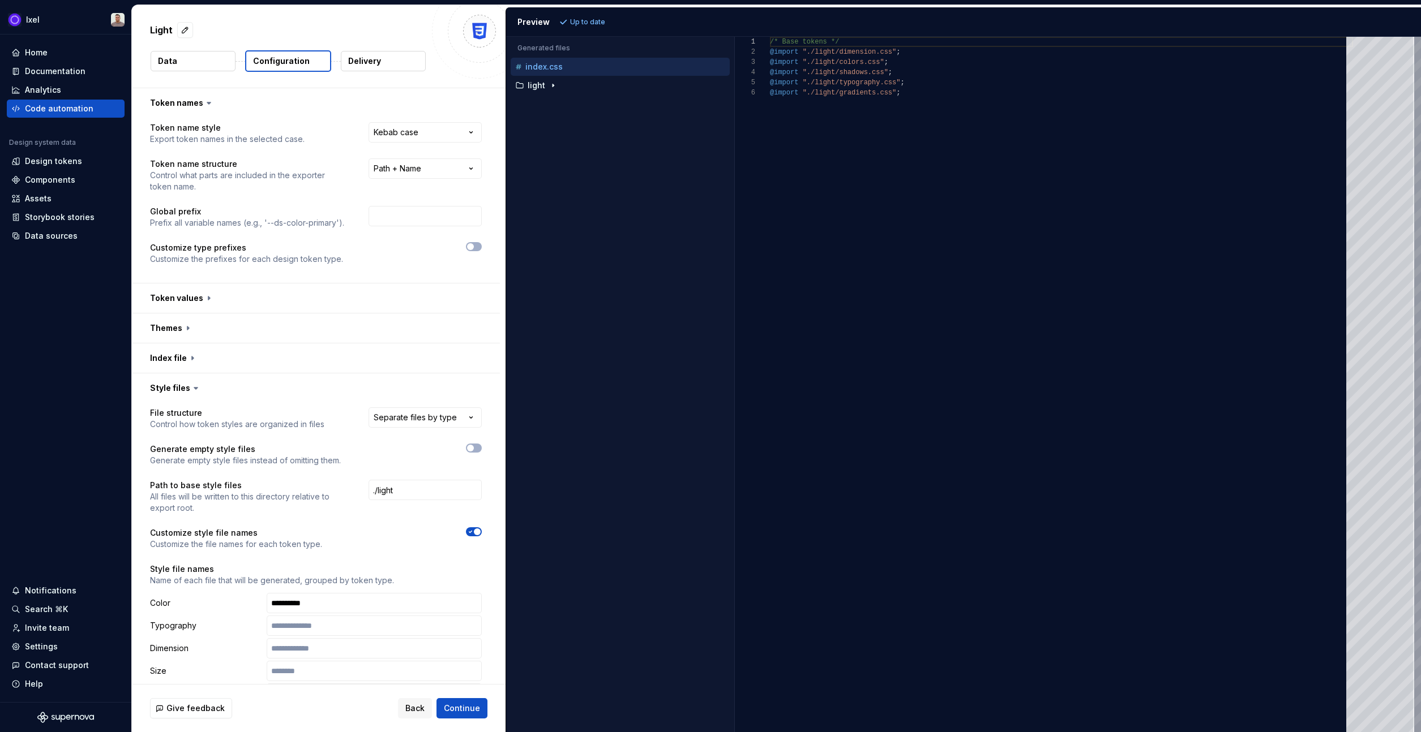
scroll to position [51, 0]
click at [462, 703] on span "Continue" at bounding box center [462, 708] width 36 height 11
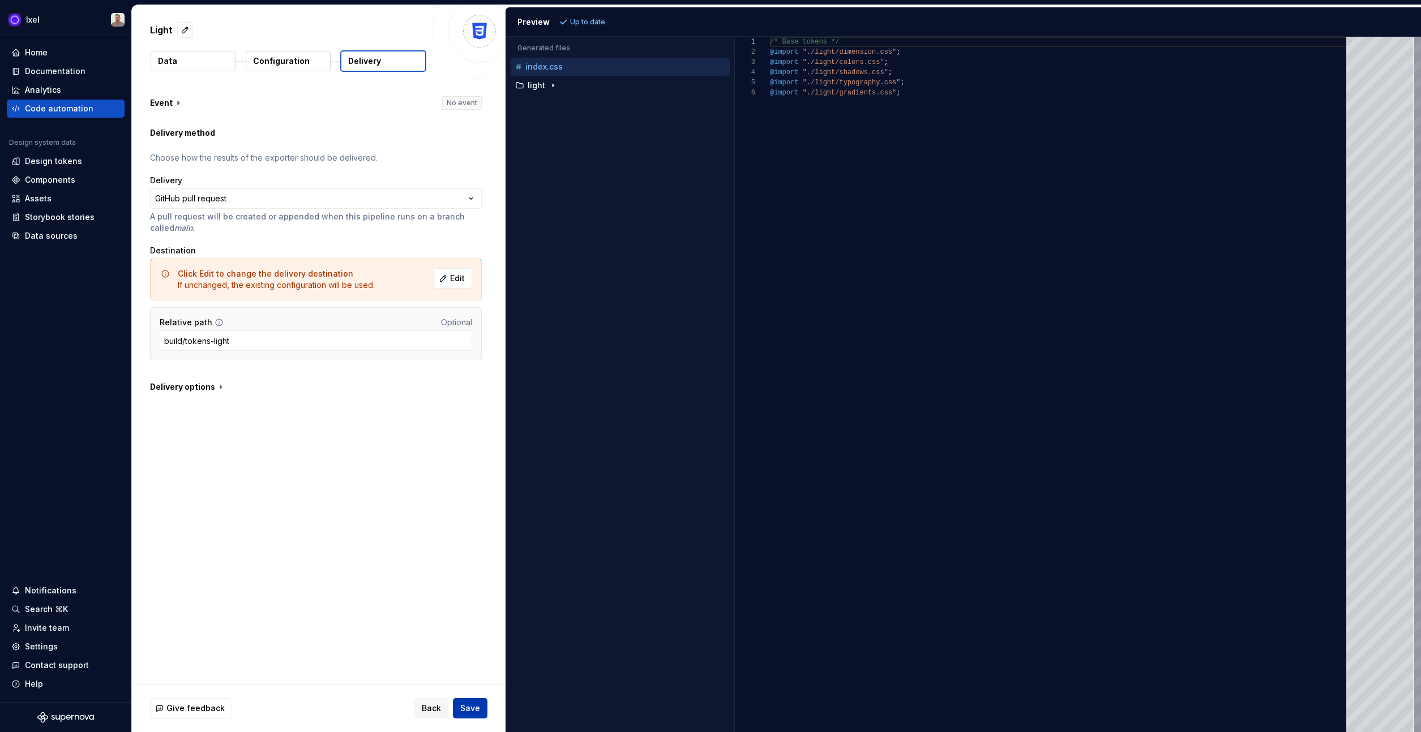
click at [468, 703] on span "Save" at bounding box center [470, 708] width 20 height 11
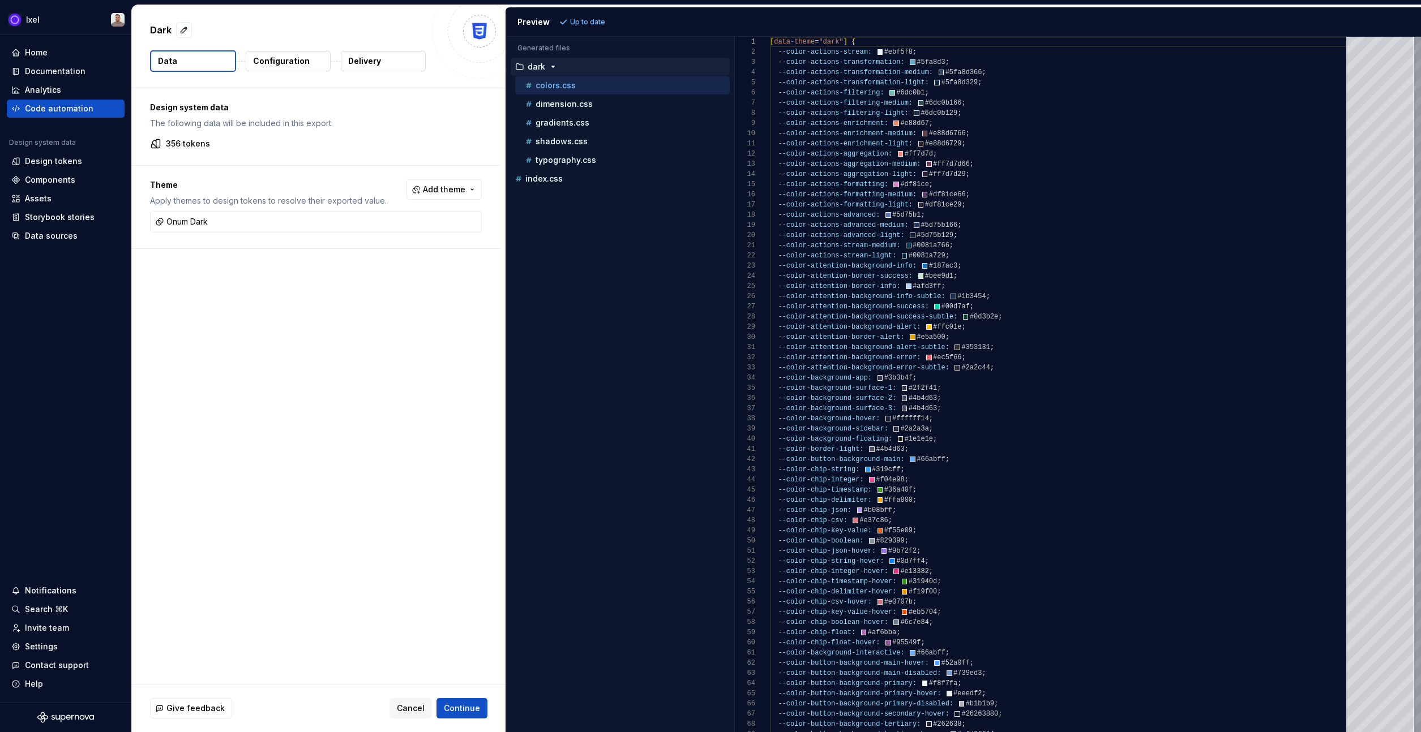
click at [281, 61] on p "Configuration" at bounding box center [281, 60] width 57 height 11
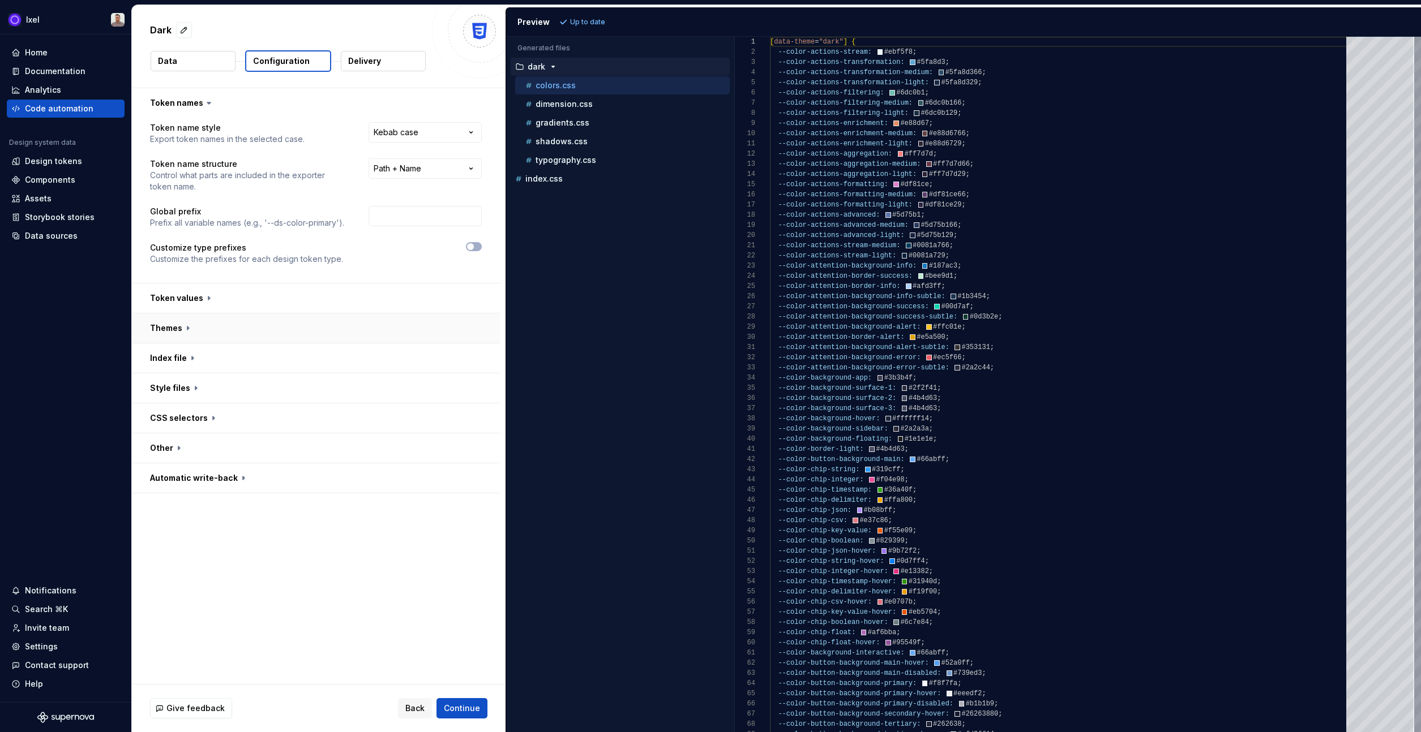
click at [194, 318] on button "button" at bounding box center [316, 328] width 368 height 29
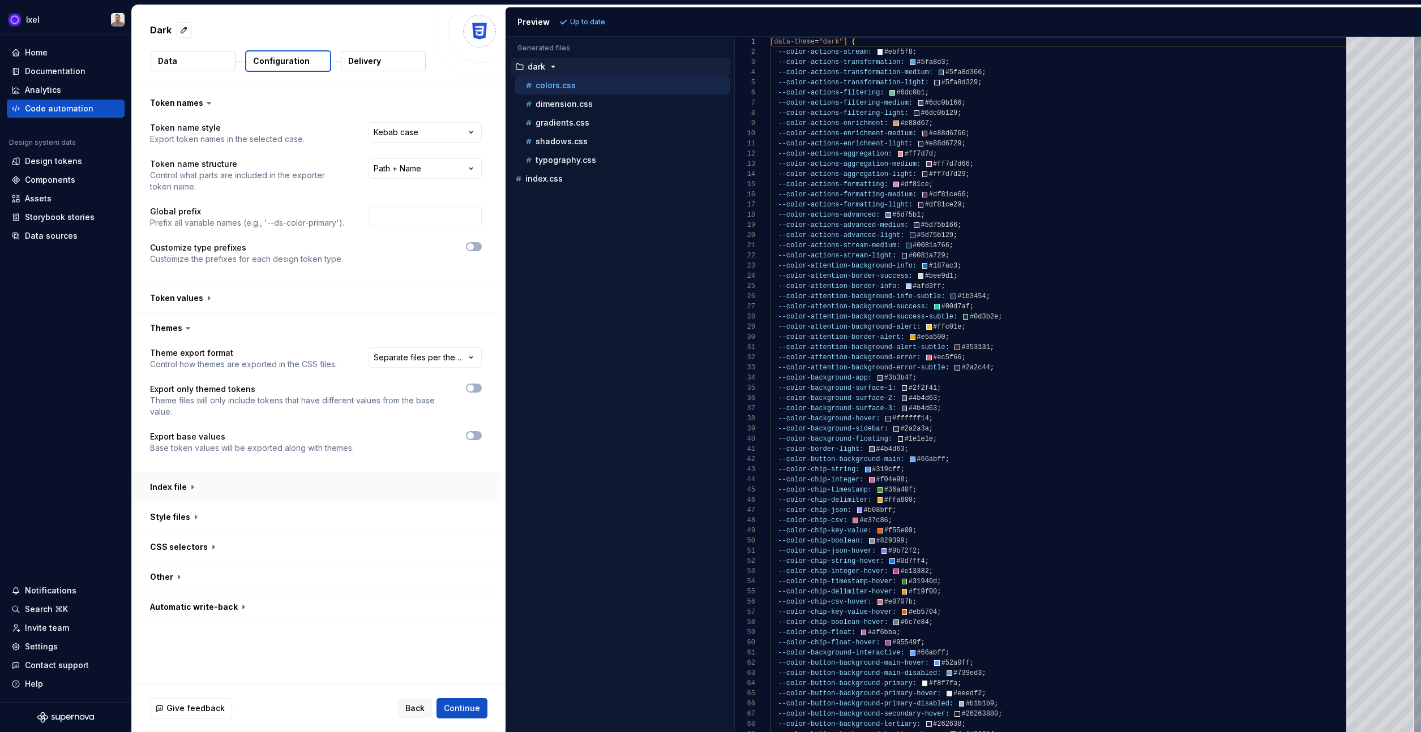
click at [199, 483] on button "button" at bounding box center [316, 487] width 368 height 29
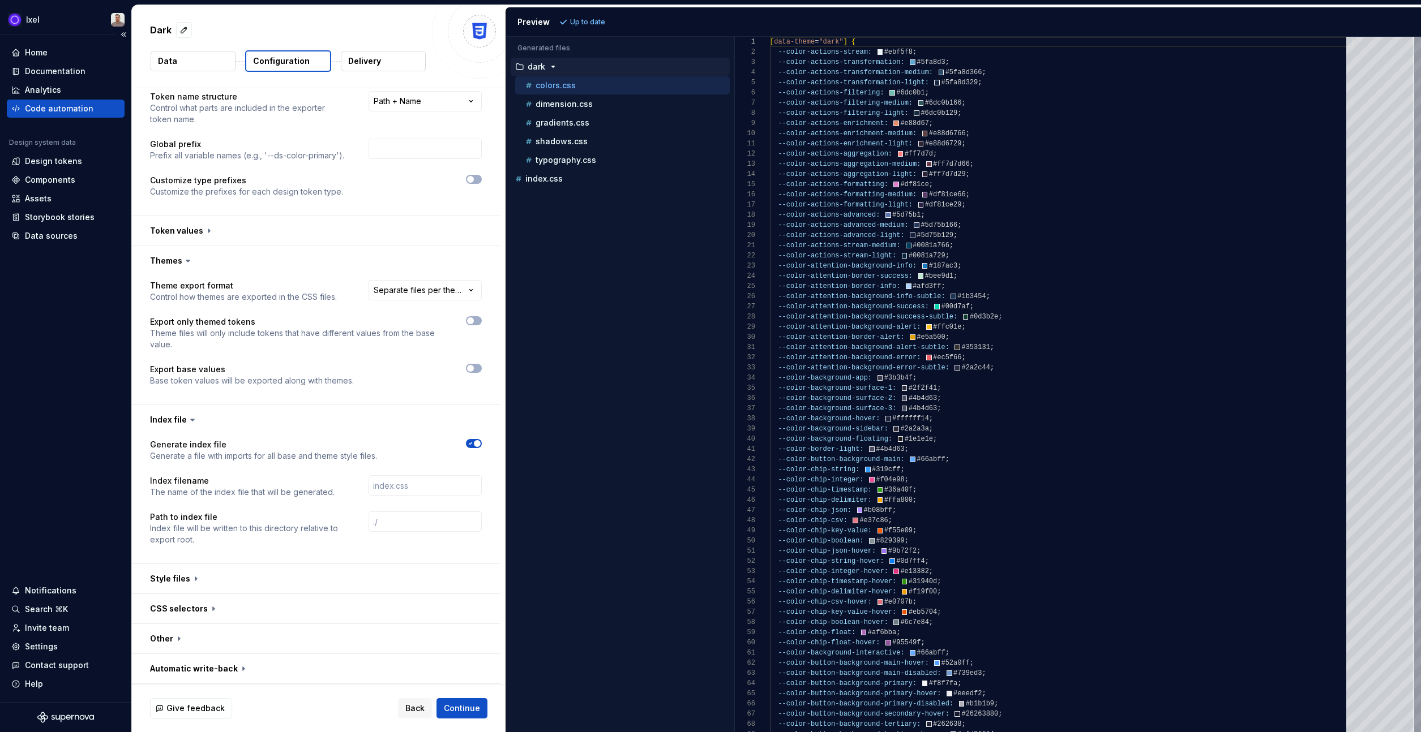
click at [61, 109] on div "Code automation" at bounding box center [59, 108] width 68 height 11
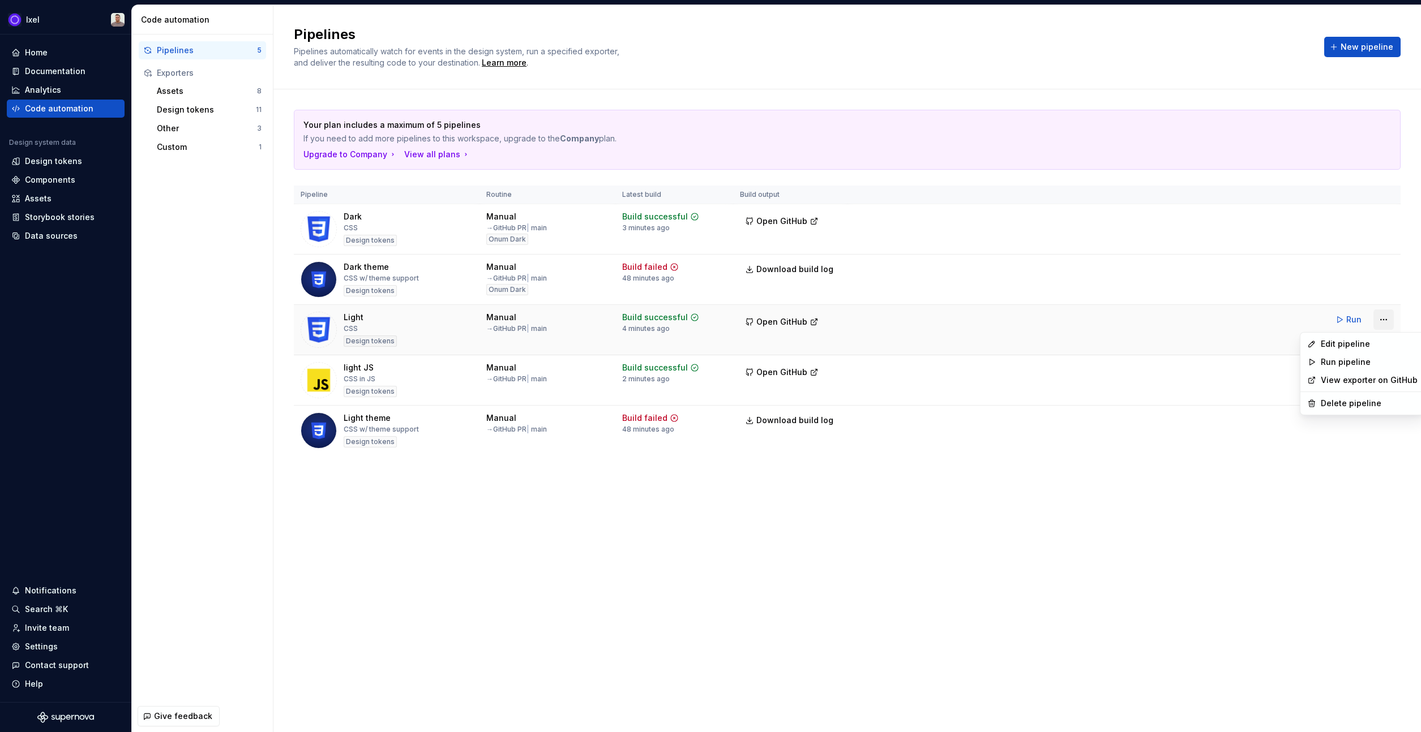
click at [1381, 317] on html "Ixel Home Documentation Analytics Code automation Design system data Design tok…" at bounding box center [710, 366] width 1421 height 732
click at [1322, 345] on div "Edit pipeline" at bounding box center [1368, 343] width 97 height 11
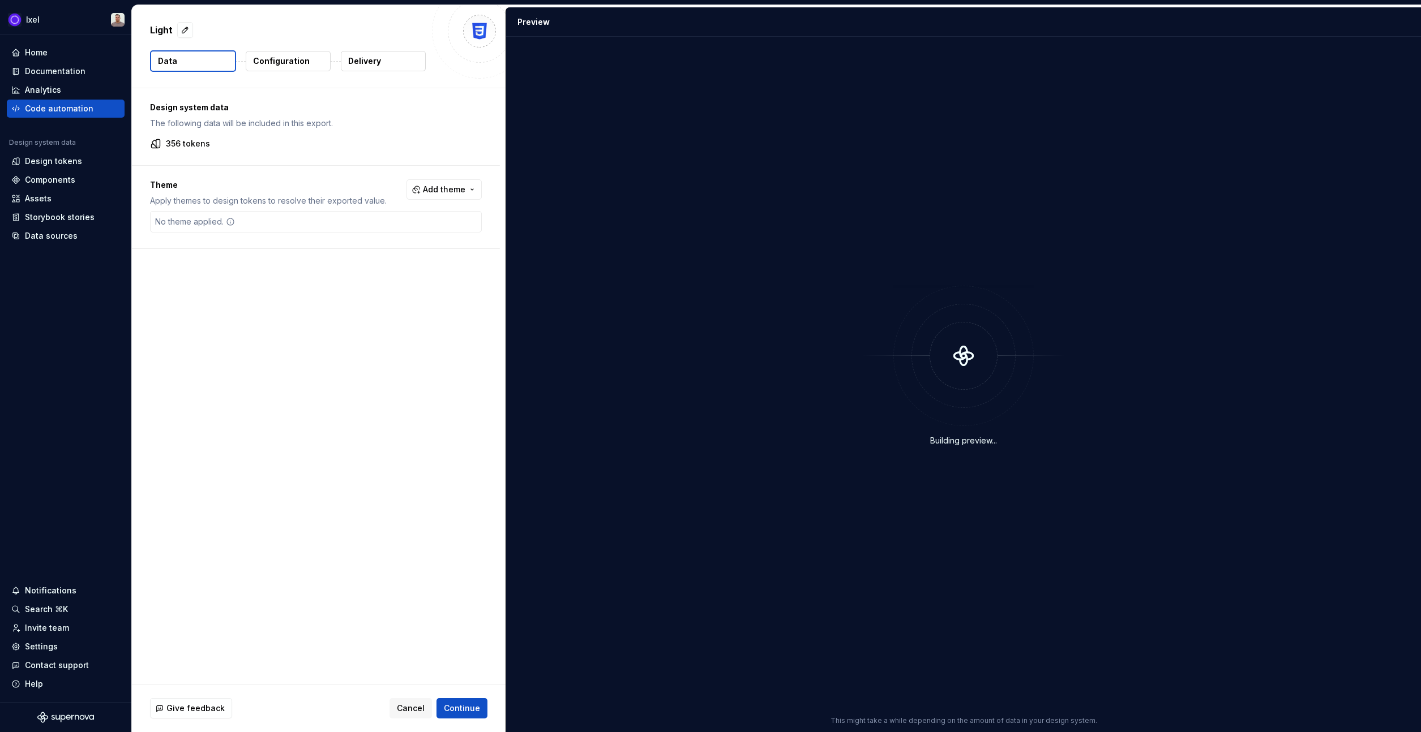
click at [276, 61] on p "Configuration" at bounding box center [281, 60] width 57 height 11
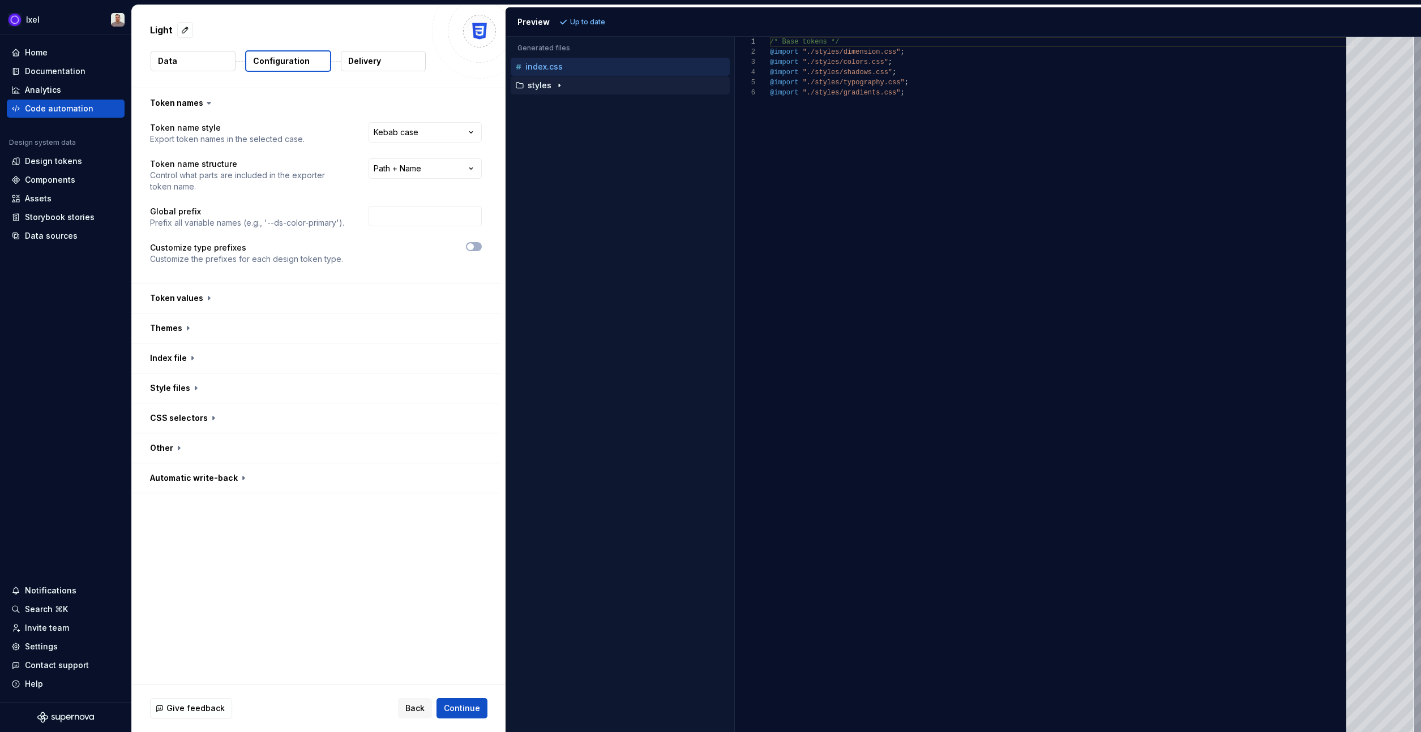
click at [555, 87] on icon "button" at bounding box center [559, 85] width 9 height 9
click at [586, 87] on div "styles" at bounding box center [621, 85] width 217 height 9
click at [260, 382] on button "button" at bounding box center [316, 388] width 368 height 29
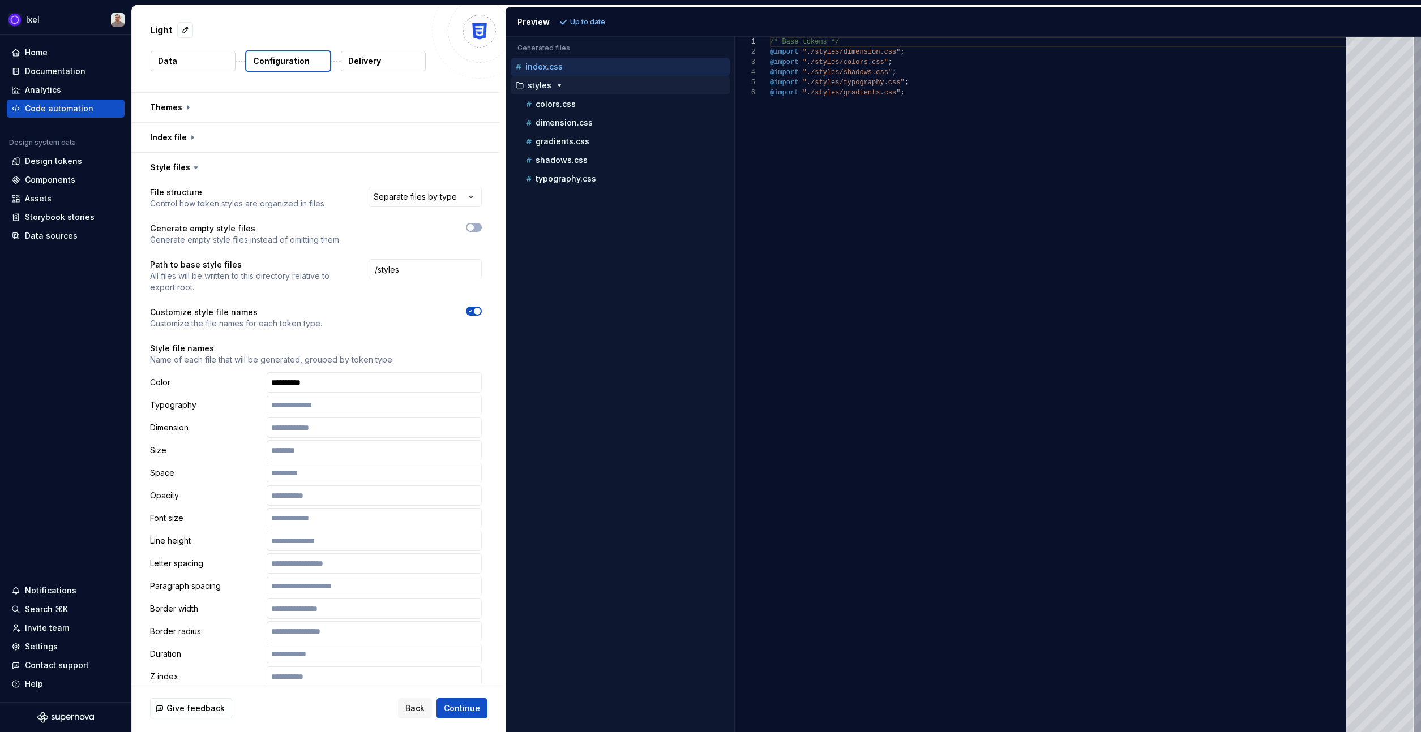
scroll to position [207, 0]
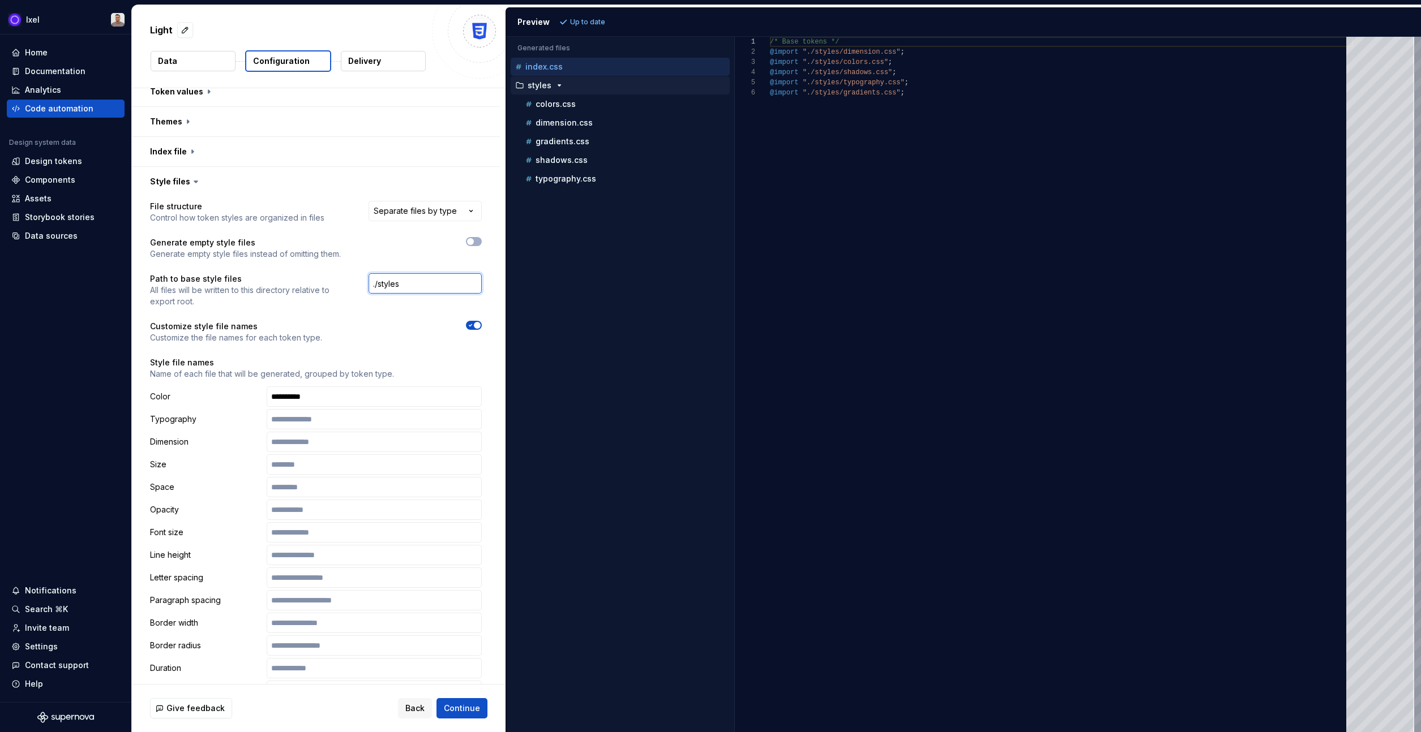
click at [408, 282] on input "./styles" at bounding box center [424, 283] width 113 height 20
drag, startPoint x: 408, startPoint y: 282, endPoint x: 273, endPoint y: 268, distance: 136.1
click at [273, 268] on div "**********" at bounding box center [316, 582] width 332 height 763
click at [398, 287] on input "./styles" at bounding box center [424, 283] width 113 height 20
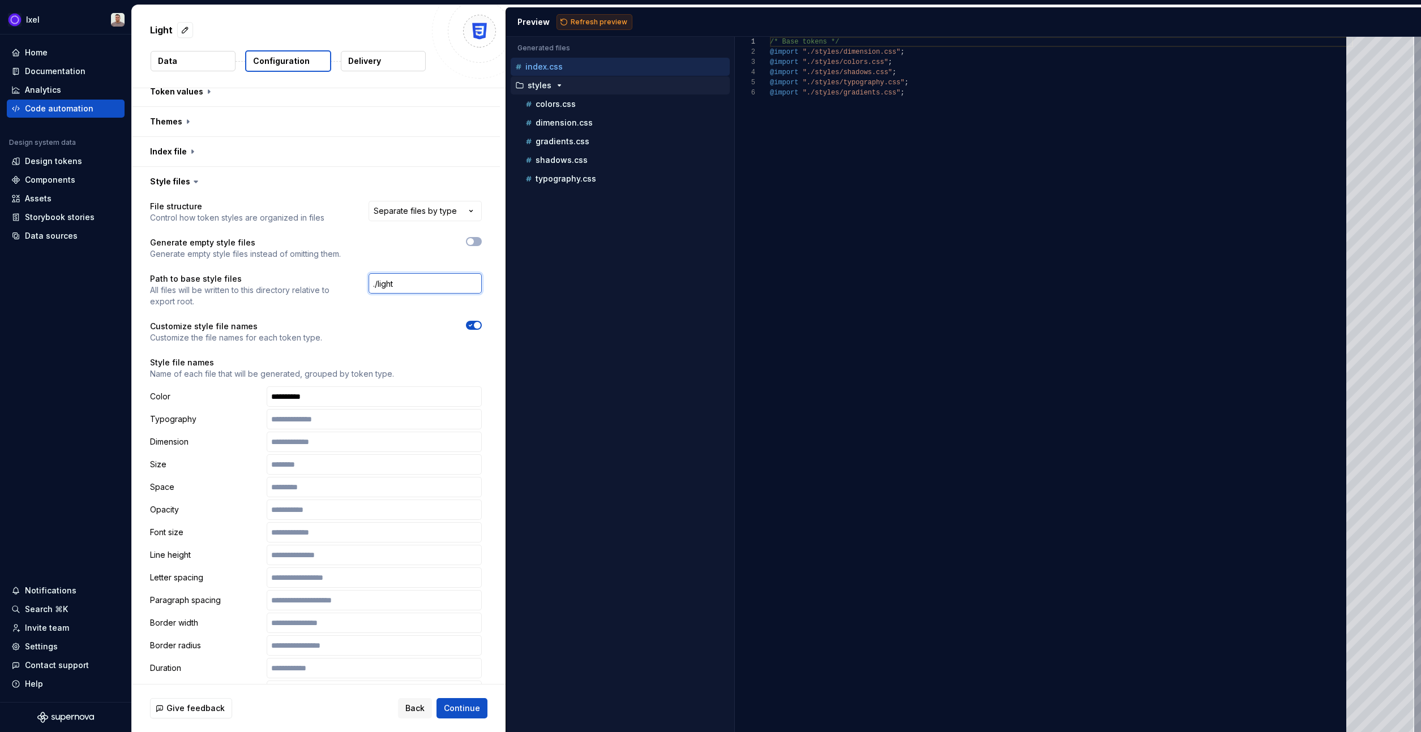
type input "./light"
click at [585, 20] on span "Refresh preview" at bounding box center [599, 22] width 57 height 9
type textarea "**********"
click at [551, 86] on icon "button" at bounding box center [552, 85] width 9 height 9
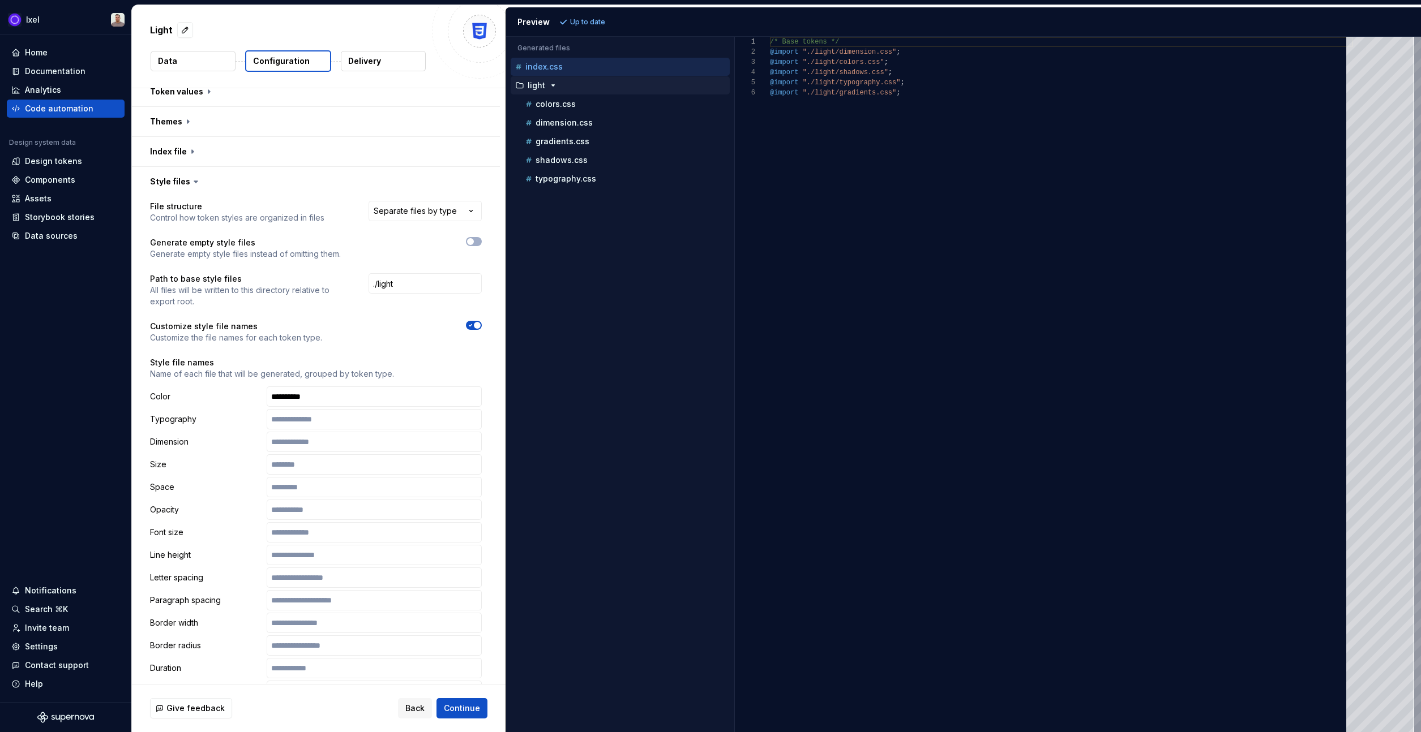
click at [367, 66] on p "Delivery" at bounding box center [364, 60] width 33 height 11
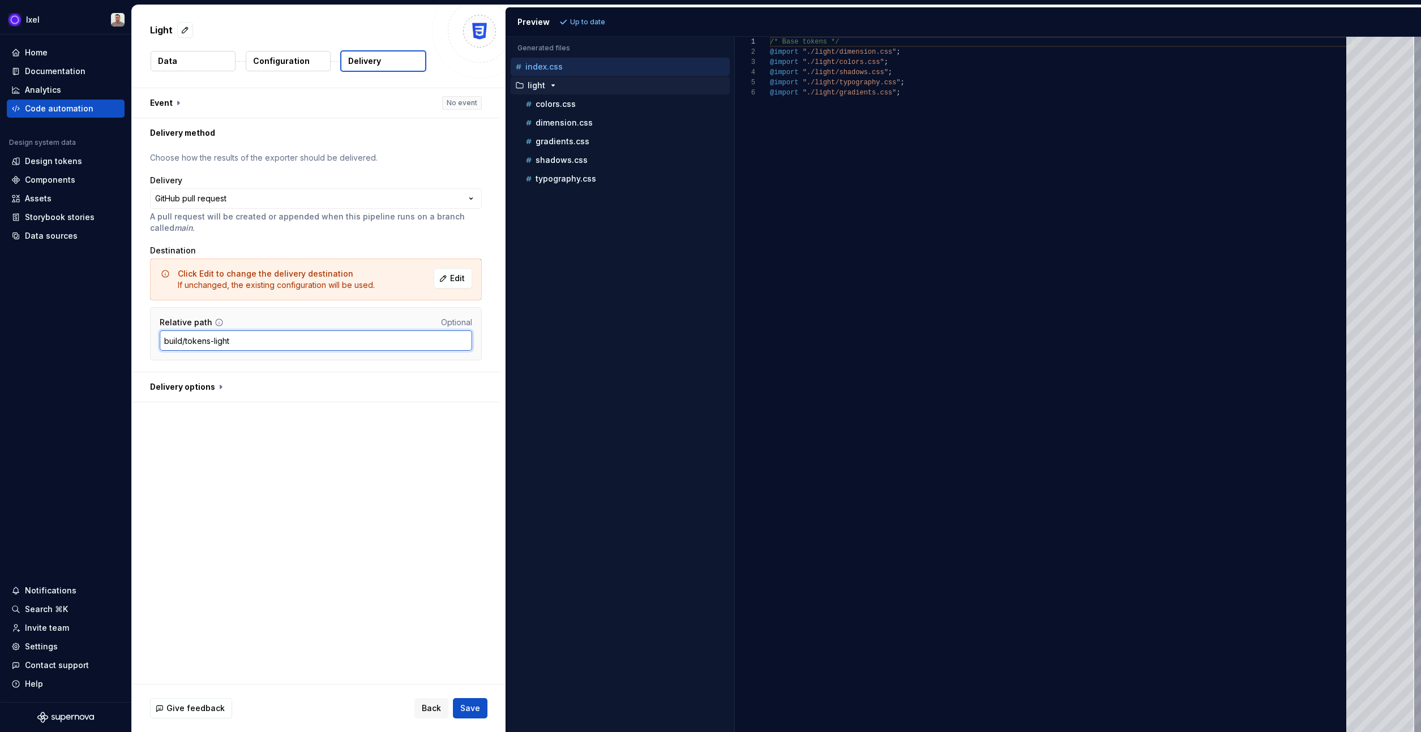
click at [184, 342] on input "build/tokens-light" at bounding box center [316, 341] width 312 height 20
click at [211, 340] on input "build/tokens-light" at bounding box center [316, 341] width 312 height 20
click at [283, 336] on input "build/light" at bounding box center [316, 341] width 312 height 20
click at [278, 338] on input "build/light" at bounding box center [316, 341] width 312 height 20
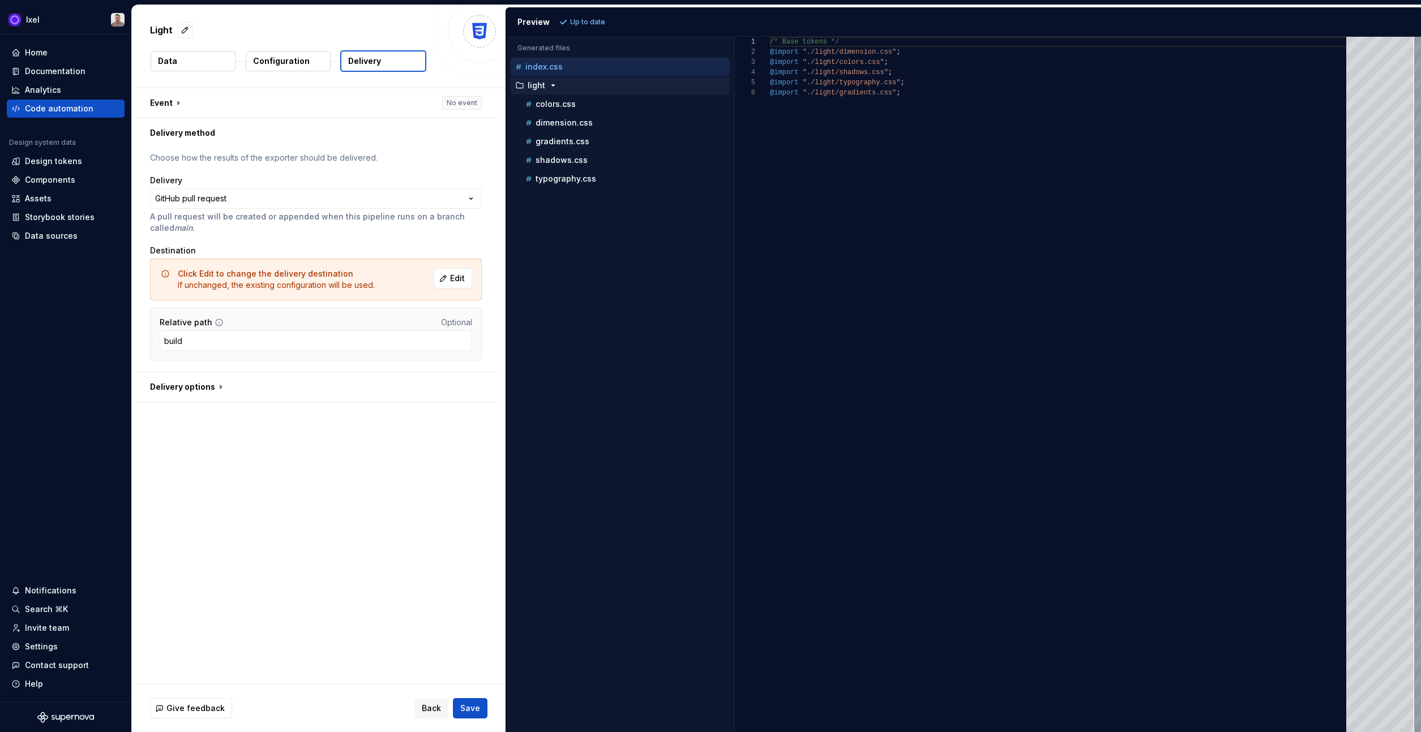
click at [271, 452] on div "**********" at bounding box center [319, 386] width 374 height 596
click at [229, 334] on input "build" at bounding box center [316, 341] width 312 height 20
type input "build/tokens-light"
click at [269, 487] on div "**********" at bounding box center [319, 386] width 374 height 596
click at [474, 707] on span "Save" at bounding box center [470, 708] width 20 height 11
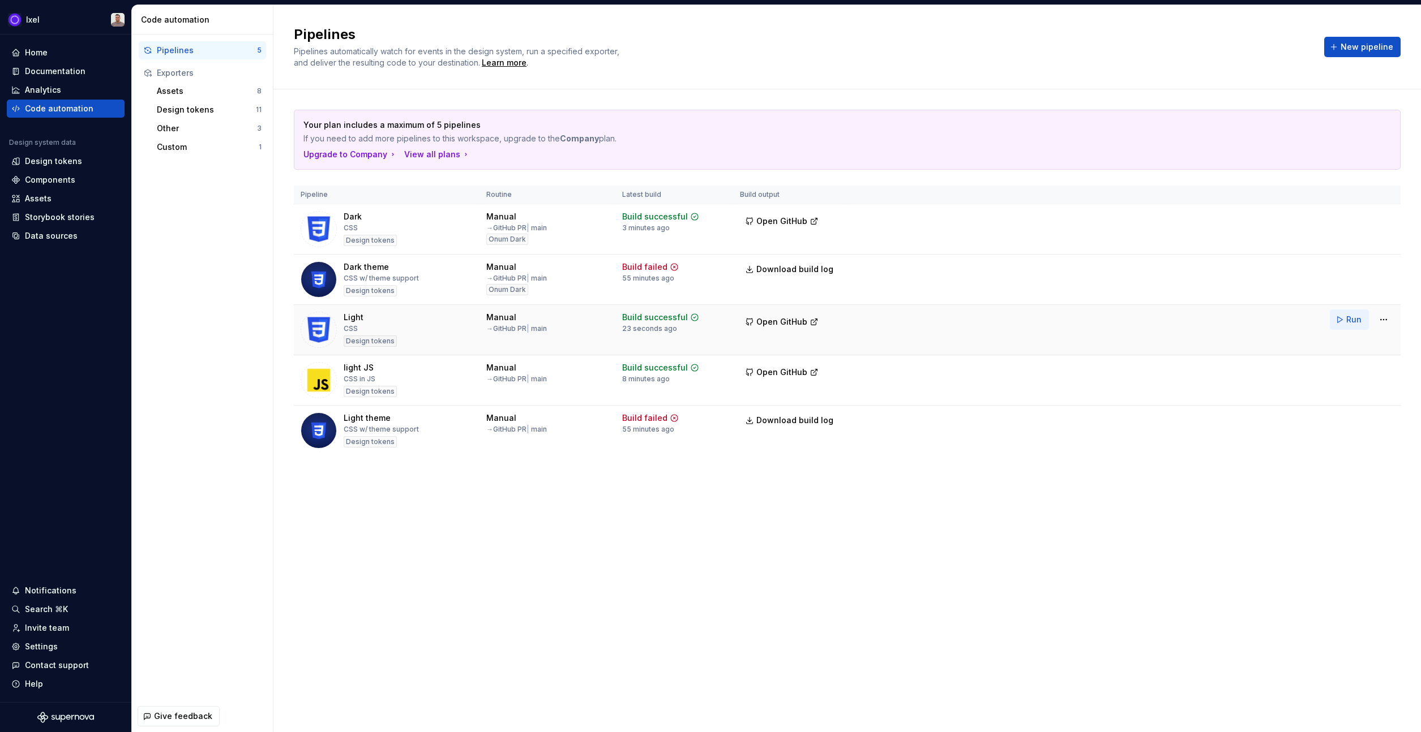
click at [1346, 324] on button "Run" at bounding box center [1349, 320] width 39 height 20
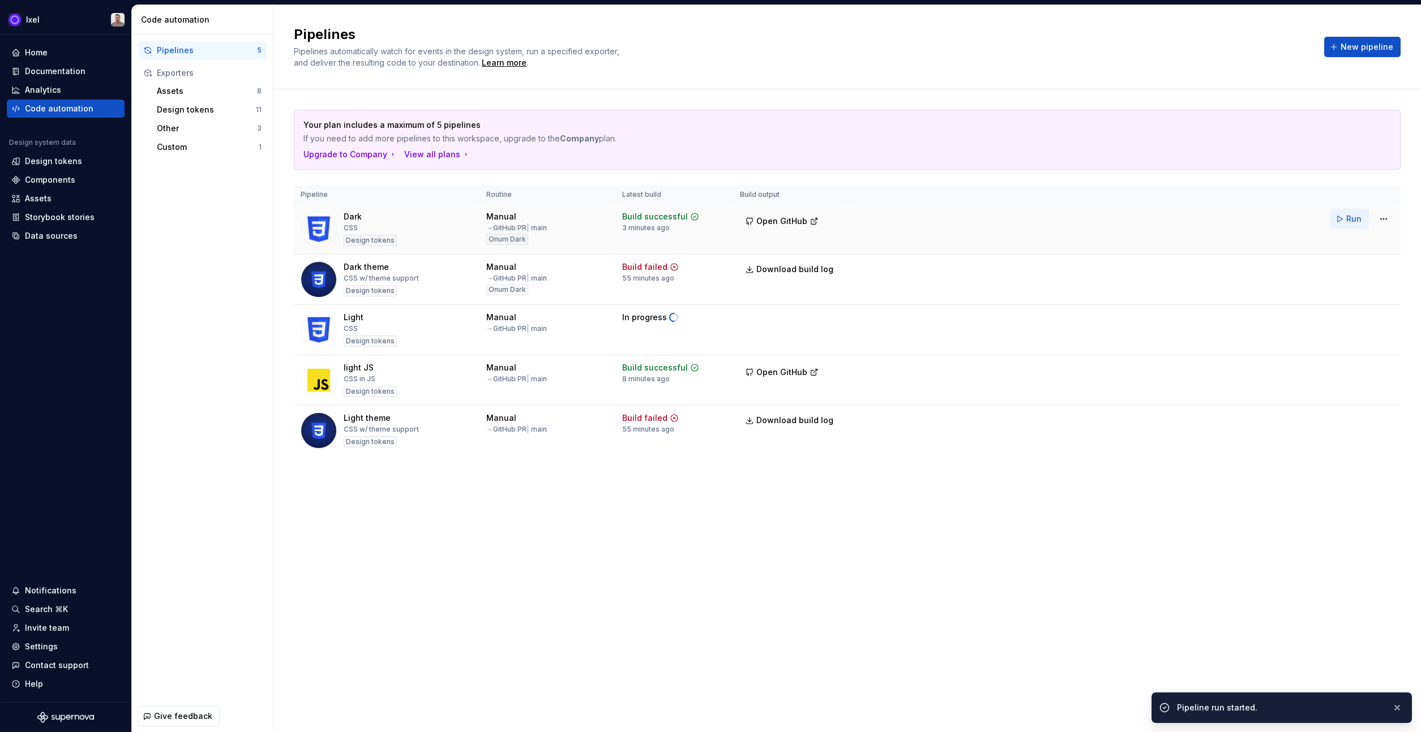
click at [1339, 225] on button "Run" at bounding box center [1349, 219] width 39 height 20
click at [1378, 420] on html "Ixel Home Documentation Analytics Code automation Design system data Design tok…" at bounding box center [710, 366] width 1421 height 732
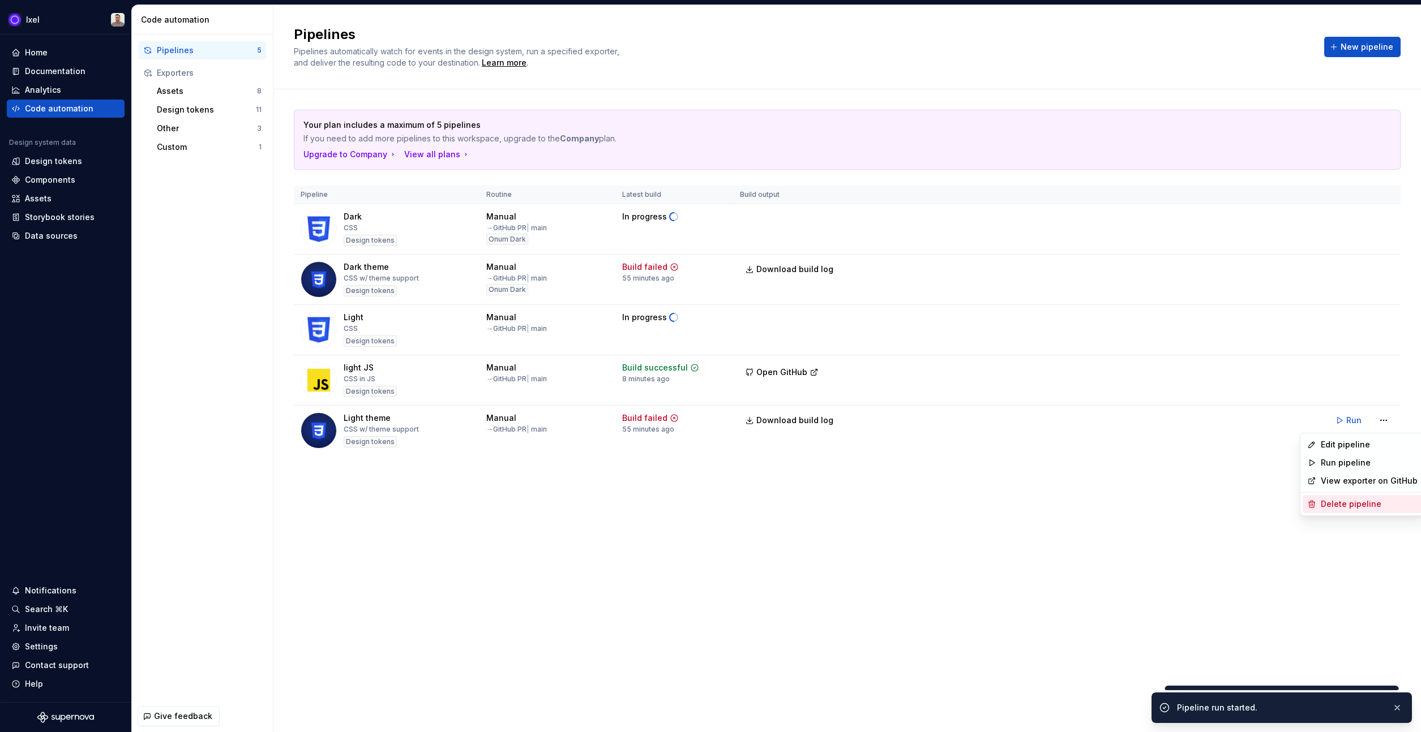
click at [1313, 504] on icon at bounding box center [1311, 504] width 9 height 9
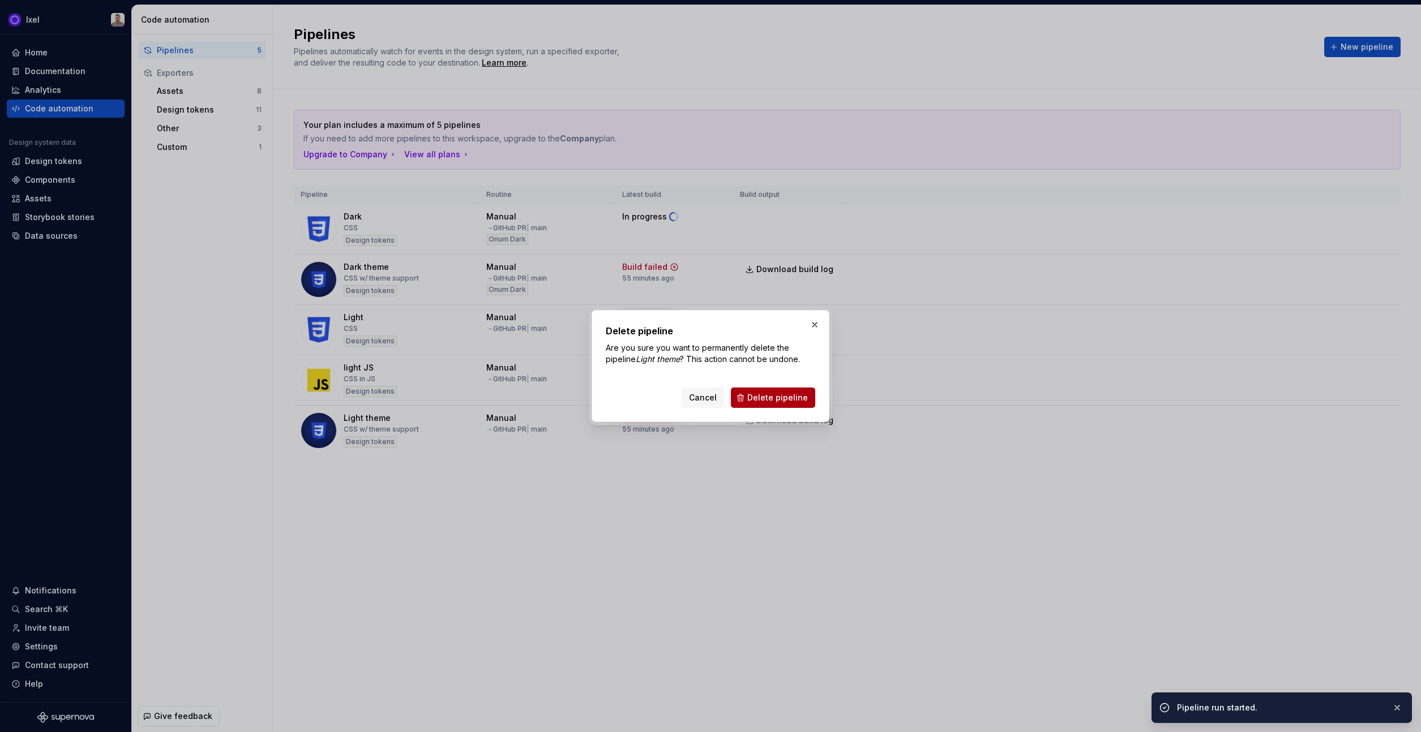
click at [809, 397] on button "Delete pipeline" at bounding box center [773, 398] width 84 height 20
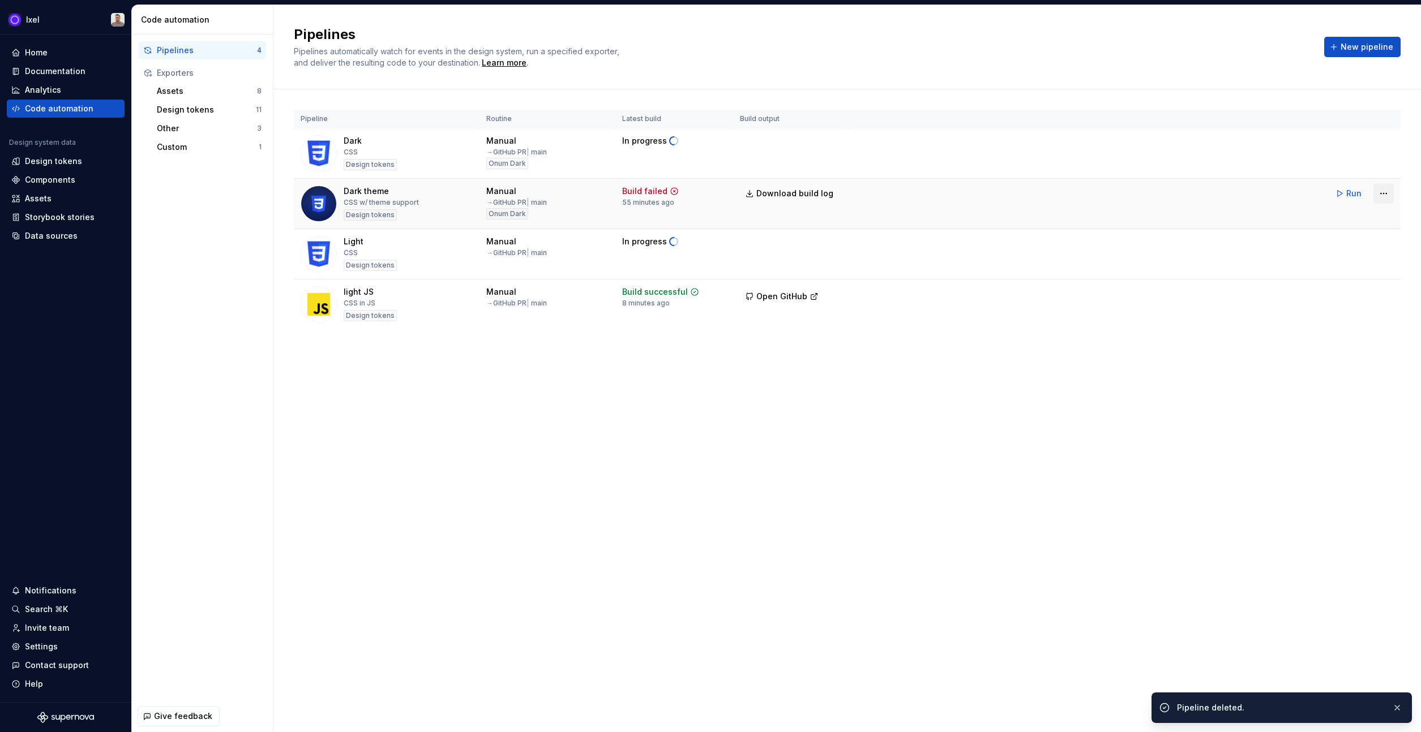
click at [1391, 196] on html "Ixel Home Documentation Analytics Code automation Design system data Design tok…" at bounding box center [710, 366] width 1421 height 732
click at [1320, 282] on div "Delete pipeline" at bounding box center [1361, 277] width 119 height 18
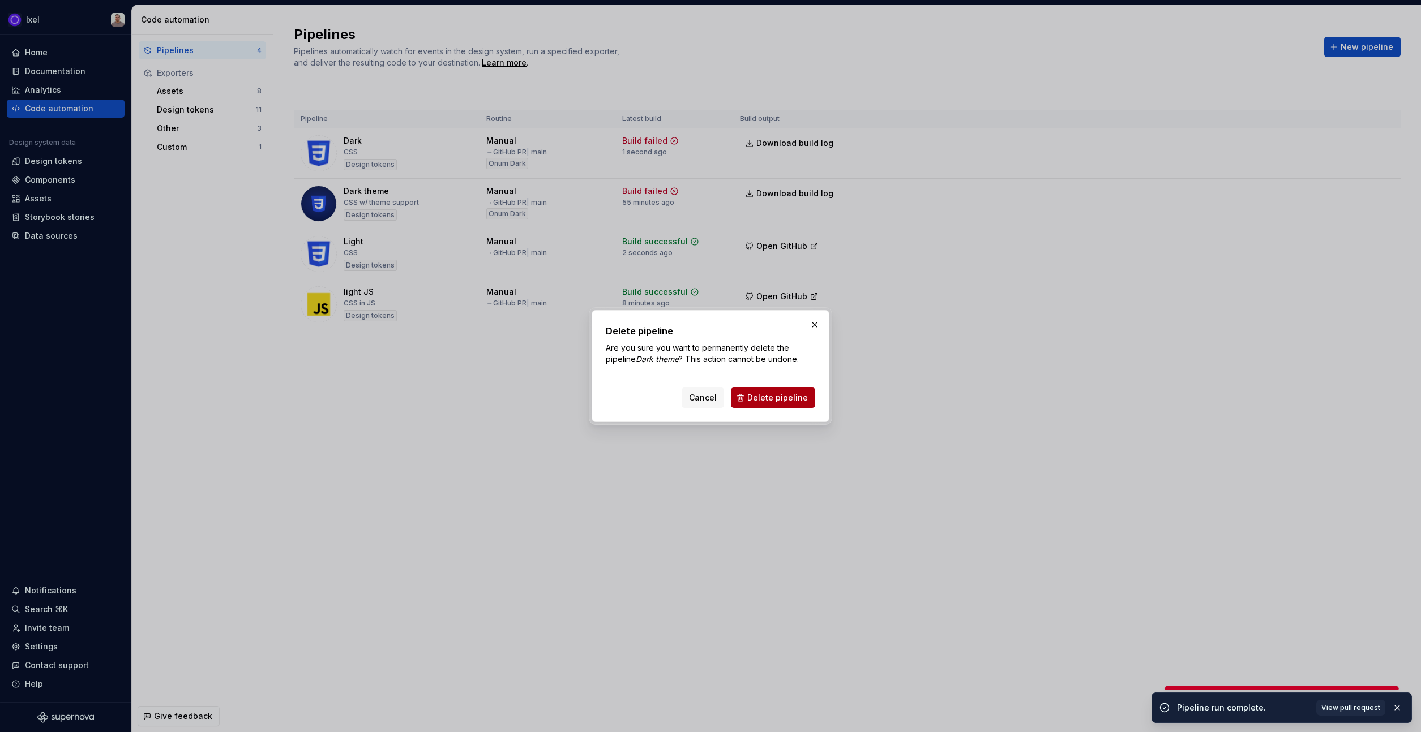
click at [800, 401] on span "Delete pipeline" at bounding box center [777, 397] width 61 height 11
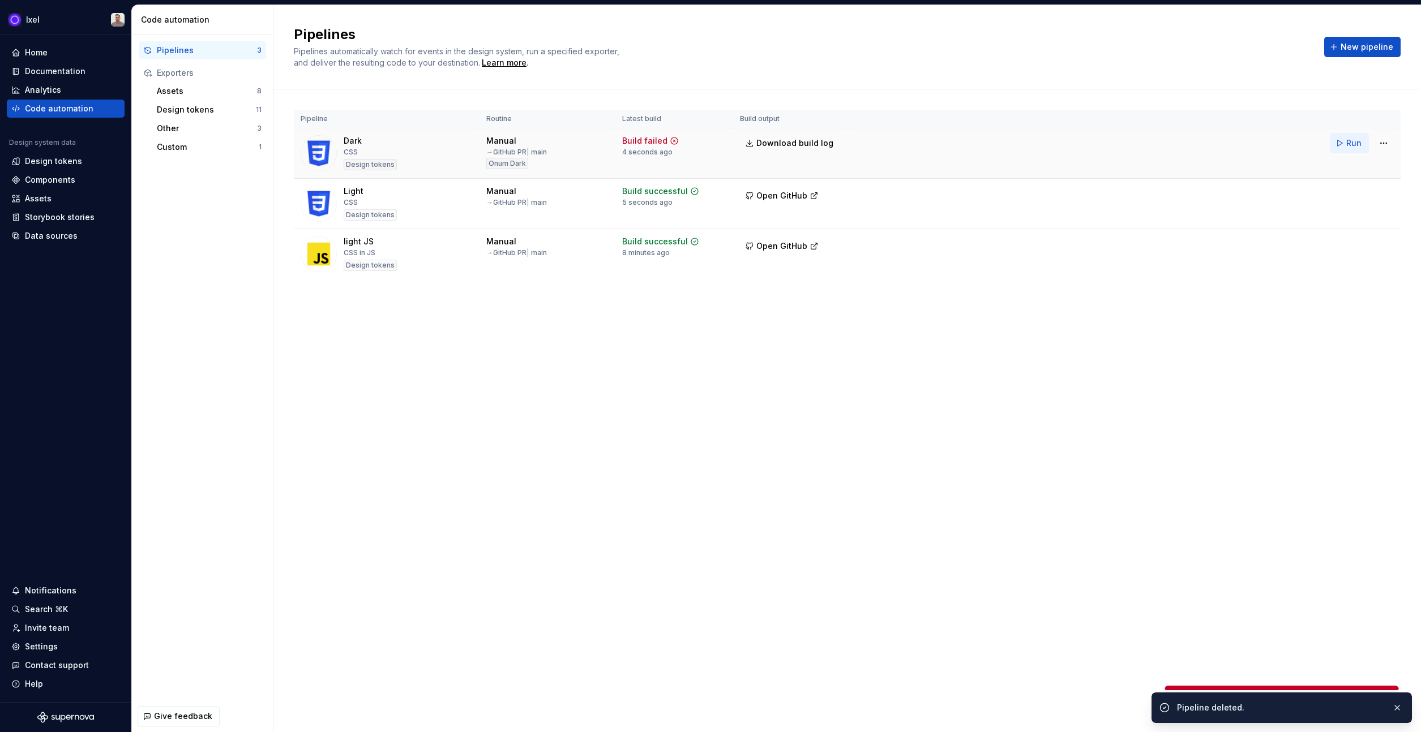
click at [1345, 146] on button "Run" at bounding box center [1349, 143] width 39 height 20
click at [765, 191] on span "Open GitHub" at bounding box center [781, 195] width 51 height 11
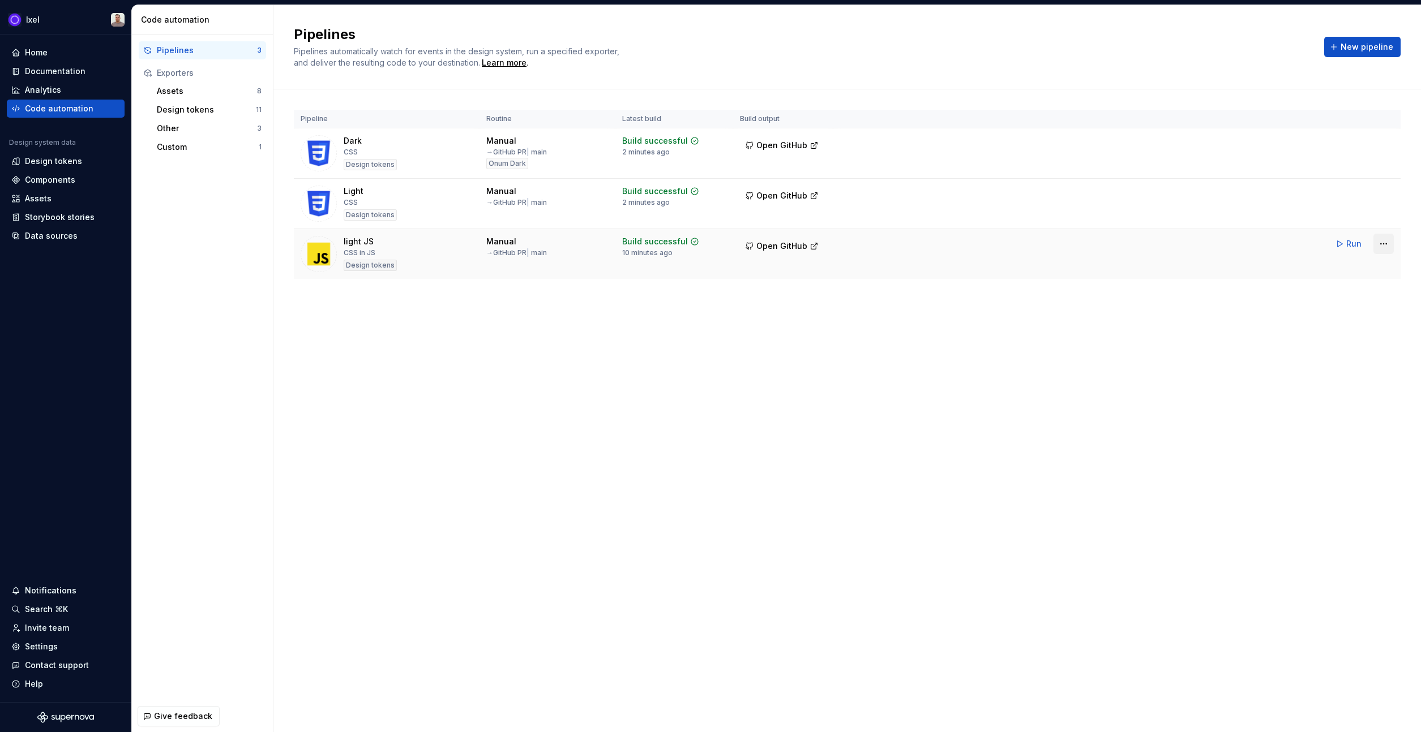
click at [1377, 246] on html "Ixel Home Documentation Analytics Code automation Design system data Design tok…" at bounding box center [710, 366] width 1421 height 732
click at [1363, 261] on div "Edit pipeline" at bounding box center [1361, 268] width 119 height 18
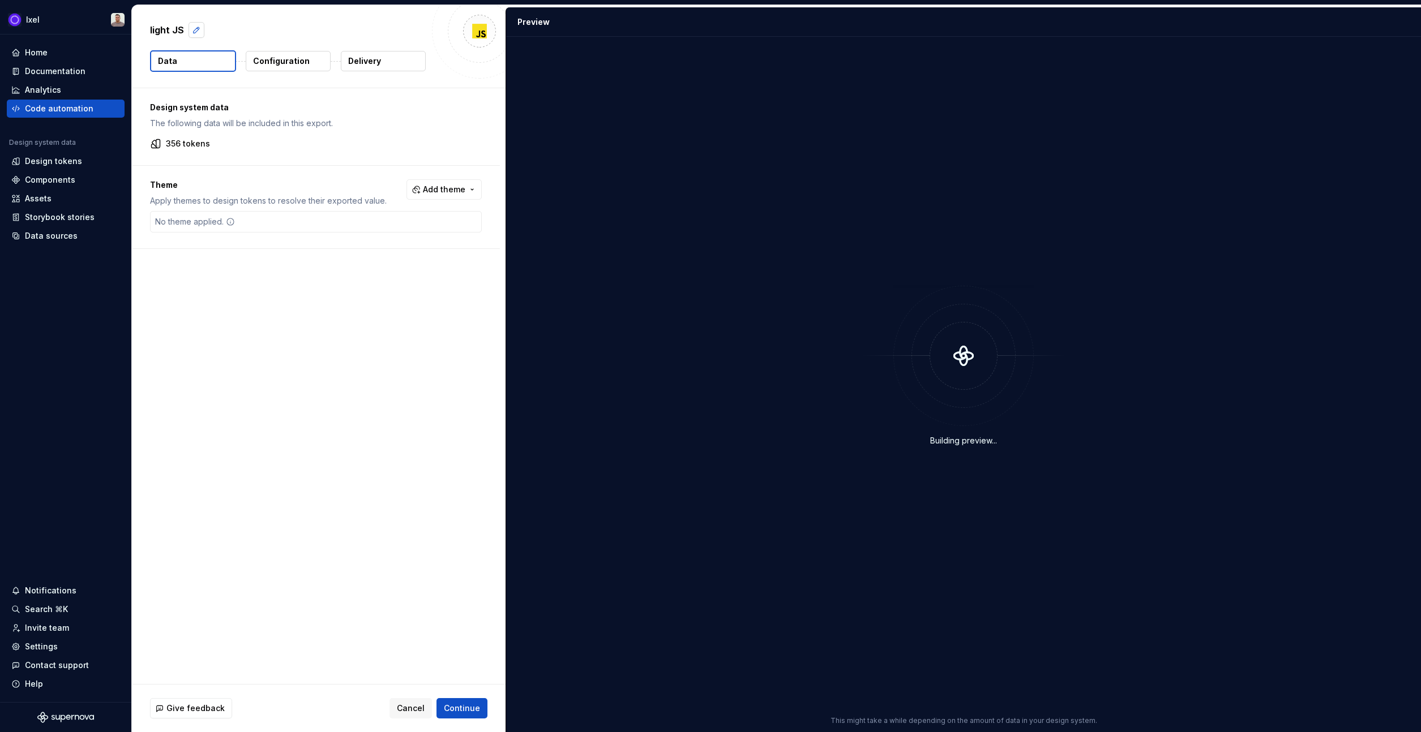
click at [188, 31] on button "button" at bounding box center [196, 30] width 16 height 16
click at [173, 35] on textarea "********" at bounding box center [286, 30] width 277 height 18
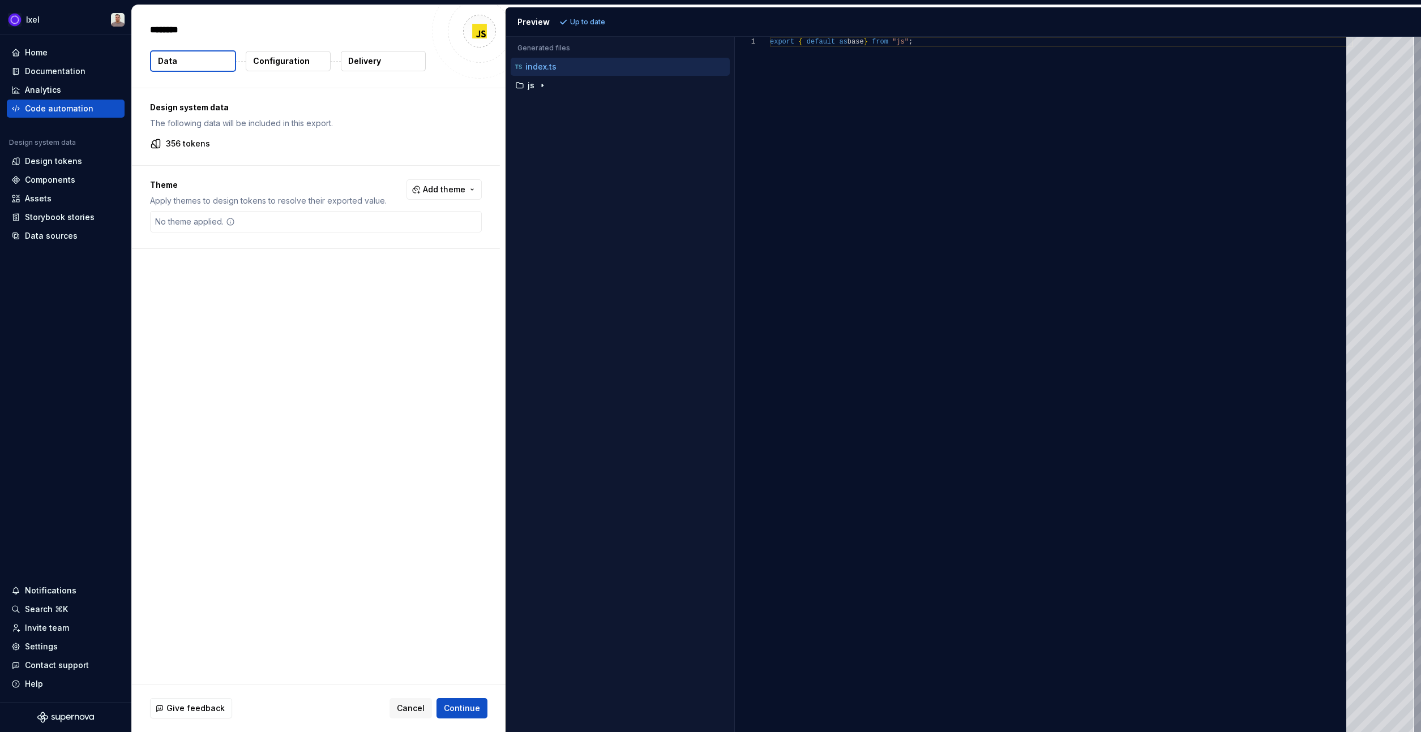
type textarea "*"
type textarea "*******"
type textarea "*"
type textarea "********"
click at [471, 713] on span "Continue" at bounding box center [462, 708] width 36 height 11
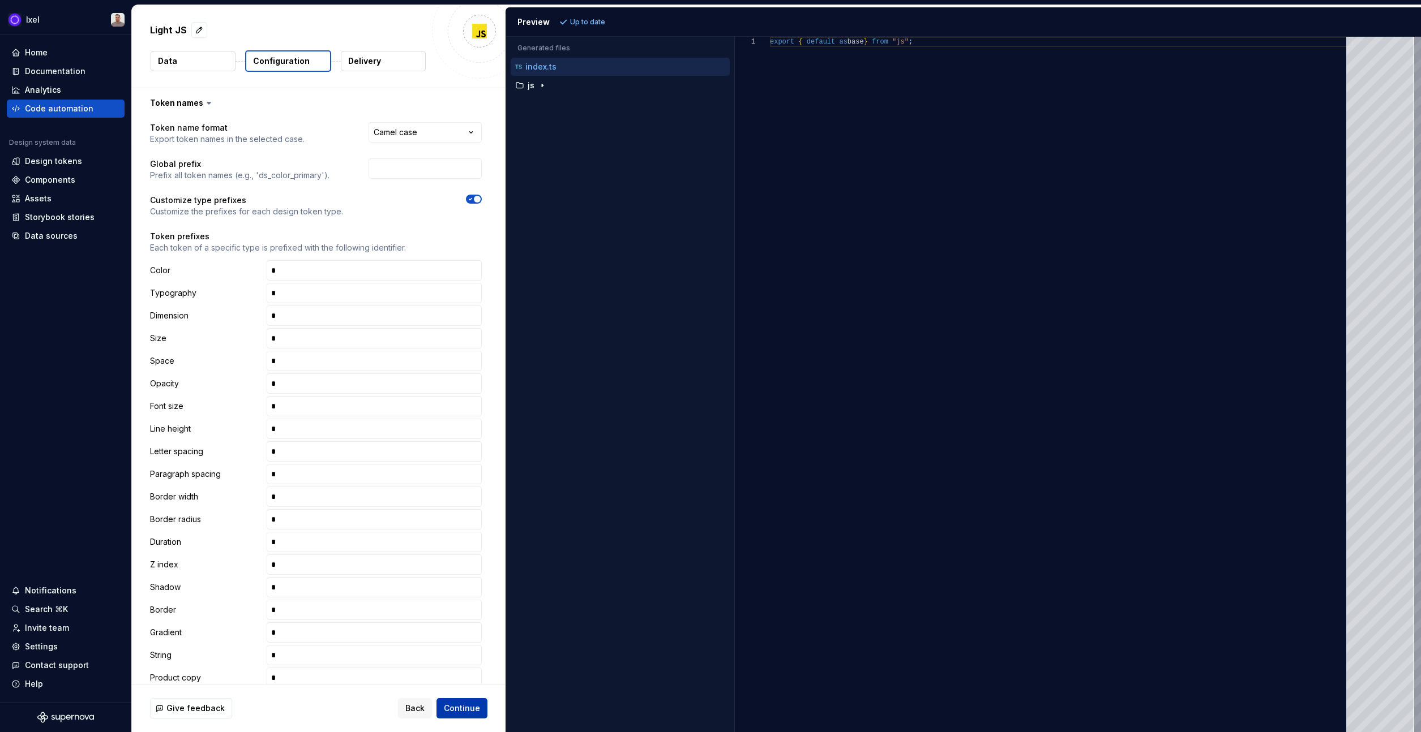
click at [466, 714] on span "Continue" at bounding box center [462, 708] width 36 height 11
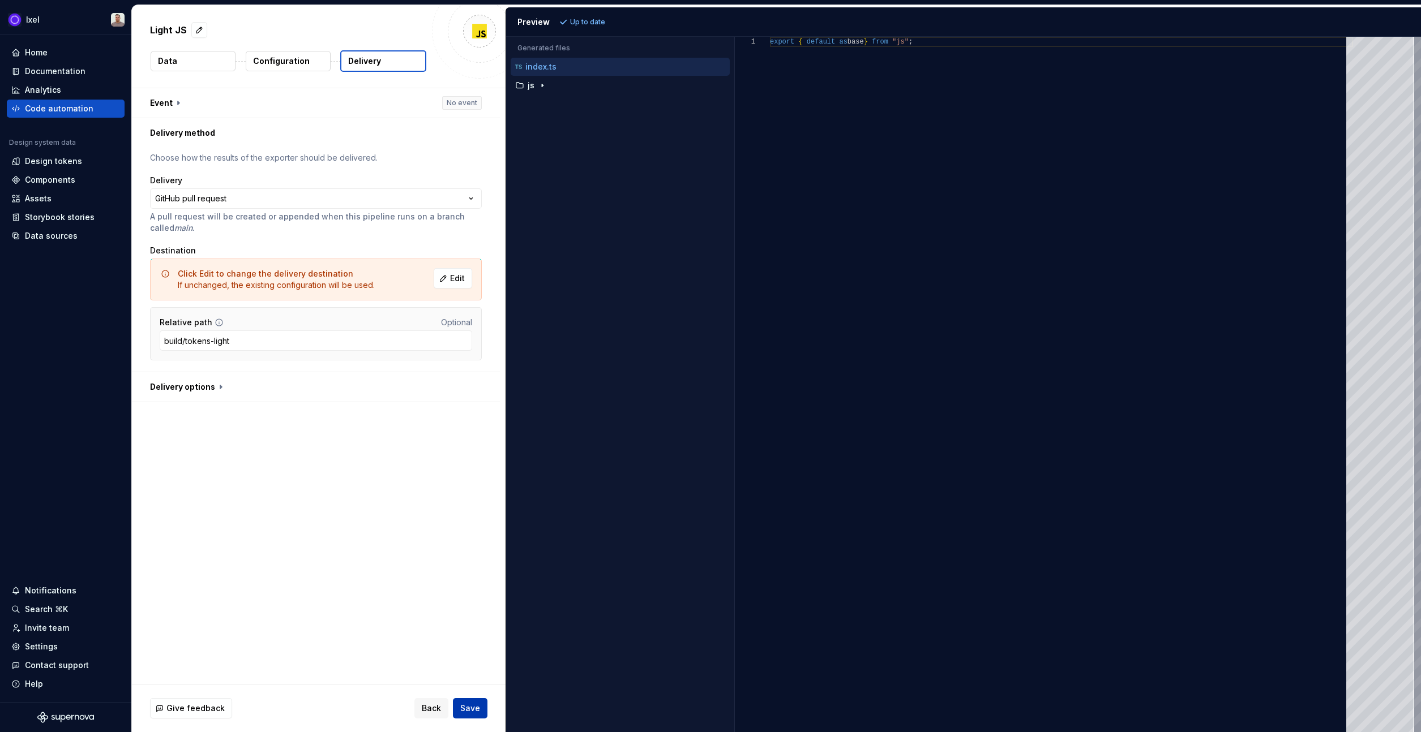
click at [467, 712] on span "Save" at bounding box center [470, 708] width 20 height 11
